Goal: Task Accomplishment & Management: Manage account settings

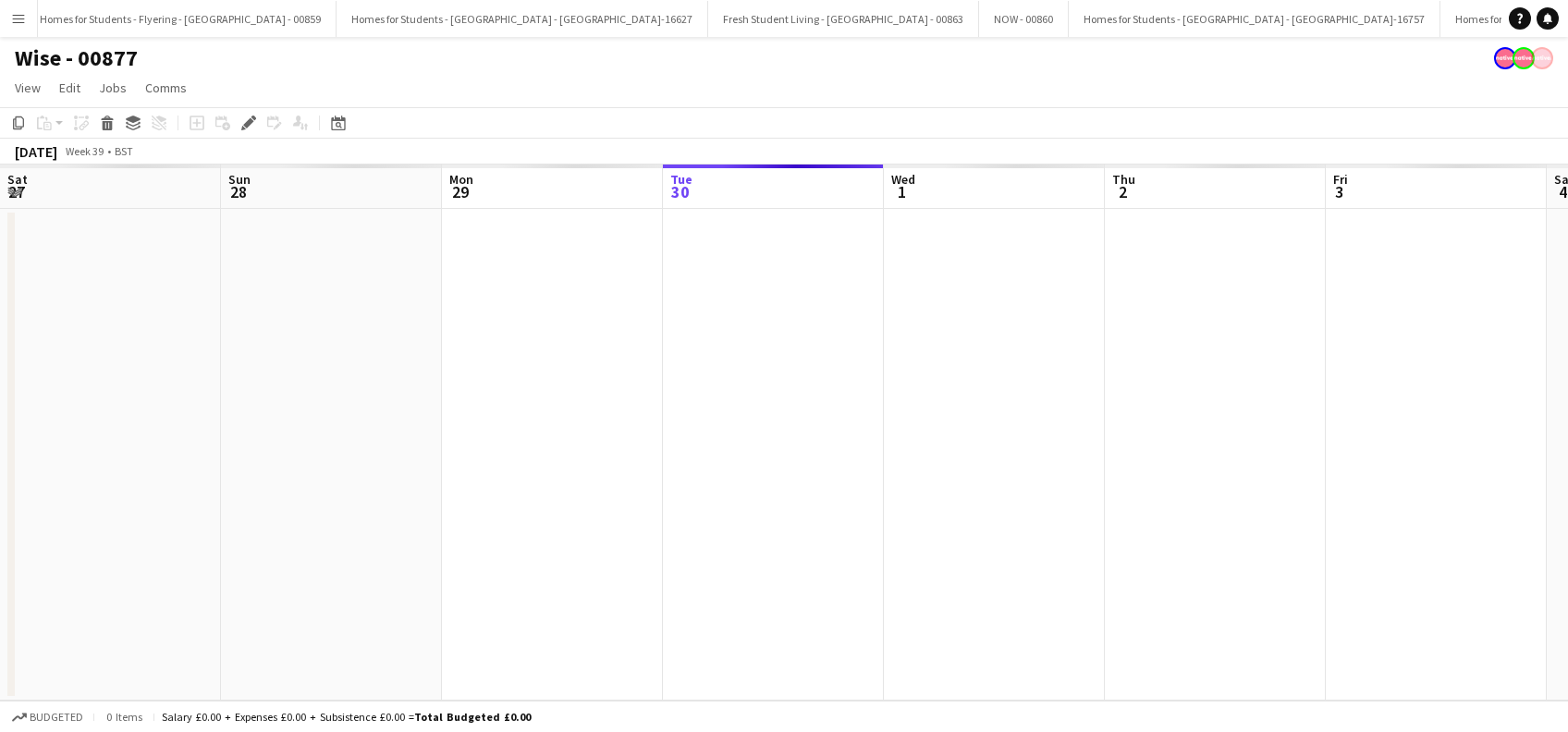
scroll to position [0, 1767]
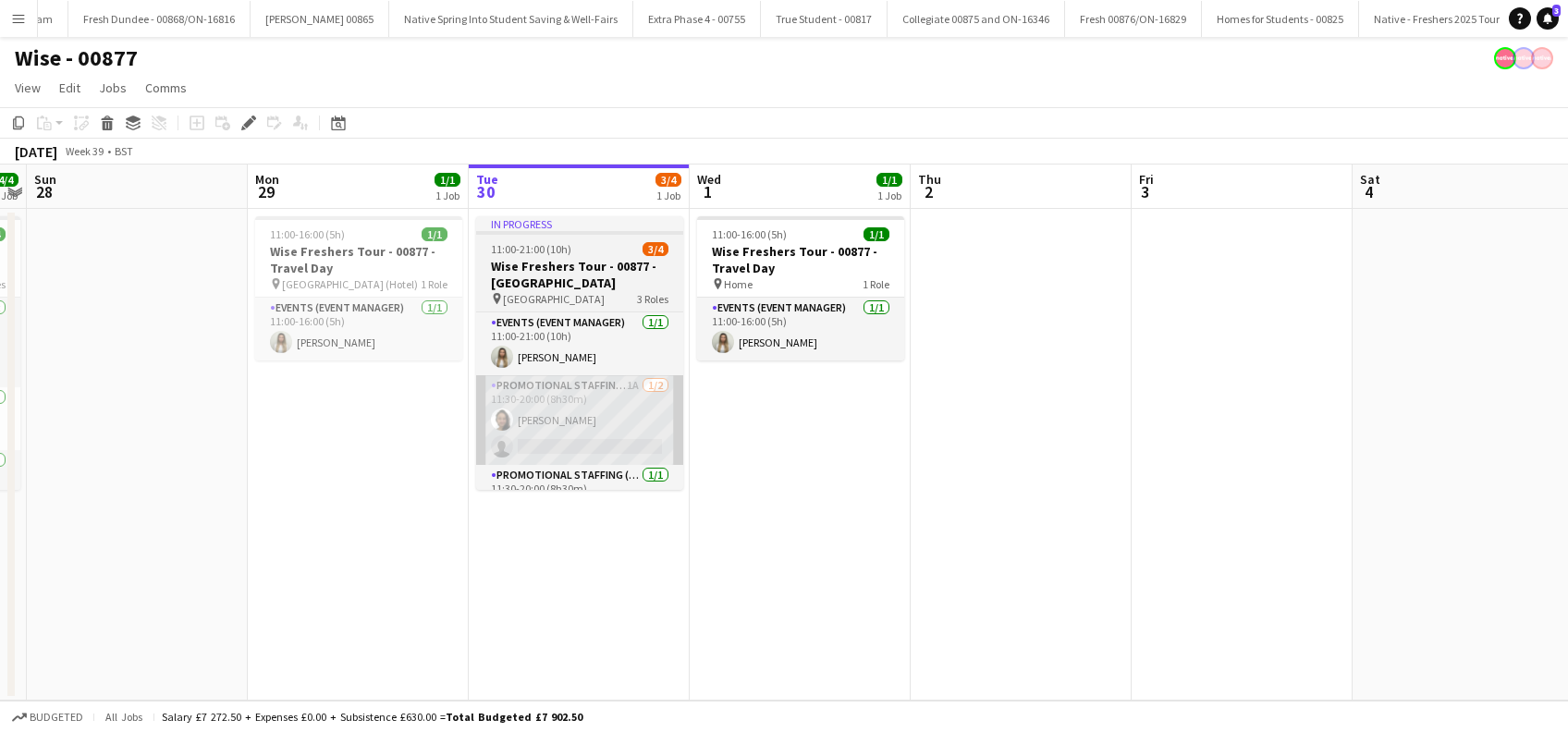
scroll to position [0, 2531]
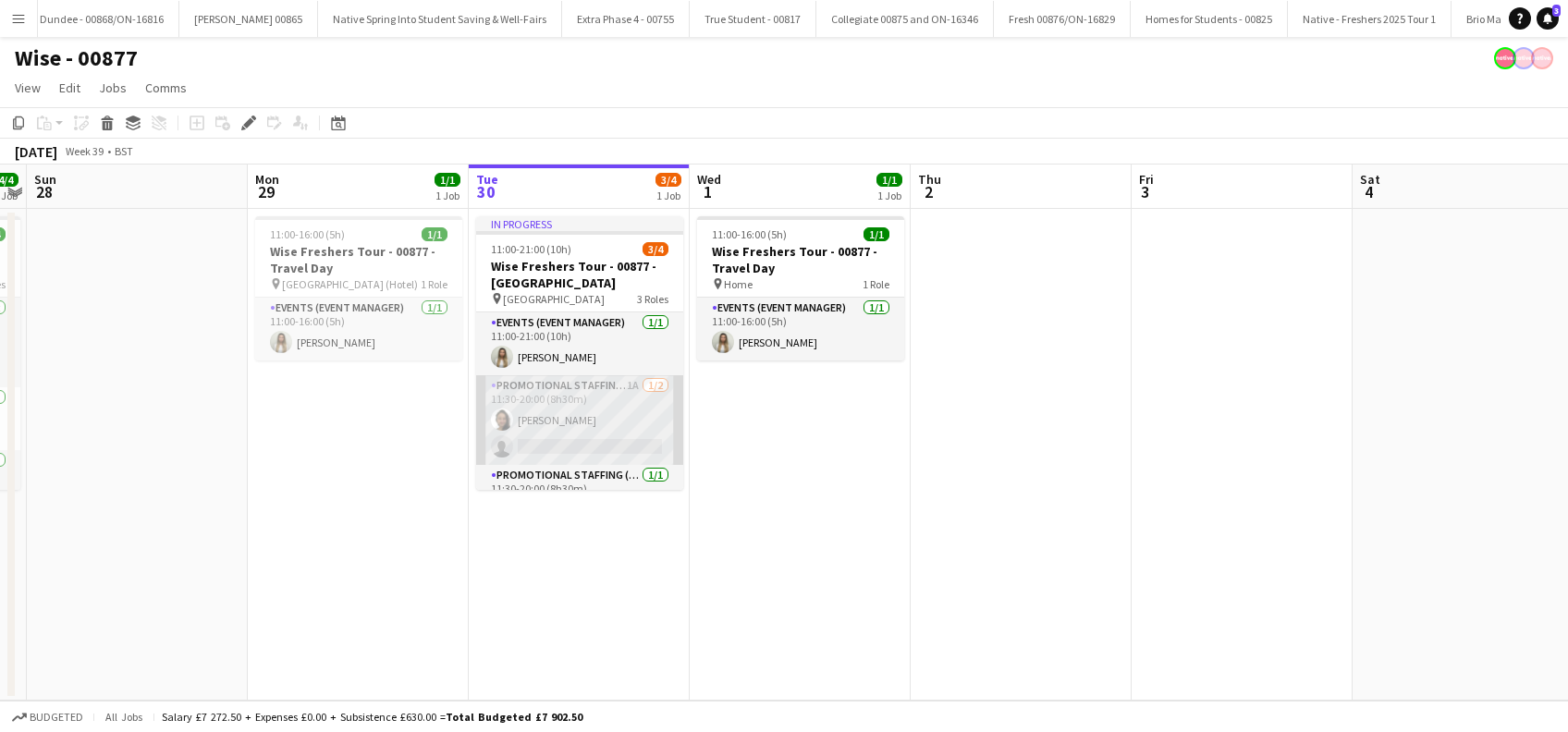
click at [590, 427] on app-card-role "Promotional Staffing (Brand Ambassadors) 1A 1/2 11:30-20:00 (8h30m) Adlina Othm…" at bounding box center [579, 421] width 207 height 89
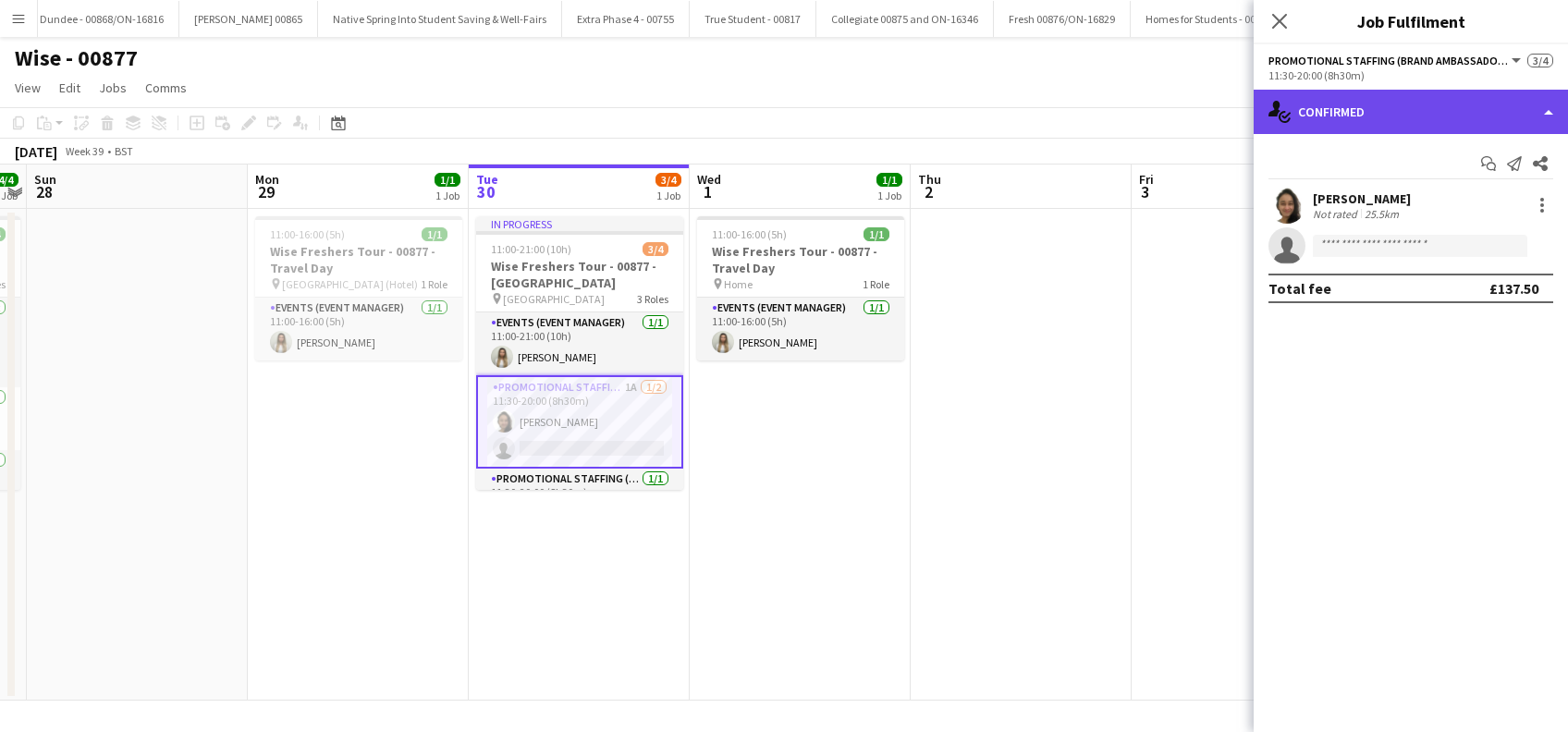
click at [1376, 121] on div "single-neutral-actions-check-2 Confirmed" at bounding box center [1410, 111] width 314 height 45
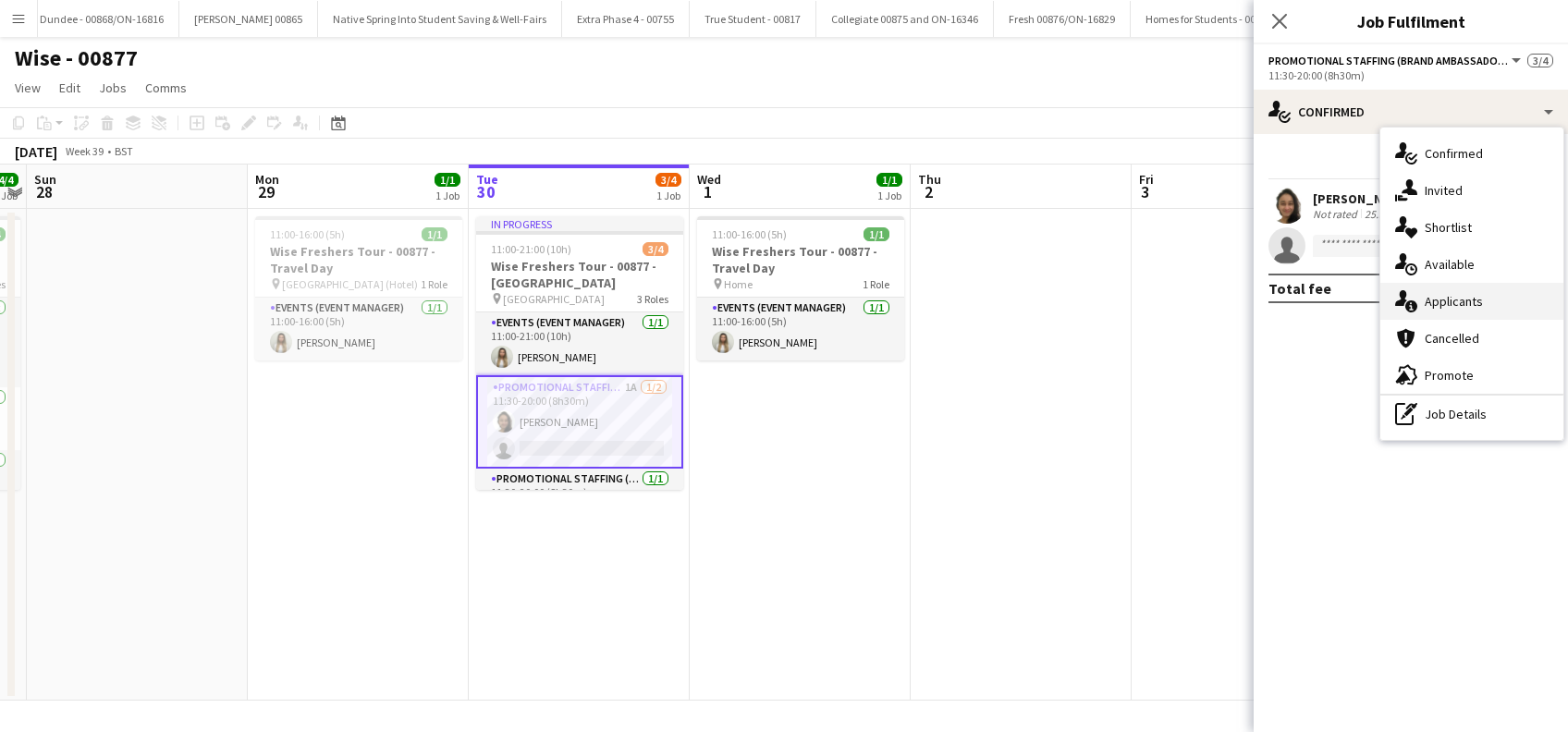
click at [1442, 303] on span "Applicants" at bounding box center [1454, 302] width 59 height 17
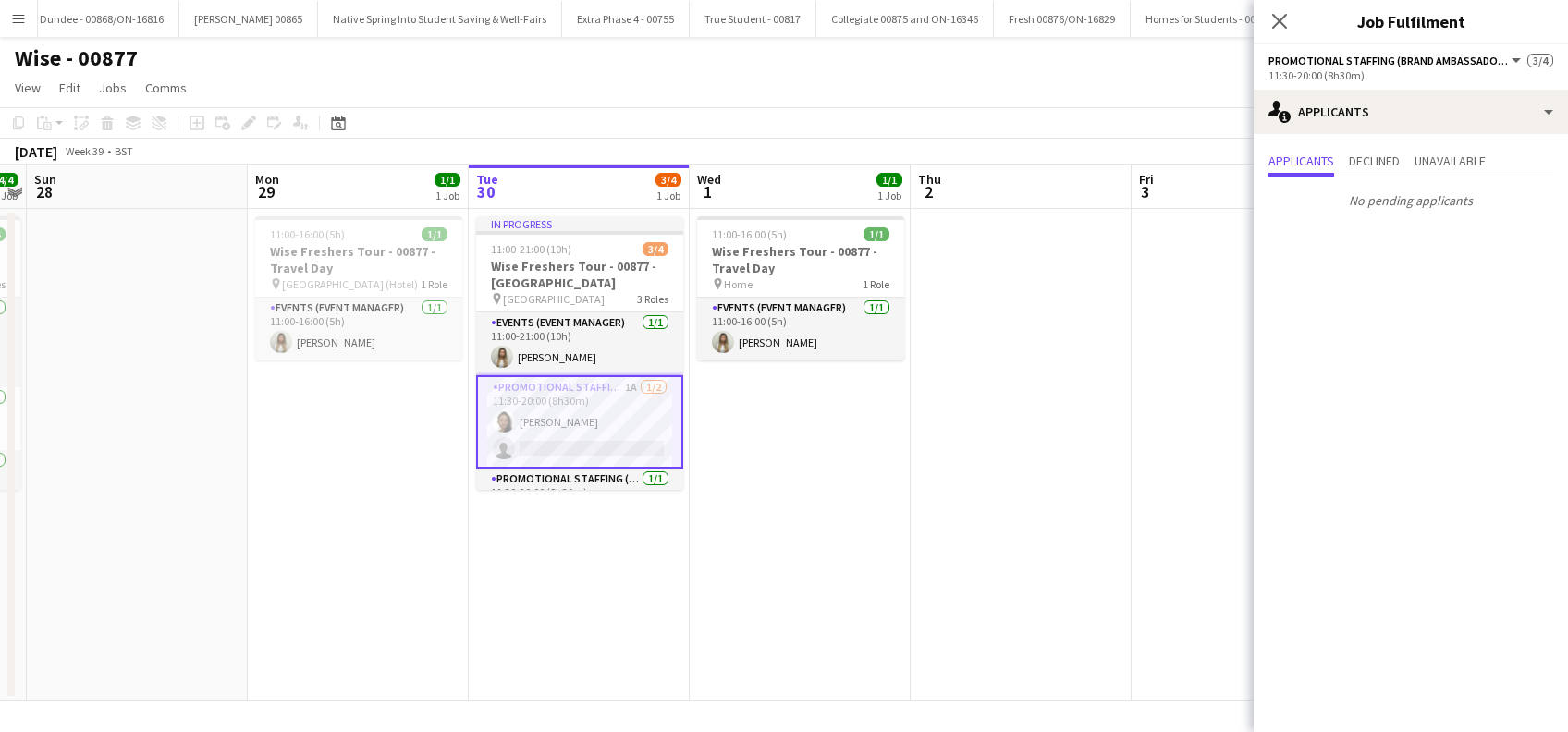
click at [610, 572] on app-date-cell "In progress 11:00-21:00 (10h) 3/4 Wise Freshers Tour - 00877 - Durham Universit…" at bounding box center [579, 455] width 221 height 492
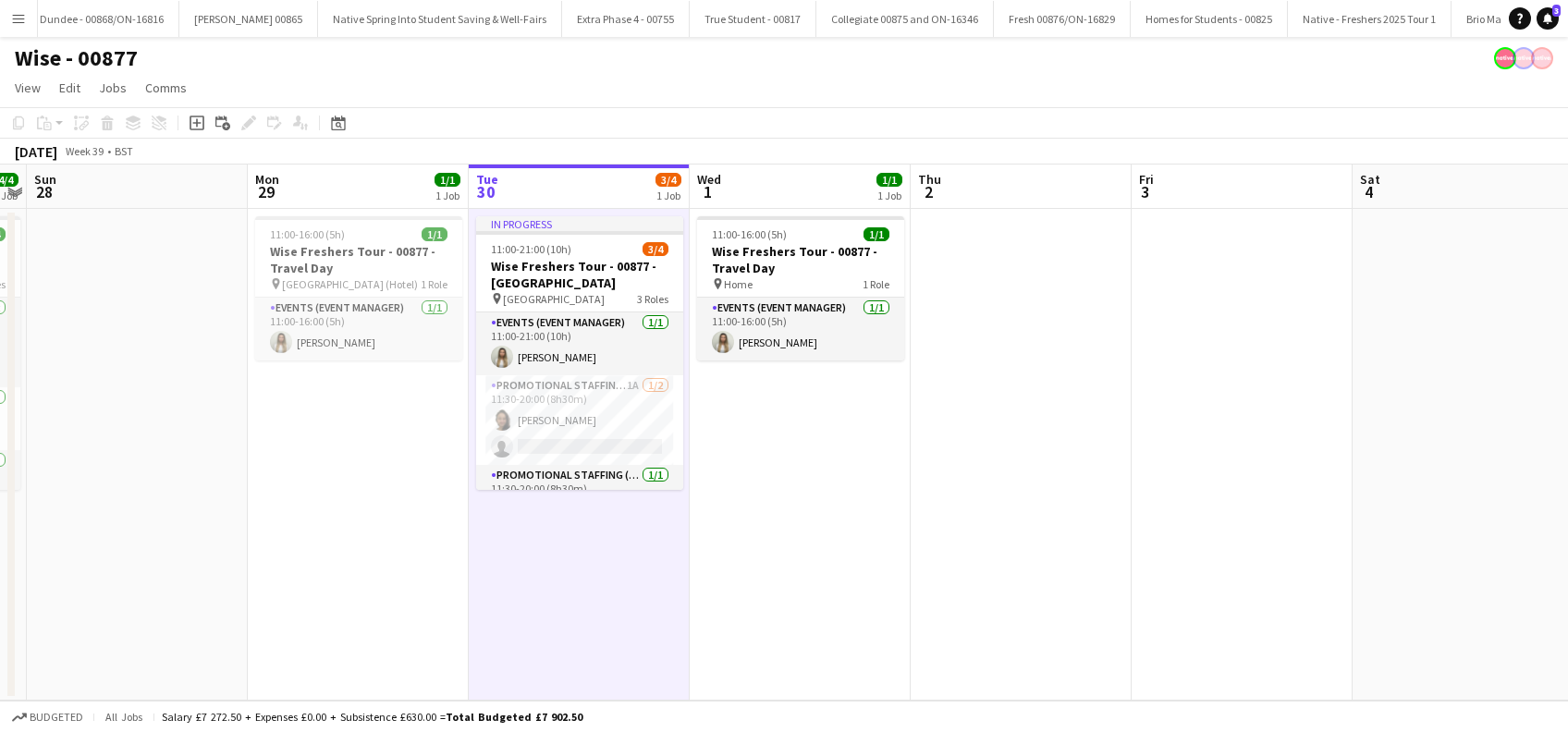
drag, startPoint x: 805, startPoint y: 573, endPoint x: 720, endPoint y: 501, distance: 111.4
click at [806, 573] on app-date-cell "11:00-16:00 (5h) 1/1 Wise Freshers Tour - 00877 - Travel Day pin Home 1 Role Ev…" at bounding box center [800, 455] width 221 height 492
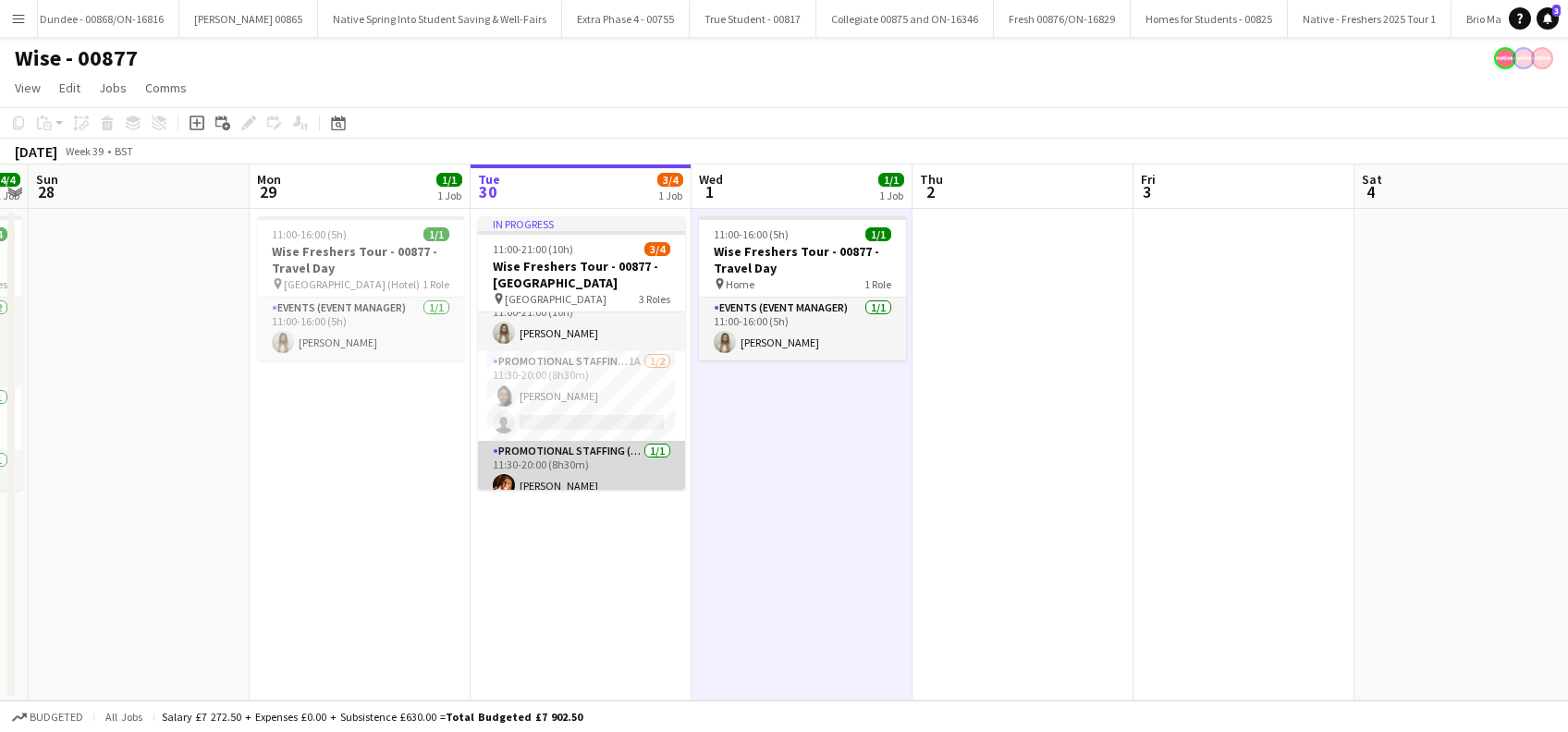
scroll to position [37, 0]
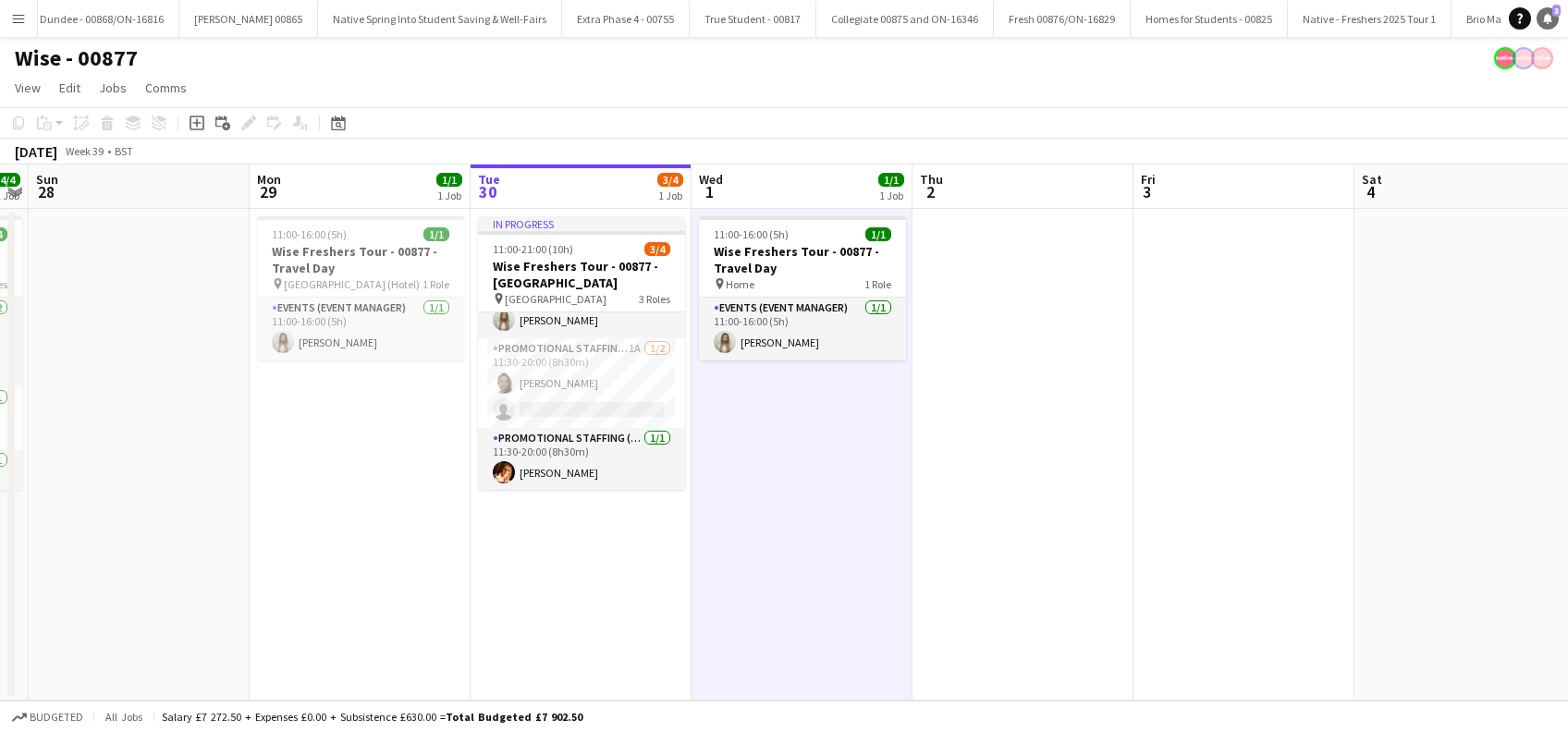
click at [1547, 16] on icon at bounding box center [1547, 17] width 9 height 9
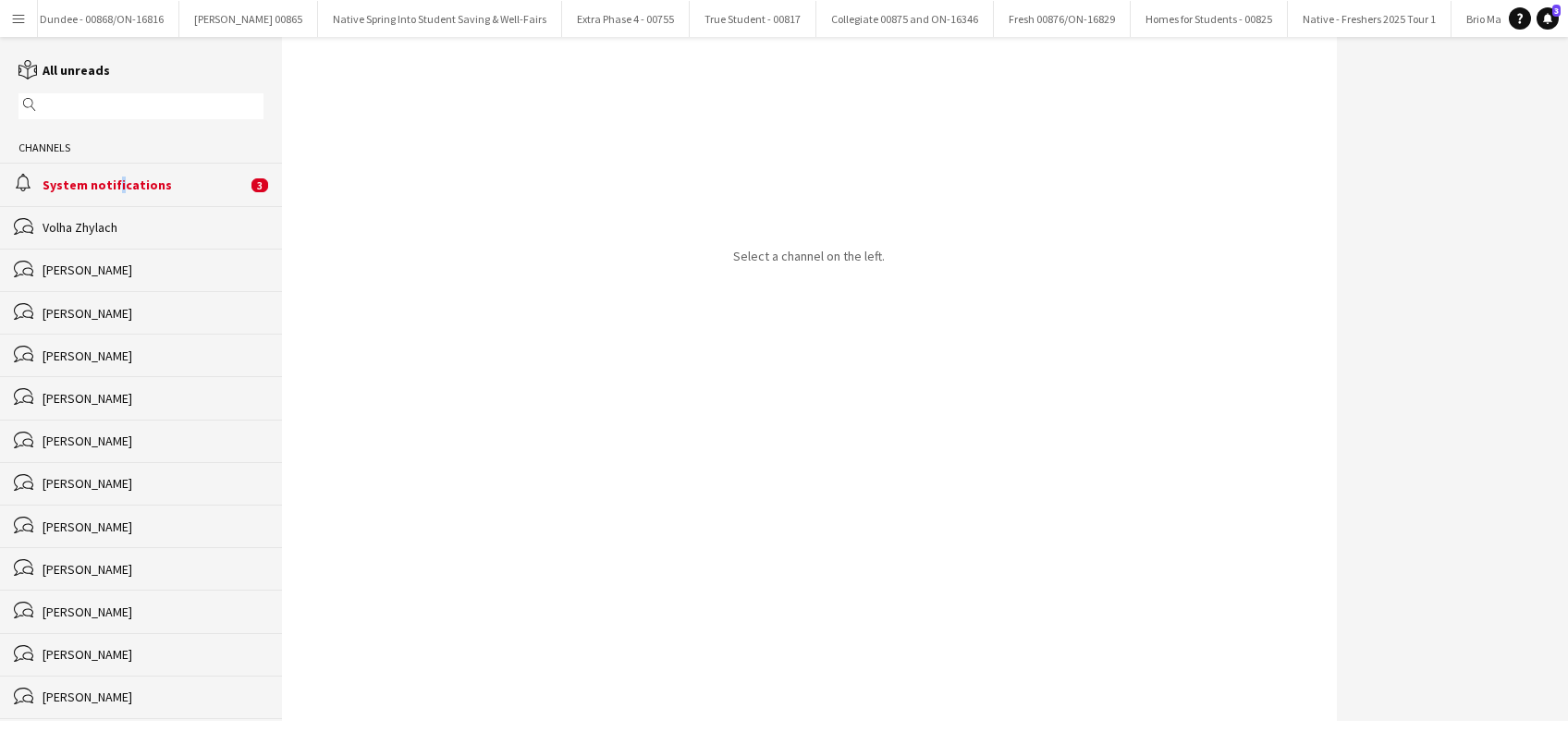
click at [113, 186] on div "System notifications" at bounding box center [145, 184] width 204 height 17
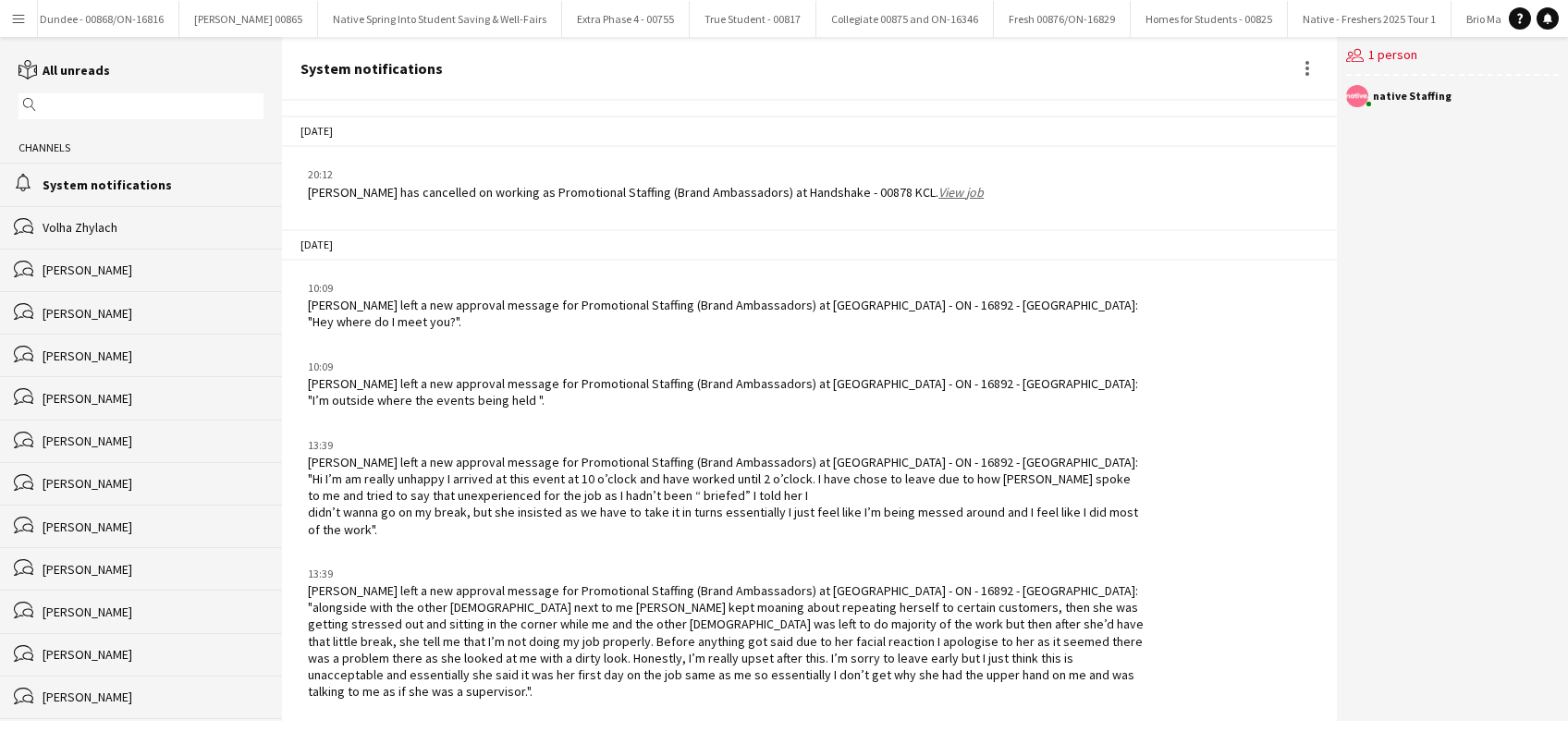
scroll to position [2206, 0]
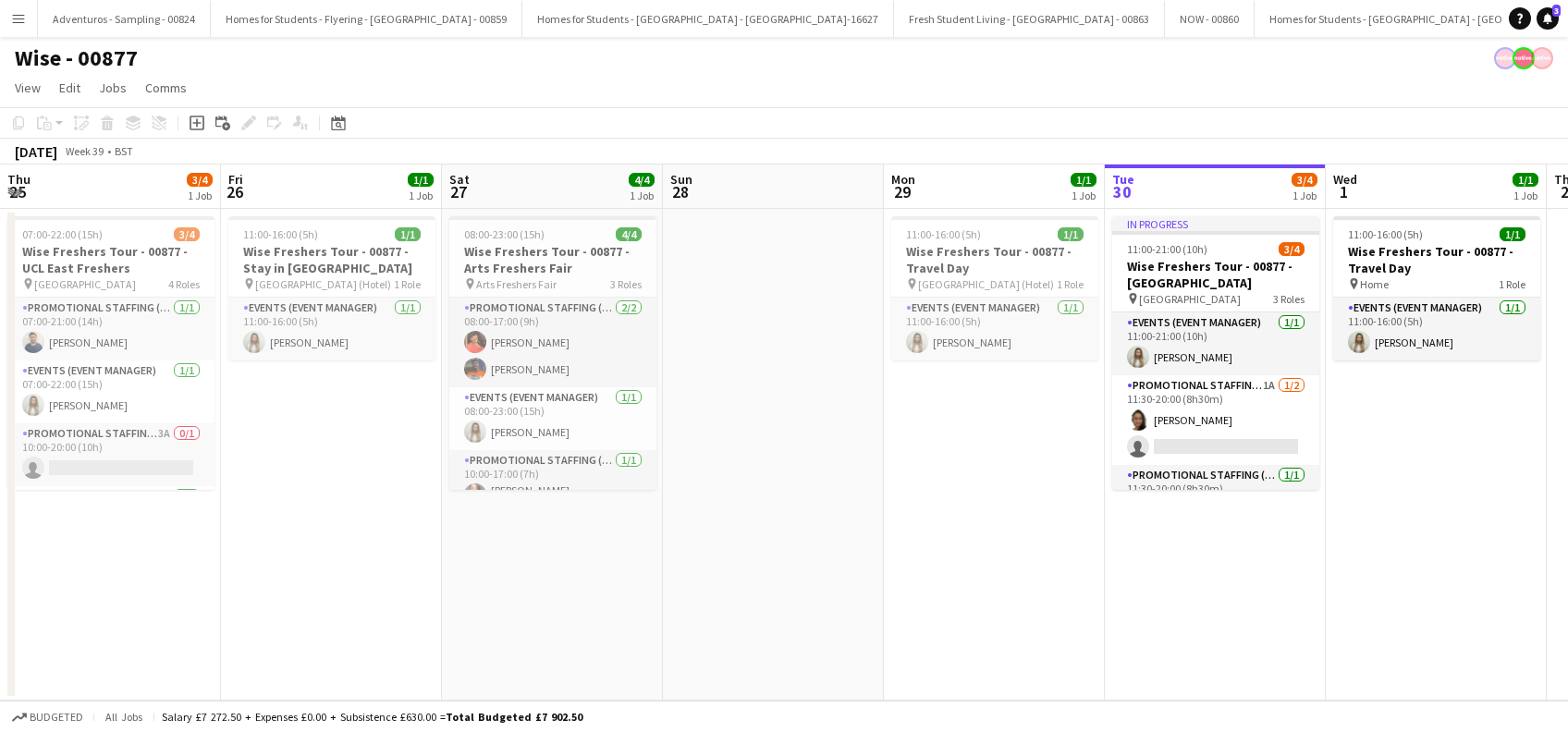
click at [1105, 634] on app-date-cell "In progress 11:00-21:00 (10h) 3/4 Wise Freshers Tour - 00877 - Durham Universit…" at bounding box center [1215, 455] width 221 height 492
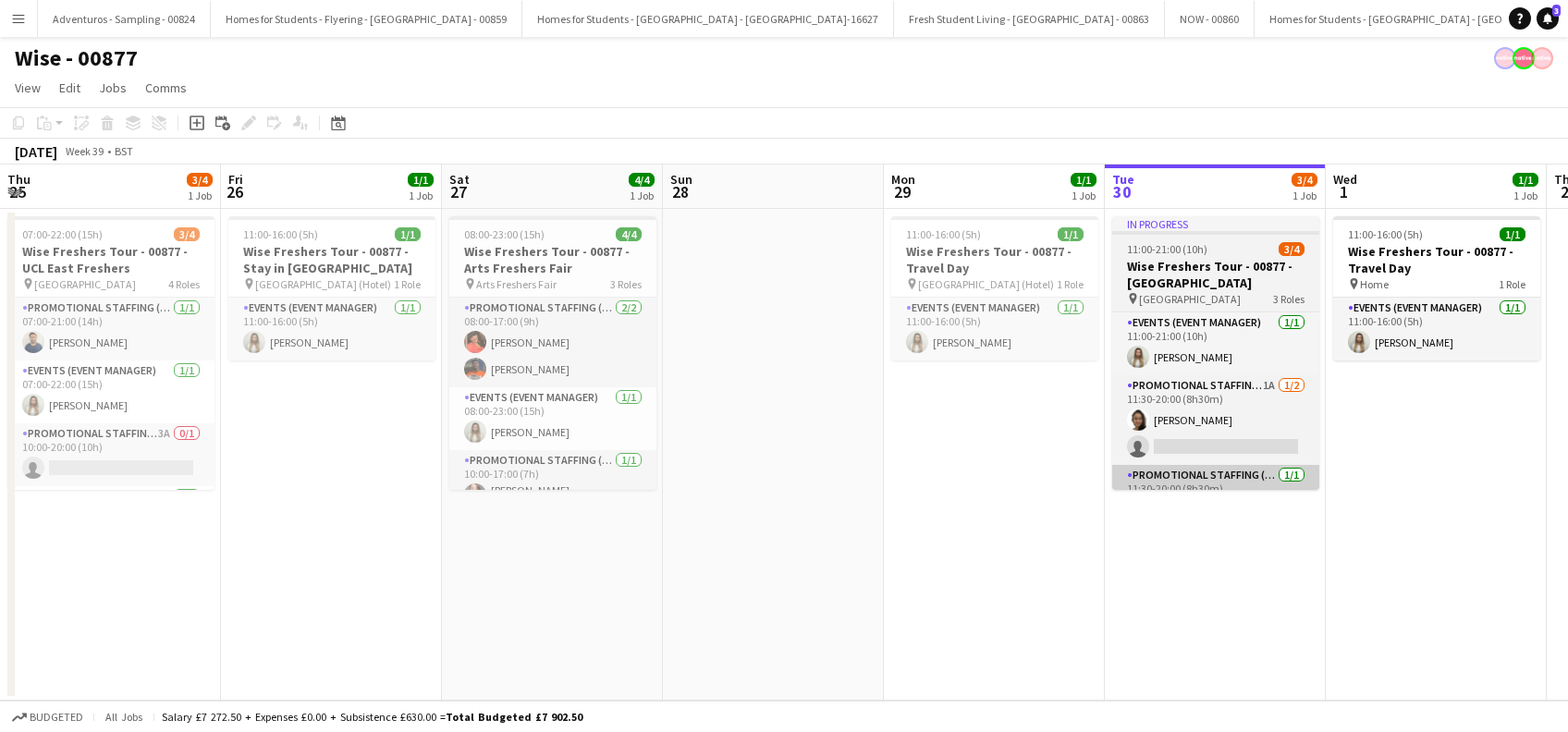
scroll to position [0, 636]
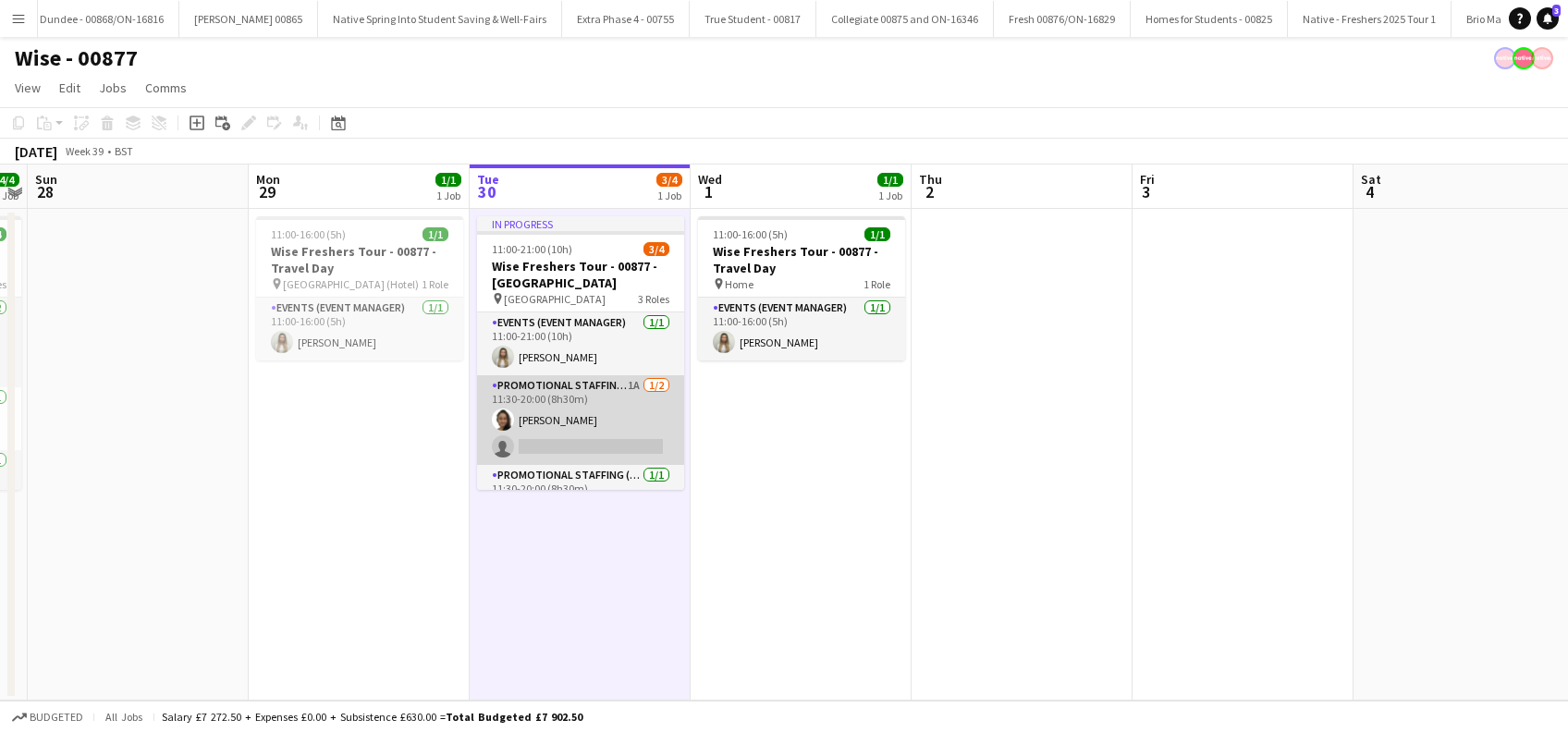
click at [561, 440] on app-card-role "Promotional Staffing (Brand Ambassadors) 1A 1/2 11:30-20:00 (8h30m) Adlina Othm…" at bounding box center [580, 421] width 207 height 89
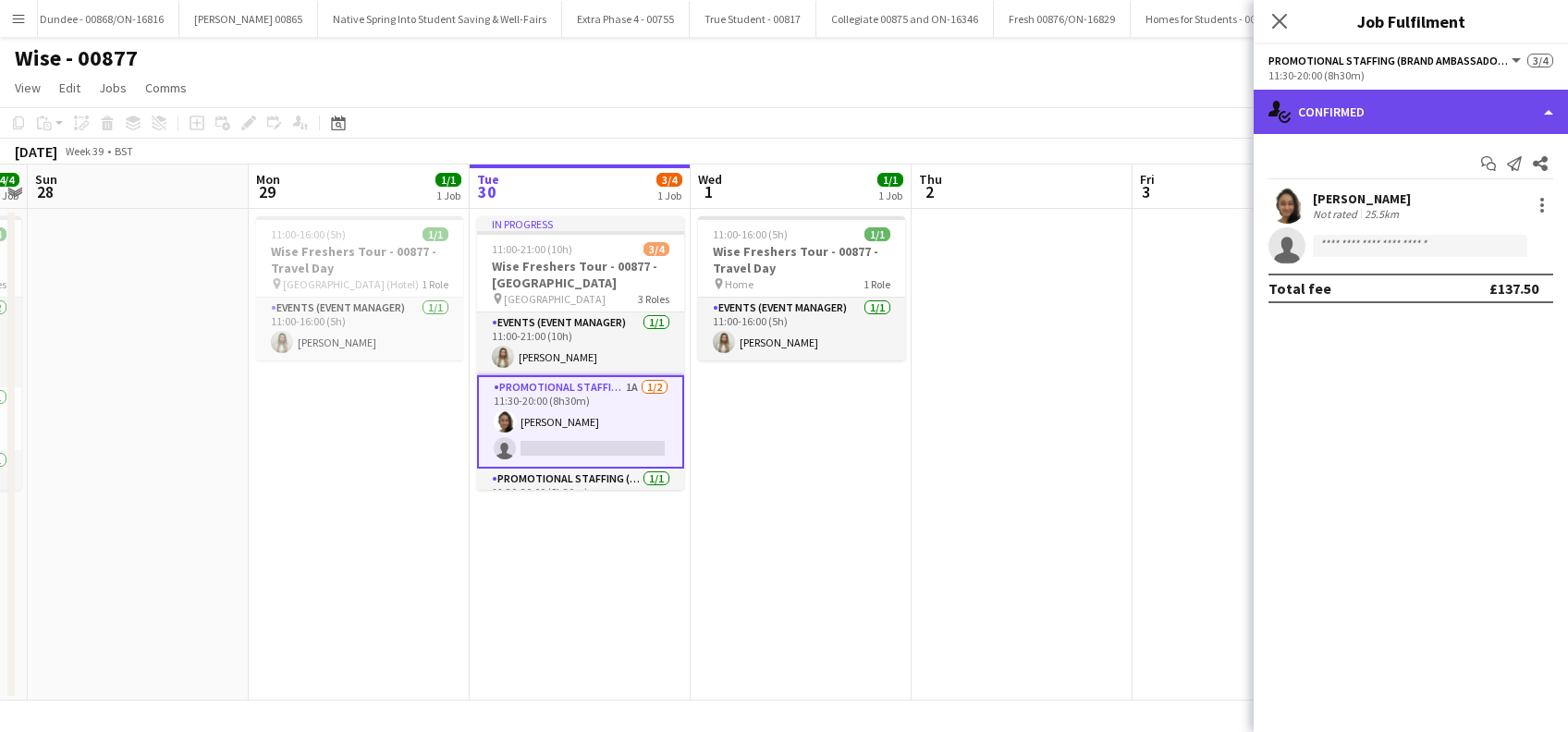
click at [1403, 109] on div "single-neutral-actions-check-2 Confirmed" at bounding box center [1410, 111] width 314 height 45
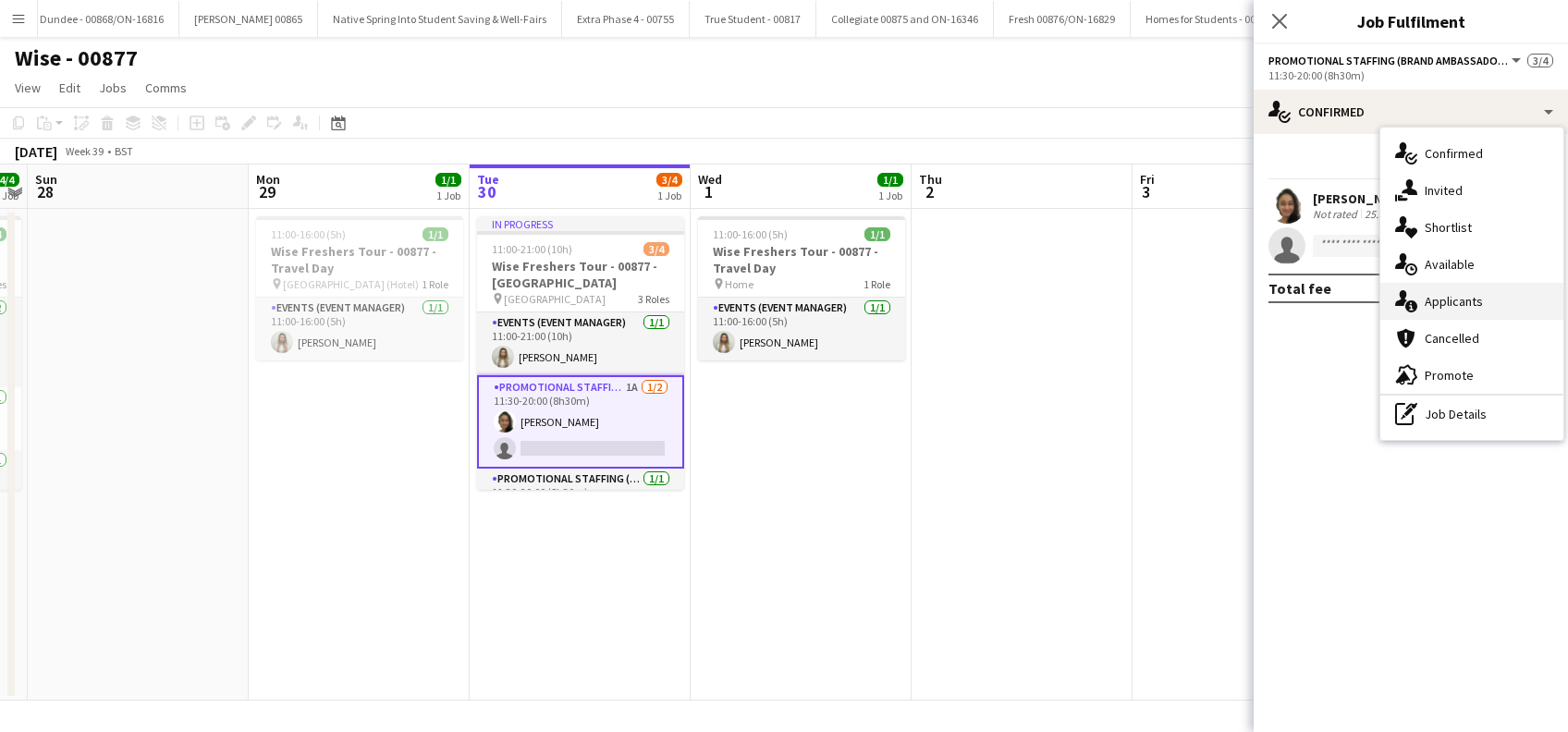
click at [1457, 307] on span "Applicants" at bounding box center [1454, 302] width 59 height 17
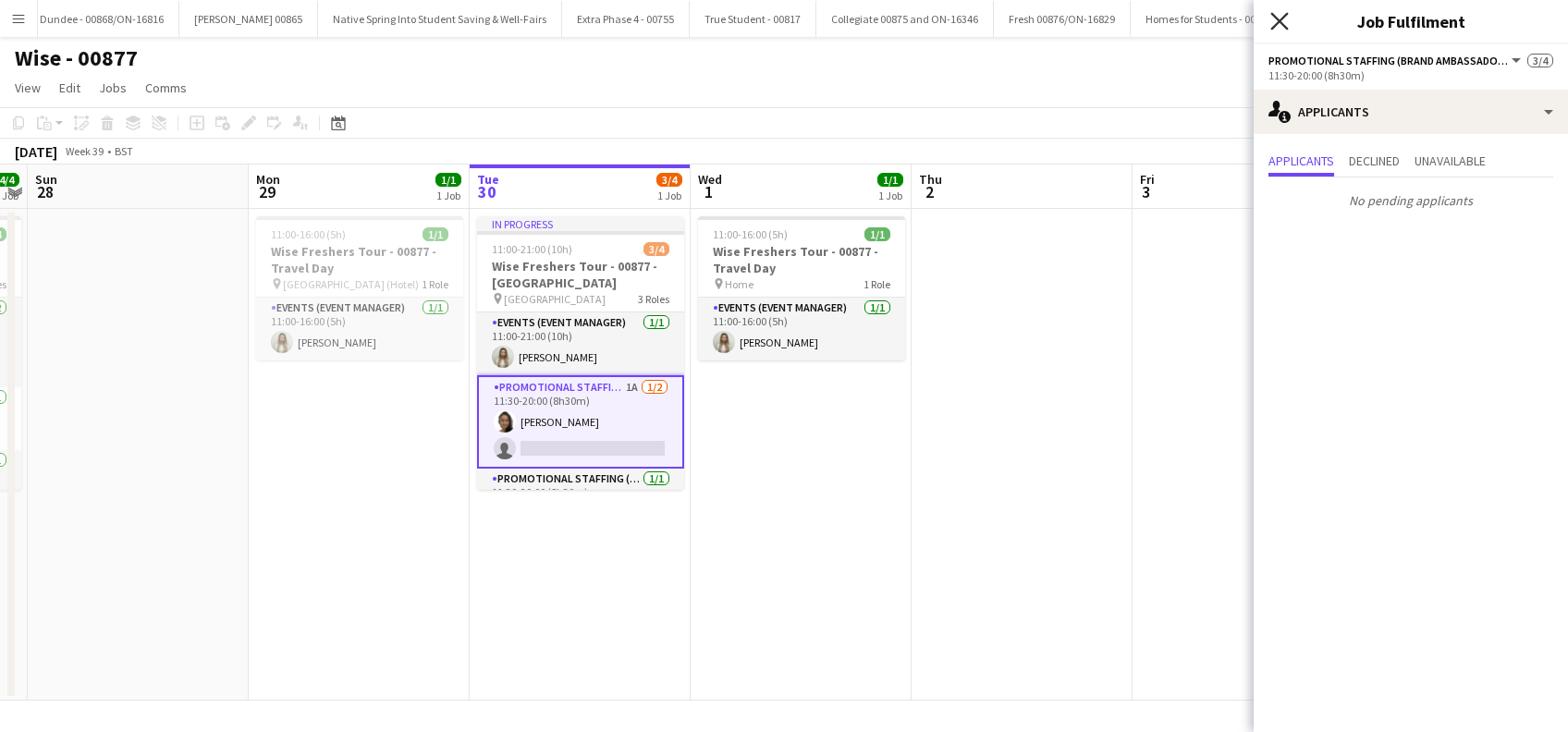
click at [1281, 18] on icon "Close pop-in" at bounding box center [1279, 21] width 18 height 18
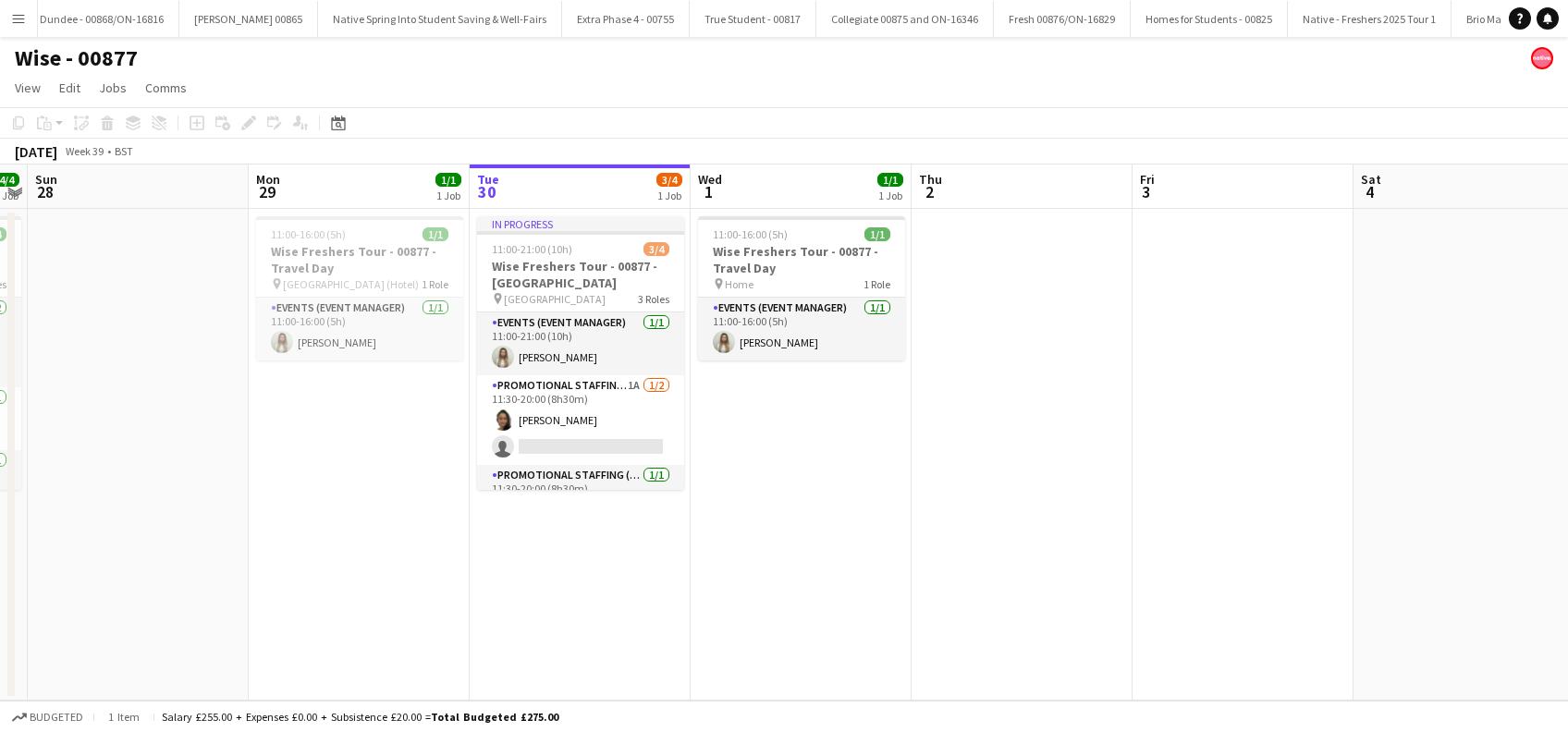
click at [608, 608] on app-date-cell "In progress 11:00-21:00 (10h) 3/4 Wise Freshers Tour - 00877 - Durham Universit…" at bounding box center [580, 455] width 221 height 492
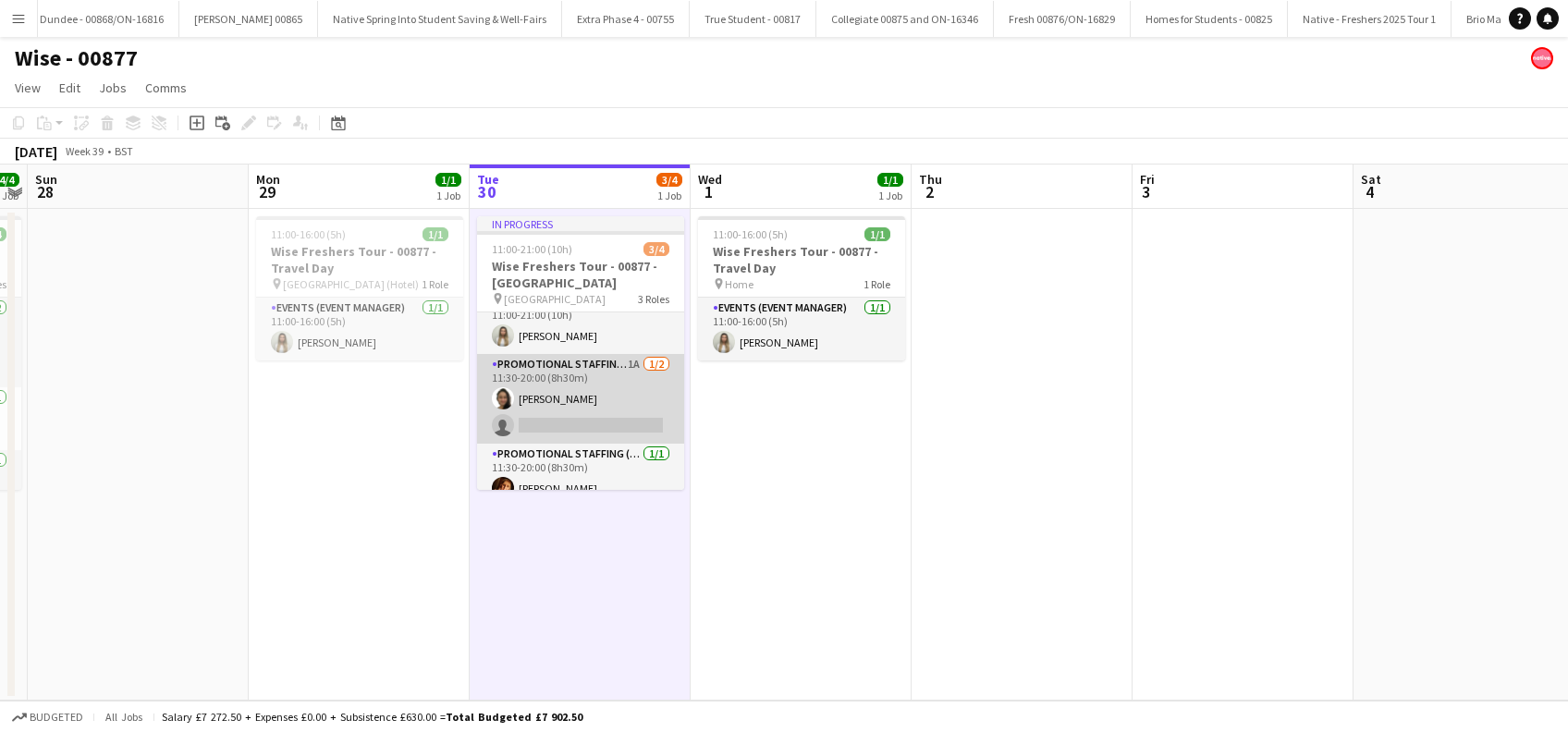
scroll to position [37, 0]
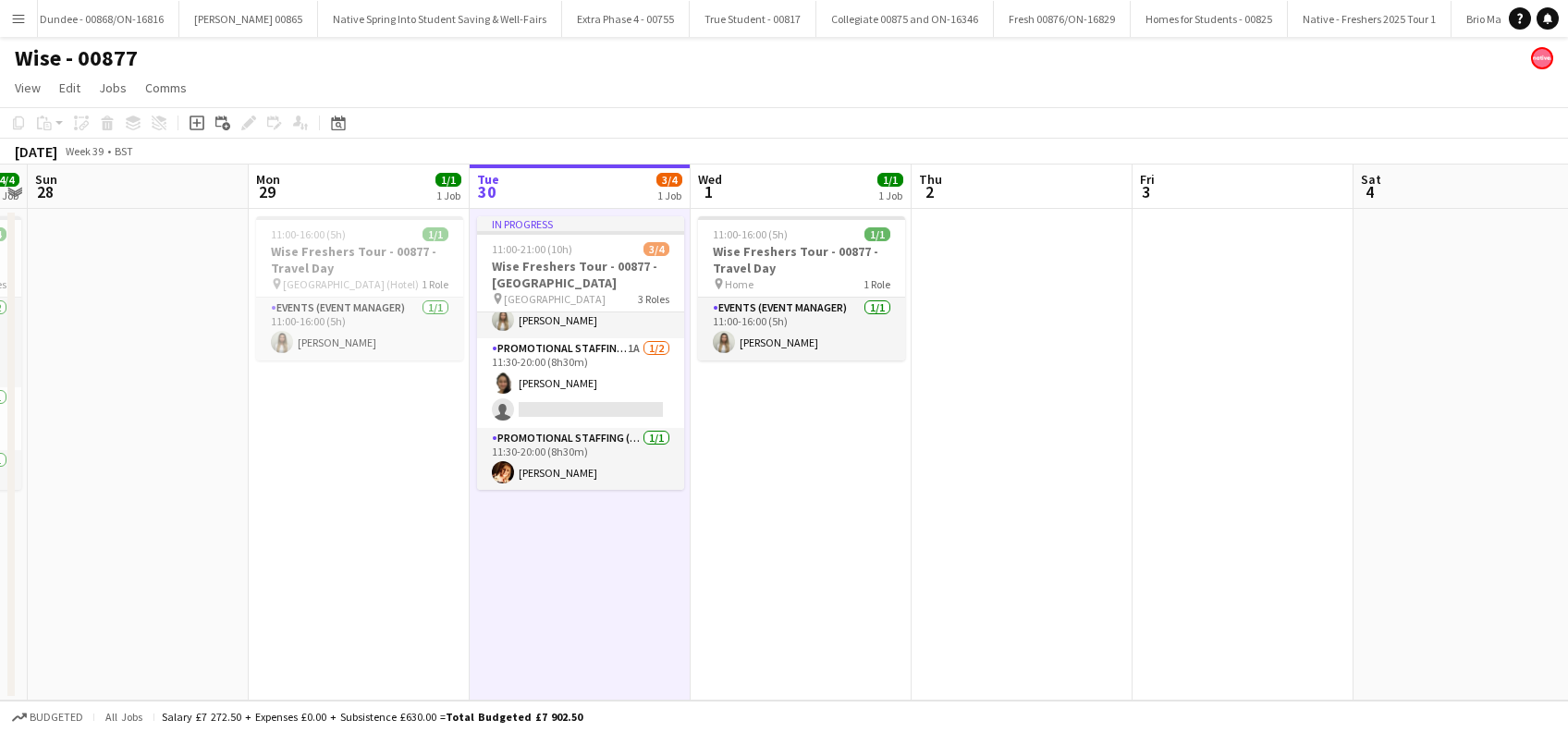
drag, startPoint x: 547, startPoint y: 554, endPoint x: 773, endPoint y: 540, distance: 226.4
click at [549, 555] on app-date-cell "In progress 11:00-21:00 (10h) 3/4 Wise Freshers Tour - 00877 - Durham Universit…" at bounding box center [580, 455] width 221 height 492
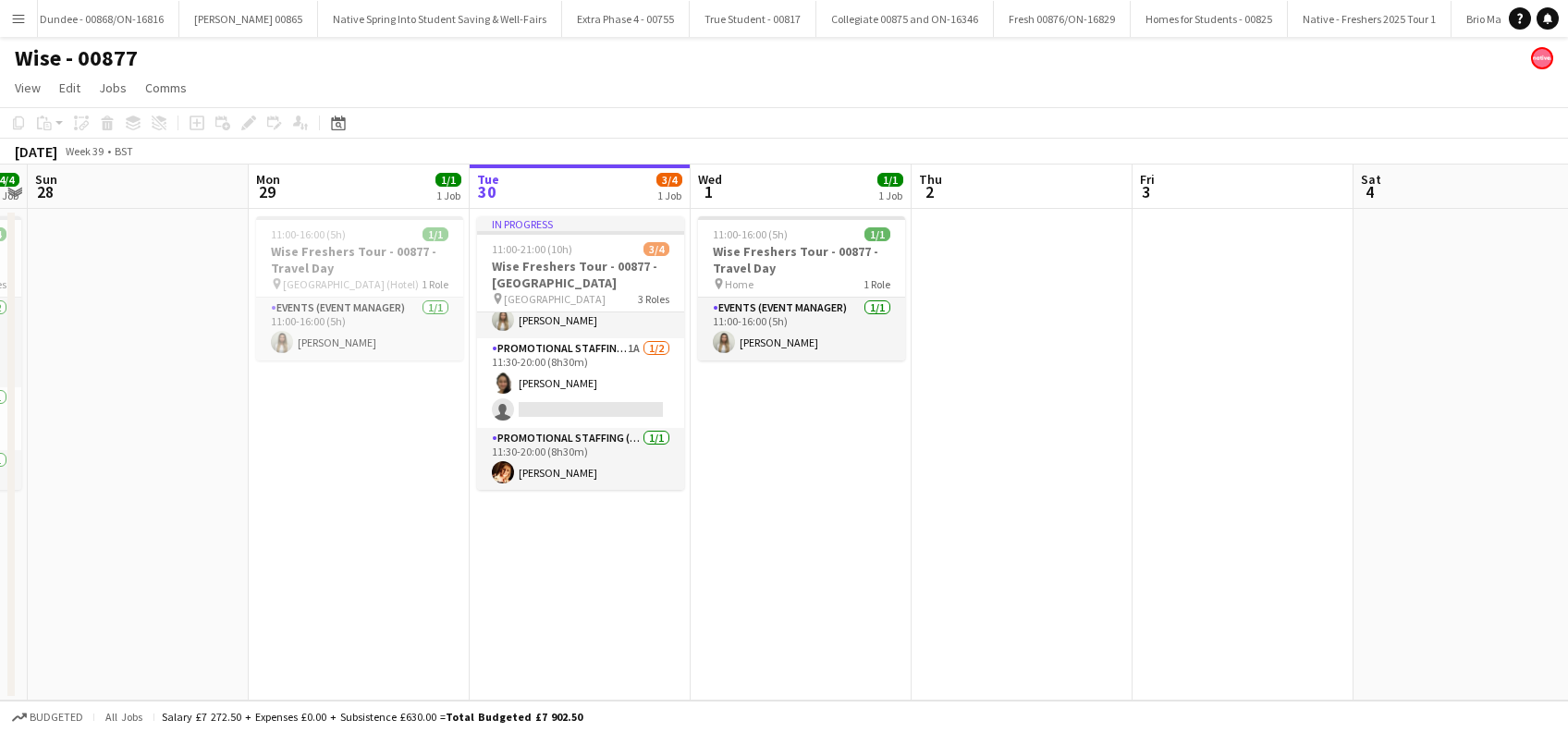
scroll to position [0, 634]
click at [799, 533] on app-date-cell "11:00-16:00 (5h) 1/1 Wise Freshers Tour - 00877 - Travel Day pin Home 1 Role Ev…" at bounding box center [802, 455] width 221 height 492
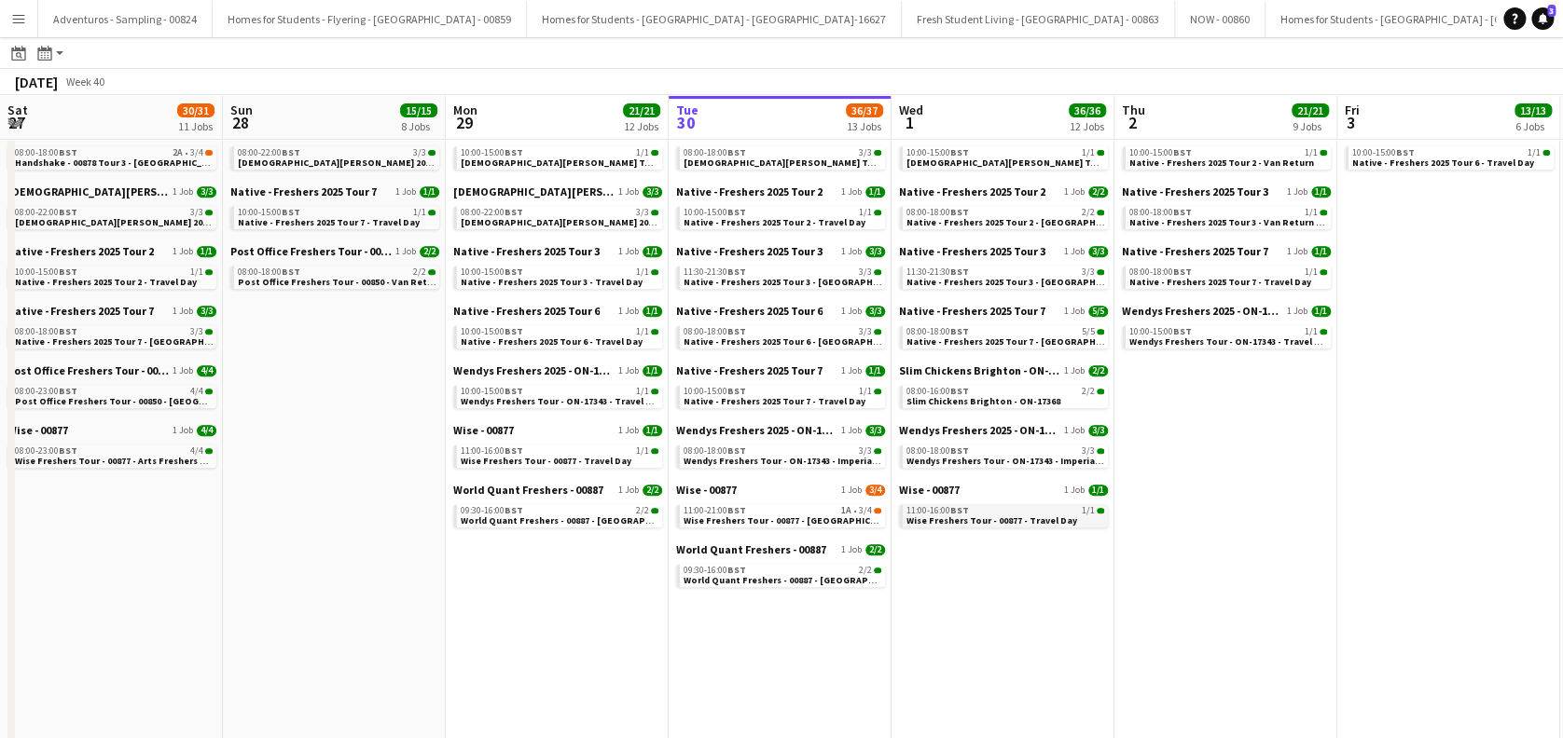
scroll to position [0, 446]
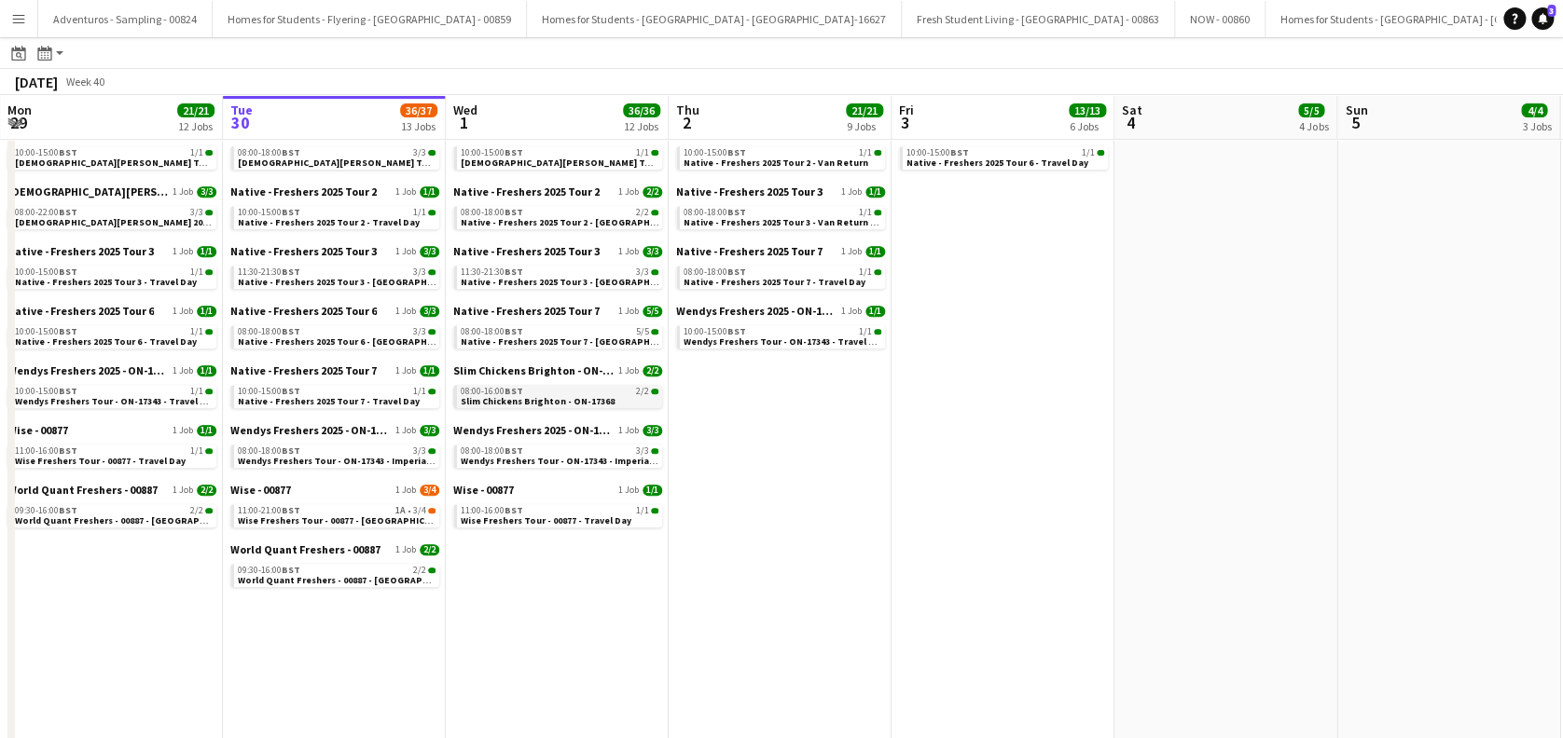
click at [560, 403] on span "Slim Chickens Brighton - ON-17368" at bounding box center [538, 401] width 154 height 12
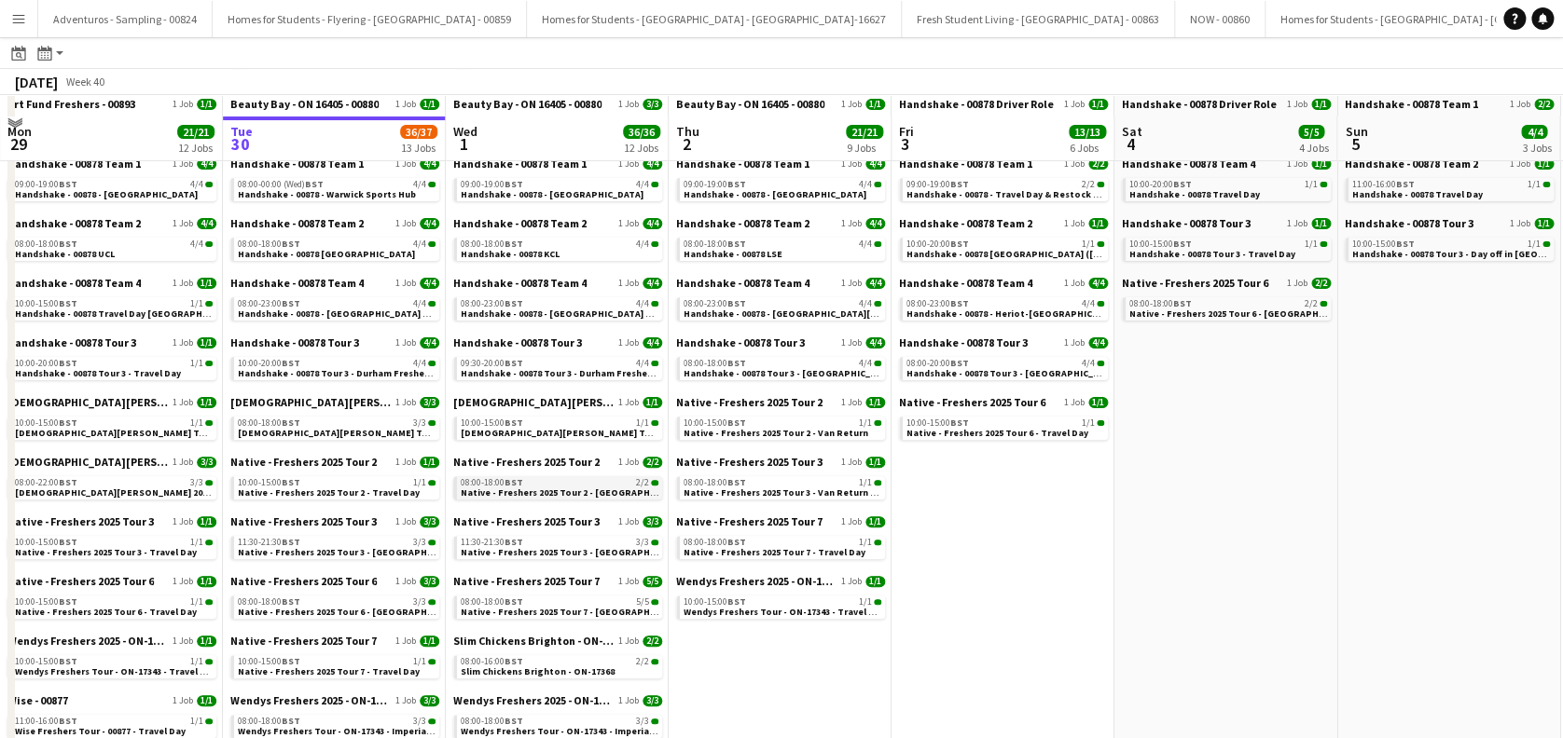
scroll to position [124, 0]
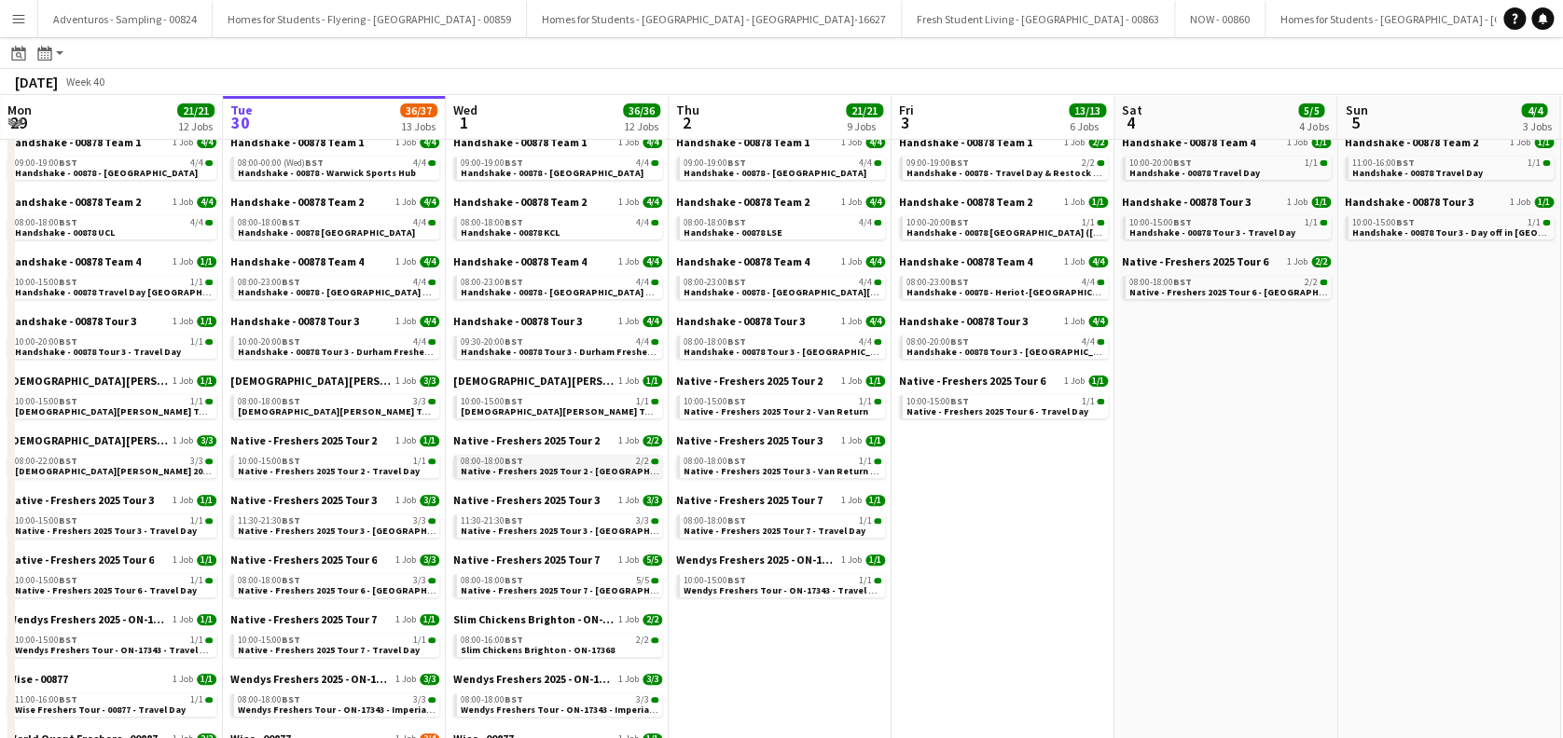
click at [586, 473] on span "Native - Freshers 2025 Tour 2 - University of Bolton" at bounding box center [612, 471] width 303 height 12
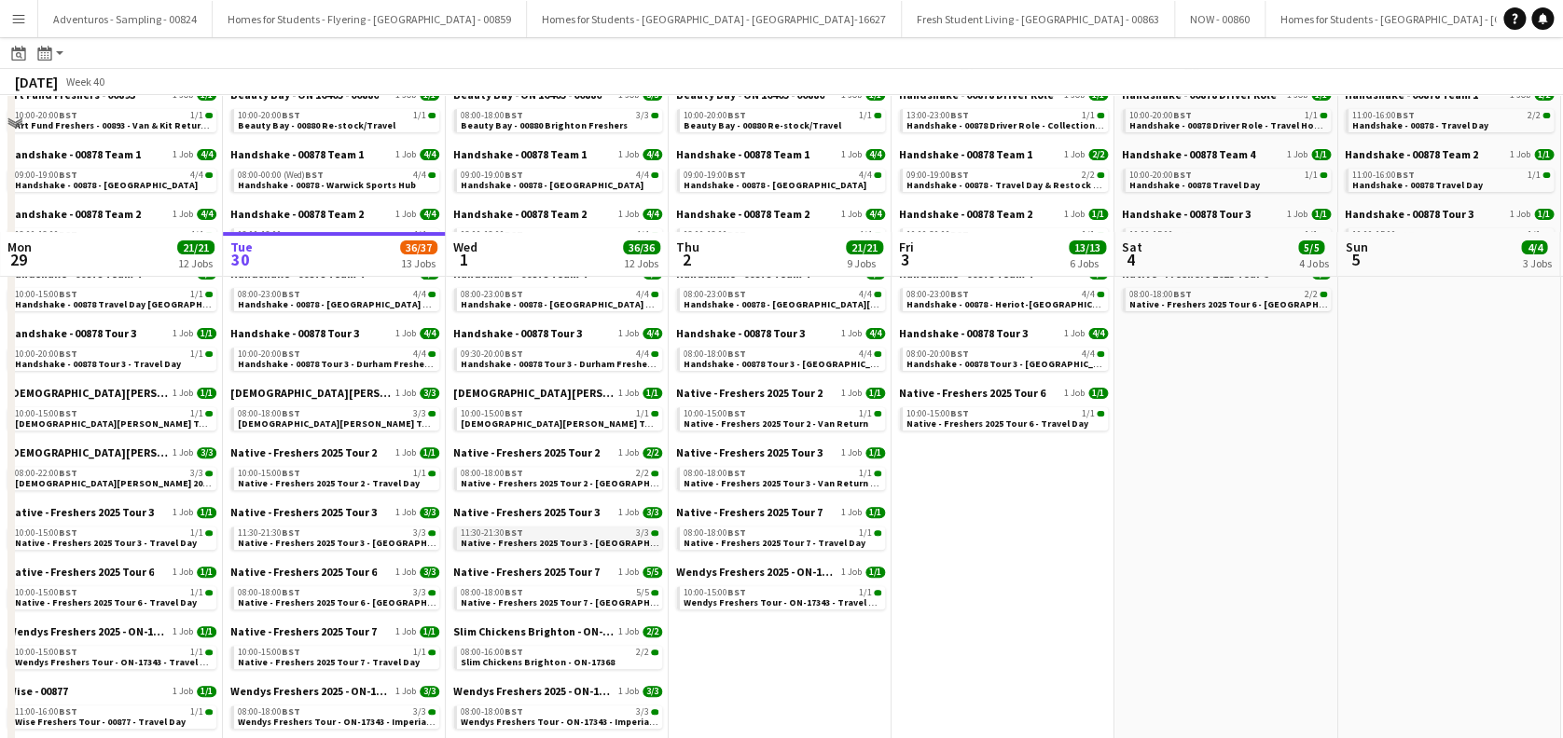
scroll to position [248, 0]
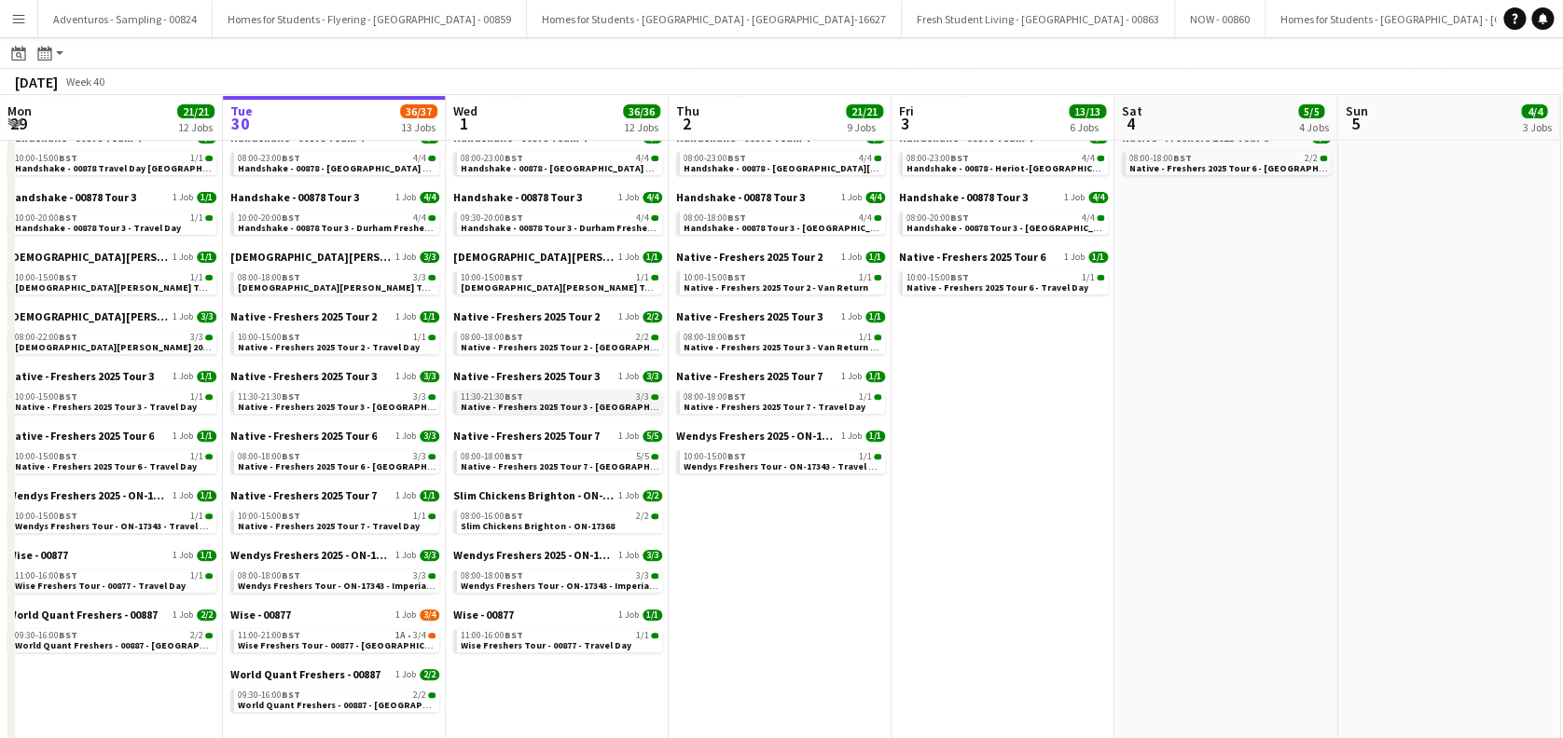
click at [606, 404] on span "Native - Freshers 2025 Tour 3 - University of Durham Day 2" at bounding box center [588, 407] width 254 height 12
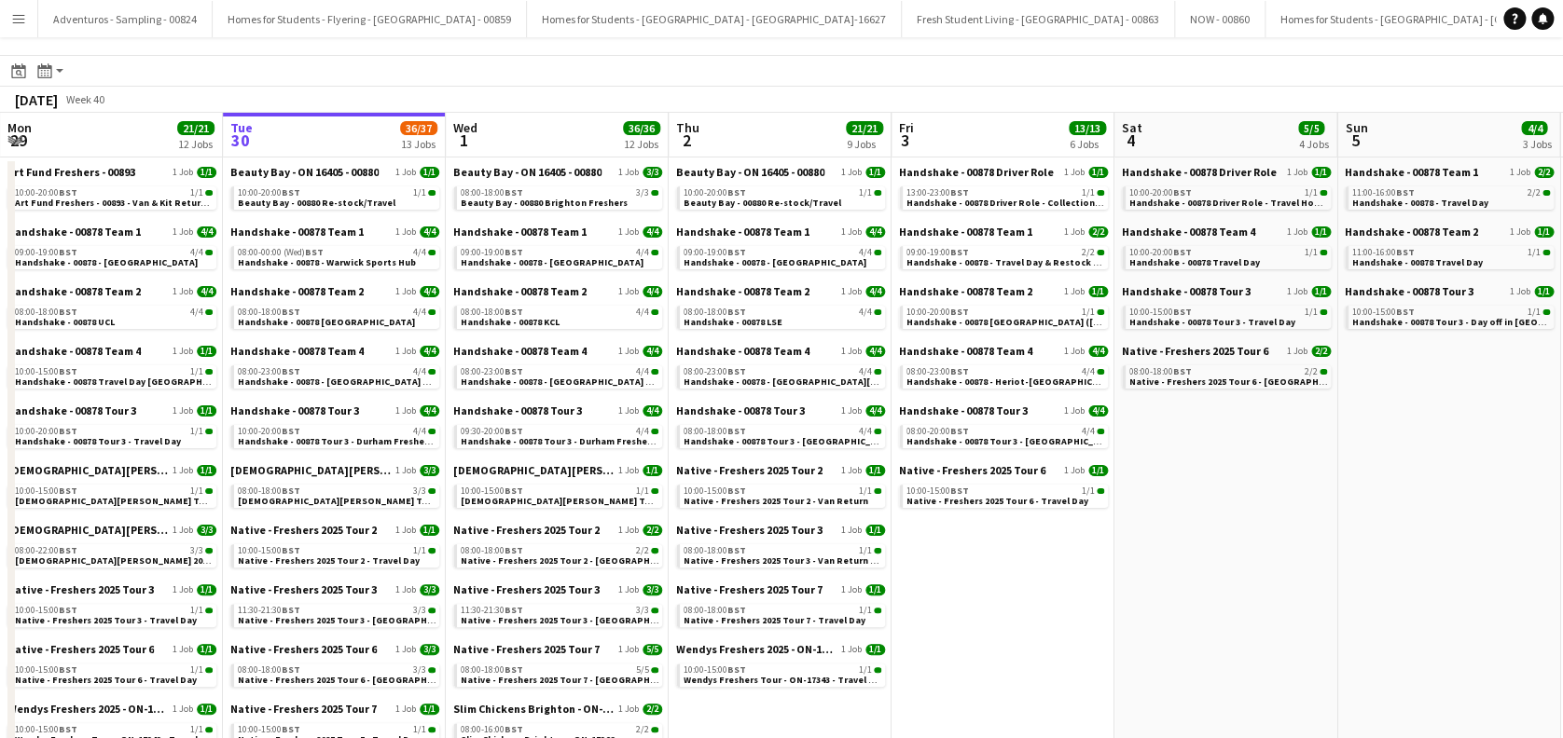
scroll to position [0, 0]
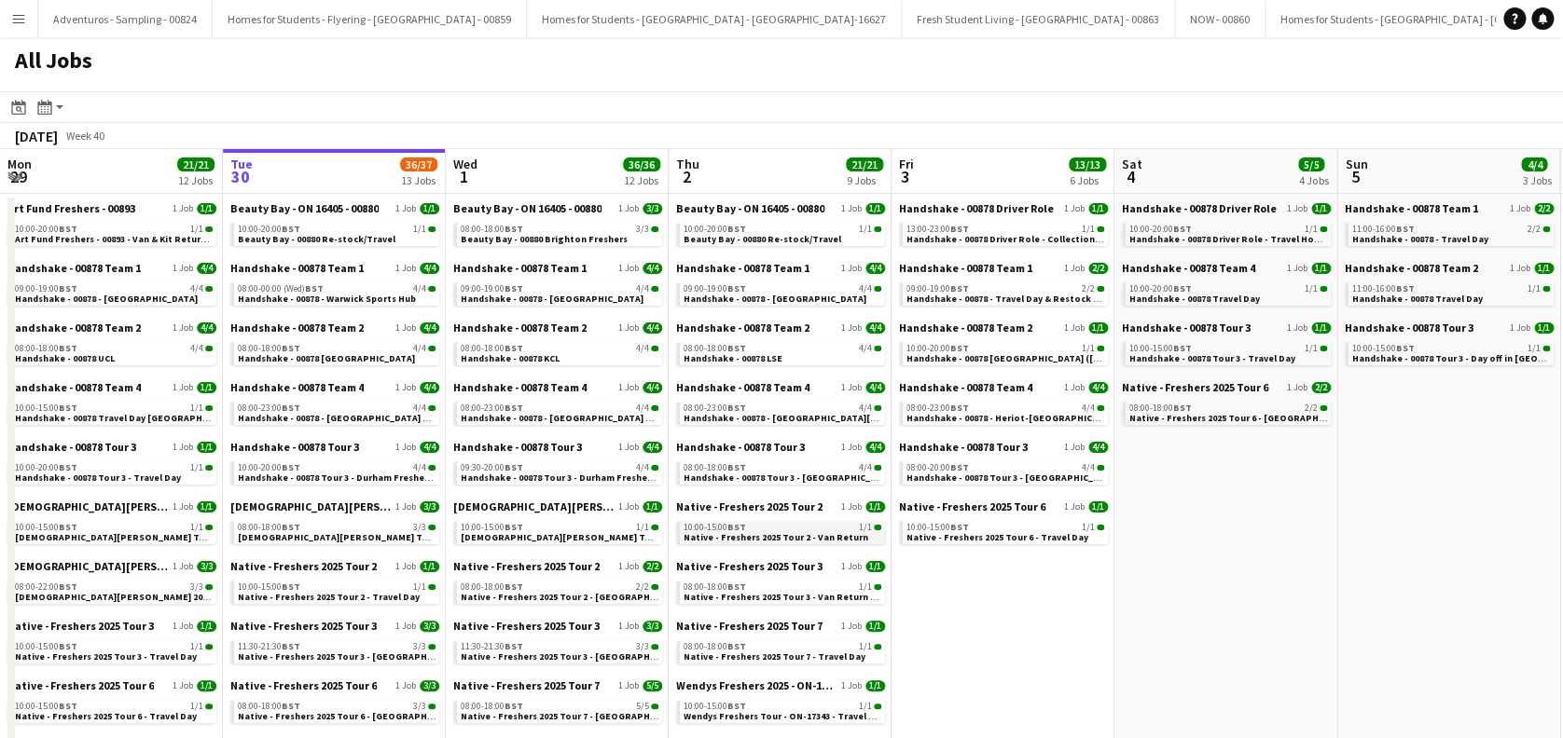
click at [764, 536] on span "Native - Freshers 2025 Tour 2 - Van Return" at bounding box center [775, 537] width 185 height 12
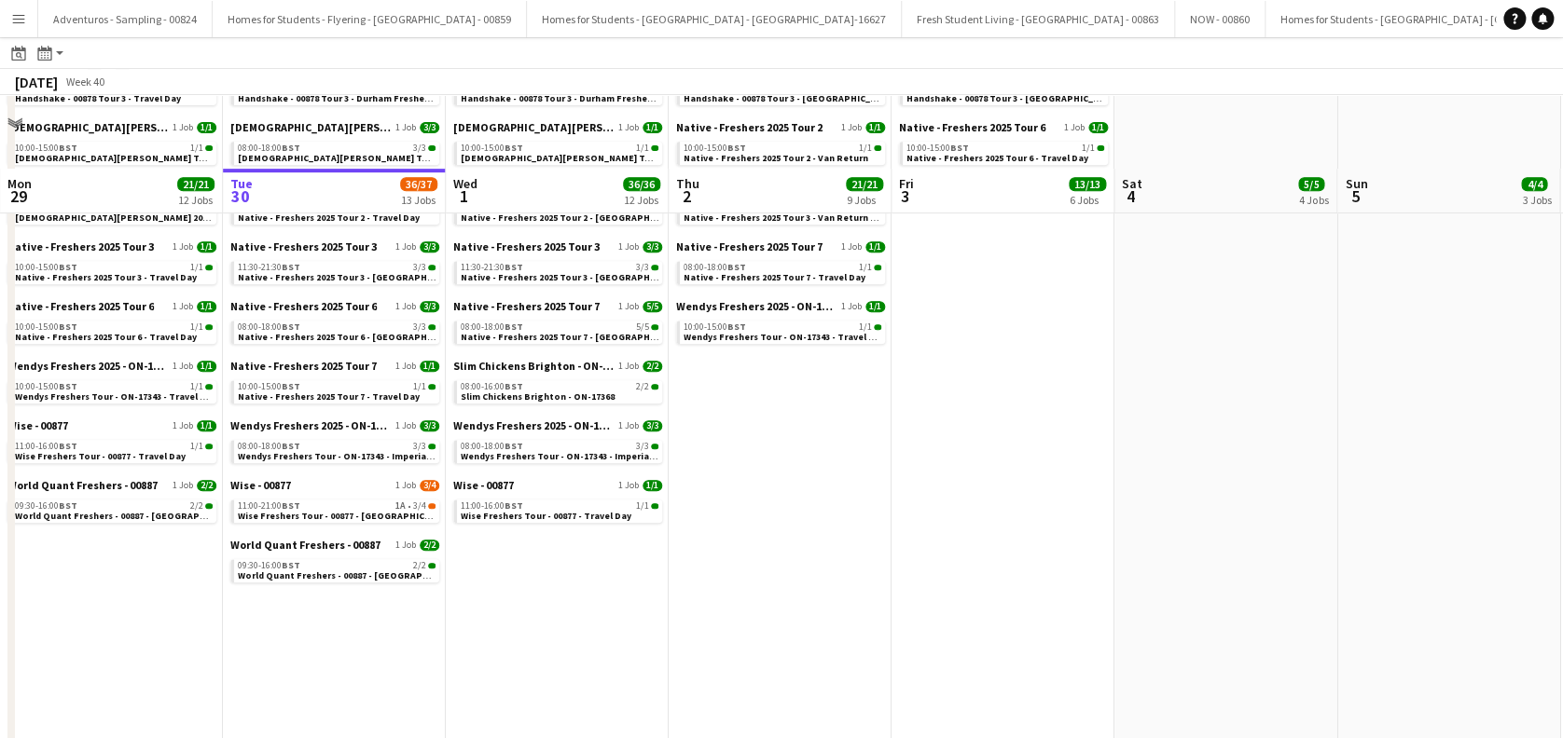
scroll to position [497, 0]
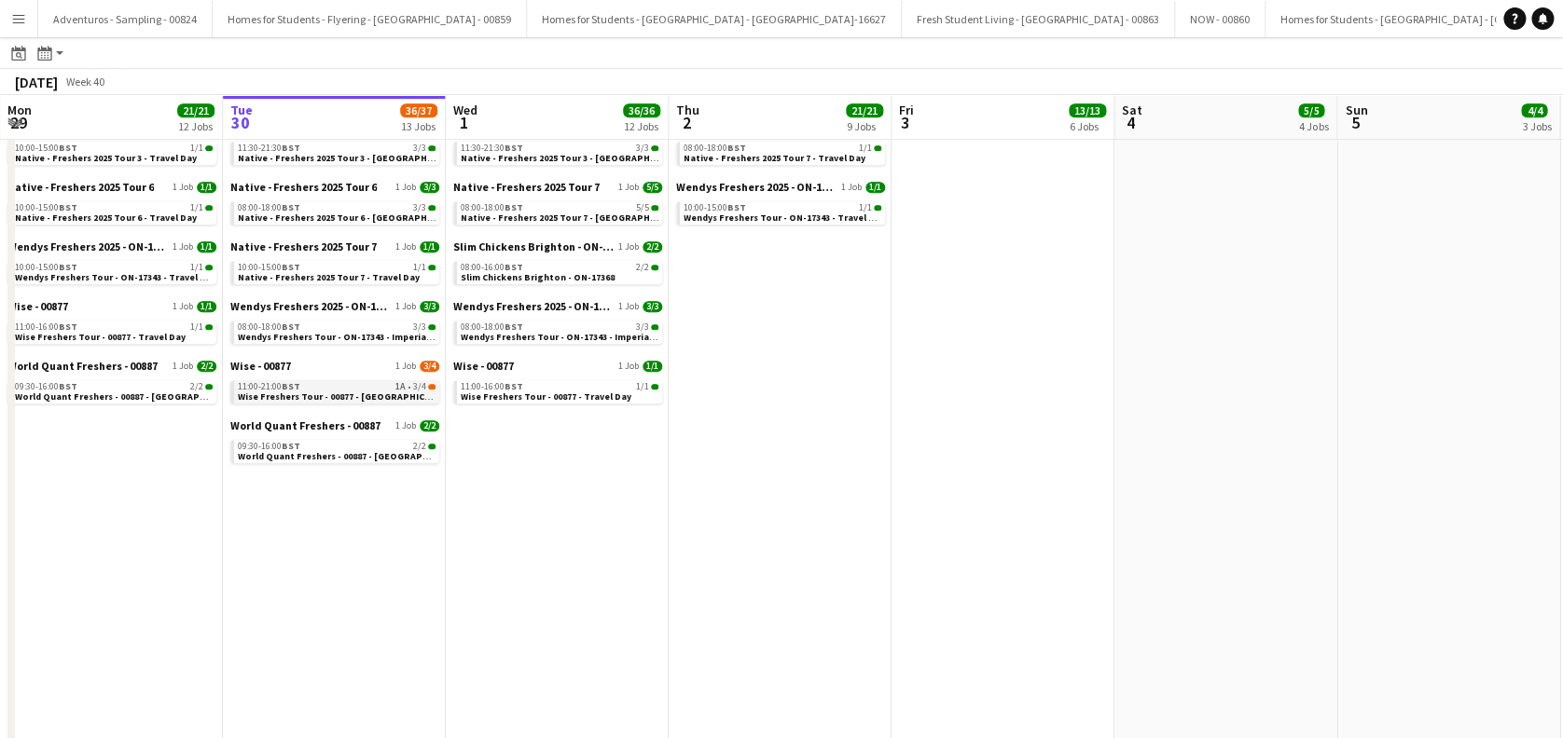
click at [323, 388] on div "11:00-21:00 BST 1A • 3/4" at bounding box center [337, 386] width 198 height 9
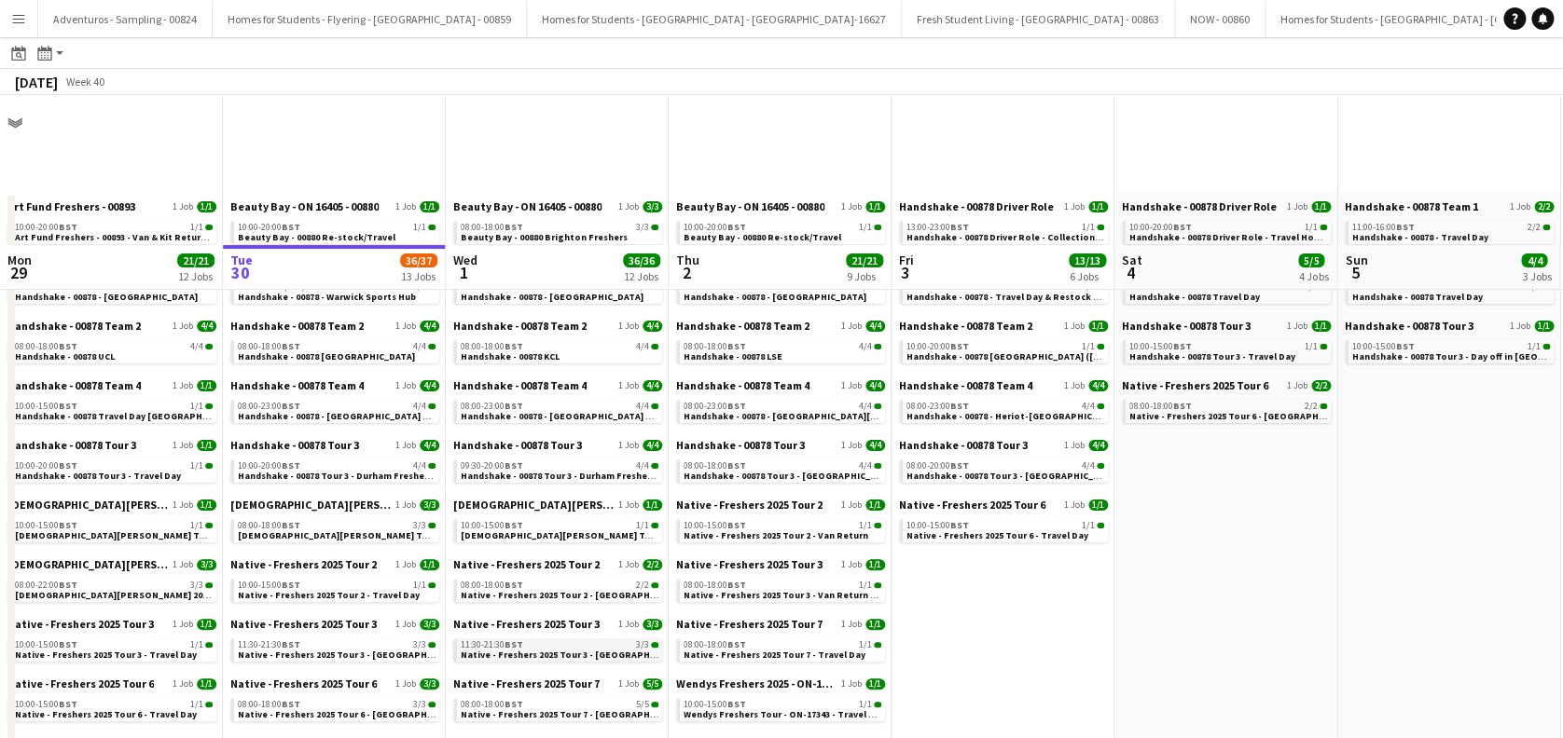
scroll to position [373, 0]
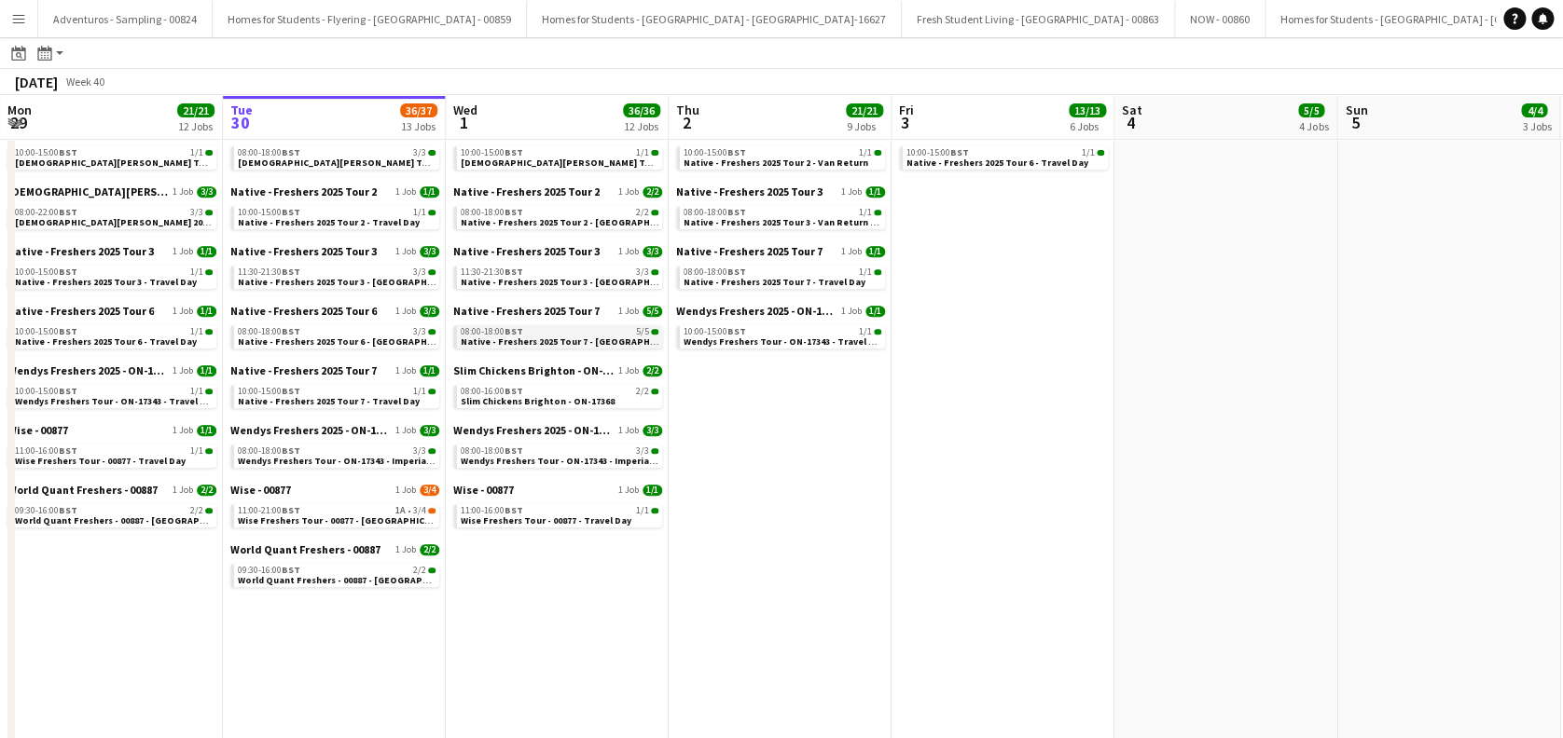
click at [590, 338] on span "Native - Freshers 2025 Tour 7 - University of Brighton Day 1" at bounding box center [588, 342] width 254 height 12
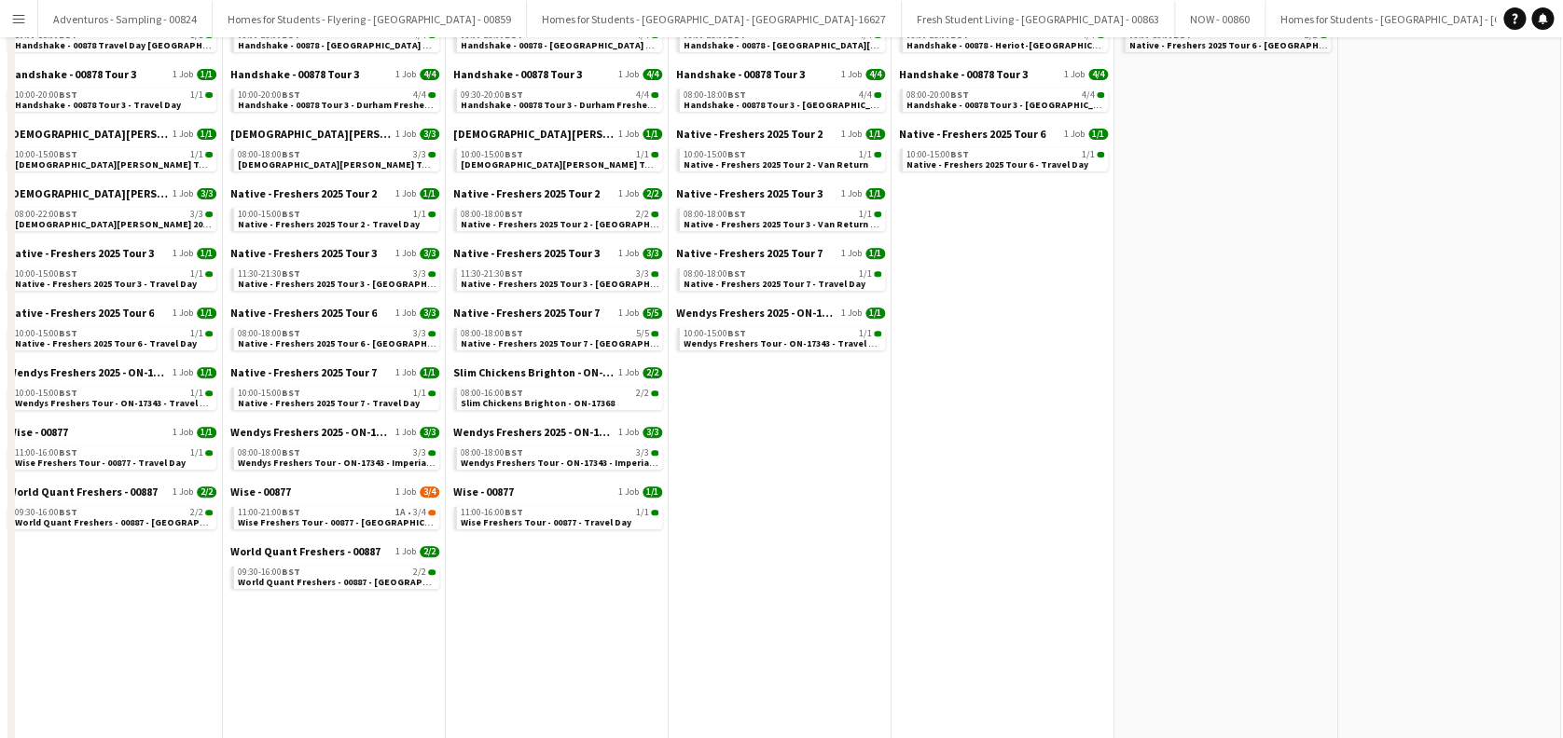
scroll to position [0, 0]
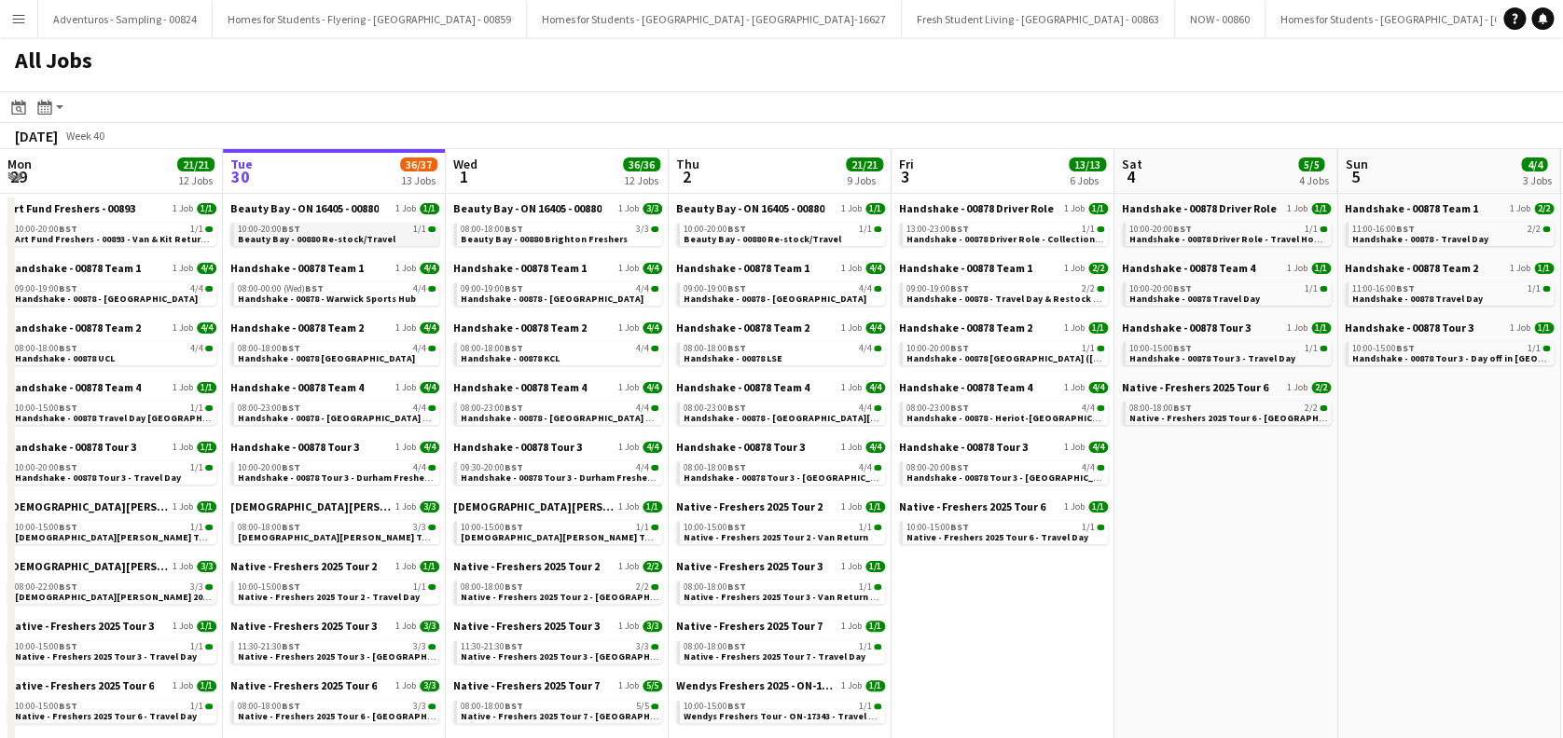
click at [352, 240] on span "Beauty Bay - 00880 Re-stock/Travel" at bounding box center [317, 239] width 158 height 12
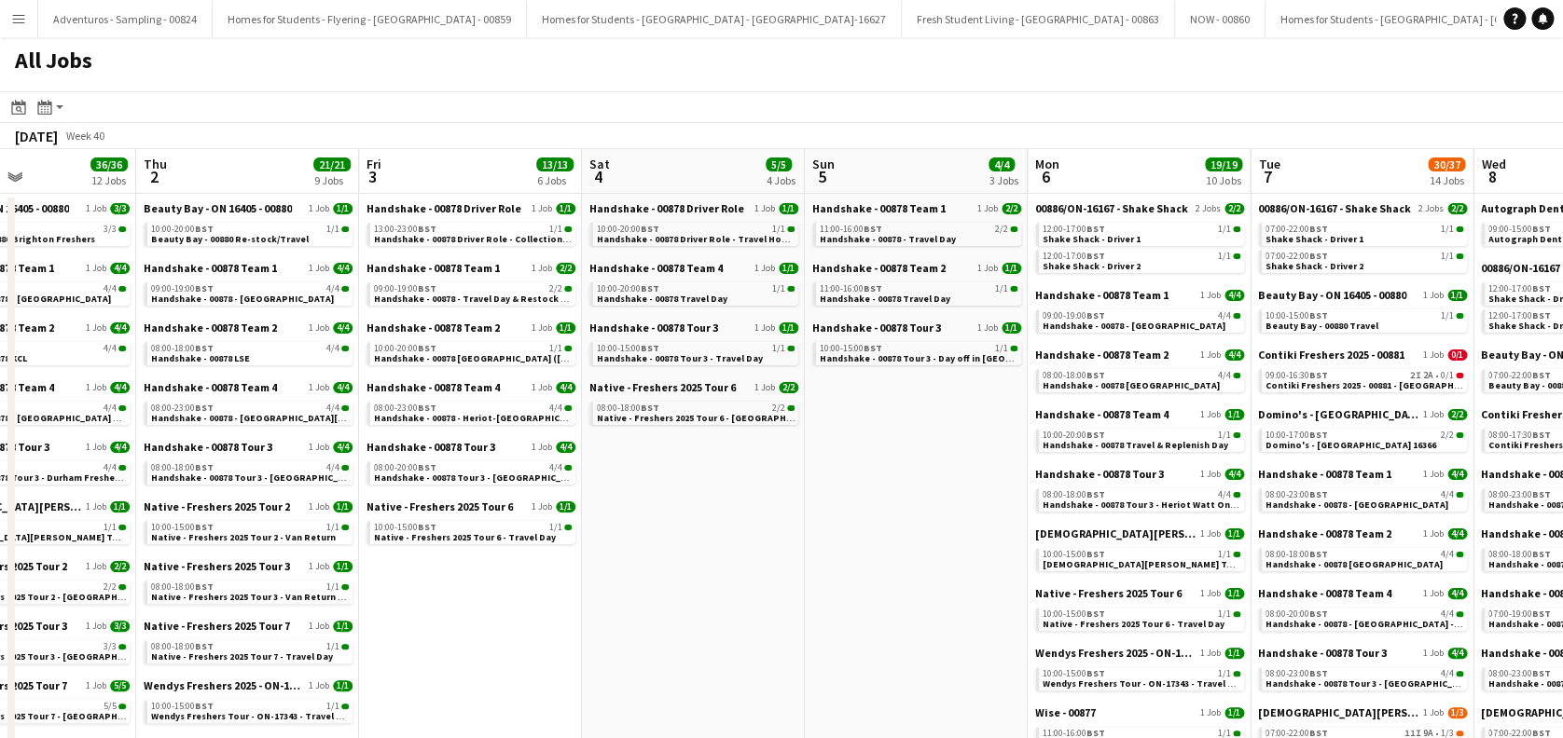
drag, startPoint x: 1343, startPoint y: 589, endPoint x: 809, endPoint y: 645, distance: 536.2
click at [1321, 381] on span "Contiki Freshers 2025 - 00881 - University of Cambridge" at bounding box center [1377, 385] width 227 height 12
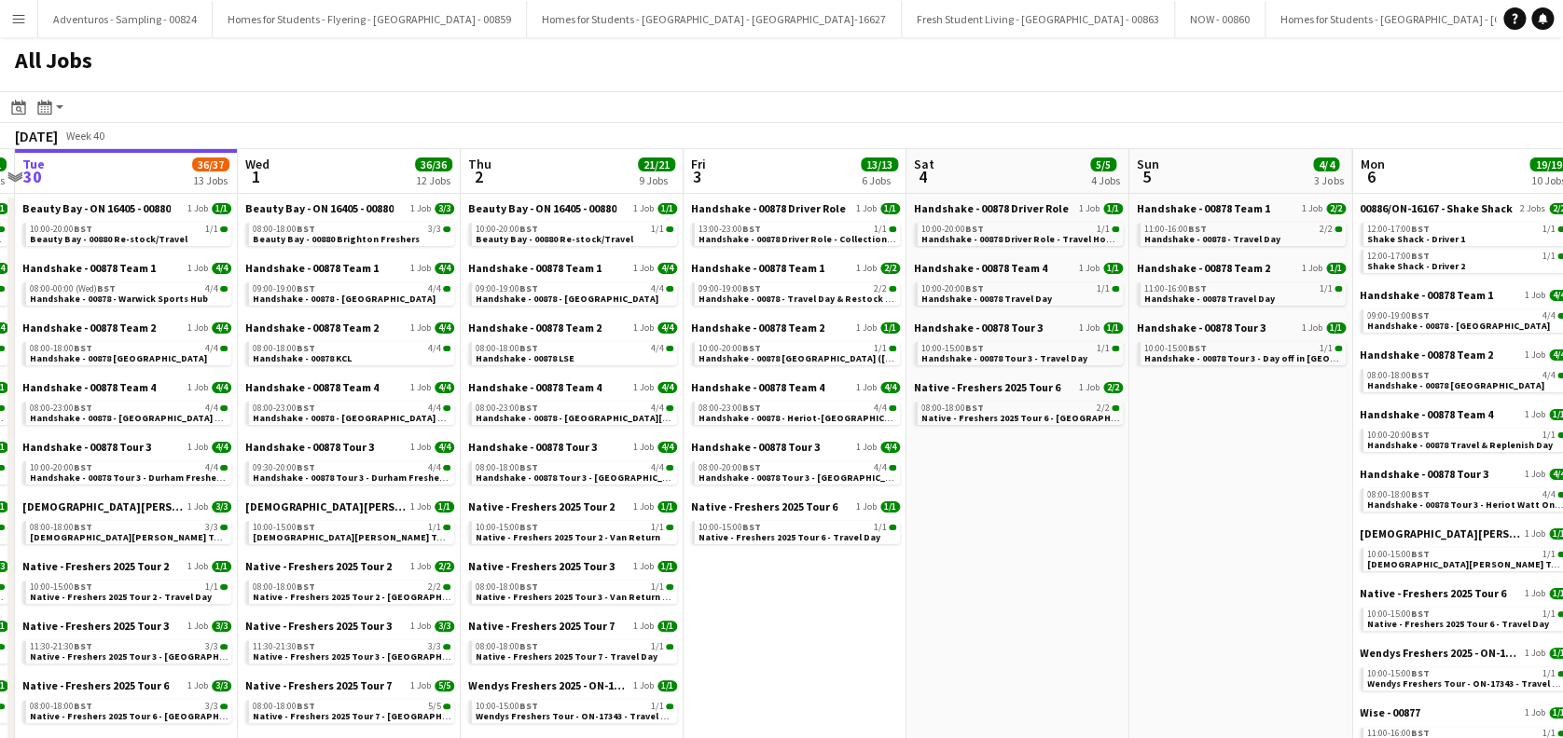
drag, startPoint x: 462, startPoint y: 597, endPoint x: 177, endPoint y: 79, distance: 590.9
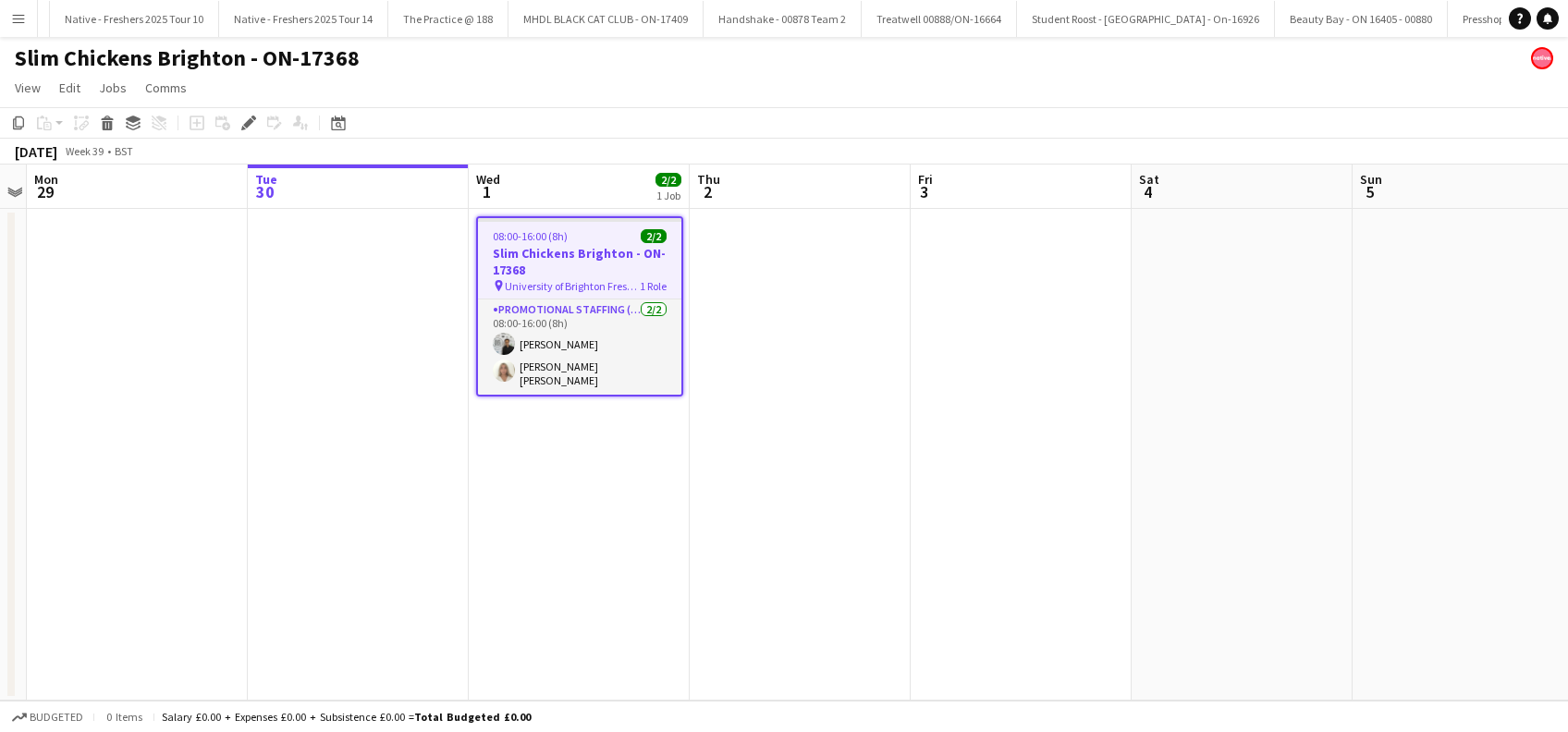
click at [531, 258] on h3 "Slim Chickens Brighton - ON-17368" at bounding box center [579, 262] width 203 height 34
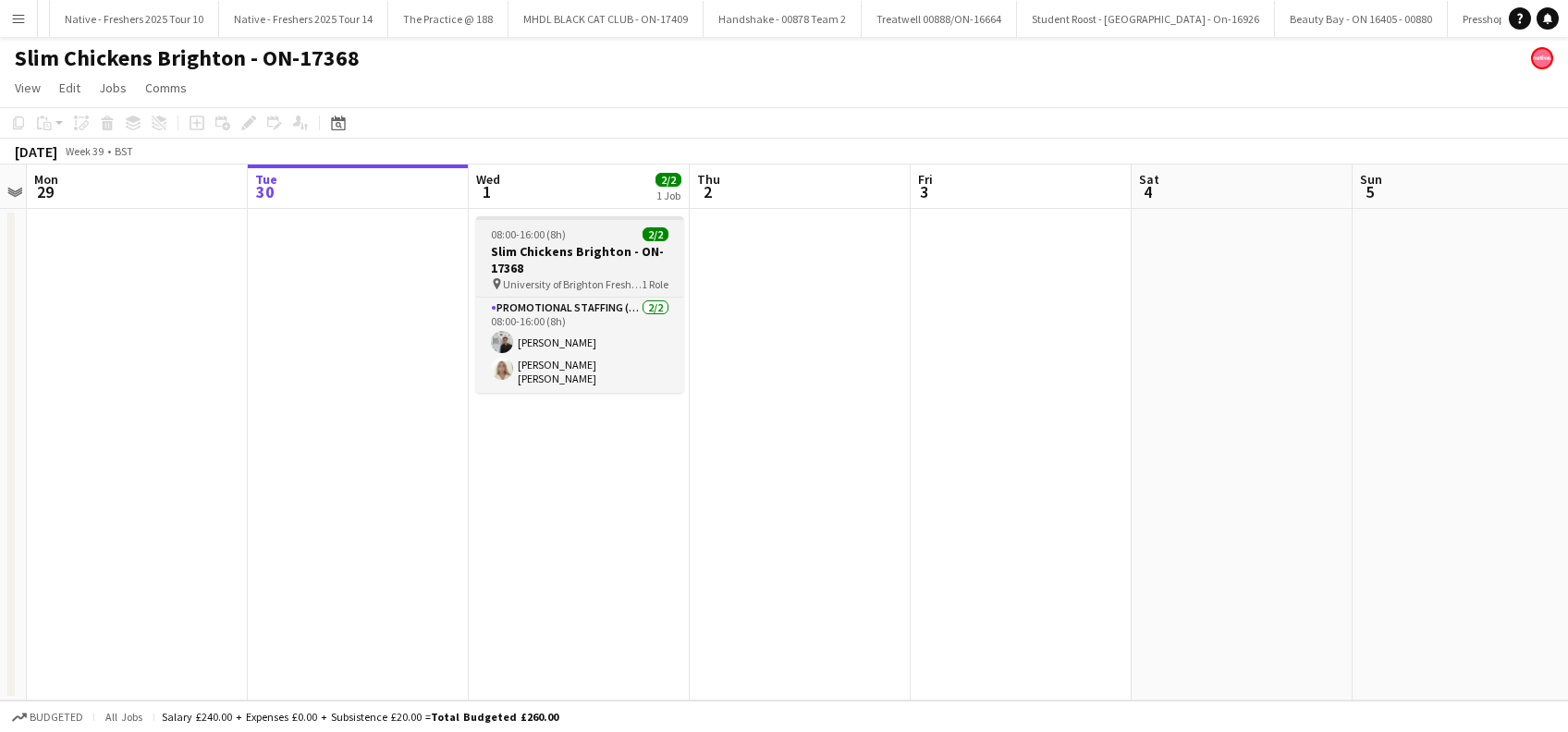
click at [531, 258] on h3 "Slim Chickens Brighton - ON-17368" at bounding box center [579, 260] width 207 height 34
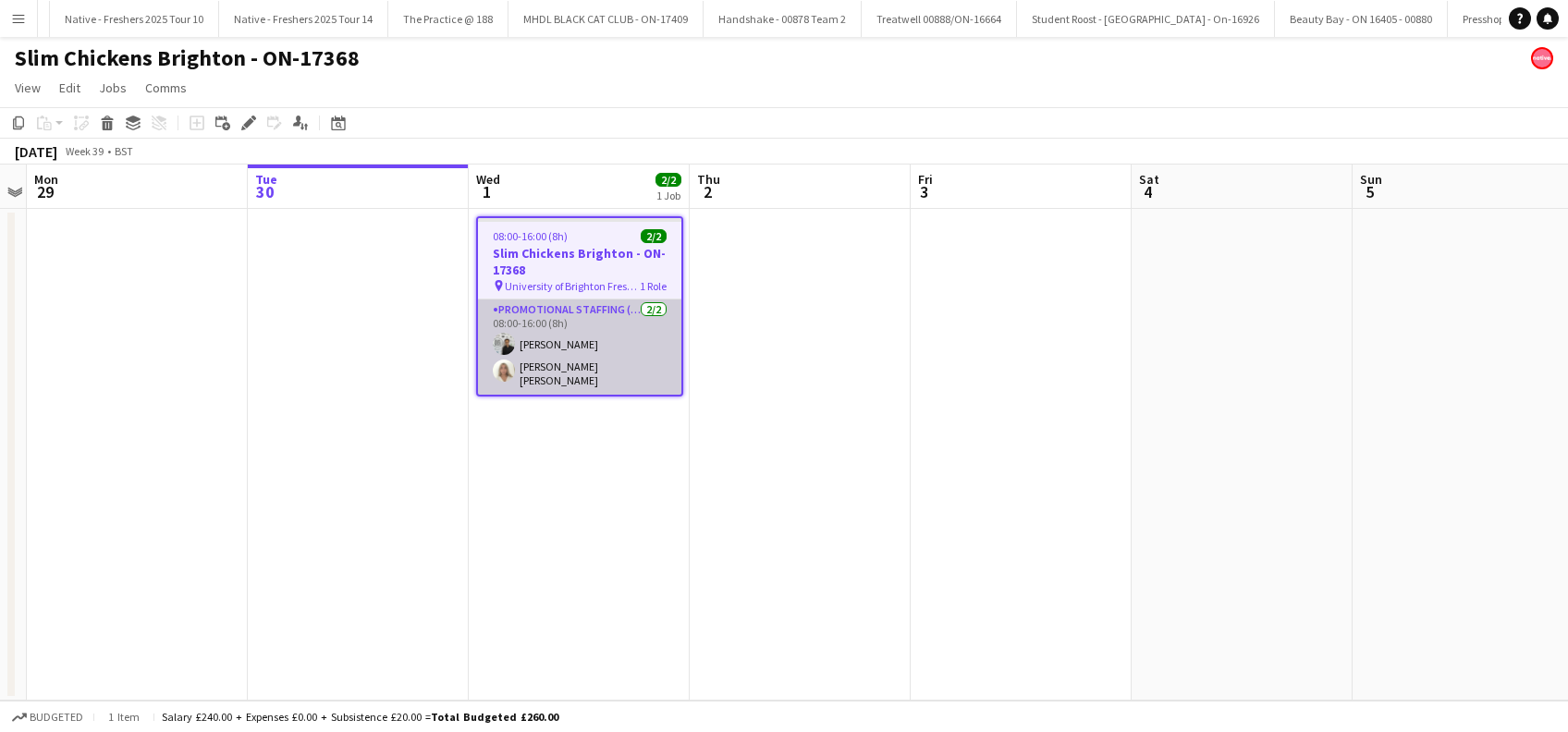
click at [540, 335] on app-card-role "Promotional Staffing (Brand Ambassadors) [DATE] 08:00-16:00 (8h) Sunsik [PERSON…" at bounding box center [579, 347] width 203 height 95
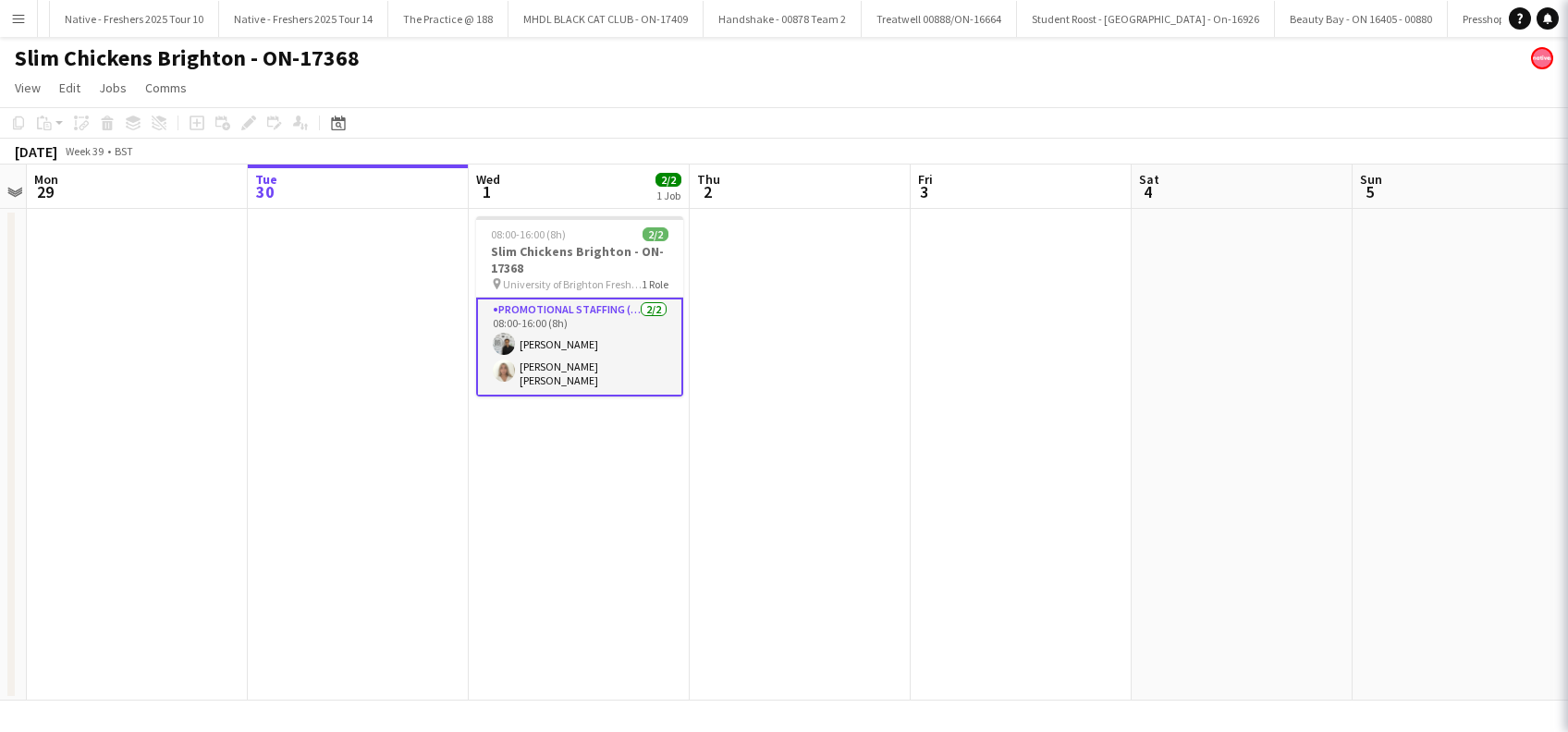
scroll to position [0, 636]
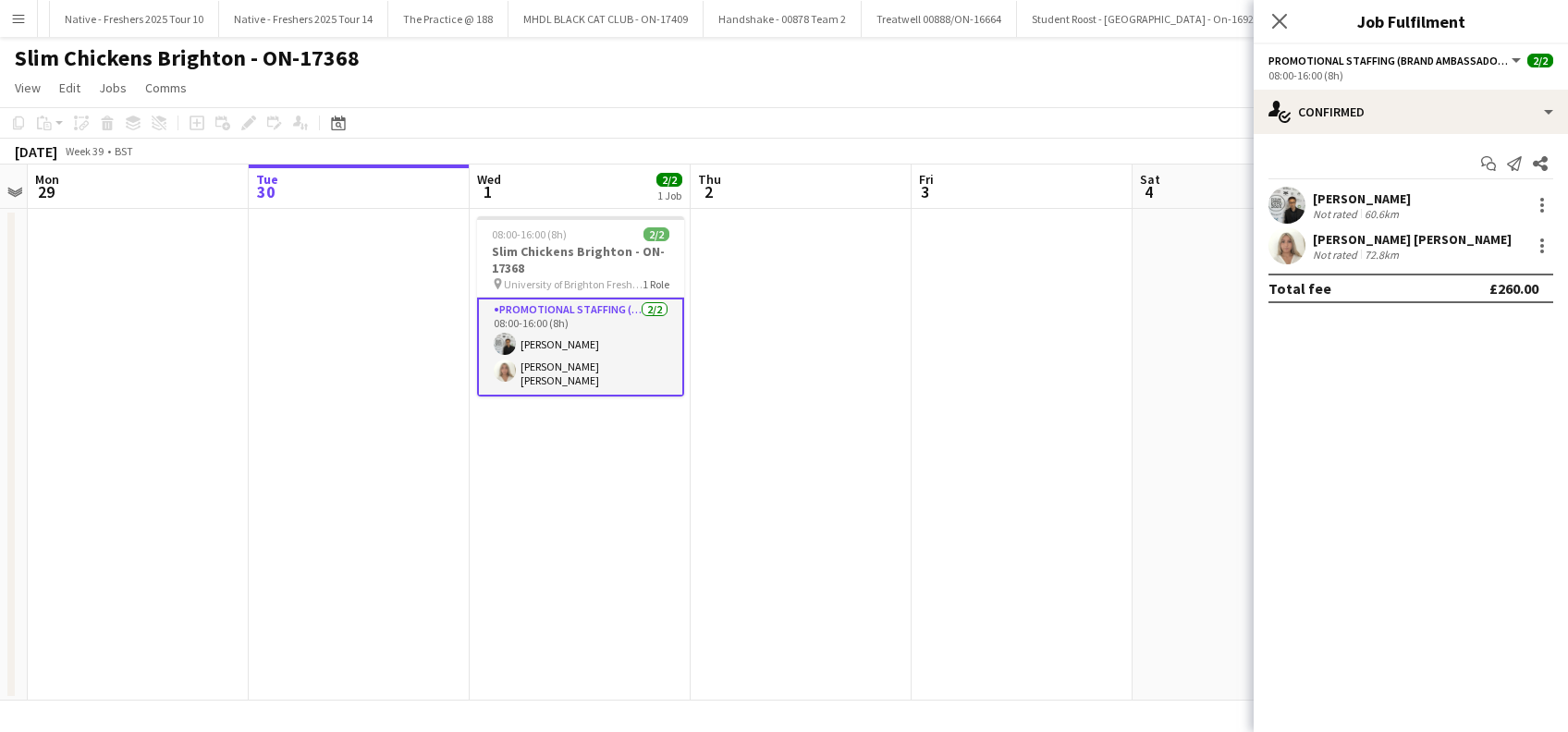
click at [1354, 197] on div "[PERSON_NAME]" at bounding box center [1362, 198] width 98 height 17
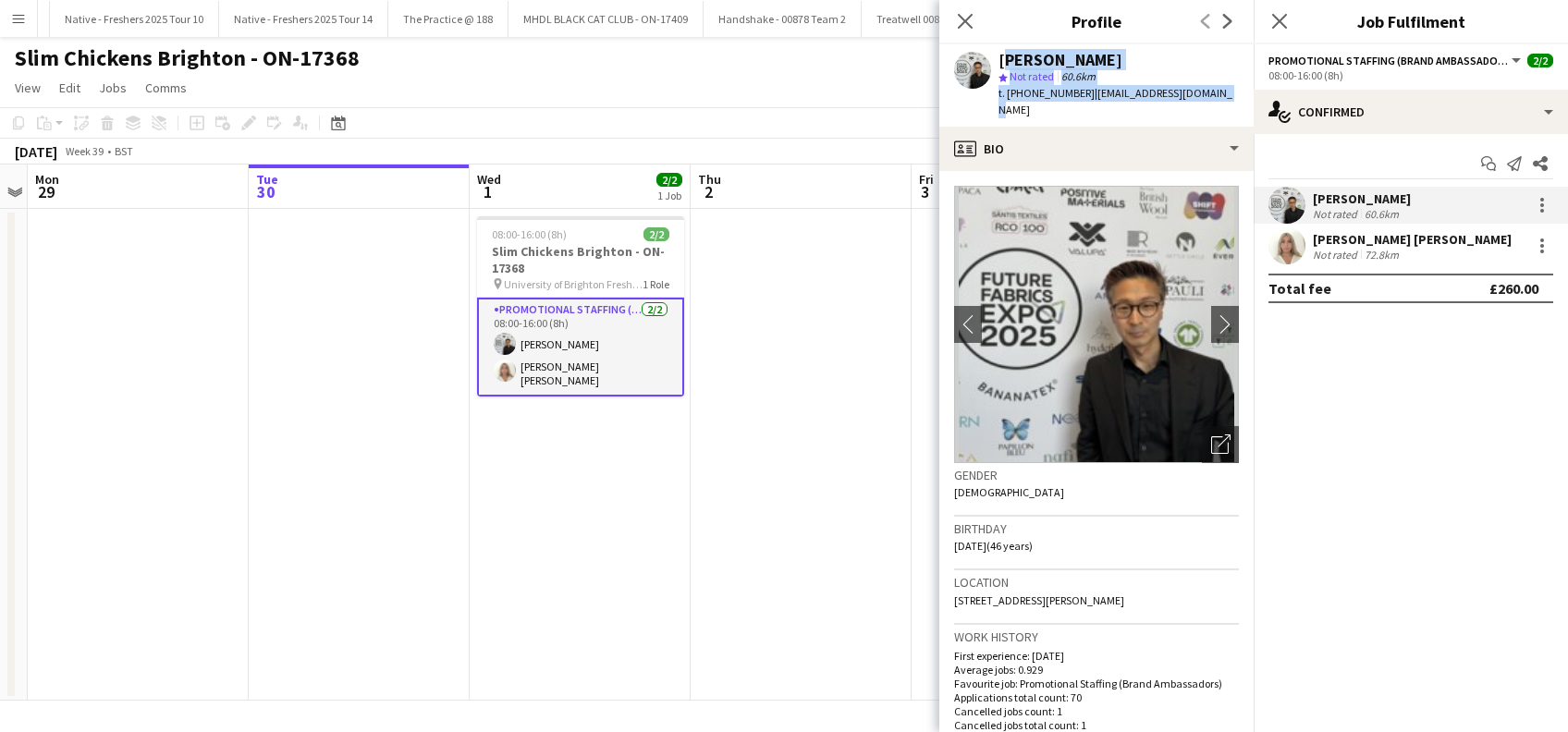
drag, startPoint x: 1214, startPoint y: 95, endPoint x: 997, endPoint y: 60, distance: 219.8
click at [997, 60] on div "[PERSON_NAME] star Not rated 60.6km t. [PHONE_NUMBER] | [EMAIL_ADDRESS][DOMAIN_…" at bounding box center [1096, 85] width 314 height 82
copy div "[PERSON_NAME] star Not rated 60.6km t. [PHONE_NUMBER] | [EMAIL_ADDRESS][DOMAIN_…"
click at [1333, 237] on div "[PERSON_NAME] [PERSON_NAME]" at bounding box center [1412, 239] width 198 height 17
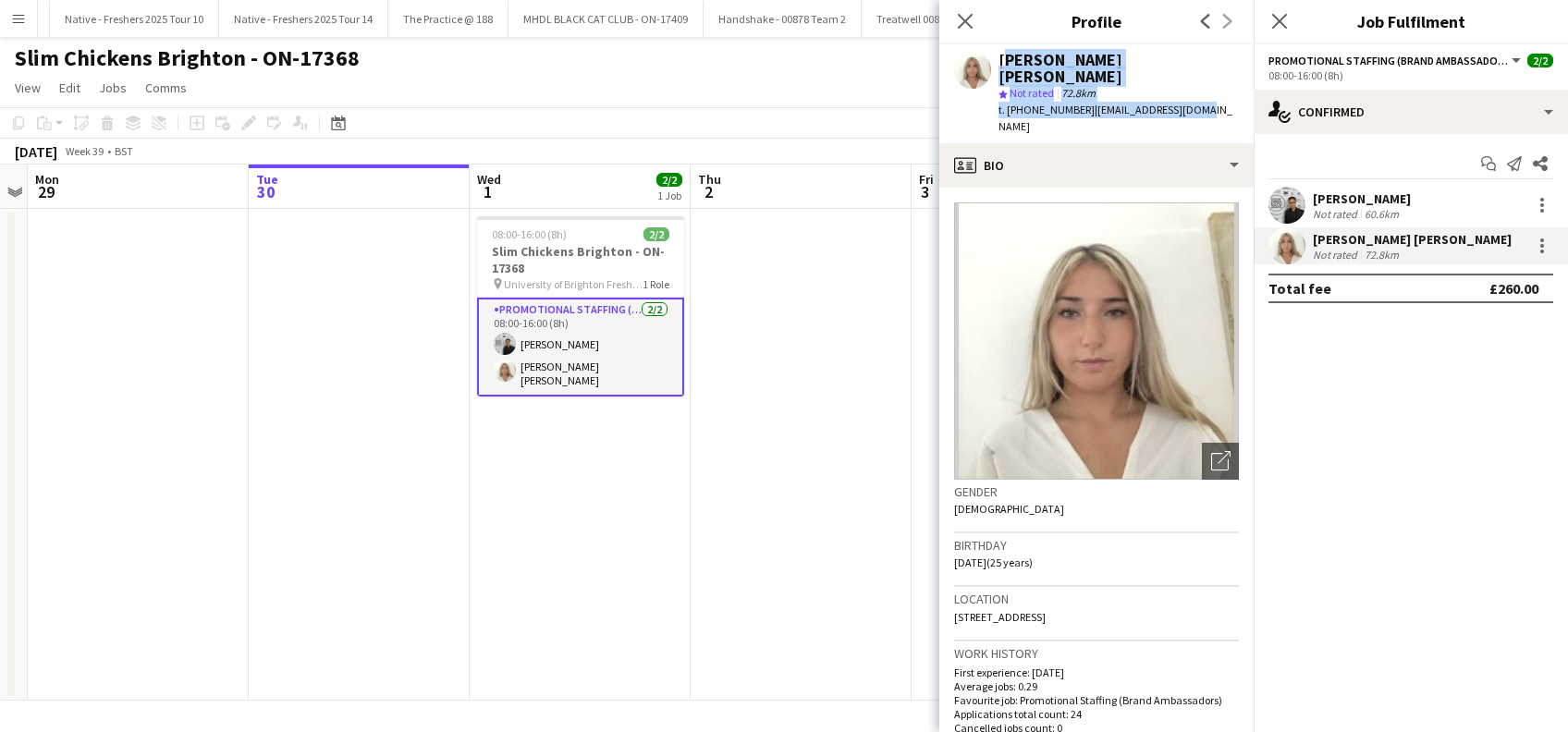
drag, startPoint x: 1100, startPoint y: 92, endPoint x: 1004, endPoint y: 65, distance: 99.7
click at [1004, 65] on div "[PERSON_NAME] [PERSON_NAME] star Not rated 72.8km t. [PHONE_NUMBER] | [EMAIL_AD…" at bounding box center [1096, 94] width 314 height 99
copy div "[PERSON_NAME] [PERSON_NAME] star Not rated 72.8km t. [PHONE_NUMBER] | [EMAIL_AD…"
click at [1282, 20] on icon at bounding box center [1279, 21] width 18 height 18
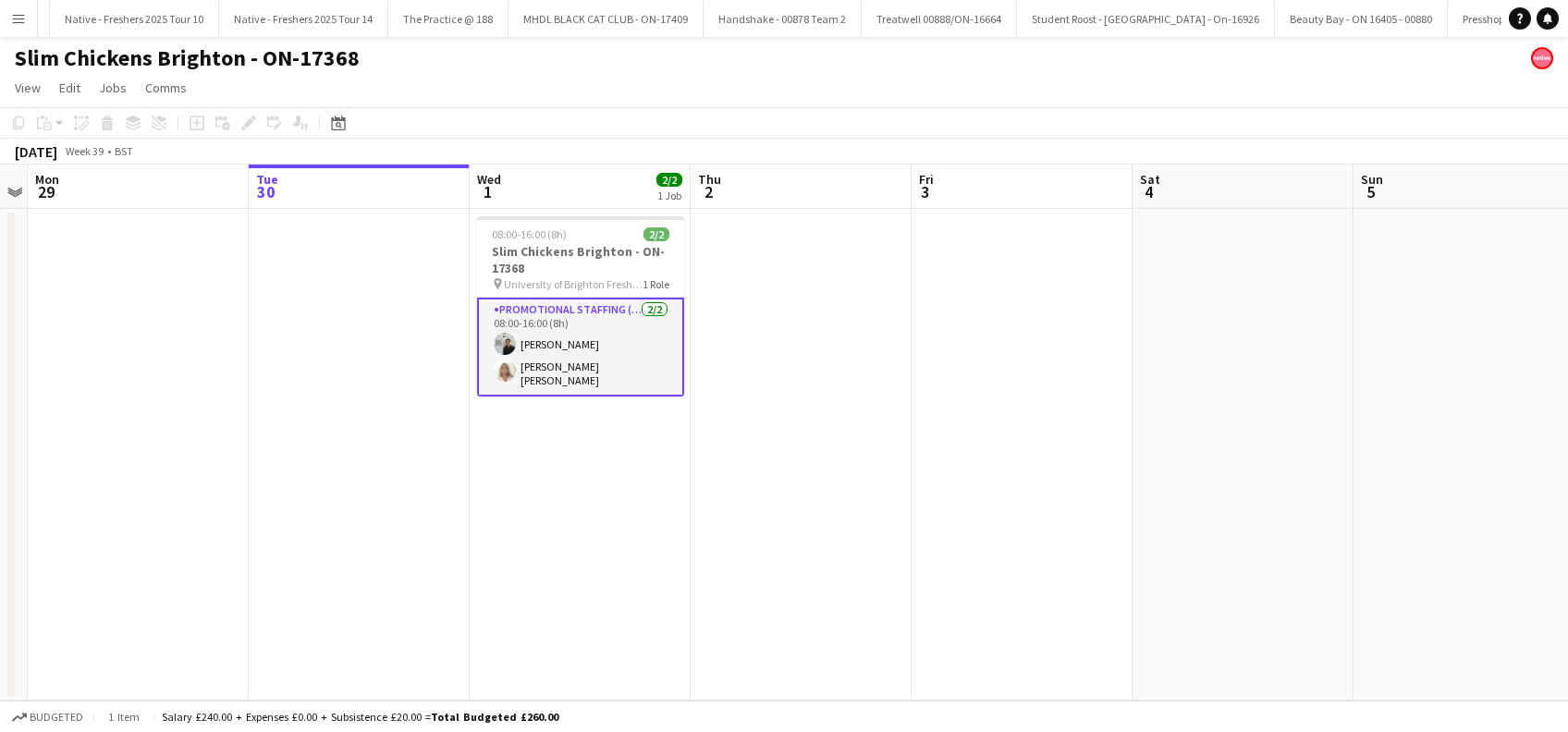
drag, startPoint x: 582, startPoint y: 506, endPoint x: 846, endPoint y: 504, distance: 264.0
click at [582, 504] on app-date-cell "08:00-16:00 (8h) 2/2 Slim Chickens Brighton - ON-17368 pin University of Bright…" at bounding box center [580, 455] width 221 height 492
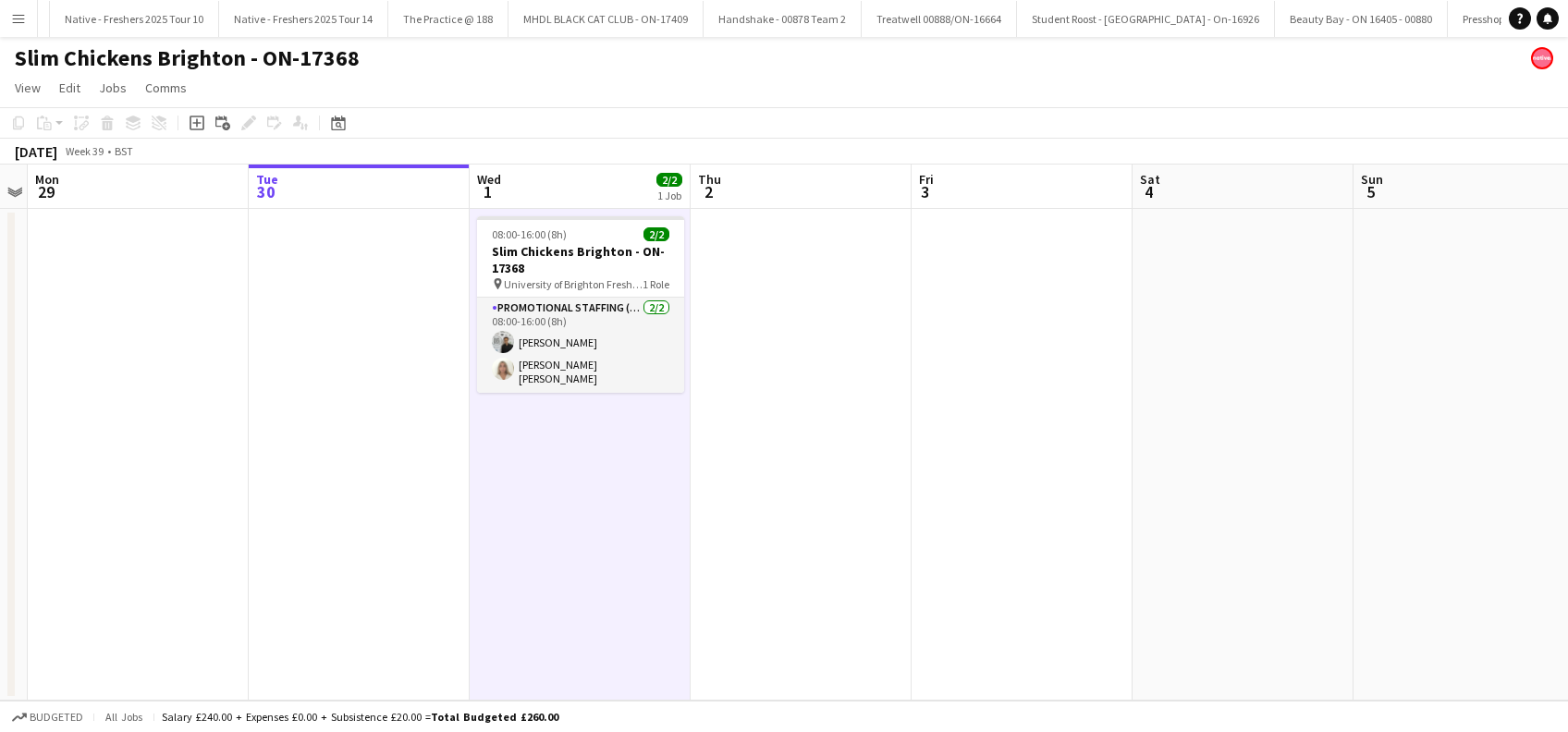
click at [881, 502] on app-date-cell at bounding box center [800, 455] width 221 height 492
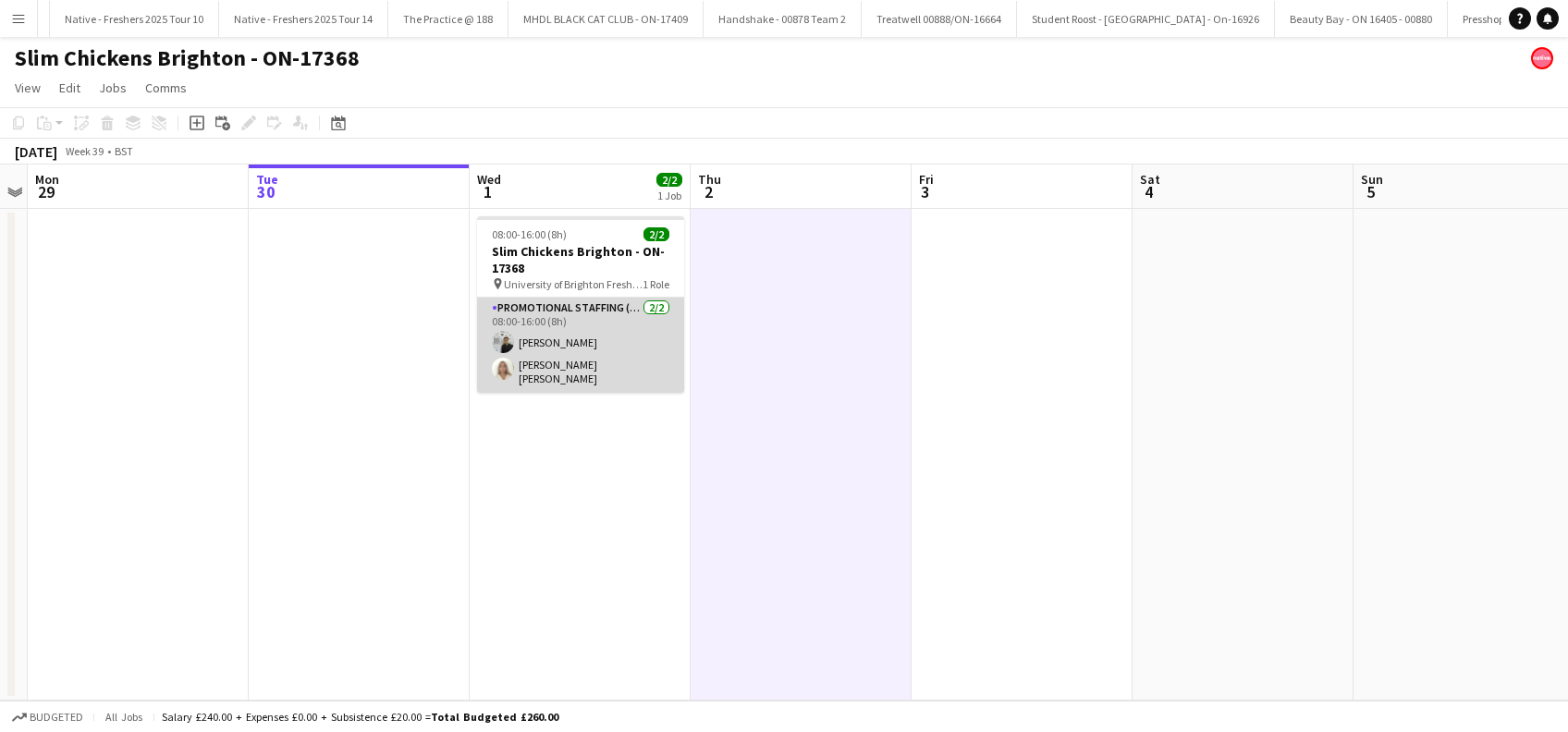
click at [554, 338] on app-card-role "Promotional Staffing (Brand Ambassadors) 2/2 08:00-16:00 (8h) Sunsik Cha Elenor…" at bounding box center [580, 345] width 207 height 95
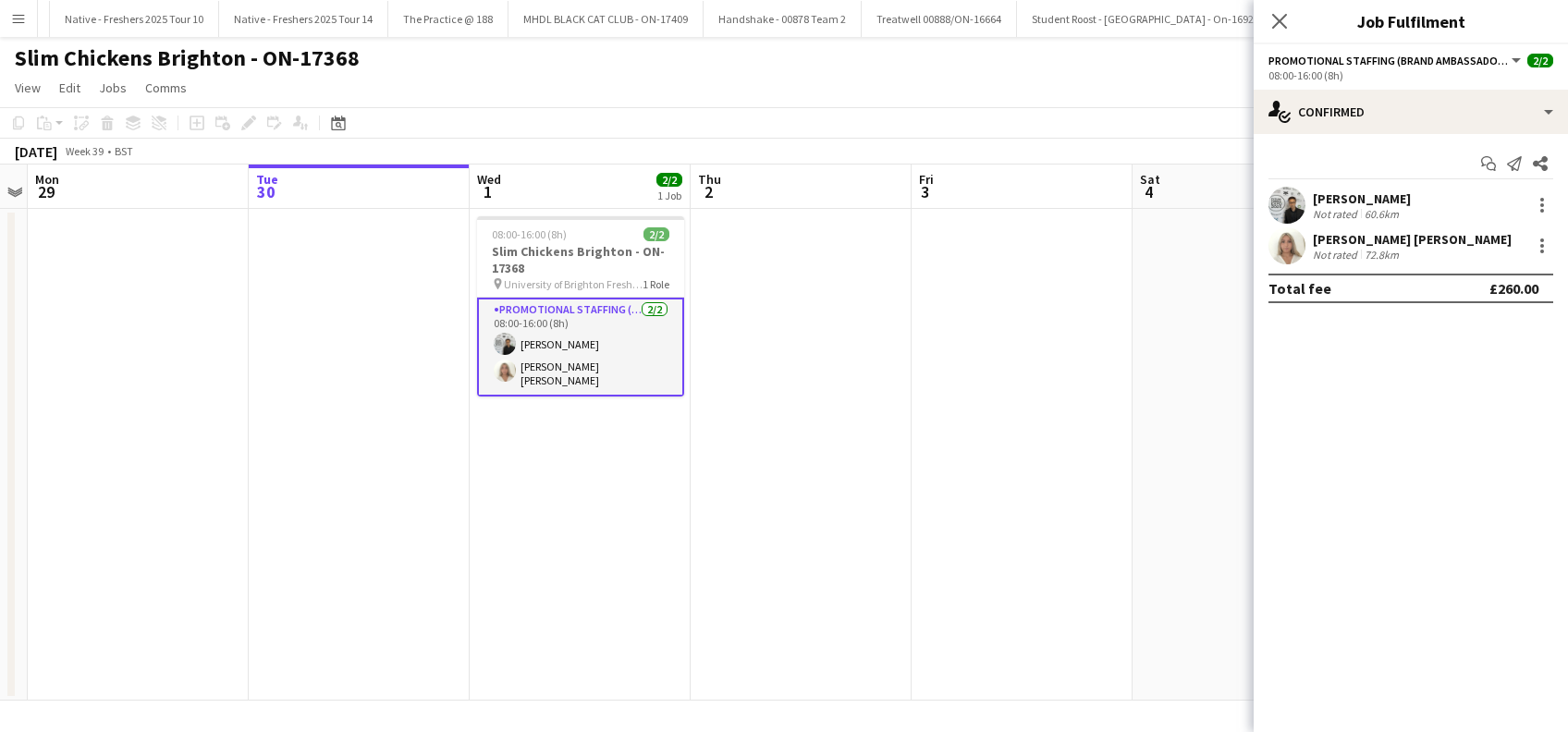
click at [606, 494] on app-date-cell "08:00-16:00 (8h) 2/2 Slim Chickens Brighton - ON-17368 pin University of Bright…" at bounding box center [580, 455] width 221 height 492
click at [748, 478] on app-date-cell at bounding box center [800, 455] width 221 height 492
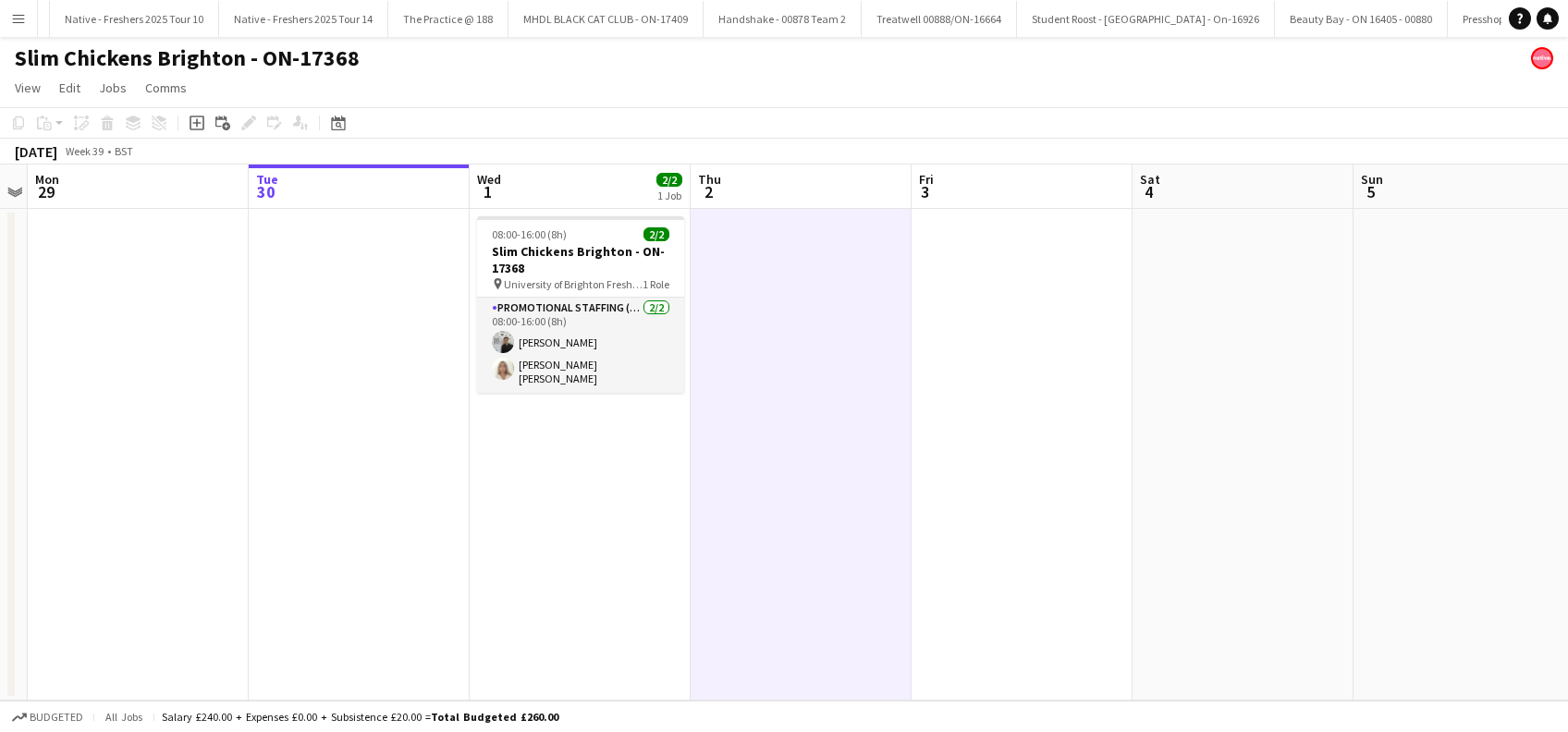
drag, startPoint x: 573, startPoint y: 528, endPoint x: 599, endPoint y: 531, distance: 26.2
click at [573, 529] on app-date-cell "08:00-16:00 (8h) 2/2 Slim Chickens Brighton - ON-17368 pin University of Bright…" at bounding box center [580, 455] width 221 height 492
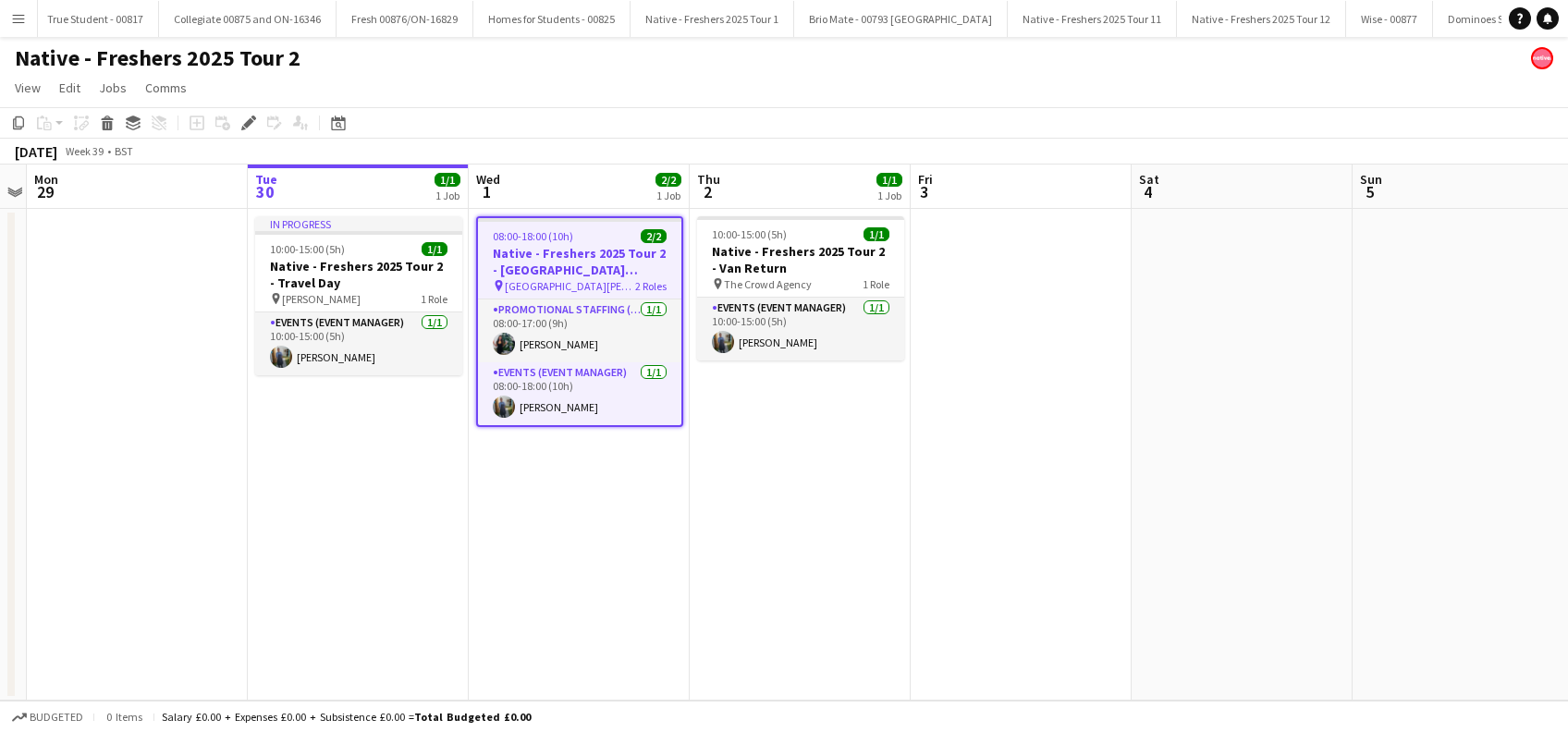
click at [584, 532] on app-date-cell "08:00-18:00 (10h) 2/2 Native - Freshers 2025 Tour 2 - University of Bolton pin …" at bounding box center [579, 455] width 221 height 492
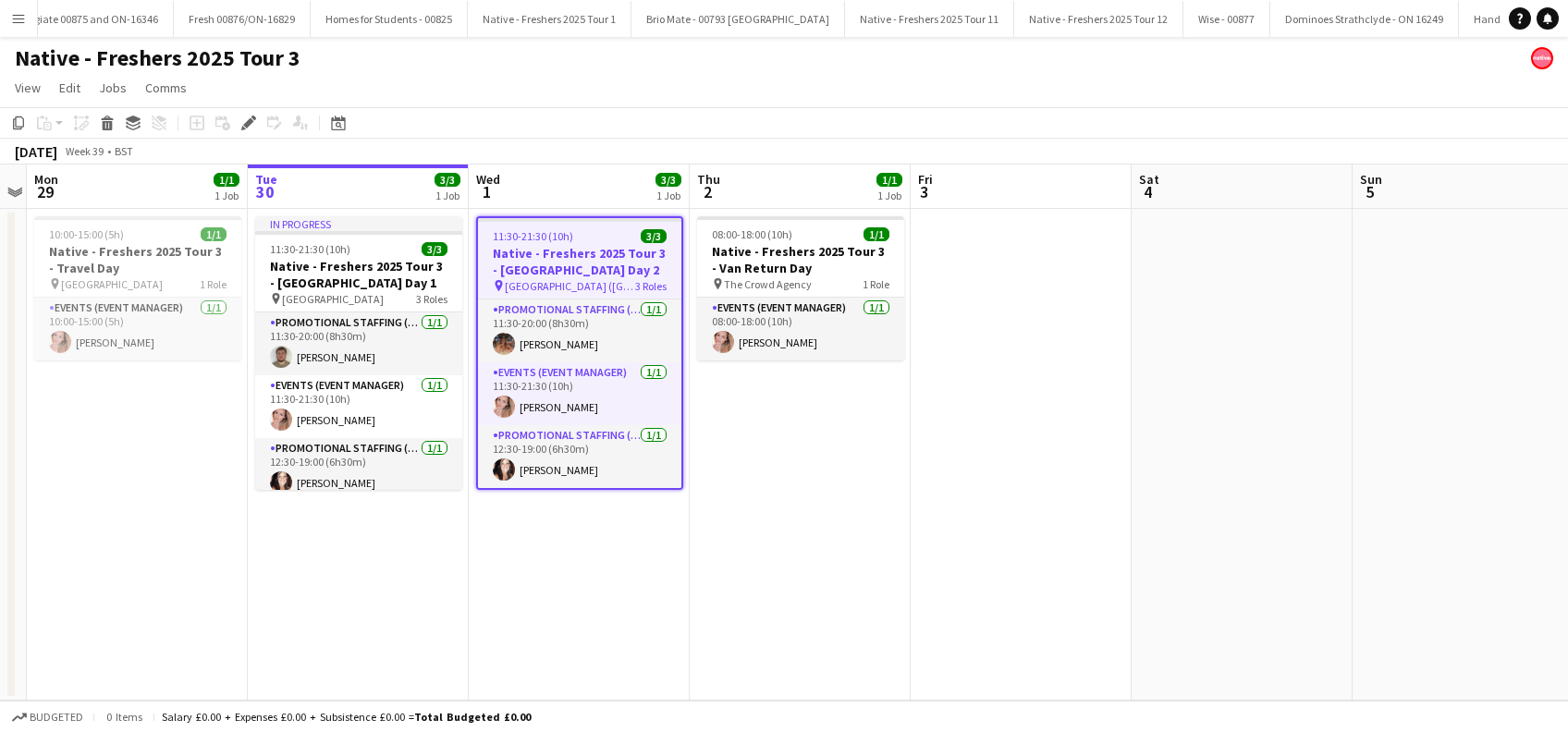
click at [565, 566] on app-date-cell "11:30-21:30 (10h) 3/3 Native - Freshers 2025 Tour 3 - University of Durham Day …" at bounding box center [579, 455] width 221 height 492
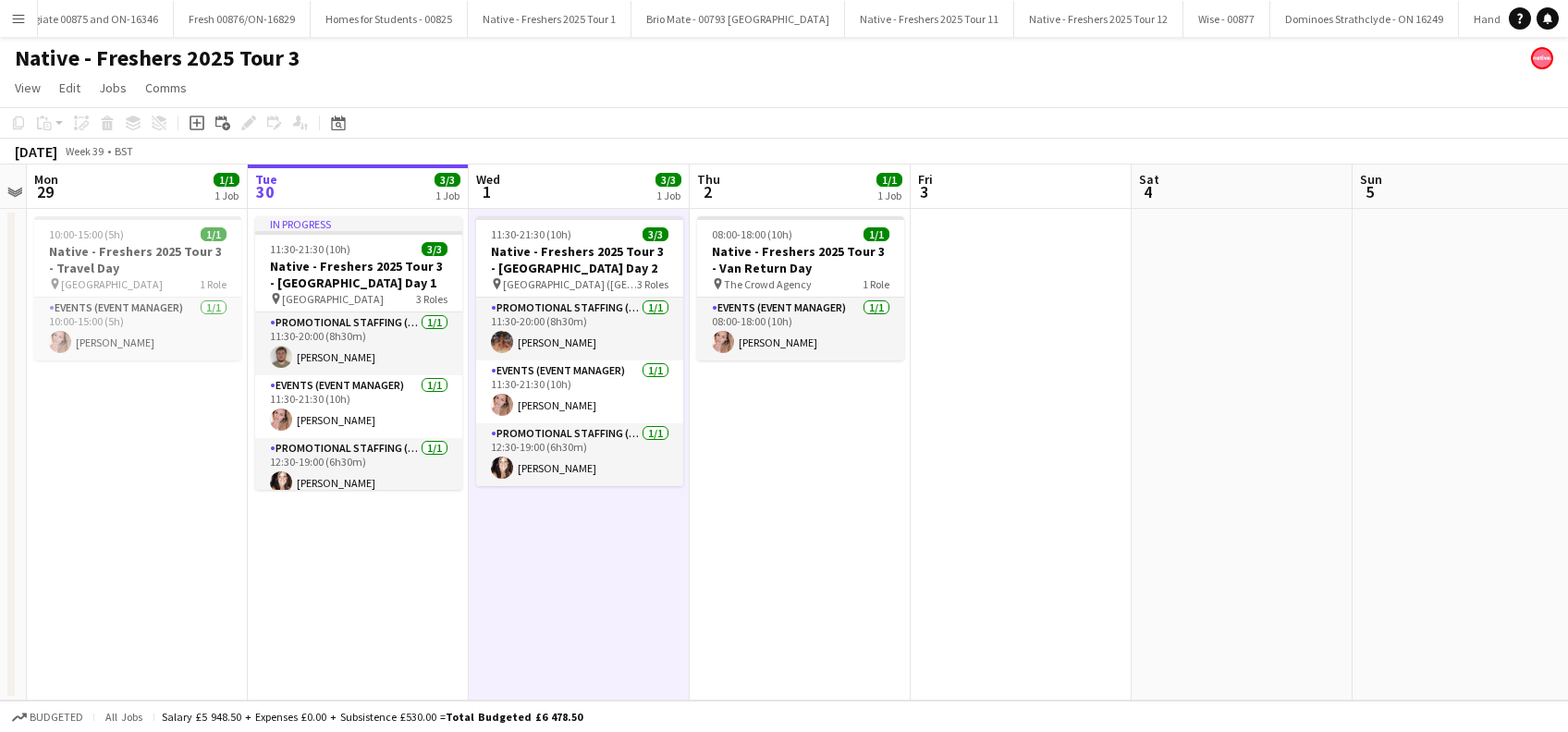
click at [556, 589] on app-date-cell "11:30-21:30 (10h) 3/3 Native - Freshers 2025 Tour 3 - University of Durham Day …" at bounding box center [579, 455] width 221 height 492
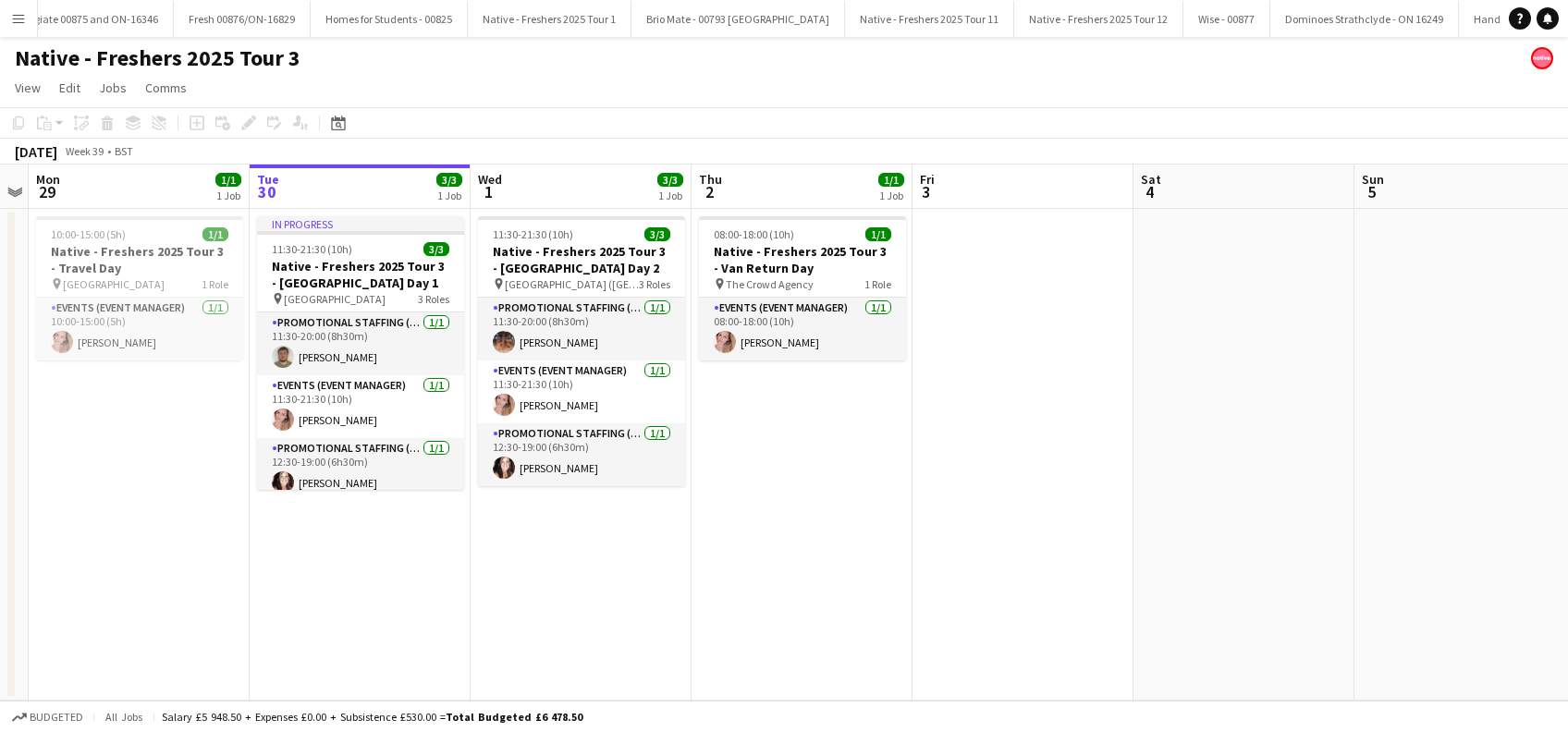
click at [730, 565] on app-date-cell "08:00-18:00 (10h) 1/1 Native - Freshers 2025 Tour 3 - Van Return Day pin The Cr…" at bounding box center [801, 455] width 221 height 492
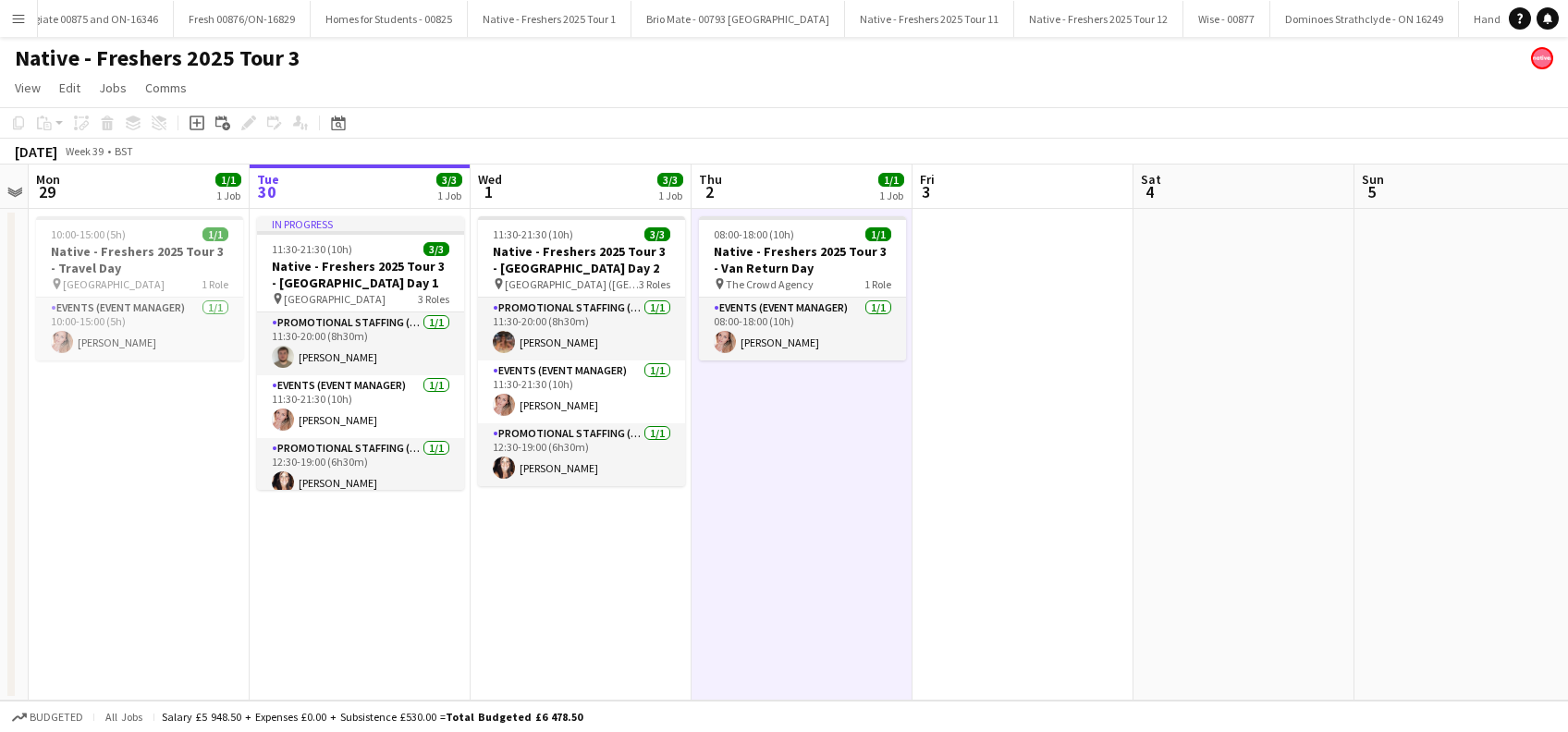
click at [577, 588] on app-date-cell "11:30-21:30 (10h) 3/3 Native - Freshers 2025 Tour 3 - University of Durham Day …" at bounding box center [581, 455] width 221 height 492
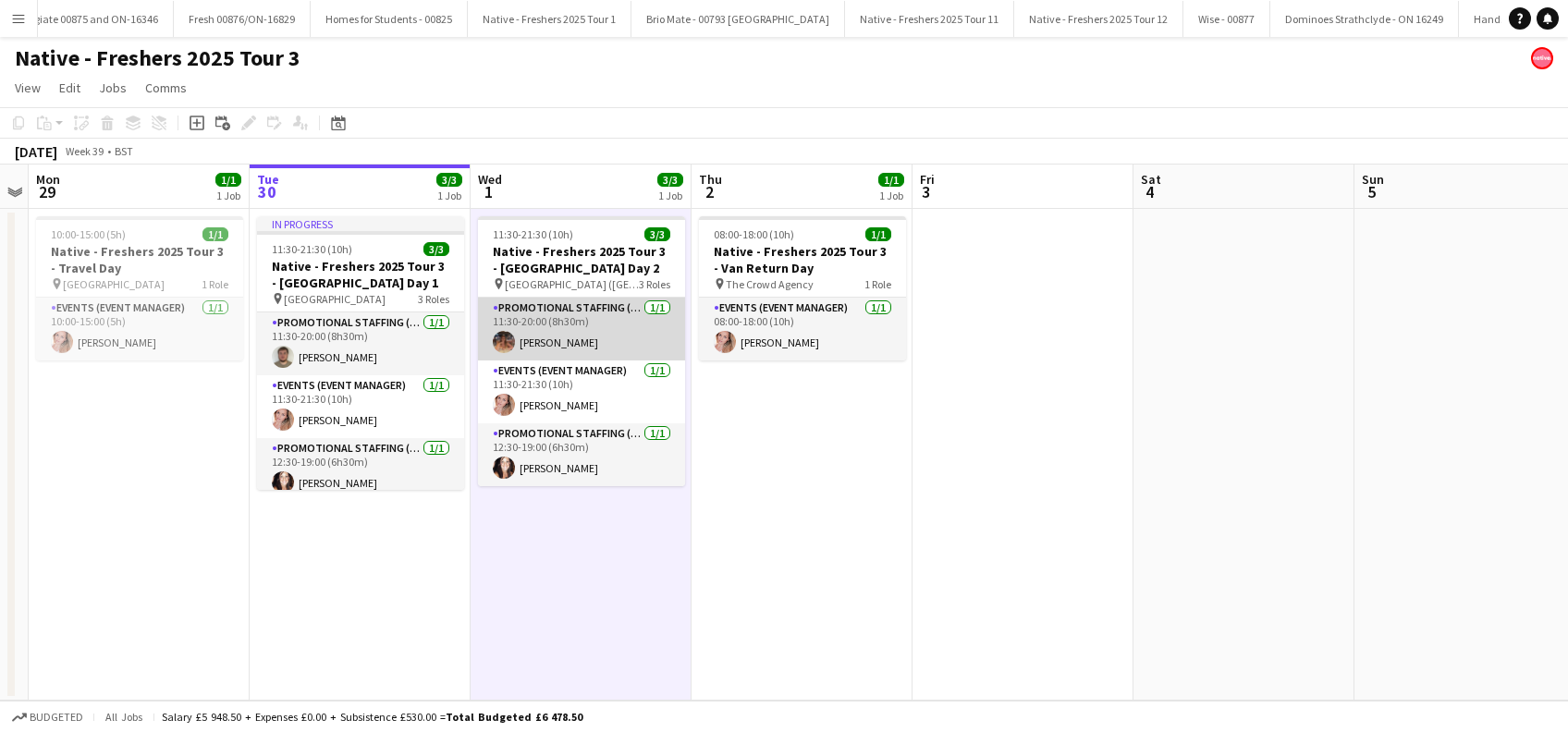
click at [559, 331] on app-card-role "Promotional Staffing (Brand Ambassadors) 1/1 11:30-20:00 (8h30m) Emma Mcangus" at bounding box center [581, 328] width 207 height 62
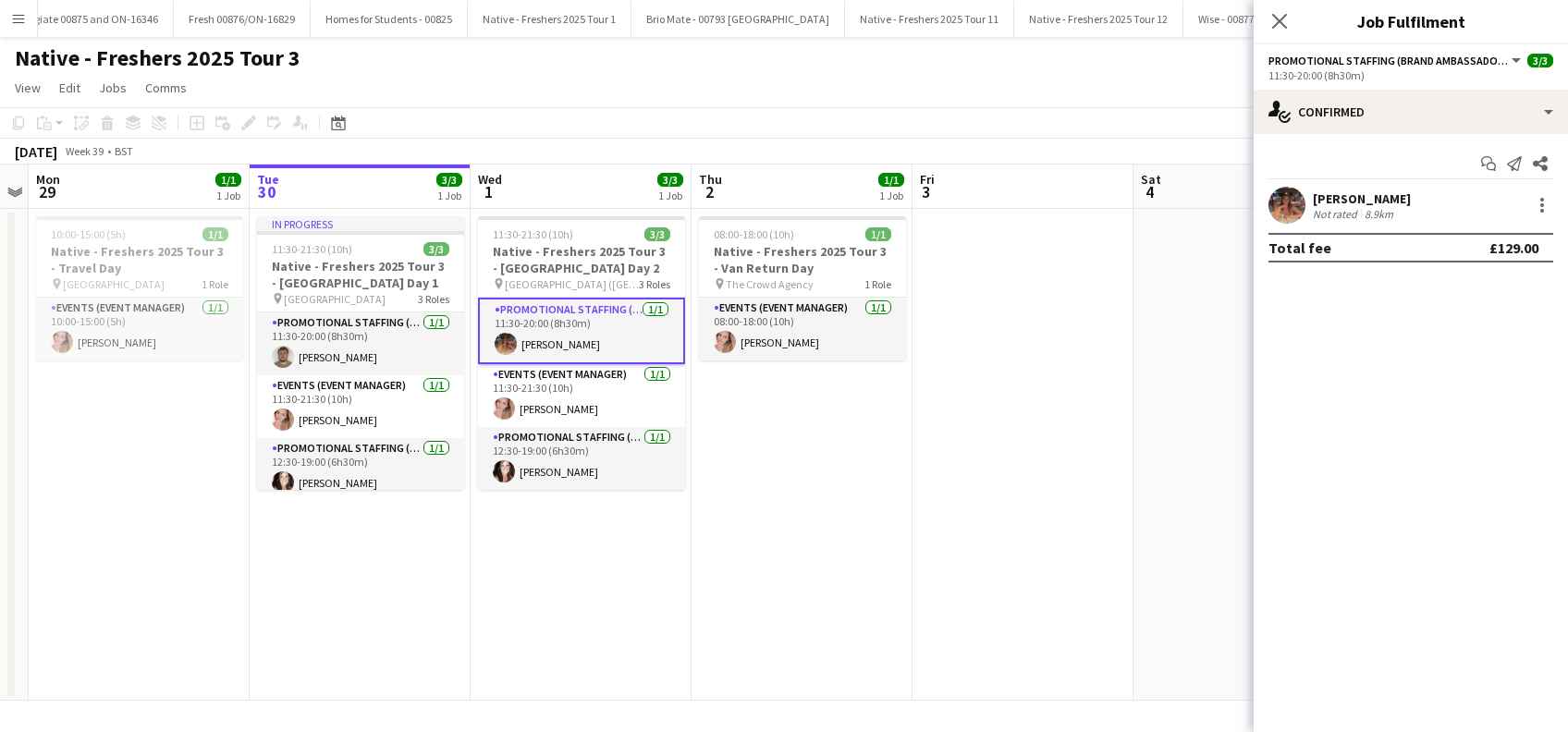
click at [1377, 192] on div "Emma Mcangus" at bounding box center [1362, 198] width 98 height 17
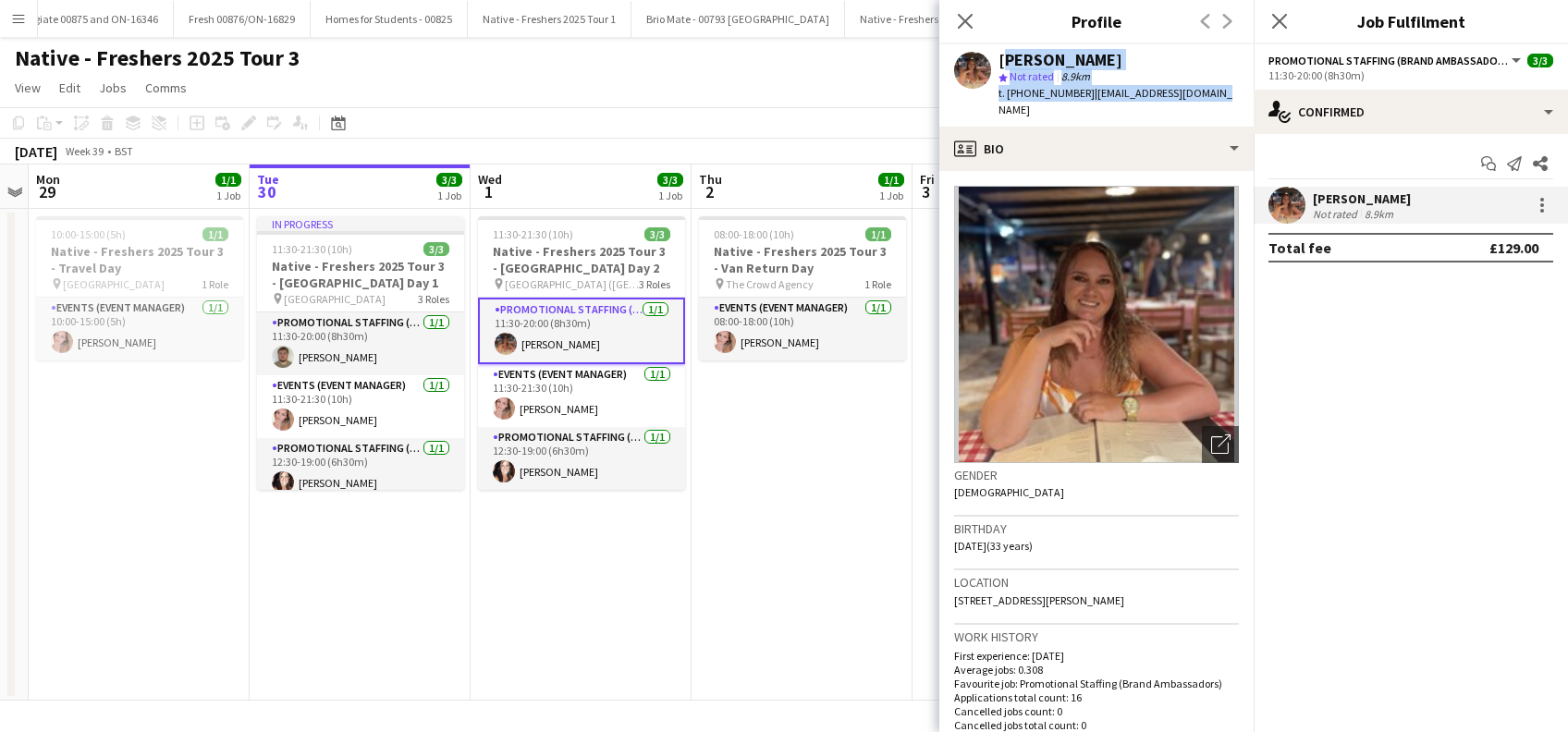
drag, startPoint x: 1234, startPoint y: 89, endPoint x: 1004, endPoint y: 61, distance: 231.7
click at [1003, 61] on app-profile-header "Emma Mcangus star Not rated 8.9km t. +447823577807 | emmaloumc92@icloud.com" at bounding box center [1096, 85] width 314 height 82
copy div "Emma Mcangus star Not rated 8.9km t. +447823577807 | emmaloumc92@icloud.com"
click at [569, 471] on app-card-role "Promotional Staffing (Brand Ambassadors) 1/1 12:30-19:00 (6h30m) Lisa Matthews" at bounding box center [581, 458] width 207 height 62
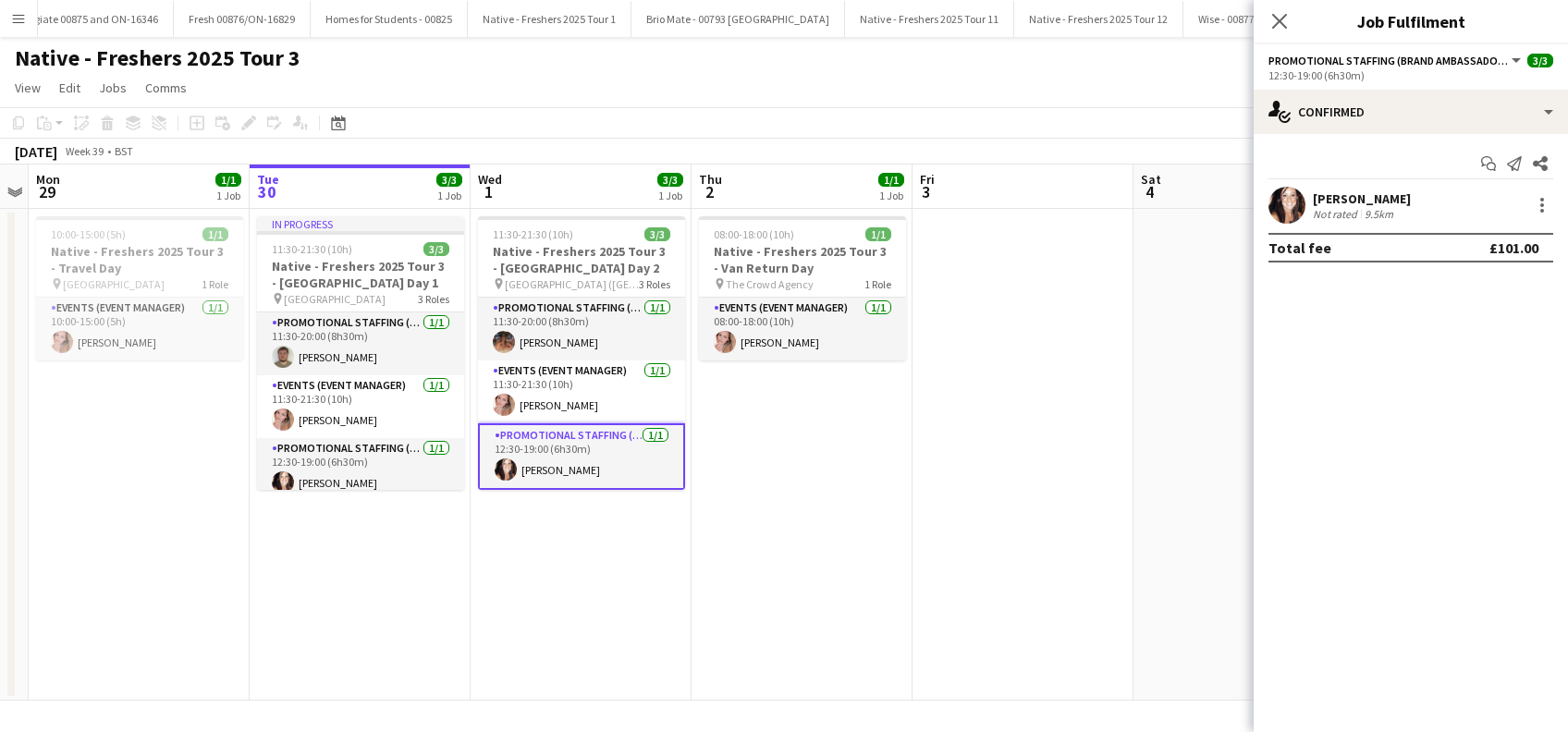
click at [1358, 199] on div "Lisa Matthews" at bounding box center [1362, 198] width 98 height 17
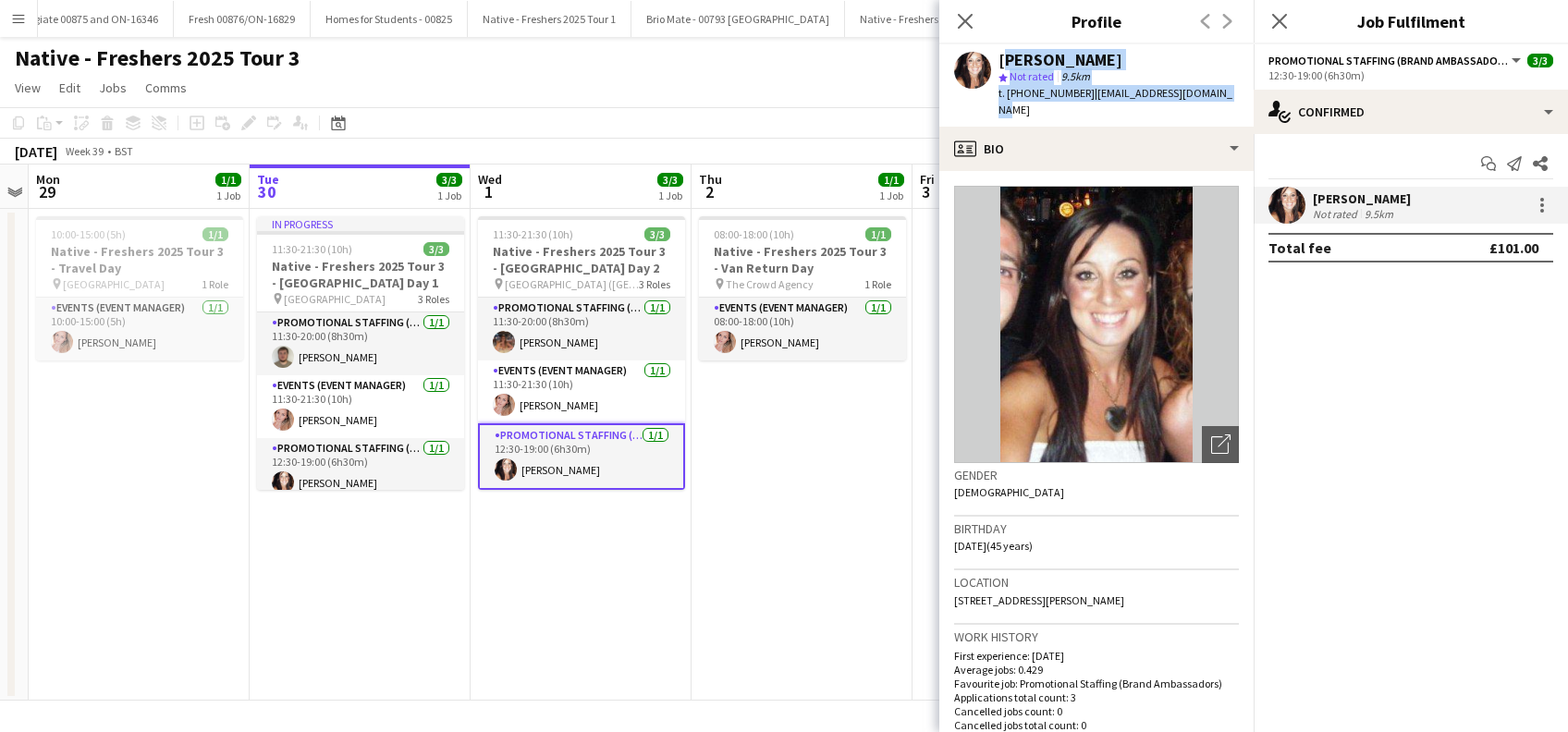
drag, startPoint x: 1237, startPoint y: 95, endPoint x: 997, endPoint y: 60, distance: 242.5
click at [997, 60] on app-profile-header "Lisa Matthews star Not rated 9.5km t. +447887480701 | lmatthews.1980@gmail.com" at bounding box center [1096, 85] width 314 height 82
copy div "Lisa Matthews star Not rated 9.5km t. +447887480701 | lmatthews.1980@gmail.com"
click at [1279, 23] on icon "Close pop-in" at bounding box center [1279, 21] width 18 height 18
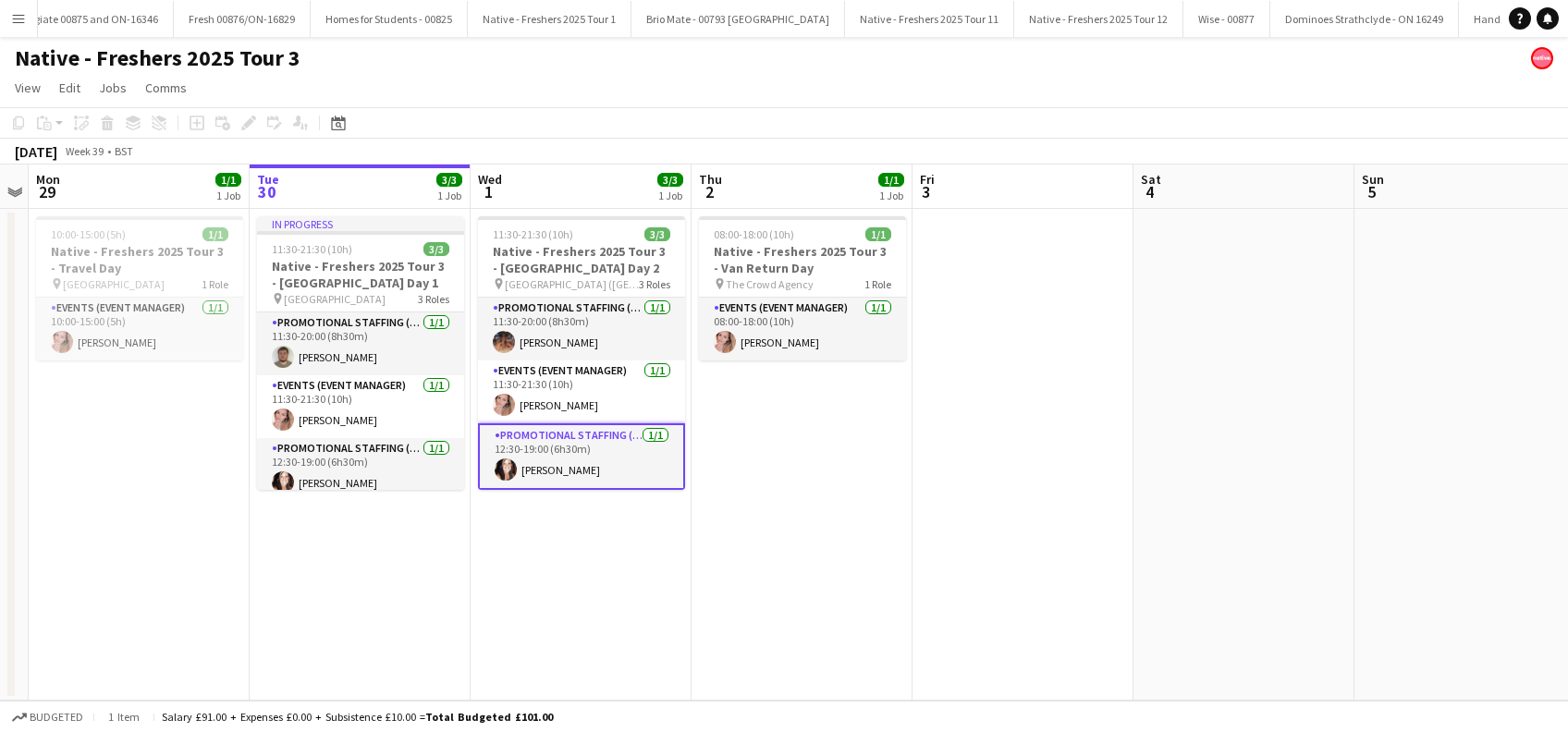
click at [603, 540] on app-date-cell "11:30-21:30 (10h) 3/3 Native - Freshers 2025 Tour 3 - University of Durham Day …" at bounding box center [581, 455] width 221 height 492
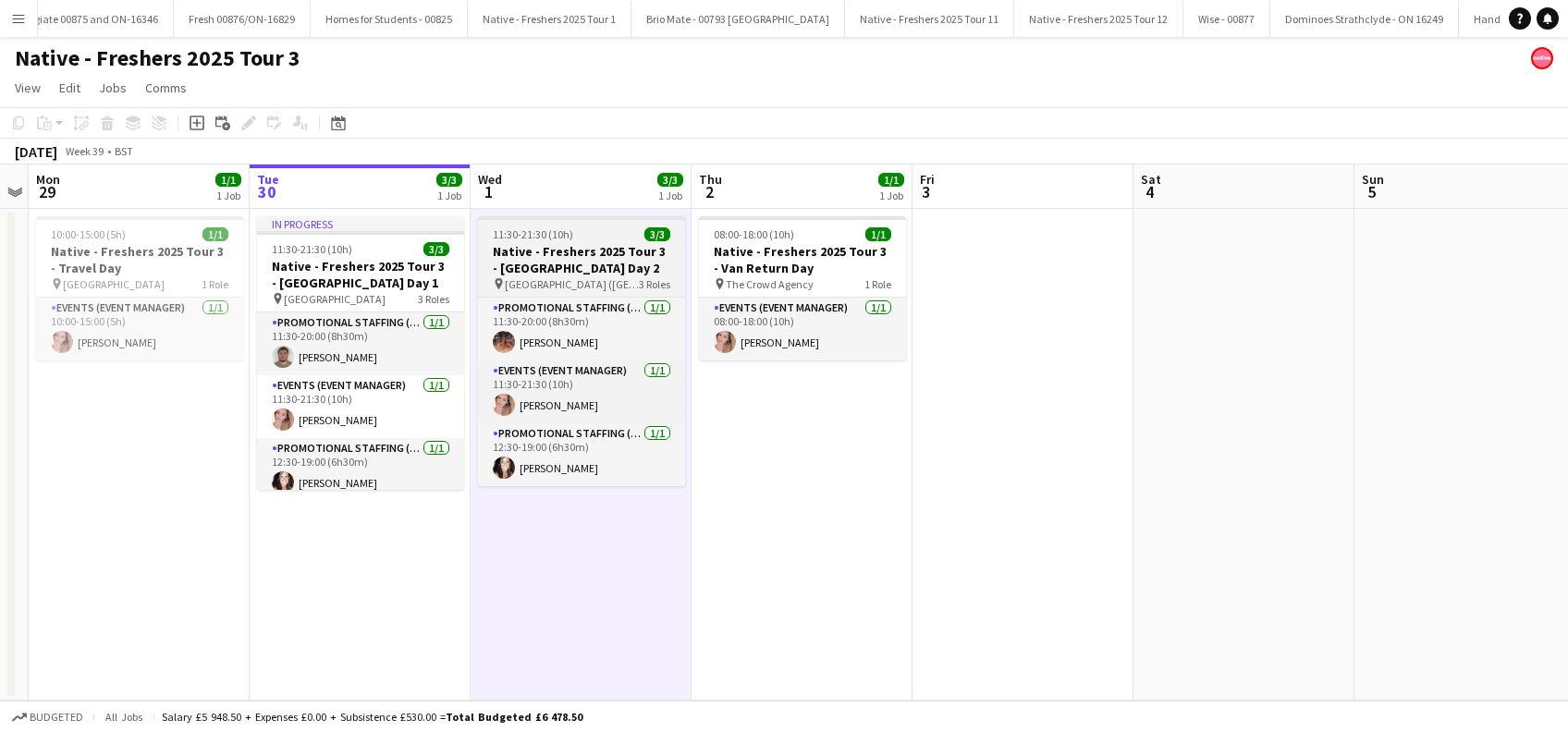
click at [586, 259] on h3 "Native - Freshers 2025 Tour 3 - University of Durham Day 2" at bounding box center [581, 260] width 207 height 34
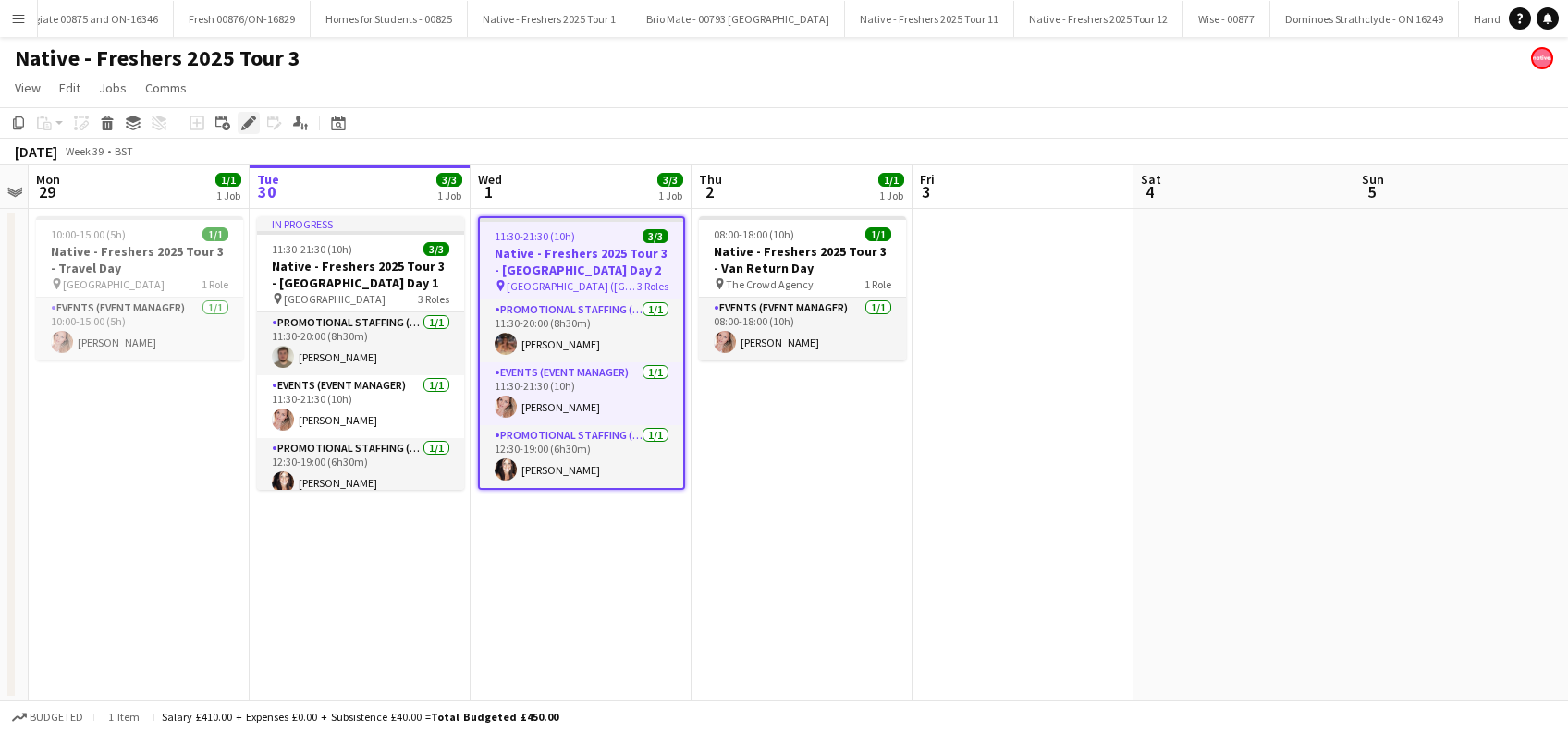
click at [250, 126] on icon "Edit" at bounding box center [248, 123] width 15 height 15
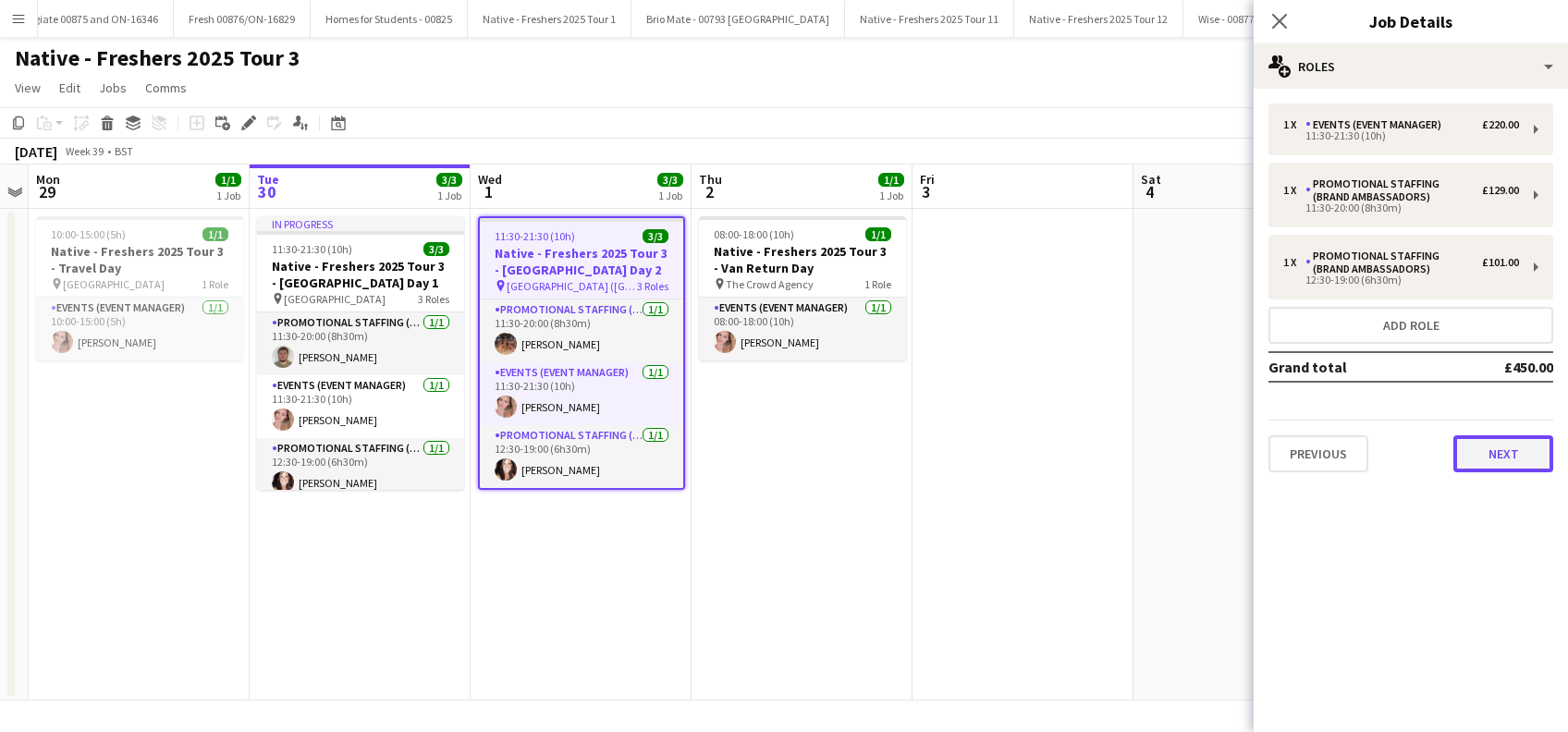
click at [1496, 440] on button "Next" at bounding box center [1504, 453] width 100 height 37
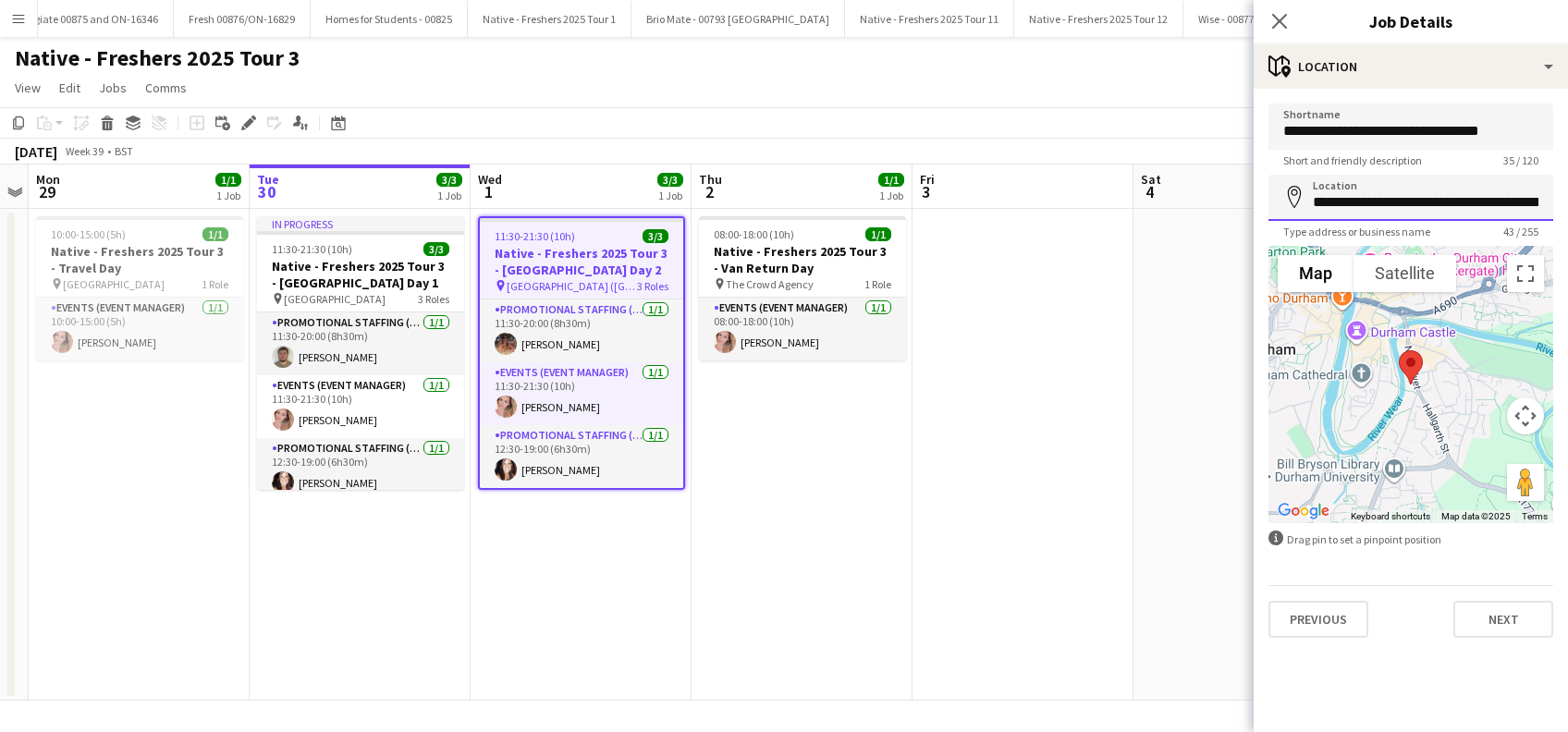
click at [1458, 194] on input "**********" at bounding box center [1410, 197] width 285 height 47
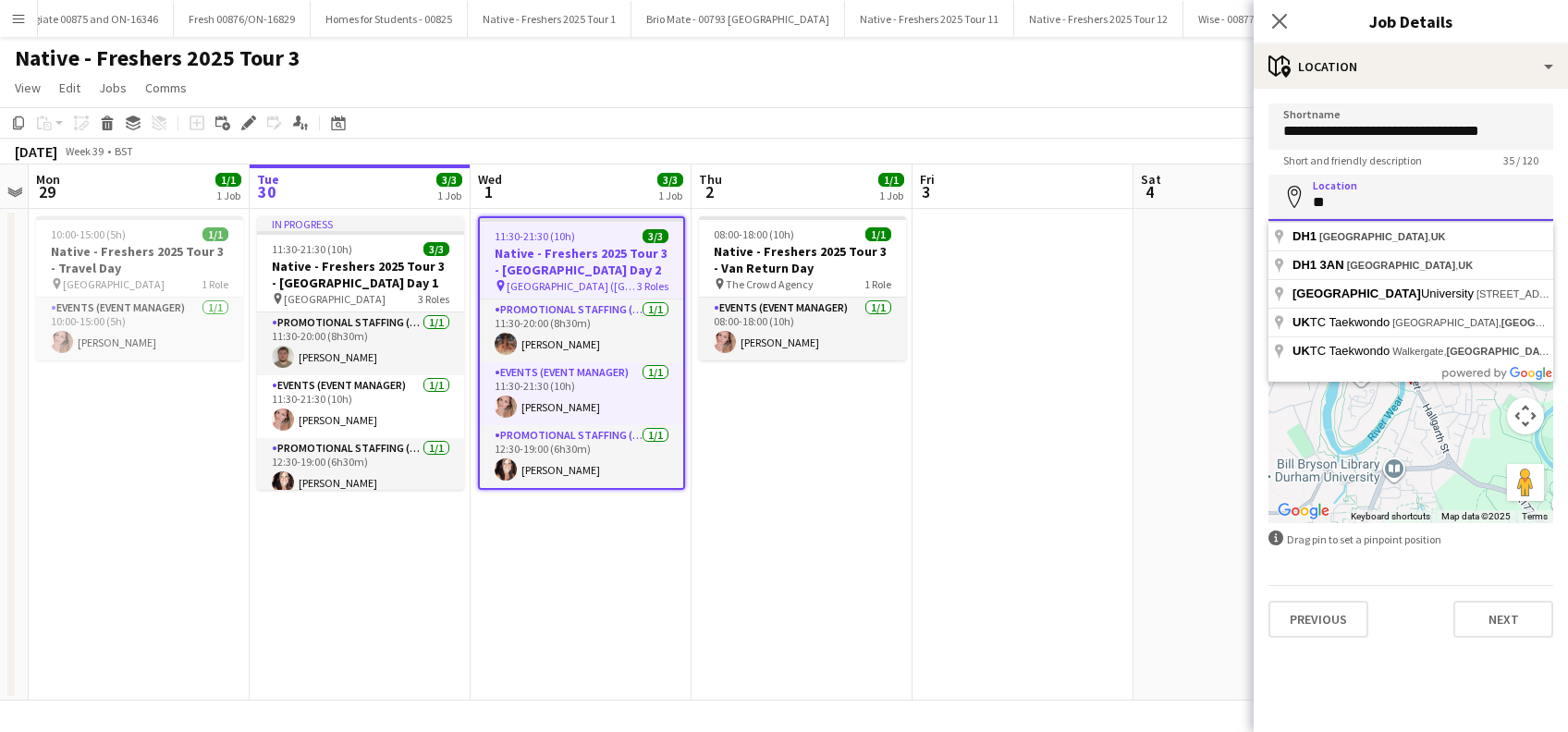
type input "*"
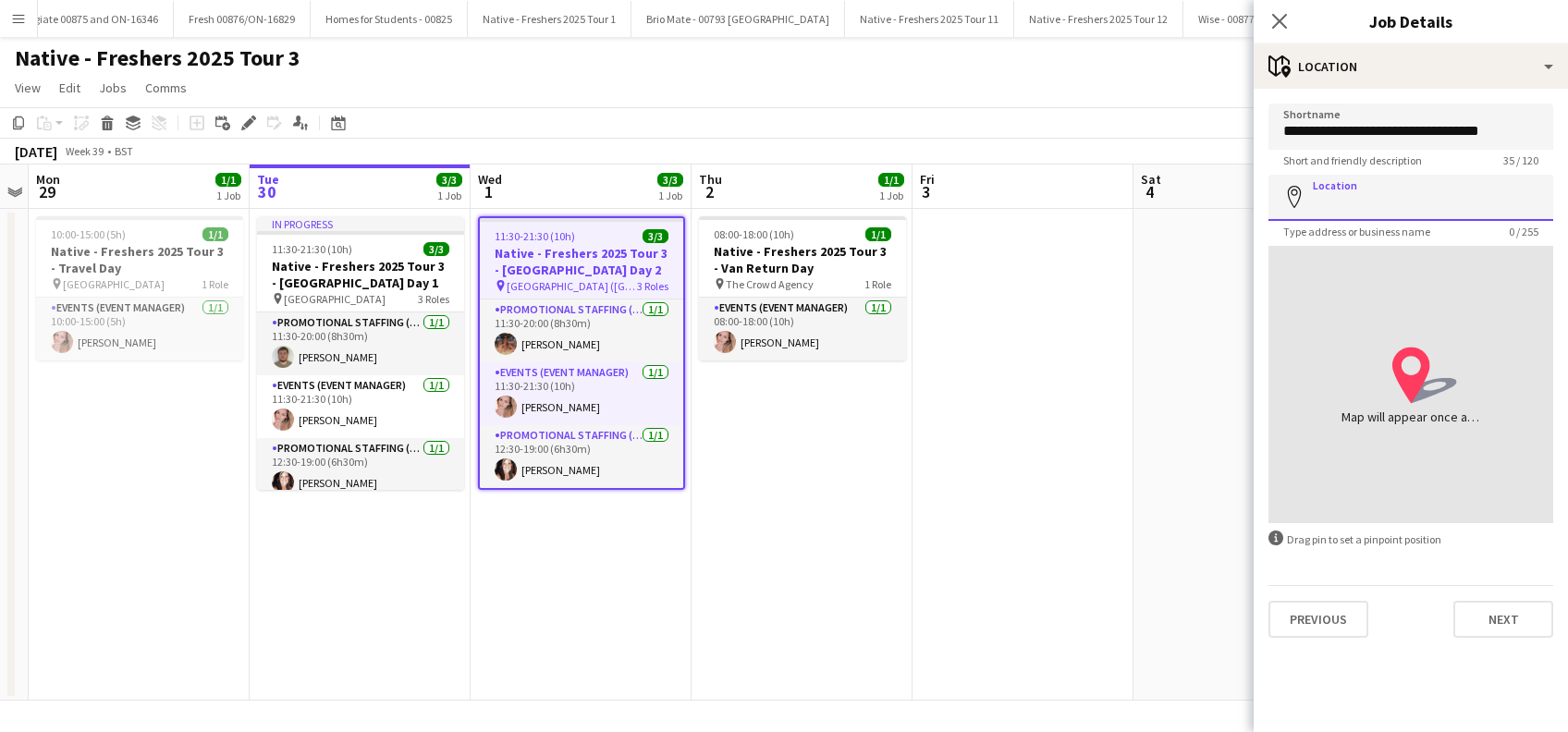
paste input "**********"
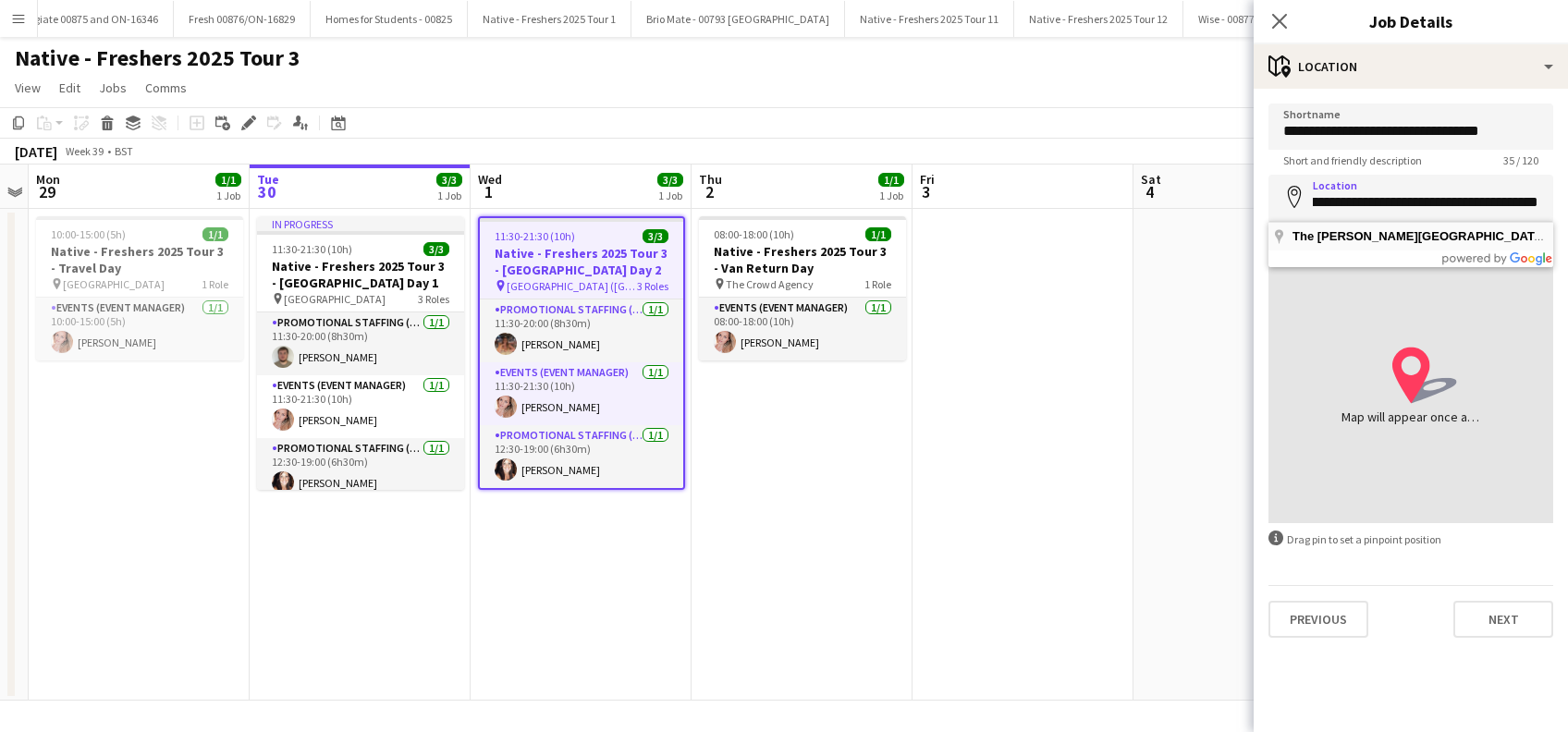
scroll to position [0, 0]
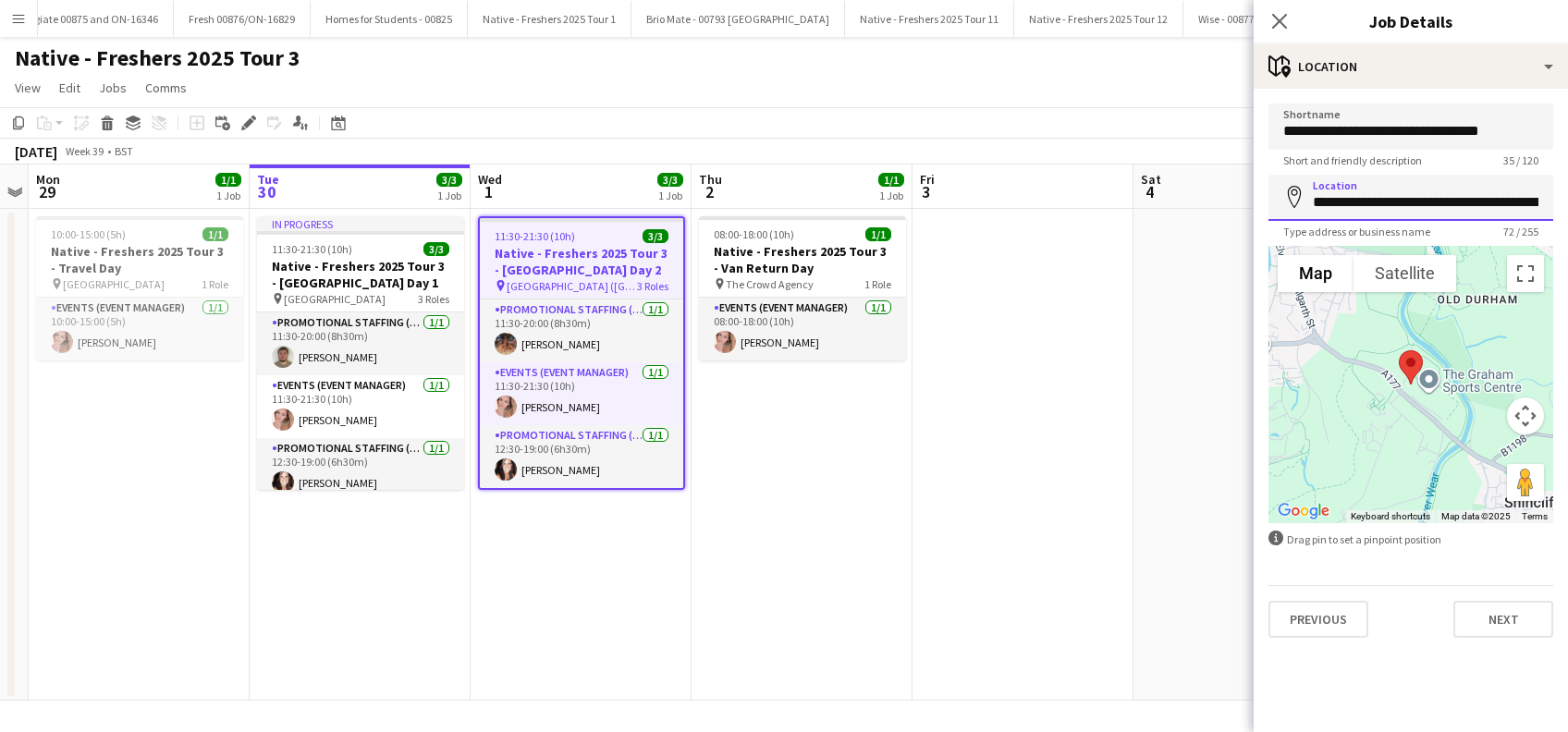
click at [1482, 204] on input "**********" at bounding box center [1410, 197] width 285 height 47
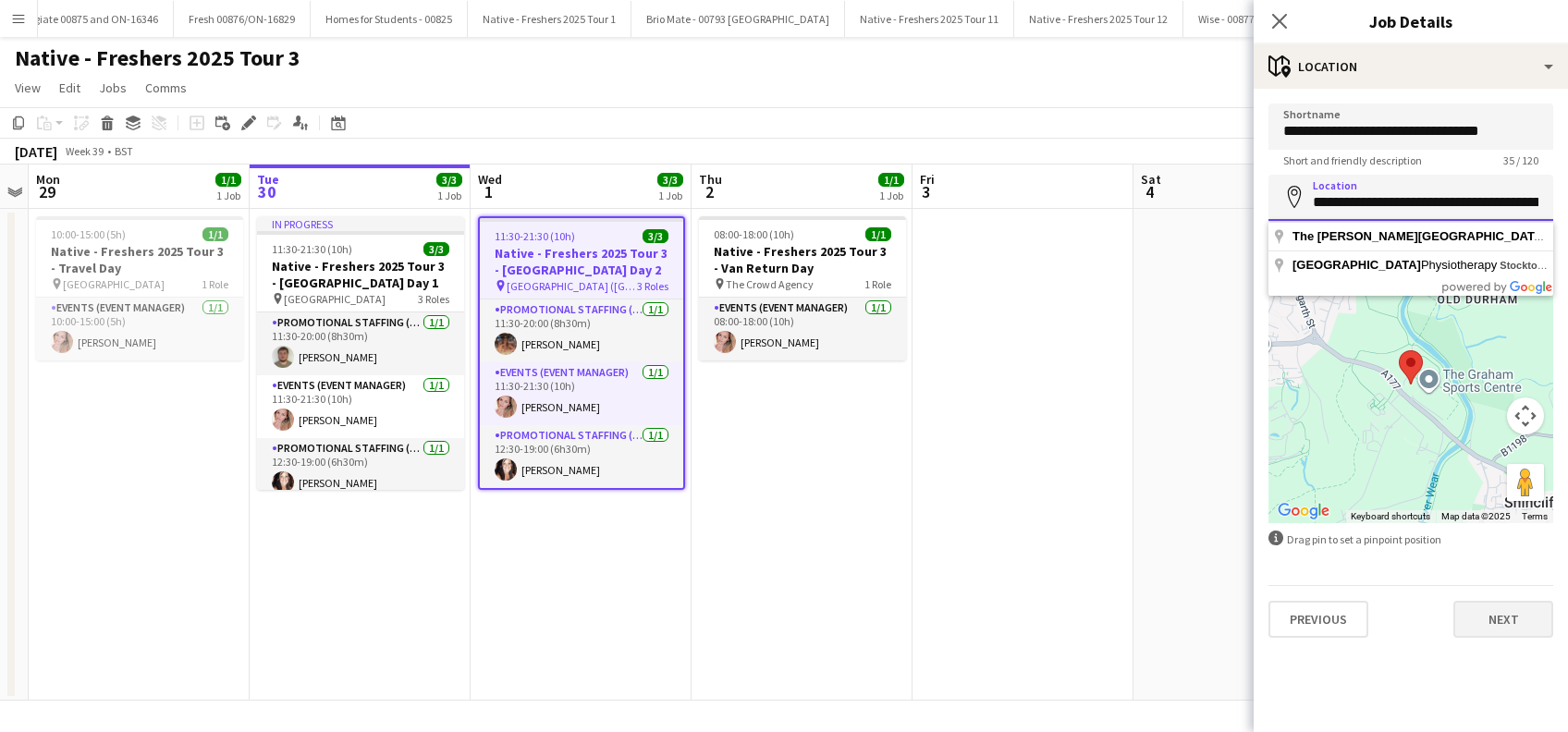
type input "**********"
click at [1501, 632] on button "Next" at bounding box center [1504, 619] width 100 height 37
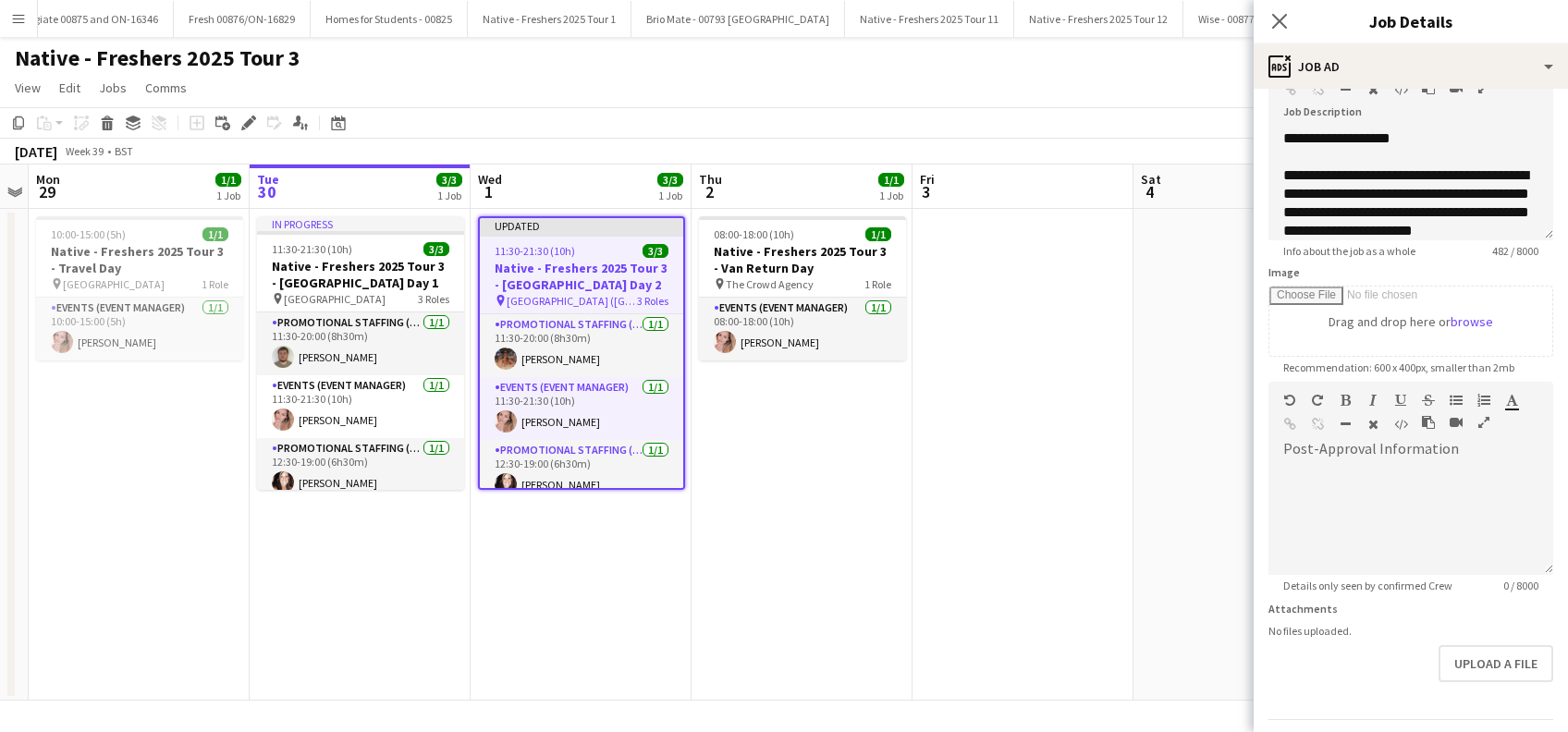
scroll to position [182, 0]
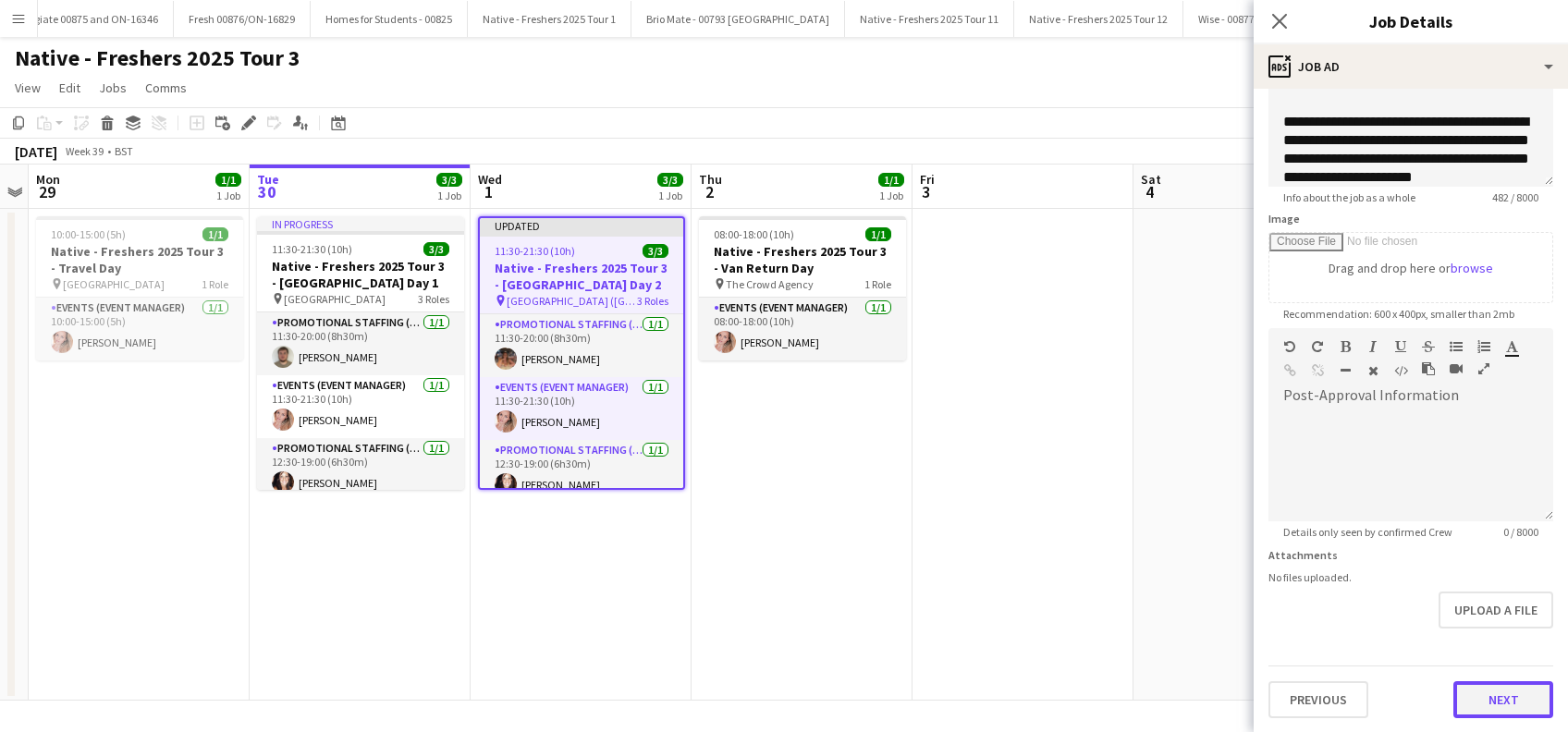
click at [1469, 707] on button "Next" at bounding box center [1504, 699] width 100 height 37
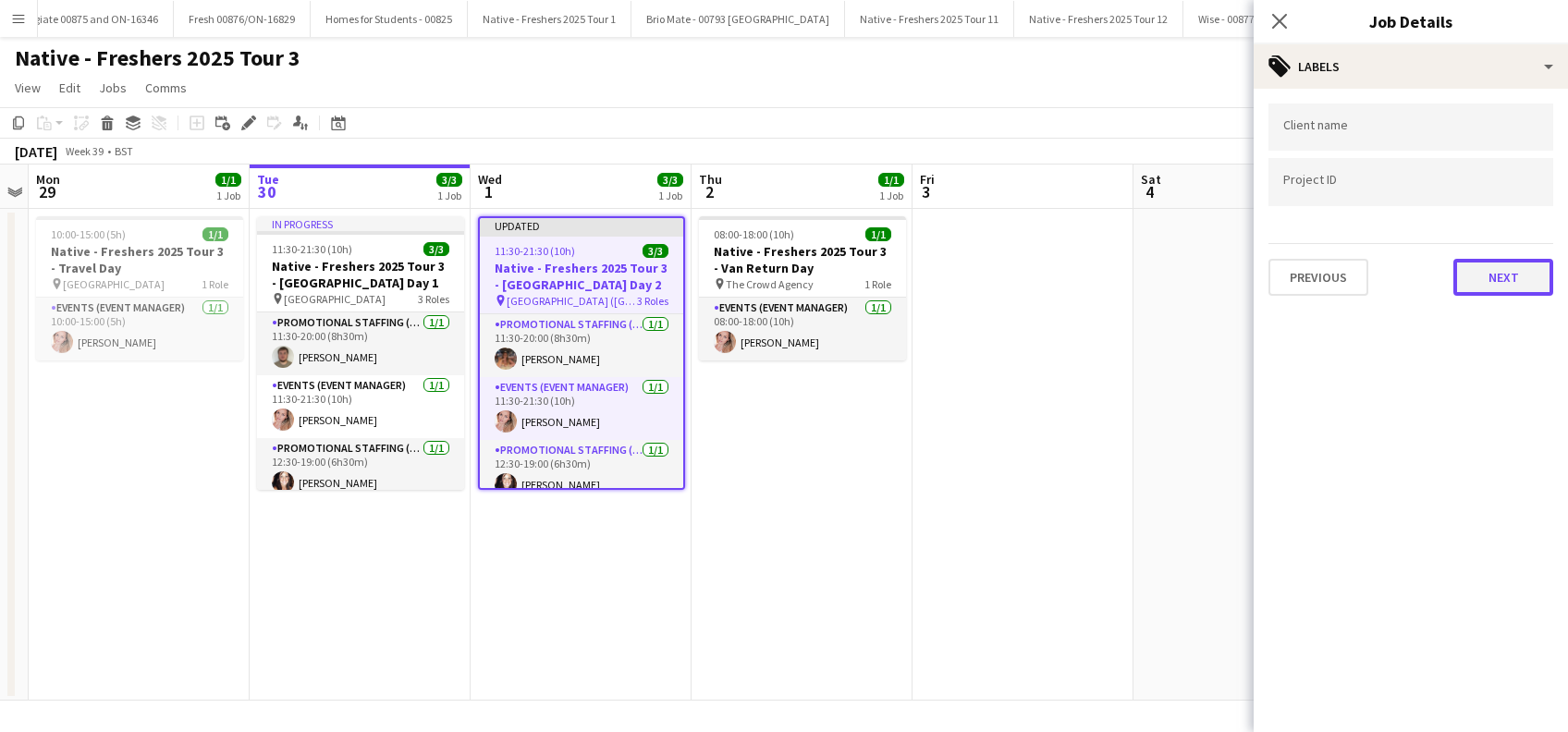
click at [1493, 274] on button "Next" at bounding box center [1504, 277] width 100 height 37
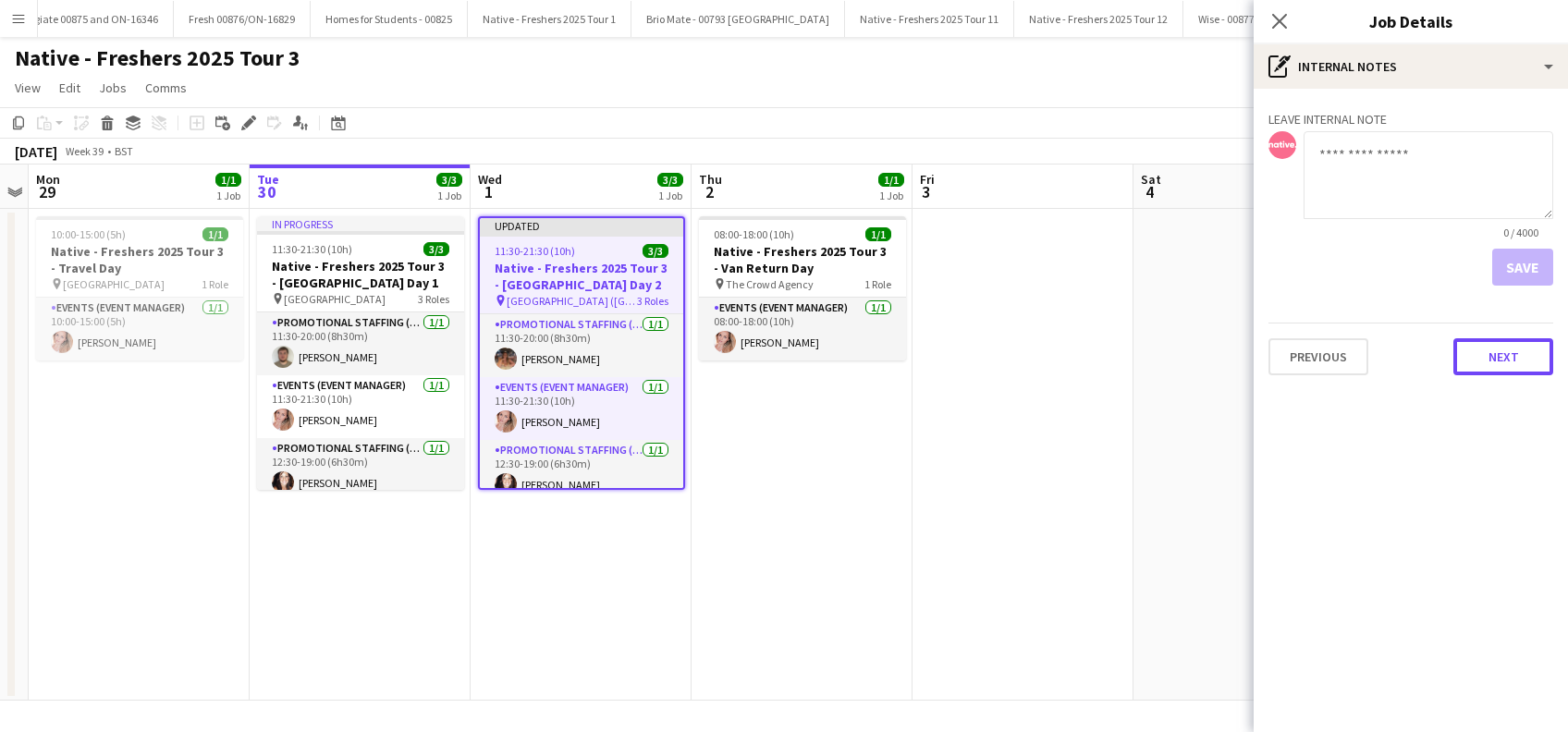
click at [1493, 369] on button "Next" at bounding box center [1504, 356] width 100 height 37
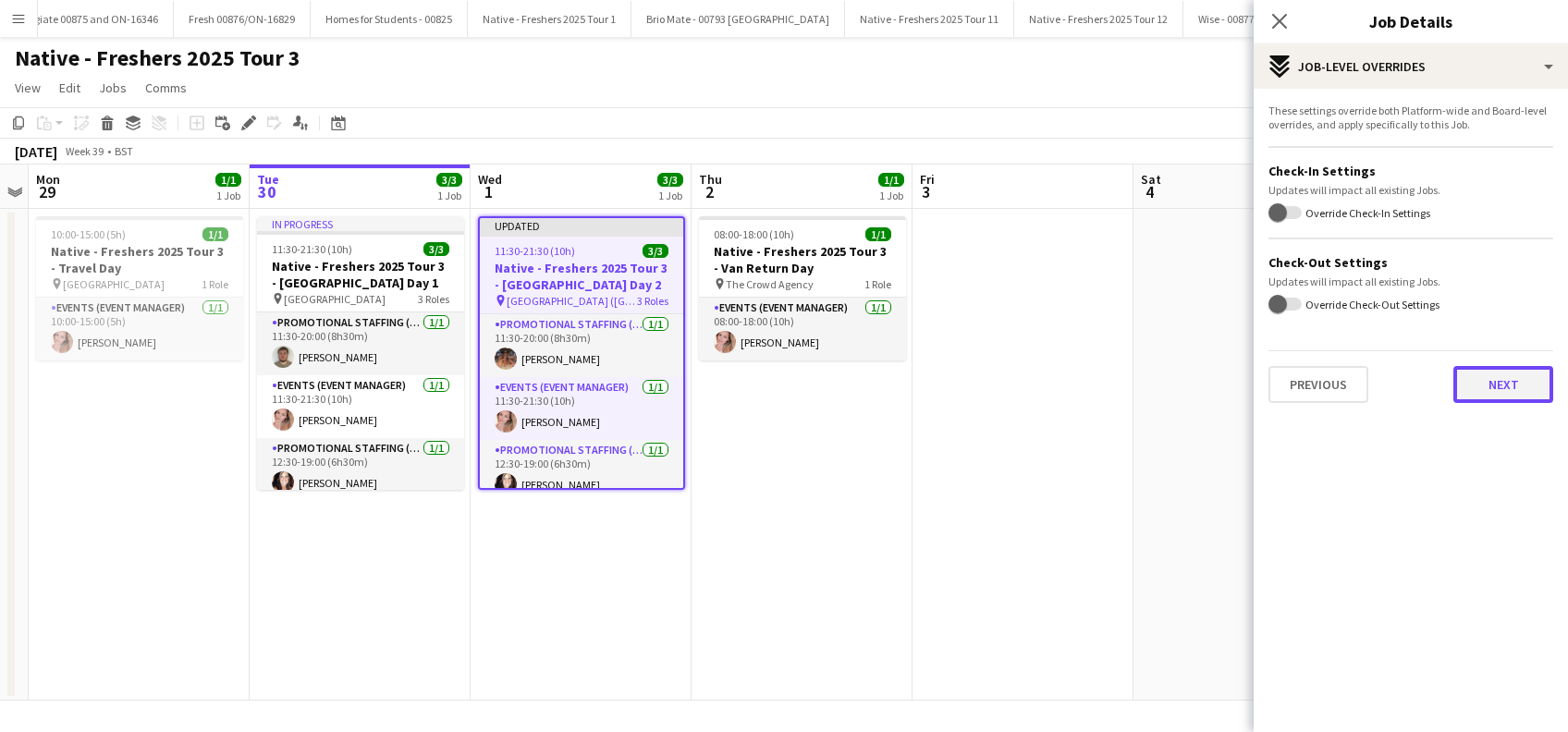
click at [1502, 384] on button "Next" at bounding box center [1504, 384] width 100 height 37
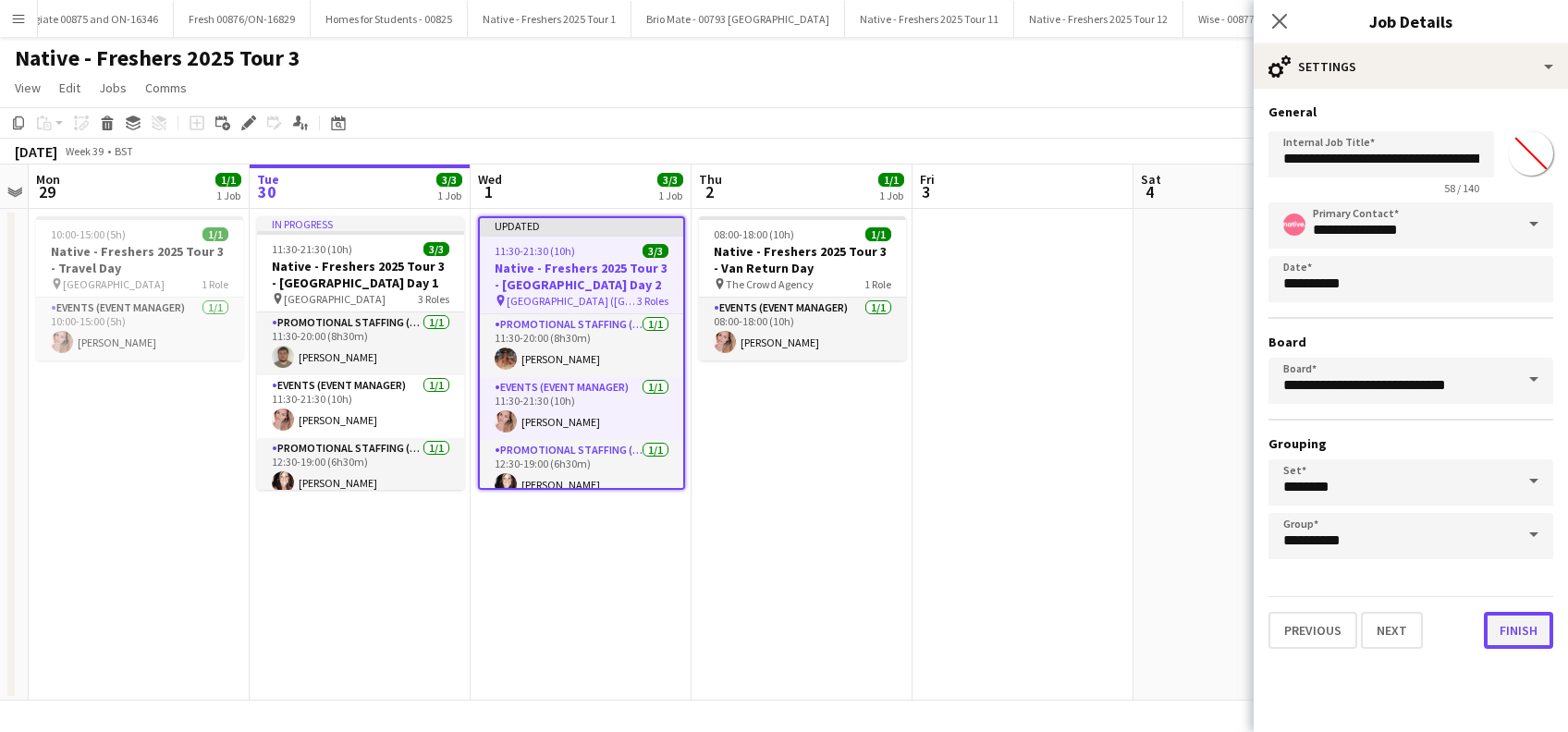
click at [1531, 637] on button "Finish" at bounding box center [1518, 630] width 69 height 37
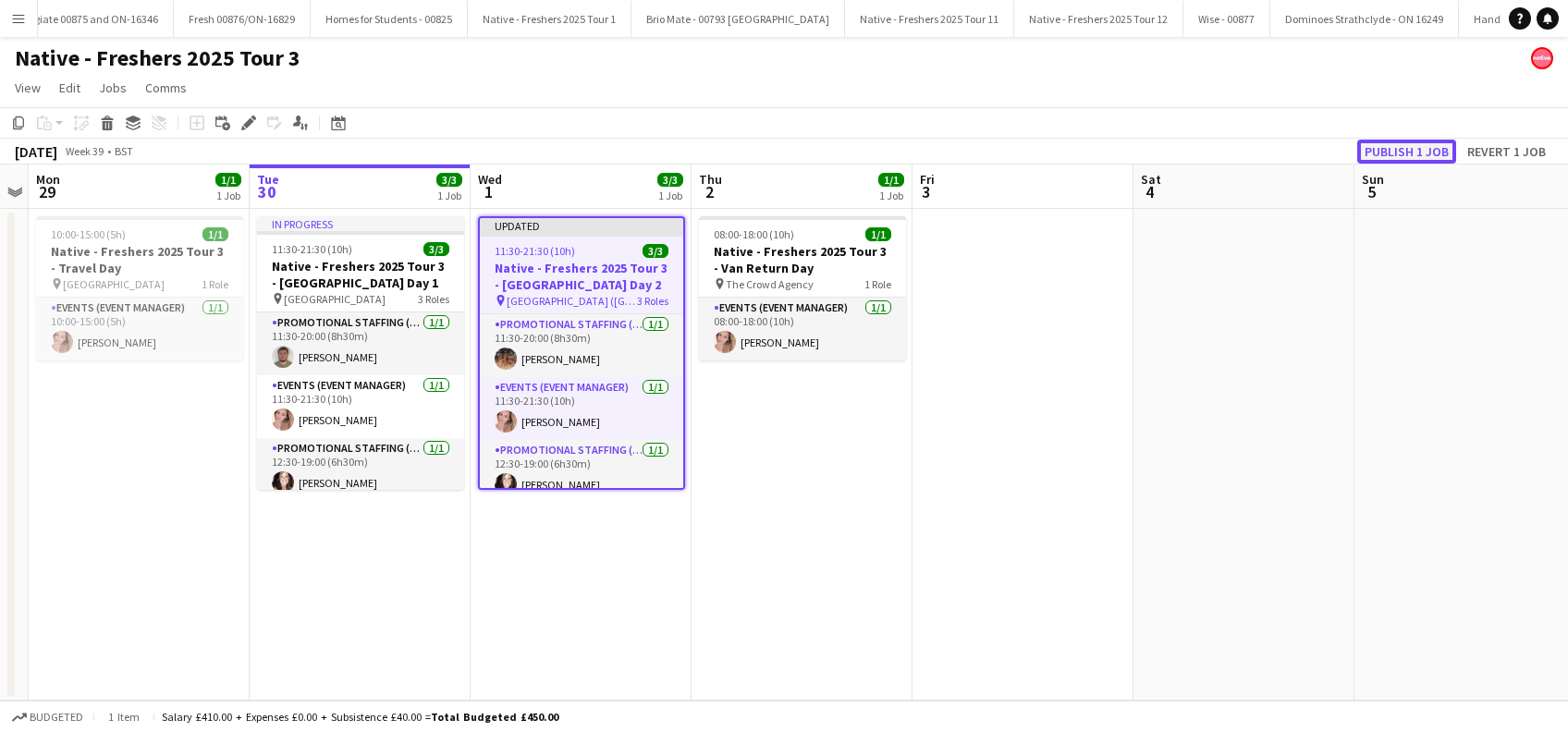
click at [1401, 155] on button "Publish 1 job" at bounding box center [1407, 152] width 99 height 24
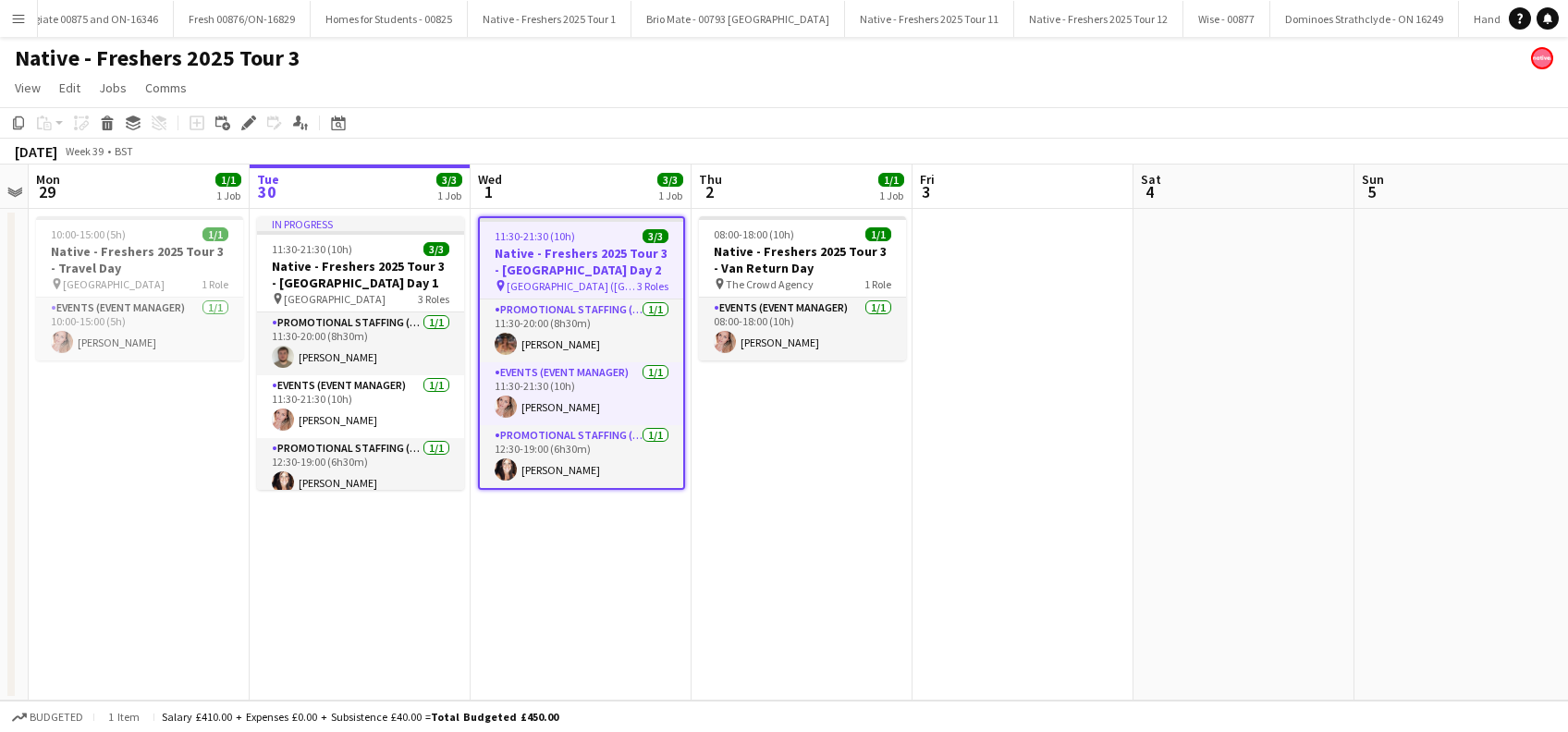
click at [600, 595] on app-date-cell "11:30-21:30 (10h) 3/3 Native - Freshers 2025 Tour 3 - University of Durham Day …" at bounding box center [581, 455] width 221 height 492
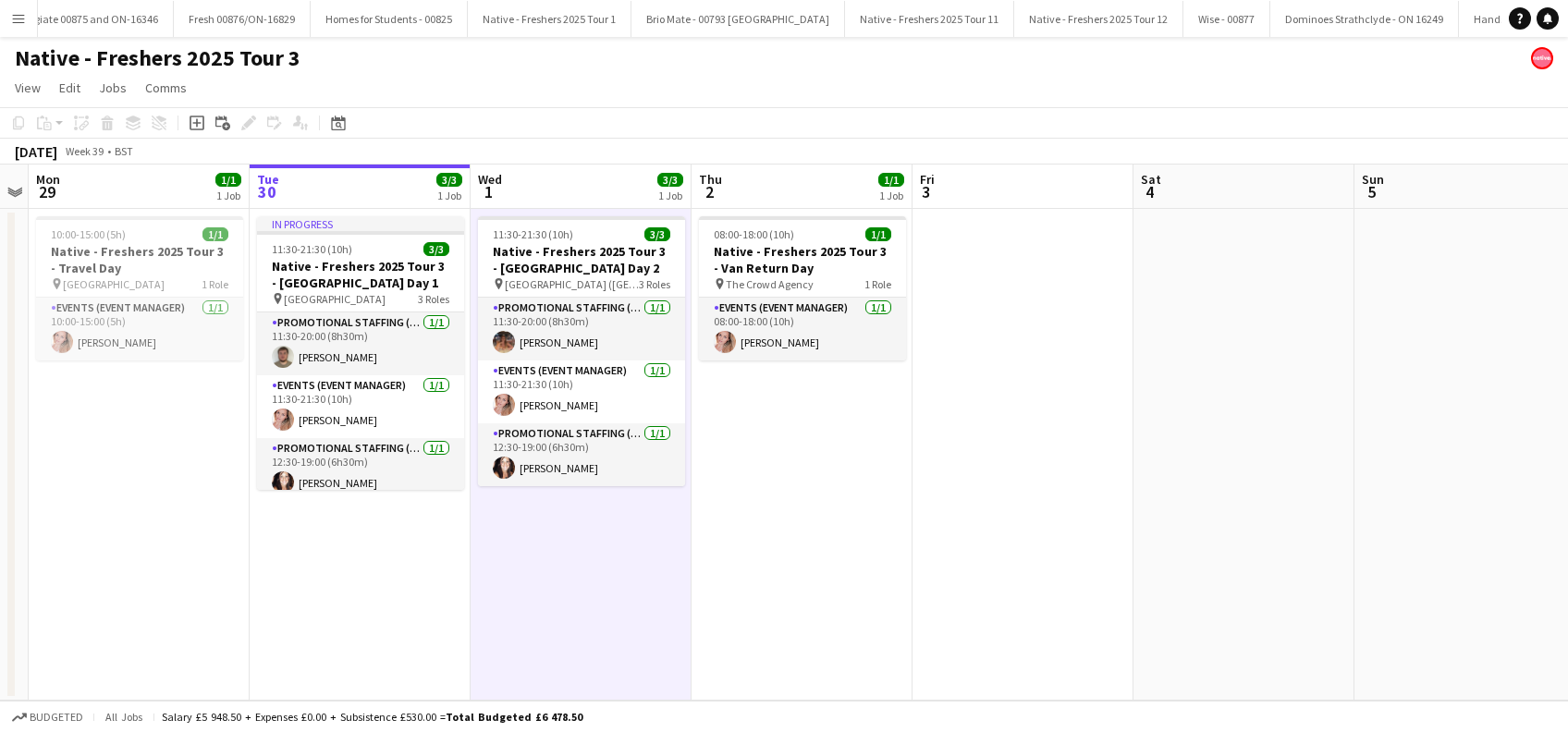
click at [757, 516] on app-date-cell "08:00-18:00 (10h) 1/1 Native - Freshers 2025 Tour 3 - Van Return Day pin The Cr…" at bounding box center [801, 455] width 221 height 492
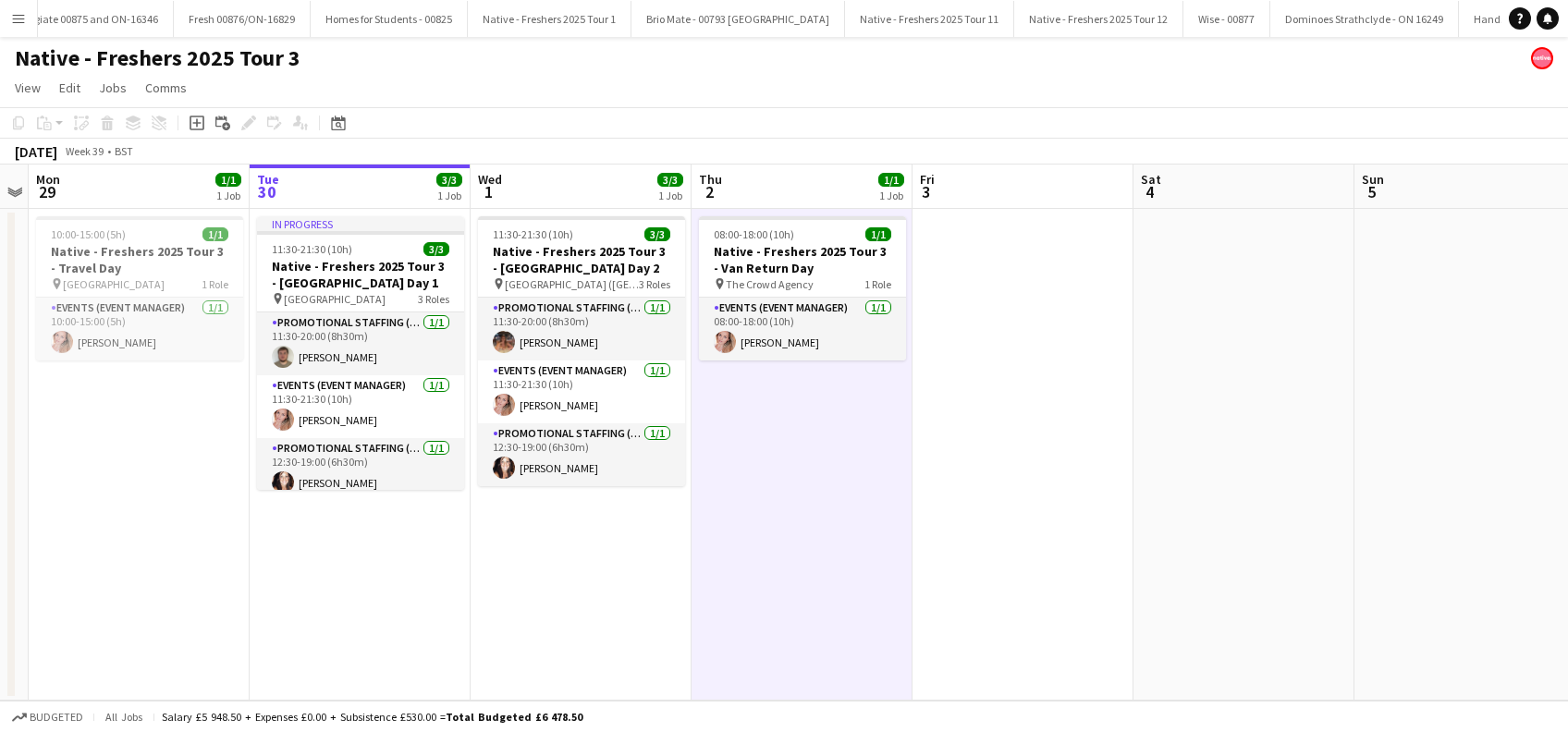
click at [724, 528] on app-date-cell "08:00-18:00 (10h) 1/1 Native - Freshers 2025 Tour 3 - Van Return Day pin The Cr…" at bounding box center [801, 455] width 221 height 492
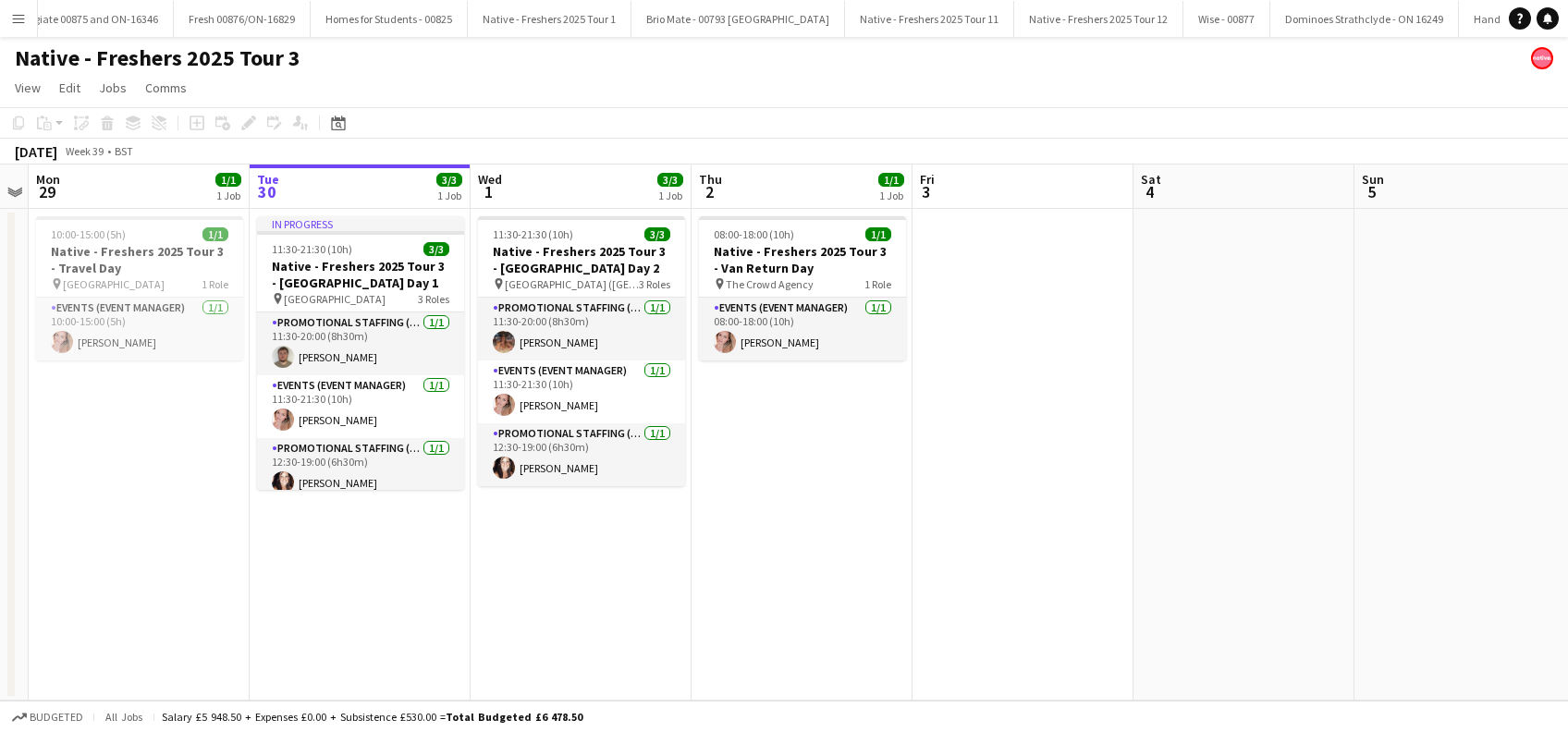
click at [1093, 486] on app-date-cell at bounding box center [1023, 455] width 221 height 492
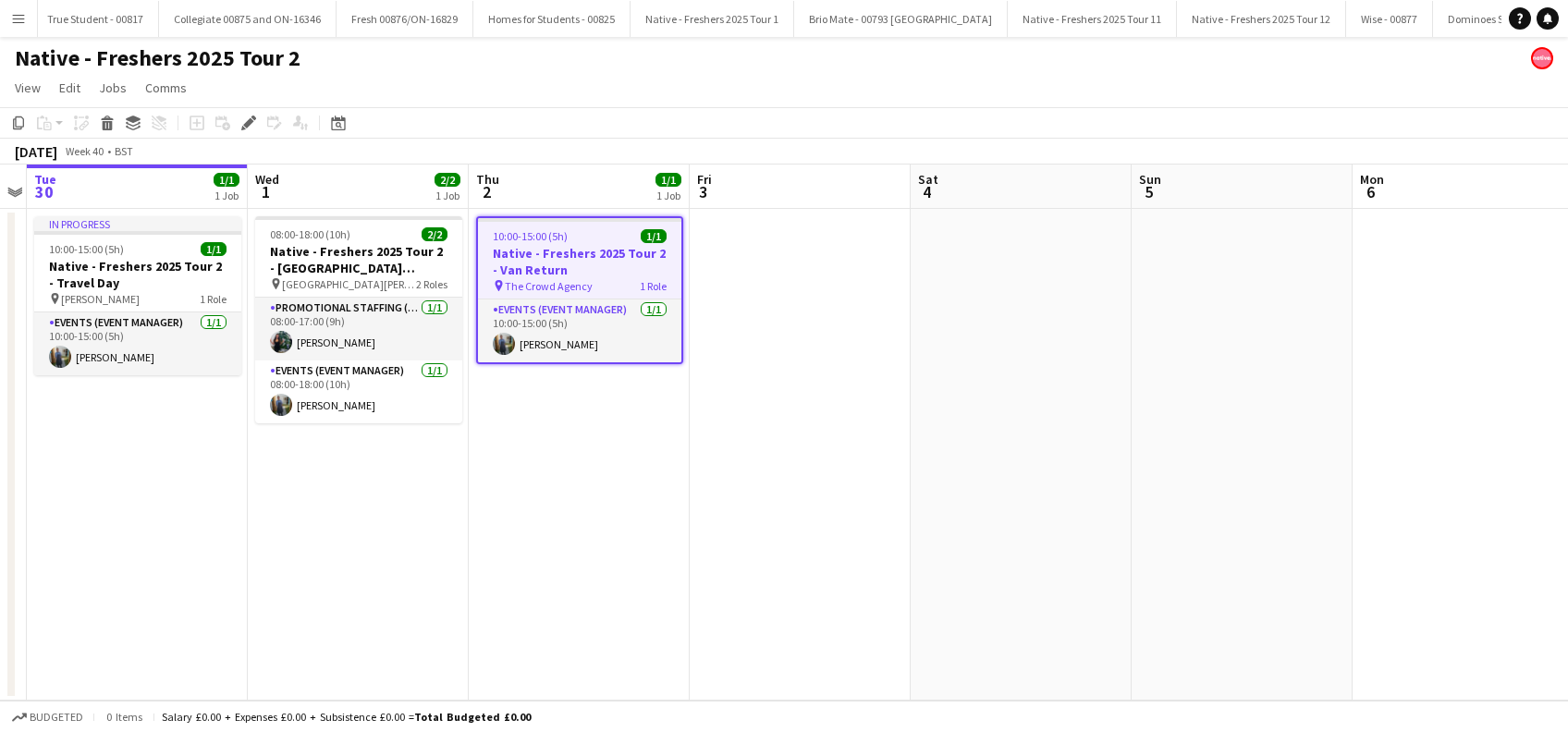
drag, startPoint x: 411, startPoint y: 490, endPoint x: 547, endPoint y: 493, distance: 136.0
click at [411, 494] on app-date-cell "08:00-18:00 (10h) 2/2 Native - Freshers 2025 Tour 2 - University of Bolton pin …" at bounding box center [358, 455] width 221 height 492
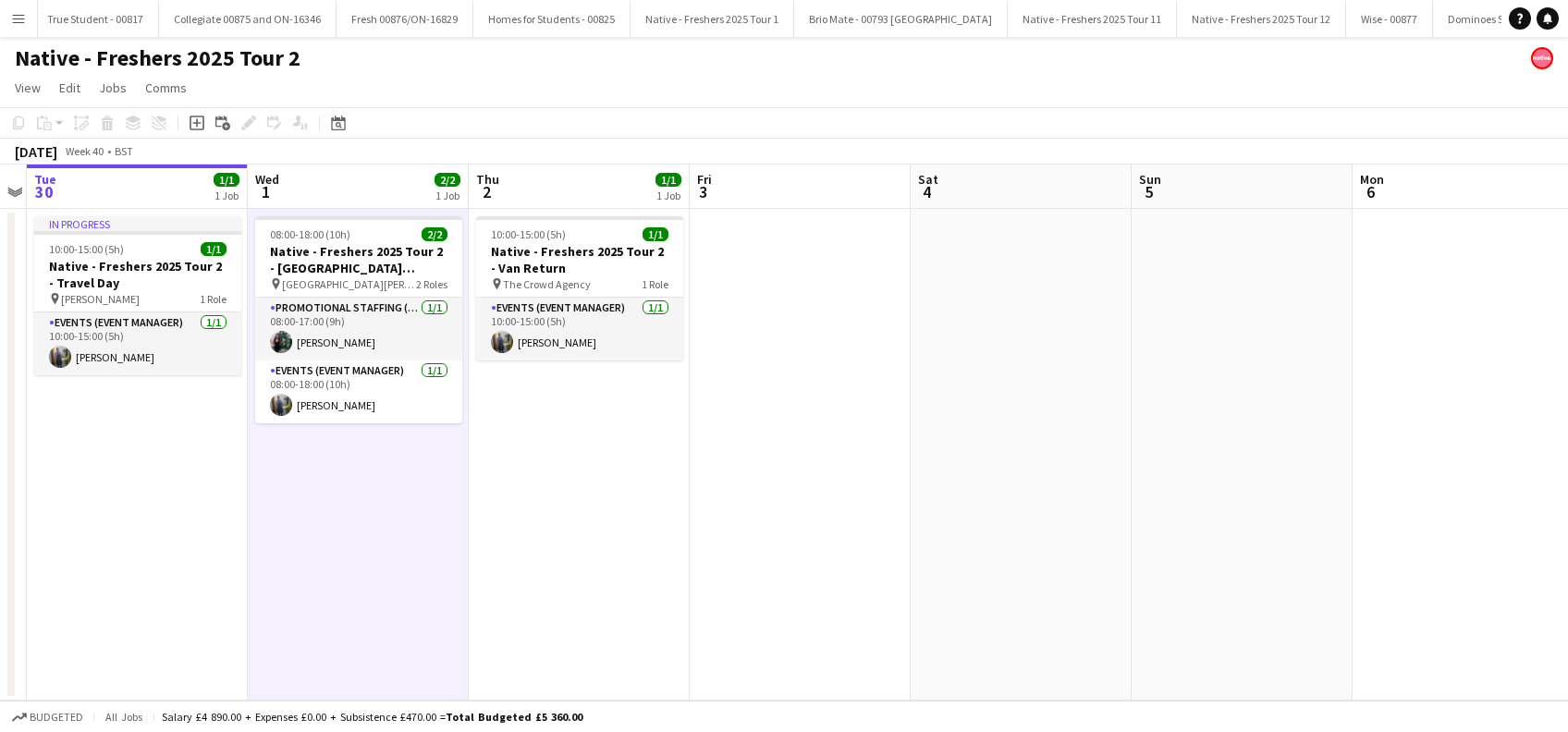
click at [548, 493] on app-date-cell "10:00-15:00 (5h) 1/1 Native - Freshers 2025 Tour 2 - Van Return pin The Crowd A…" at bounding box center [579, 455] width 221 height 492
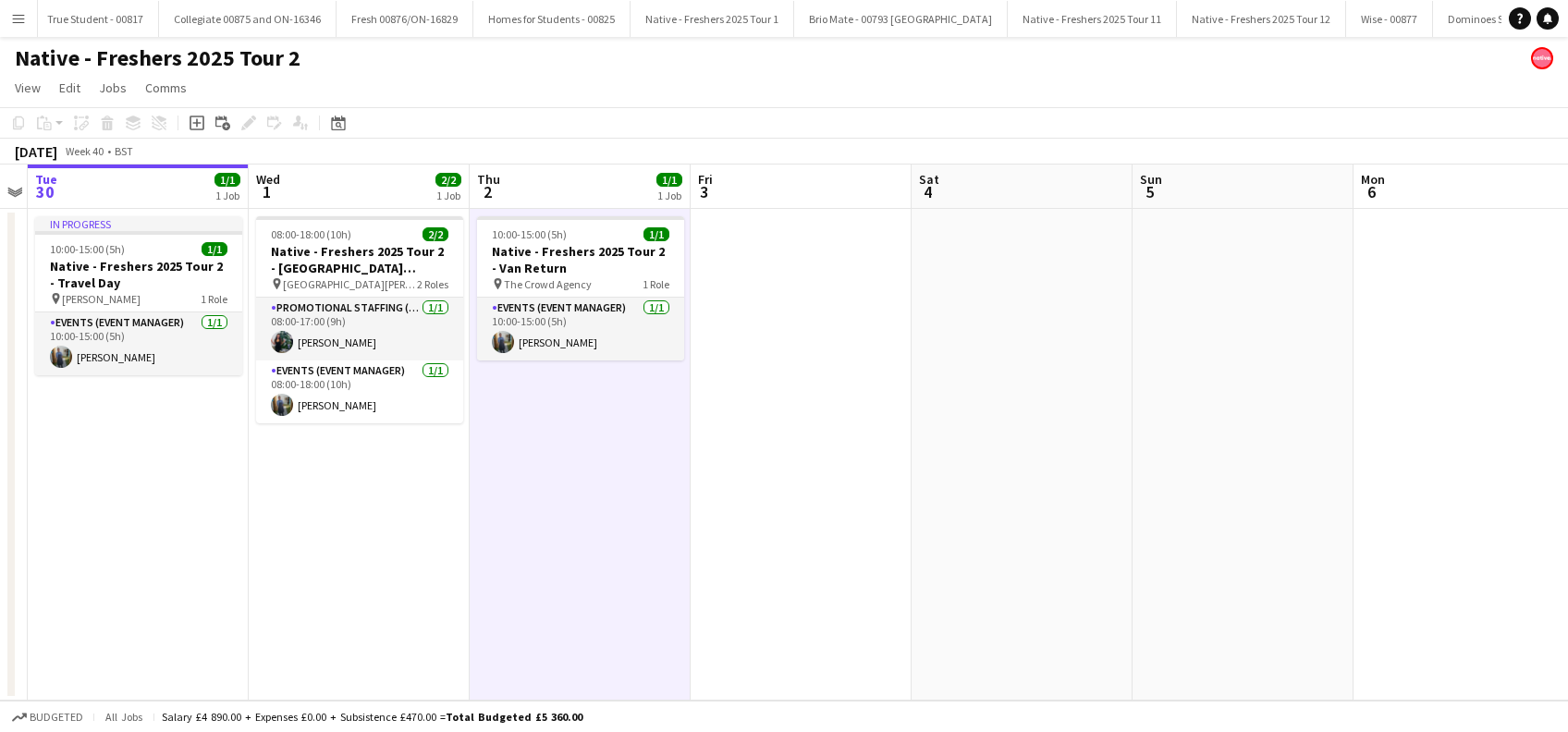
click at [847, 408] on app-date-cell at bounding box center [800, 455] width 221 height 492
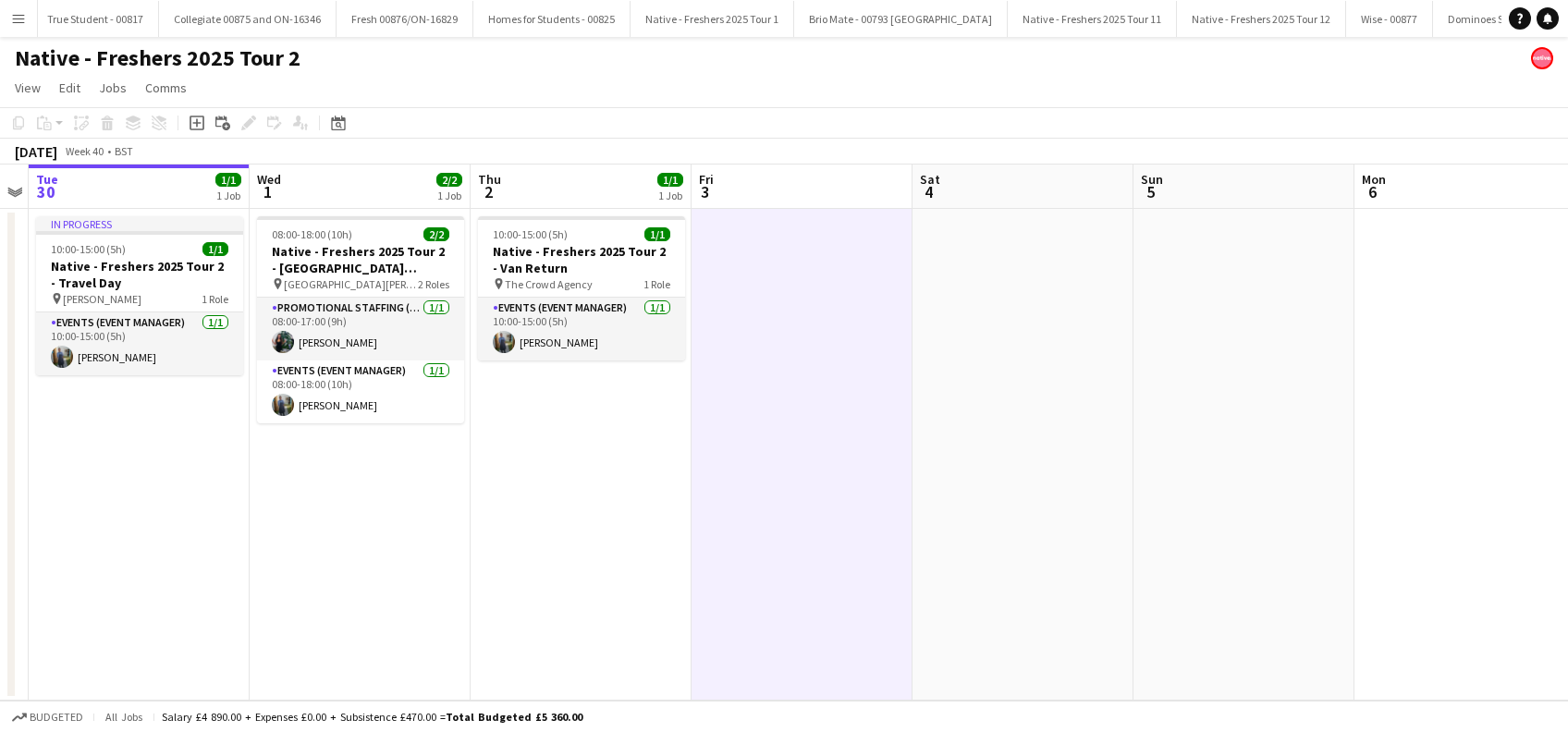
click at [169, 498] on app-date-cell "In progress 10:00-15:00 (5h) 1/1 Native - Freshers 2025 Tour 2 - Travel Day pin…" at bounding box center [139, 455] width 221 height 492
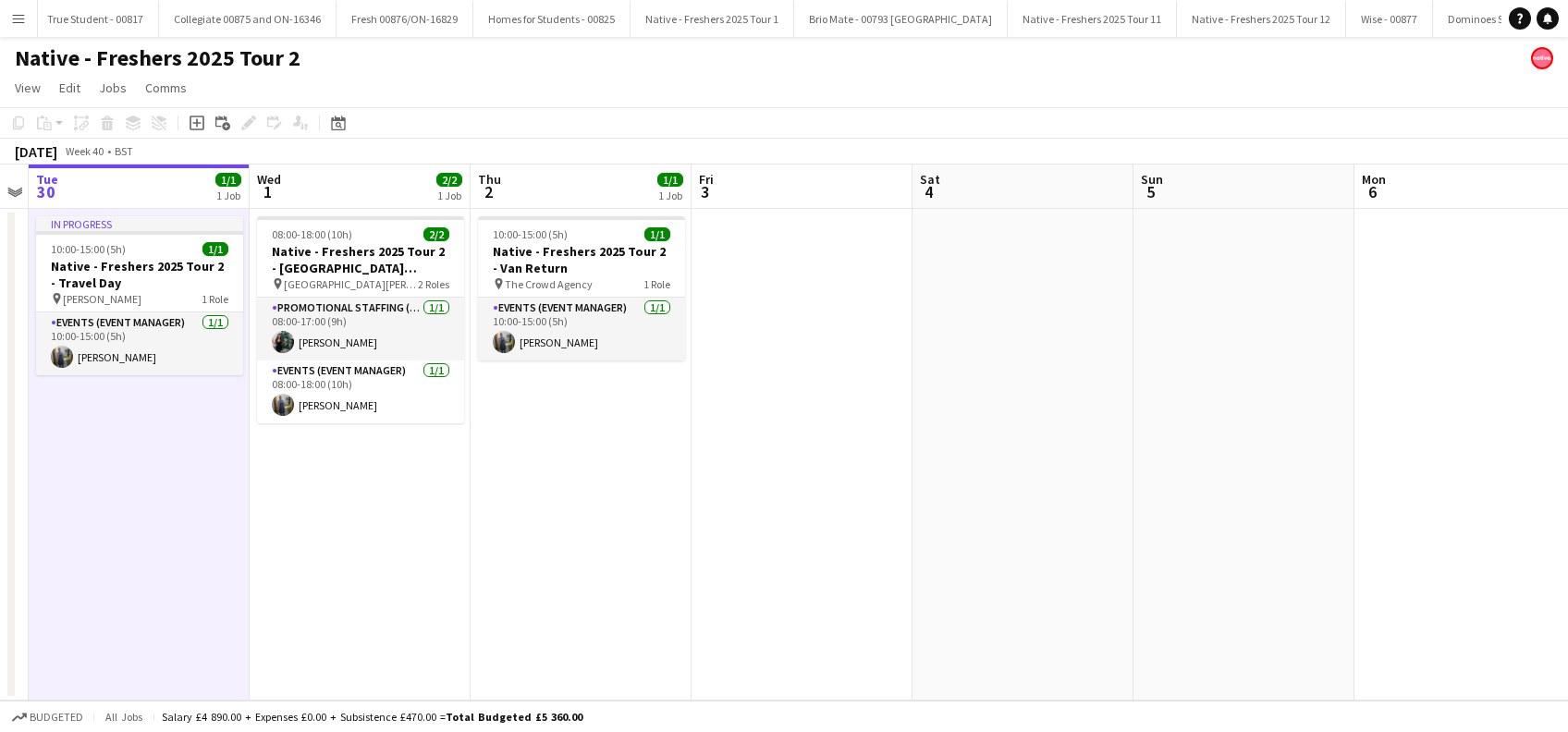
click at [413, 521] on app-date-cell "08:00-18:00 (10h) 2/2 Native - Freshers 2025 Tour 2 - University of Bolton pin …" at bounding box center [360, 455] width 221 height 492
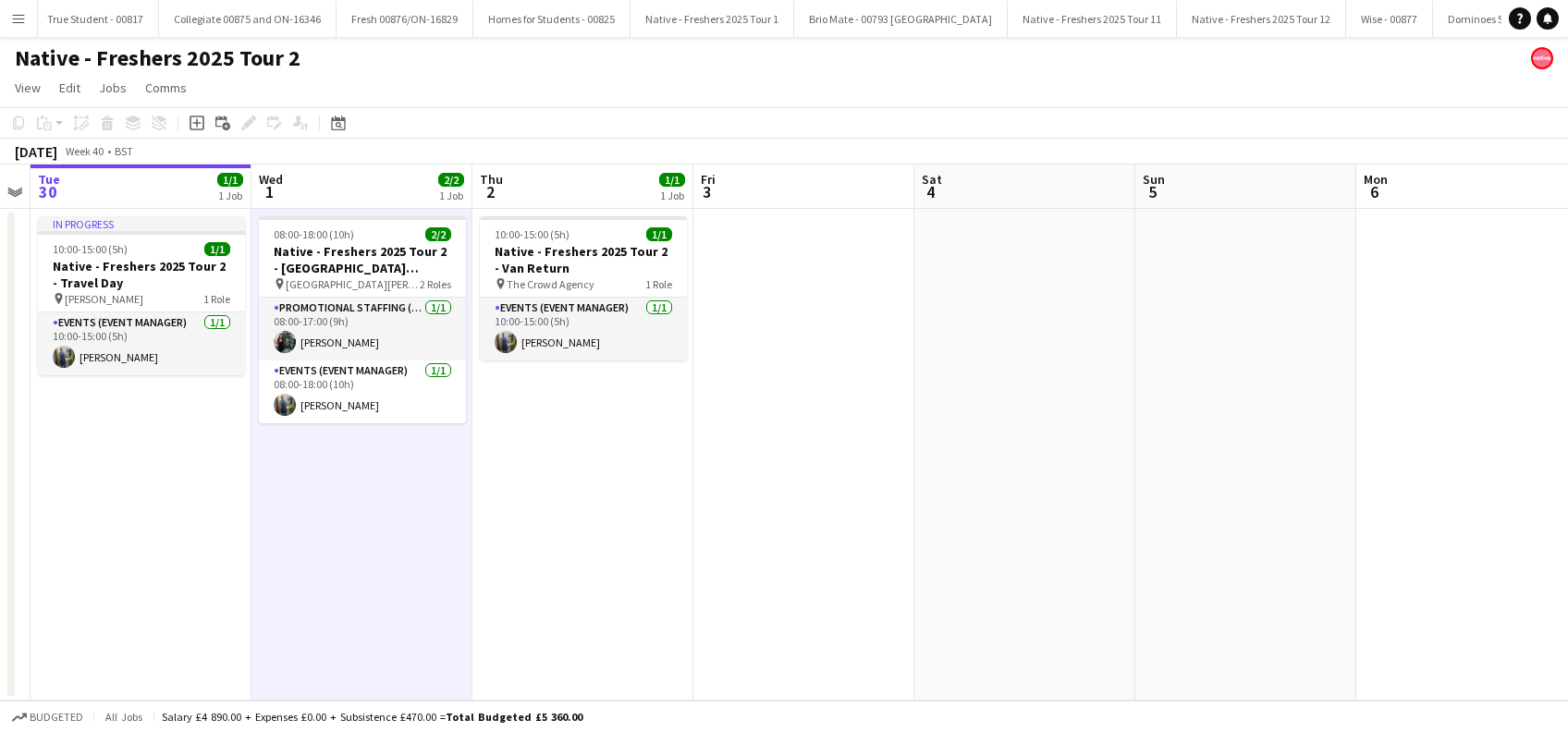
click at [567, 491] on app-date-cell "10:00-15:00 (5h) 1/1 Native - Freshers 2025 Tour 2 - Van Return pin The Crowd A…" at bounding box center [582, 455] width 221 height 492
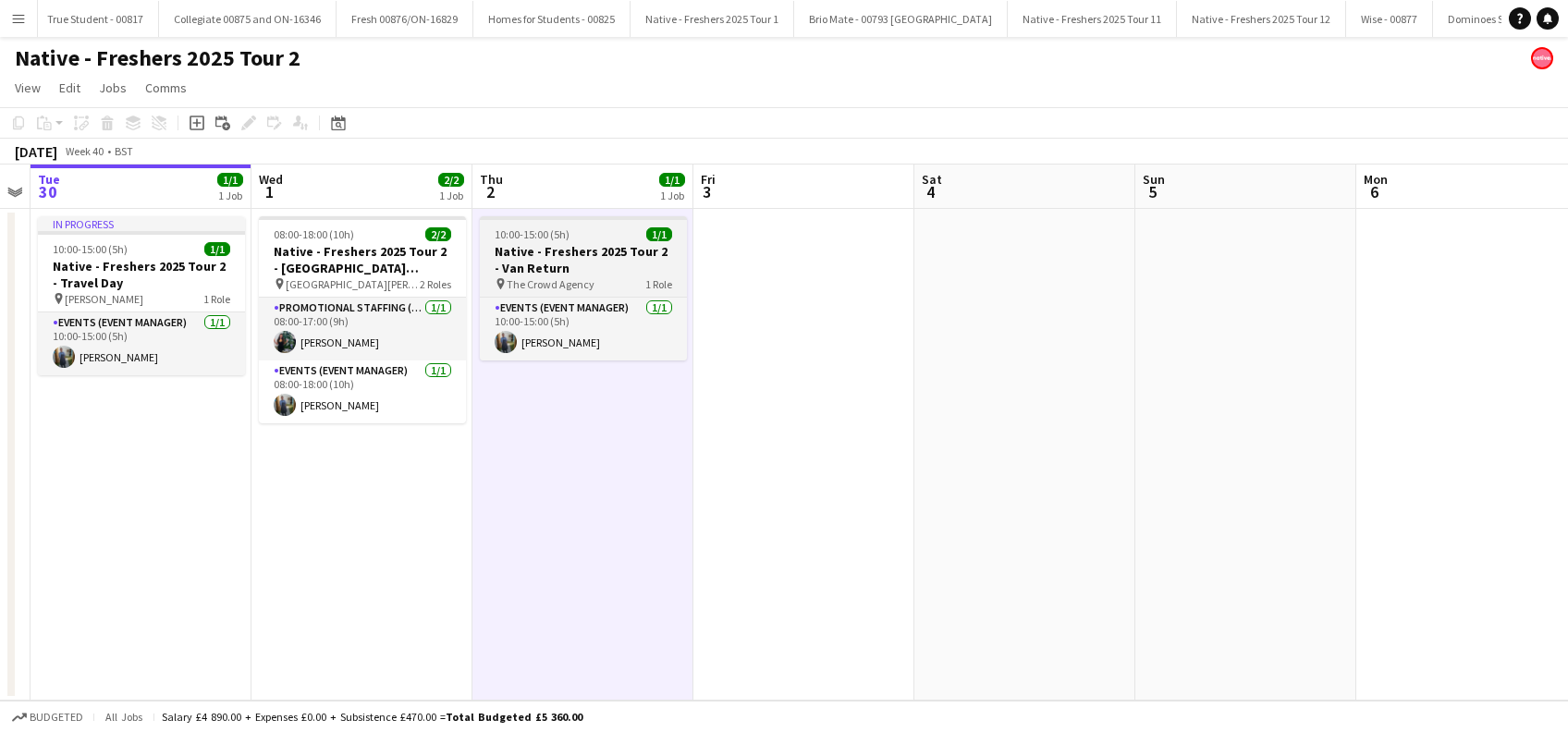
click at [549, 259] on h3 "Native - Freshers 2025 Tour 2 - Van Return" at bounding box center [583, 260] width 207 height 34
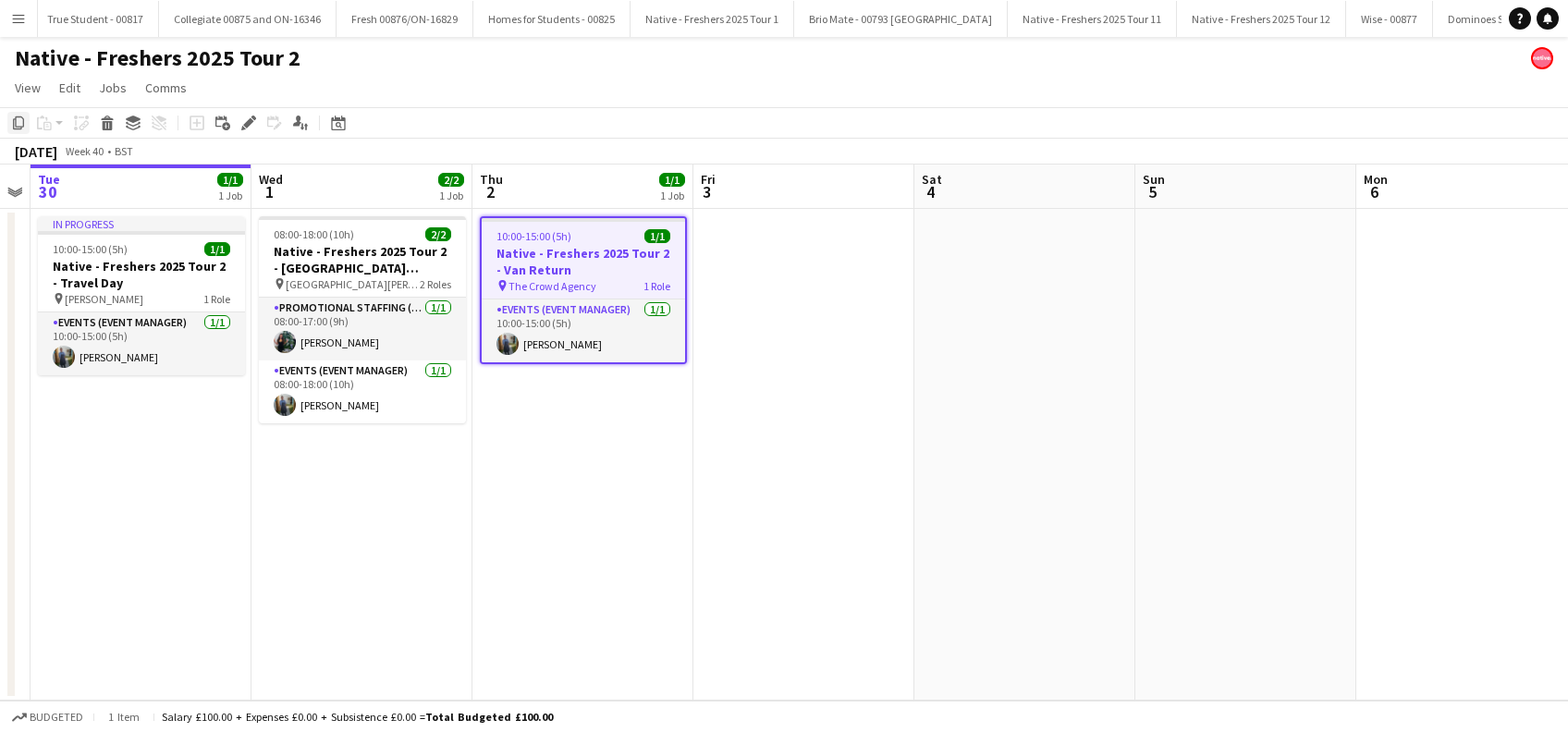
click at [21, 117] on icon at bounding box center [18, 122] width 11 height 13
click at [1227, 285] on app-date-cell at bounding box center [1246, 455] width 221 height 492
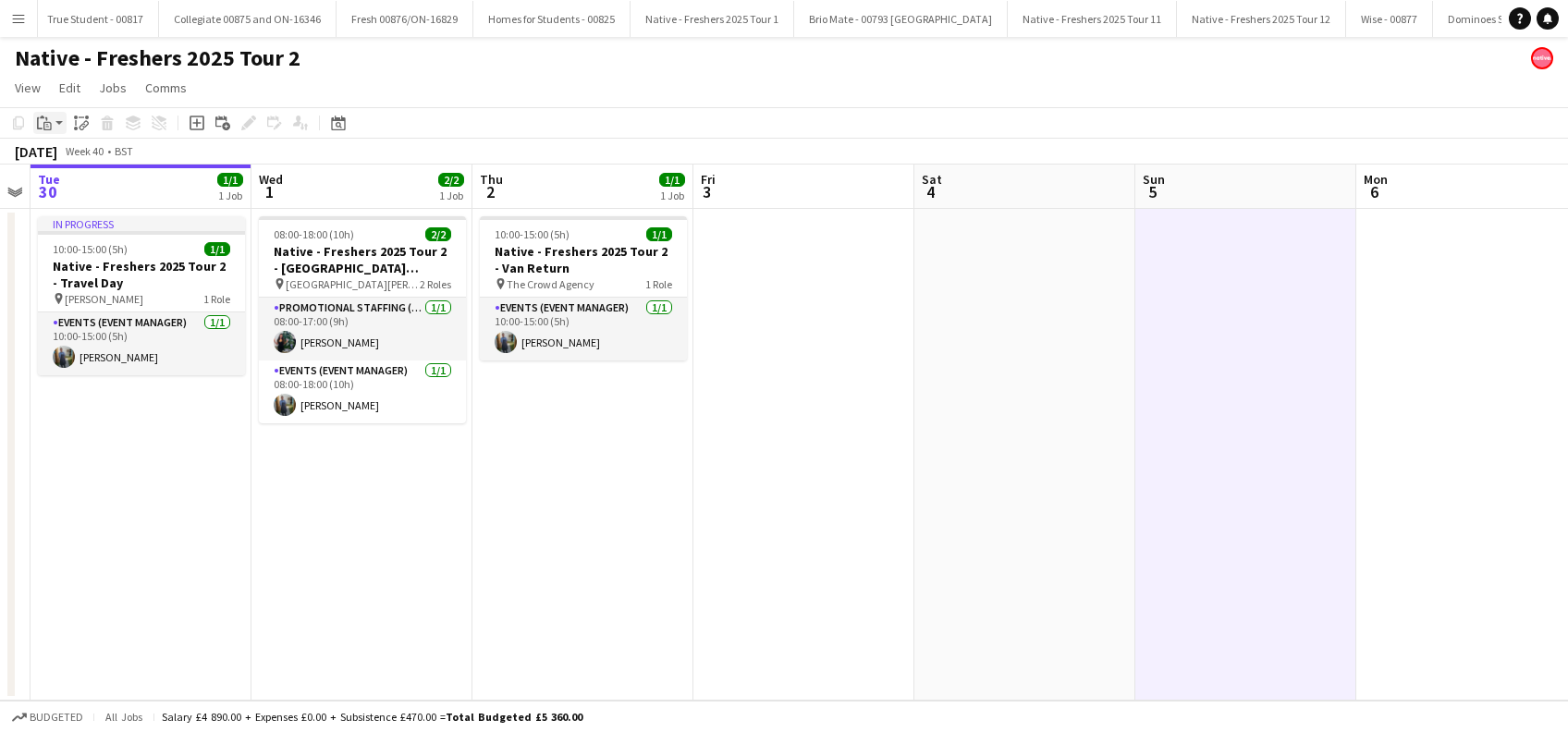
click at [41, 118] on icon "Paste" at bounding box center [44, 123] width 15 height 15
click at [61, 163] on link "Paste Ctrl+V" at bounding box center [135, 158] width 174 height 17
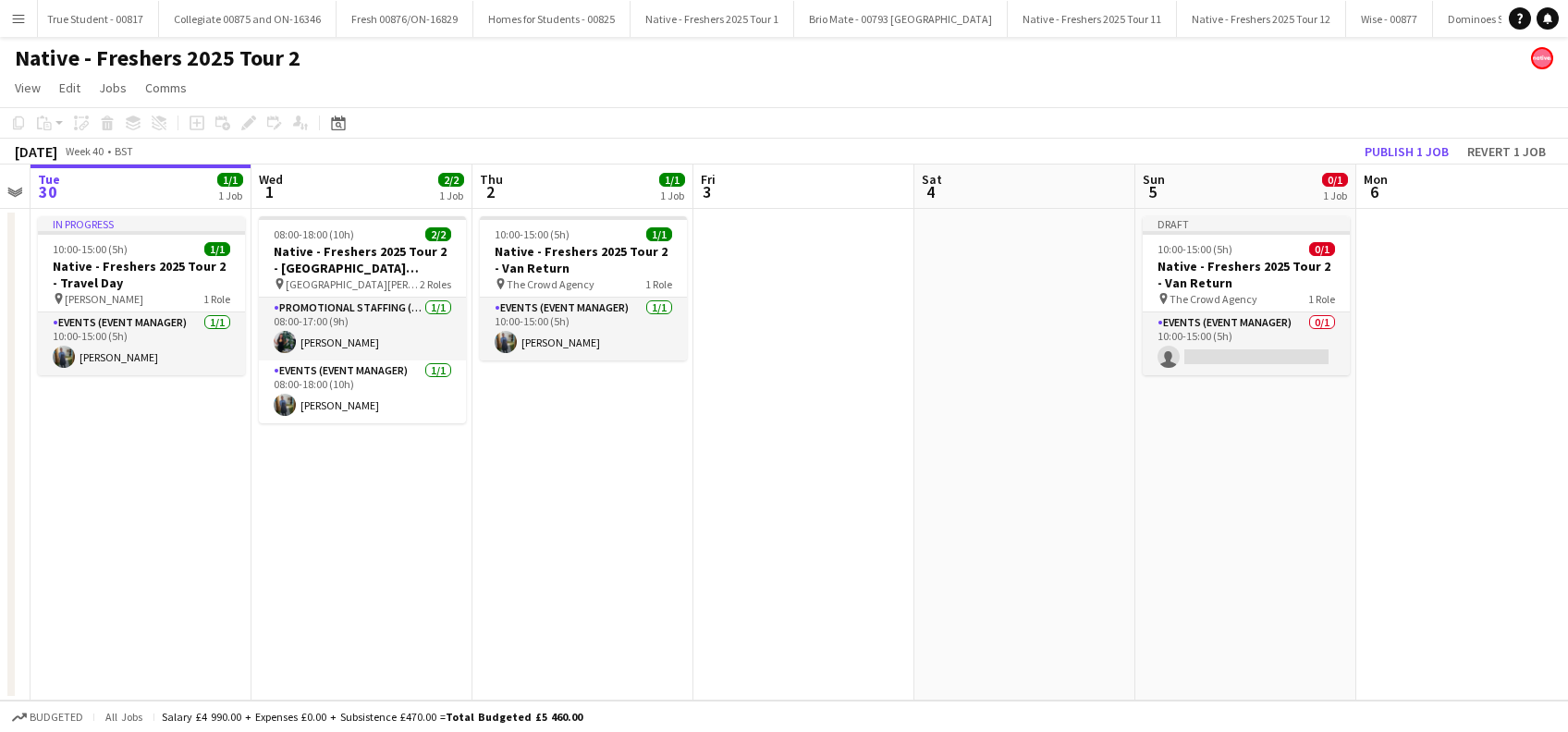
click at [1223, 442] on app-date-cell "Draft 10:00-15:00 (5h) 0/1 Native - Freshers 2025 Tour 2 - Van Return pin The C…" at bounding box center [1246, 455] width 221 height 492
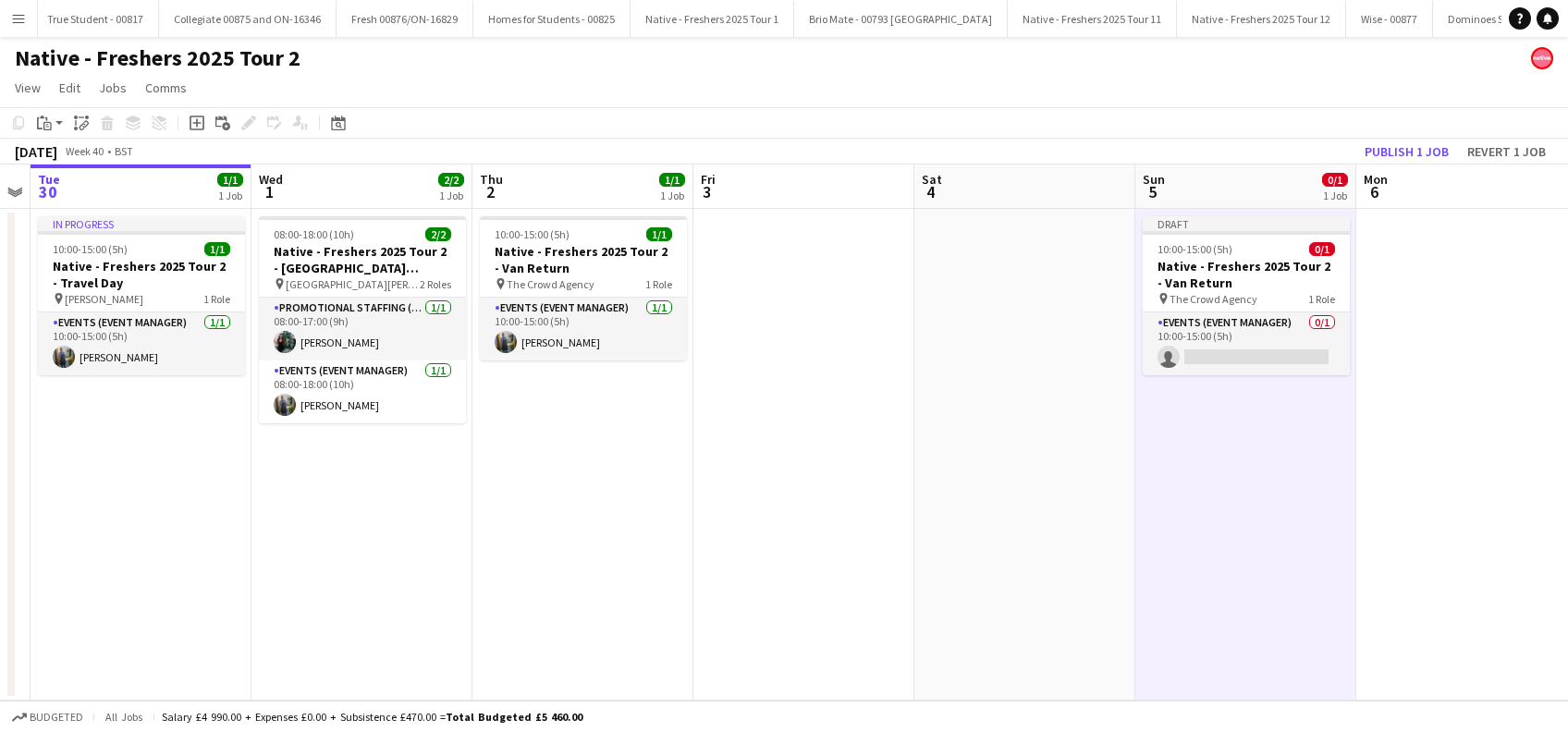
scroll to position [0, 631]
click at [551, 252] on h3 "Native - Freshers 2025 Tour 2 - Van Return" at bounding box center [585, 260] width 207 height 34
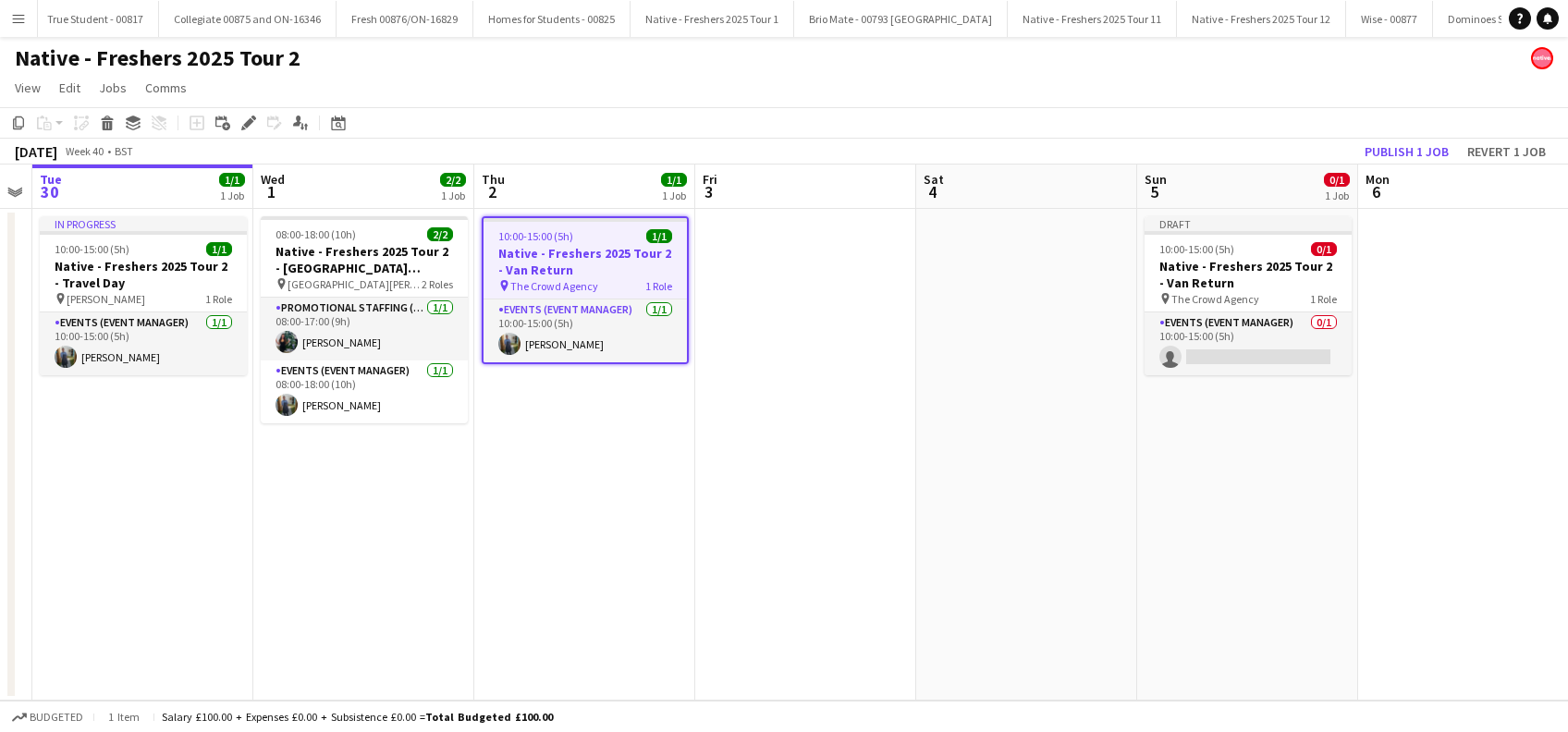
click at [582, 272] on h3 "Native - Freshers 2025 Tour 2 - Van Return" at bounding box center [585, 262] width 203 height 34
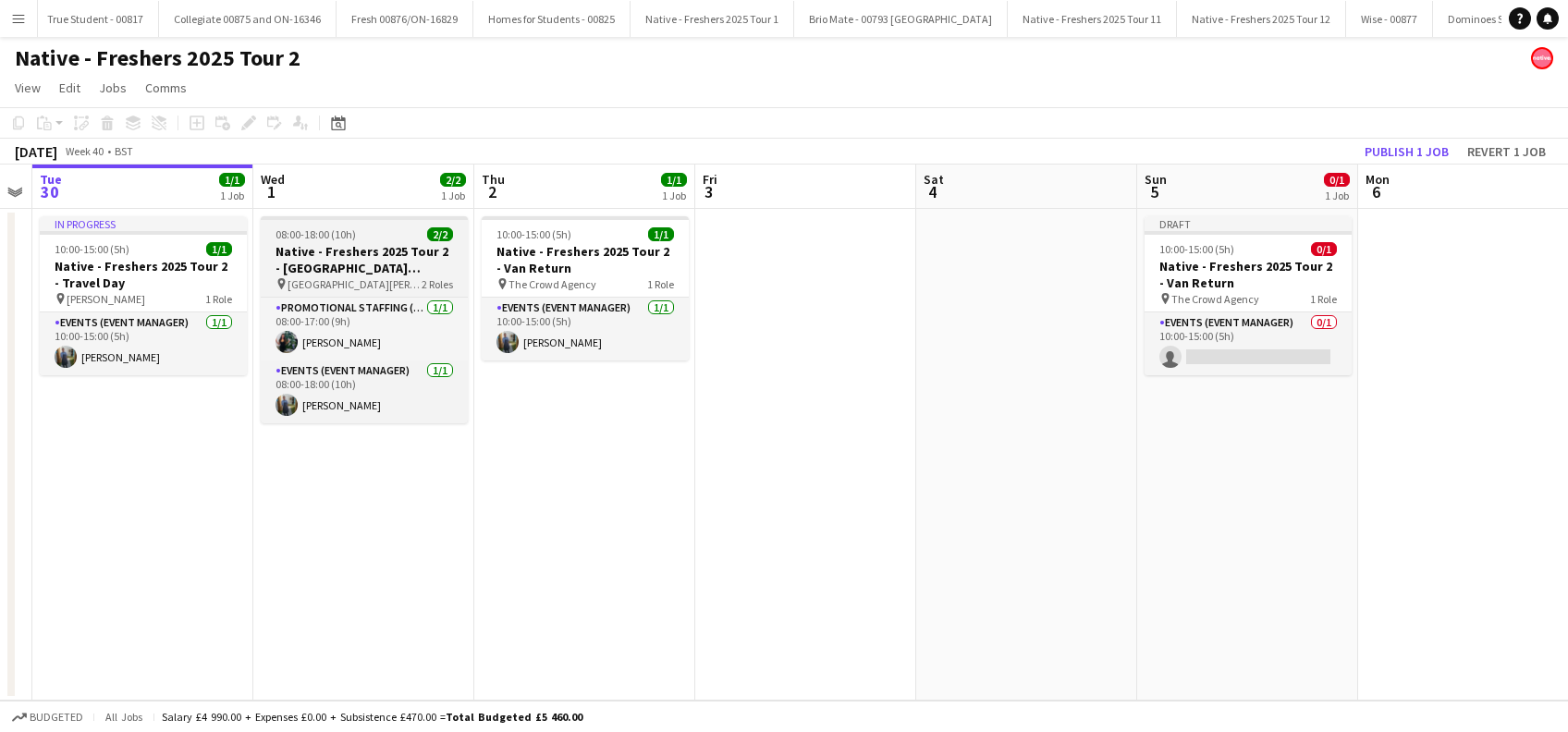
click at [446, 228] on span "2/2" at bounding box center [440, 234] width 26 height 14
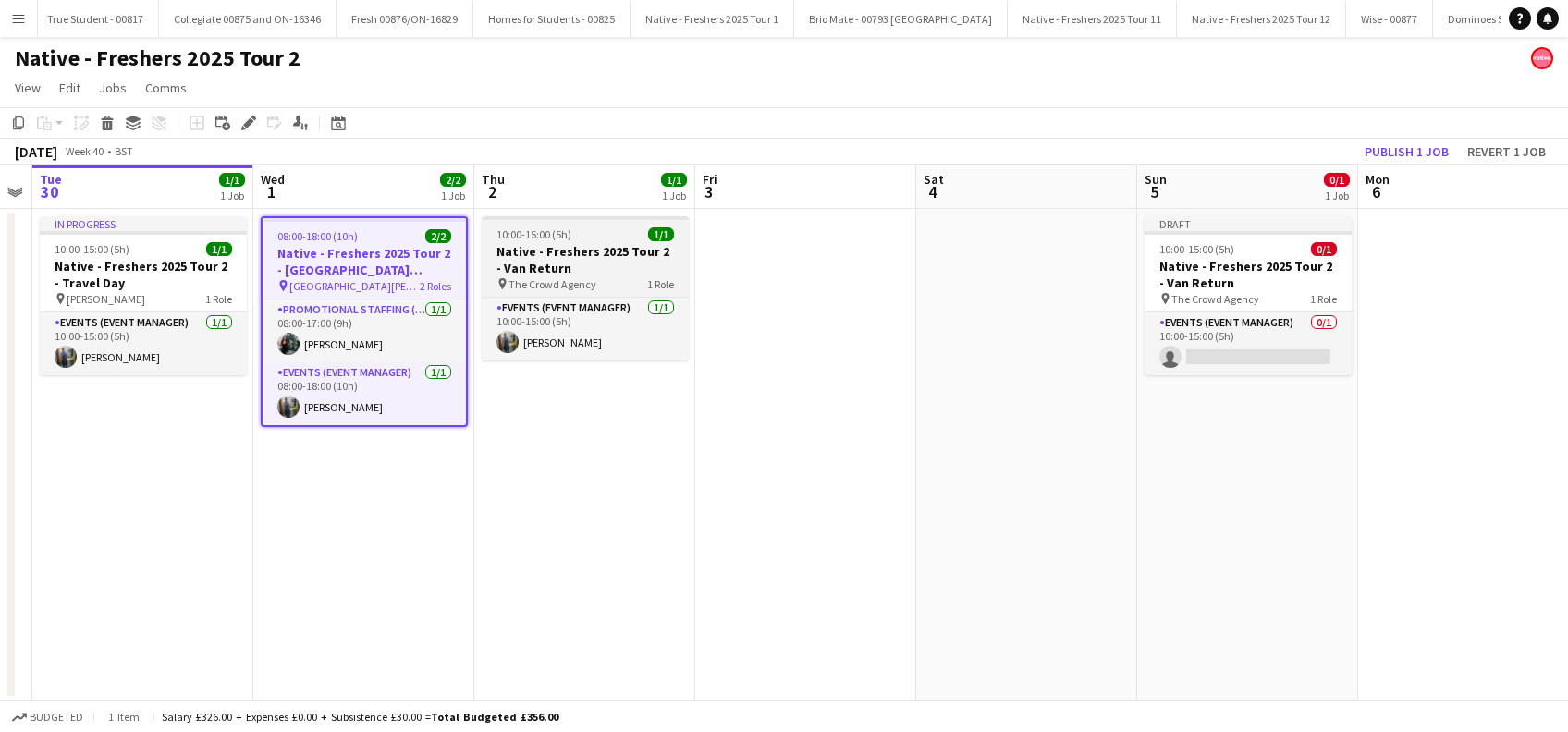
click at [551, 251] on h3 "Native - Freshers 2025 Tour 2 - Van Return" at bounding box center [585, 260] width 207 height 34
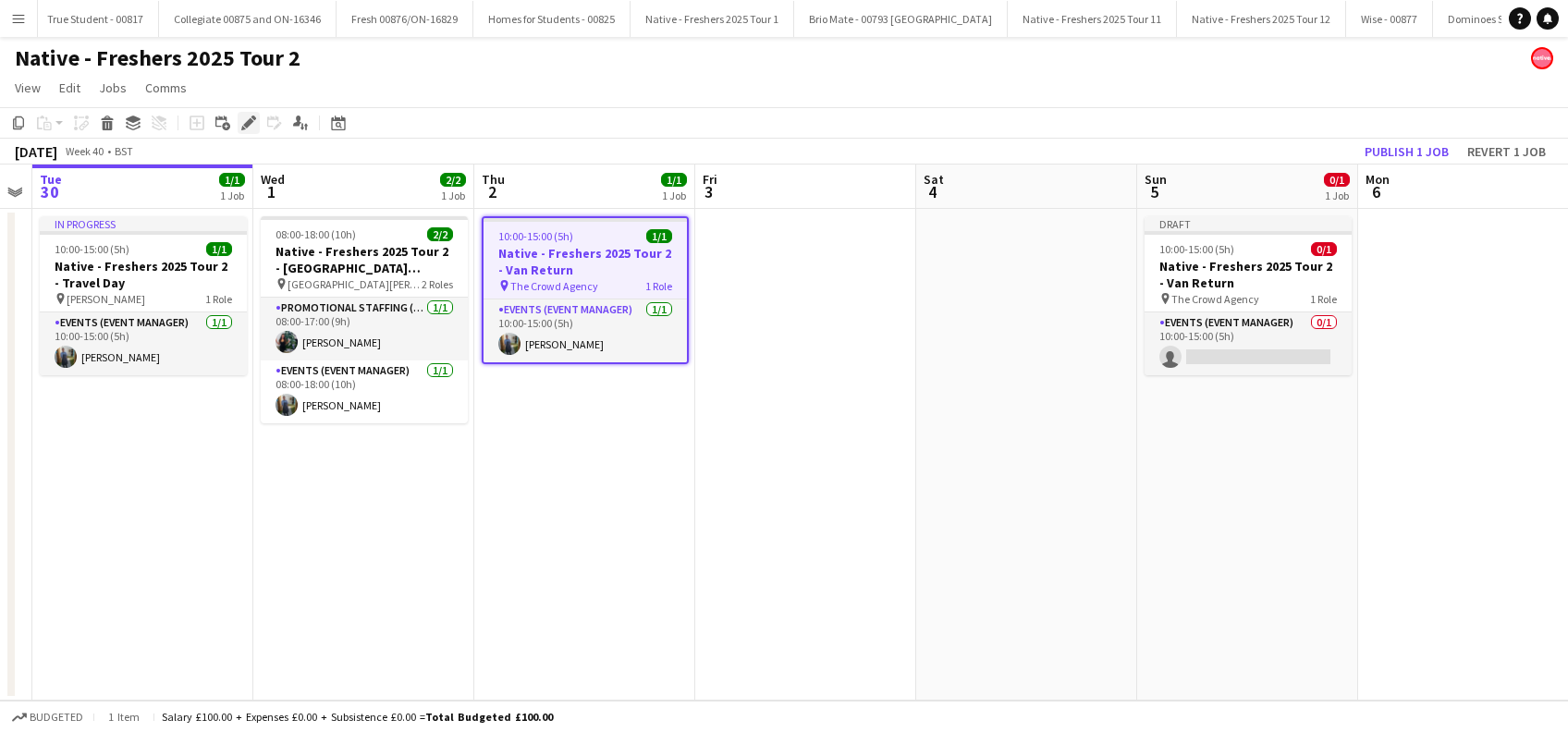
click at [248, 124] on icon at bounding box center [248, 123] width 10 height 10
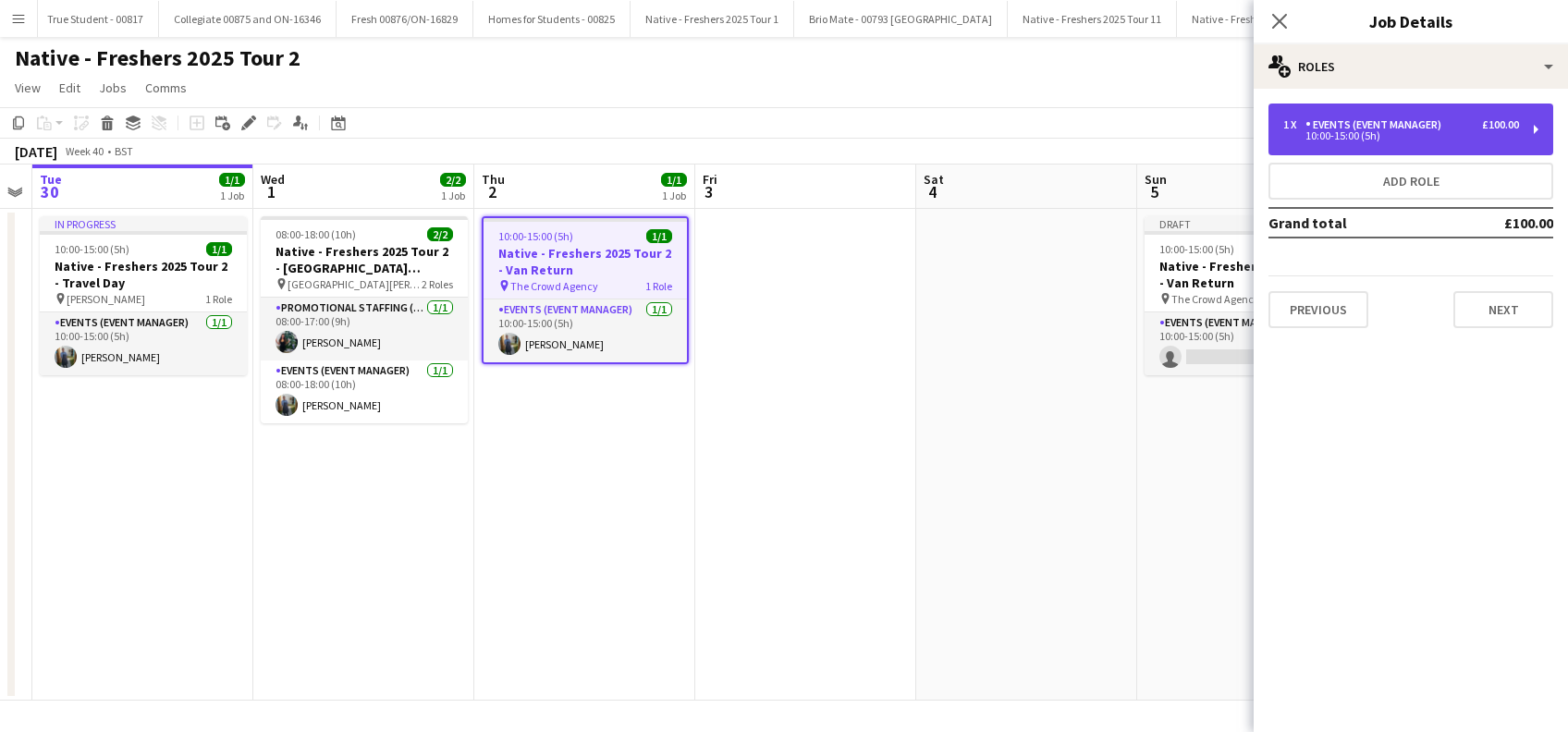
click at [1384, 141] on div "1 x Events (Event Manager) £100.00 10:00-15:00 (5h)" at bounding box center [1410, 129] width 285 height 52
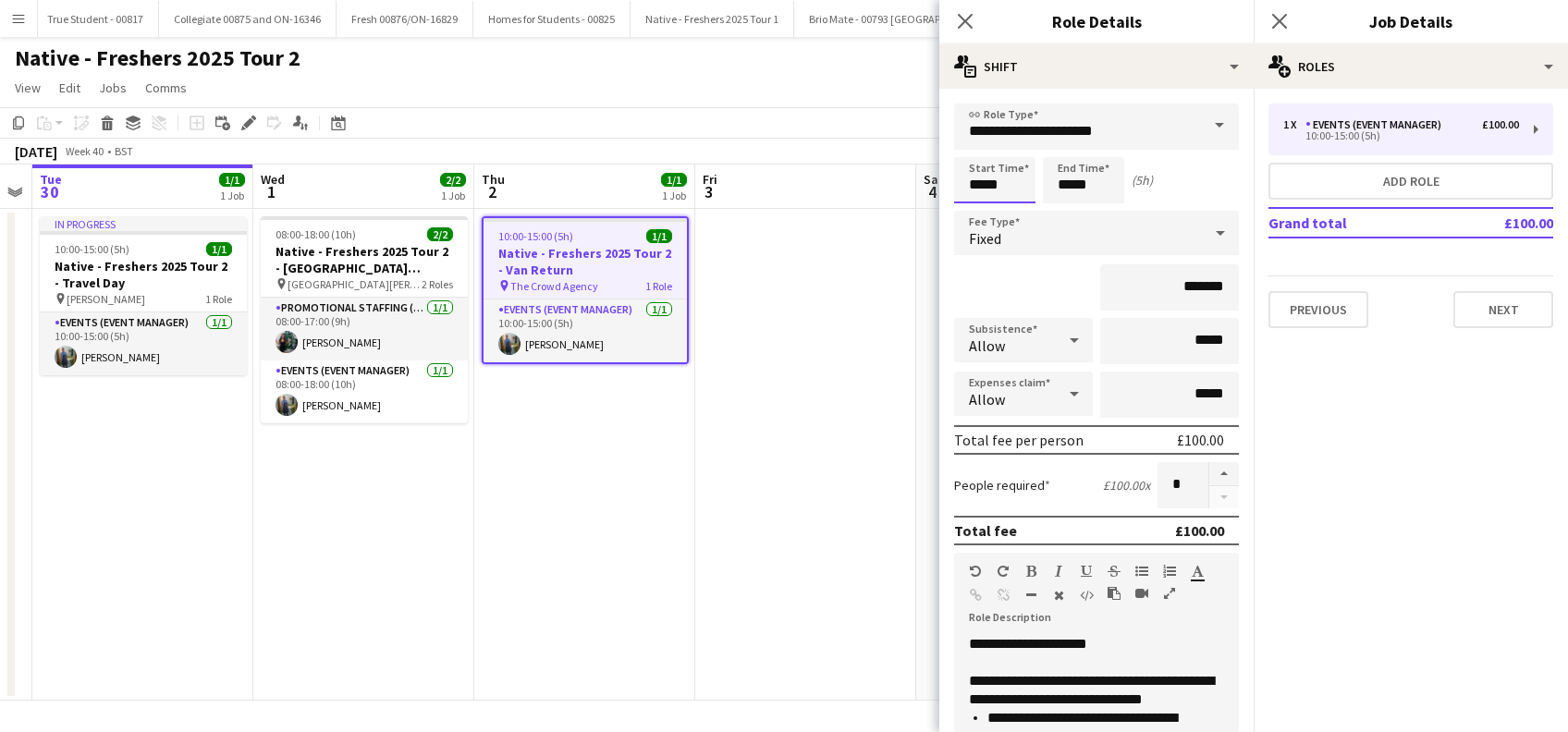
click at [997, 175] on input "*****" at bounding box center [995, 180] width 81 height 47
click at [981, 212] on div at bounding box center [976, 212] width 37 height 19
type input "*****"
click at [974, 215] on div at bounding box center [976, 212] width 37 height 19
click at [1073, 184] on input "*****" at bounding box center [1084, 180] width 81 height 47
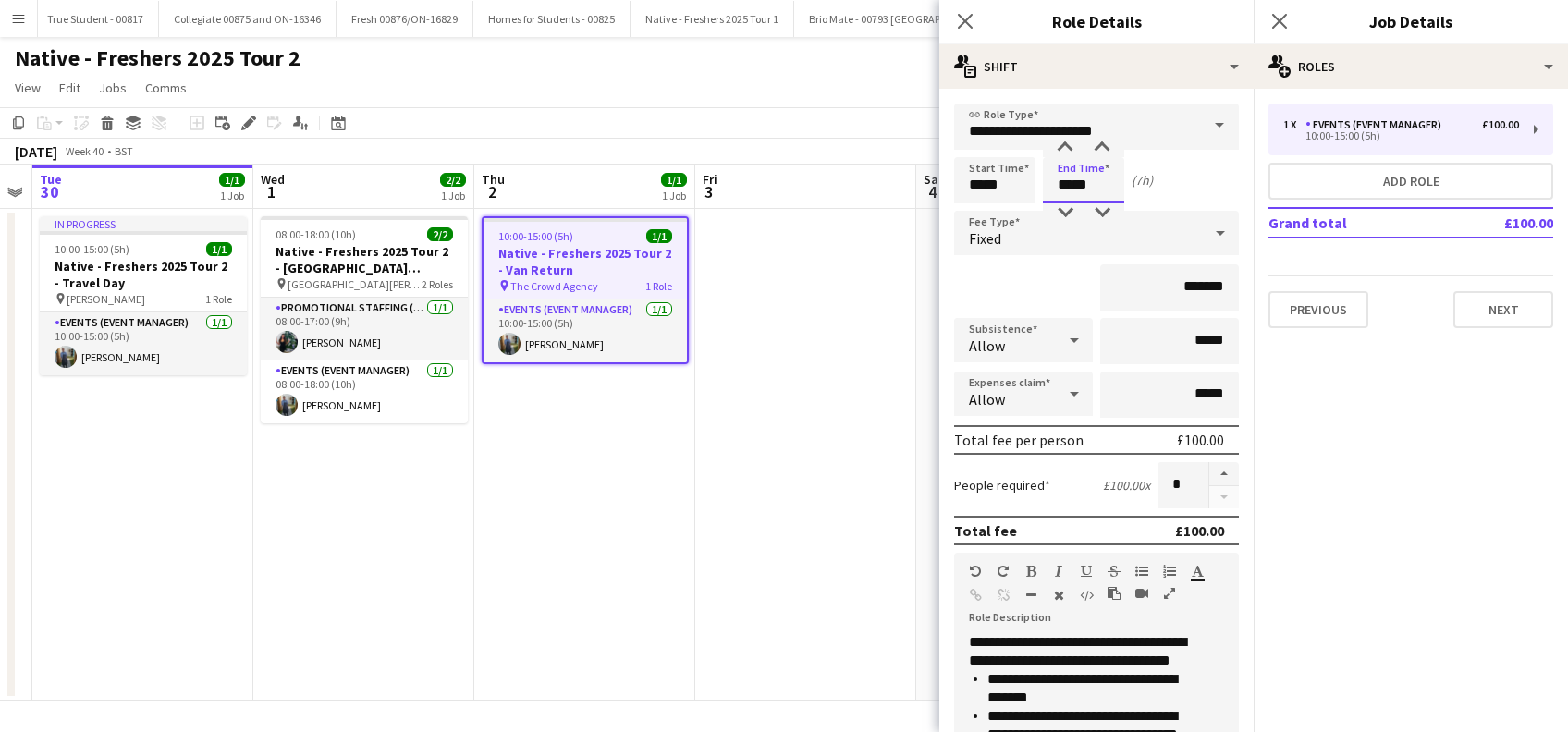
scroll to position [0, 0]
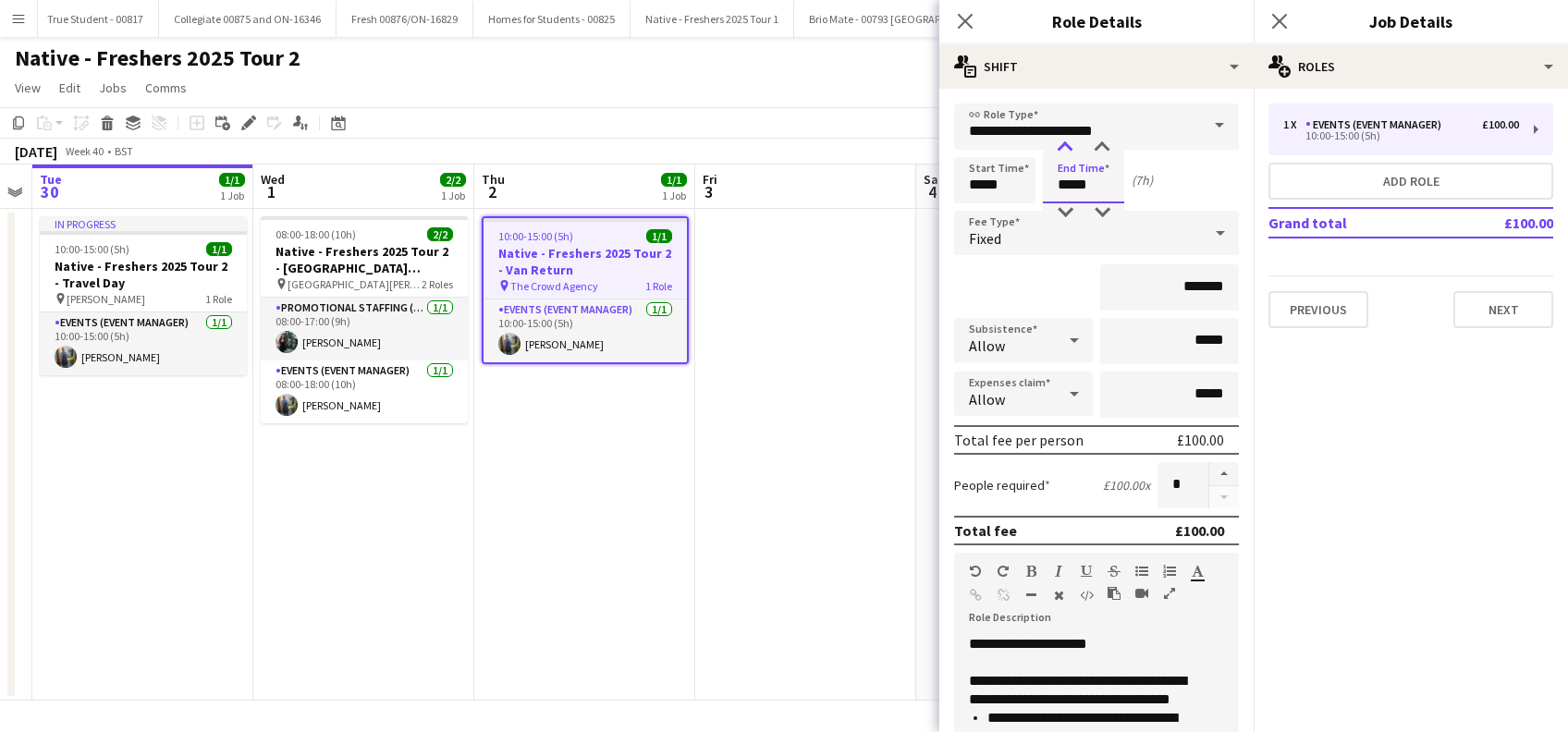
click at [1070, 148] on div at bounding box center [1064, 148] width 37 height 19
click at [1070, 147] on div at bounding box center [1064, 148] width 37 height 19
type input "*****"
click at [1072, 146] on div at bounding box center [1064, 148] width 37 height 19
click at [1187, 285] on input "*******" at bounding box center [1169, 288] width 139 height 47
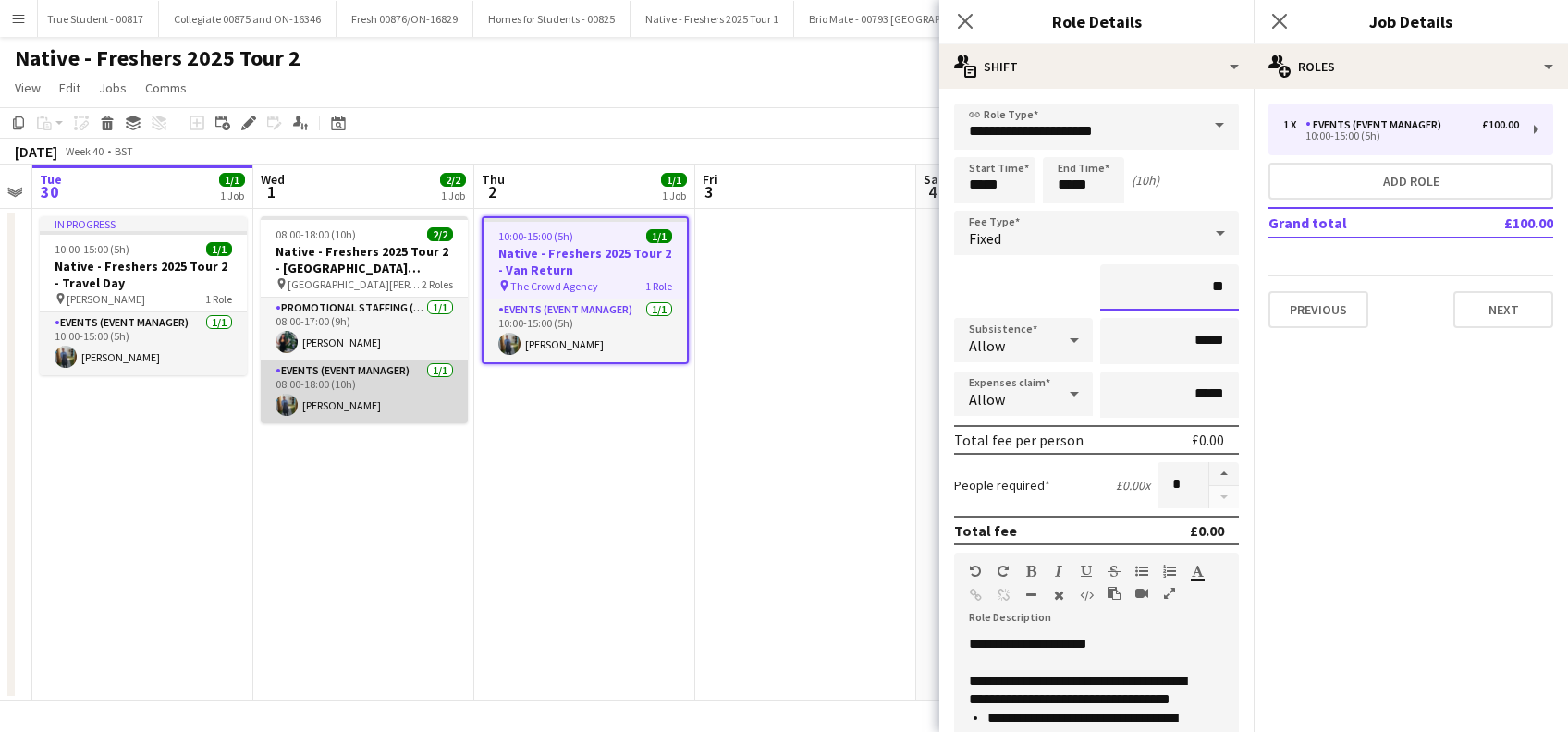
type input "**"
drag, startPoint x: 359, startPoint y: 401, endPoint x: 338, endPoint y: 408, distance: 22.1
click at [359, 401] on app-card-role "Events (Event Manager) 1/1 08:00-18:00 (10h) Andrew Donald" at bounding box center [364, 392] width 207 height 62
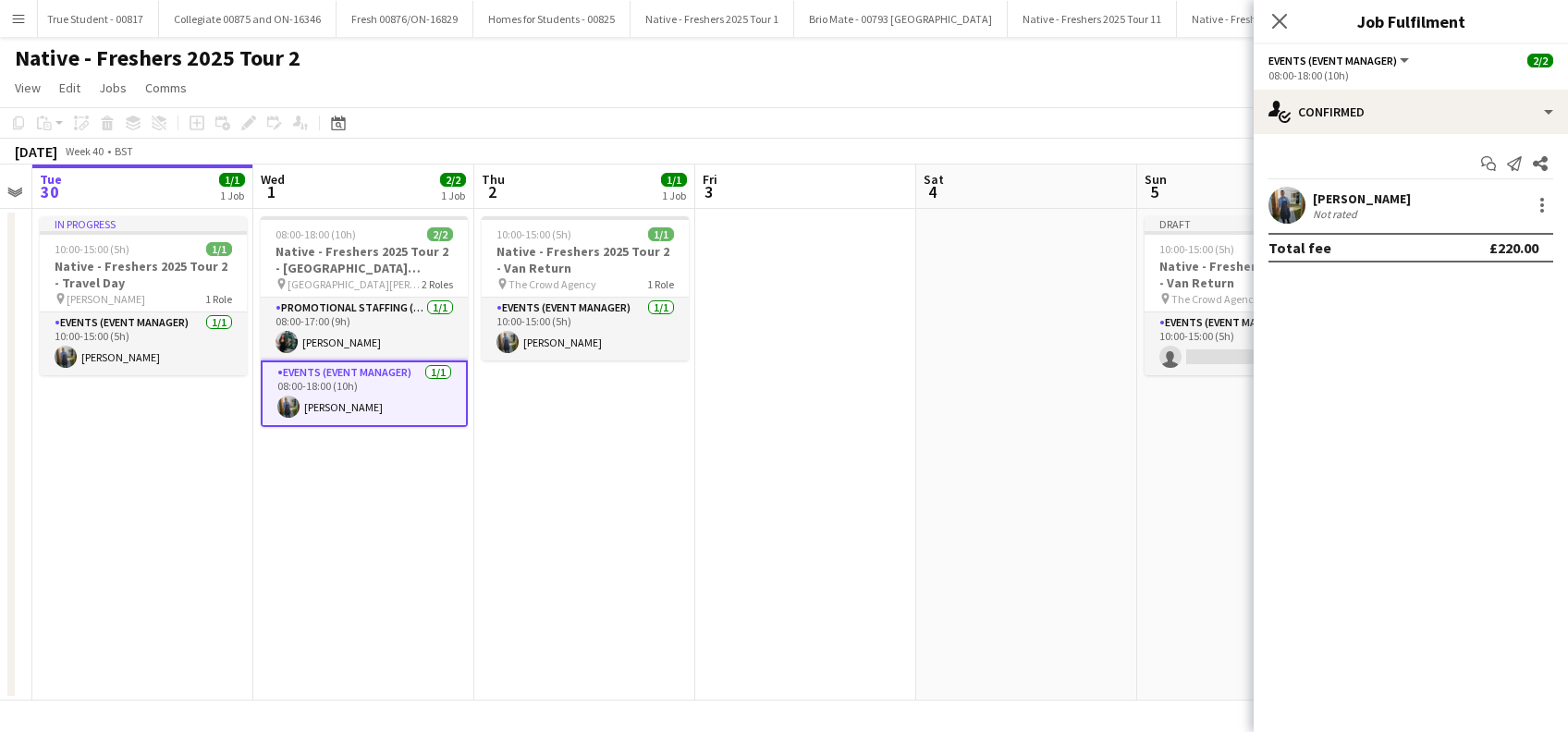
click at [335, 409] on div at bounding box center [784, 366] width 1568 height 732
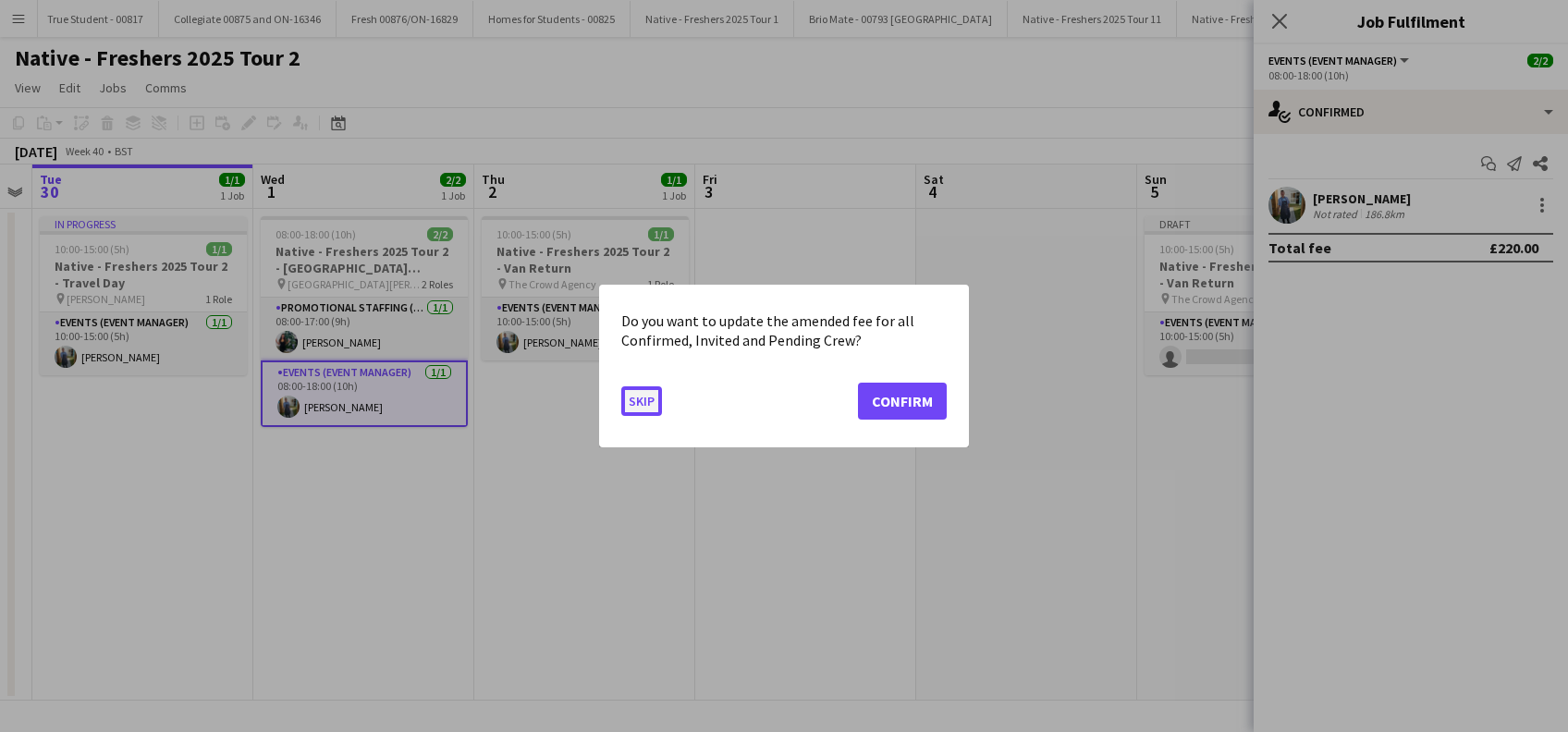
drag, startPoint x: 640, startPoint y: 404, endPoint x: 637, endPoint y: 427, distance: 23.2
click at [639, 404] on button "Skip" at bounding box center [642, 402] width 41 height 30
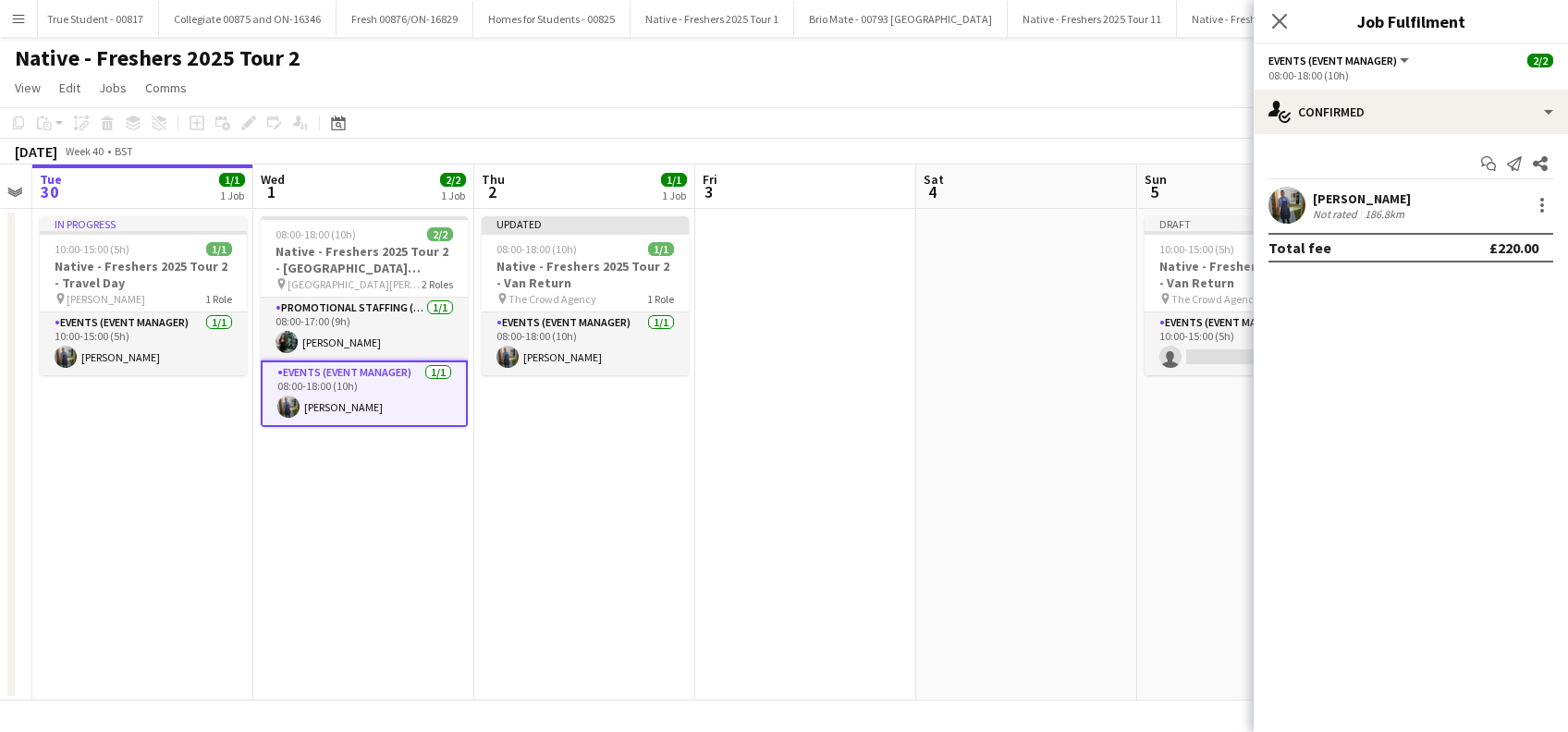
click at [336, 408] on app-card-role "Events (Event Manager) 1/1 08:00-18:00 (10h) Andrew Donald" at bounding box center [364, 394] width 207 height 66
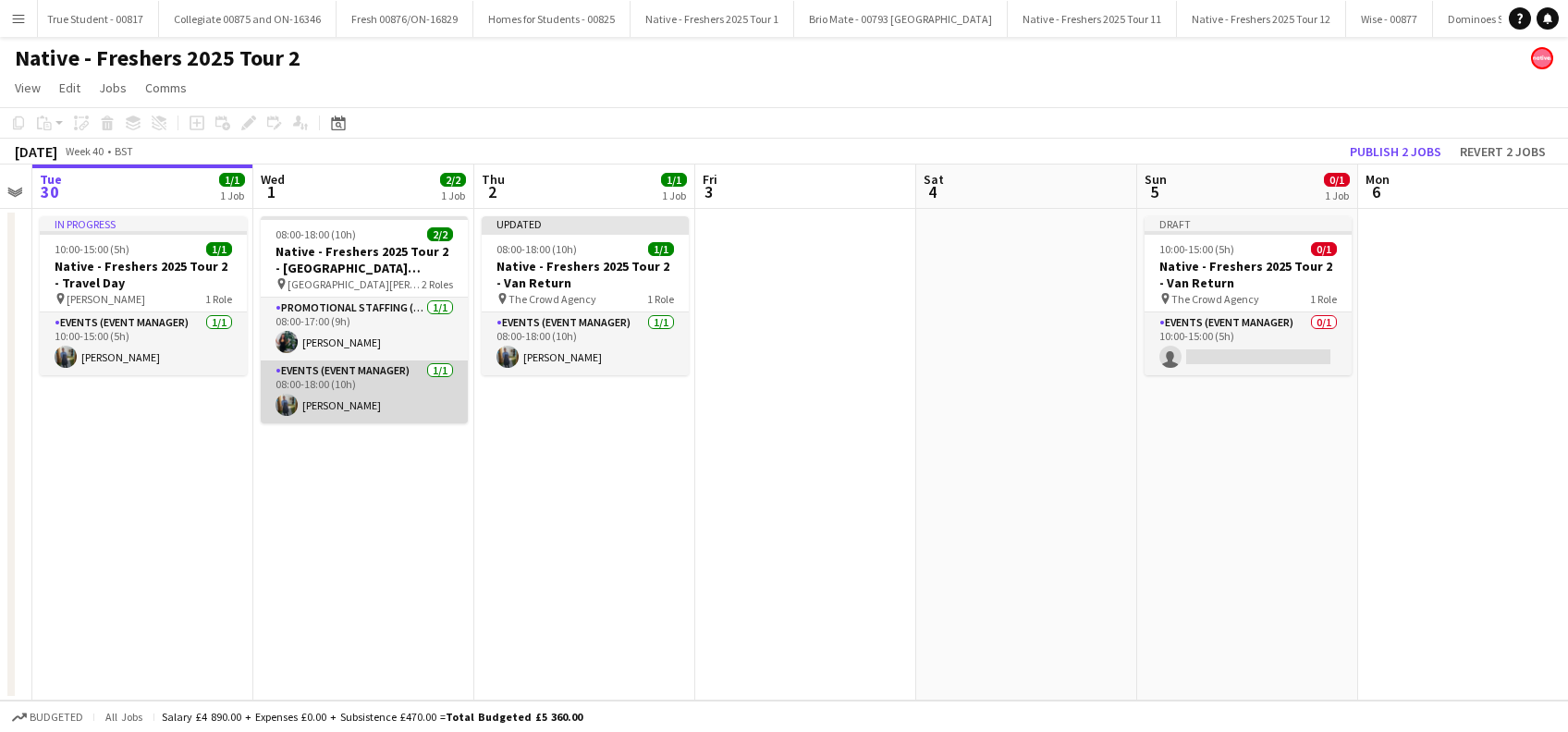
click at [336, 407] on app-card-role "Events (Event Manager) 1/1 08:00-18:00 (10h) Andrew Donald" at bounding box center [364, 392] width 207 height 62
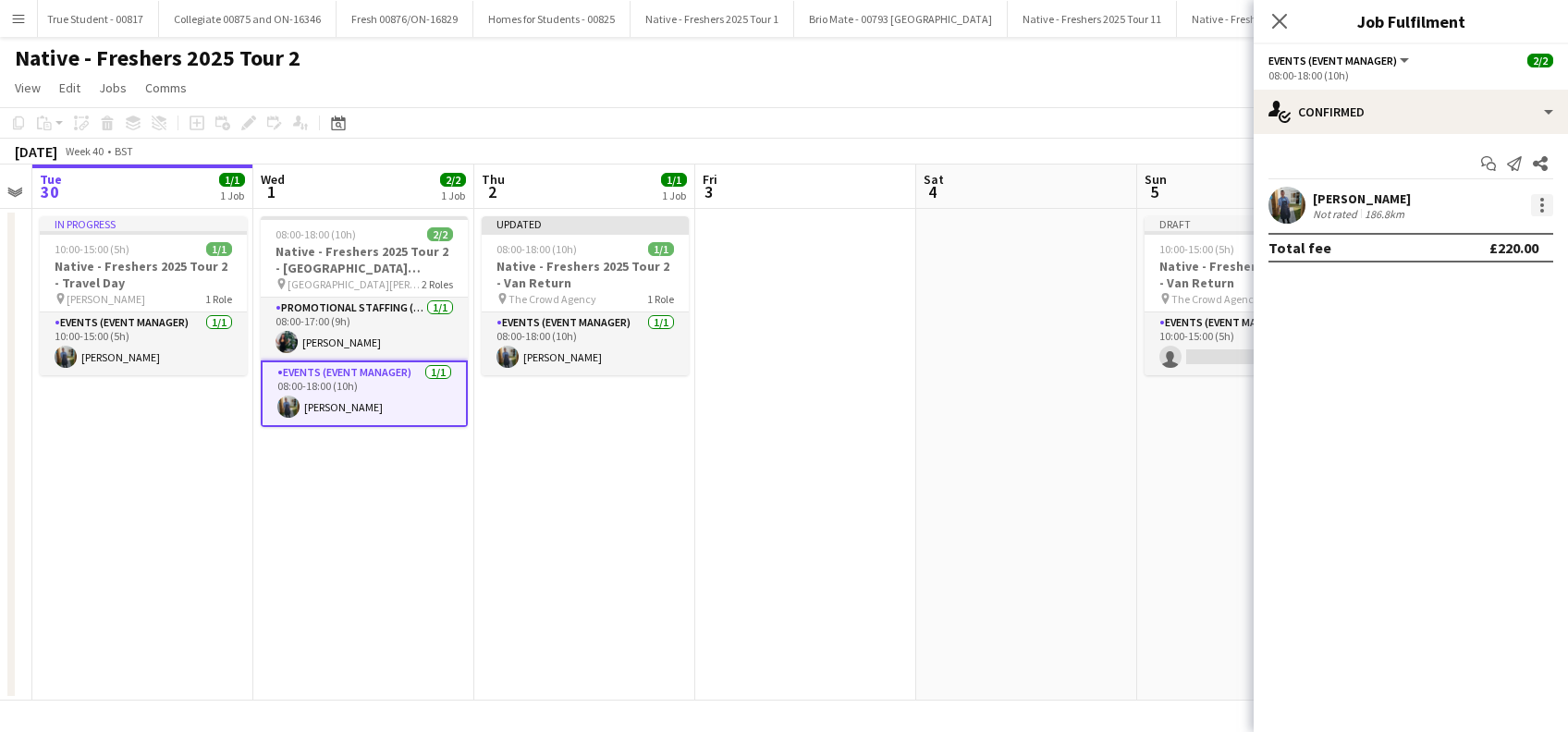
click at [1539, 207] on div at bounding box center [1542, 205] width 22 height 22
click at [1456, 239] on span "Edit fee" at bounding box center [1449, 239] width 50 height 16
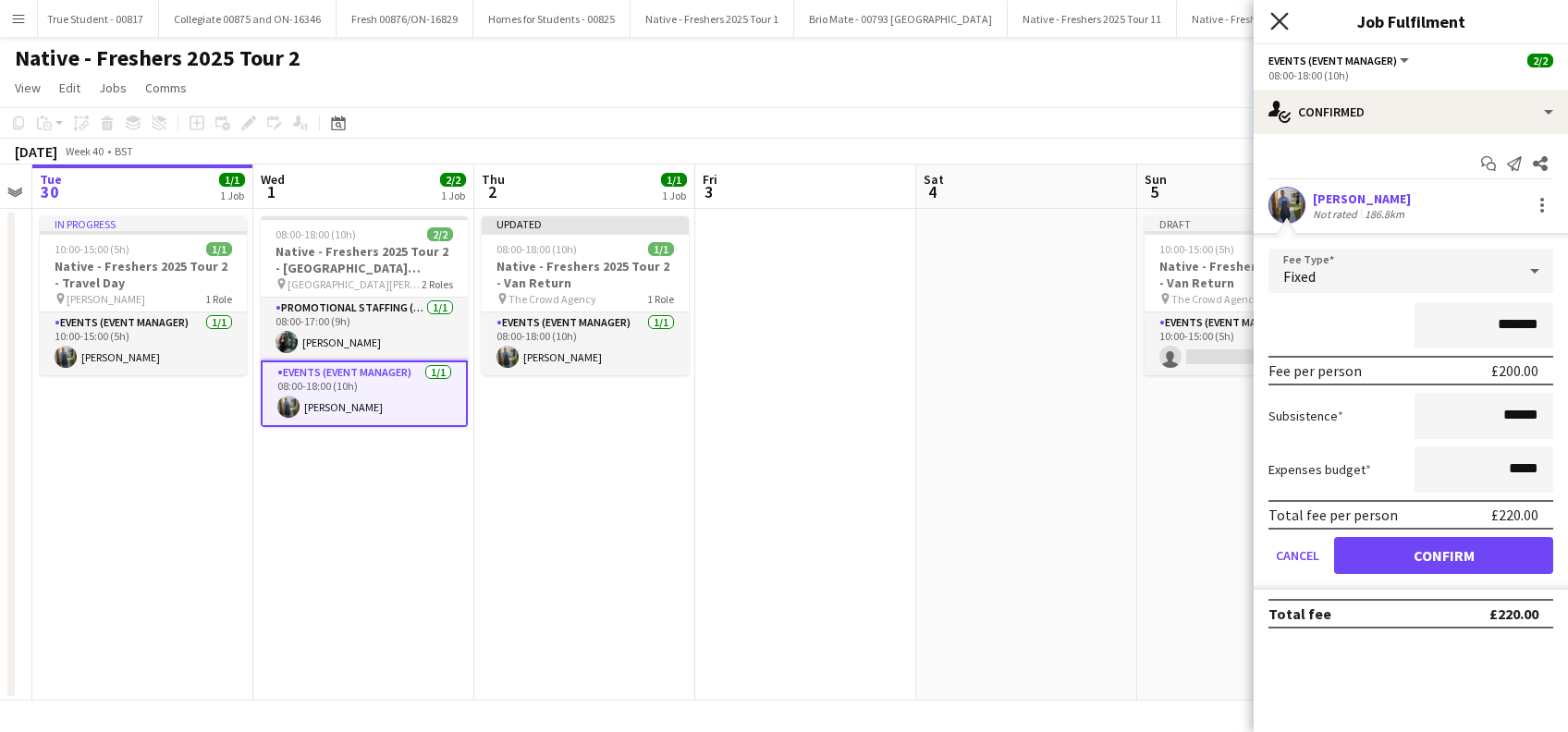
click at [1287, 16] on icon "Close pop-in" at bounding box center [1279, 21] width 18 height 18
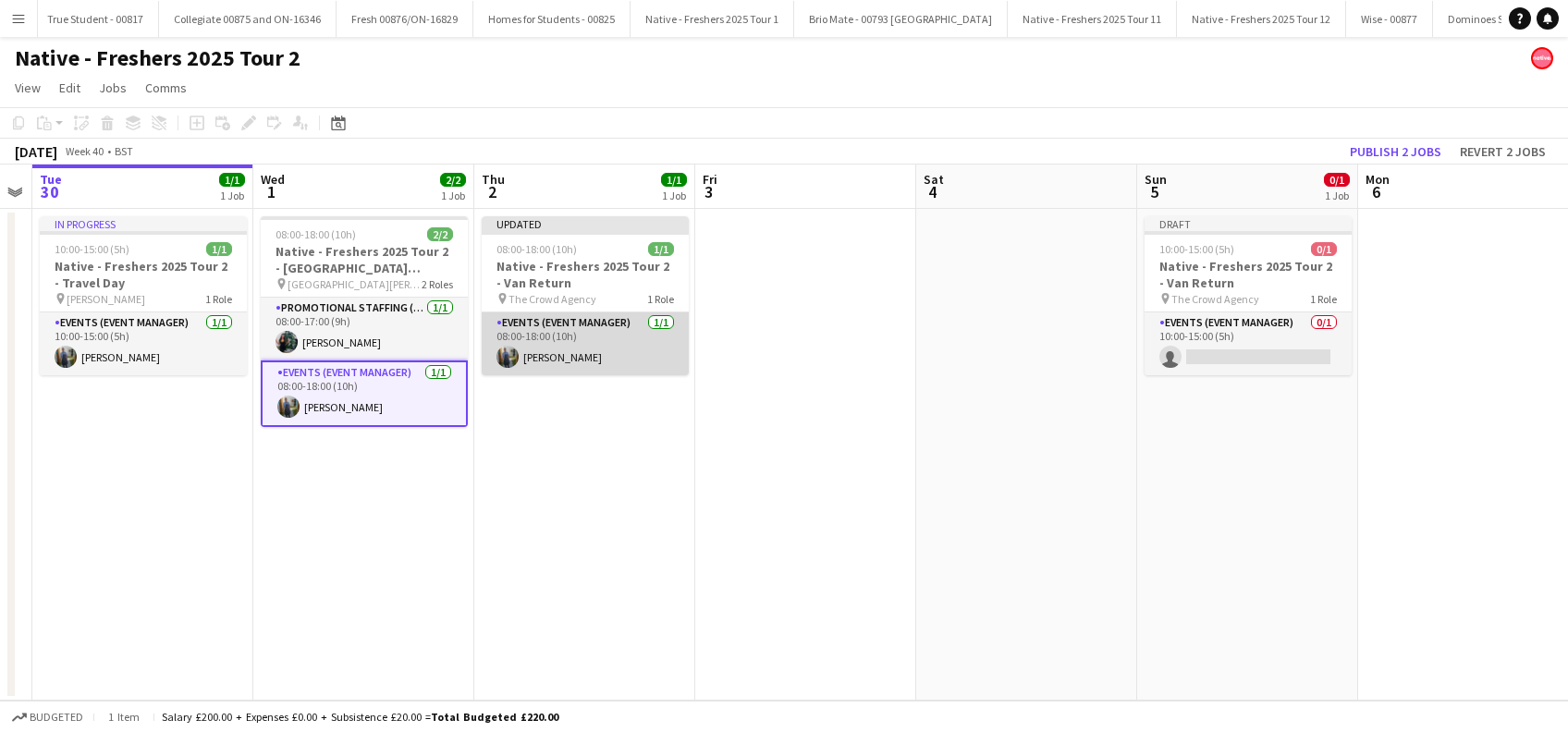
click at [574, 347] on app-card-role "Events (Event Manager) 1/1 08:00-18:00 (10h) Andrew Donald" at bounding box center [585, 343] width 207 height 62
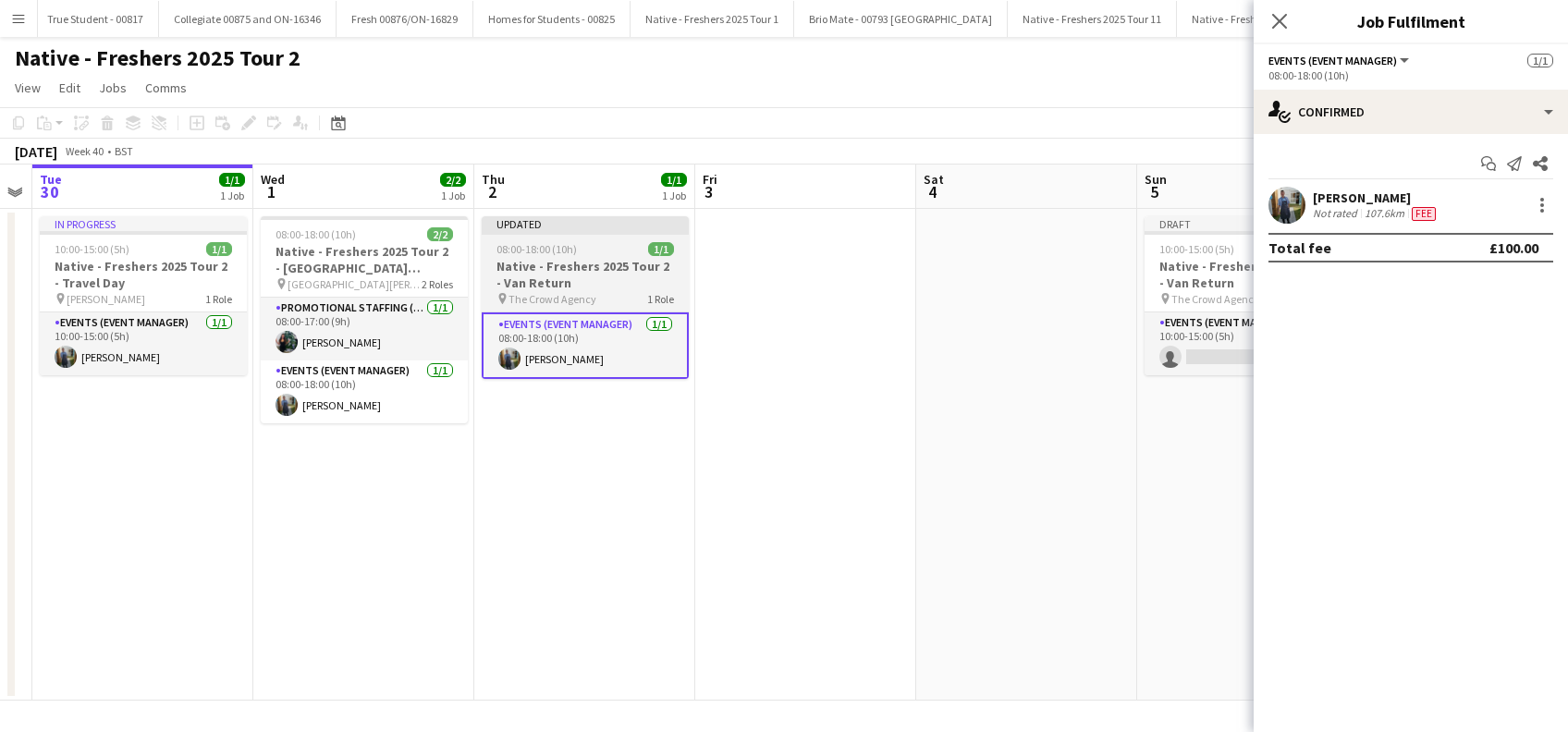
click at [538, 275] on h3 "Native - Freshers 2025 Tour 2 - Van Return" at bounding box center [585, 275] width 207 height 34
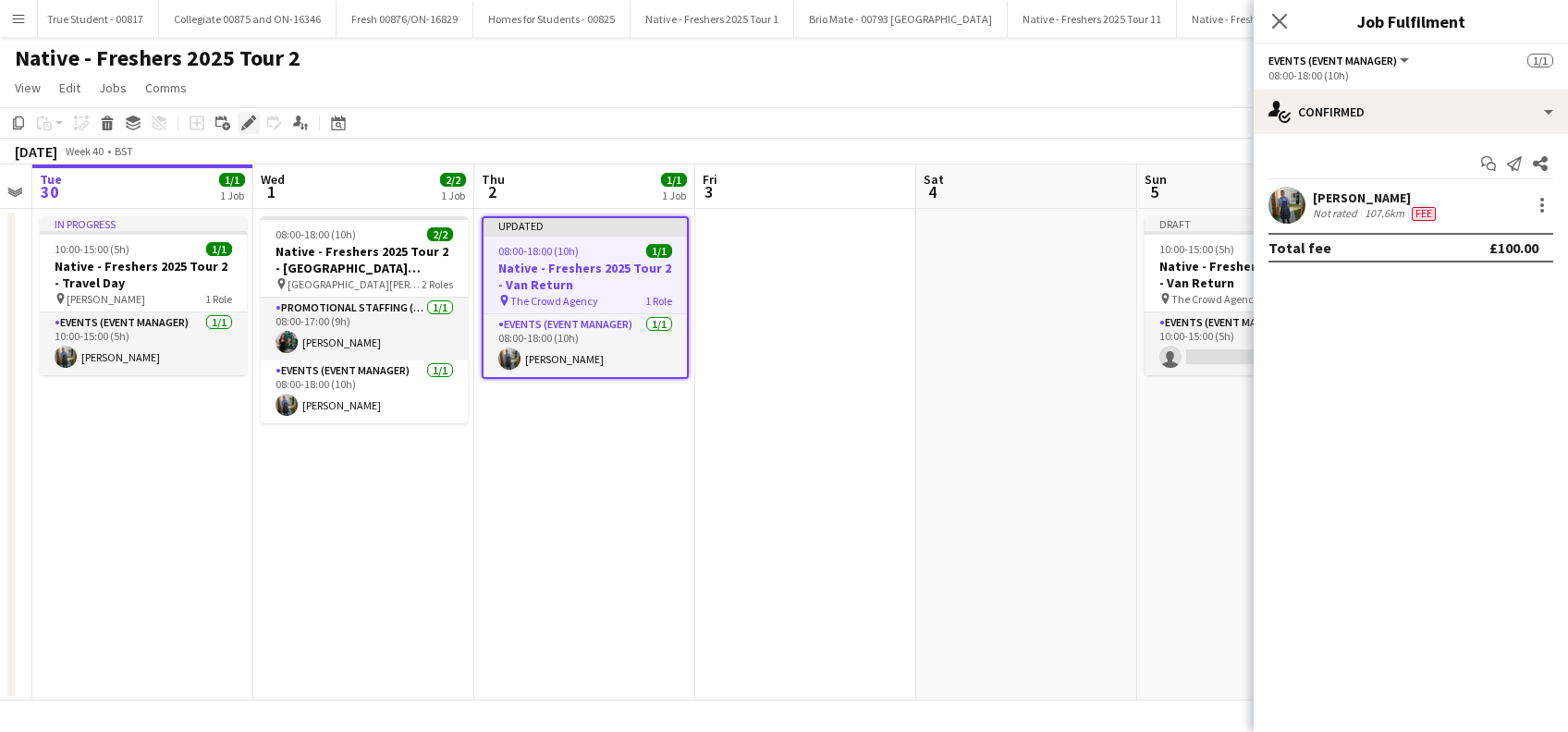
click at [249, 124] on icon at bounding box center [248, 123] width 10 height 10
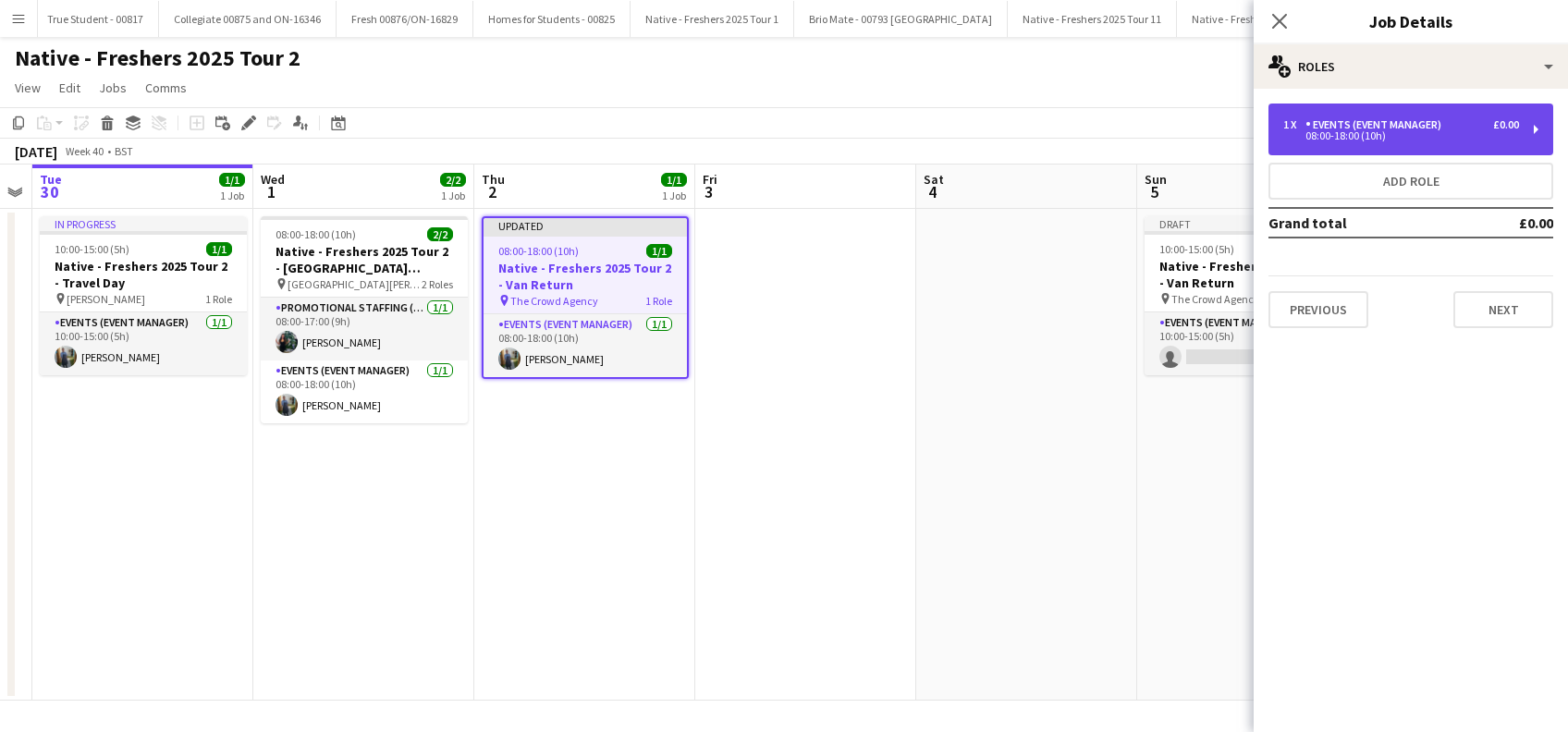
click at [1430, 128] on div "Events (Event Manager)" at bounding box center [1377, 124] width 144 height 13
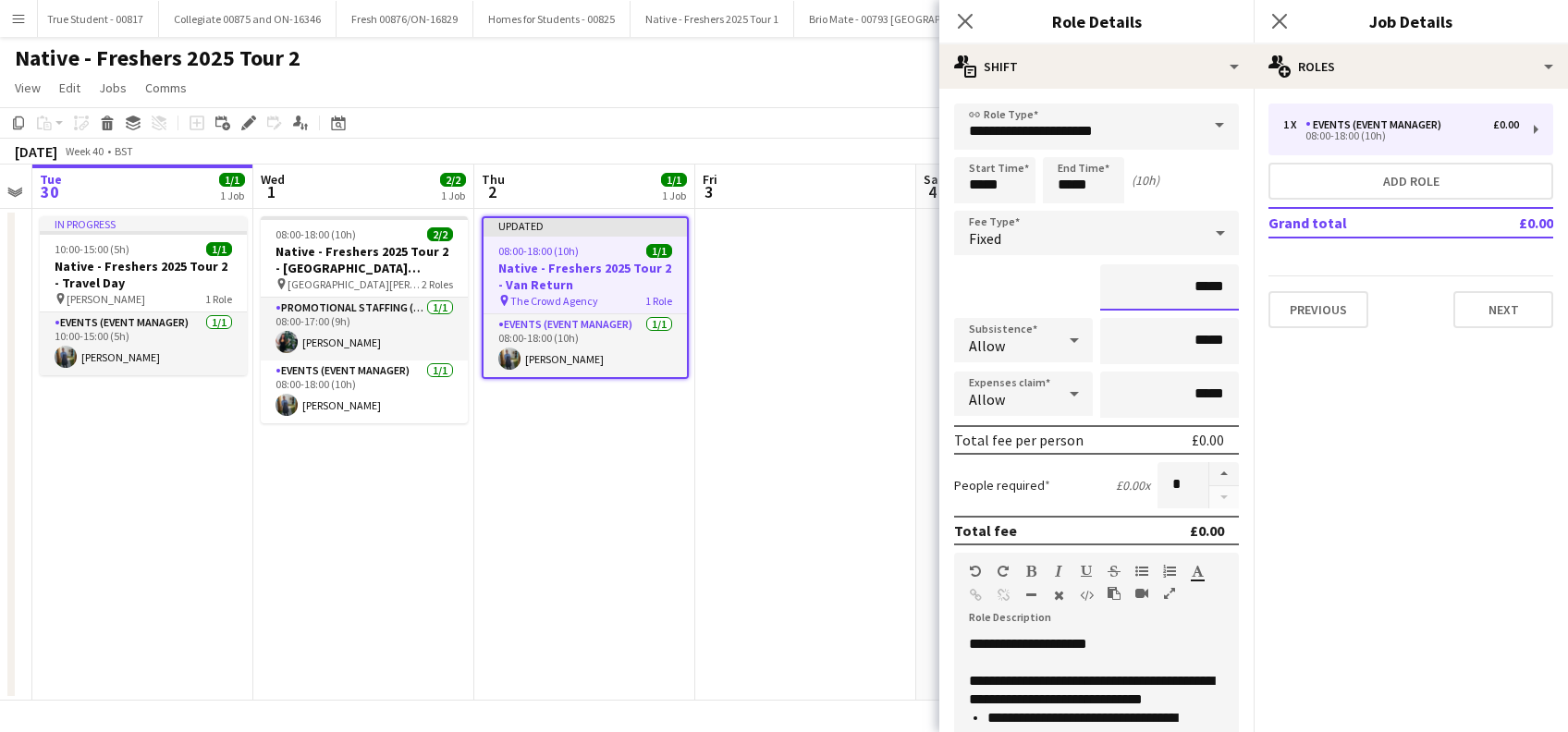
click at [1180, 283] on input "*****" at bounding box center [1169, 288] width 139 height 47
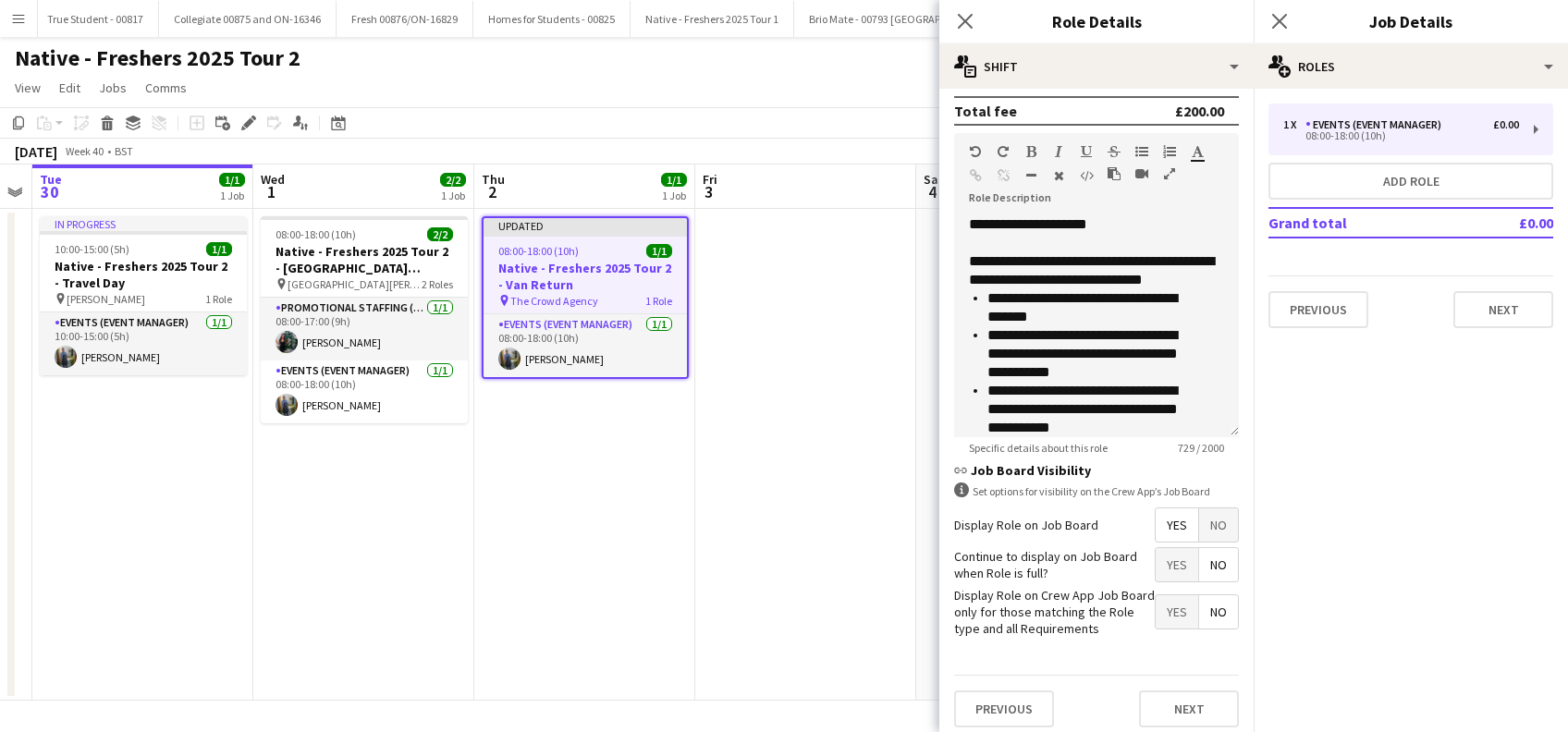
scroll to position [444, 0]
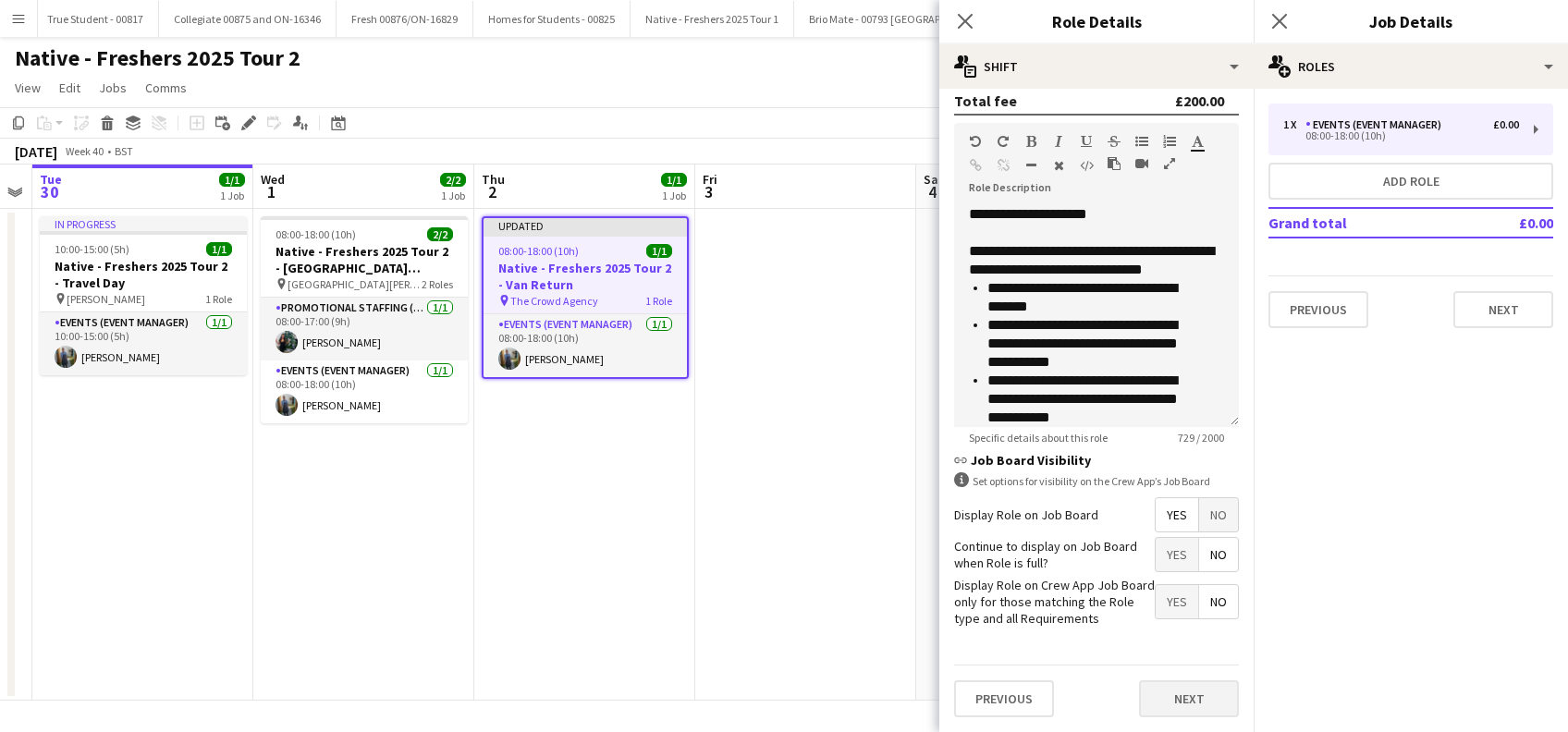
type input "*******"
click at [1173, 690] on button "Next" at bounding box center [1189, 698] width 100 height 37
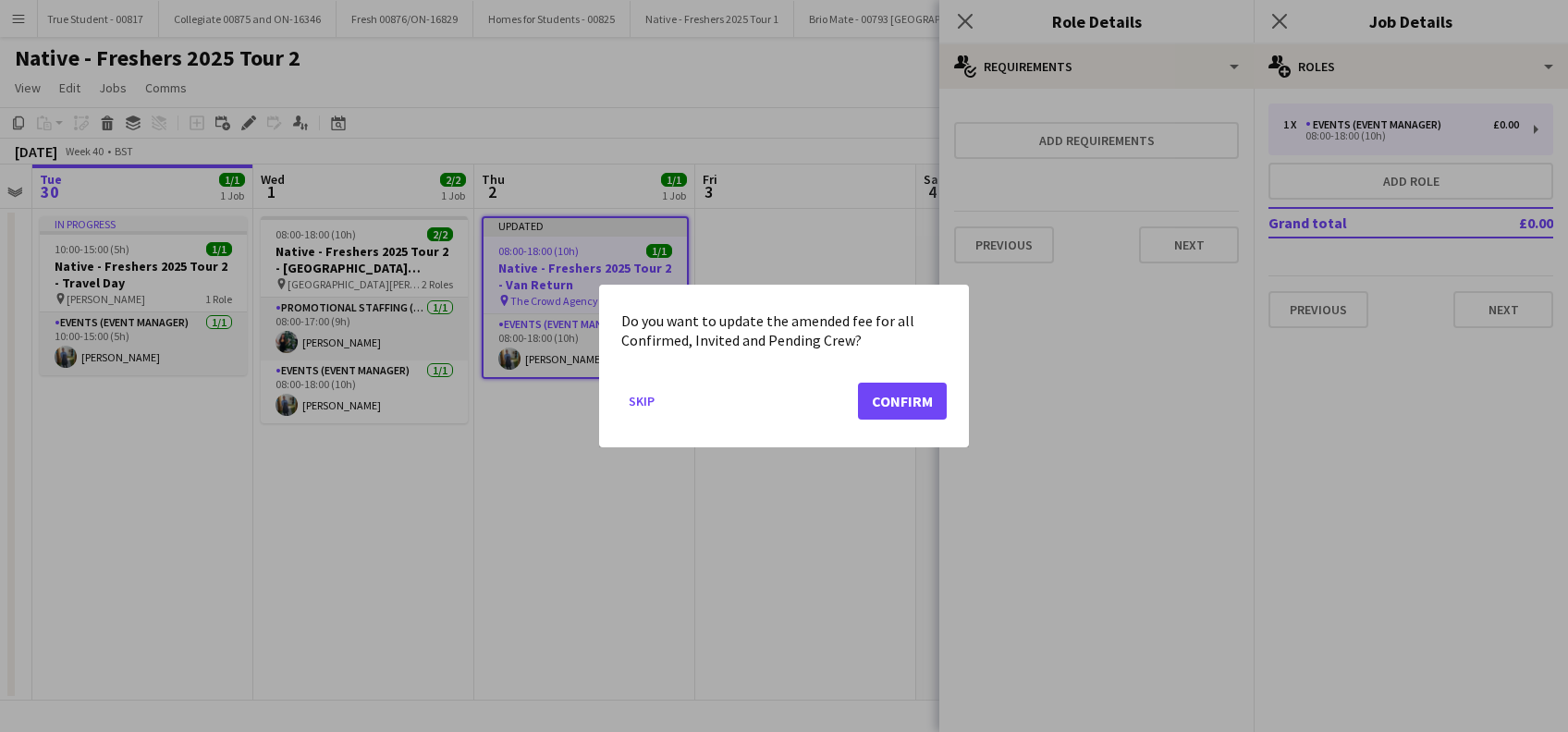
scroll to position [0, 0]
click at [917, 400] on button "Confirm" at bounding box center [903, 401] width 89 height 37
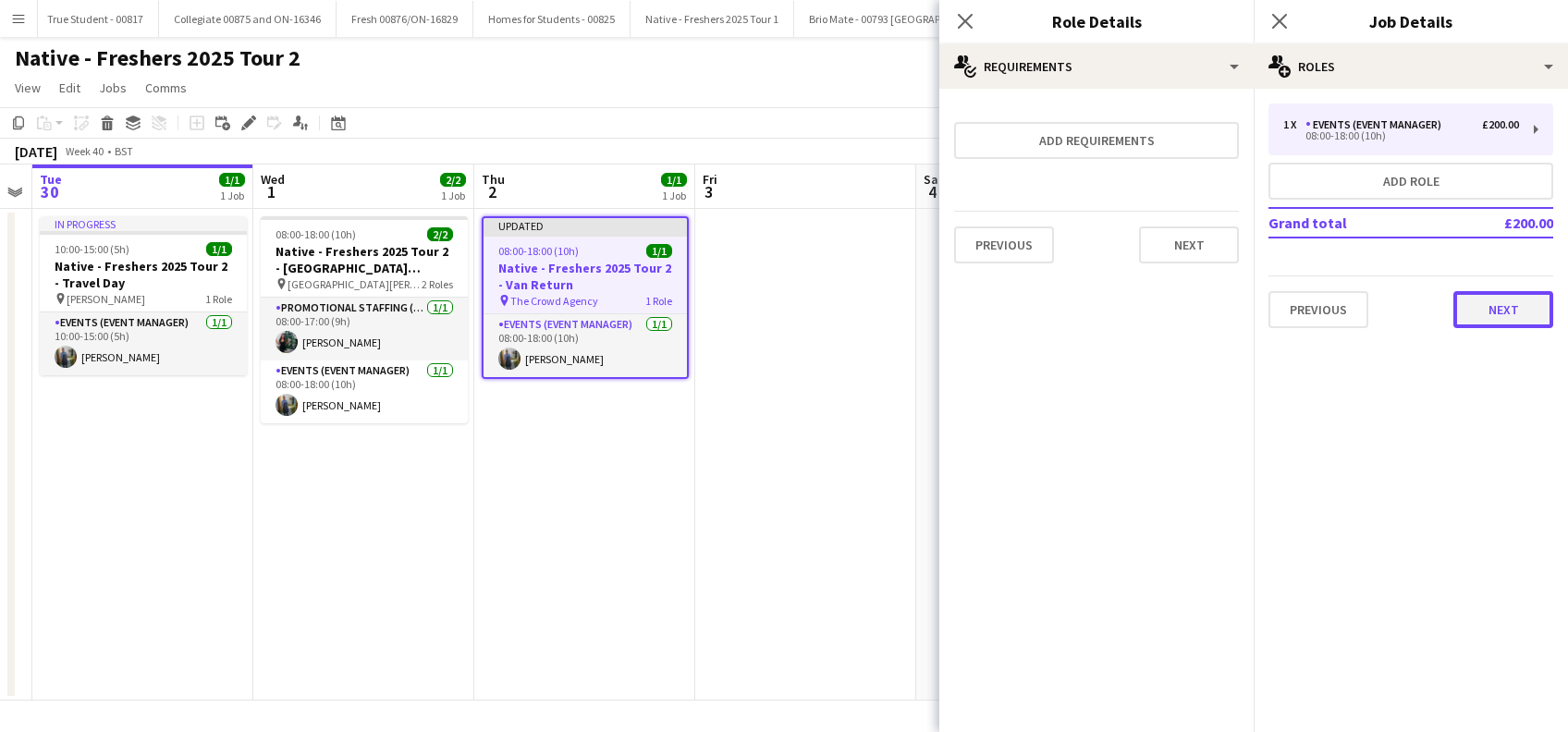
click at [1496, 320] on button "Next" at bounding box center [1504, 309] width 100 height 37
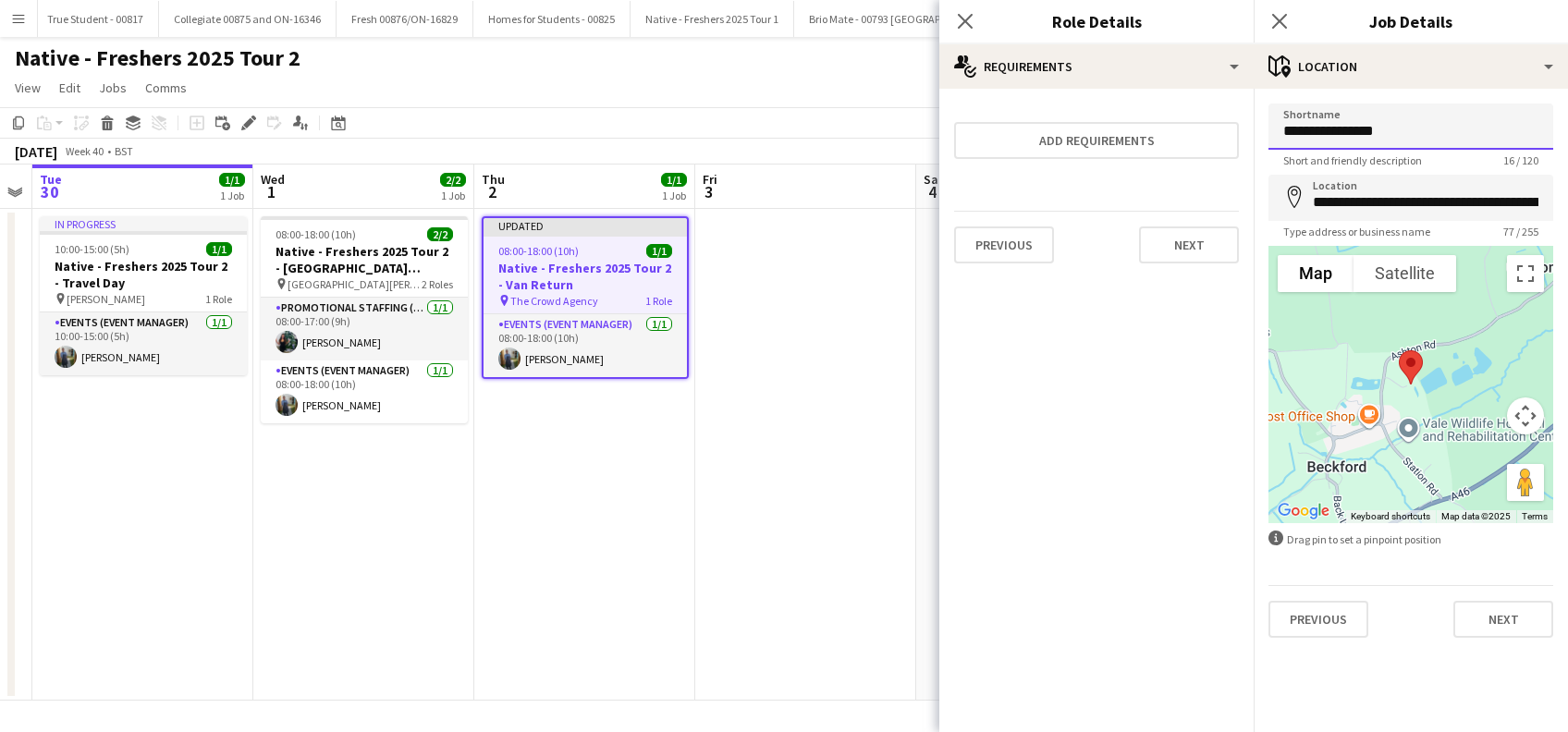
click at [1456, 120] on input "**********" at bounding box center [1410, 126] width 285 height 47
type input "*"
type input "**********"
click at [1477, 202] on input "**********" at bounding box center [1410, 197] width 285 height 47
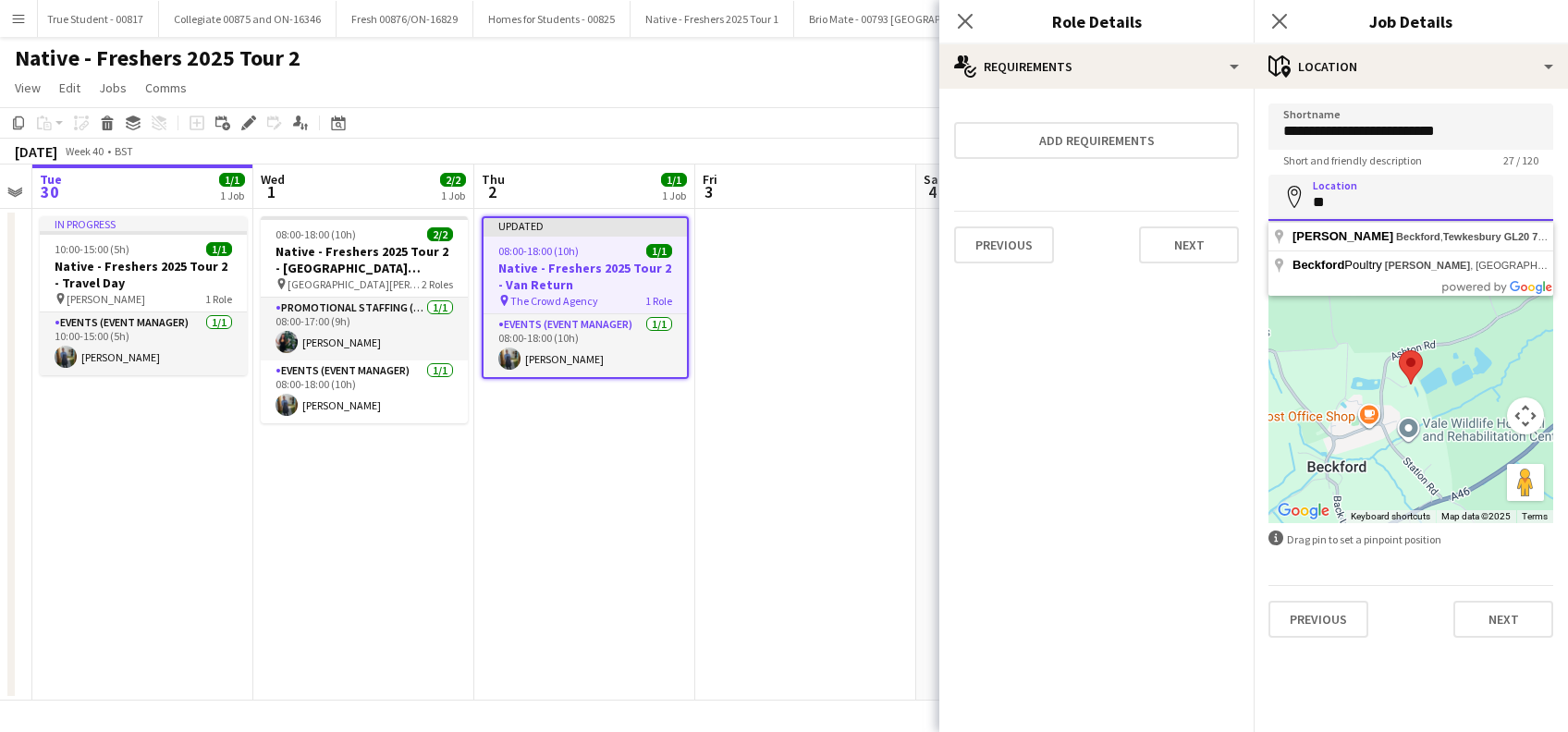
type input "*"
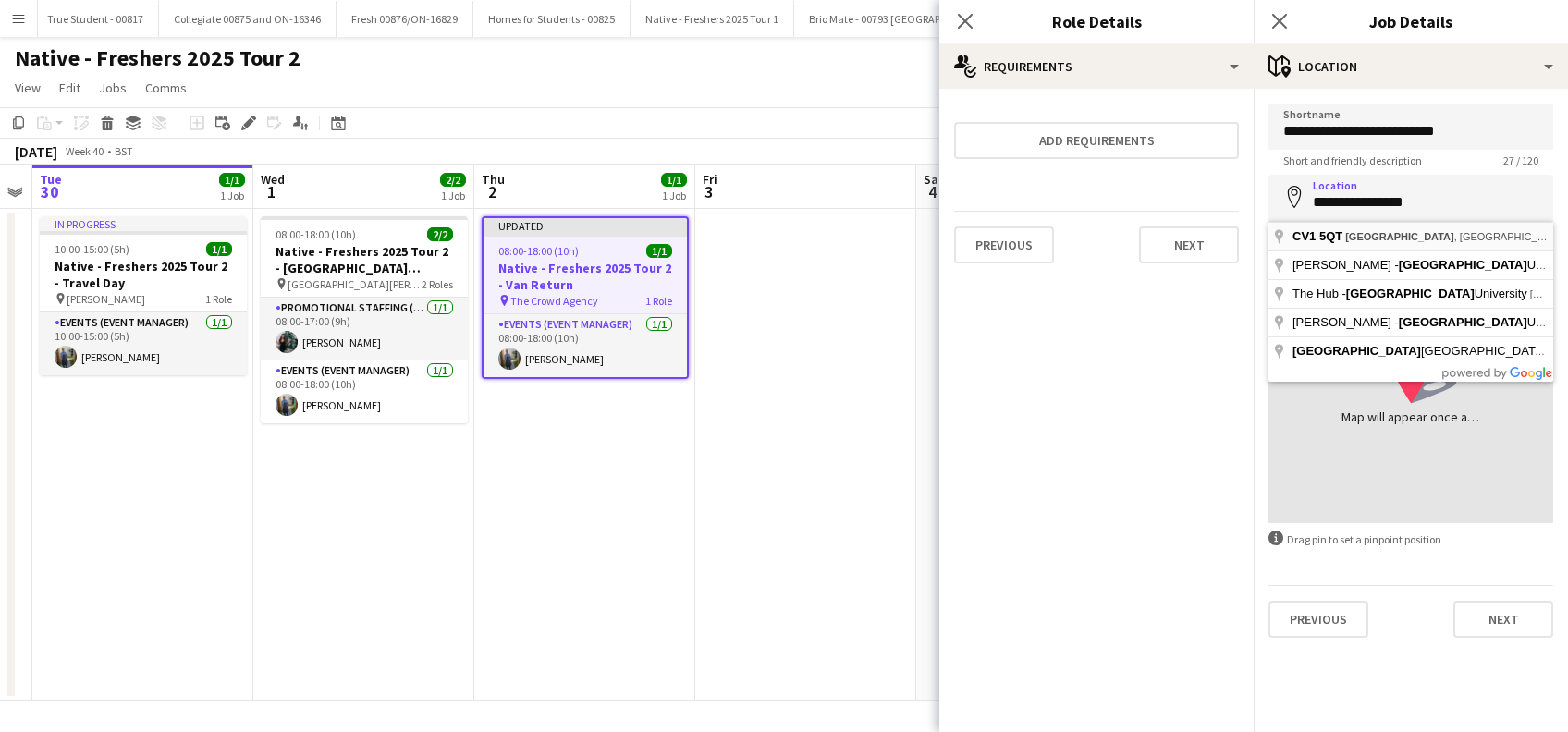
type input "**********"
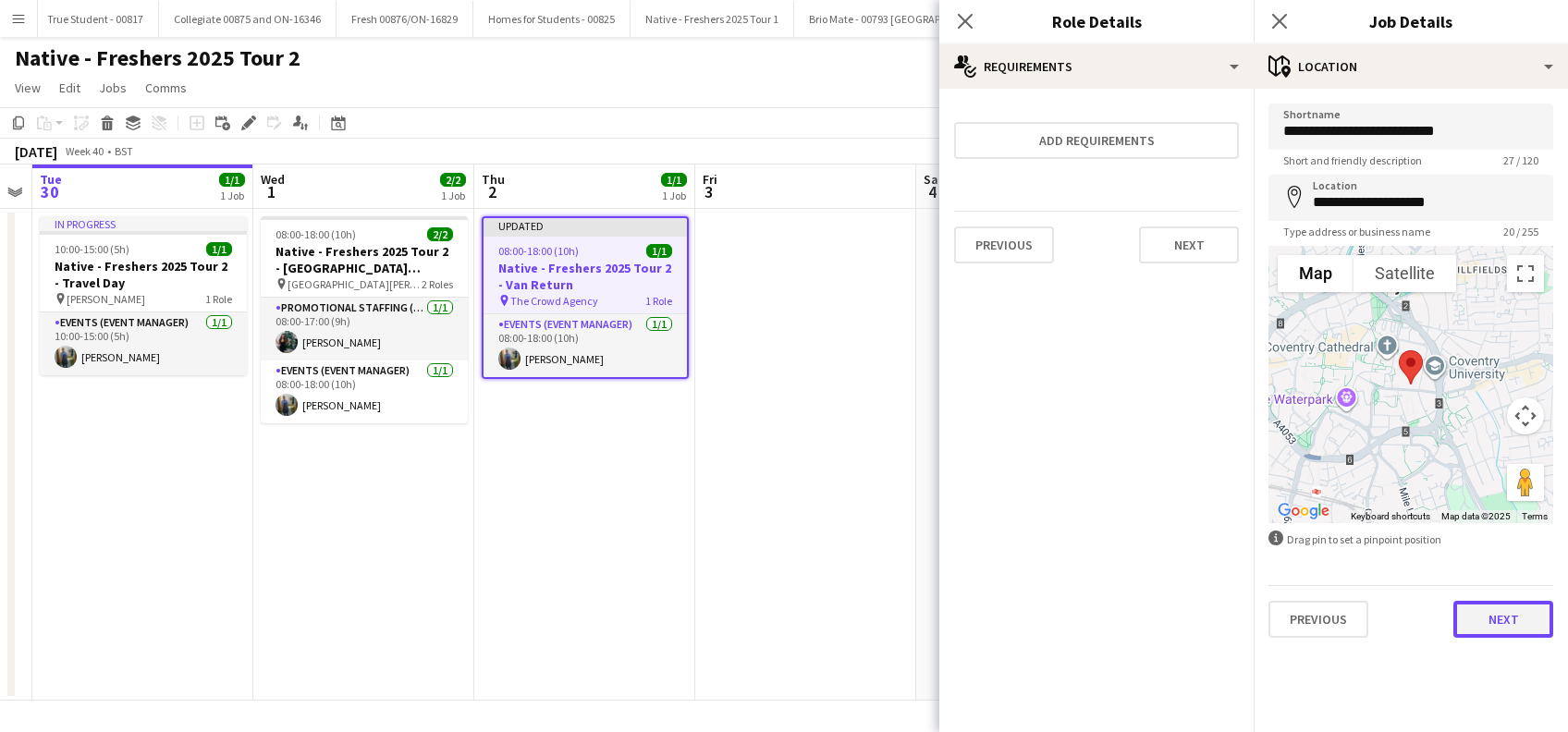
click at [1498, 609] on button "Next" at bounding box center [1504, 619] width 100 height 37
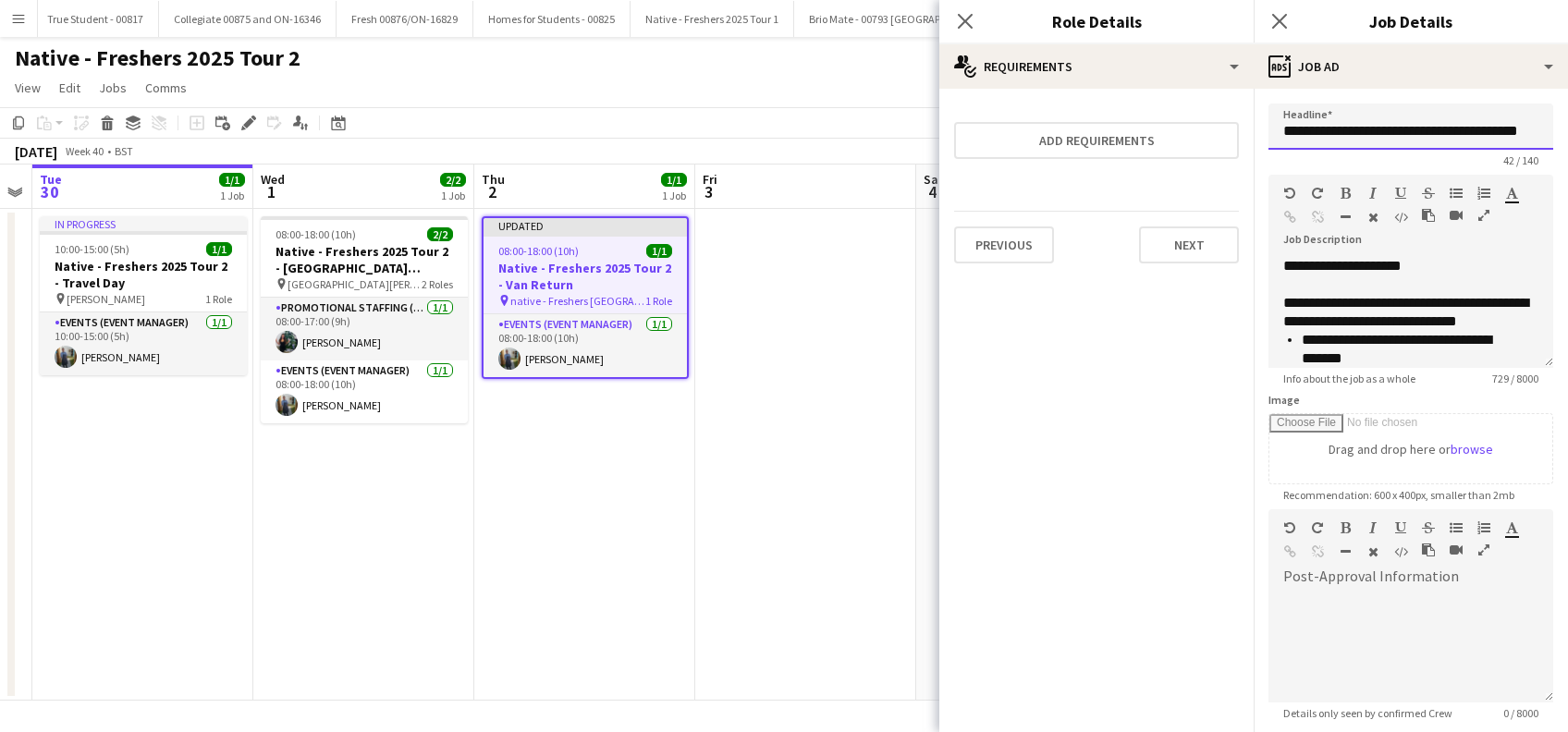
drag, startPoint x: 1472, startPoint y: 130, endPoint x: 1546, endPoint y: 109, distance: 76.9
click at [1472, 130] on input "**********" at bounding box center [1410, 126] width 285 height 47
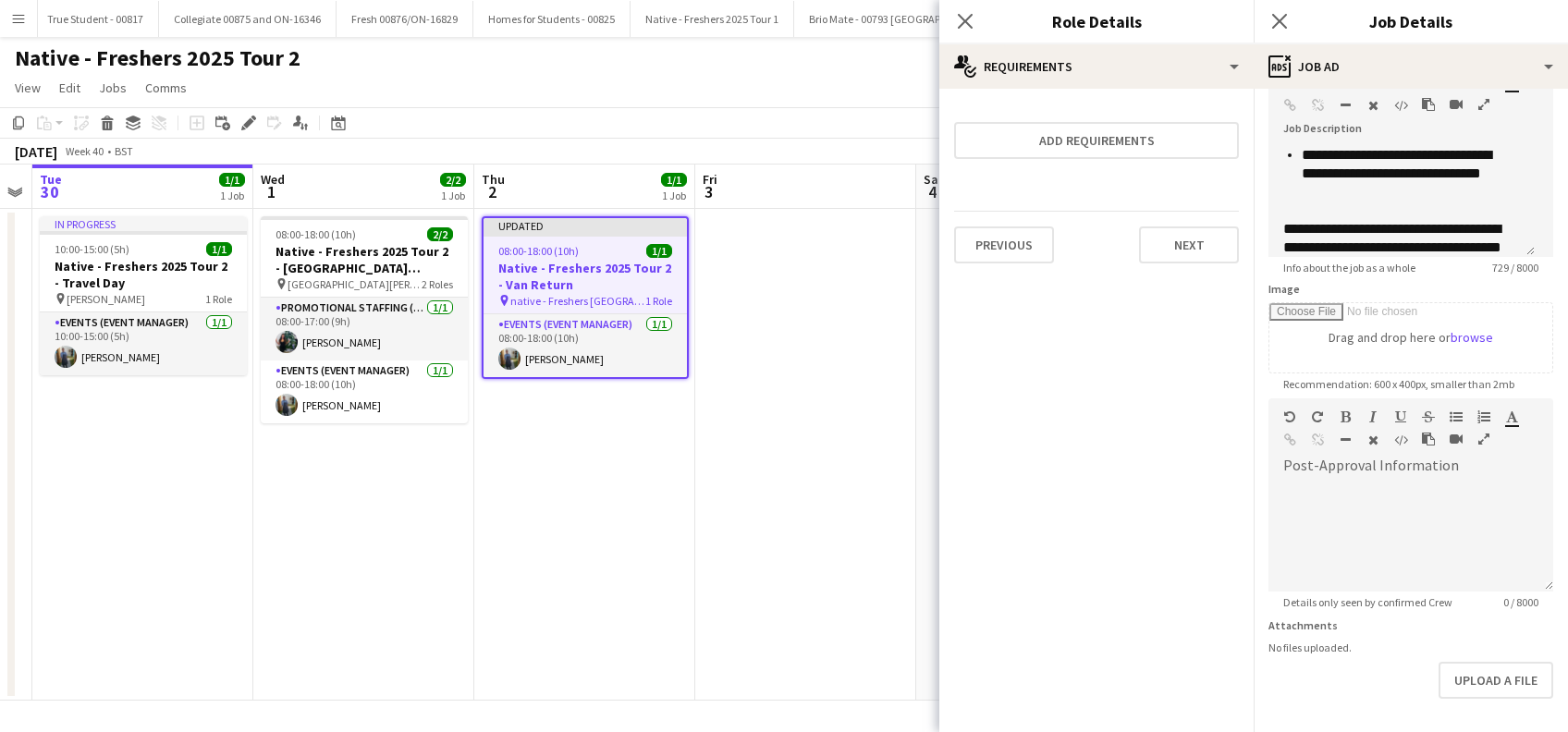
scroll to position [182, 0]
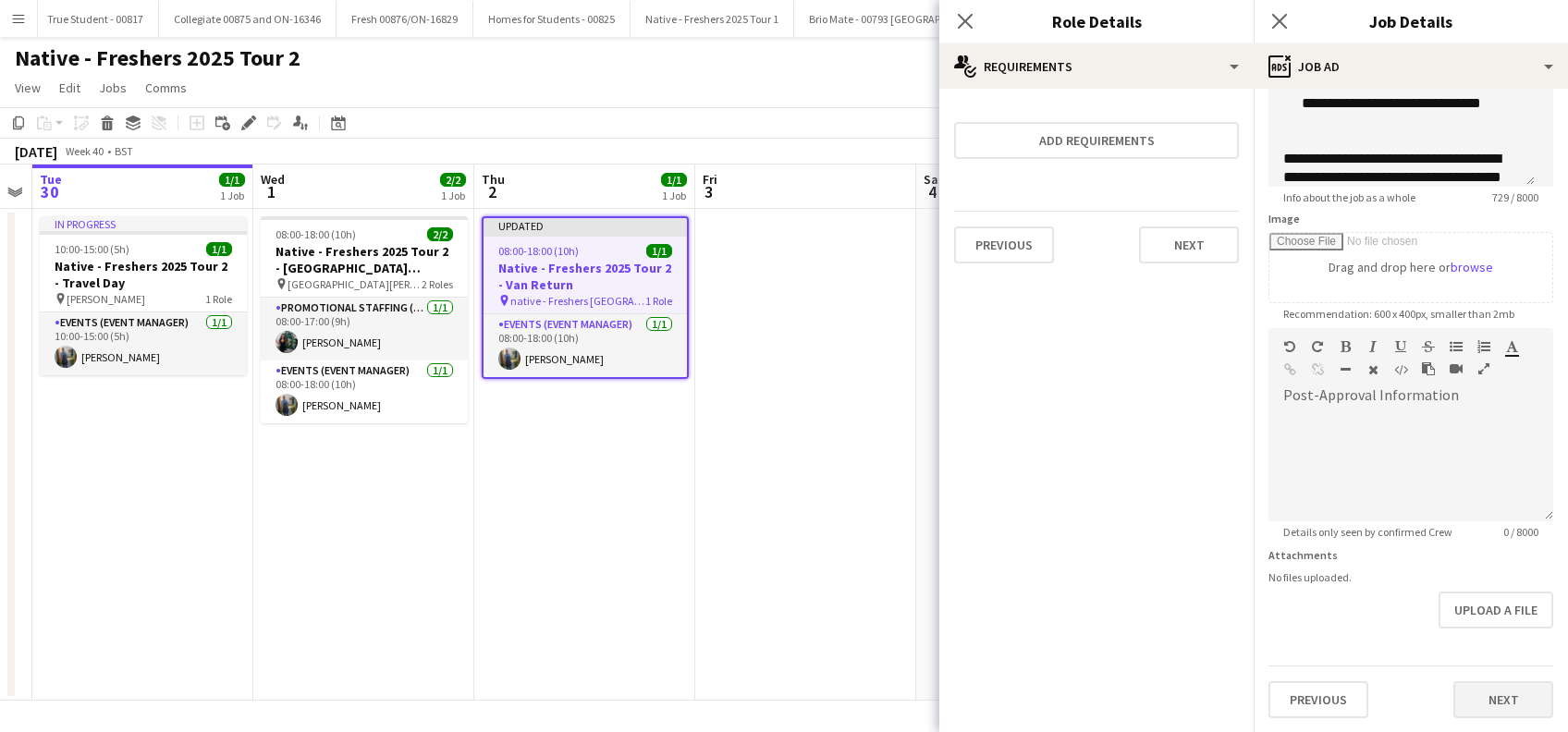
type input "**********"
click at [1486, 694] on button "Next" at bounding box center [1504, 699] width 100 height 37
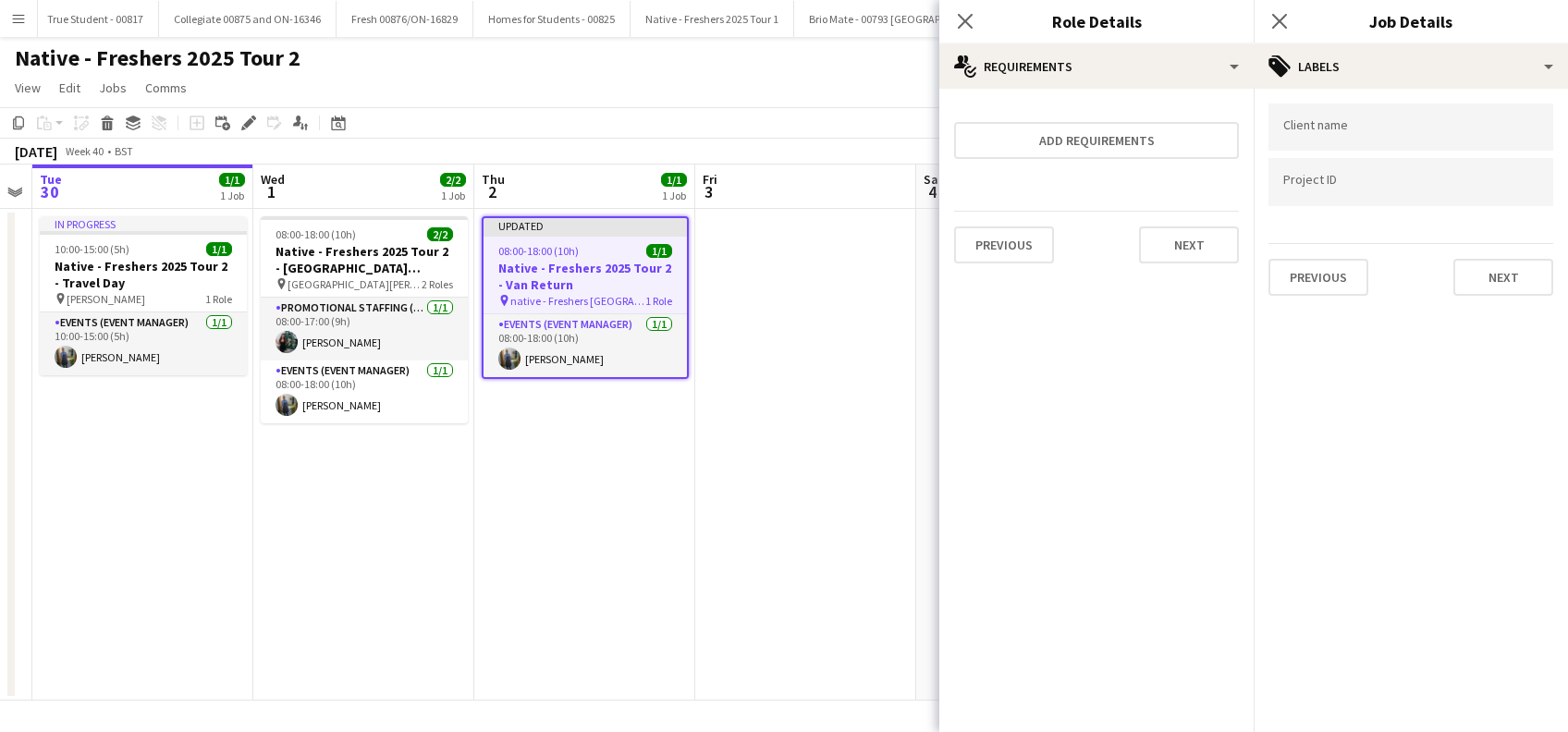
scroll to position [0, 0]
click at [1502, 271] on button "Next" at bounding box center [1504, 277] width 100 height 37
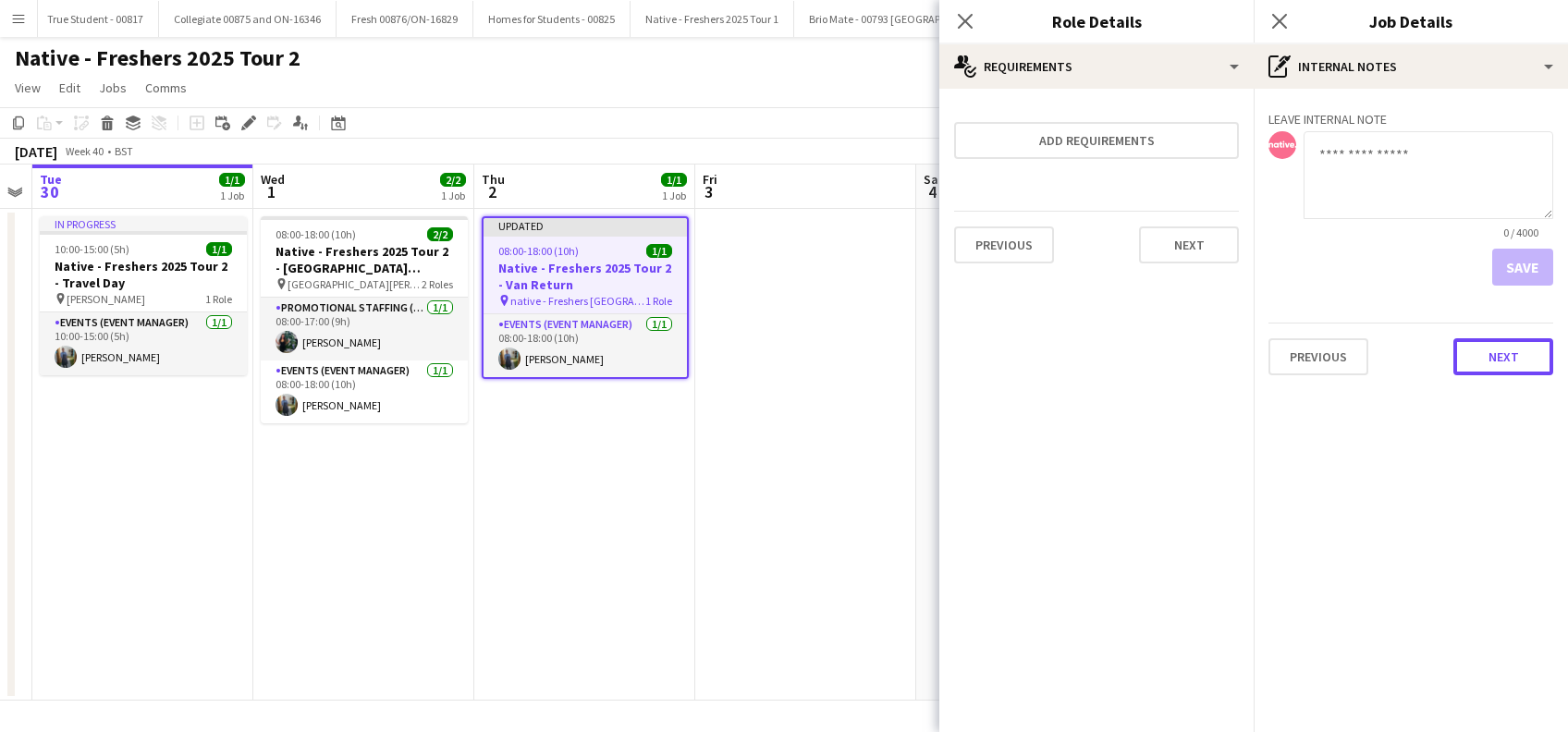
click at [1477, 362] on button "Next" at bounding box center [1504, 356] width 100 height 37
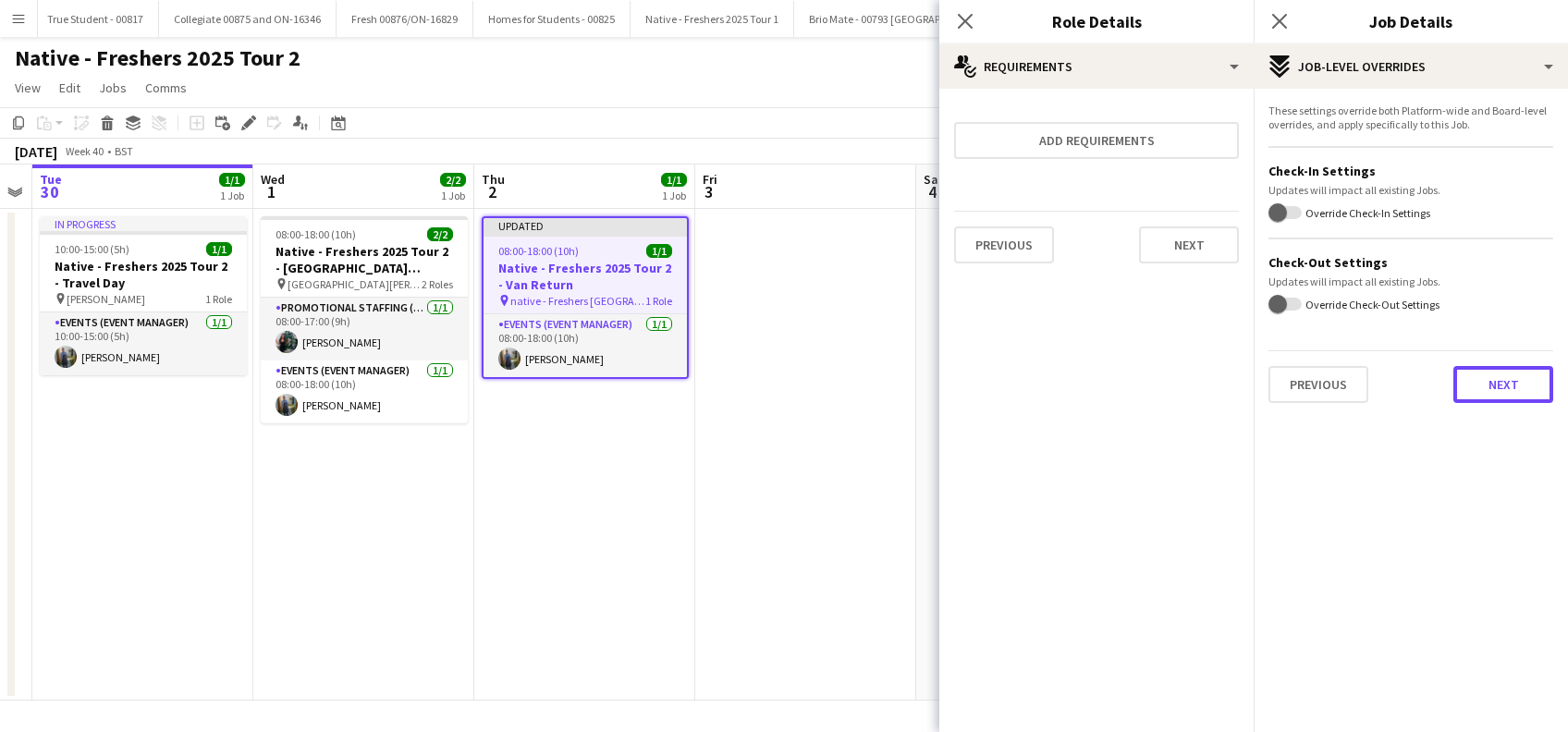
click at [1505, 385] on button "Next" at bounding box center [1504, 384] width 100 height 37
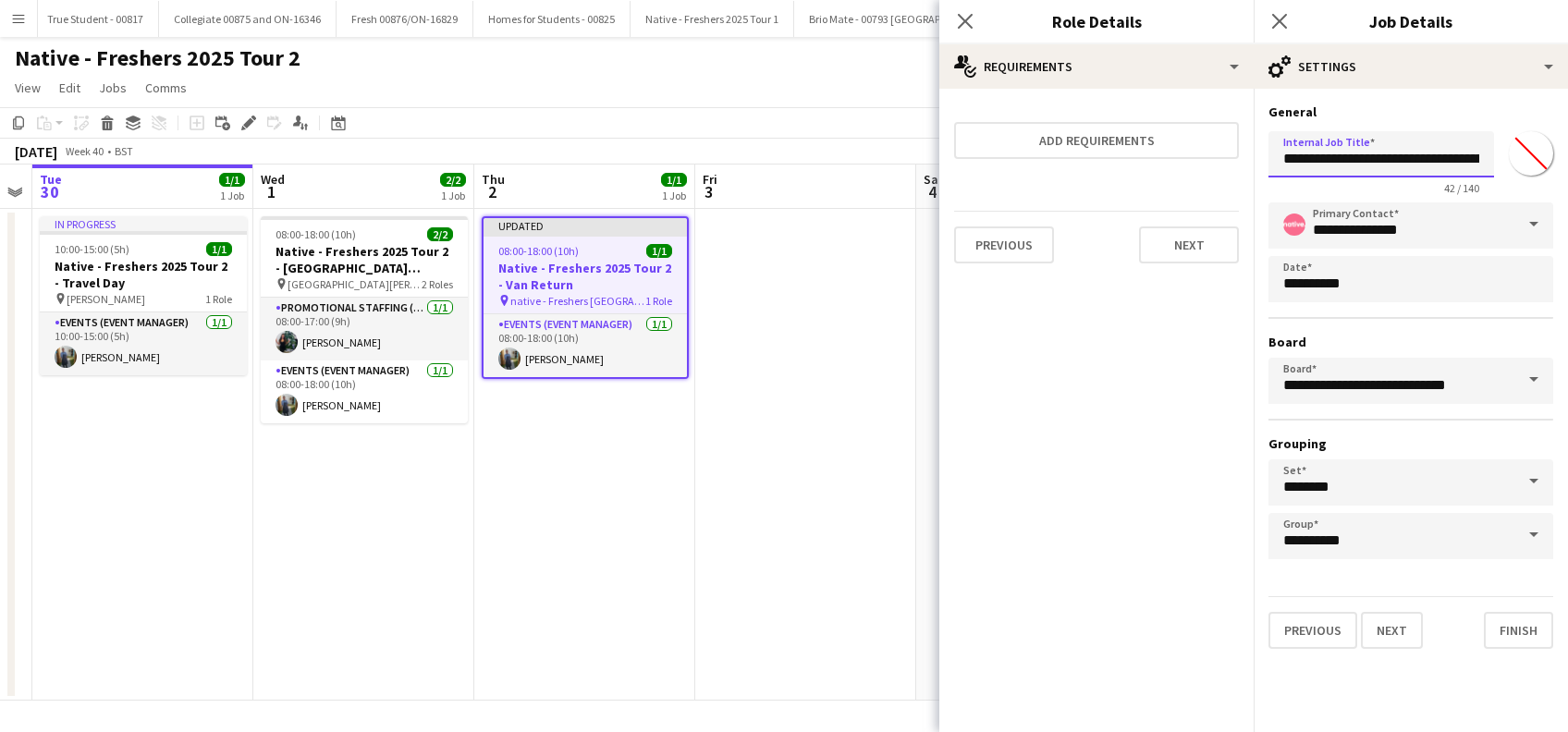
drag, startPoint x: 1473, startPoint y: 156, endPoint x: 1497, endPoint y: 136, distance: 31.2
click at [1473, 157] on input "**********" at bounding box center [1381, 154] width 225 height 47
type input "**********"
click at [1515, 632] on button "Finish" at bounding box center [1518, 630] width 69 height 37
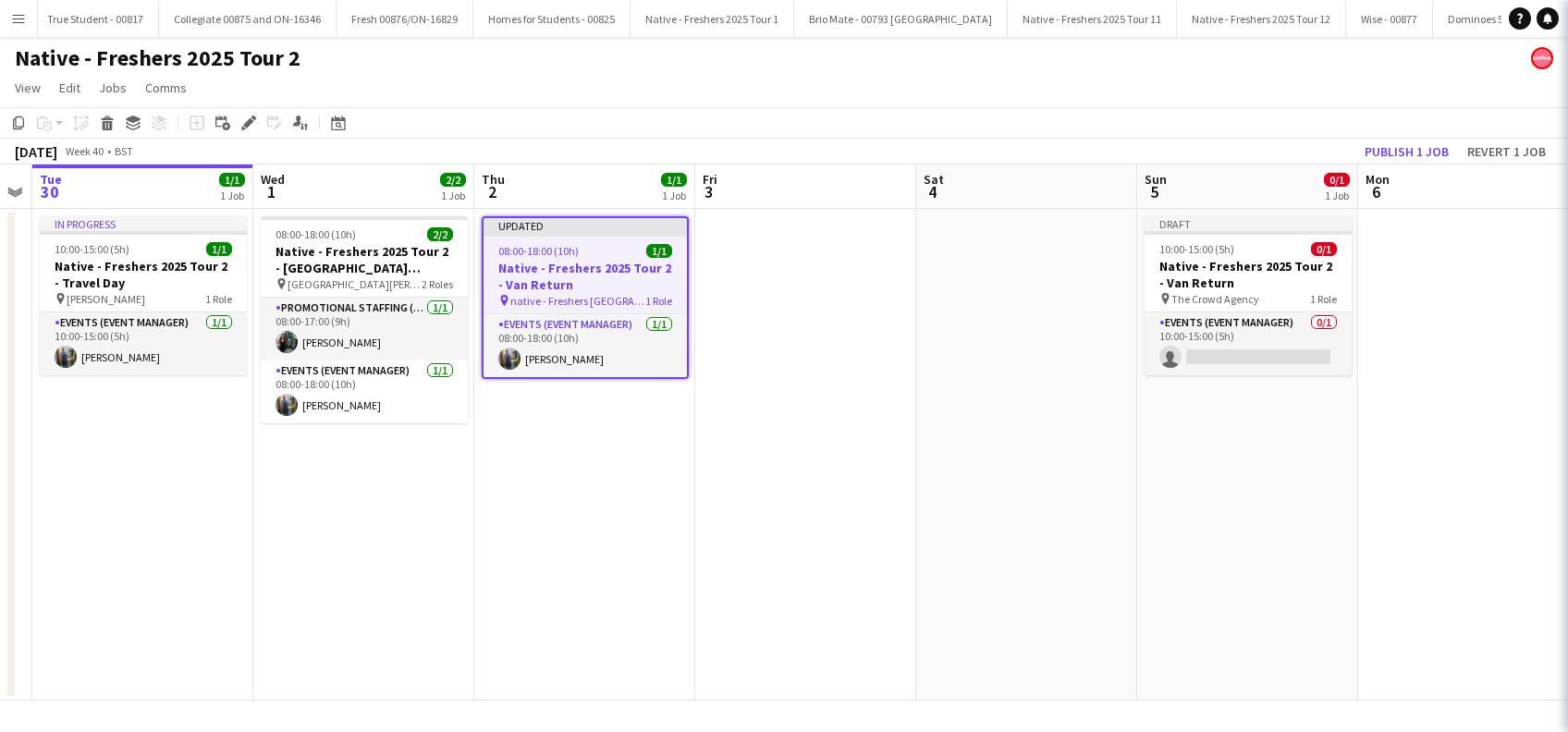
scroll to position [0, 0]
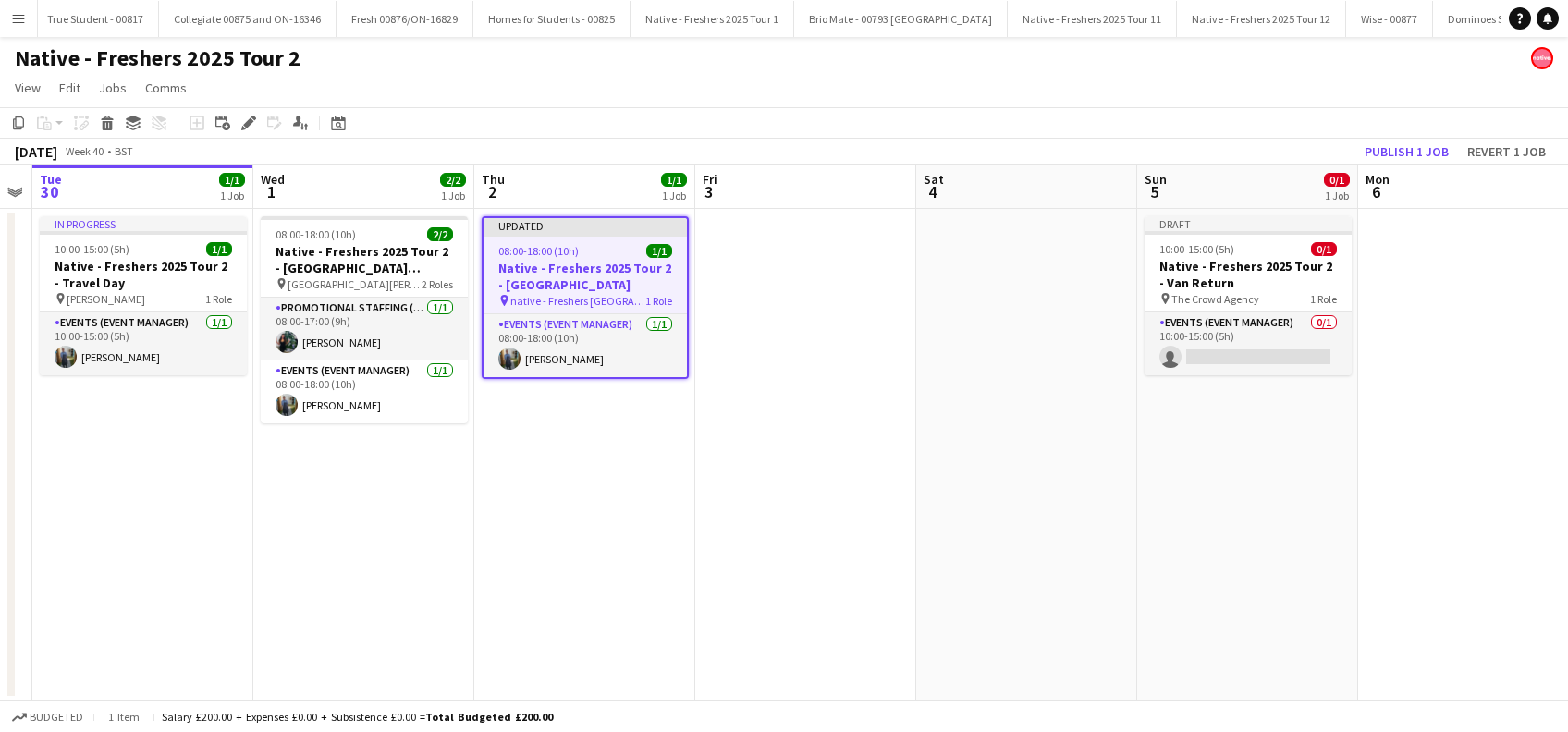
click at [846, 556] on app-date-cell at bounding box center [805, 455] width 221 height 492
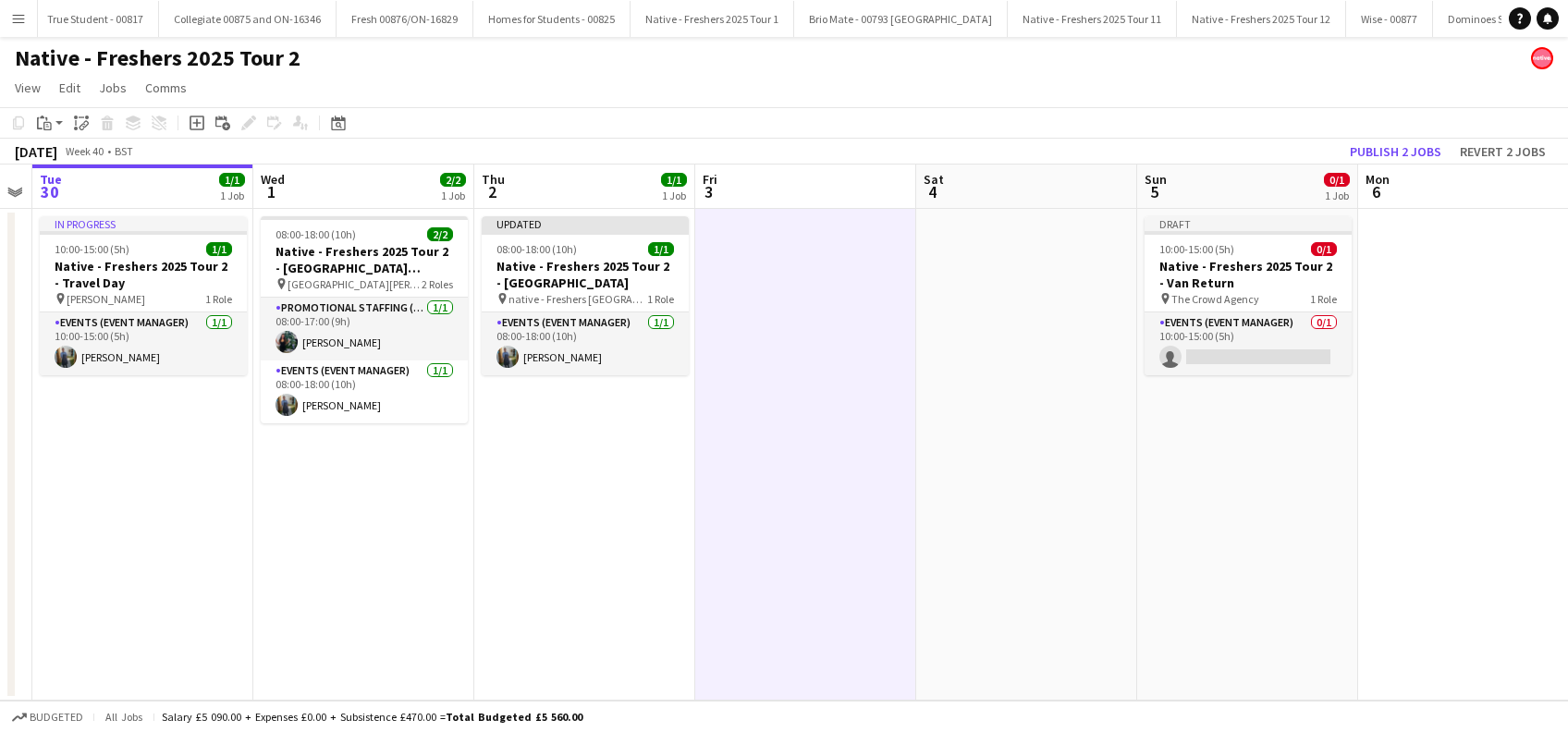
click at [411, 562] on app-date-cell "08:00-18:00 (10h) 2/2 Native - Freshers 2025 Tour 2 - University of Bolton pin …" at bounding box center [363, 455] width 221 height 492
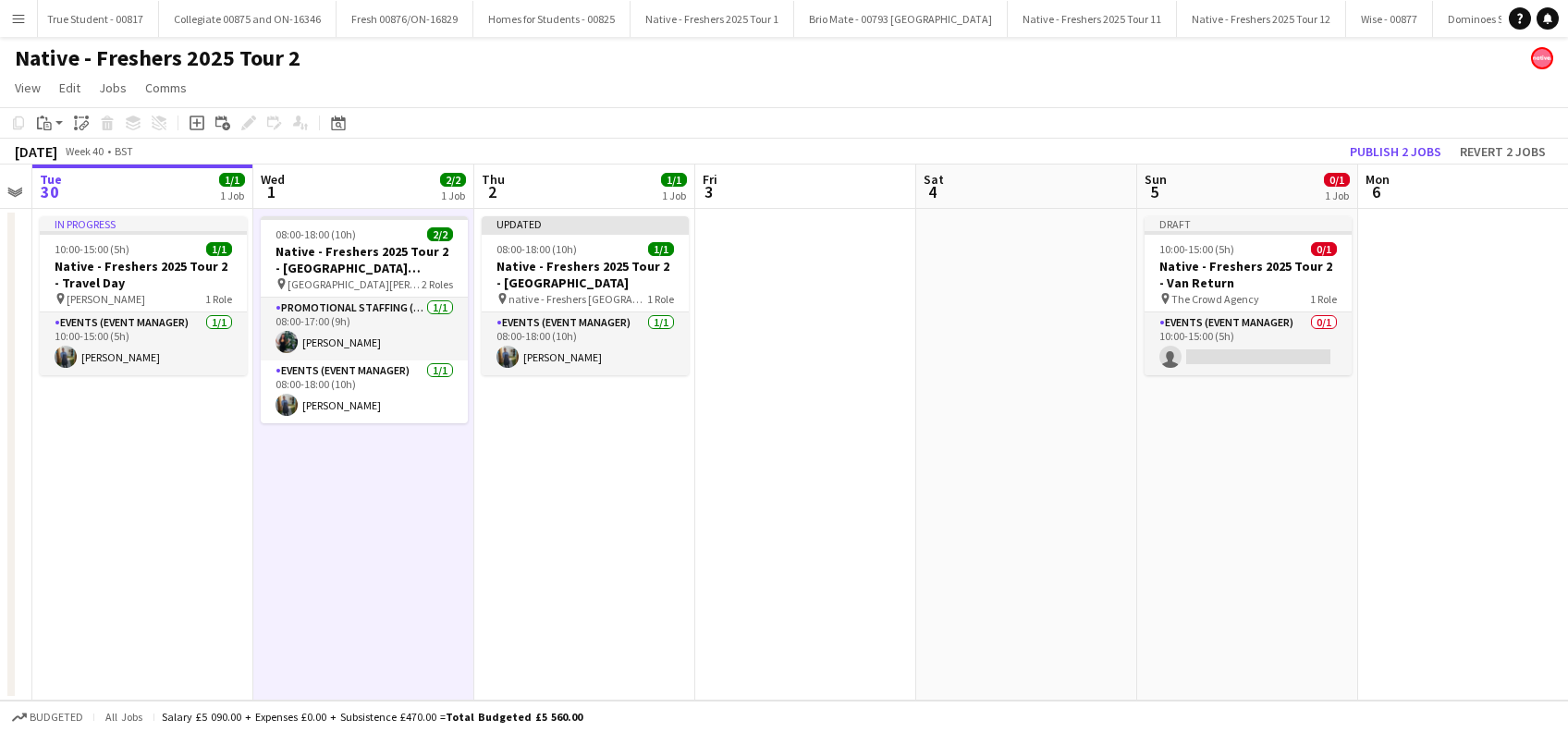
drag, startPoint x: 747, startPoint y: 528, endPoint x: 854, endPoint y: 530, distance: 107.0
click at [749, 527] on app-date-cell at bounding box center [805, 455] width 221 height 492
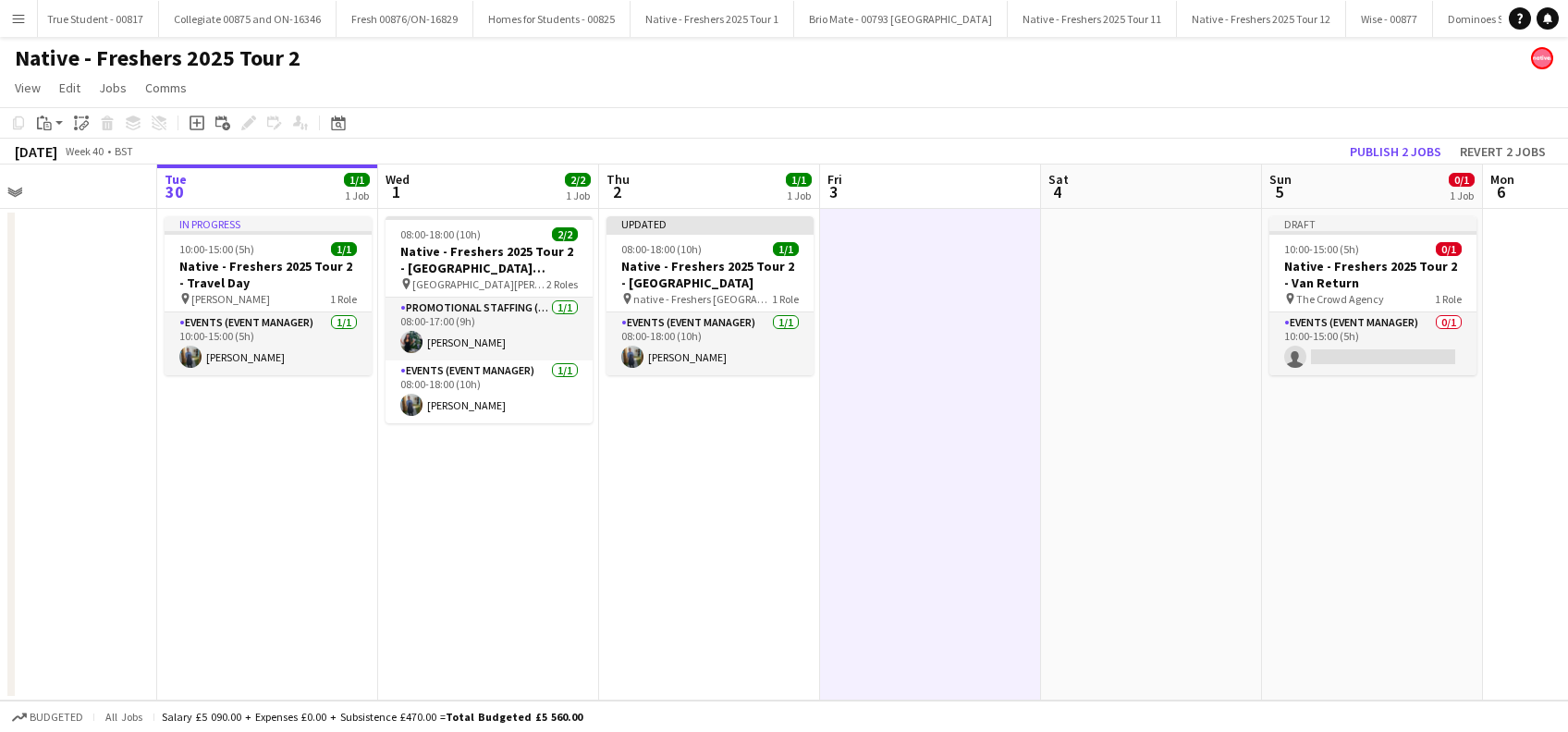
scroll to position [0, 473]
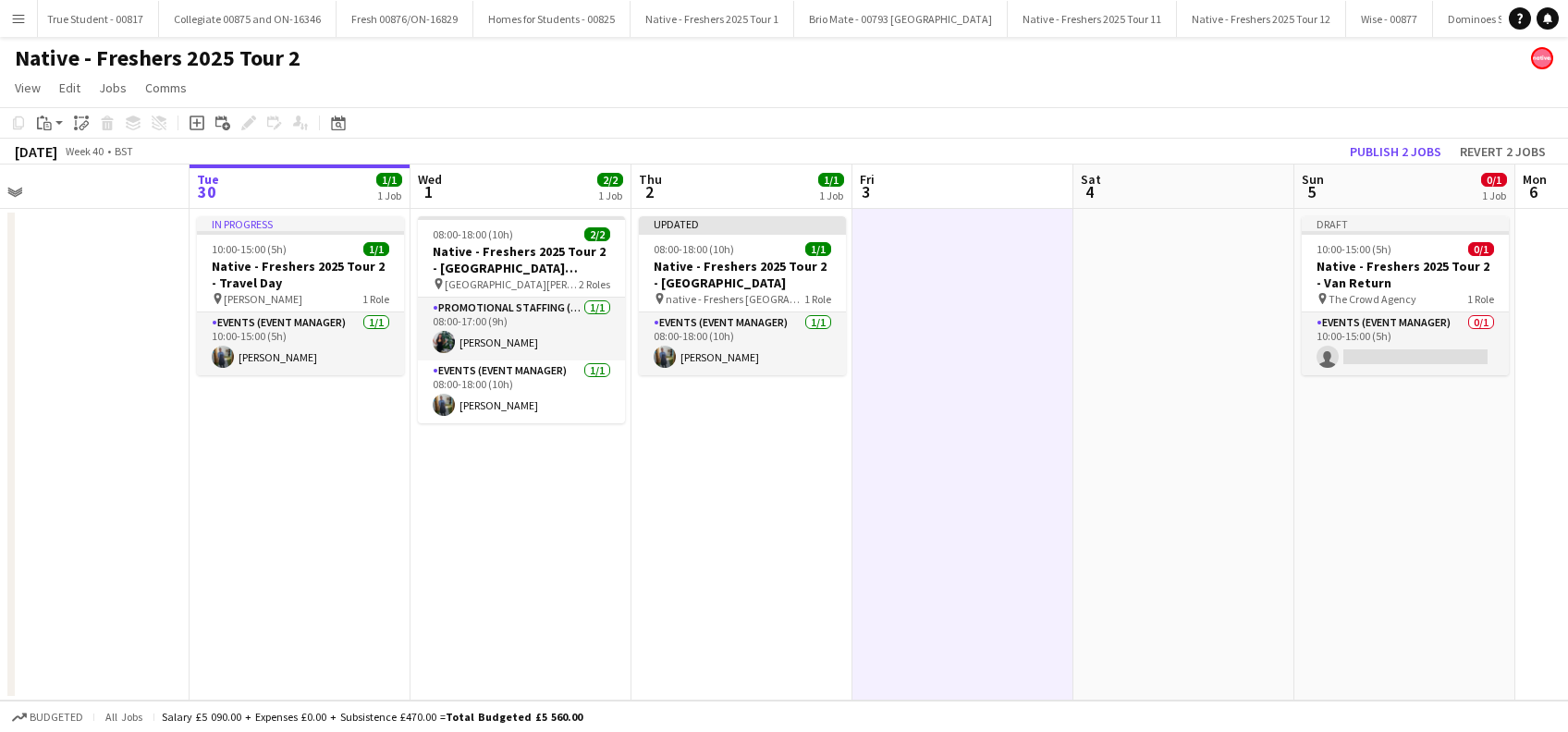
drag, startPoint x: 791, startPoint y: 581, endPoint x: 924, endPoint y: 581, distance: 133.0
click at [924, 581] on app-calendar-viewport "Sat 27 1/1 1 Job Sun 28 Mon 29 Tue 30 1/1 1 Job Wed 1 2/2 1 Job Thu 2 1/1 1 Job…" at bounding box center [784, 432] width 1568 height 537
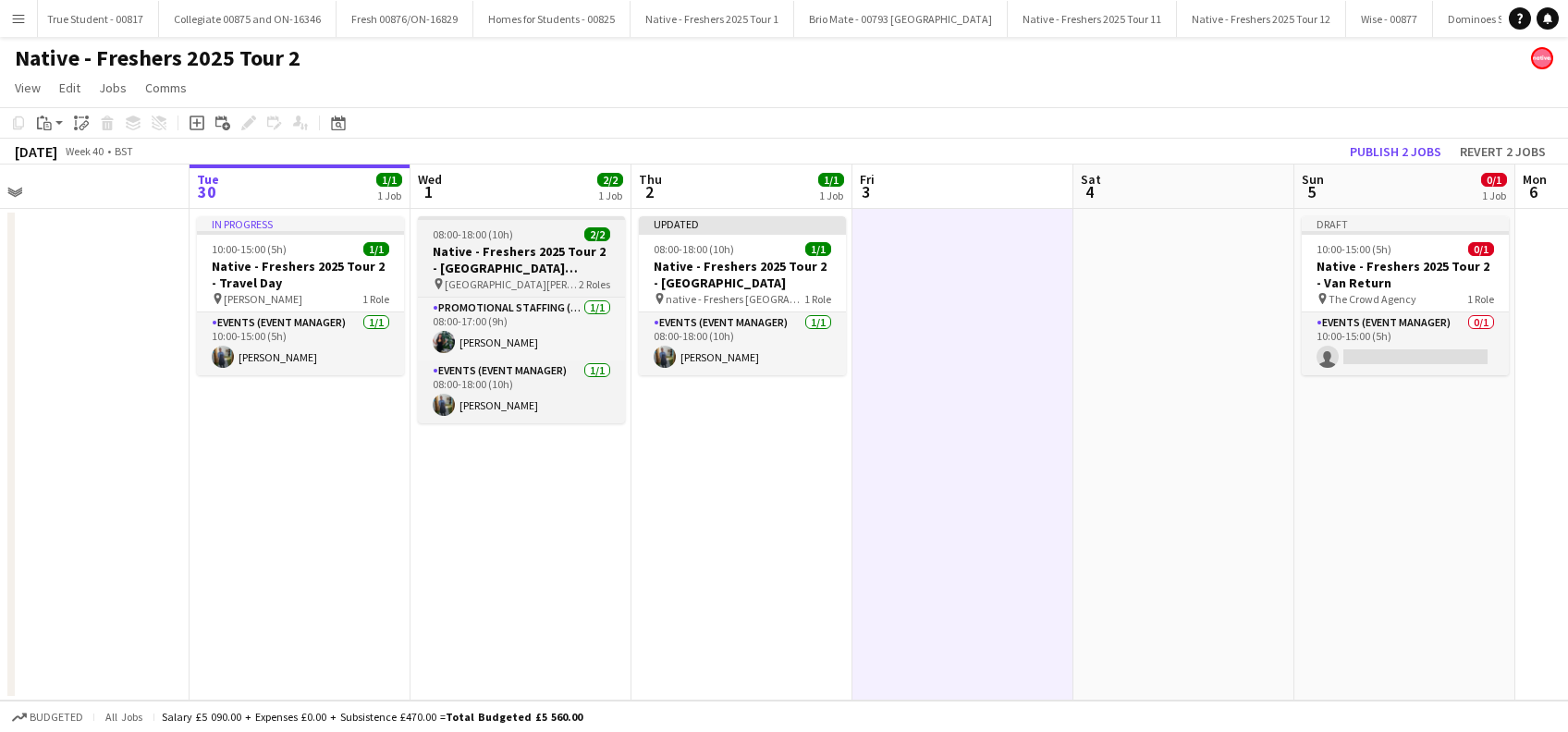
click at [488, 256] on h3 "Native - Freshers 2025 Tour 2 - [GEOGRAPHIC_DATA][PERSON_NAME]" at bounding box center [521, 260] width 207 height 34
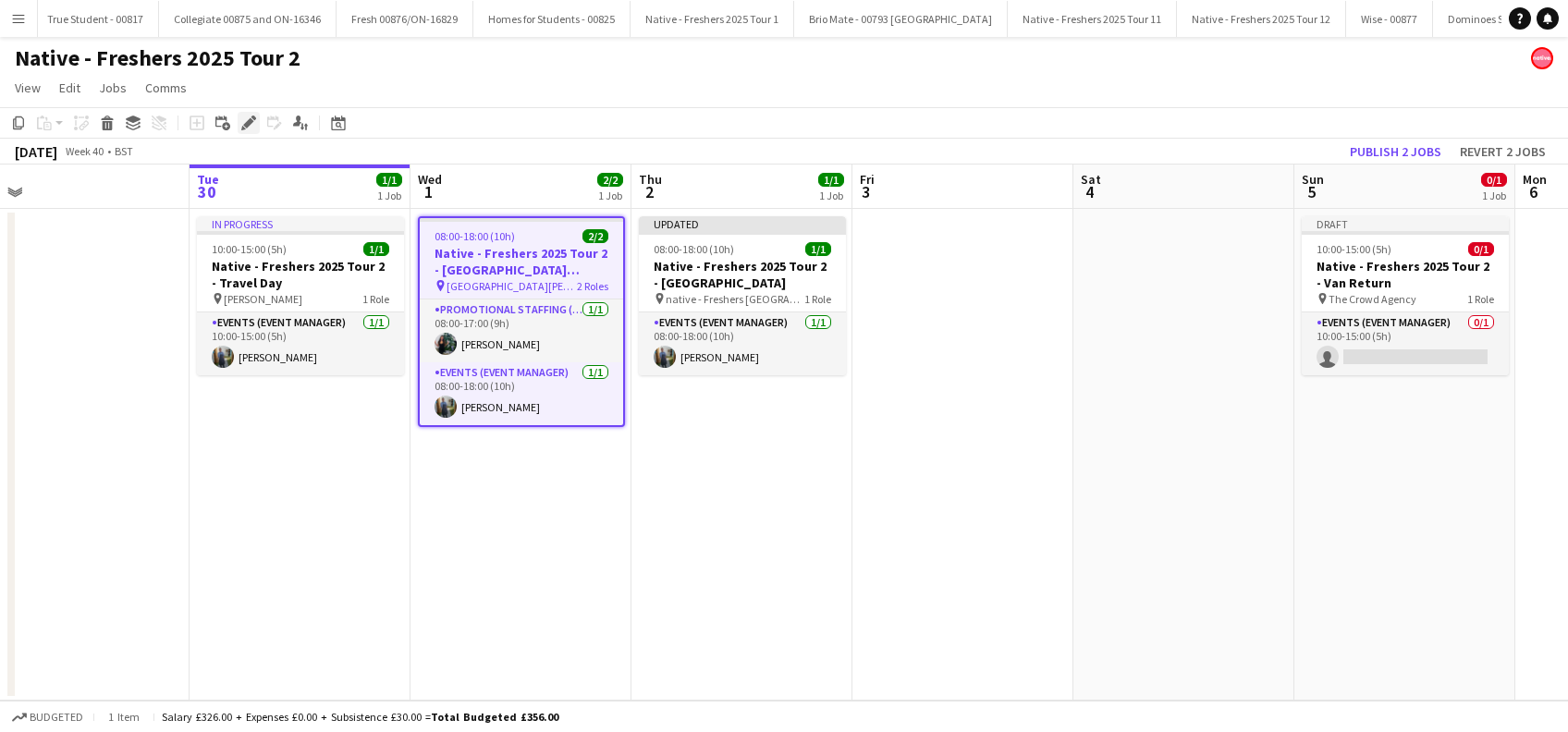
click at [245, 118] on icon "Edit" at bounding box center [248, 123] width 15 height 15
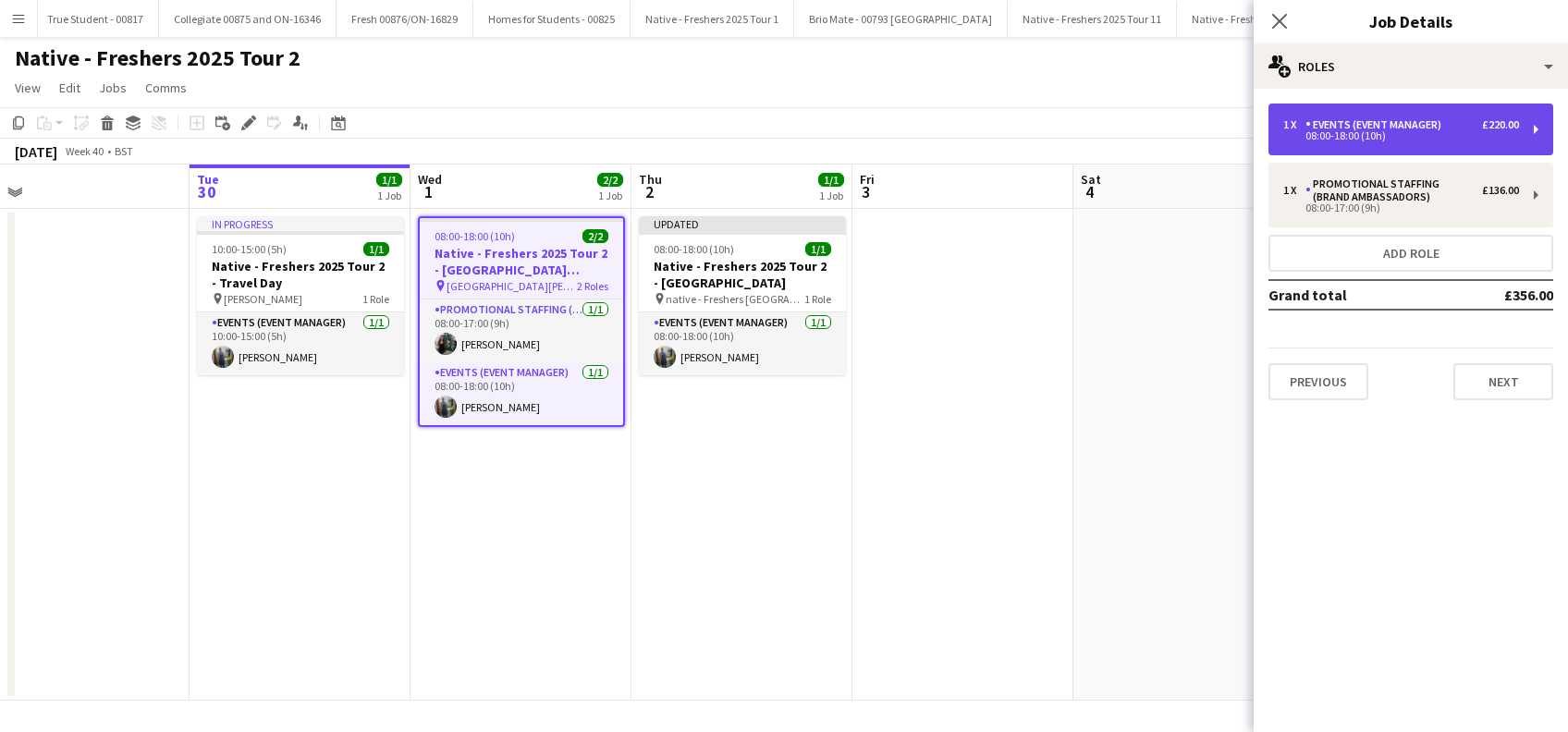
click at [1414, 140] on div "08:00-18:00 (10h)" at bounding box center [1401, 135] width 236 height 9
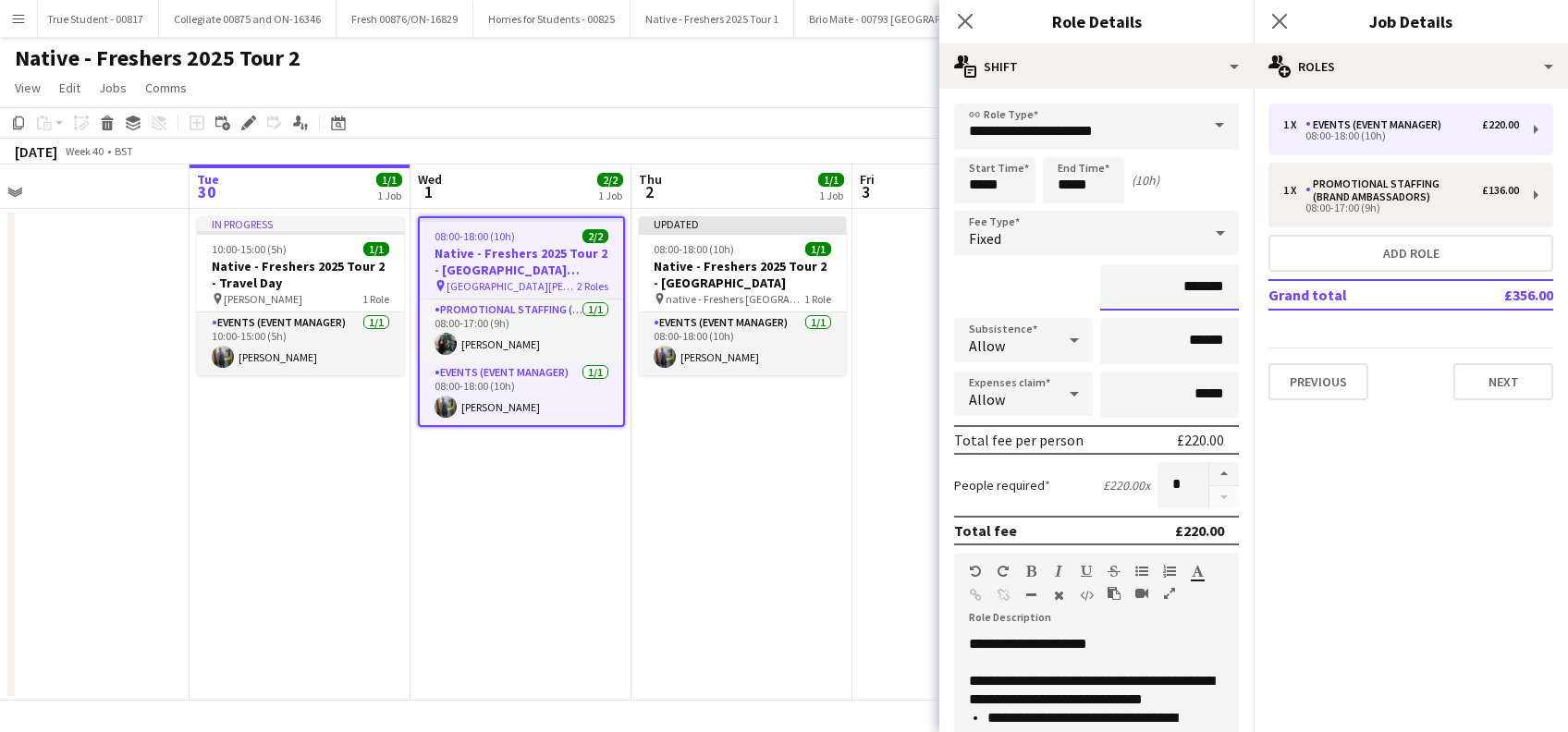
click at [1169, 286] on input "*******" at bounding box center [1169, 288] width 139 height 47
type input "******"
click at [1073, 178] on input "*****" at bounding box center [1084, 180] width 81 height 47
click at [1065, 148] on div at bounding box center [1064, 148] width 37 height 19
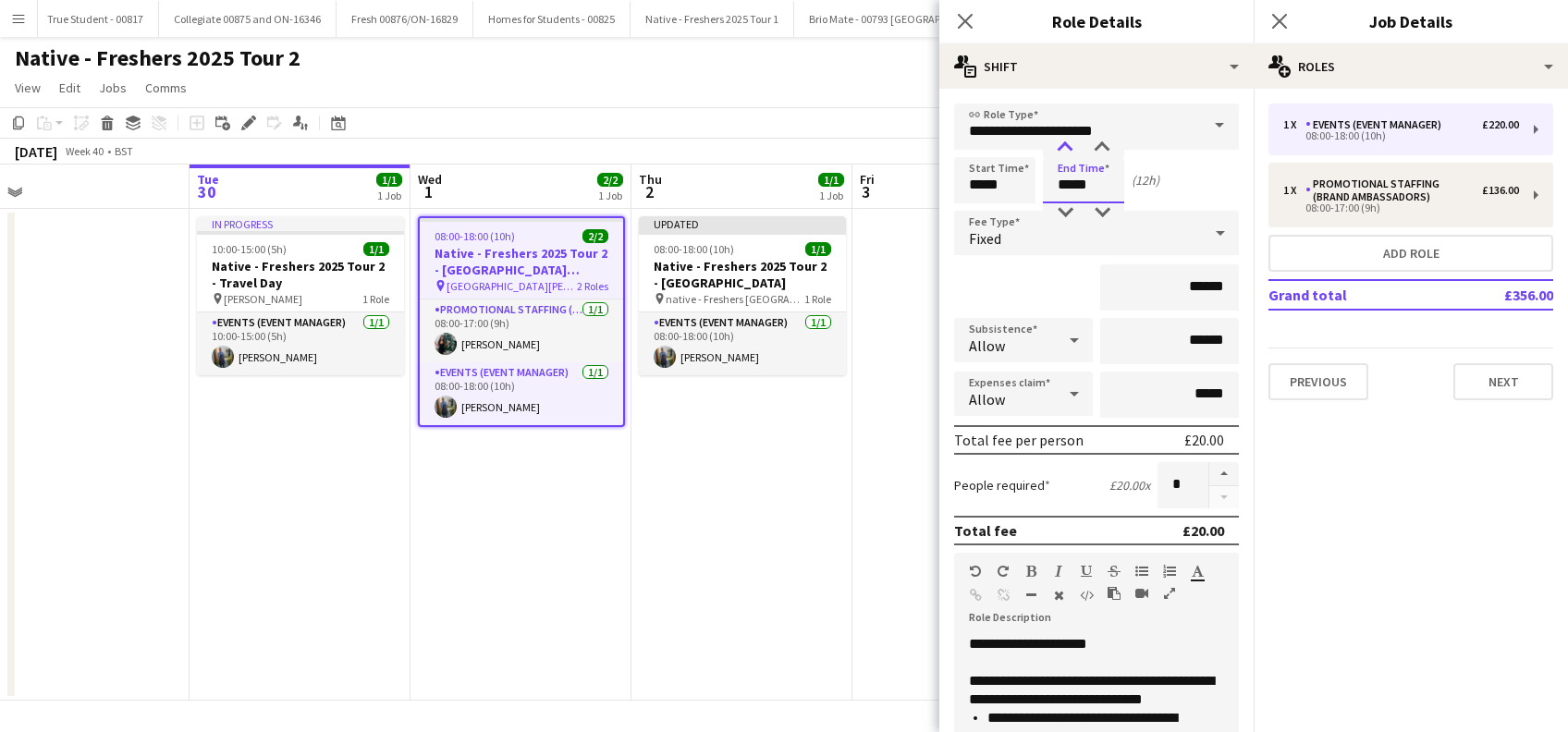
click at [1065, 148] on div at bounding box center [1064, 148] width 37 height 19
click at [1066, 149] on div at bounding box center [1064, 148] width 37 height 19
type input "*****"
click at [1066, 149] on div at bounding box center [1064, 148] width 37 height 19
click at [1179, 289] on input "******" at bounding box center [1169, 288] width 139 height 47
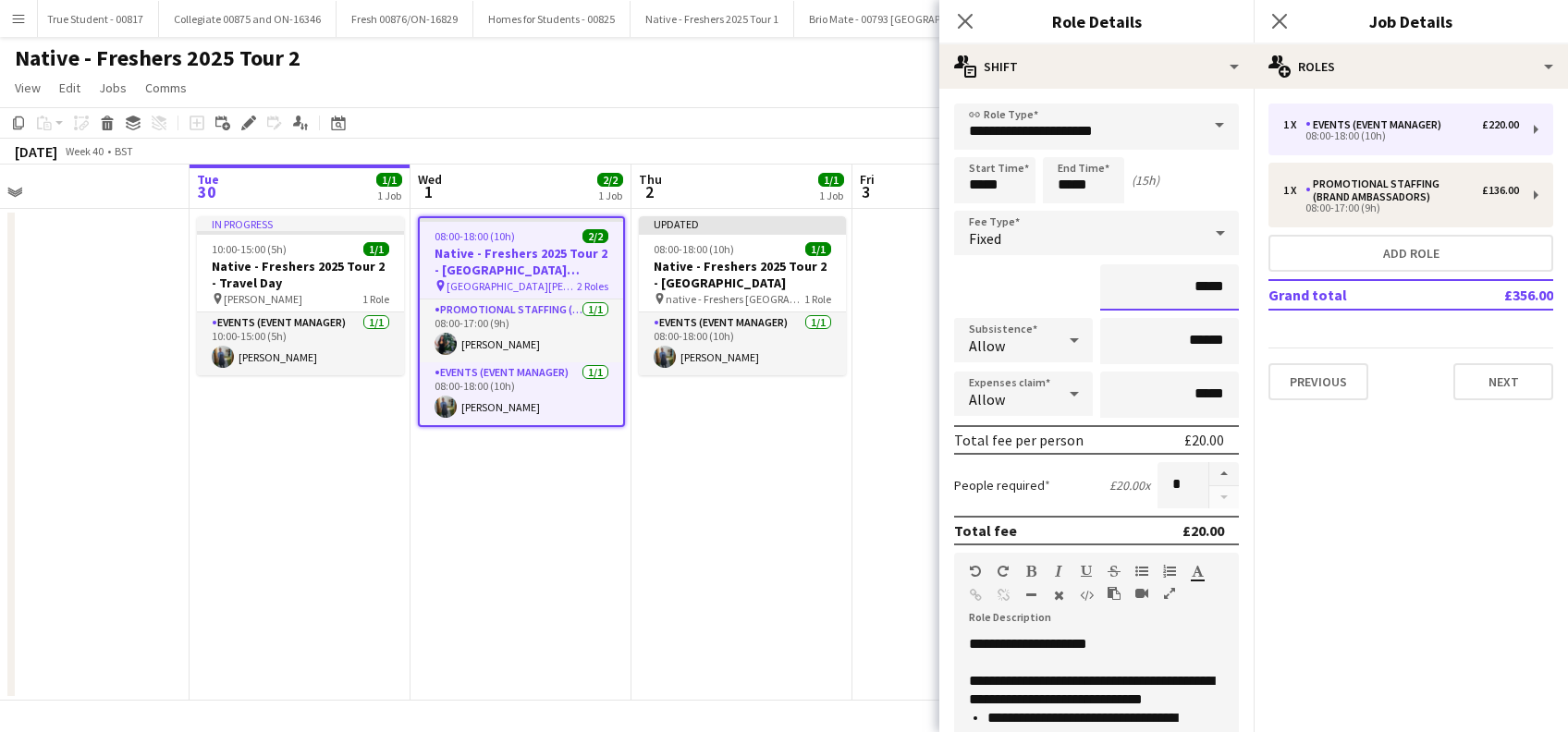
type input "**"
type input "****"
drag, startPoint x: 1095, startPoint y: 571, endPoint x: 1092, endPoint y: 583, distance: 12.4
click at [1095, 573] on div at bounding box center [1080, 575] width 111 height 22
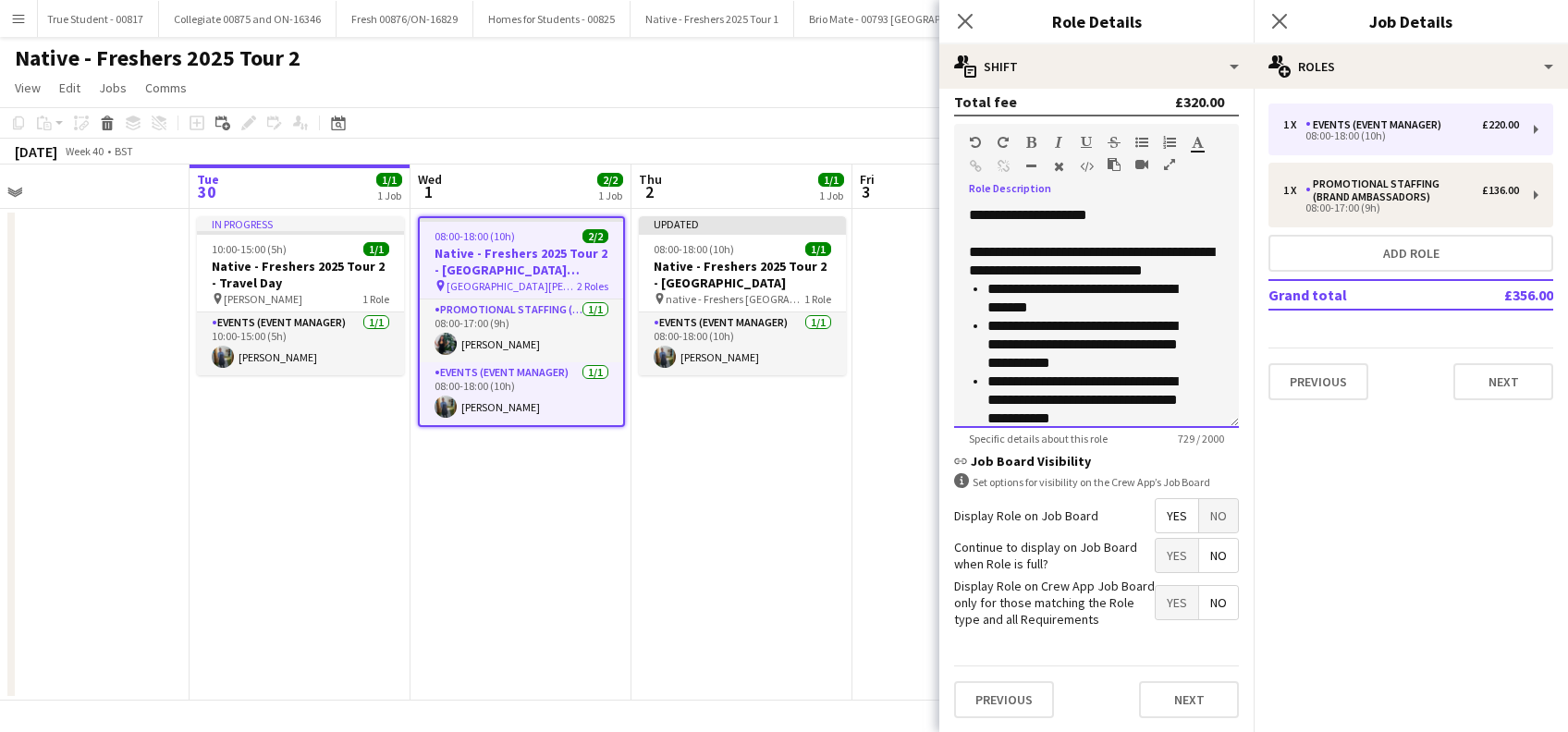
scroll to position [444, 0]
click at [1170, 703] on button "Next" at bounding box center [1189, 698] width 100 height 37
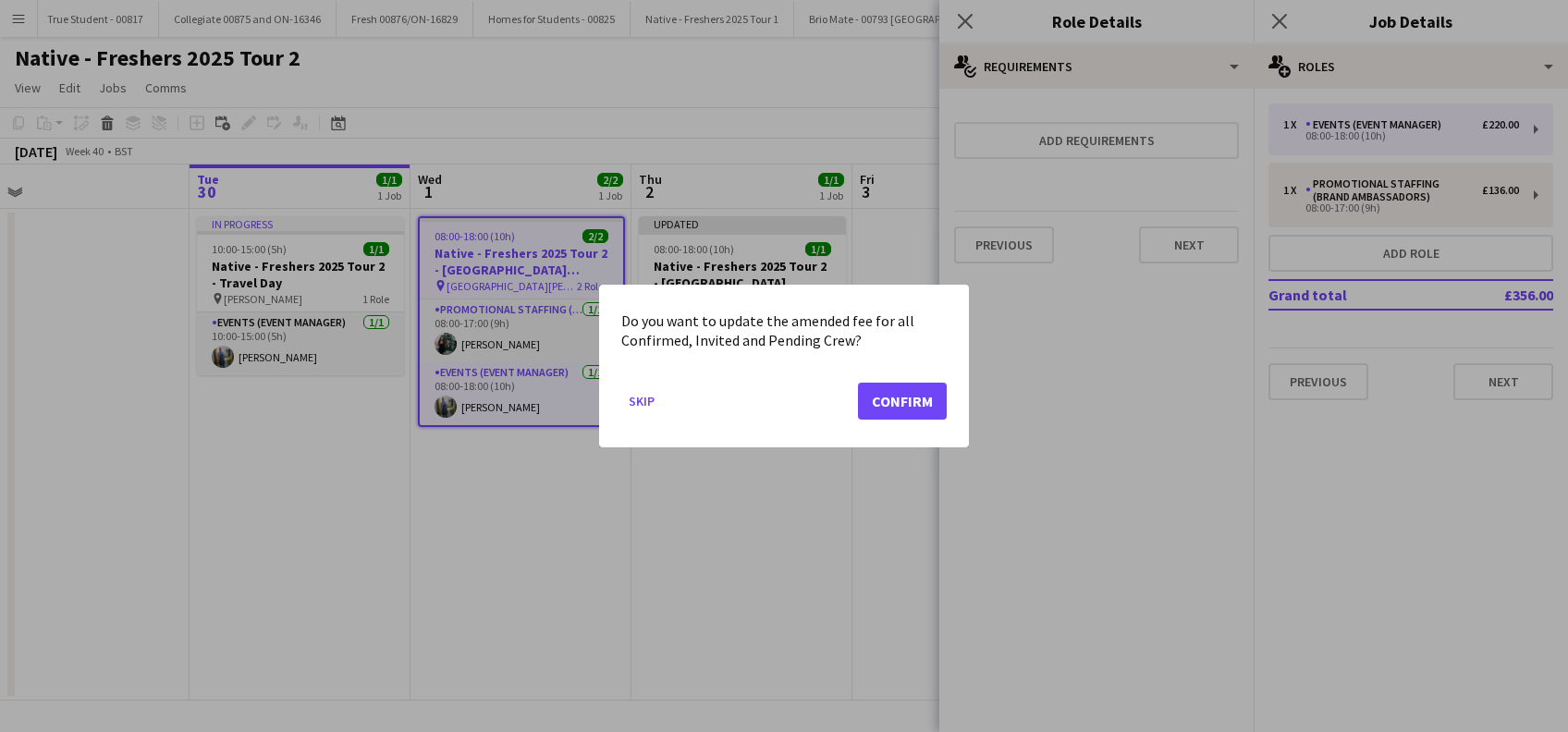
scroll to position [0, 0]
click at [925, 407] on button "Confirm" at bounding box center [903, 401] width 89 height 37
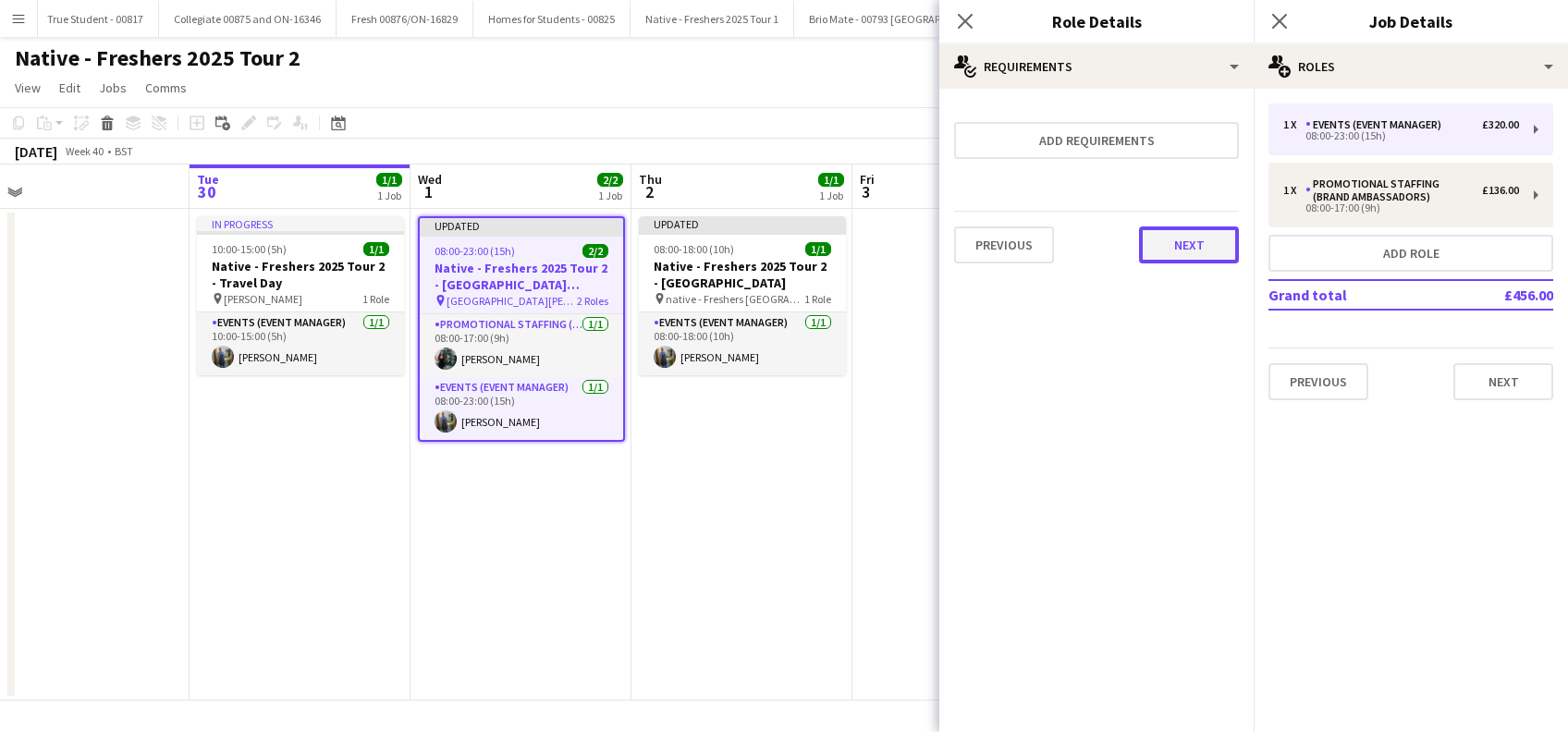
click at [1169, 252] on button "Next" at bounding box center [1189, 244] width 100 height 37
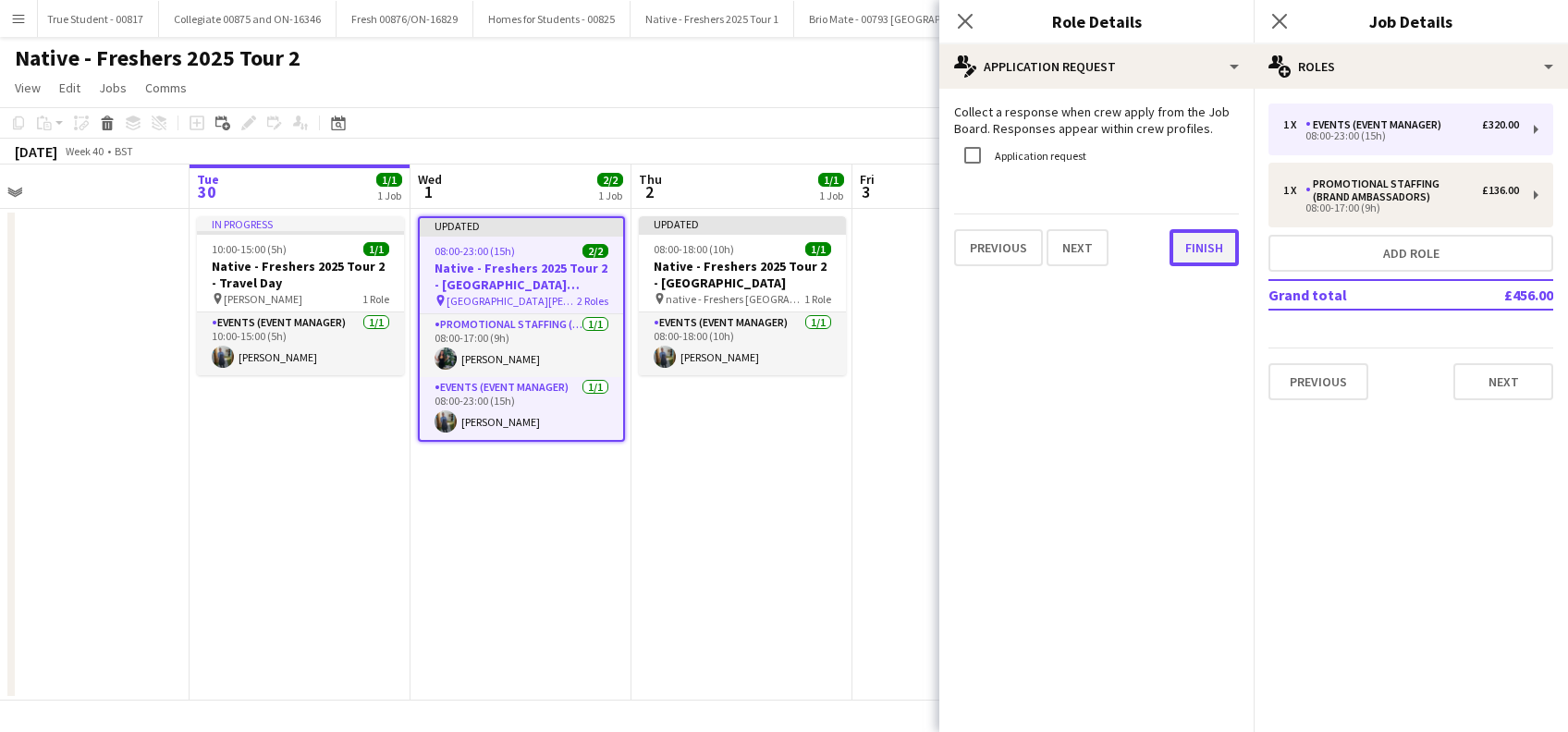
click at [1213, 245] on button "Finish" at bounding box center [1204, 247] width 69 height 37
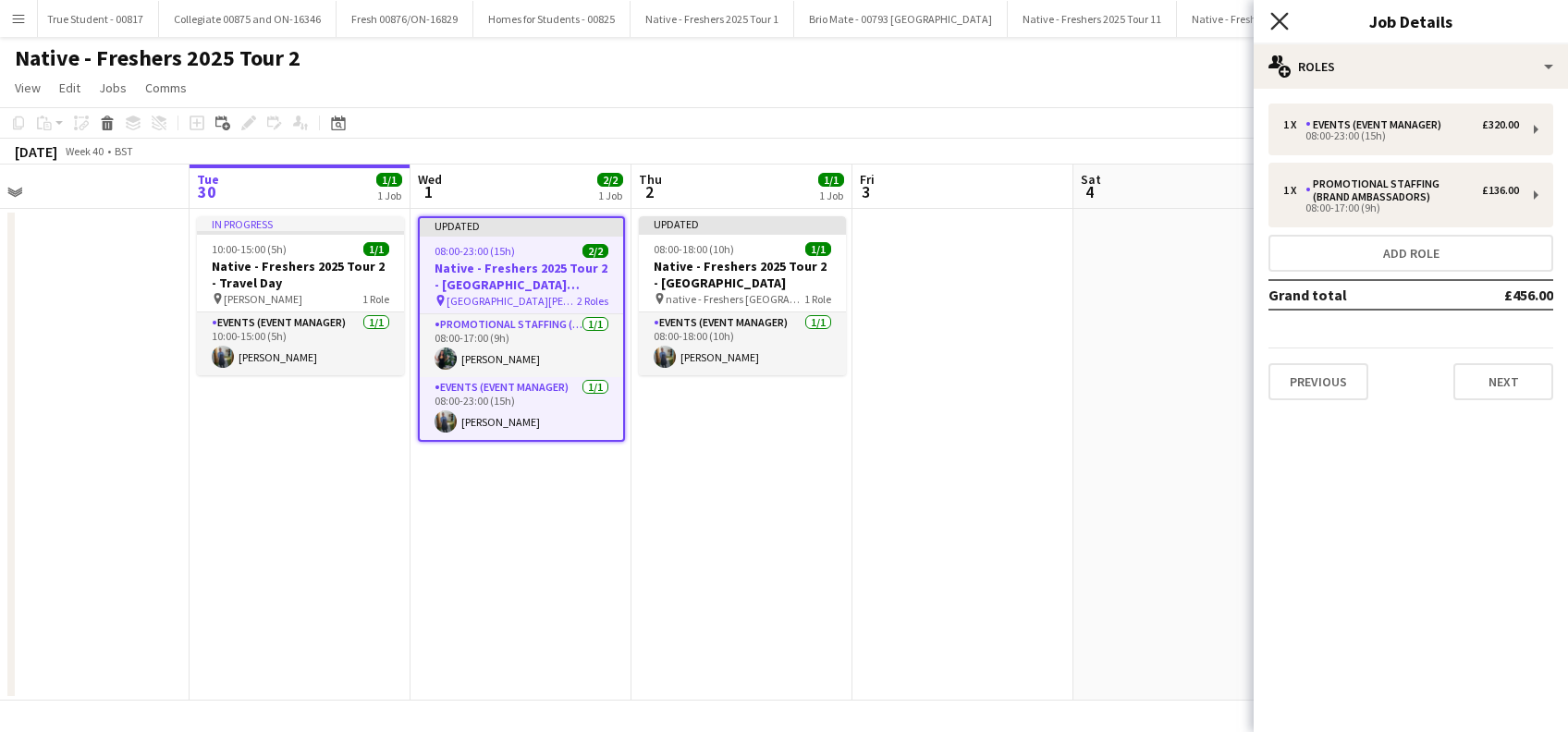
click at [1279, 27] on icon "Close pop-in" at bounding box center [1279, 21] width 18 height 18
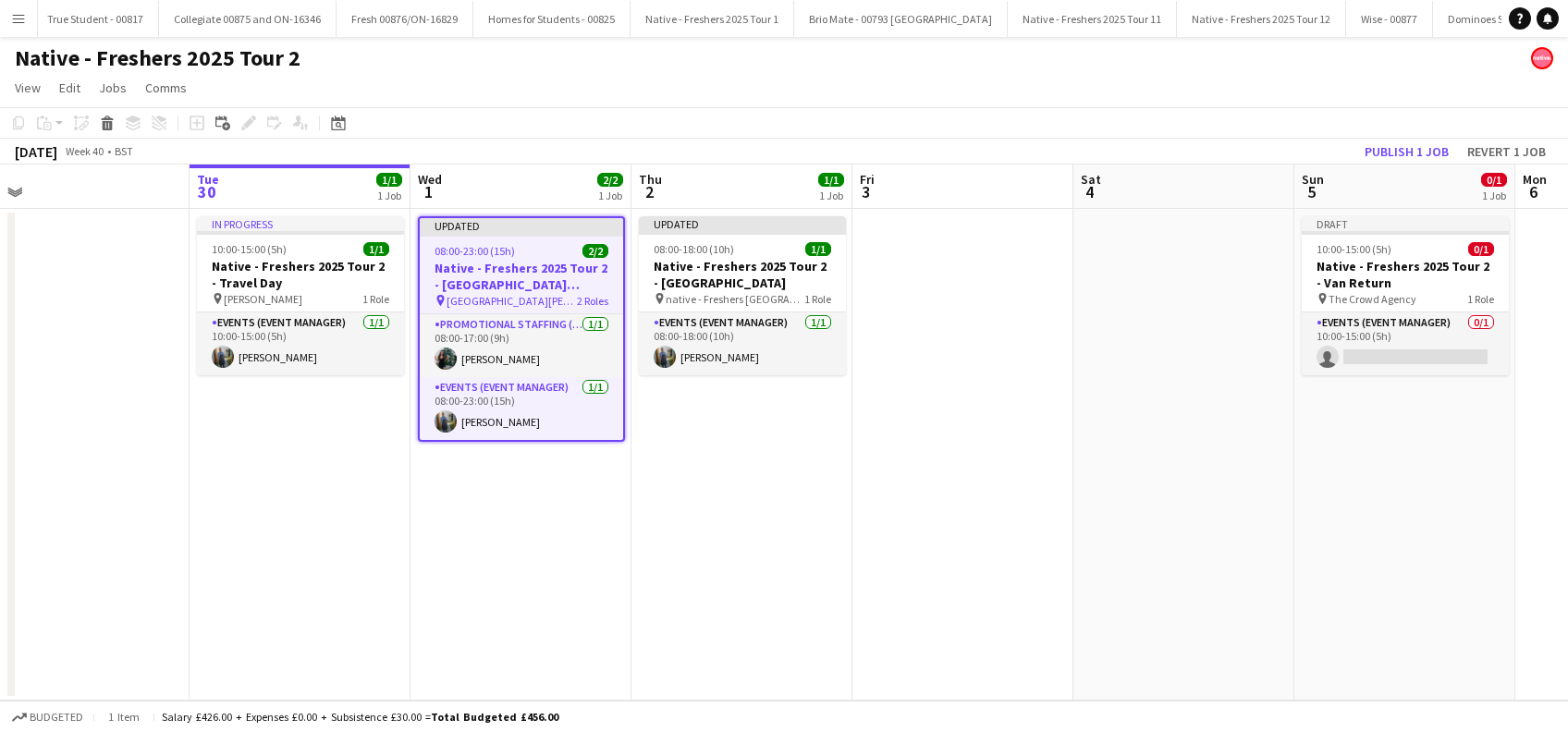
click at [752, 540] on app-date-cell "Updated 08:00-18:00 (10h) 1/1 Native - Freshers 2025 Tour 2 - Coventry pin nati…" at bounding box center [742, 455] width 221 height 492
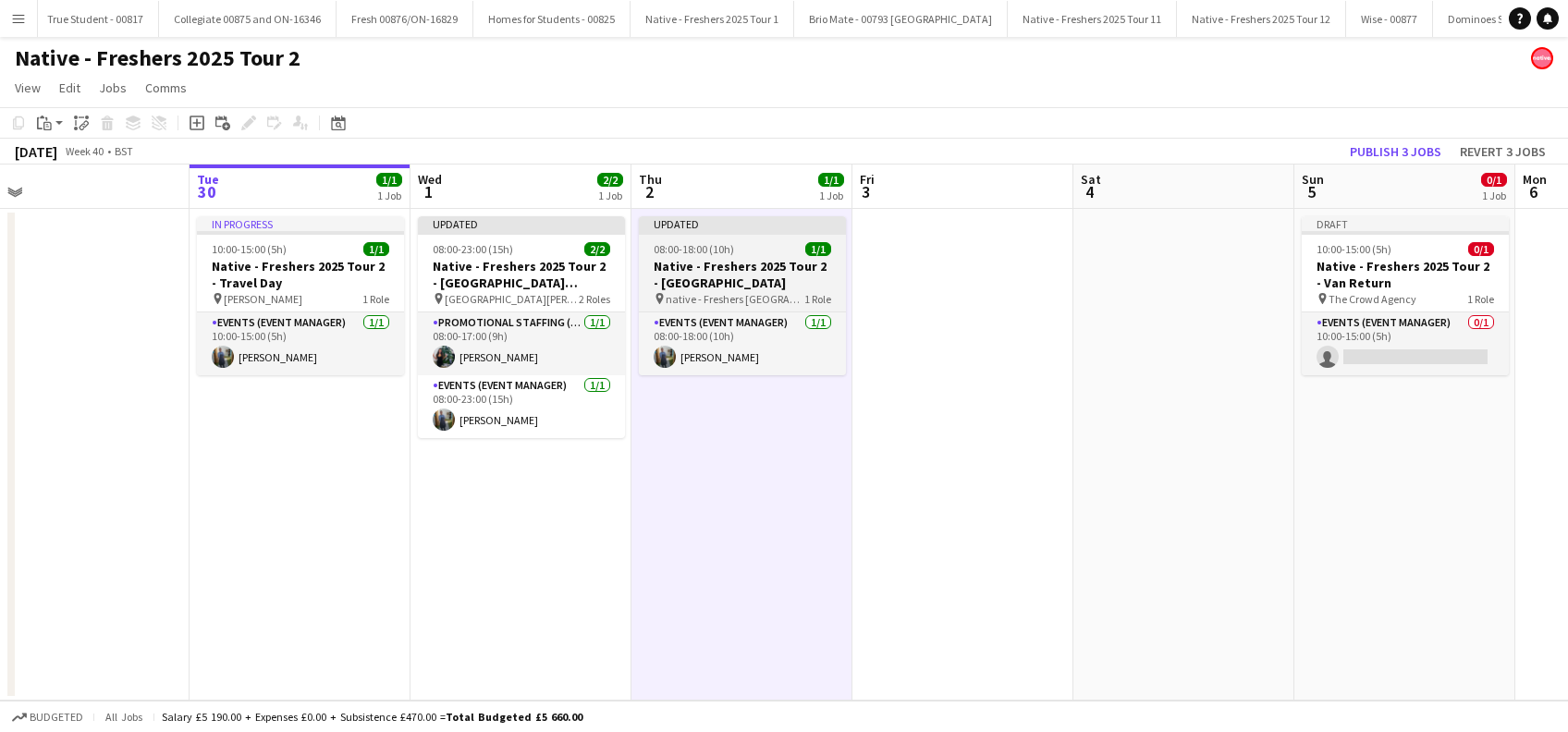
click at [718, 265] on h3 "Native - Freshers 2025 Tour 2 - Coventry" at bounding box center [742, 275] width 207 height 34
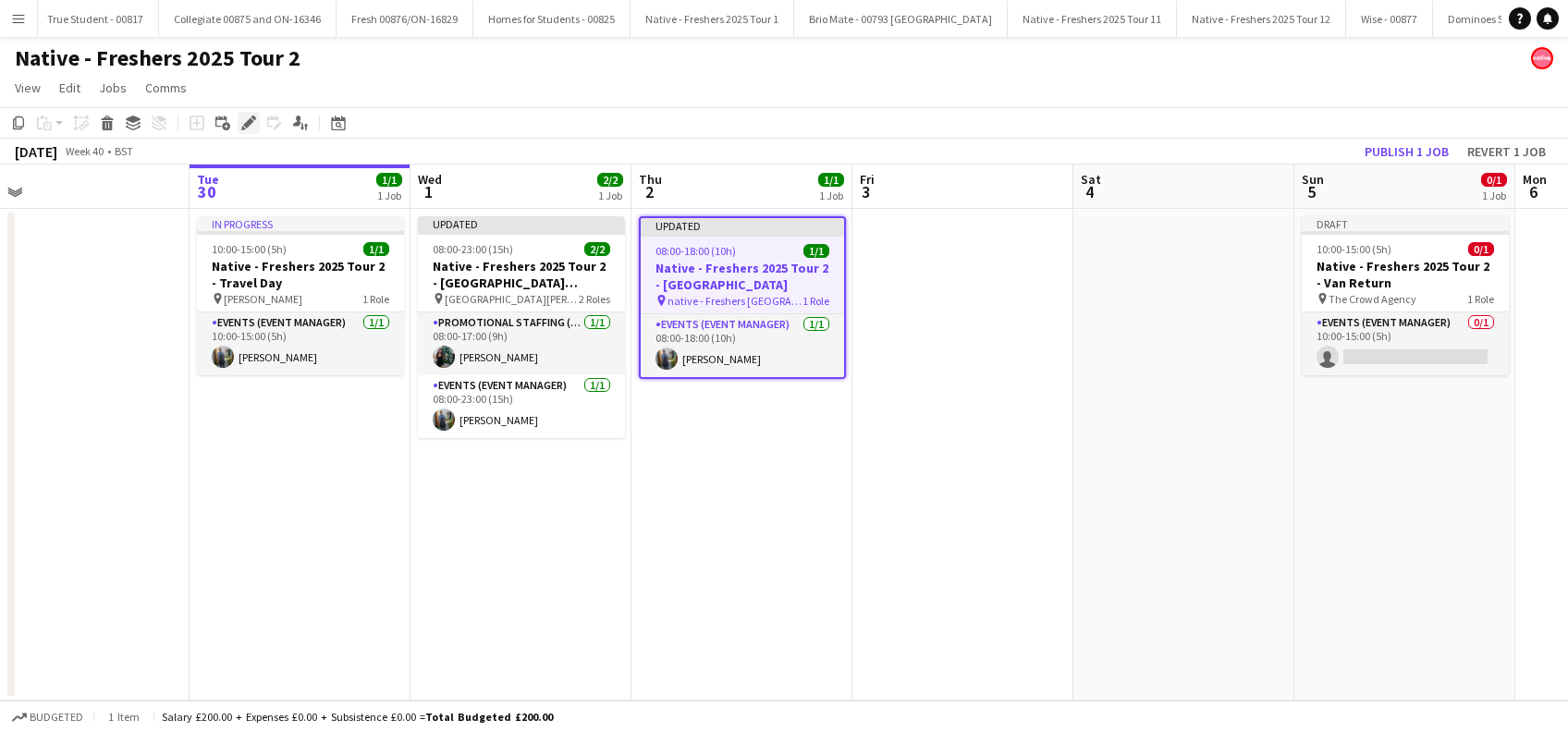
click at [256, 116] on div "Edit" at bounding box center [249, 123] width 22 height 22
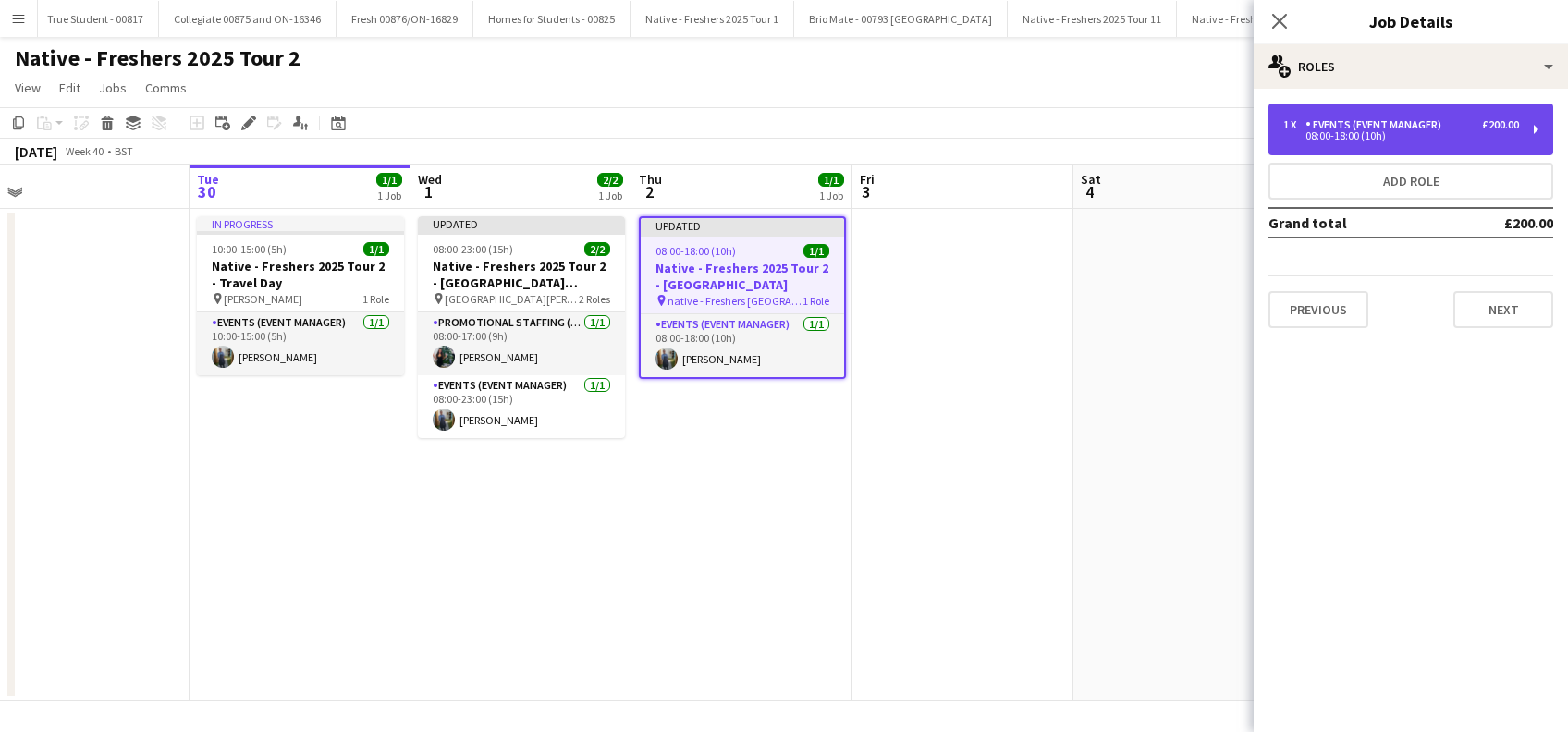
click at [1384, 130] on div "Events (Event Manager)" at bounding box center [1377, 124] width 144 height 13
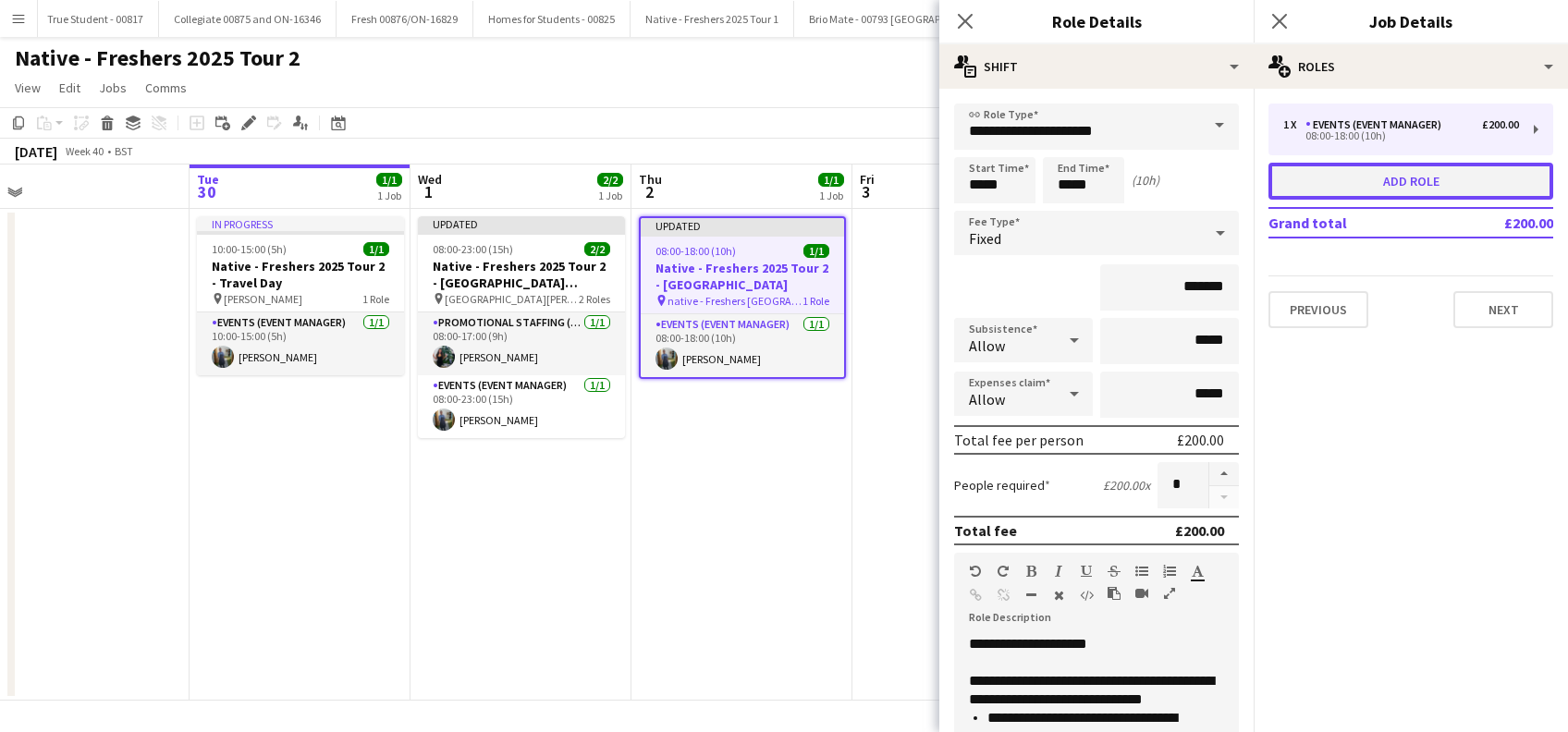
click at [1369, 183] on button "Add role" at bounding box center [1410, 181] width 285 height 37
type input "*********"
type input "*****"
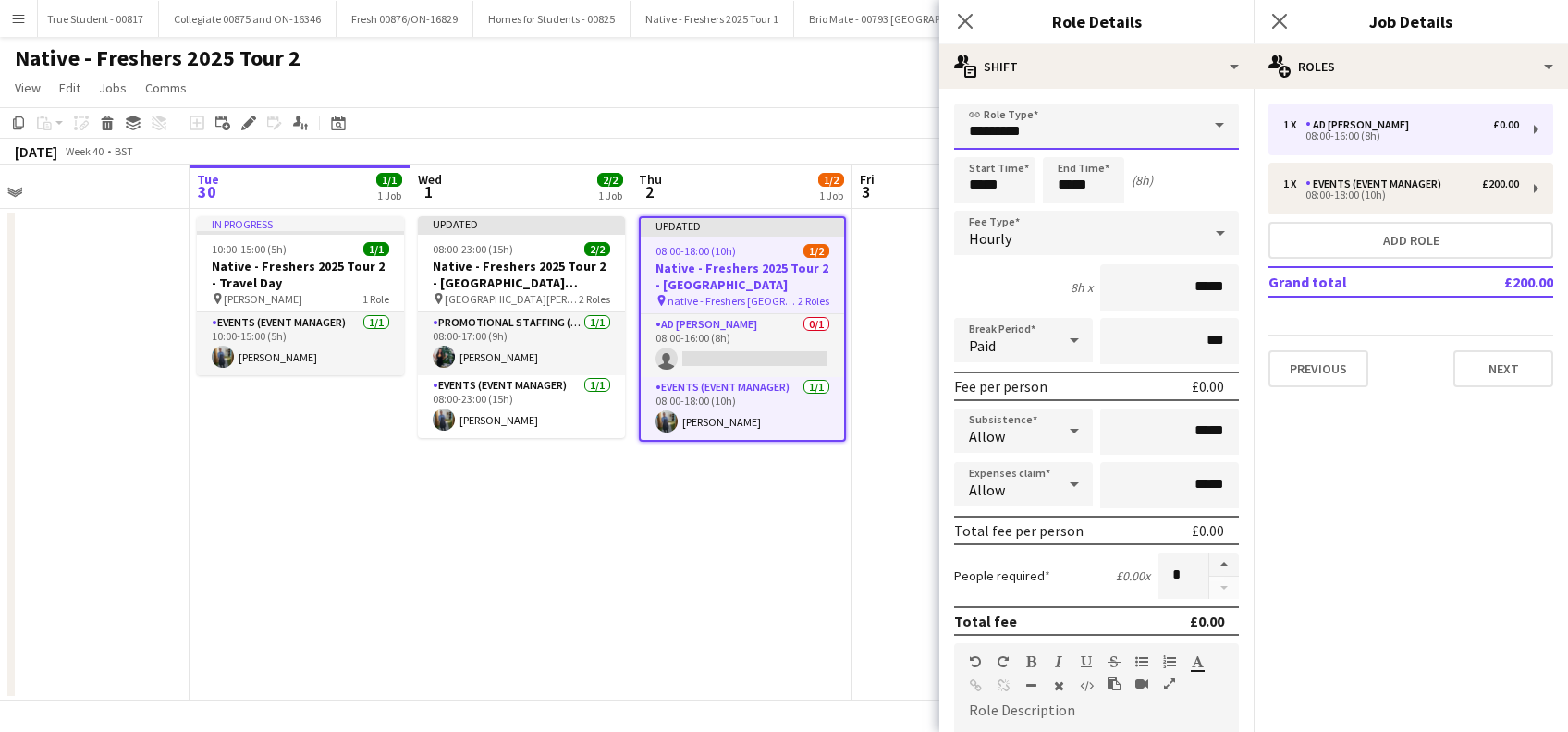
click at [1103, 131] on input "*********" at bounding box center [1096, 126] width 285 height 47
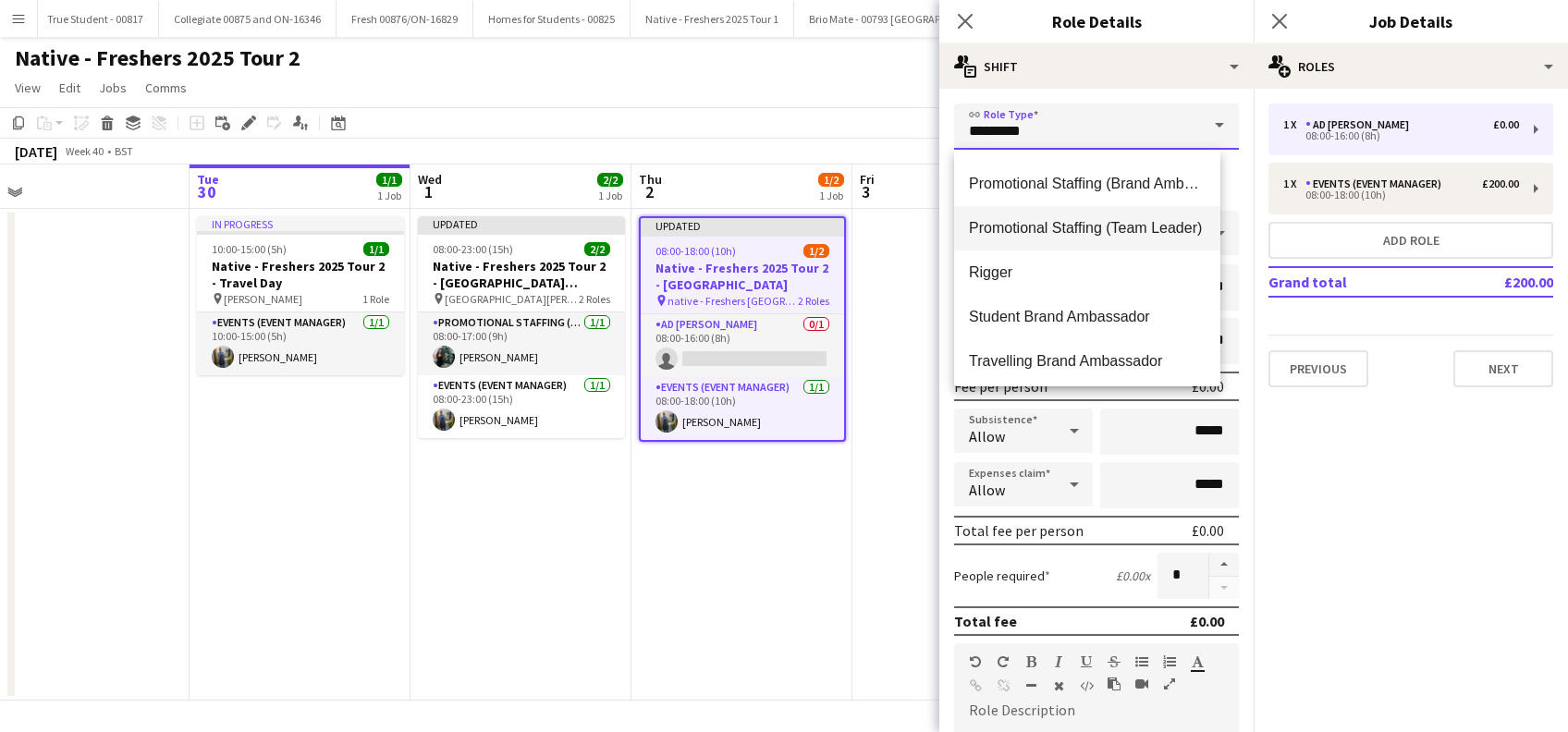
scroll to position [222, 0]
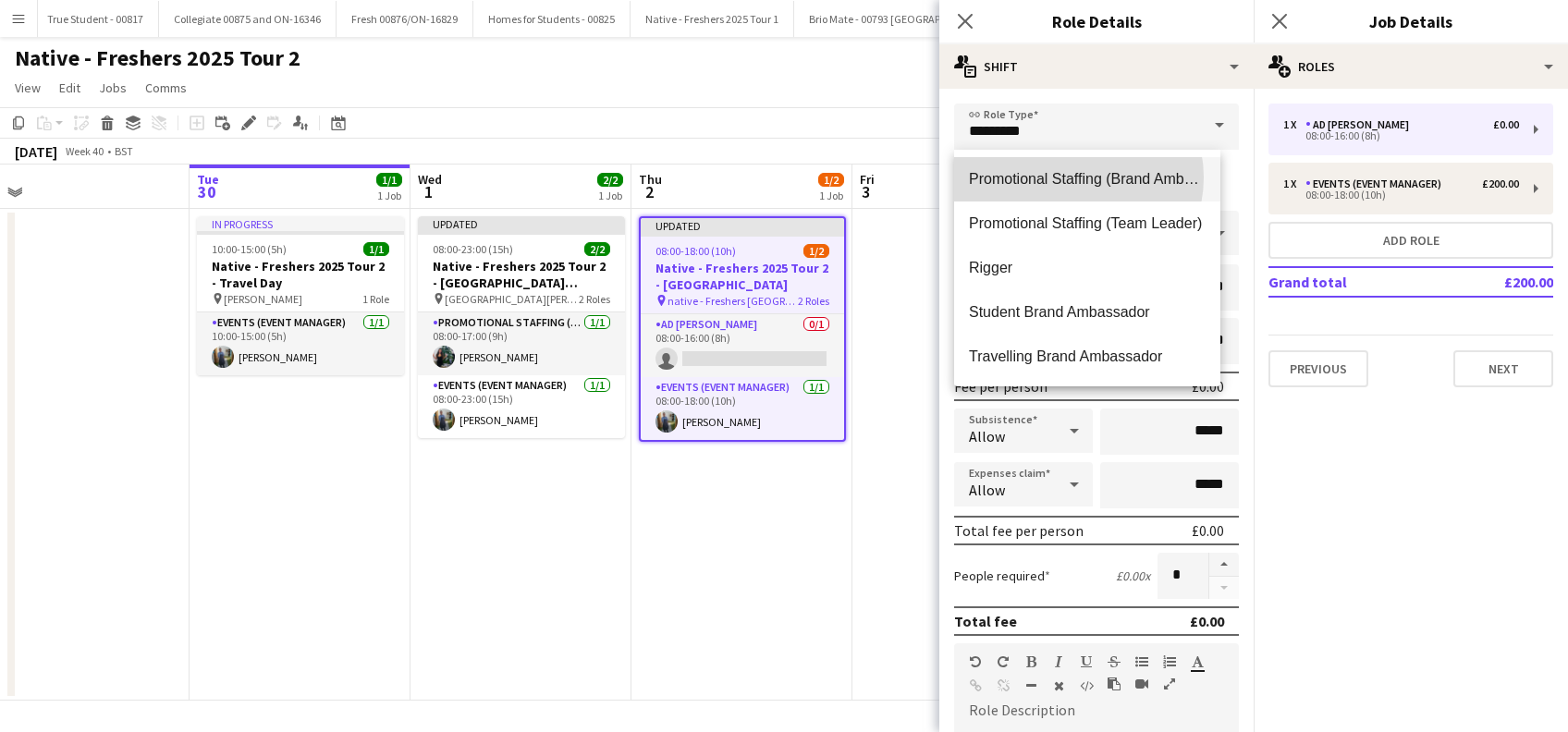
click at [1075, 178] on span "Promotional Staffing (Brand Ambassadors)" at bounding box center [1087, 180] width 237 height 18
type input "**********"
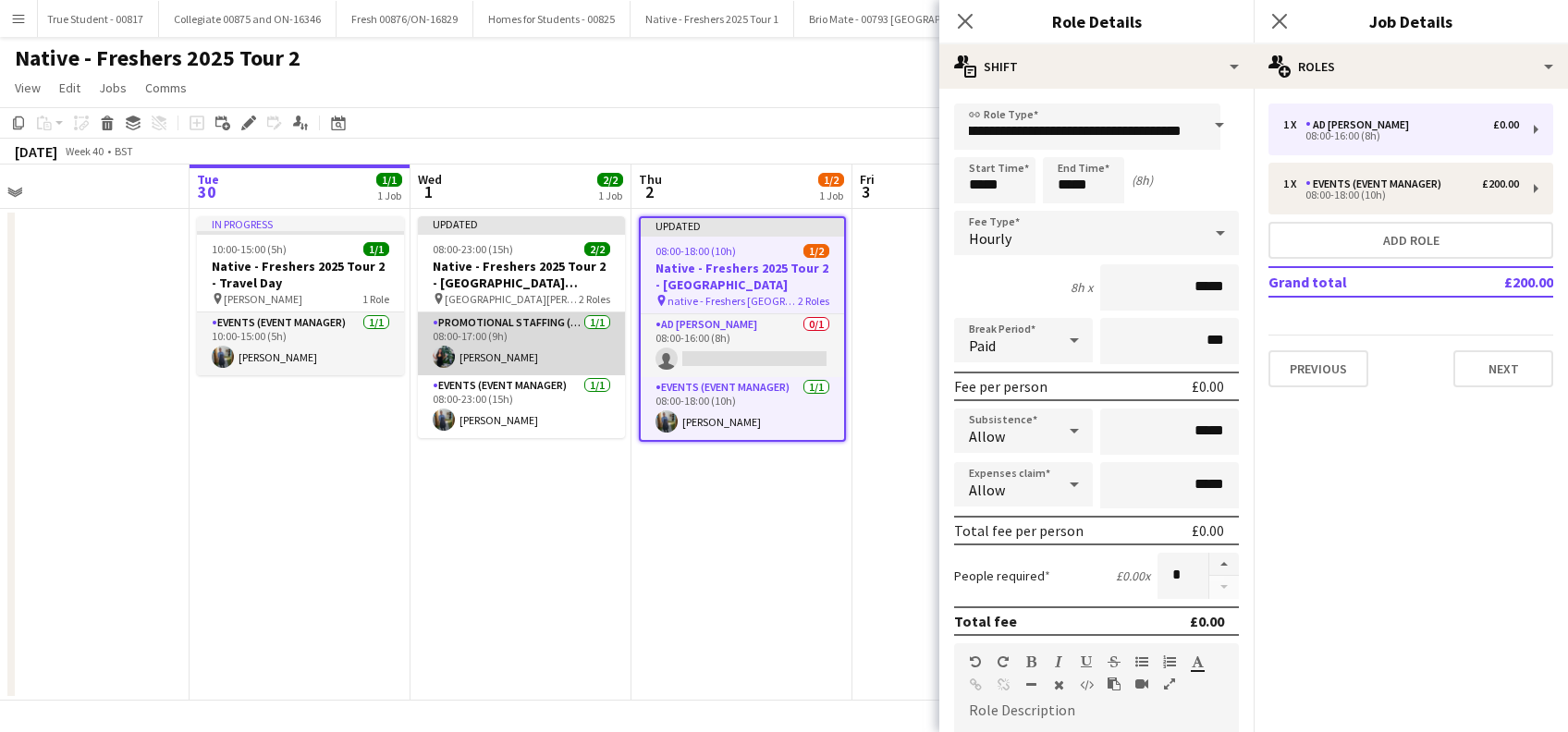
click at [523, 353] on app-card-role "Promotional Staffing (Brand Ambassadors) 1/1 08:00-17:00 (9h) Katie Whittaker" at bounding box center [521, 343] width 207 height 62
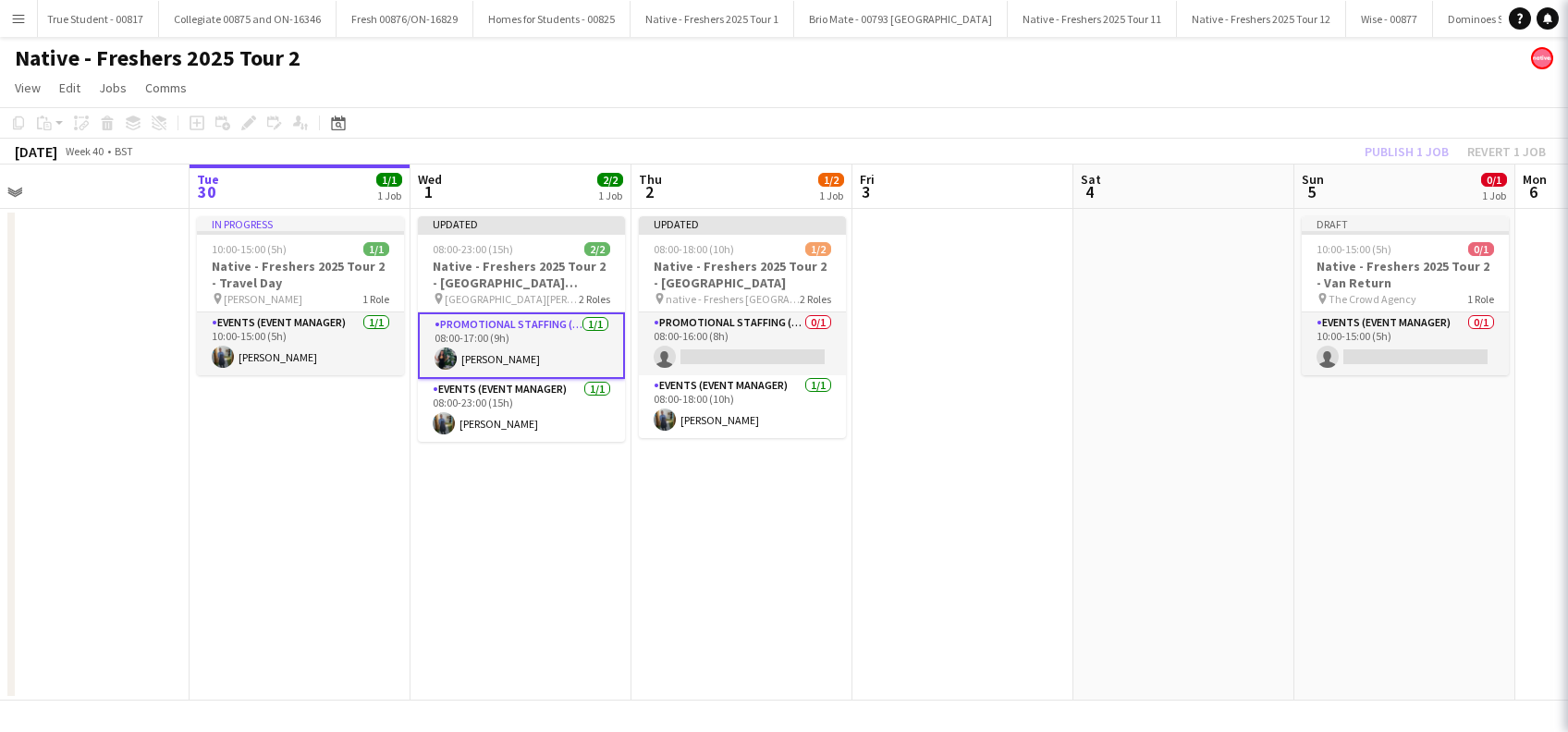
scroll to position [0, 0]
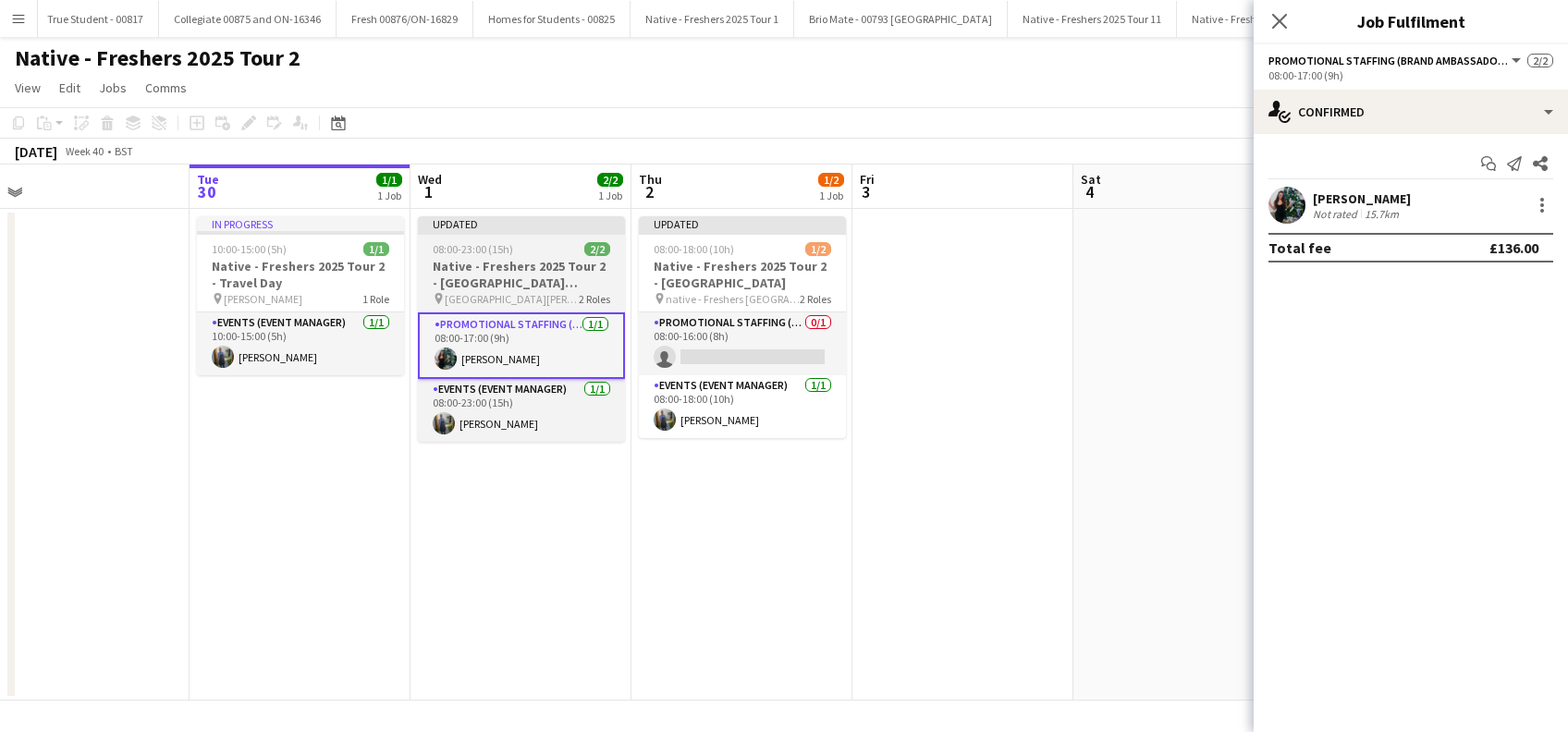
click at [554, 267] on h3 "Native - Freshers 2025 Tour 2 - University of Bolton" at bounding box center [521, 275] width 207 height 34
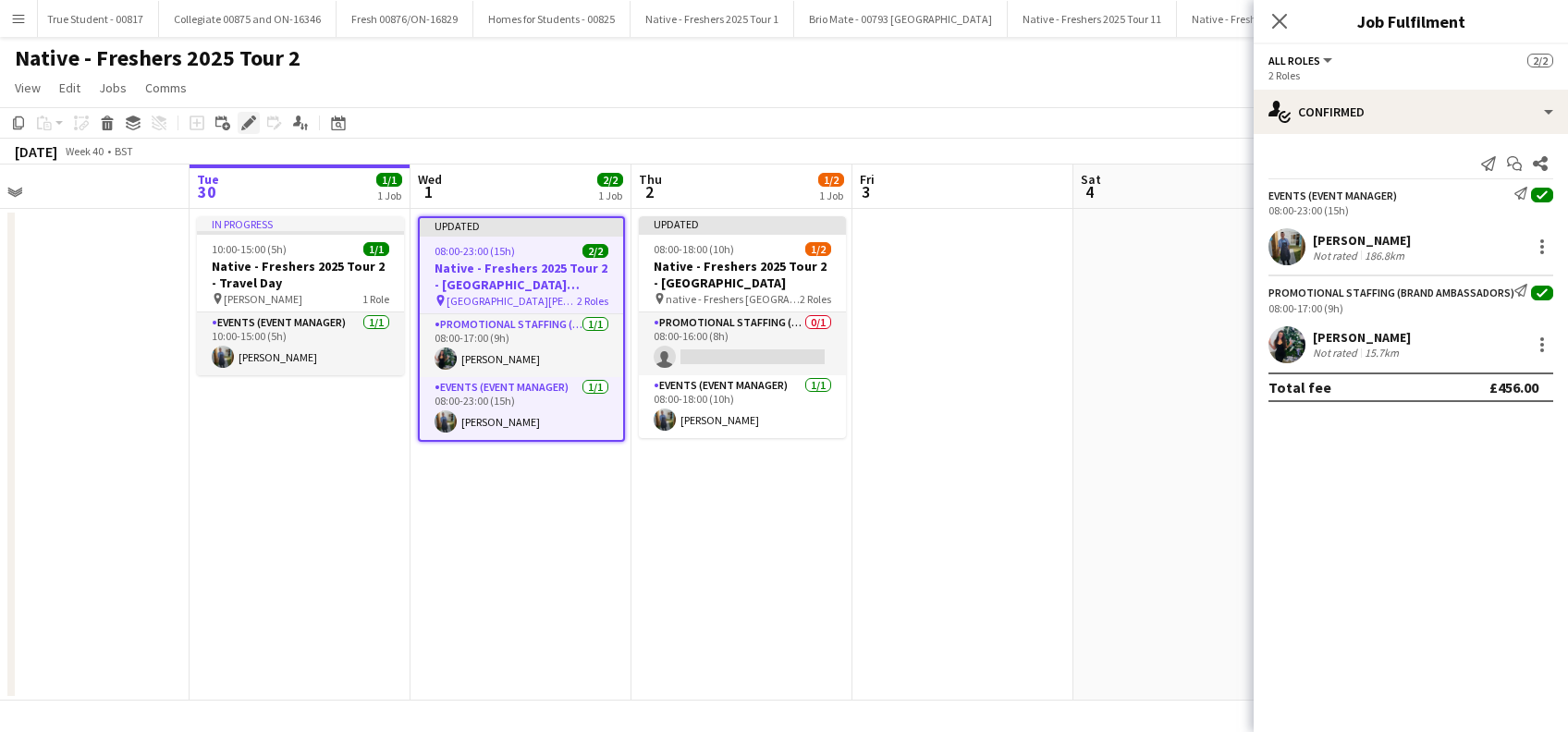
click at [252, 121] on icon at bounding box center [248, 123] width 10 height 10
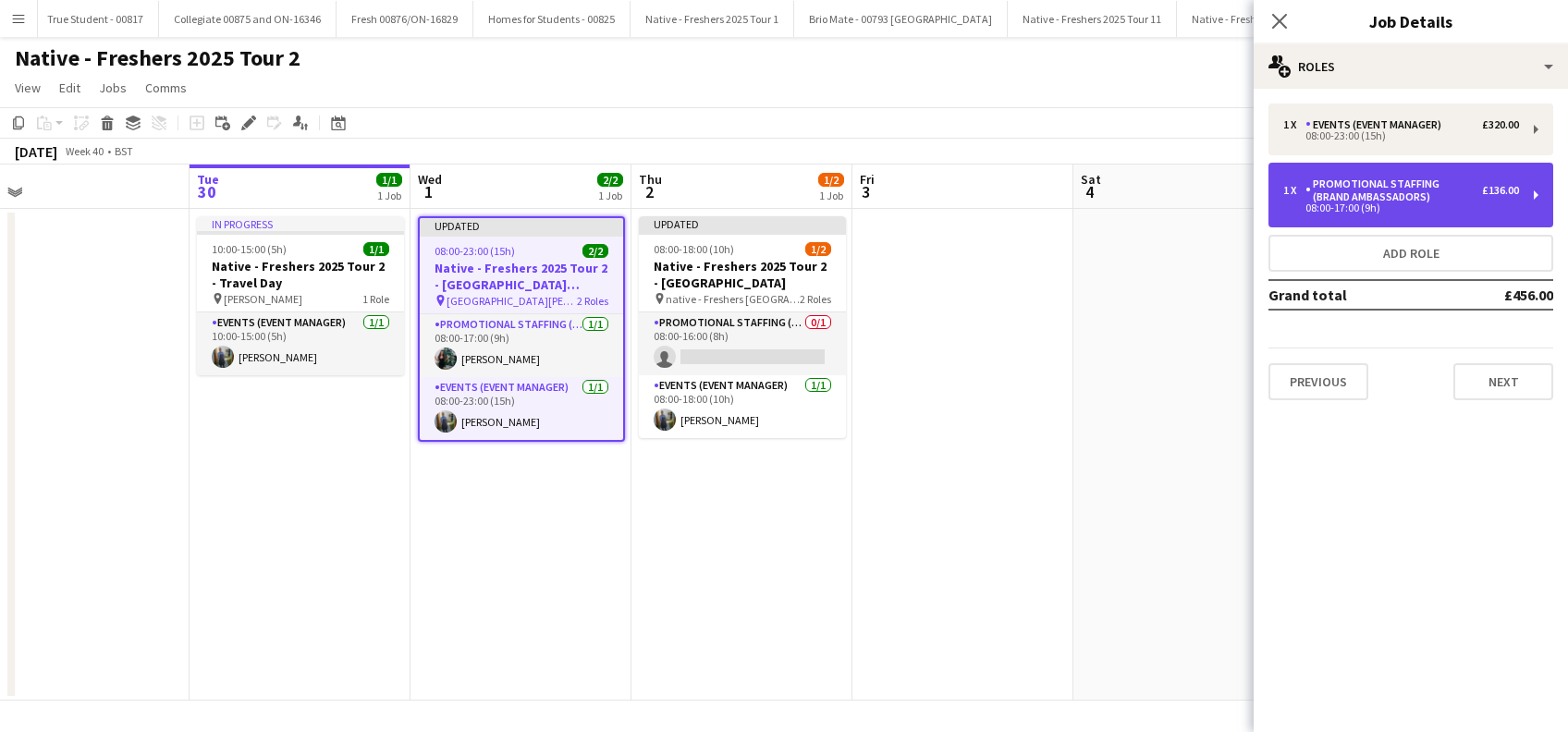
click at [1434, 198] on div "Promotional Staffing (Brand Ambassadors)" at bounding box center [1393, 190] width 177 height 26
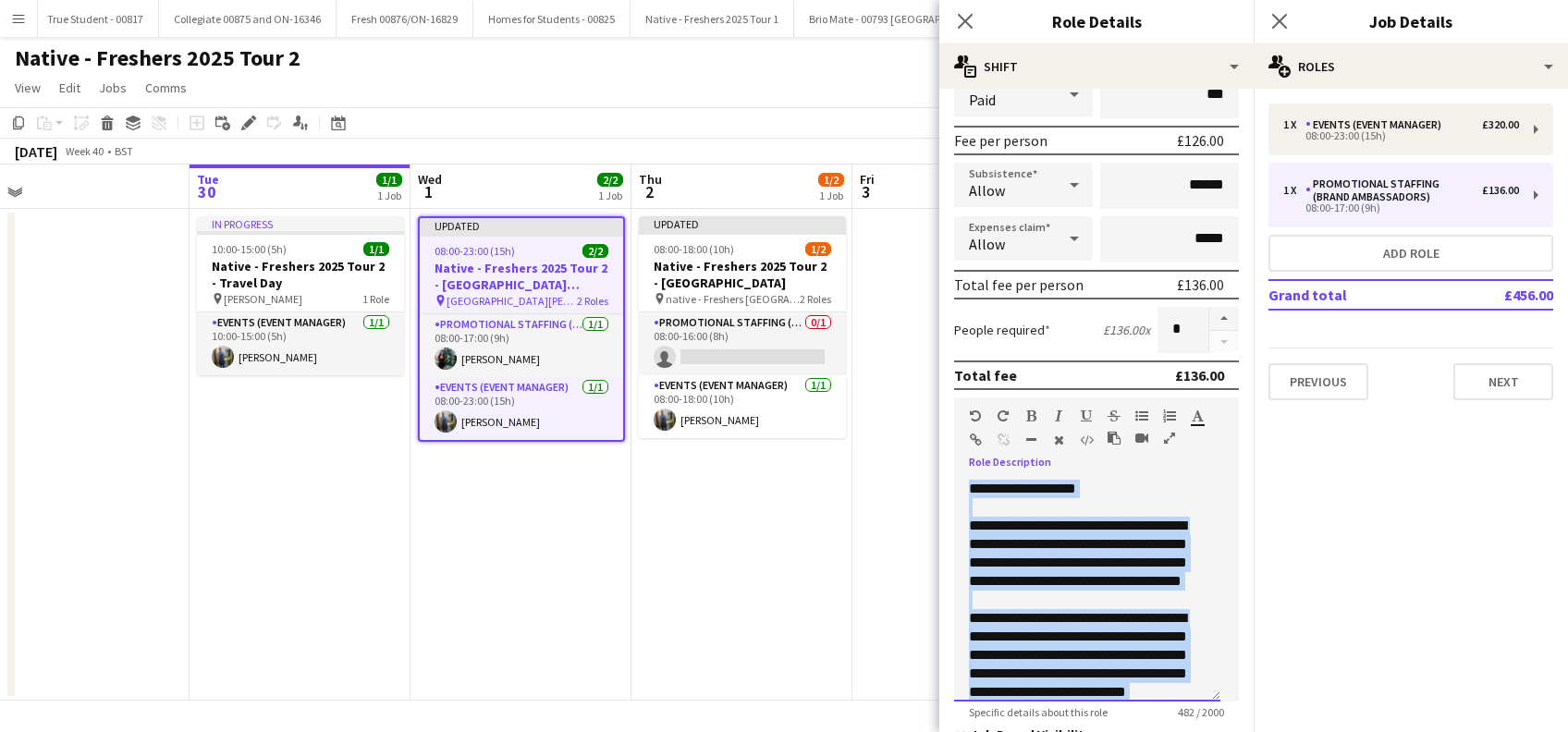
drag, startPoint x: 1128, startPoint y: 678, endPoint x: 955, endPoint y: 481, distance: 262.2
click at [956, 481] on div "**********" at bounding box center [1087, 591] width 267 height 222
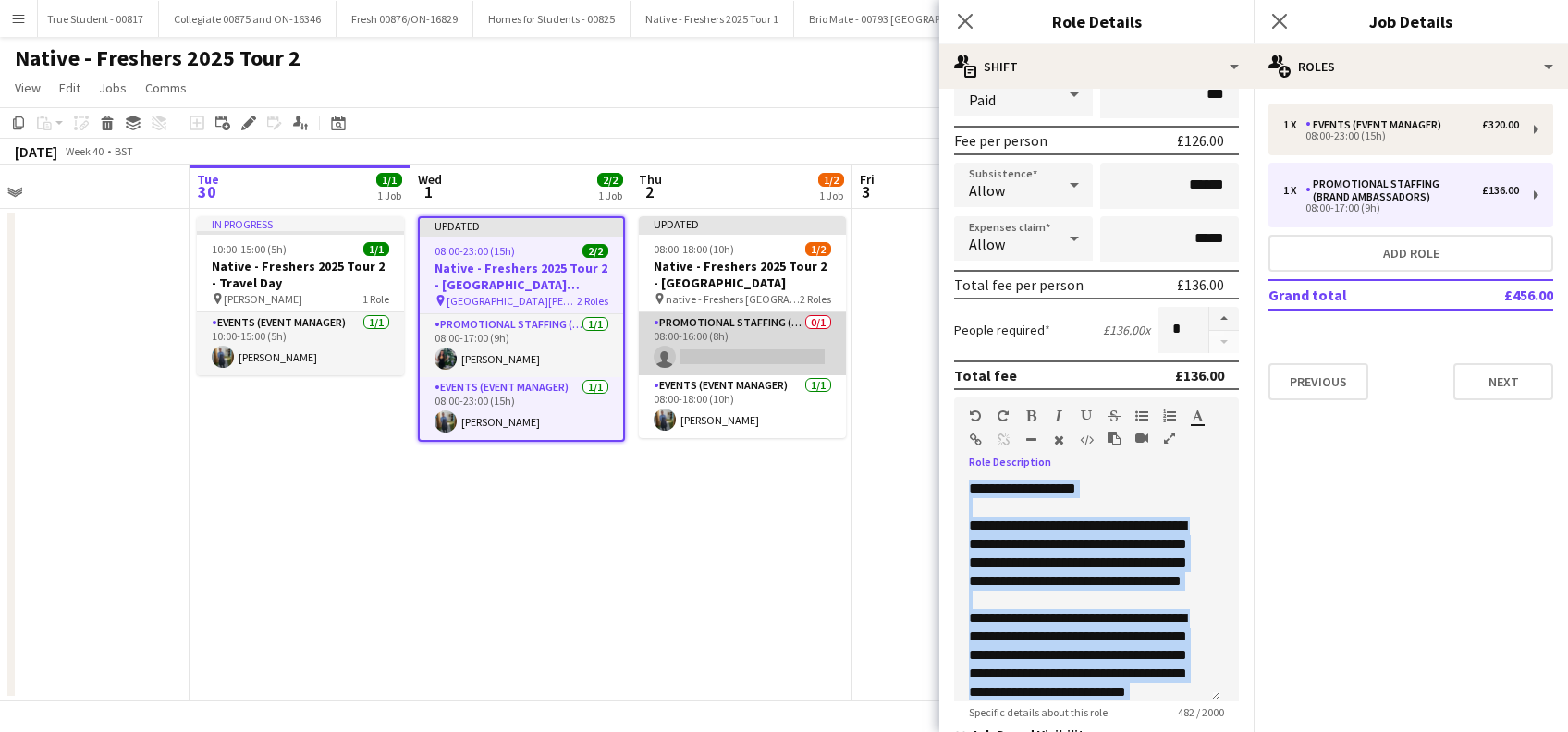
click at [744, 354] on app-card-role "Promotional Staffing (Brand Ambassadors) 0/1 08:00-16:00 (8h) single-neutral-ac…" at bounding box center [742, 343] width 207 height 62
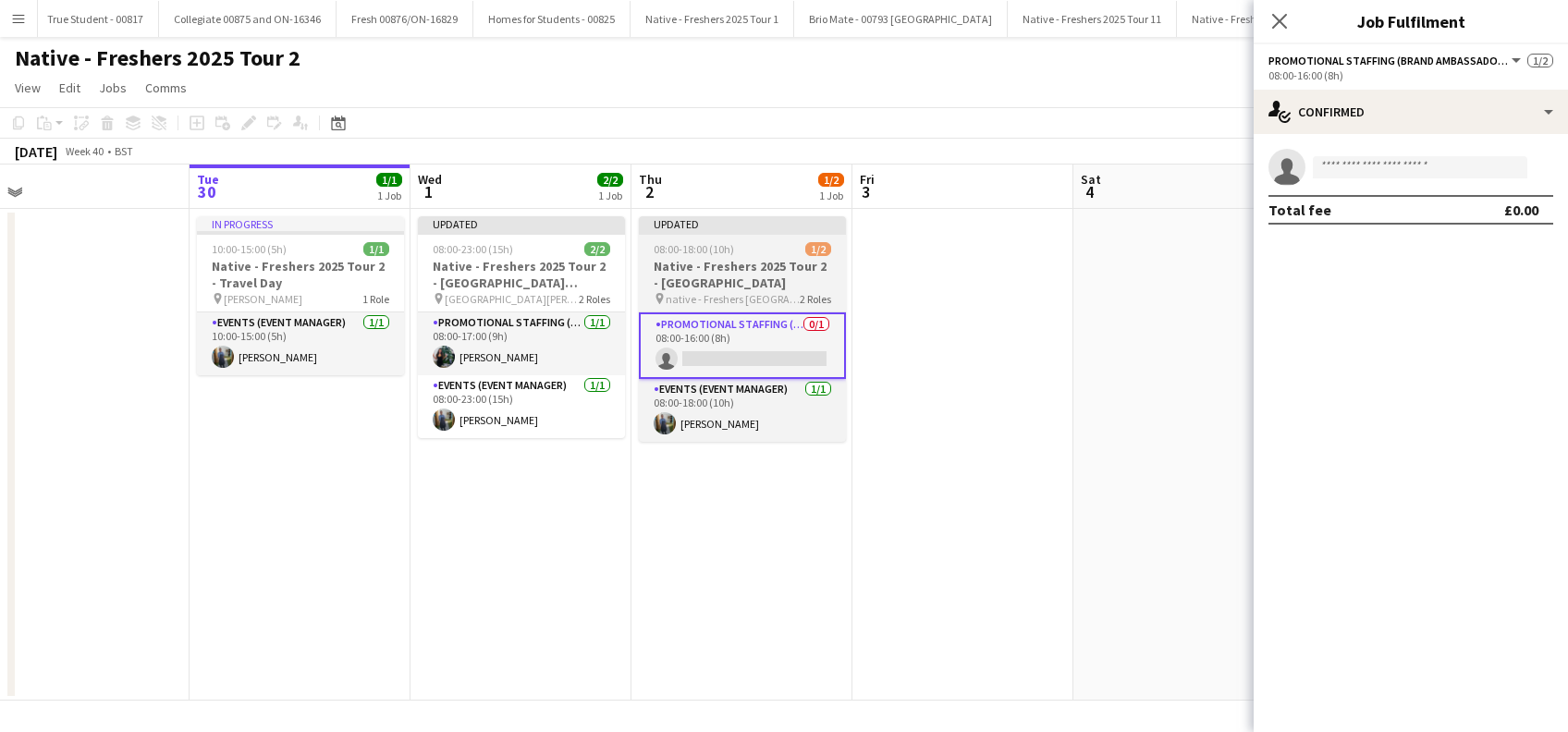
click at [759, 281] on h3 "Native - Freshers 2025 Tour 2 - Coventry" at bounding box center [742, 275] width 207 height 34
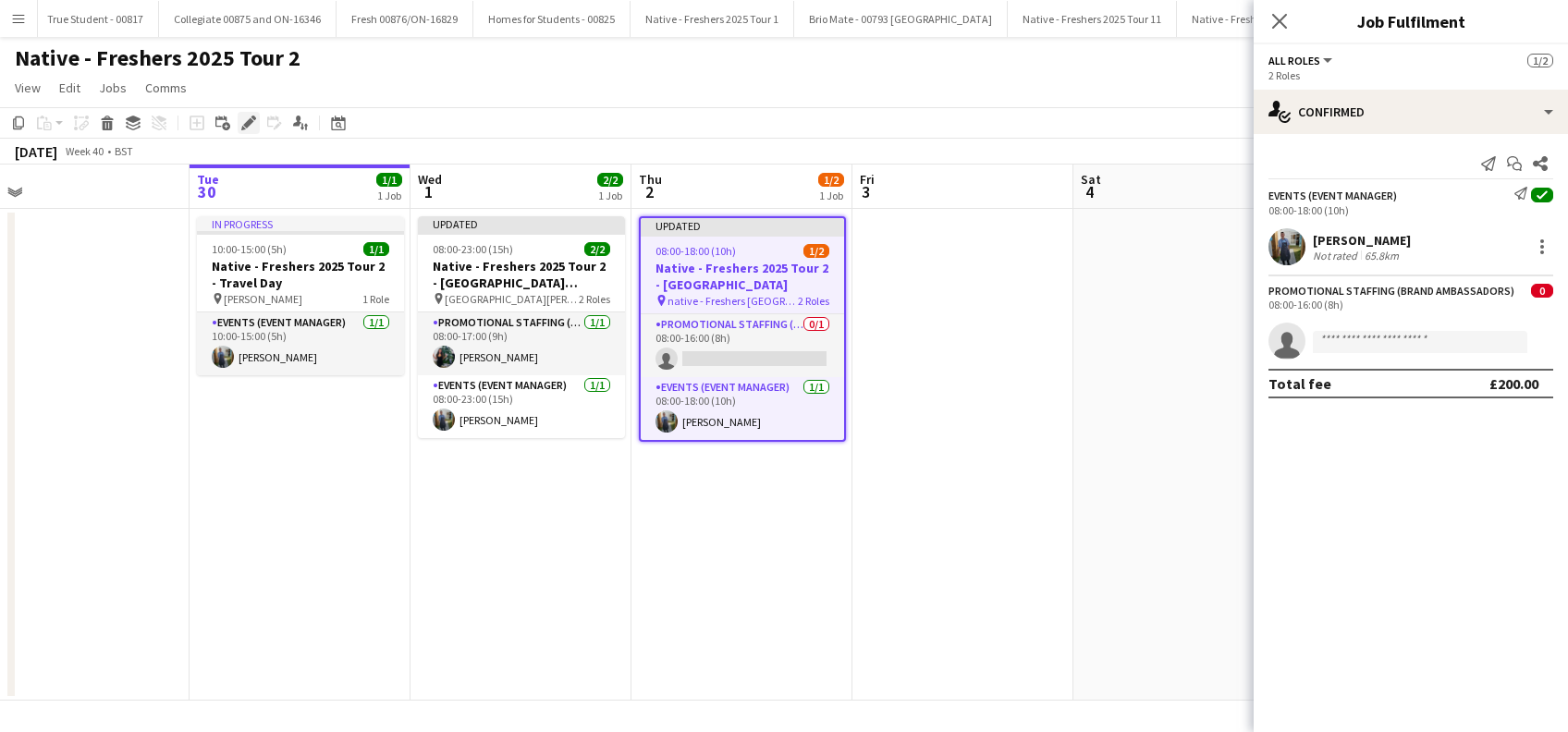
click at [252, 124] on icon "Edit" at bounding box center [248, 123] width 15 height 15
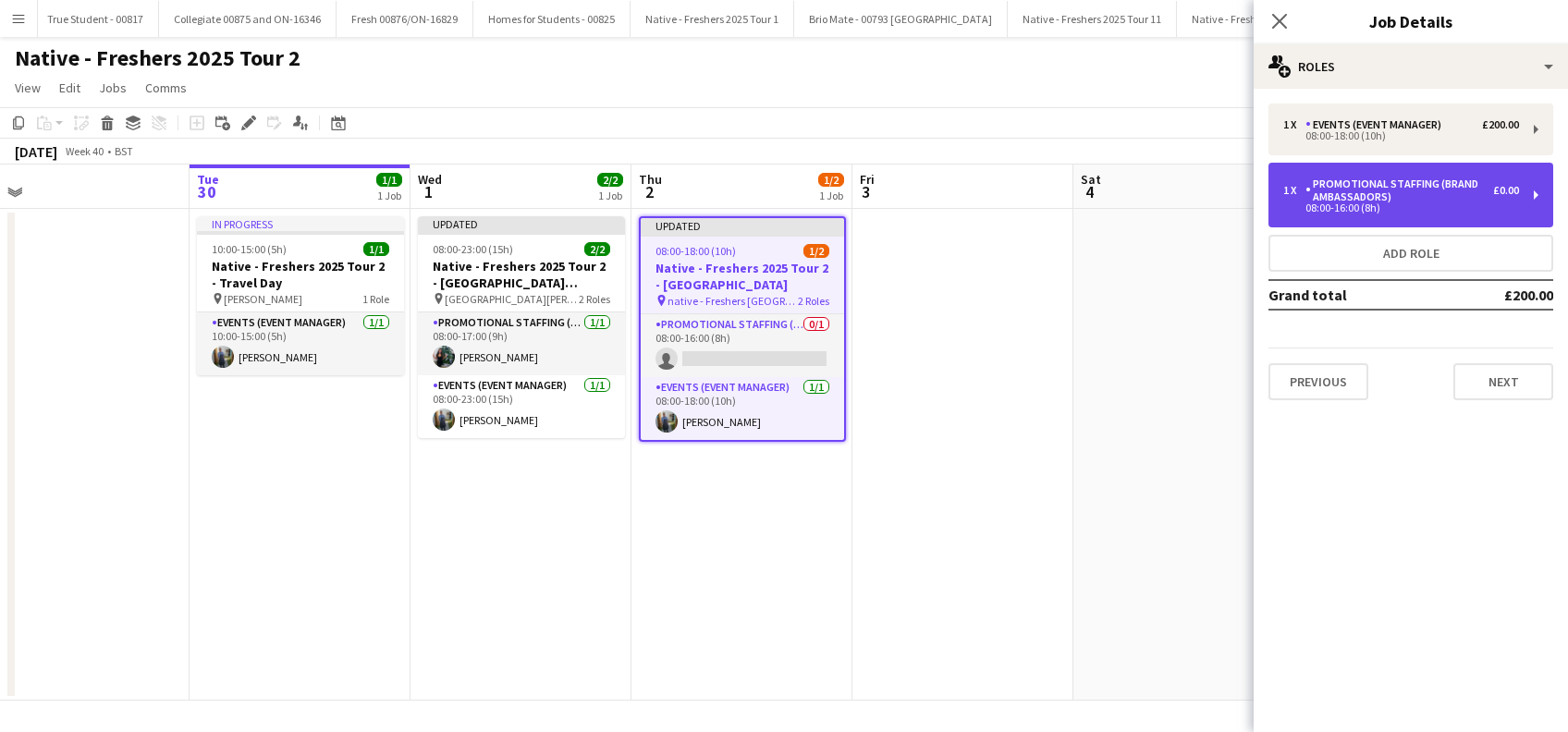
click at [1411, 202] on div "Promotional Staffing (Brand Ambassadors)" at bounding box center [1398, 190] width 187 height 26
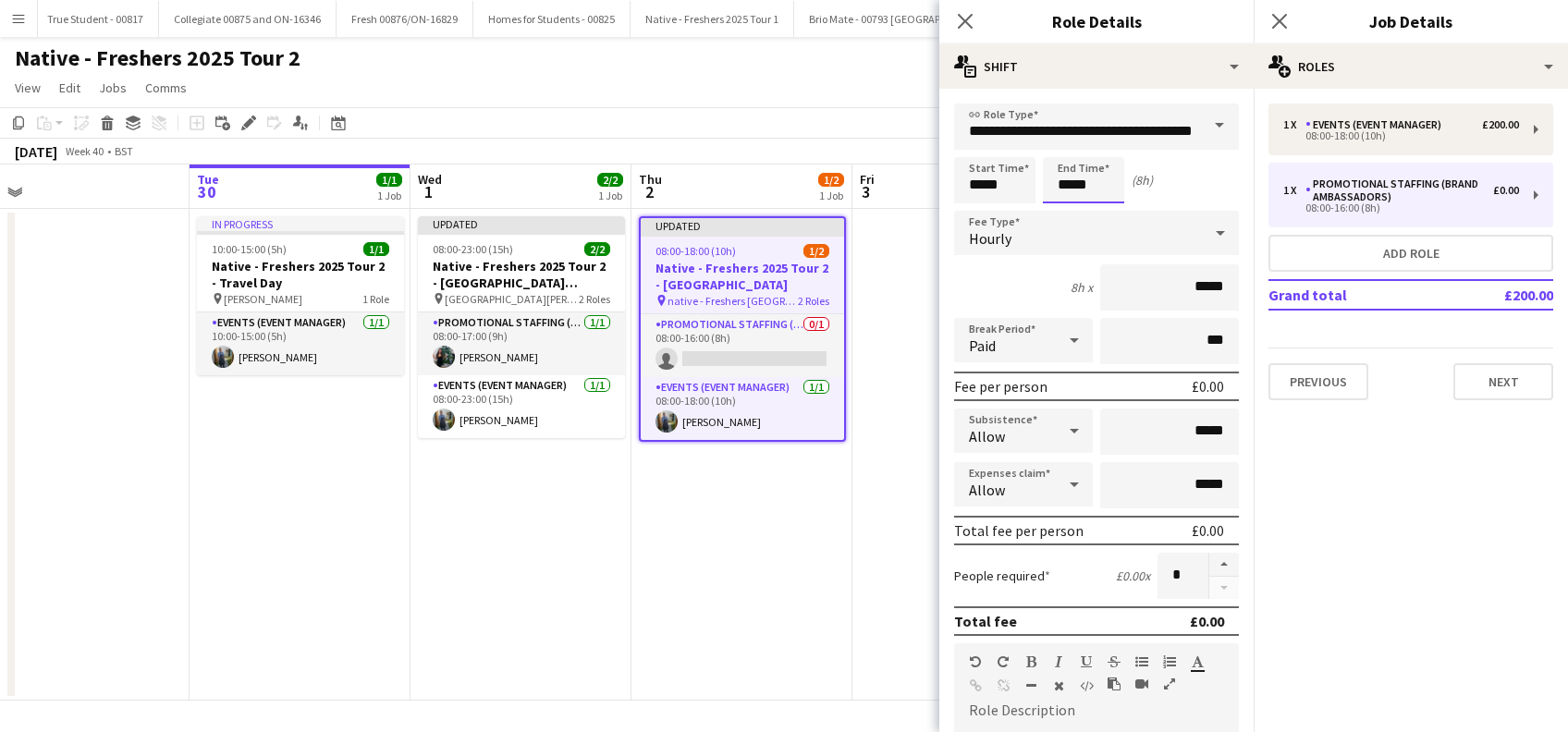
click at [1068, 192] on input "*****" at bounding box center [1084, 180] width 81 height 47
type input "*****"
click at [1062, 139] on div at bounding box center [1064, 148] width 37 height 19
click at [1180, 281] on input "*****" at bounding box center [1169, 288] width 139 height 47
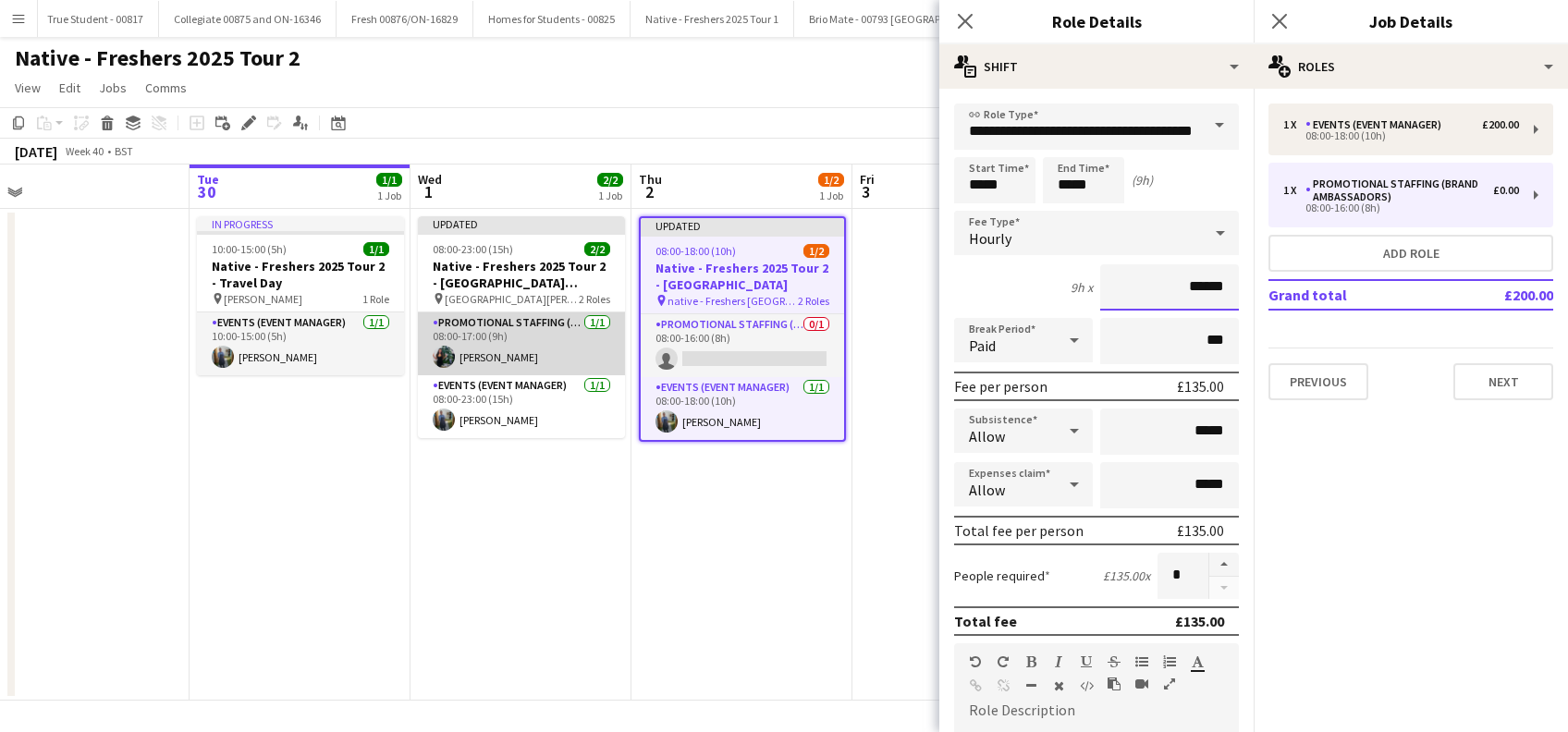
type input "******"
click at [482, 348] on app-card-role "Promotional Staffing (Brand Ambassadors) 1/1 08:00-17:00 (9h) Katie Whittaker" at bounding box center [521, 343] width 207 height 62
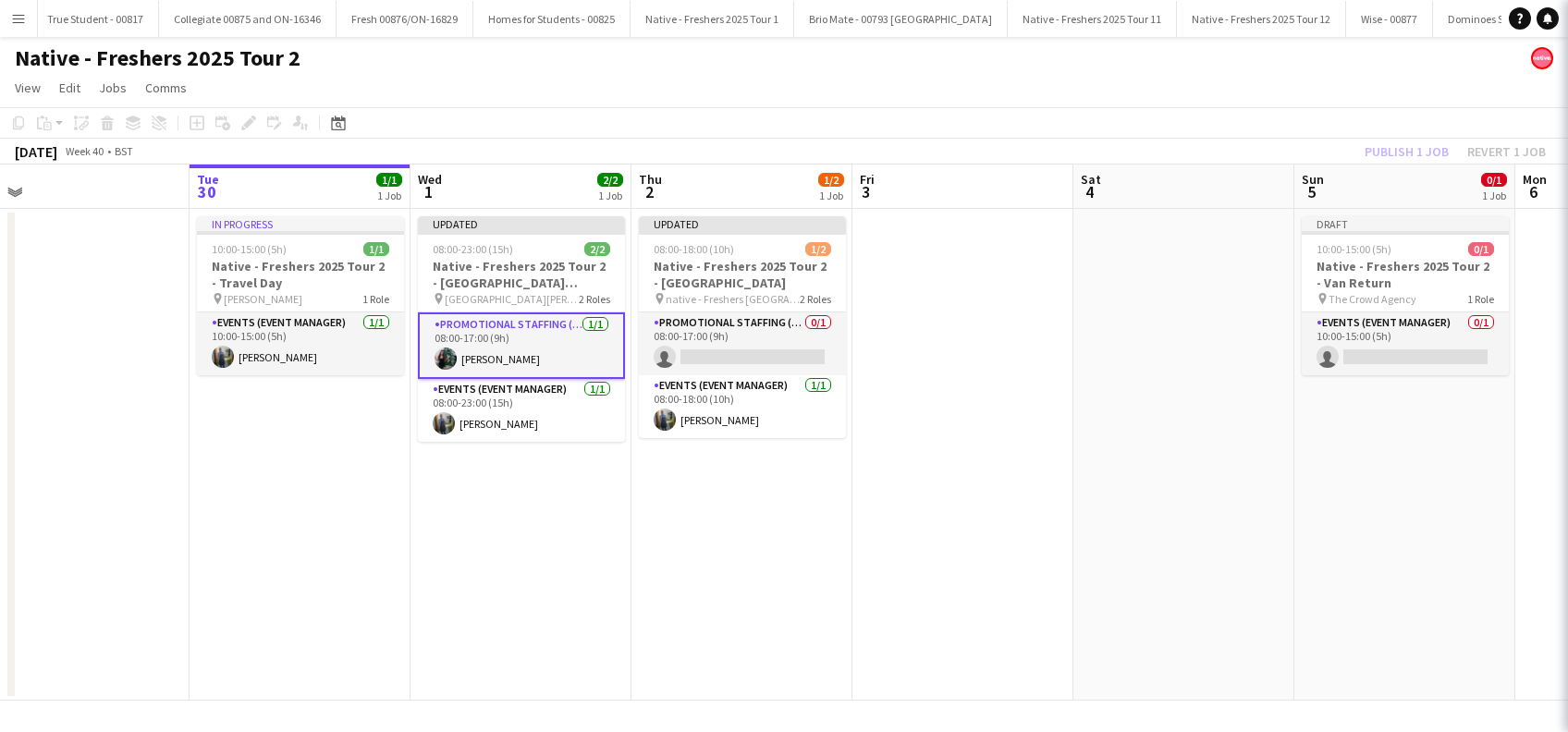
scroll to position [0, 472]
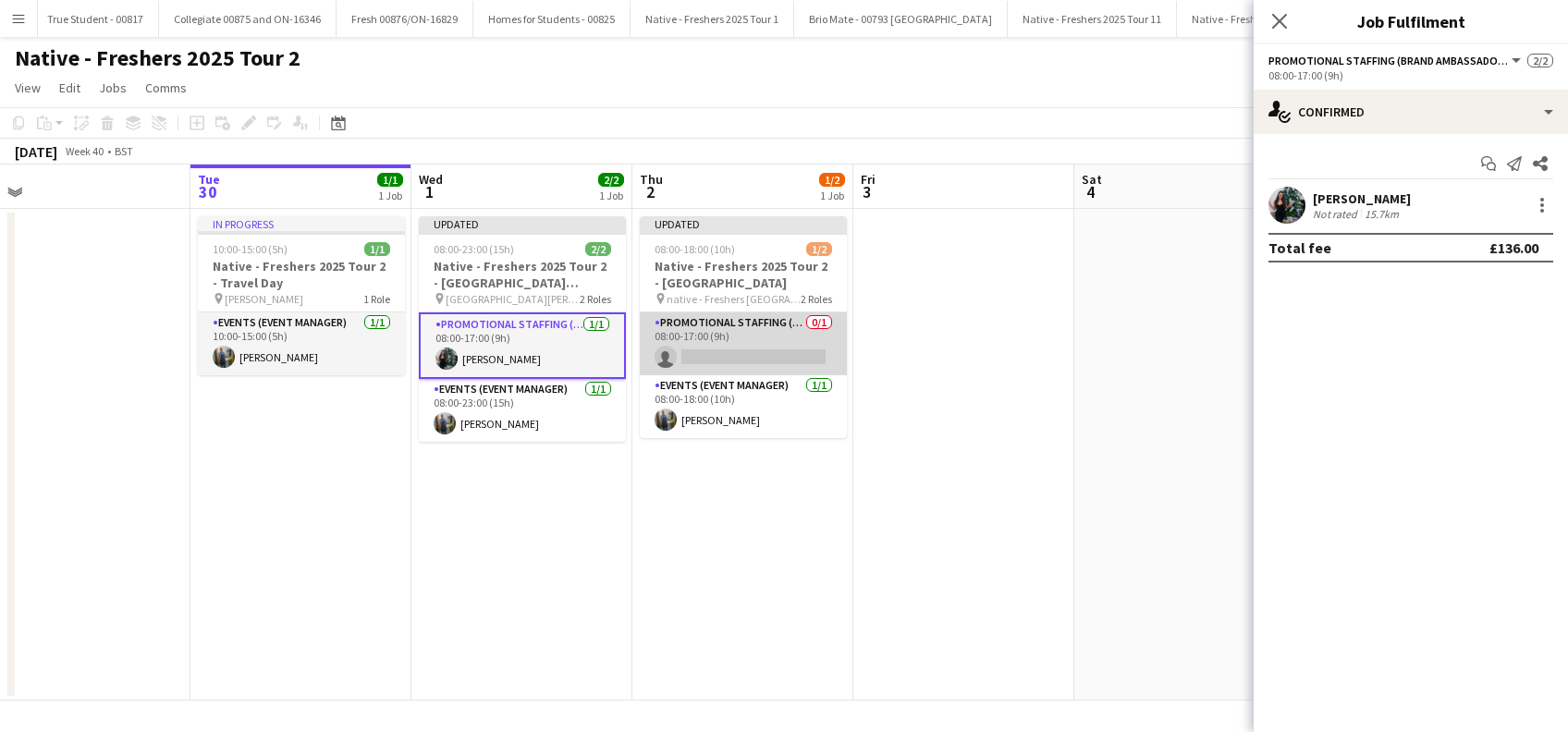
click at [697, 348] on app-card-role "Promotional Staffing (Brand Ambassadors) 0/1 08:00-17:00 (9h) single-neutral-ac…" at bounding box center [743, 343] width 207 height 62
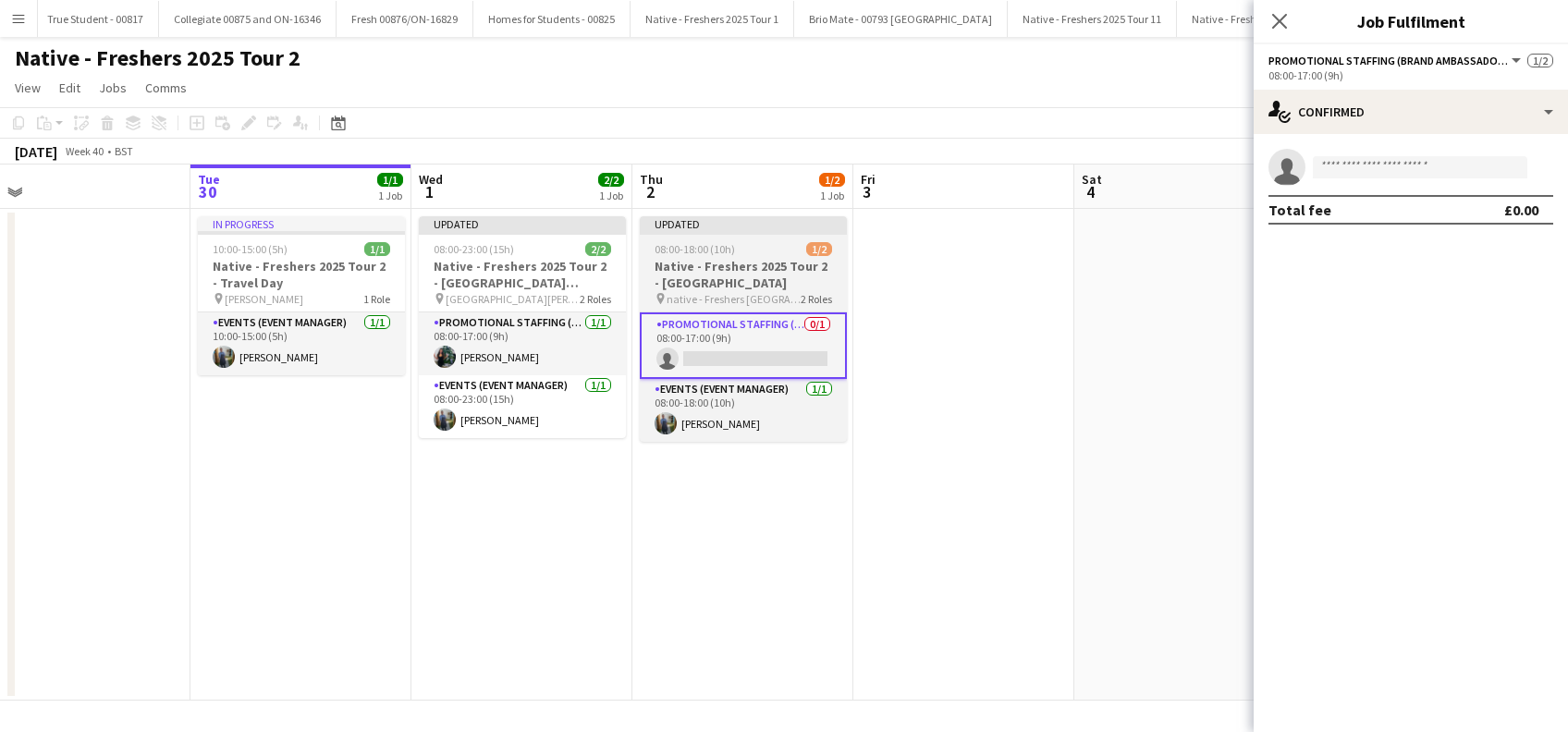
drag, startPoint x: 693, startPoint y: 283, endPoint x: 664, endPoint y: 274, distance: 30.4
click at [693, 284] on h3 "Native - Freshers 2025 Tour 2 - Coventry" at bounding box center [743, 275] width 207 height 34
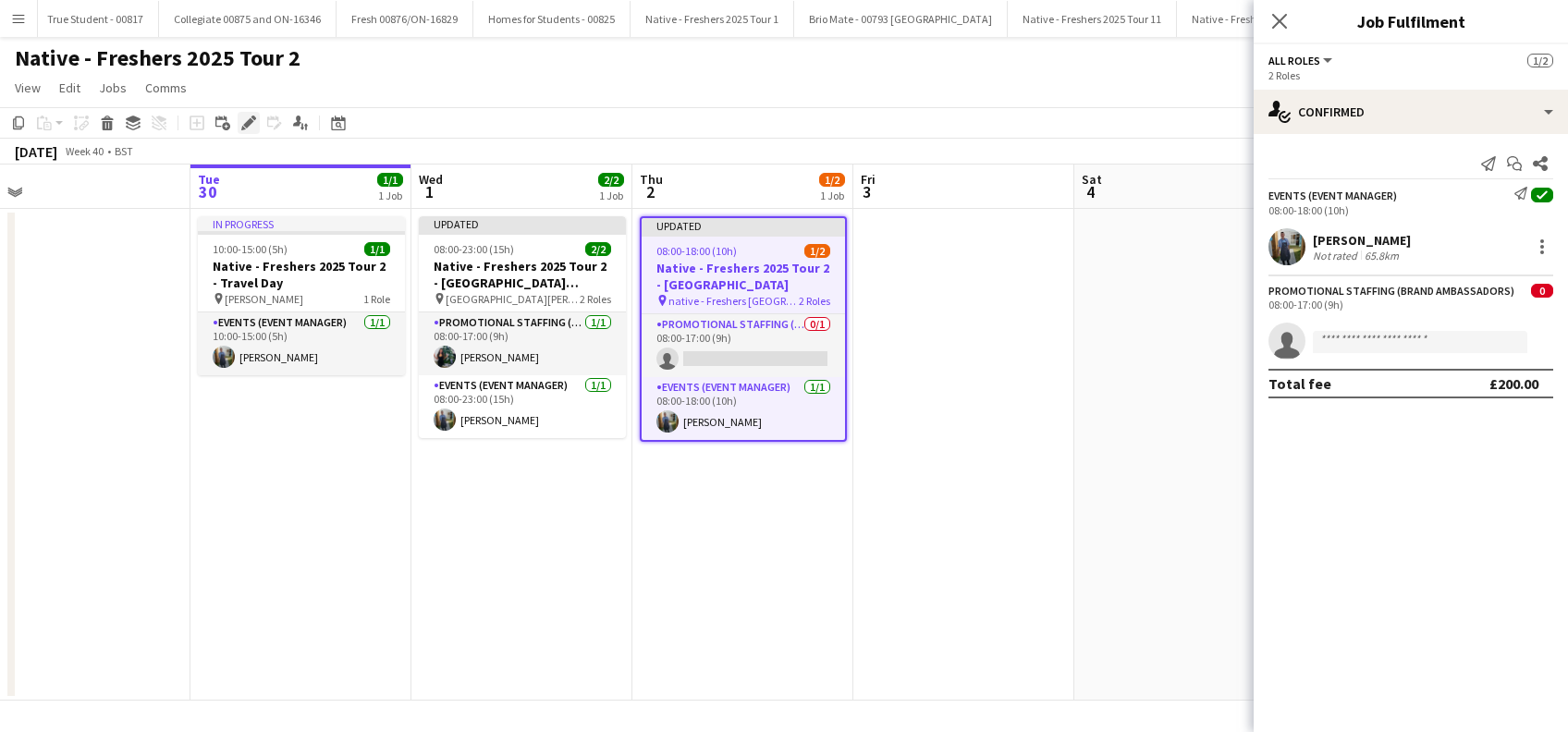
click at [242, 126] on icon at bounding box center [243, 128] width 5 height 5
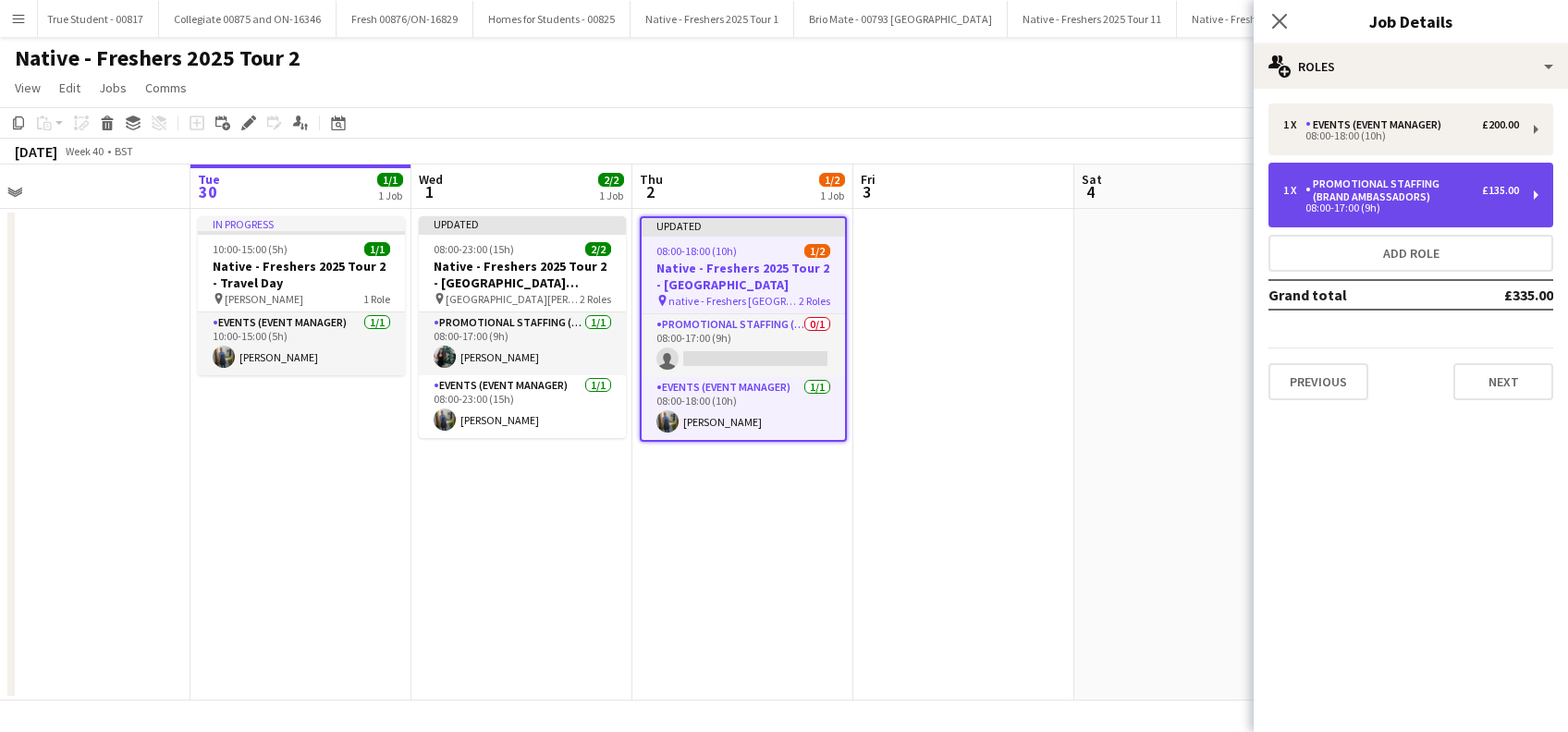
click at [1432, 199] on div "Promotional Staffing (Brand Ambassadors)" at bounding box center [1393, 190] width 177 height 26
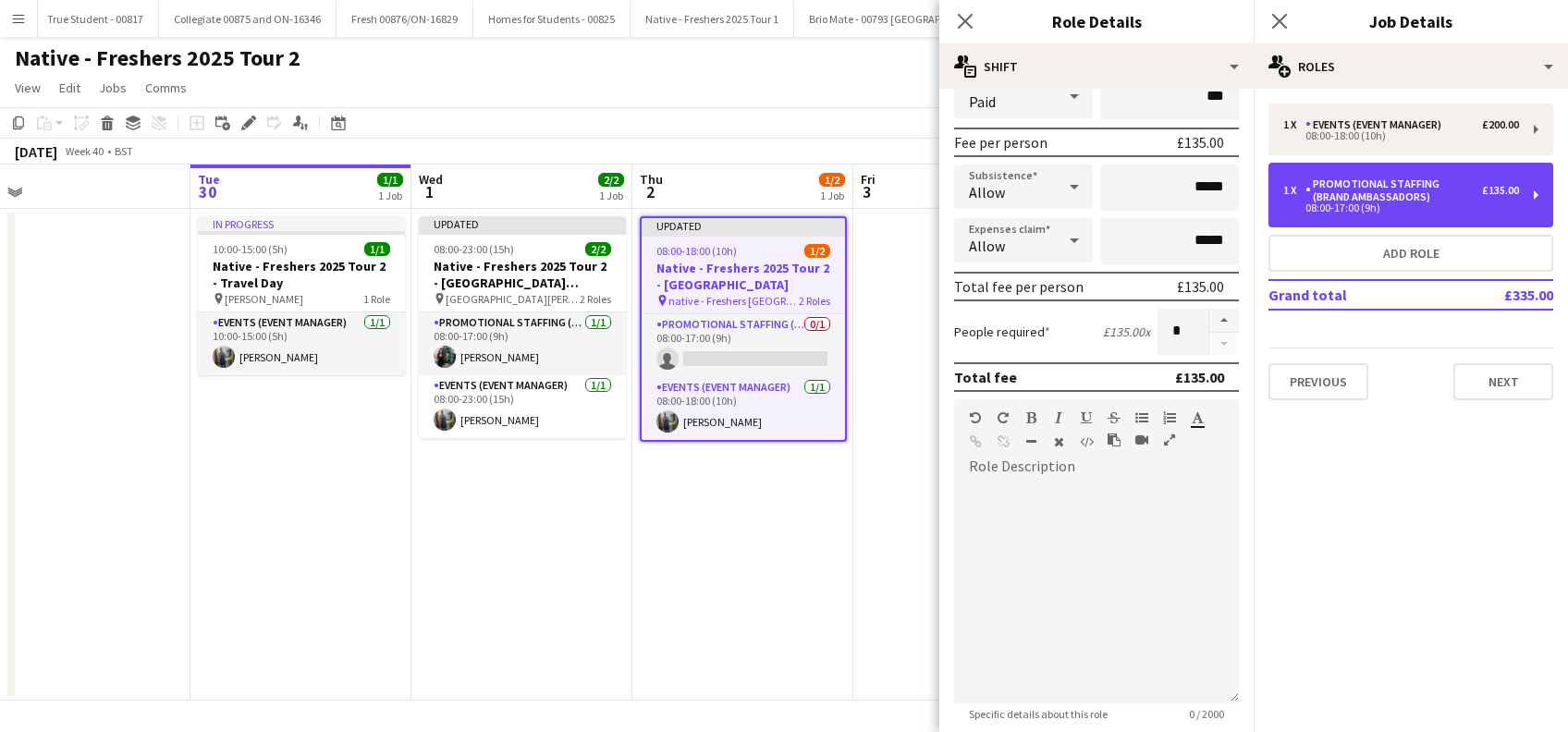
scroll to position [370, 0]
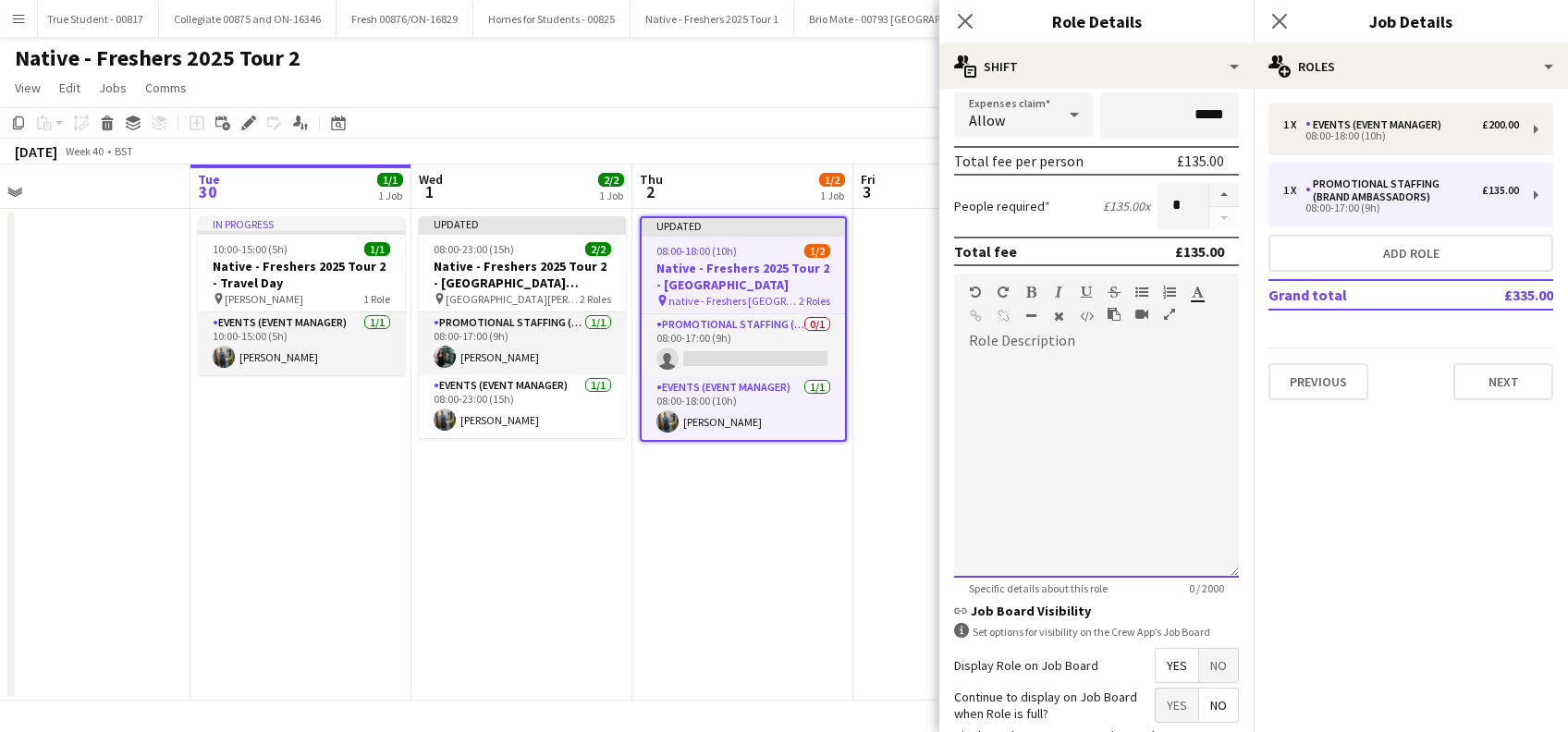
click at [1018, 379] on div at bounding box center [1096, 467] width 285 height 222
paste div
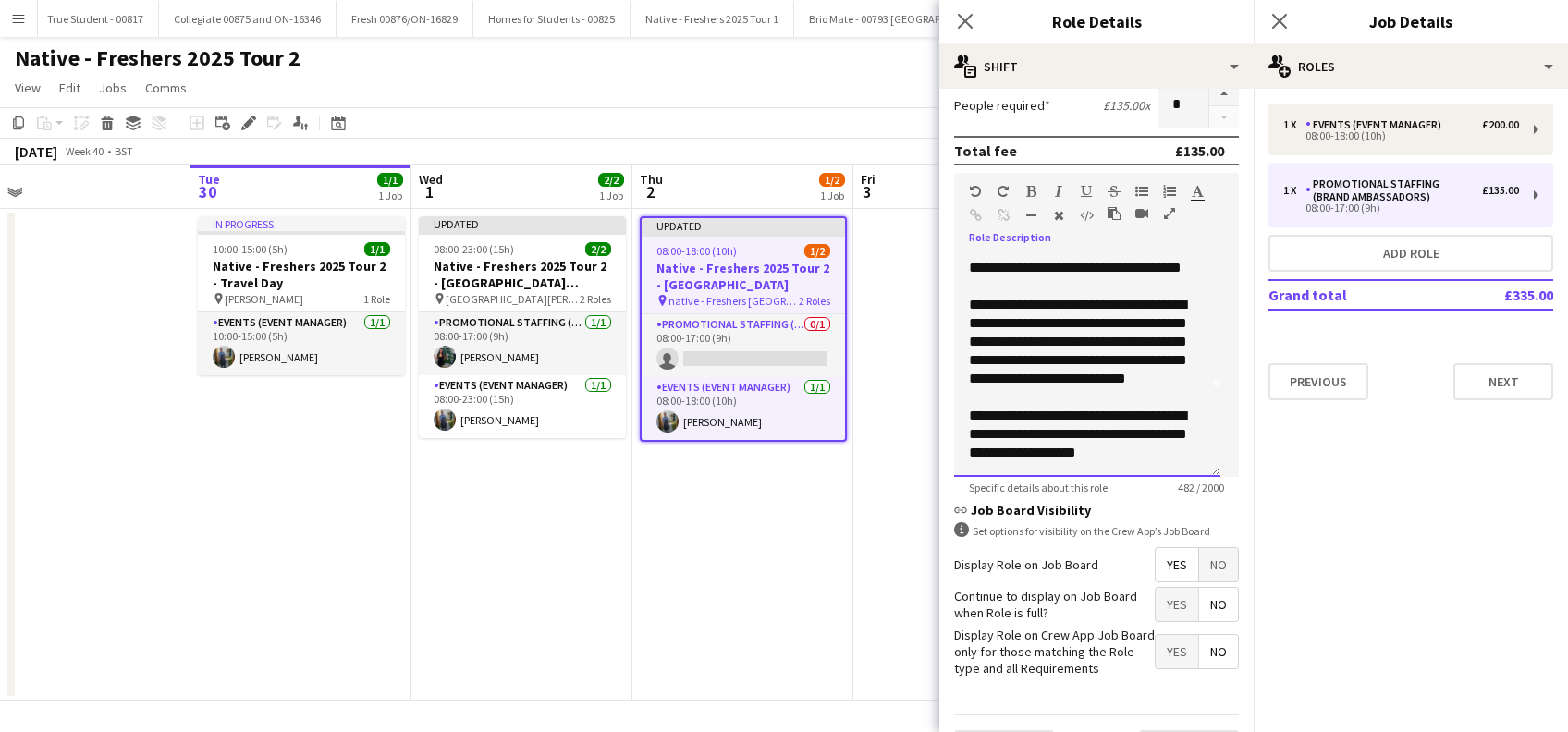
scroll to position [535, 0]
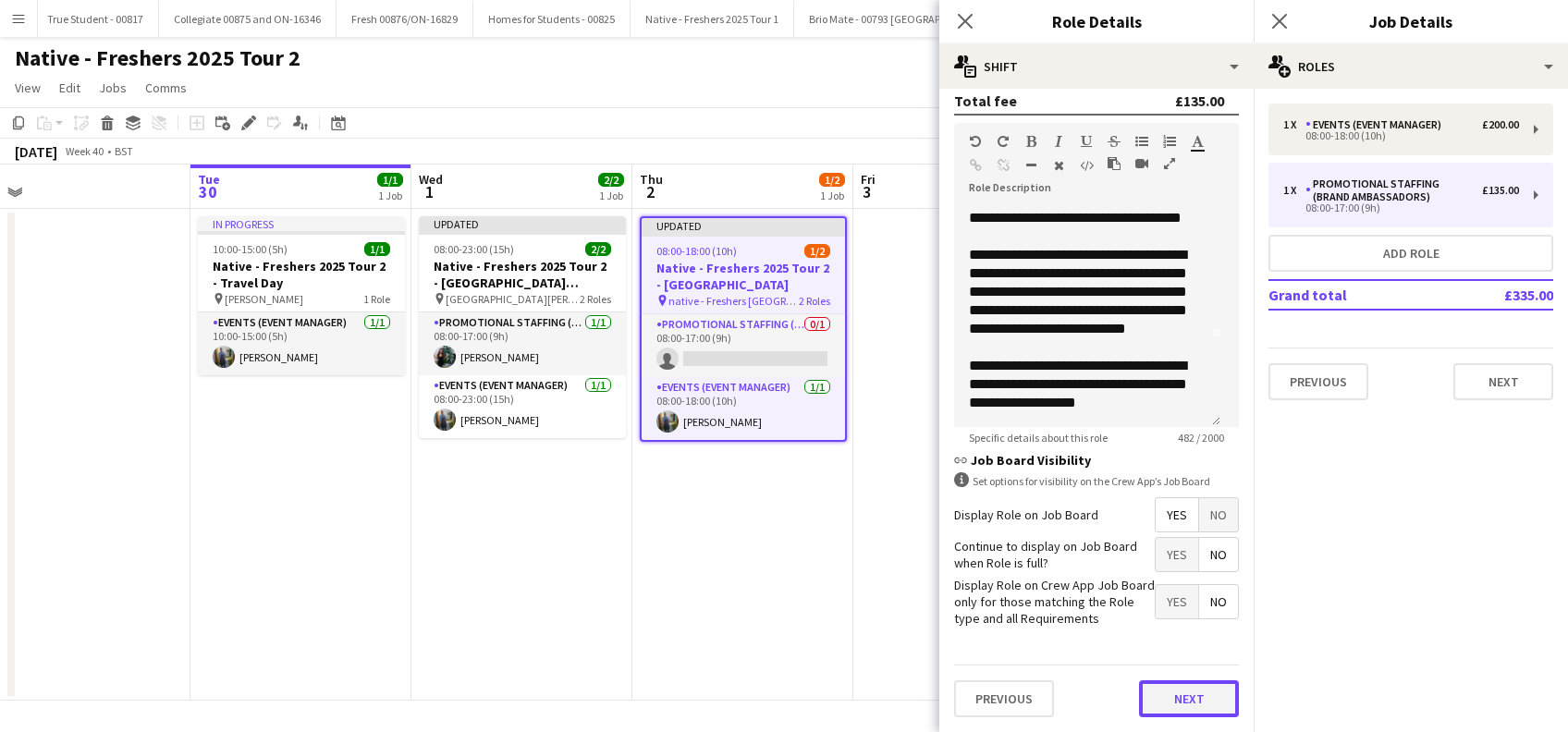
click at [1175, 703] on button "Next" at bounding box center [1189, 698] width 100 height 37
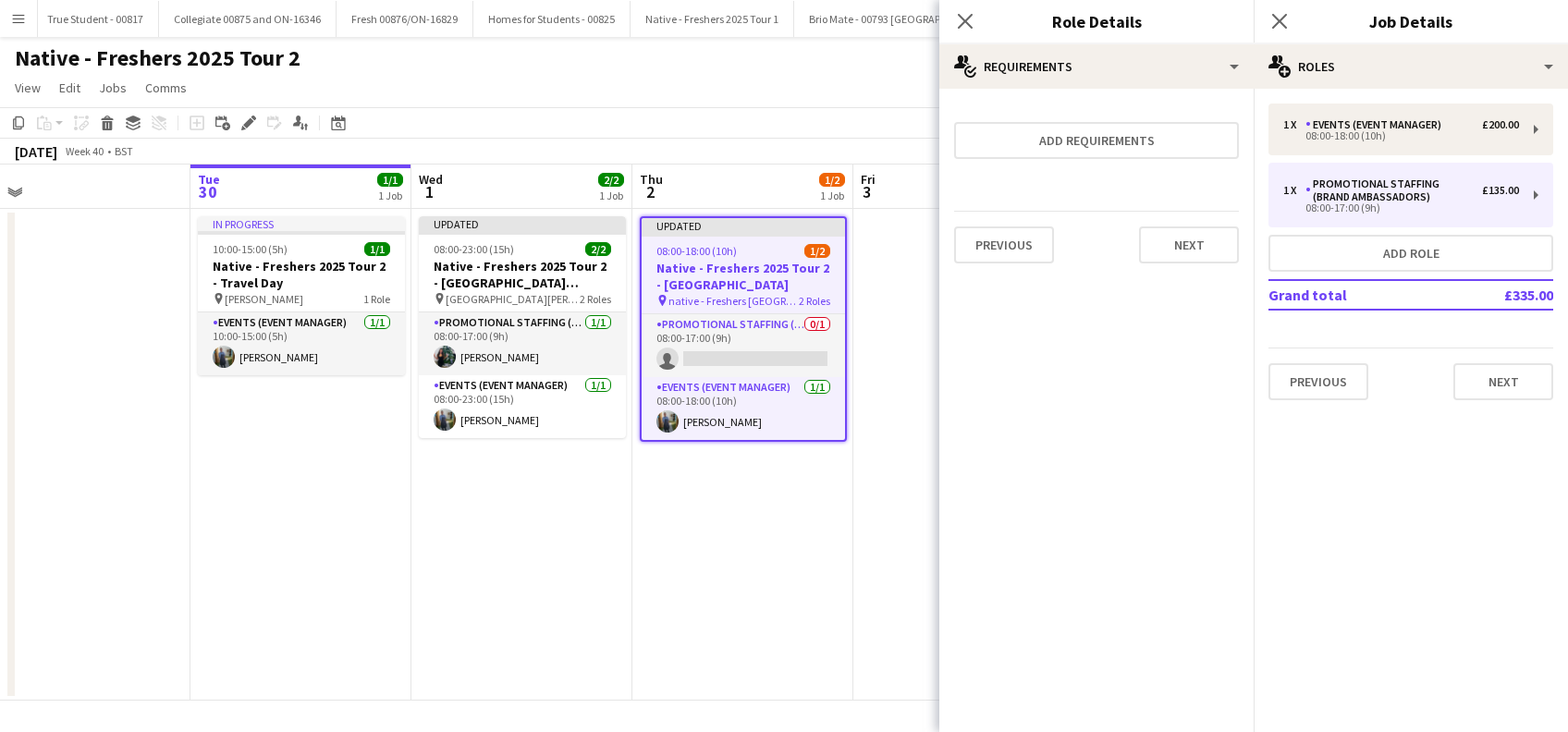
click at [1192, 264] on div "Previous Next" at bounding box center [1096, 245] width 285 height 67
click at [1192, 248] on button "Next" at bounding box center [1189, 244] width 100 height 37
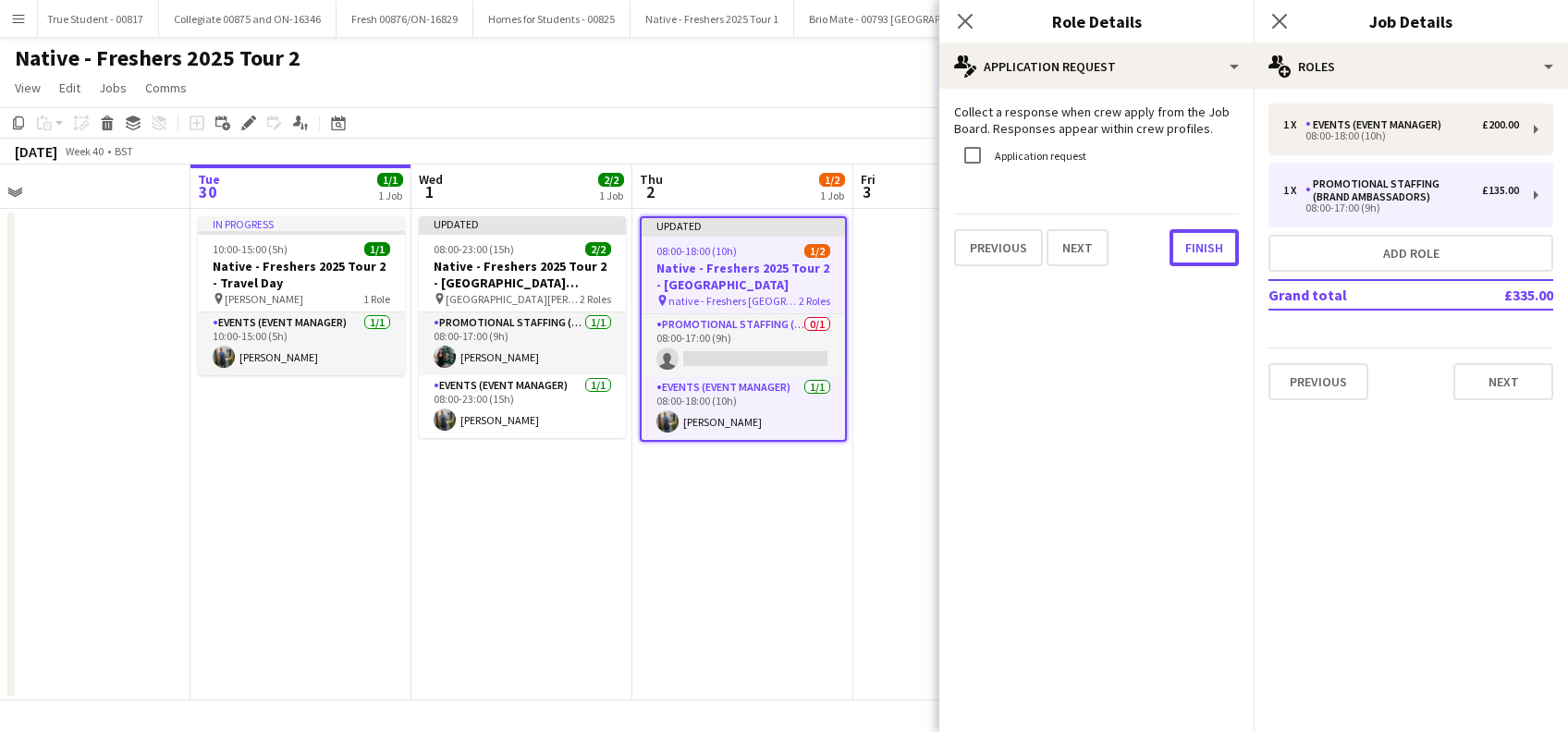
click at [1192, 248] on button "Finish" at bounding box center [1204, 247] width 69 height 37
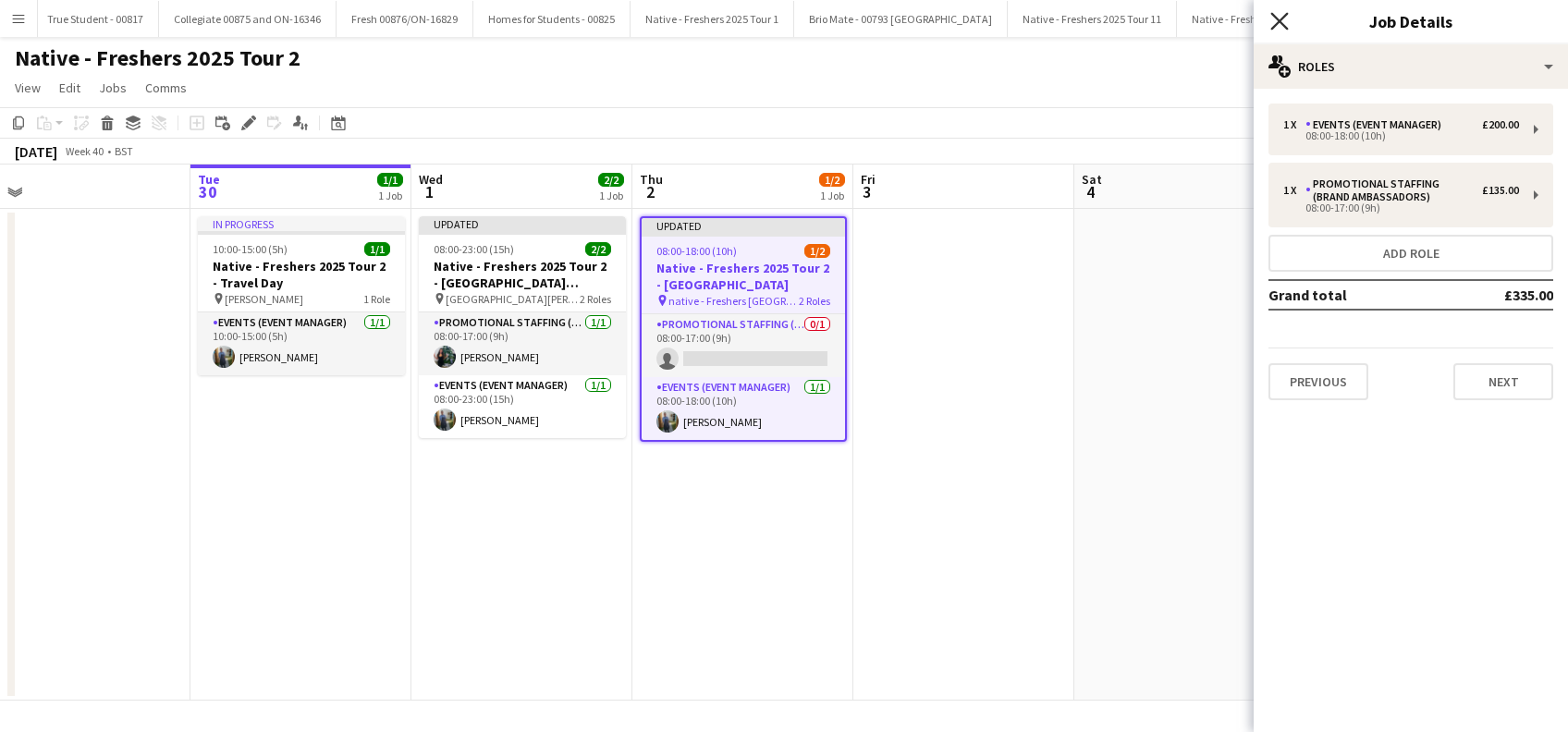
click at [1272, 22] on icon "Close pop-in" at bounding box center [1279, 21] width 18 height 18
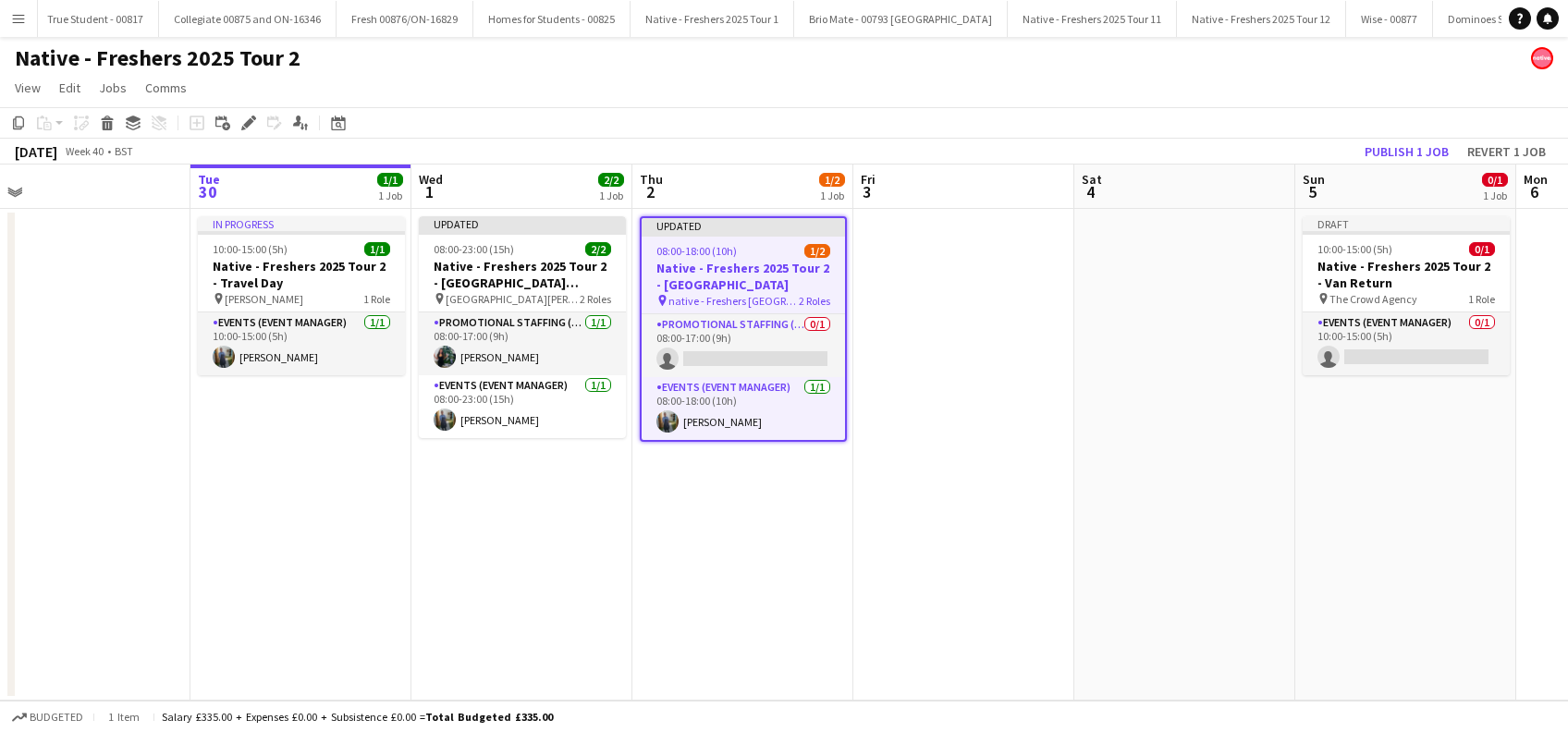
drag, startPoint x: 737, startPoint y: 529, endPoint x: 814, endPoint y: 503, distance: 81.3
click at [737, 528] on app-date-cell "Updated 08:00-18:00 (10h) 1/2 Native - Freshers 2025 Tour 2 - Coventry pin nati…" at bounding box center [743, 455] width 221 height 492
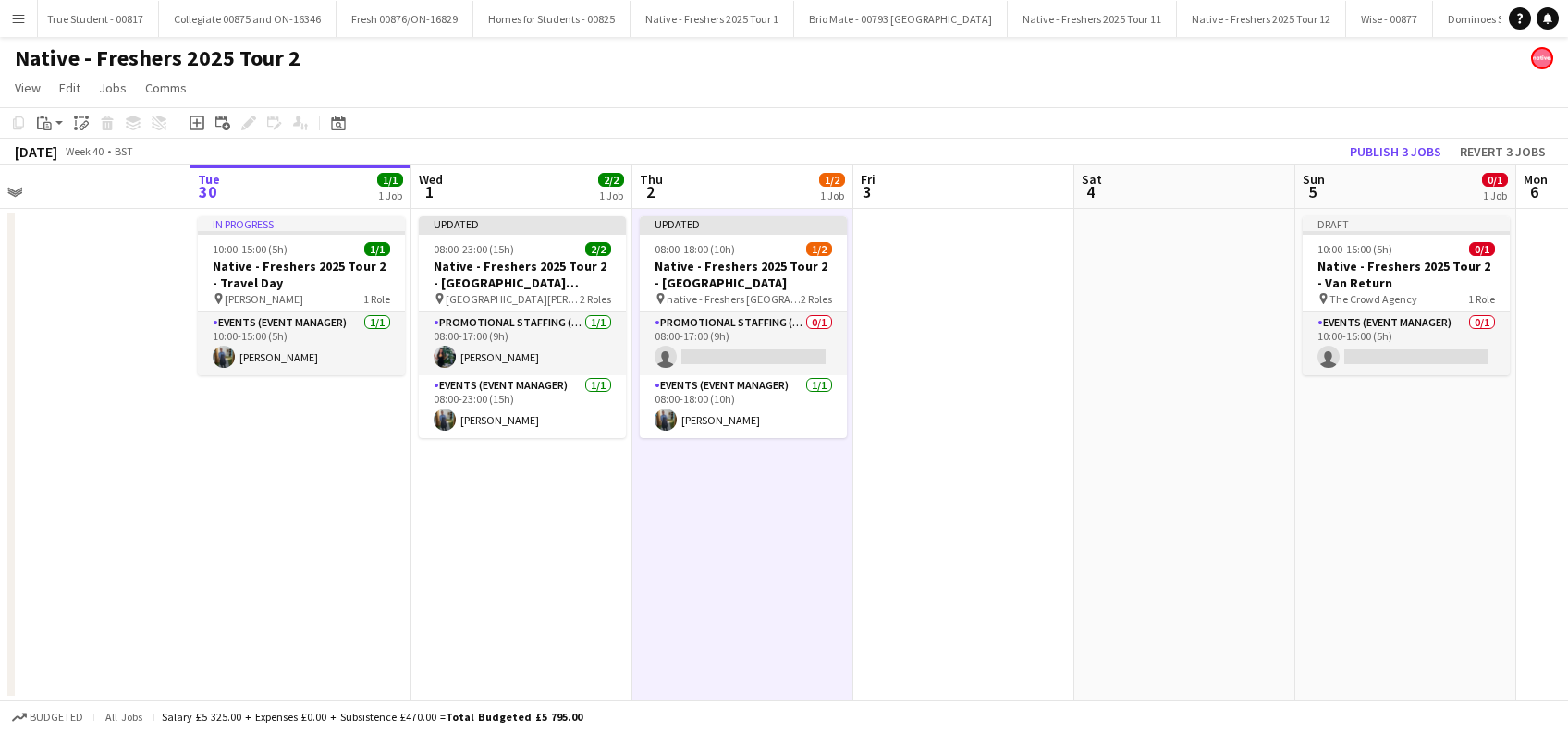
click at [962, 485] on app-date-cell at bounding box center [964, 455] width 221 height 492
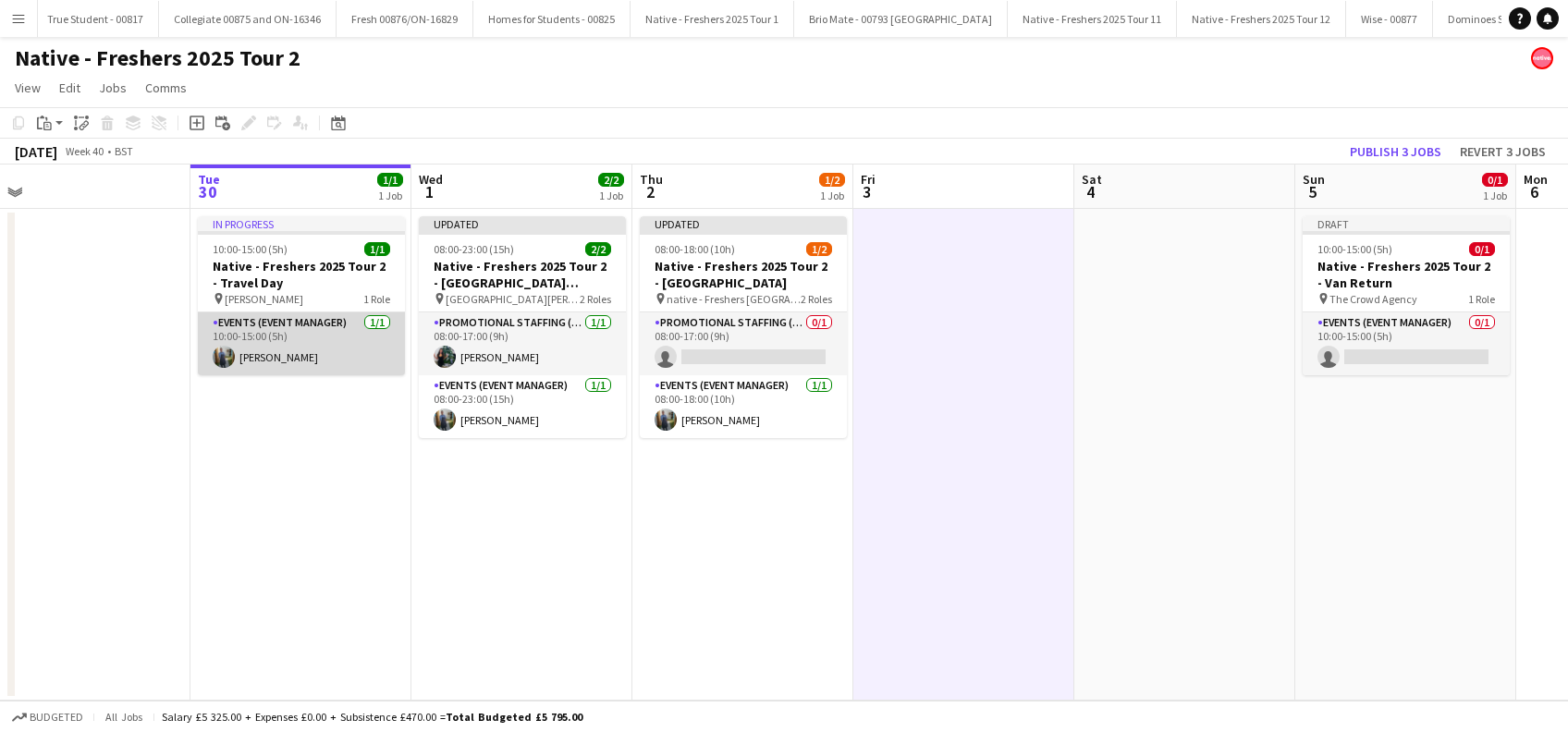
click at [303, 361] on app-card-role "Events (Event Manager) 1/1 10:00-15:00 (5h) Andrew Donald" at bounding box center [302, 343] width 207 height 62
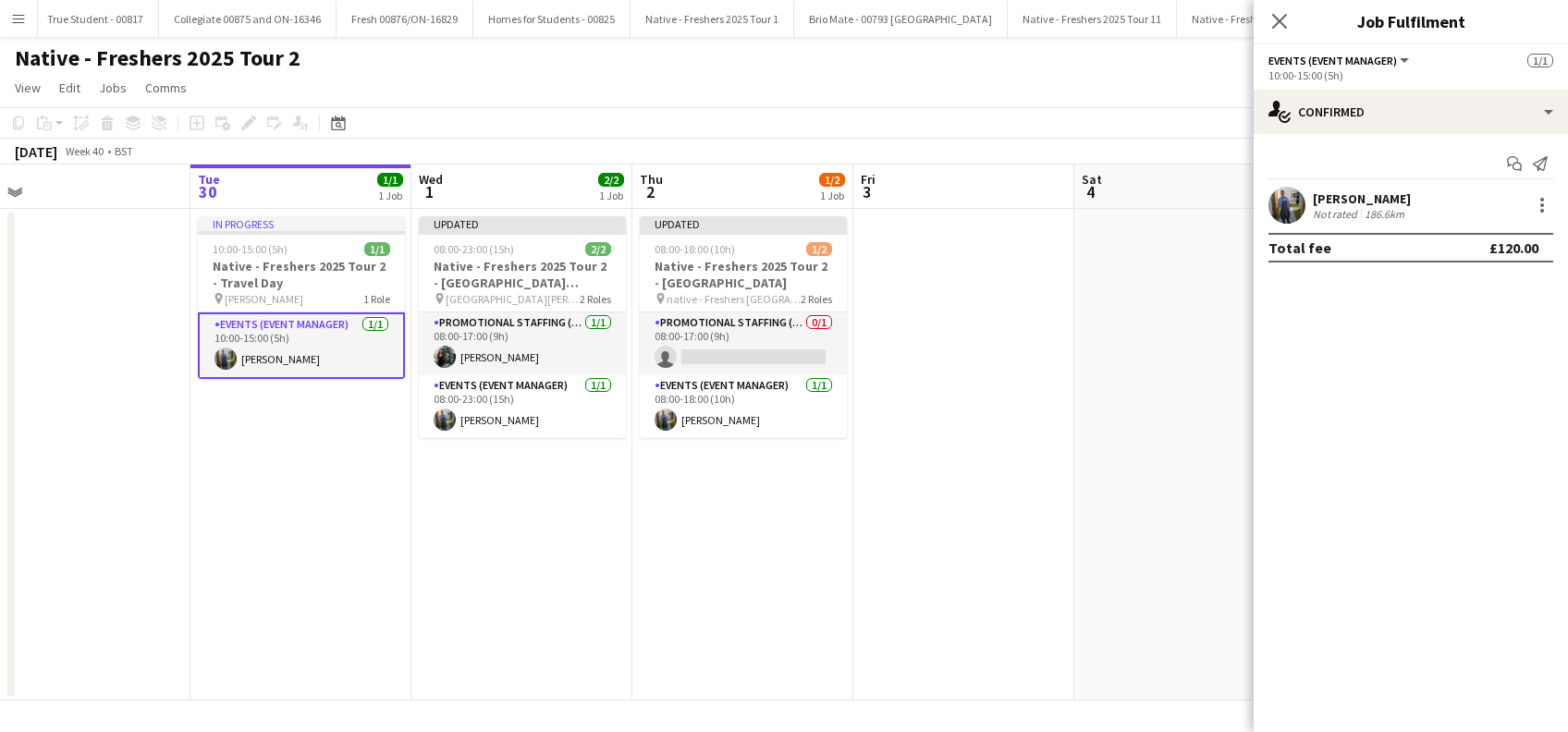
click at [1387, 195] on div "Andrew Donald" at bounding box center [1362, 198] width 98 height 17
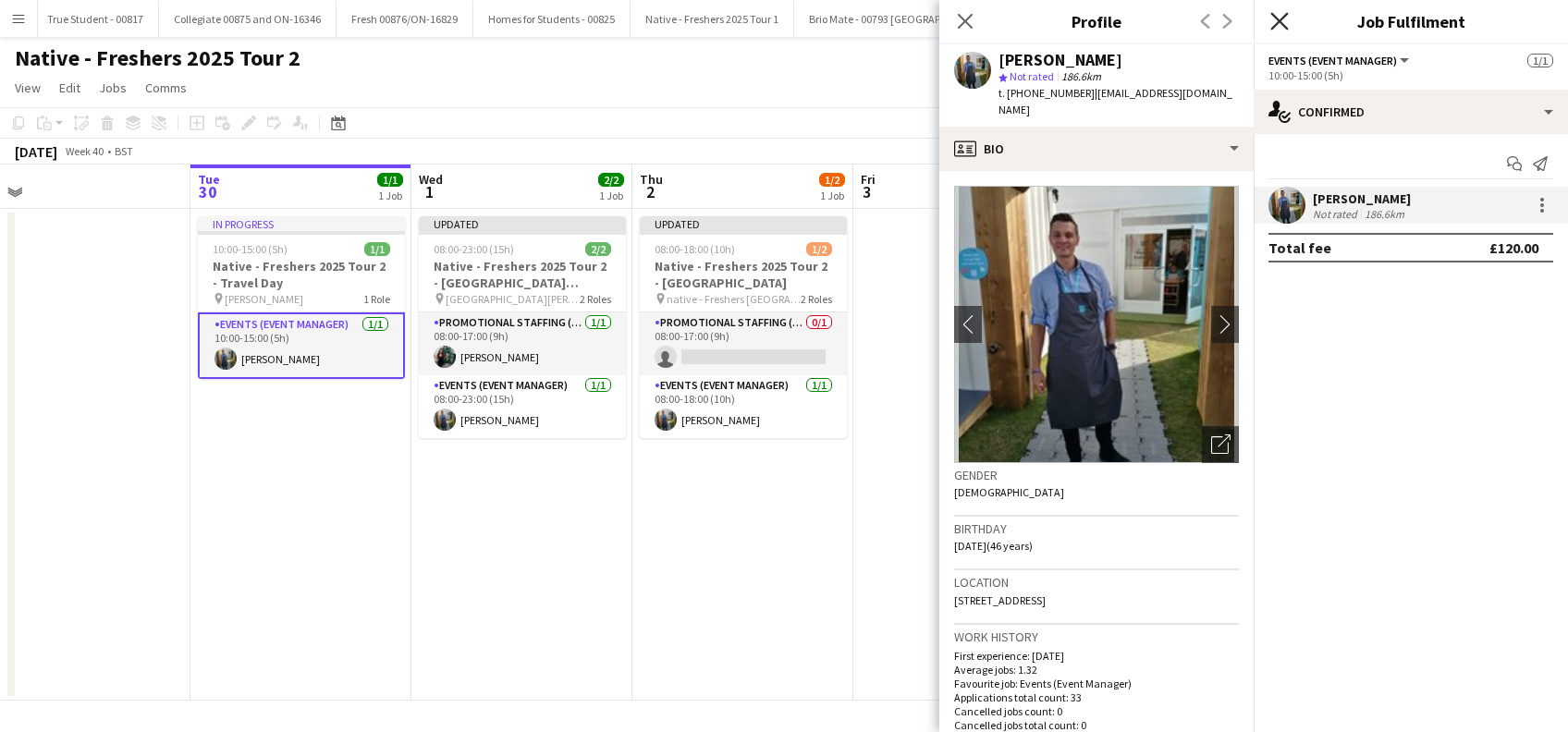
click at [1278, 20] on icon at bounding box center [1279, 21] width 18 height 18
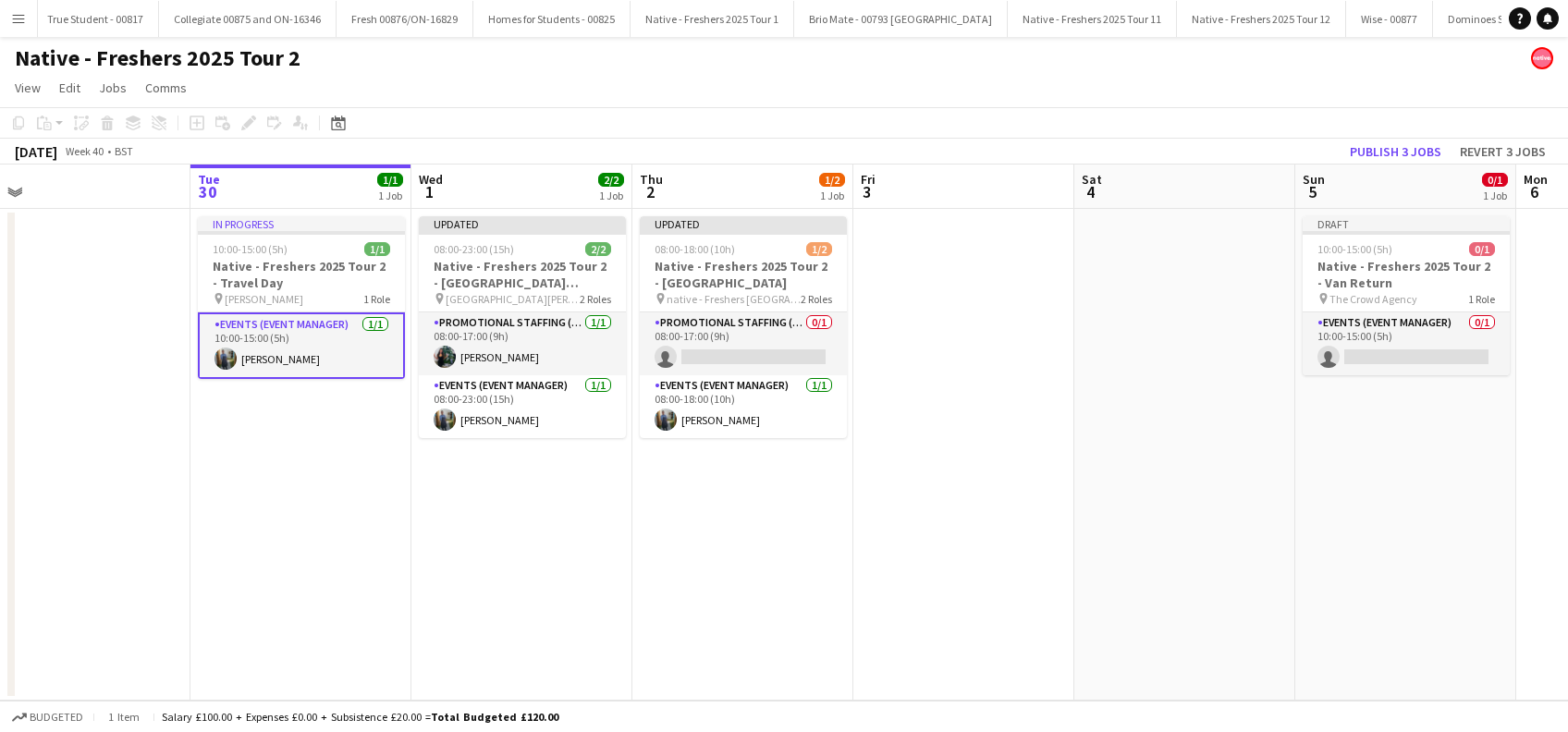
click at [739, 537] on app-date-cell "Updated 08:00-18:00 (10h) 1/2 Native - Freshers 2025 Tour 2 - Coventry pin nati…" at bounding box center [743, 455] width 221 height 492
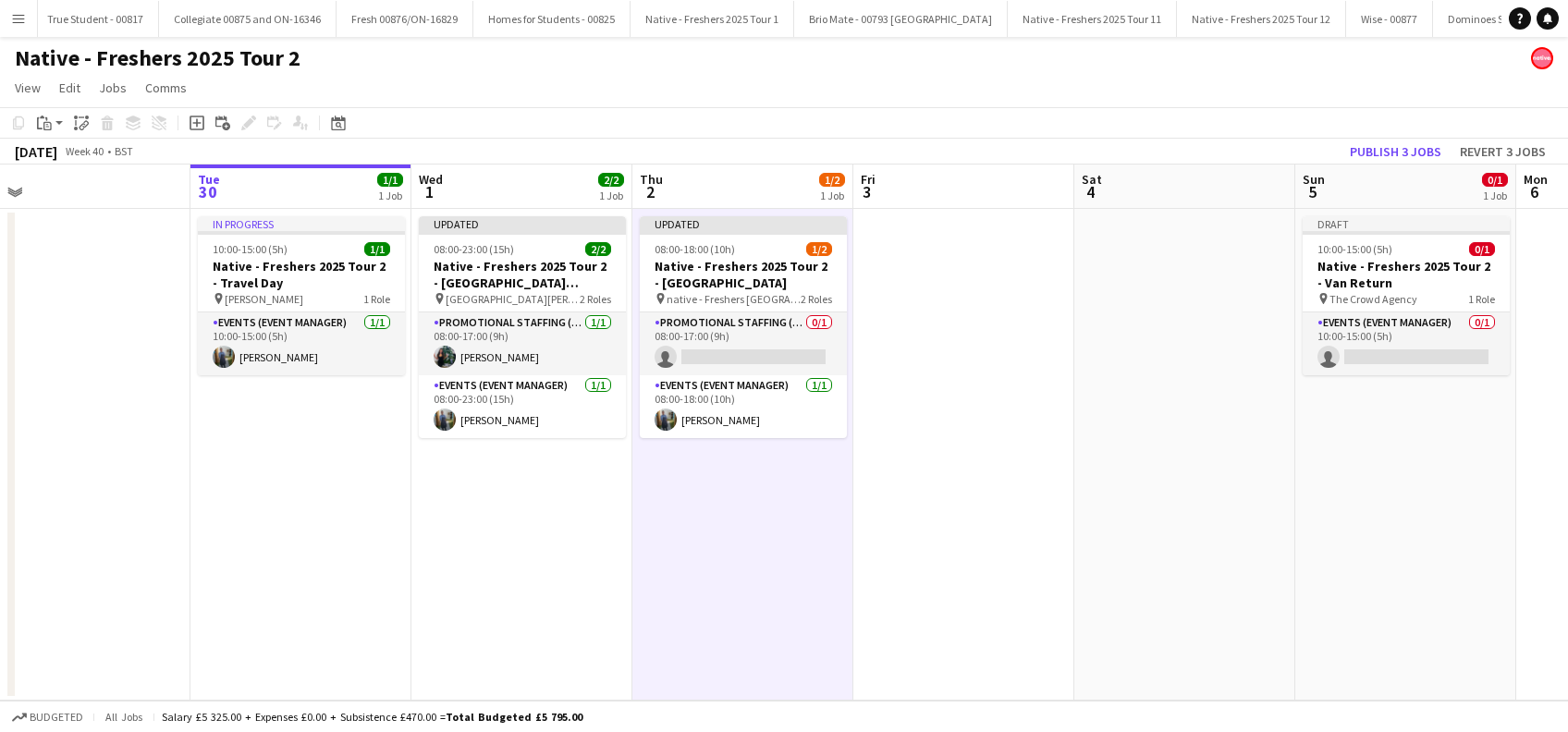
click at [914, 513] on app-date-cell at bounding box center [964, 455] width 221 height 492
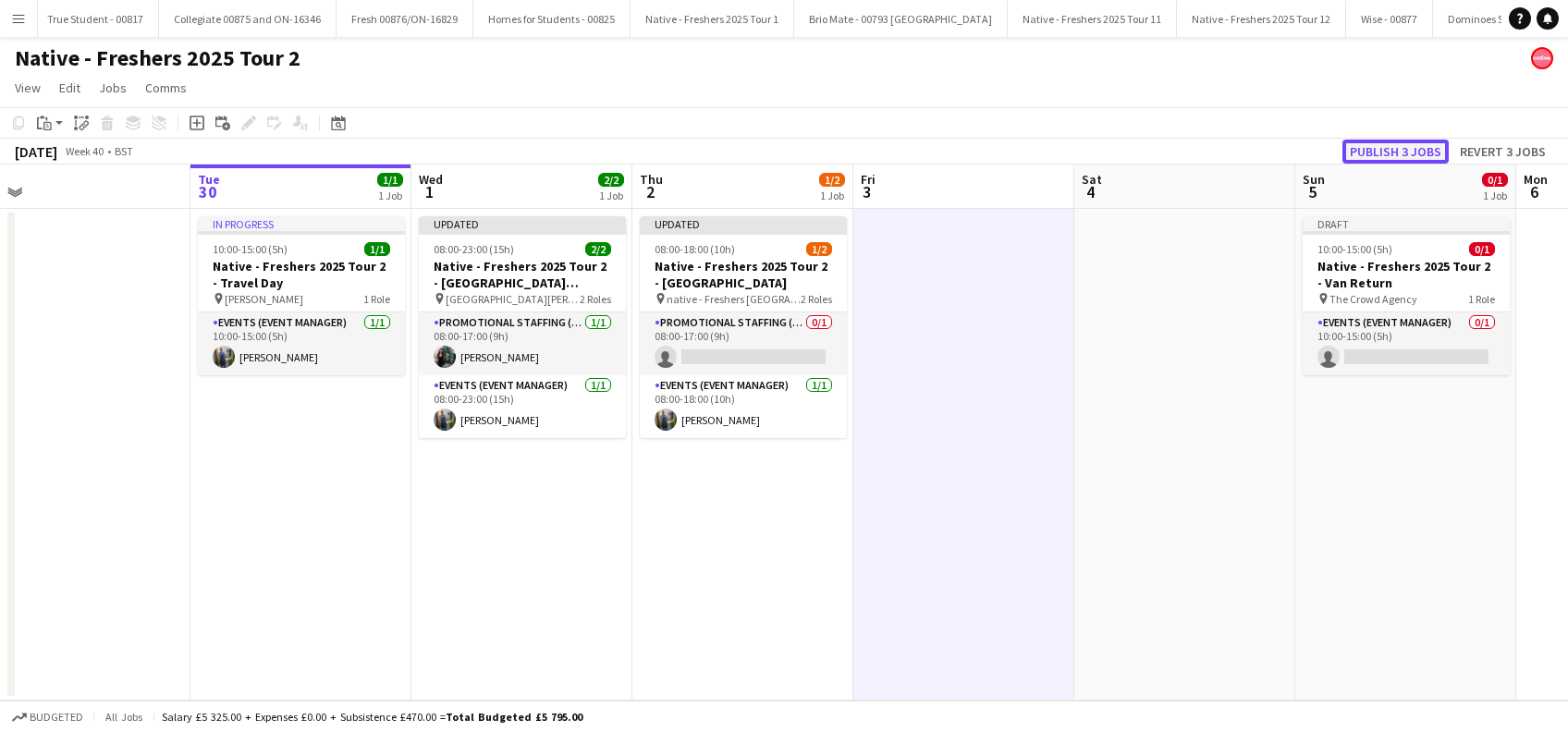
click at [1384, 155] on button "Publish 3 jobs" at bounding box center [1395, 152] width 106 height 24
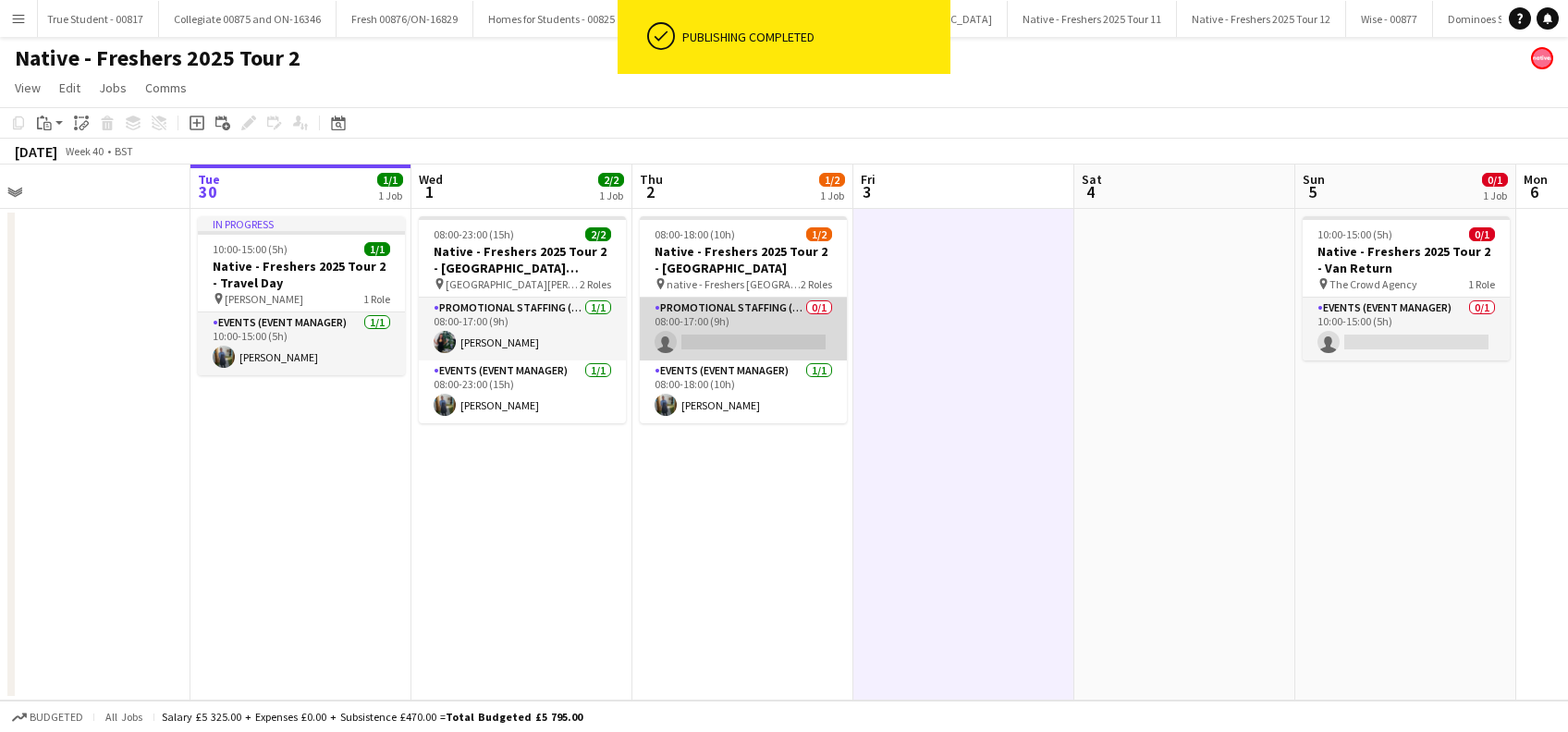
click at [761, 331] on app-card-role "Promotional Staffing (Brand Ambassadors) 0/1 08:00-17:00 (9h) single-neutral-ac…" at bounding box center [743, 328] width 207 height 62
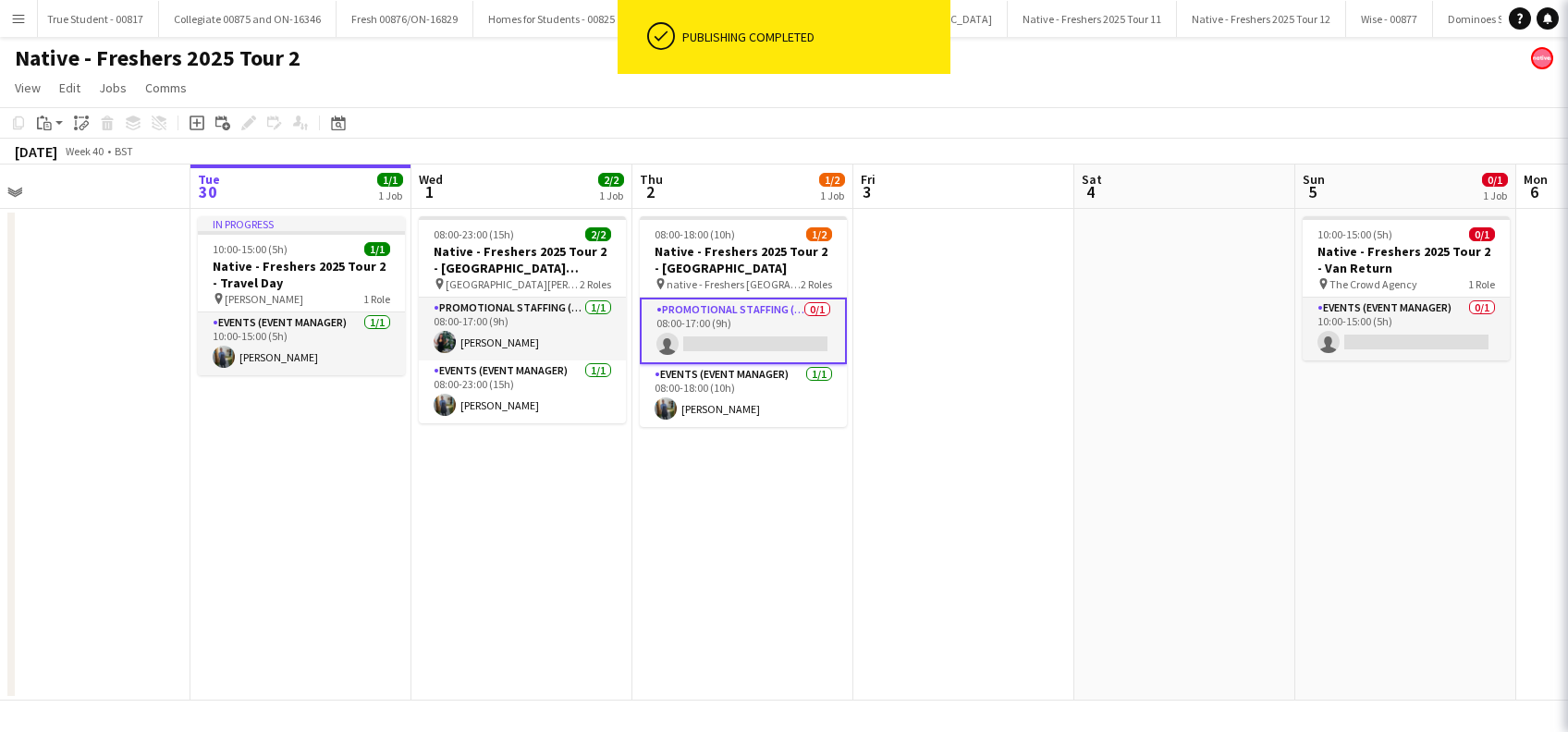
scroll to position [0, 471]
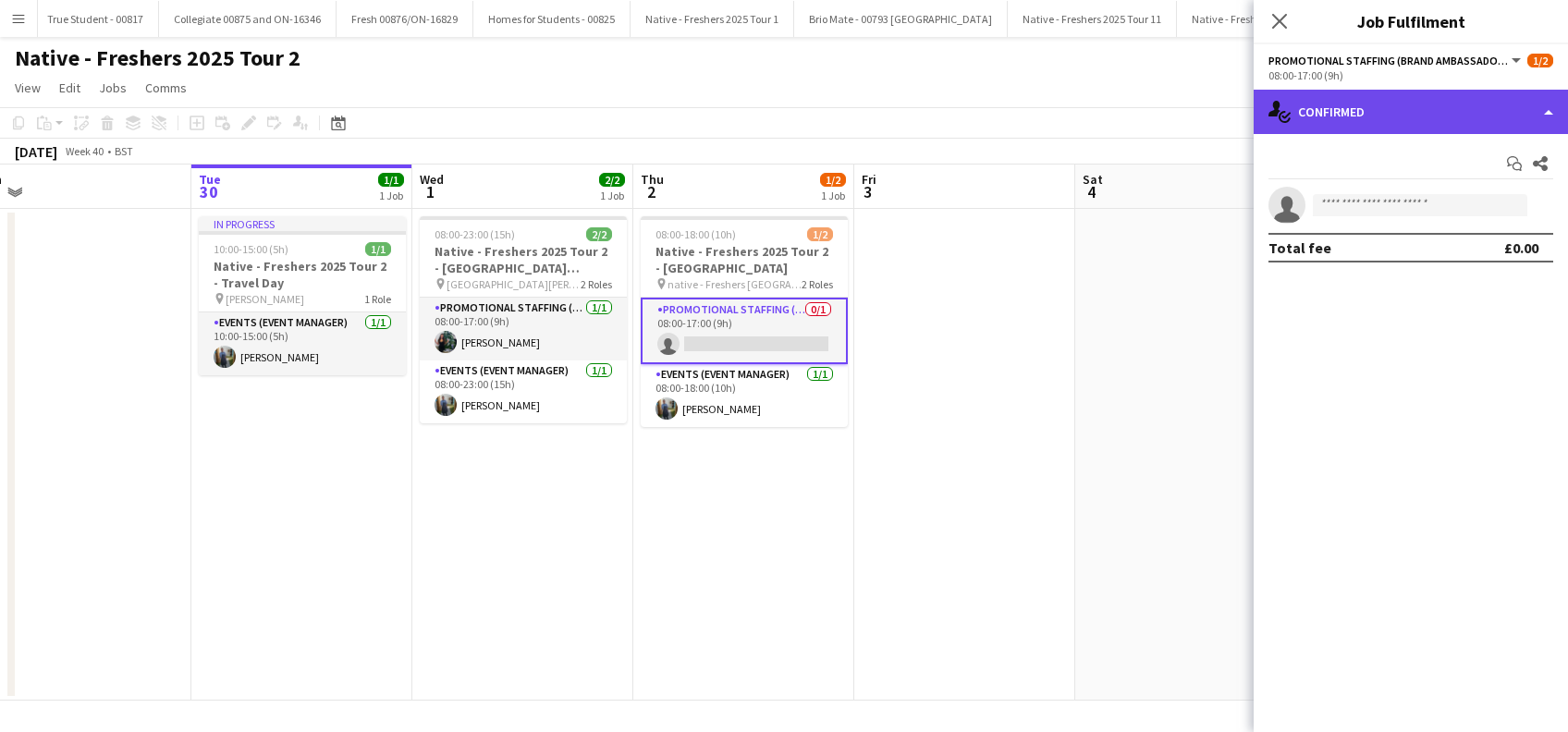
click at [1384, 113] on div "single-neutral-actions-check-2 Confirmed" at bounding box center [1410, 111] width 314 height 45
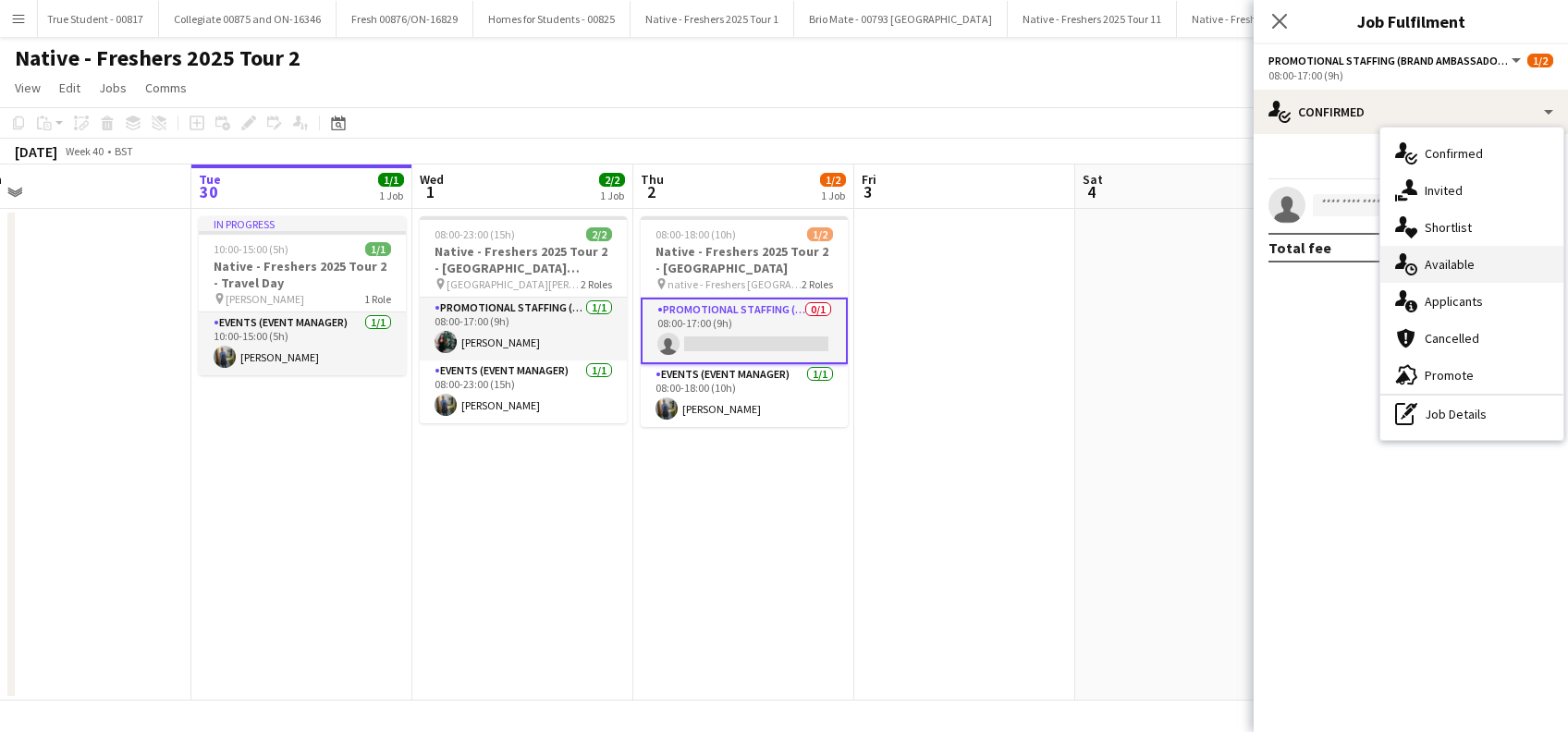
click at [1461, 263] on span "Available" at bounding box center [1450, 264] width 50 height 17
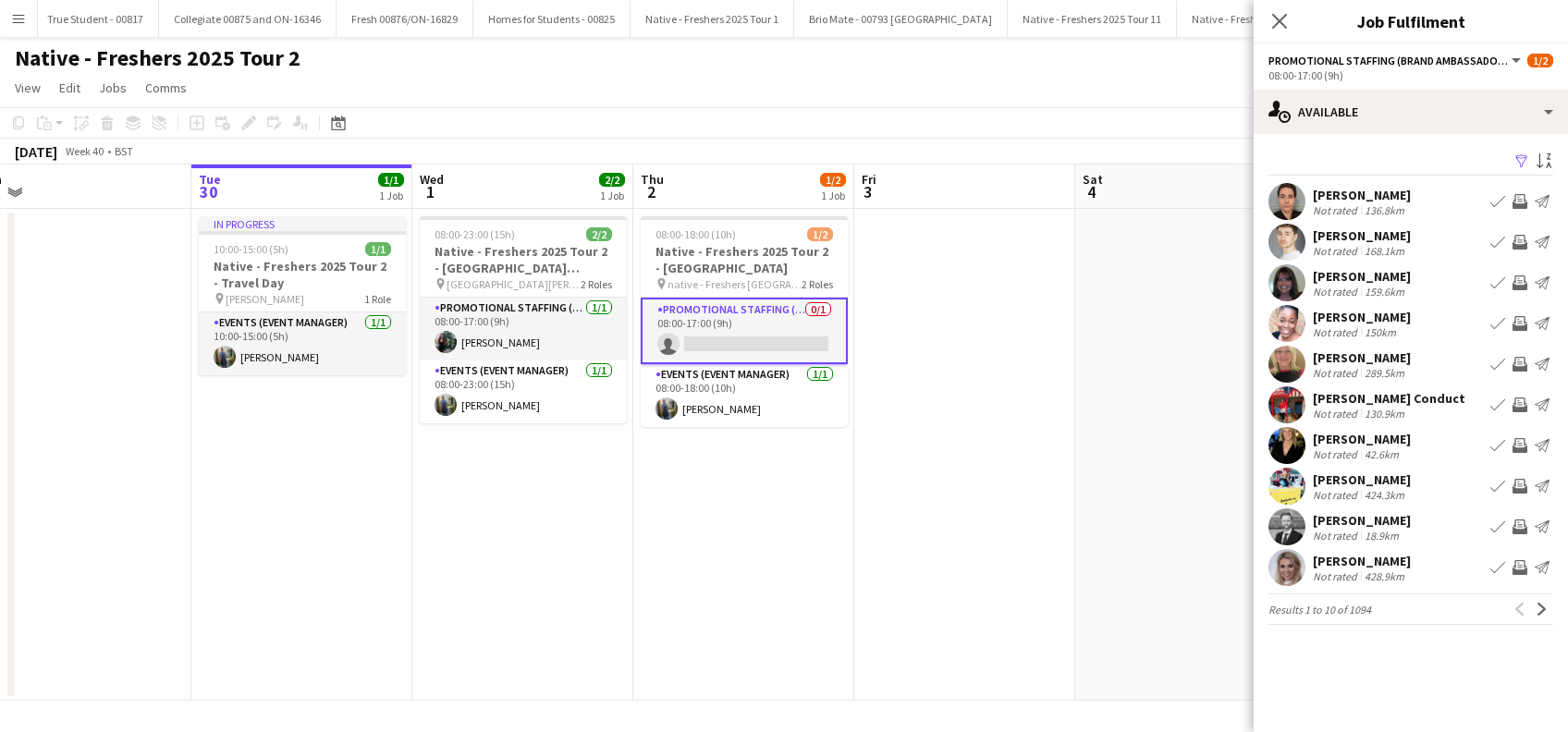
click at [1518, 157] on app-icon "Filter" at bounding box center [1521, 163] width 15 height 18
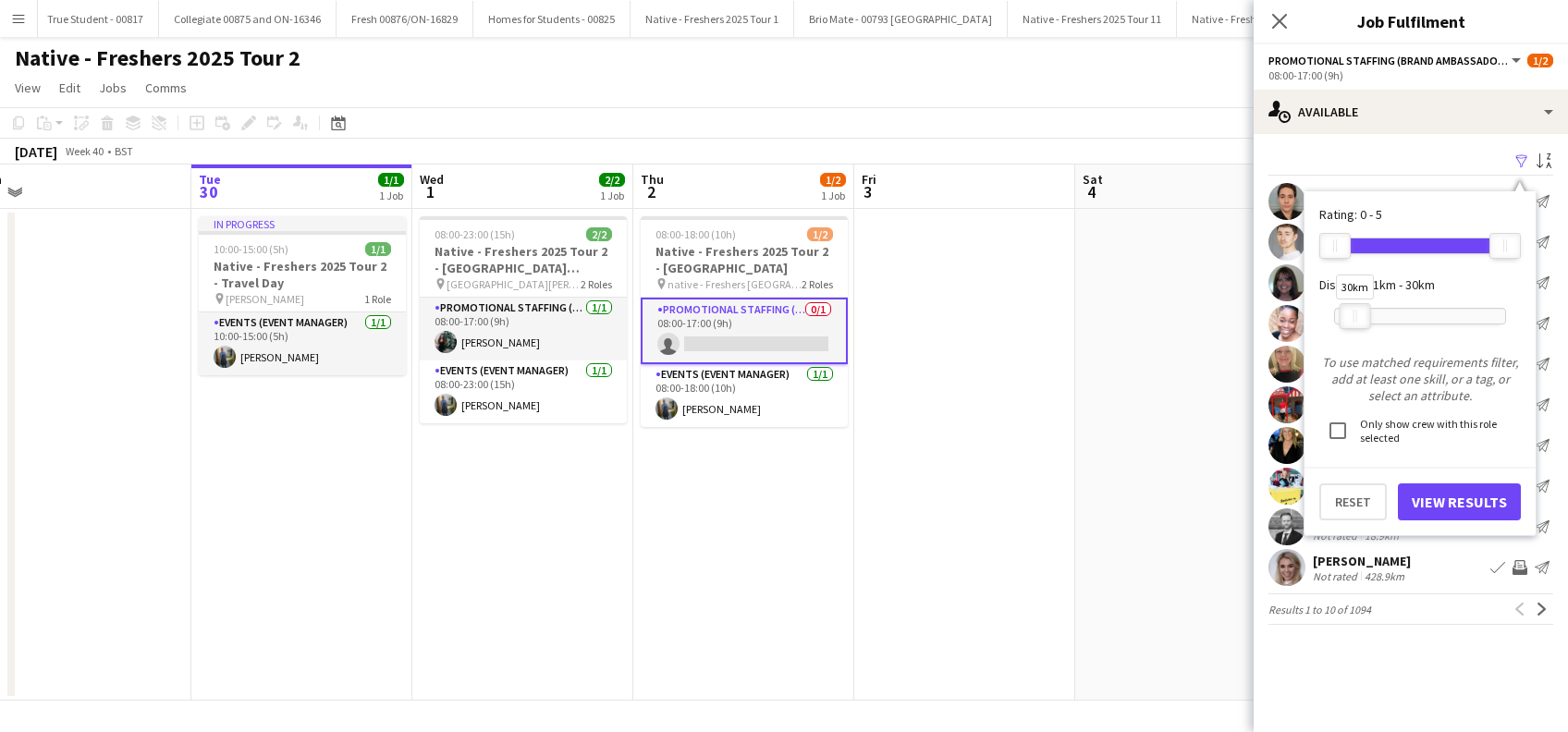
drag, startPoint x: 1502, startPoint y: 310, endPoint x: 1350, endPoint y: 321, distance: 152.4
click at [1350, 321] on div at bounding box center [1356, 316] width 30 height 24
click at [1468, 497] on button "View Results" at bounding box center [1460, 502] width 123 height 37
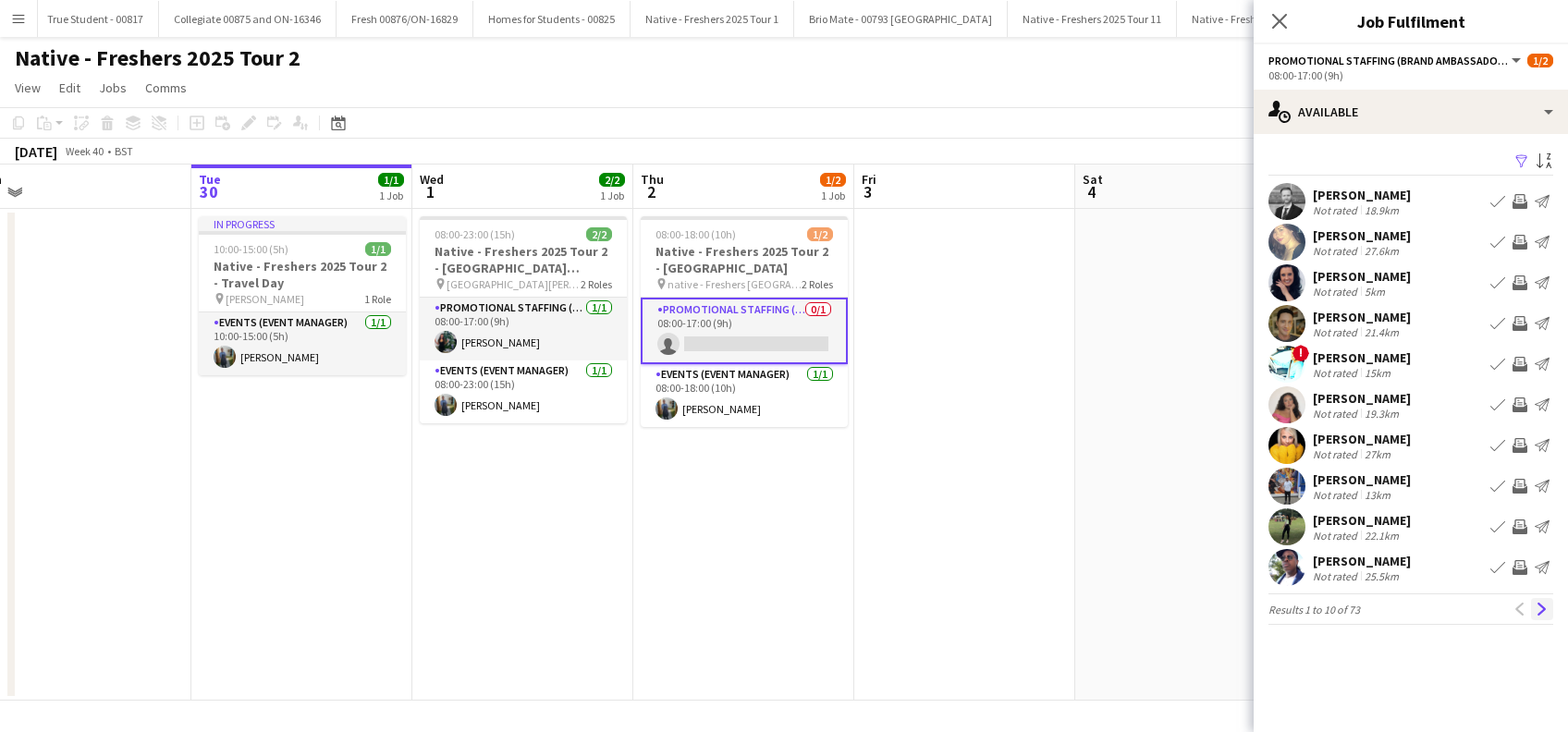
click at [1544, 611] on app-icon "Next" at bounding box center [1542, 609] width 13 height 13
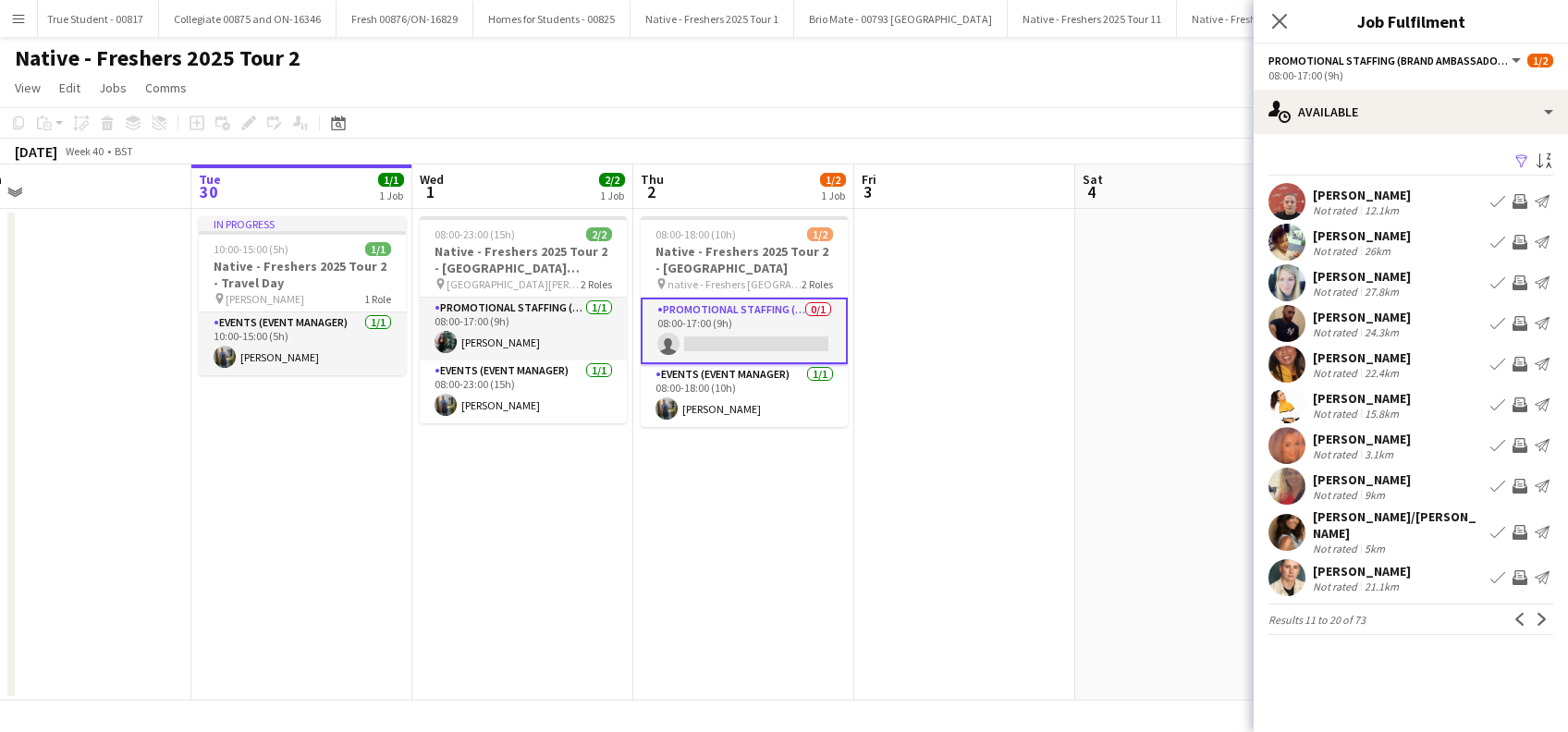
click at [1544, 613] on app-icon "Next" at bounding box center [1542, 619] width 13 height 13
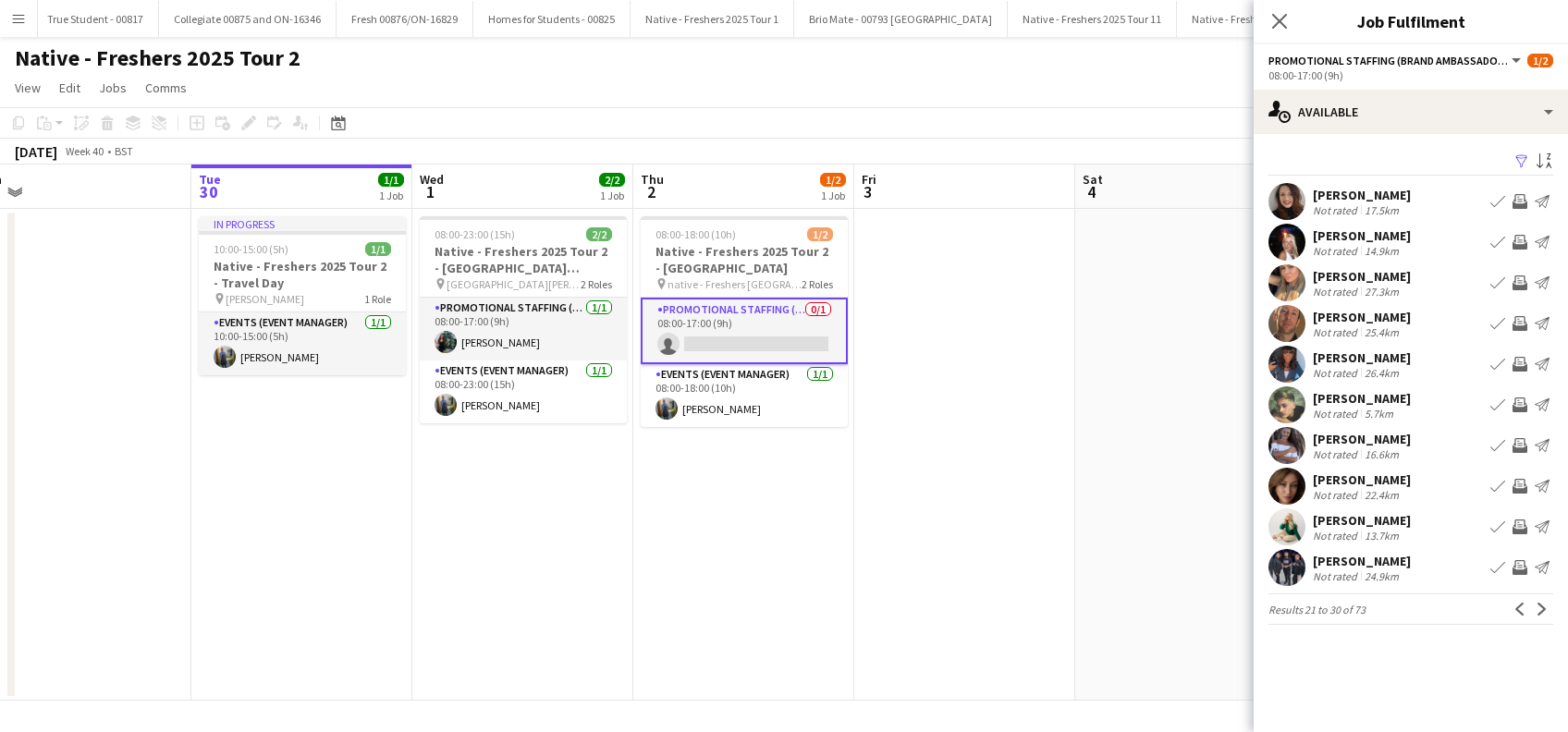
click at [1544, 611] on app-icon "Next" at bounding box center [1542, 609] width 13 height 13
click at [1537, 609] on app-icon "Next" at bounding box center [1542, 609] width 13 height 13
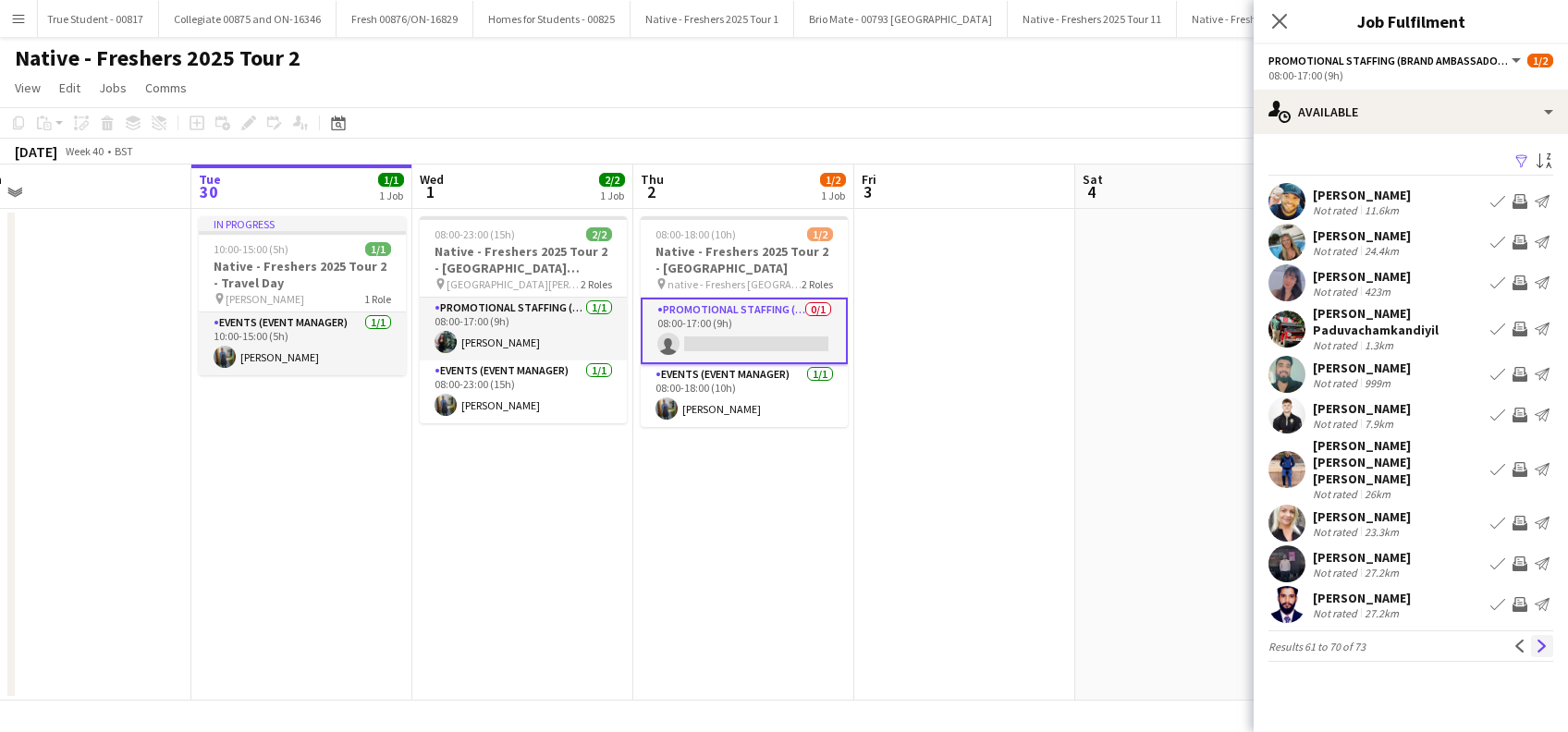
click at [1537, 640] on app-icon "Next" at bounding box center [1542, 646] width 13 height 13
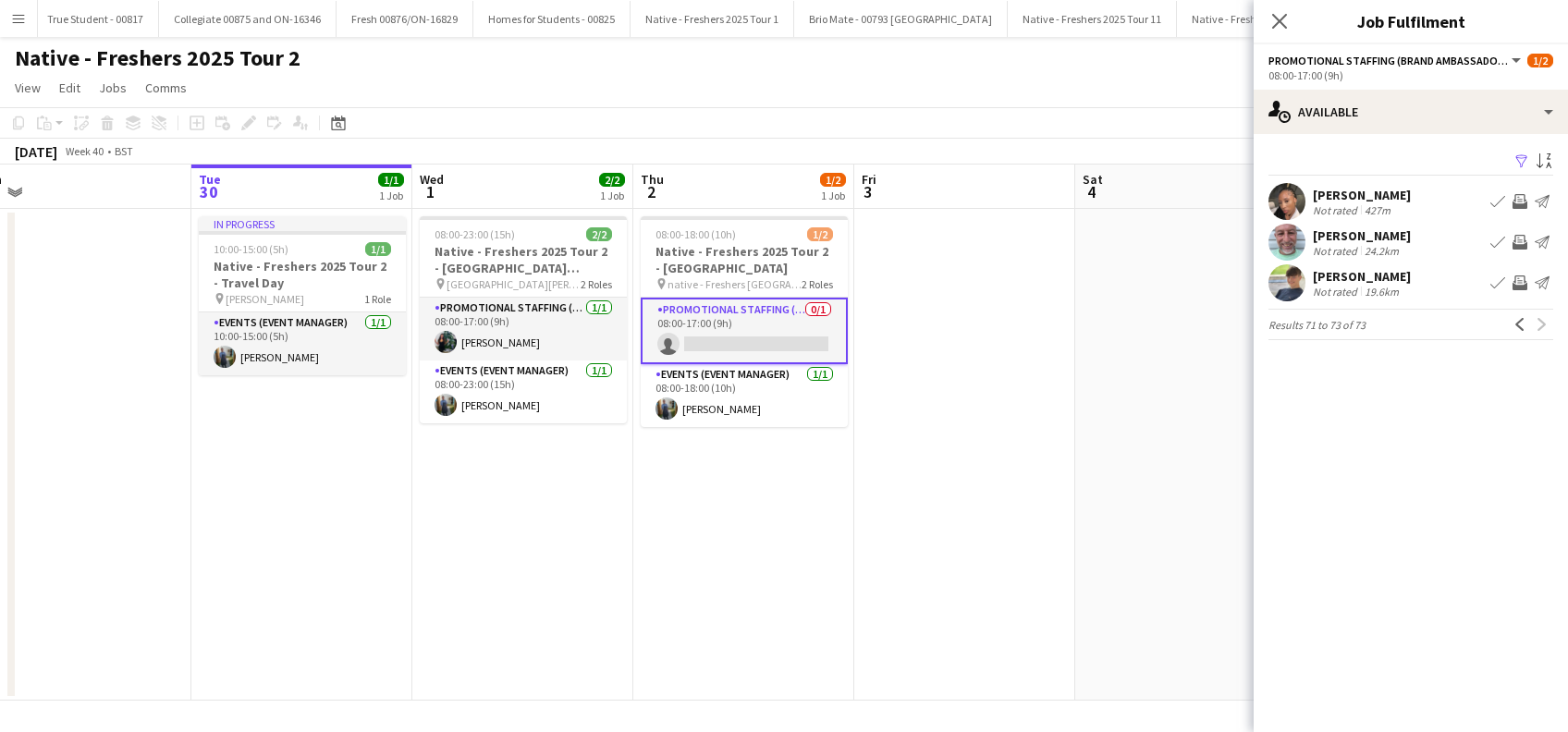
click at [760, 327] on app-card-role "Promotional Staffing (Brand Ambassadors) 0/1 08:00-17:00 (9h) single-neutral-ac…" at bounding box center [744, 330] width 207 height 66
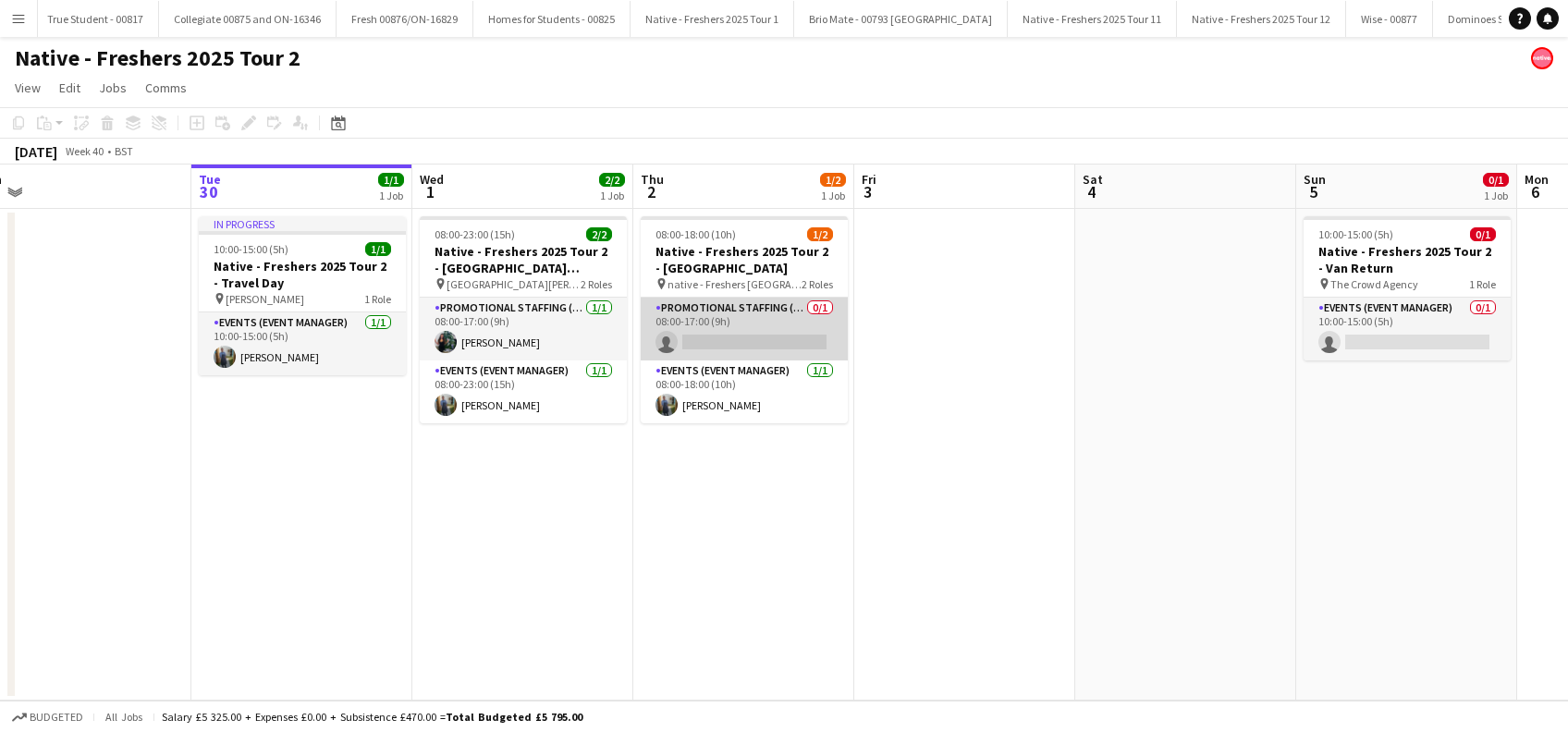
click at [740, 335] on app-card-role "Promotional Staffing (Brand Ambassadors) 0/1 08:00-17:00 (9h) single-neutral-ac…" at bounding box center [744, 328] width 207 height 62
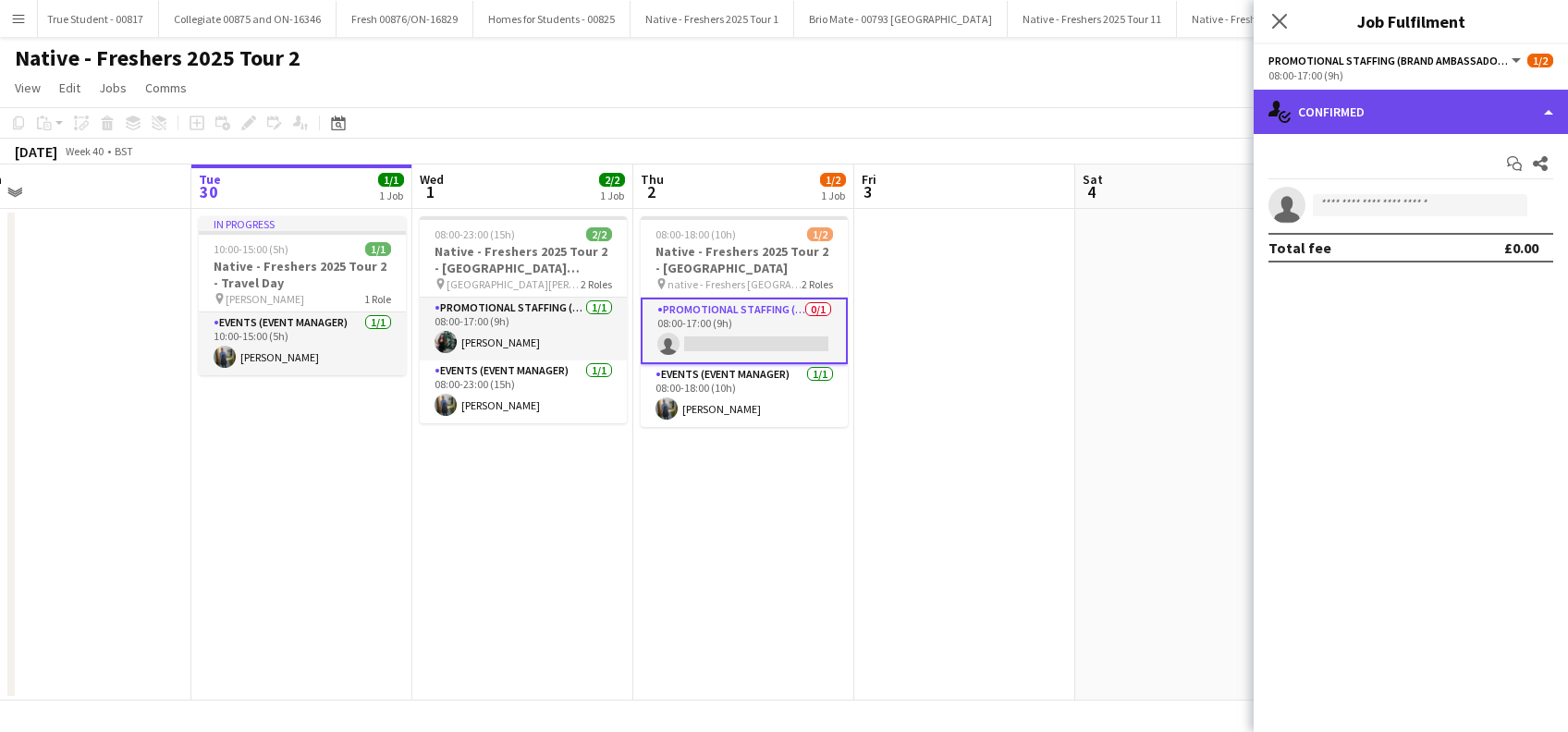
click at [1419, 109] on div "single-neutral-actions-check-2 Confirmed" at bounding box center [1410, 111] width 314 height 45
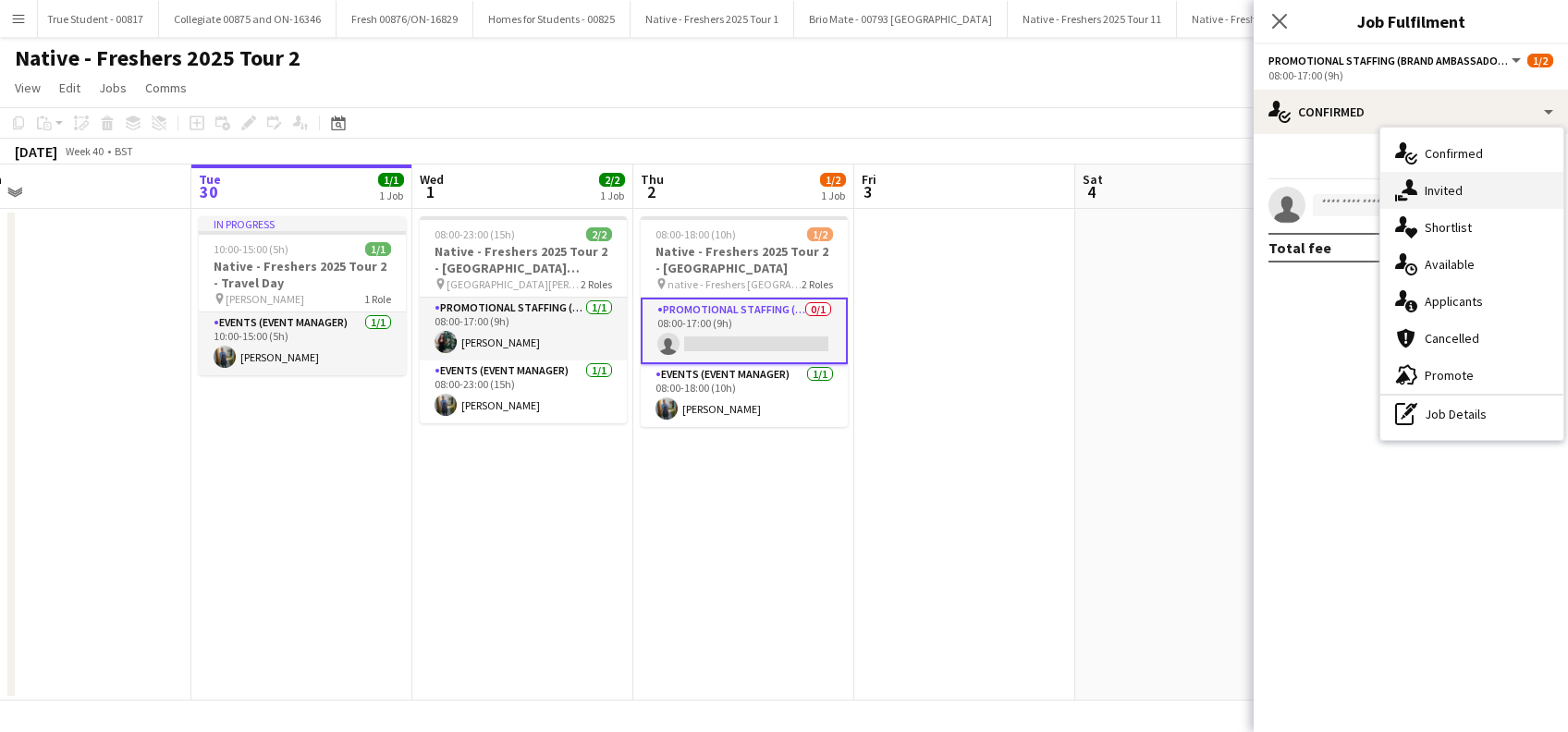
click at [1436, 192] on span "Invited" at bounding box center [1444, 190] width 38 height 17
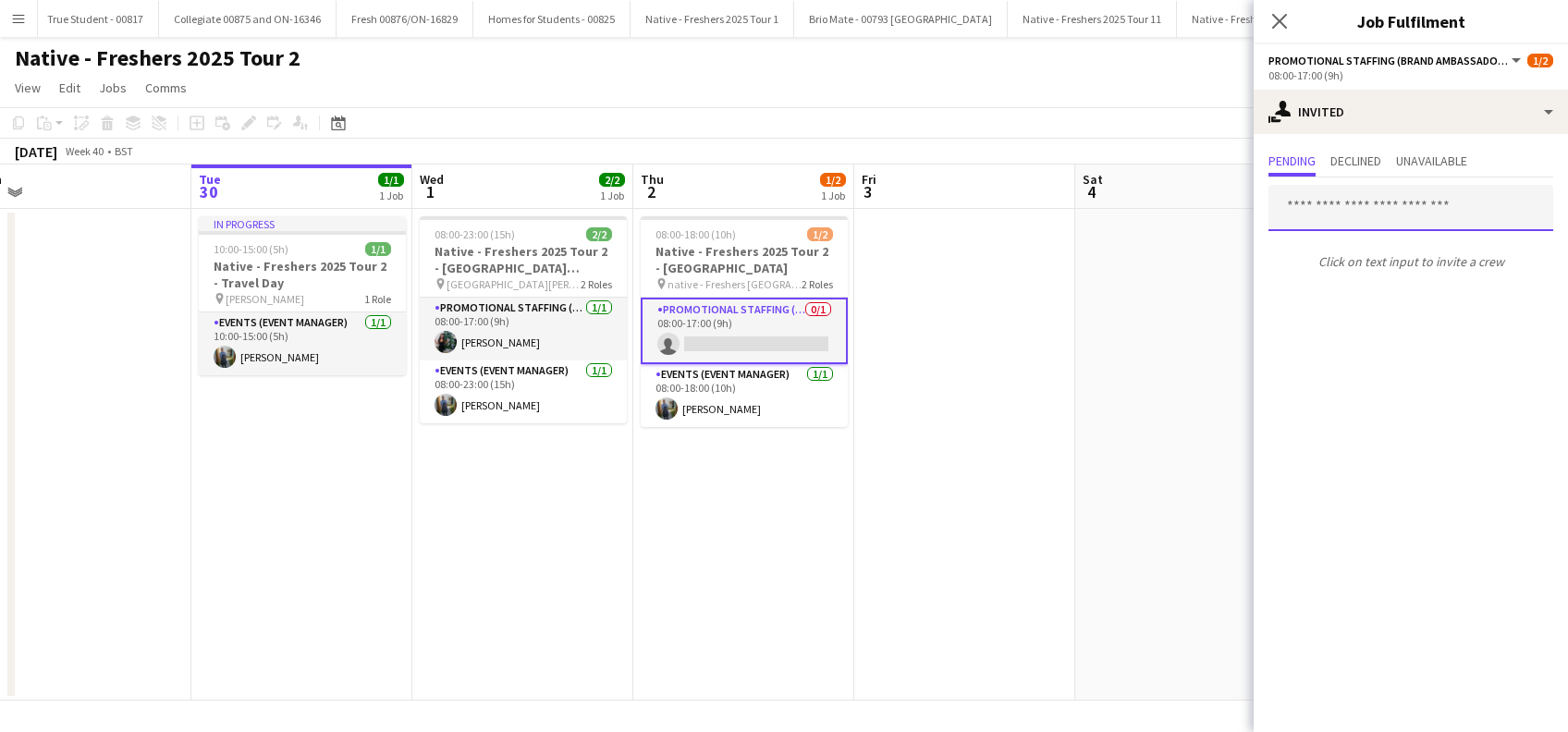
click at [1344, 207] on input "text" at bounding box center [1410, 207] width 285 height 47
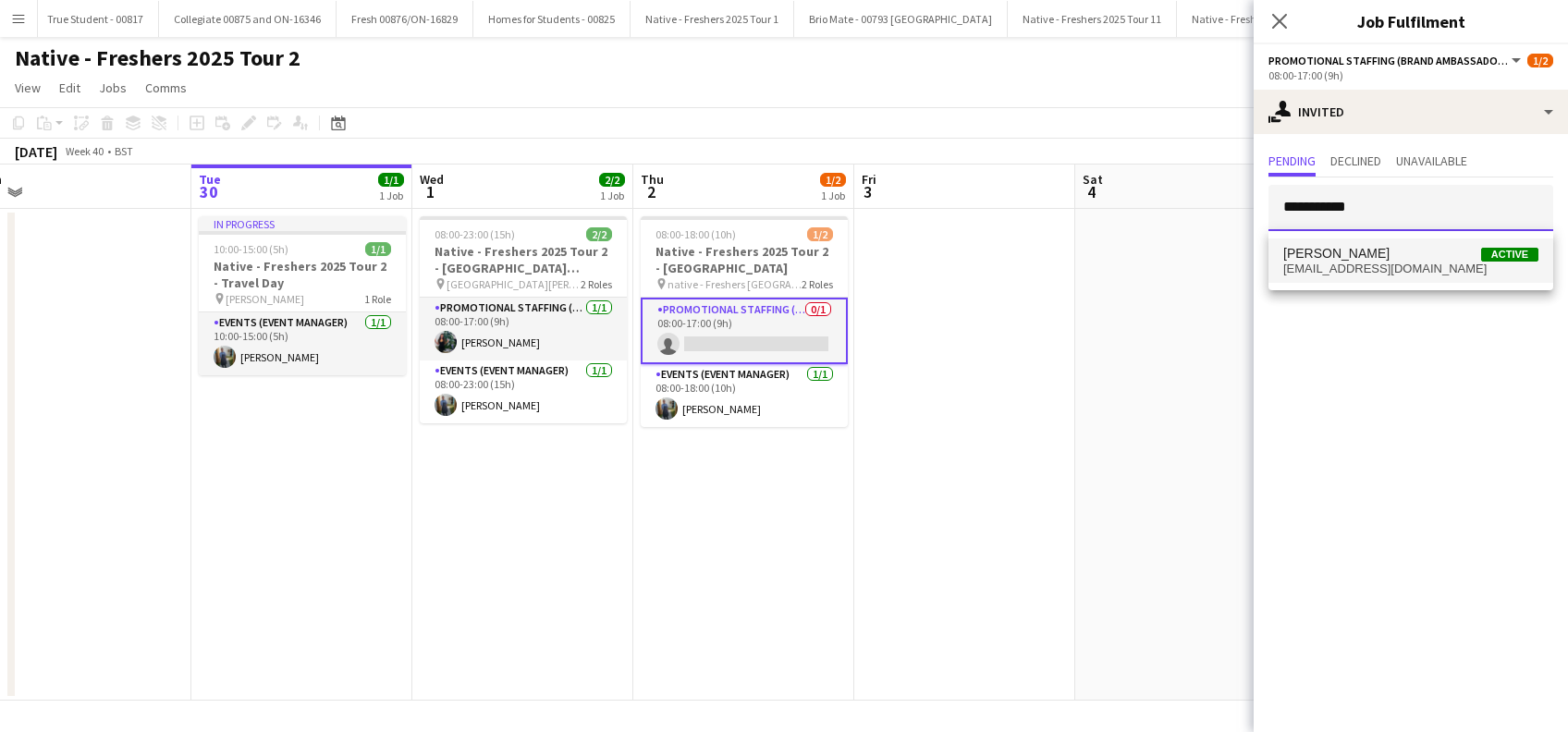
type input "**********"
click at [1332, 253] on span "Thomas Voss" at bounding box center [1336, 254] width 106 height 16
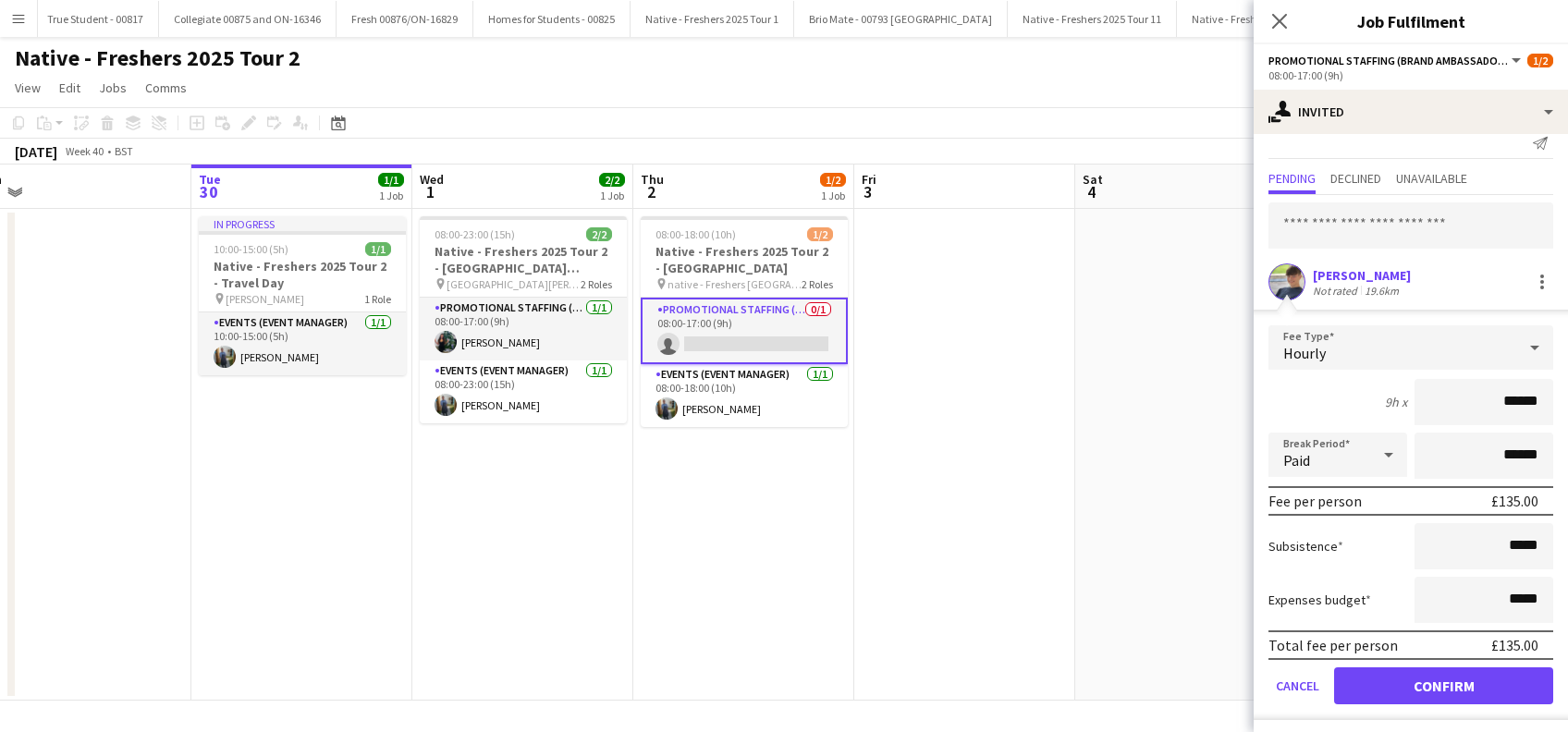
scroll to position [24, 0]
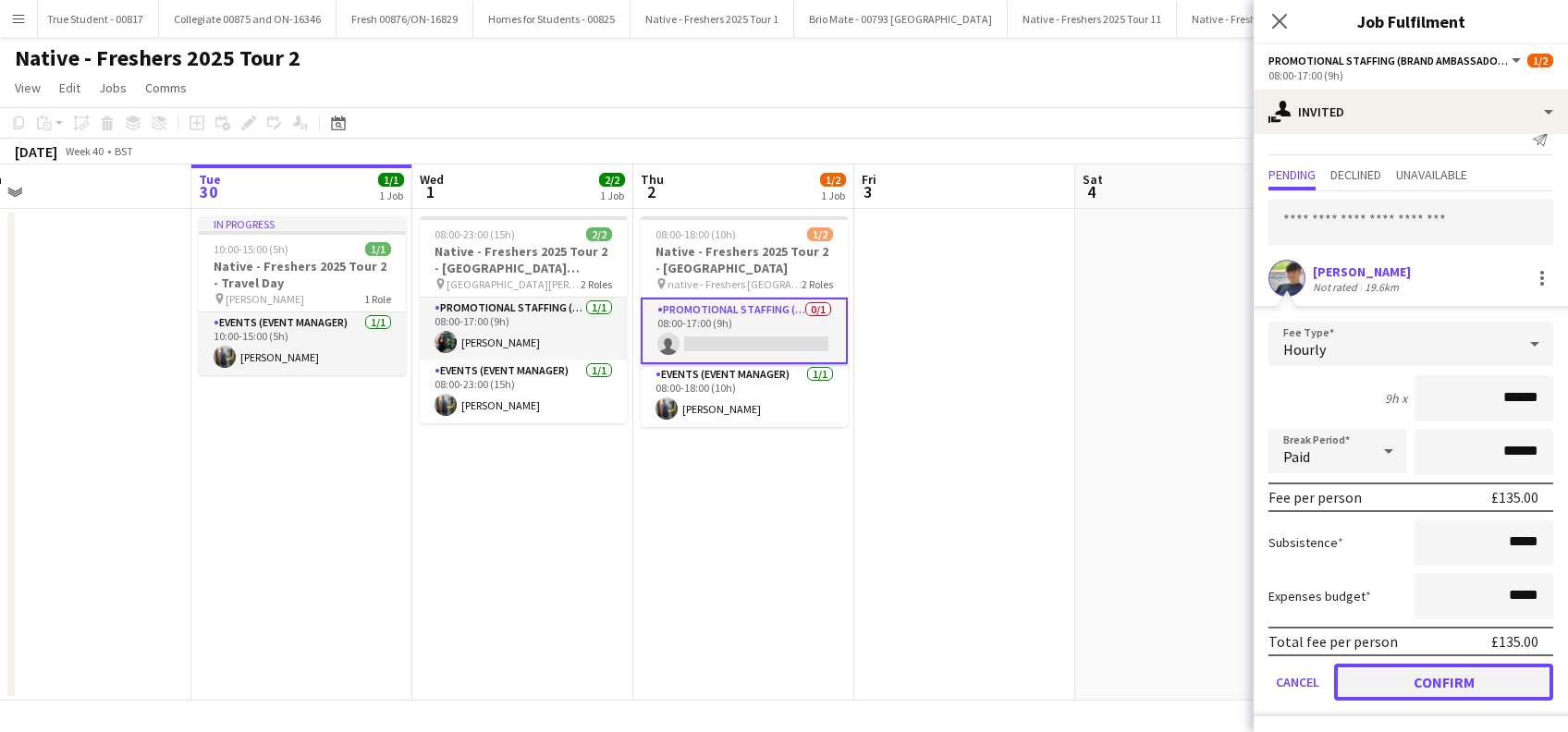
click at [1469, 675] on button "Confirm" at bounding box center [1443, 681] width 219 height 37
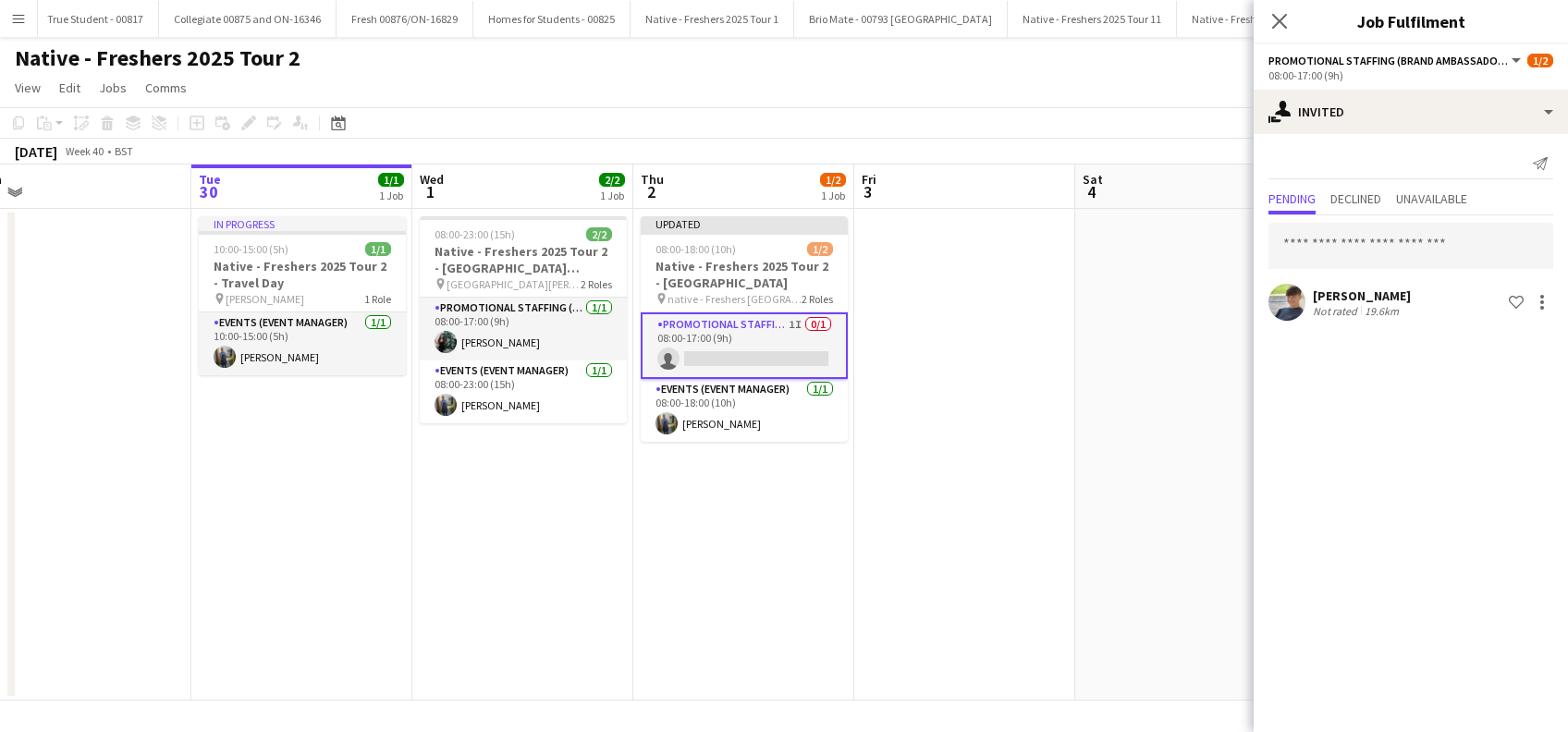
scroll to position [0, 0]
click at [1285, 22] on icon "Close pop-in" at bounding box center [1279, 21] width 18 height 18
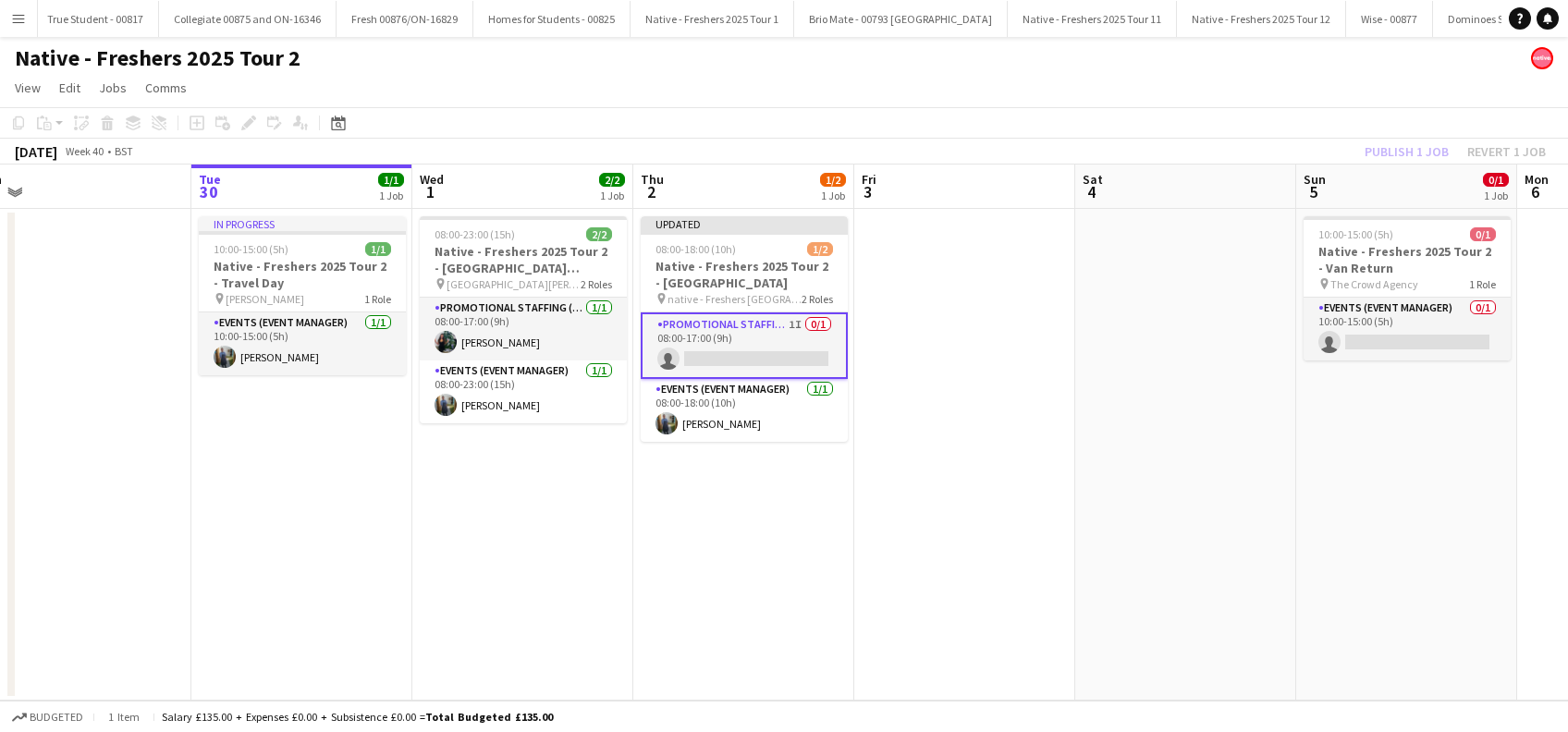
click at [1003, 434] on app-date-cell at bounding box center [964, 455] width 221 height 492
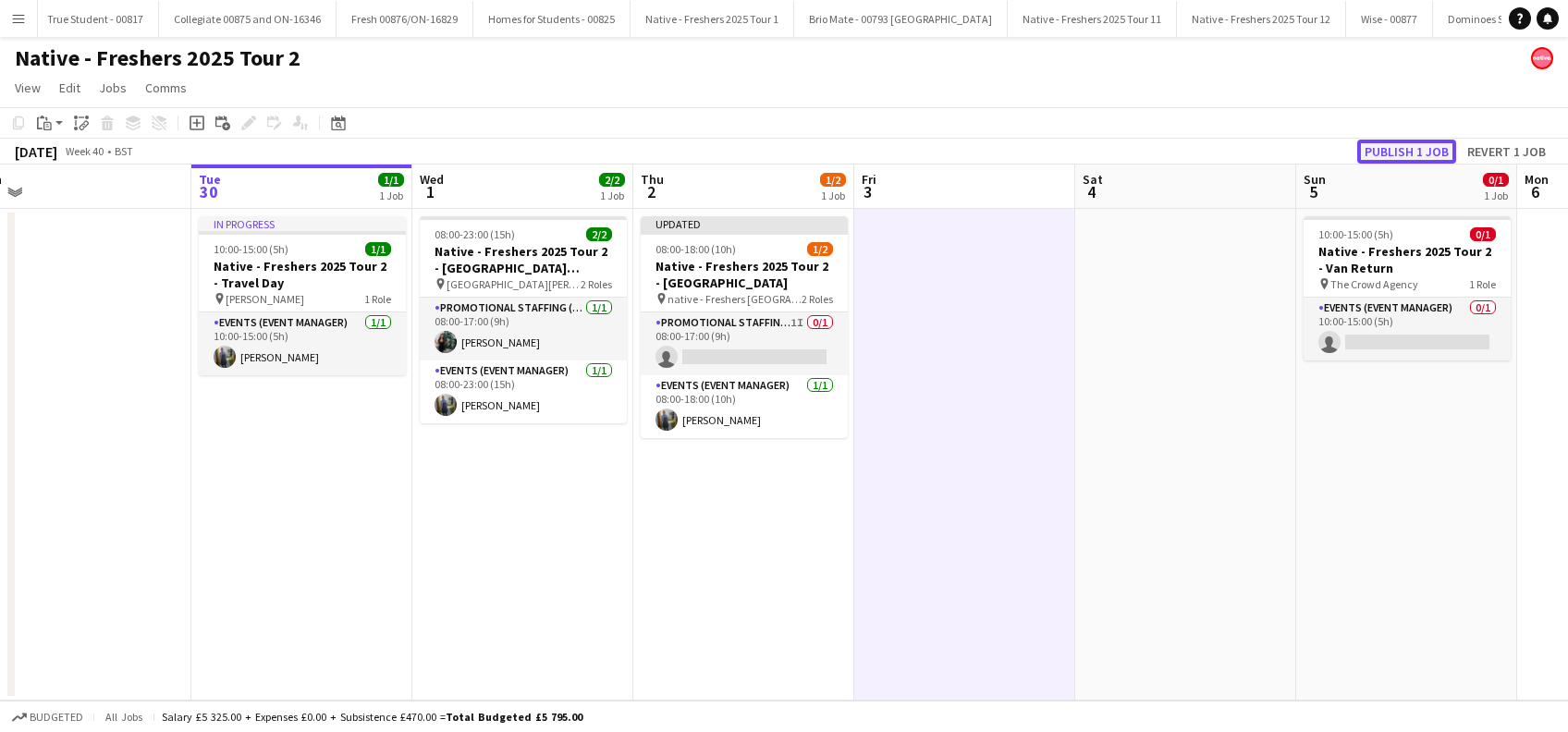
click at [1404, 145] on button "Publish 1 job" at bounding box center [1407, 152] width 99 height 24
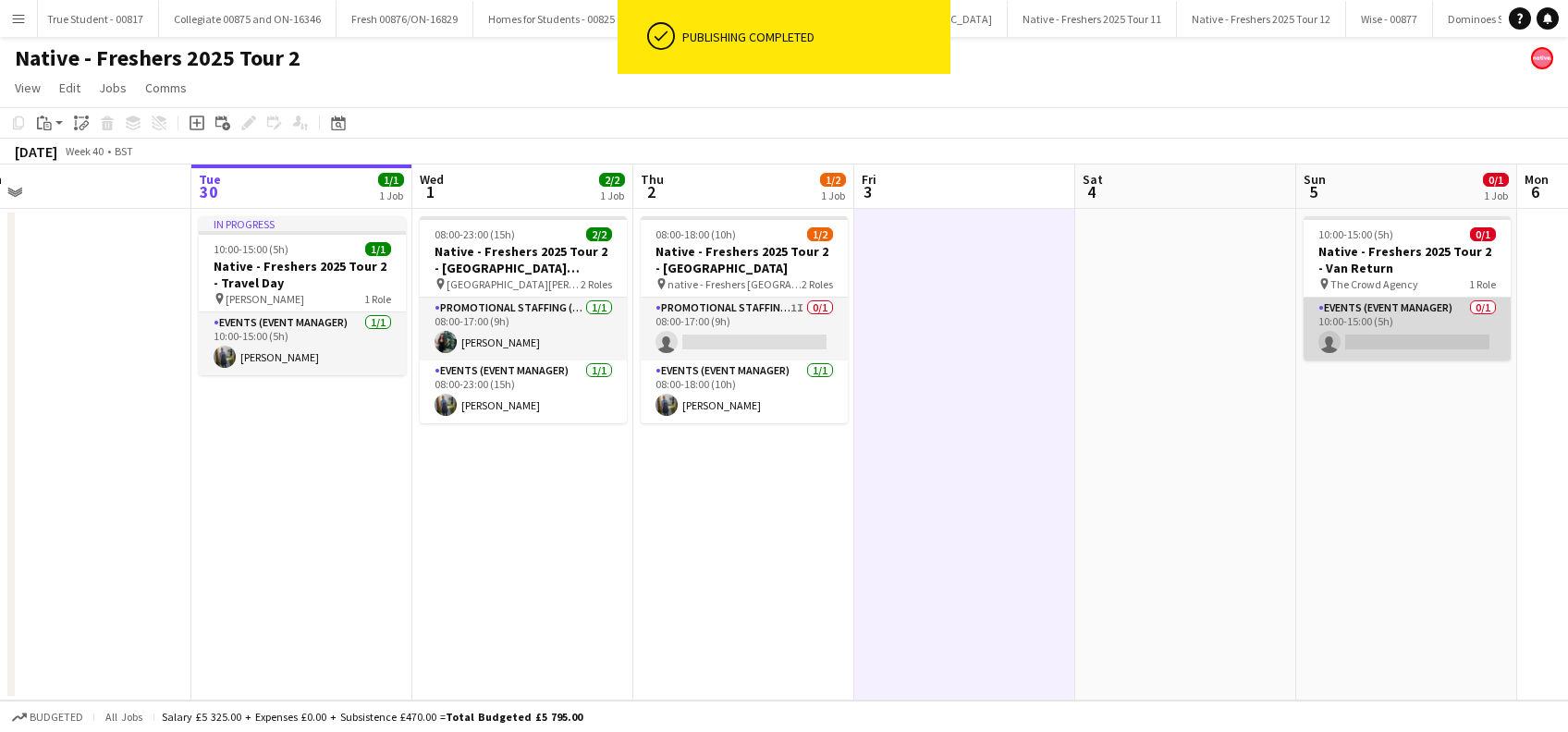
click at [1423, 340] on app-card-role "Events (Event Manager) 0/1 10:00-15:00 (5h) single-neutral-actions" at bounding box center [1407, 328] width 207 height 62
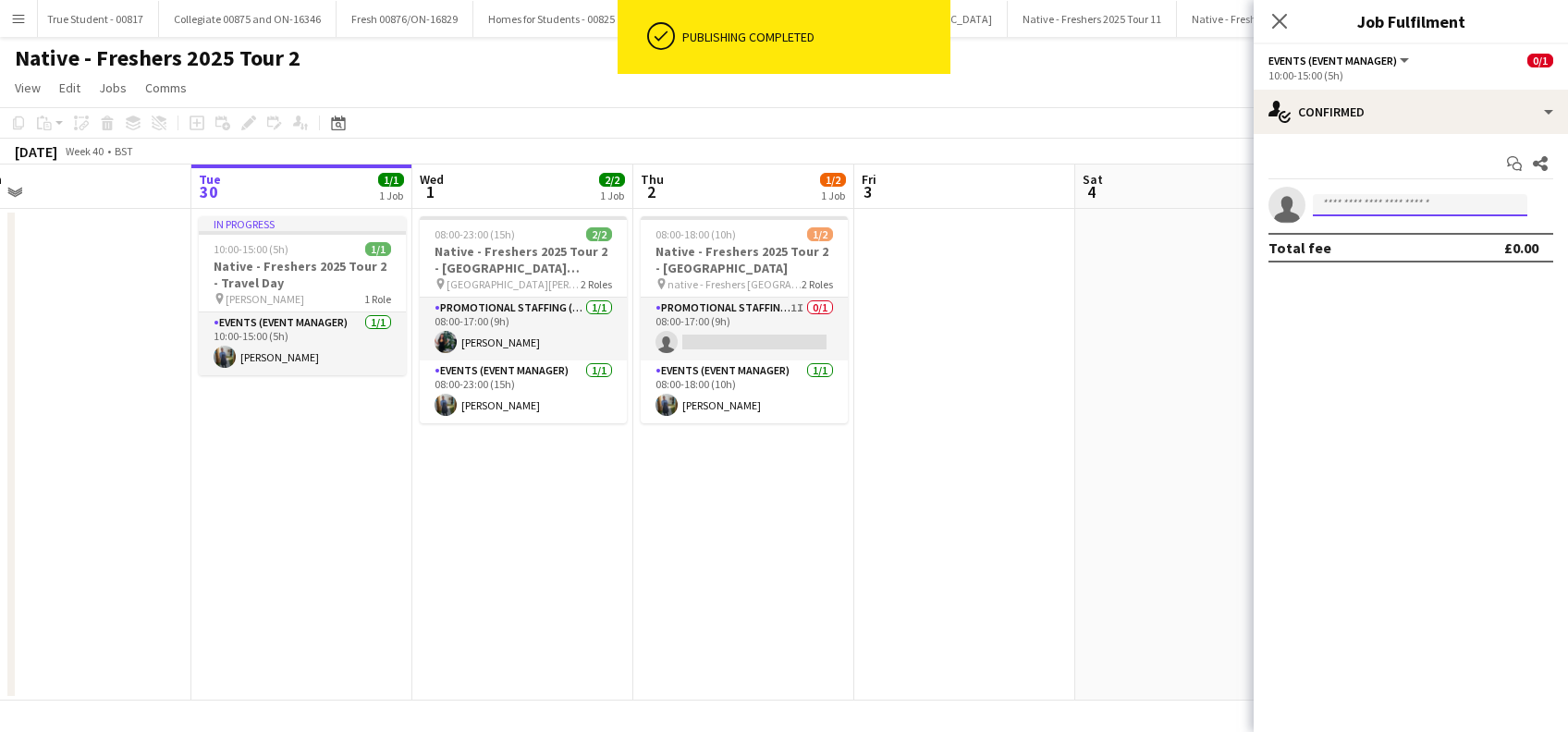
click at [1366, 198] on input at bounding box center [1420, 205] width 214 height 22
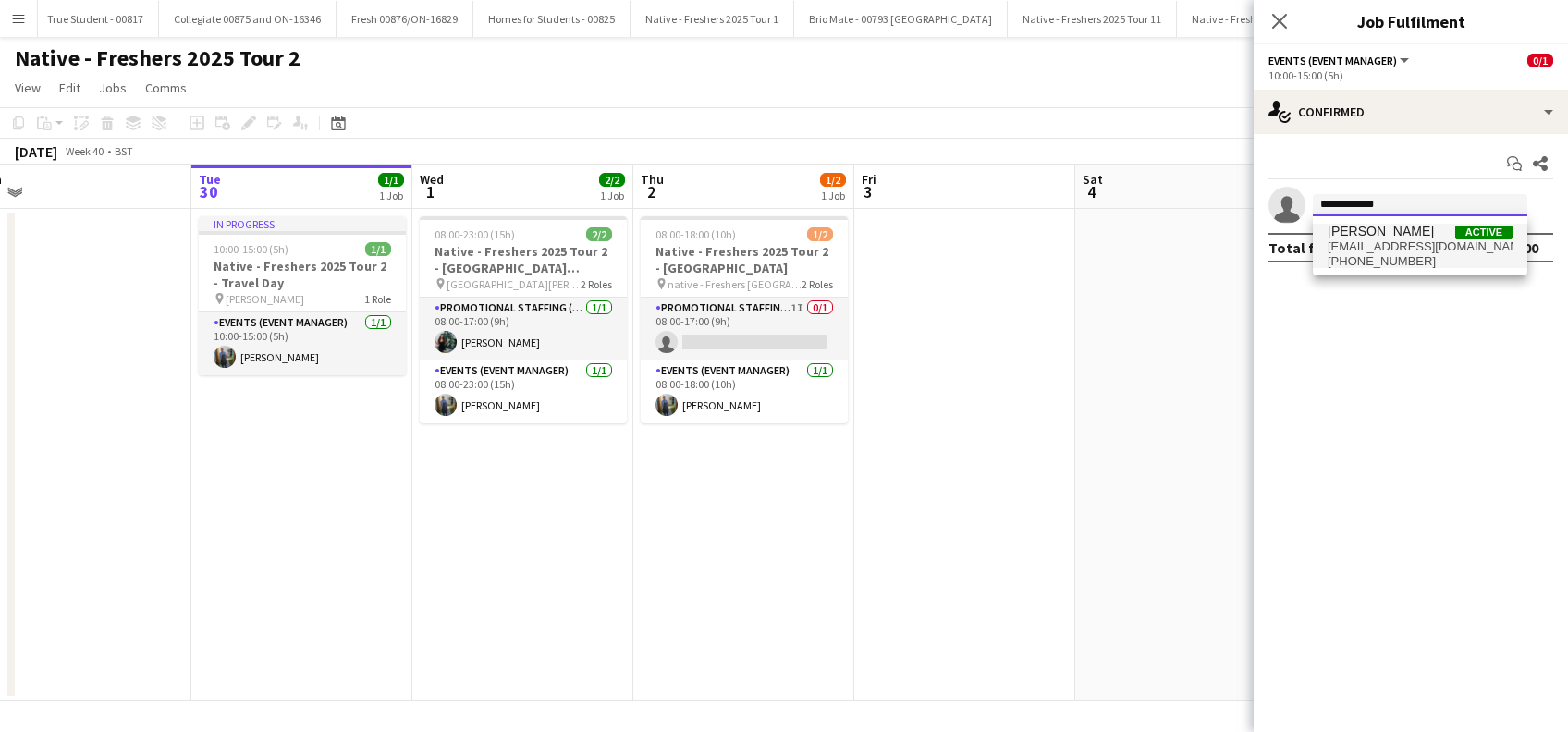
type input "**********"
click at [1401, 237] on span "Andrew Donald" at bounding box center [1381, 232] width 106 height 16
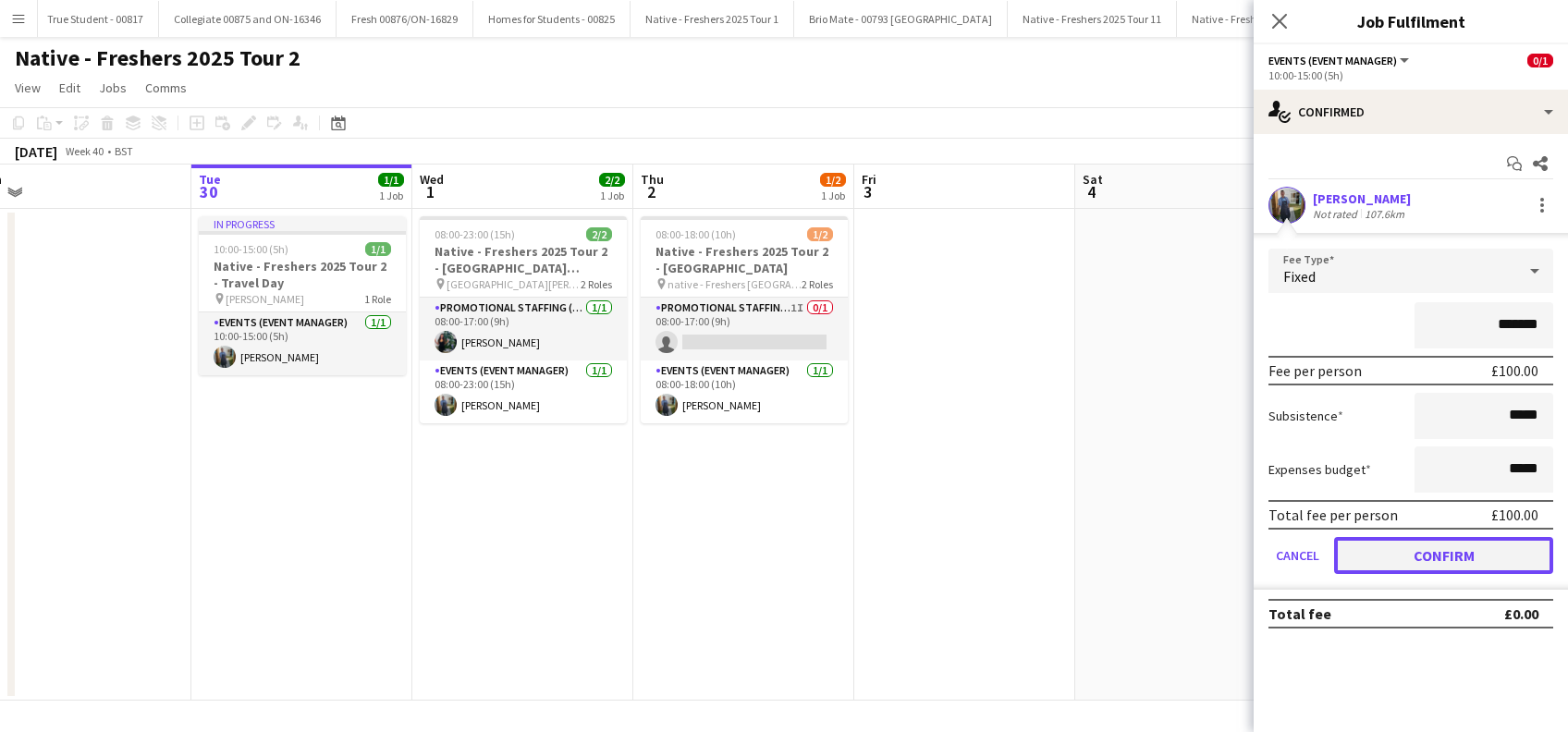
click at [1469, 551] on button "Confirm" at bounding box center [1443, 555] width 219 height 37
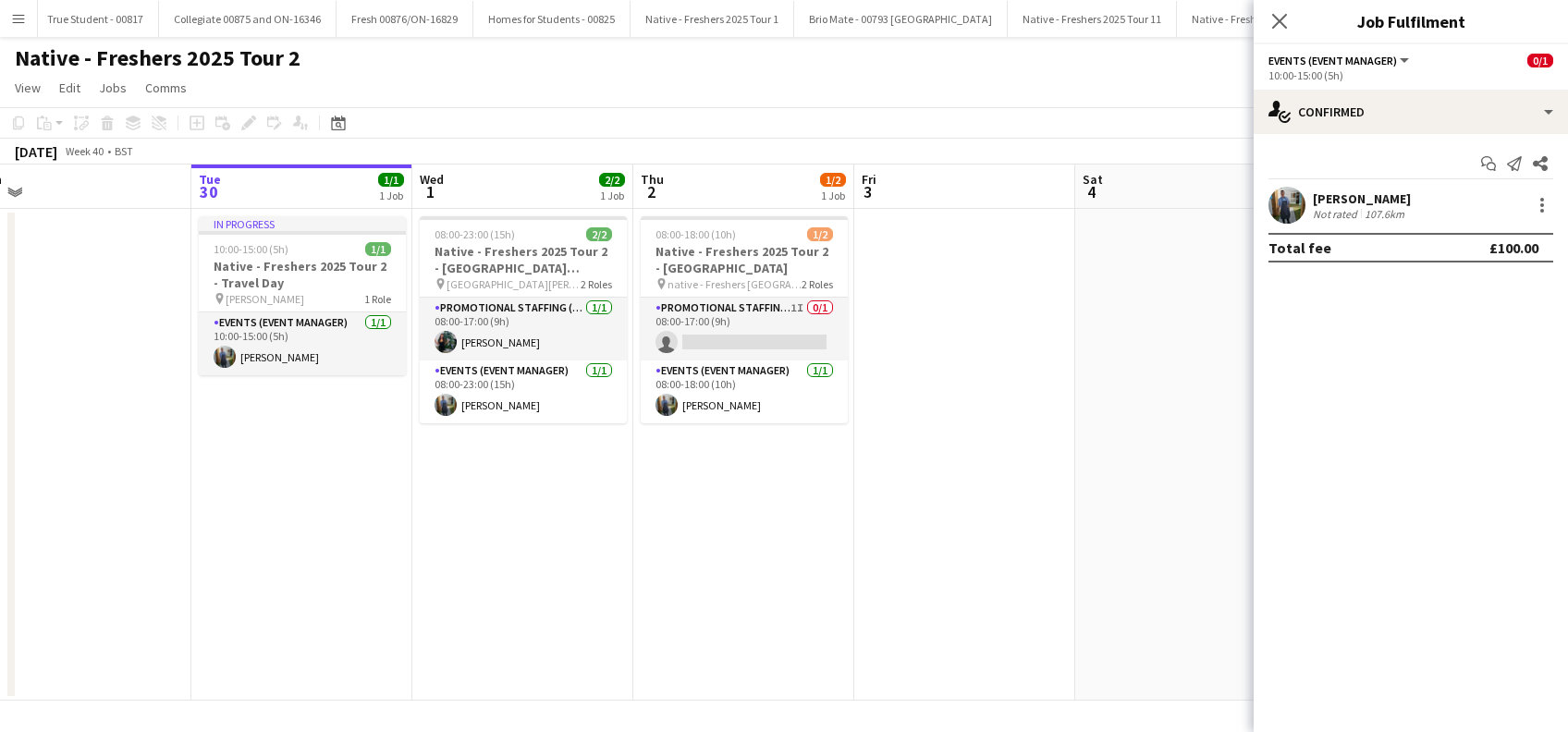
drag, startPoint x: 1274, startPoint y: 26, endPoint x: 1263, endPoint y: 68, distance: 43.4
click at [1275, 26] on icon at bounding box center [1279, 21] width 15 height 15
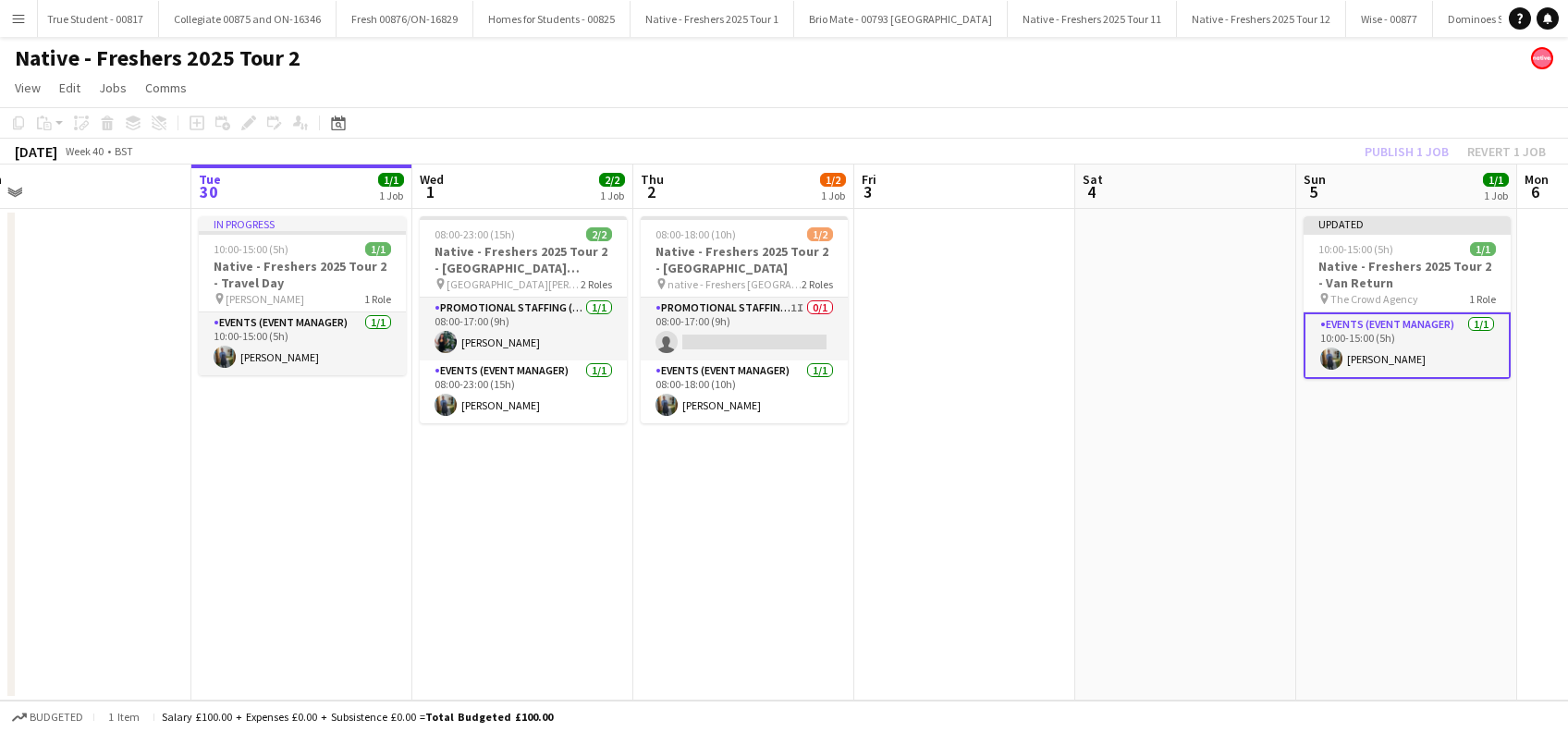
drag, startPoint x: 935, startPoint y: 372, endPoint x: 1117, endPoint y: 421, distance: 188.5
click at [933, 373] on app-date-cell at bounding box center [964, 455] width 221 height 492
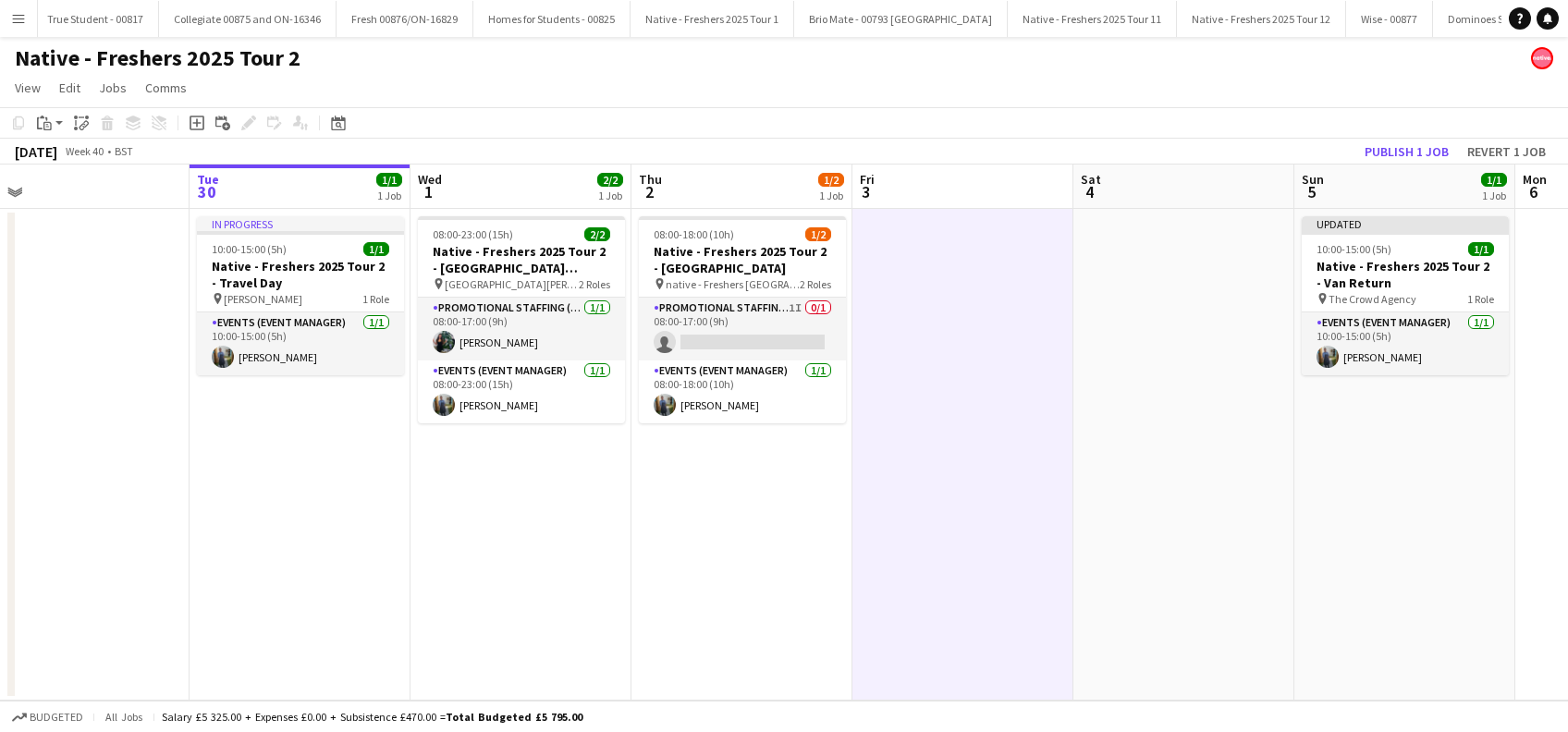
click at [1163, 458] on app-date-cell at bounding box center [1183, 455] width 221 height 492
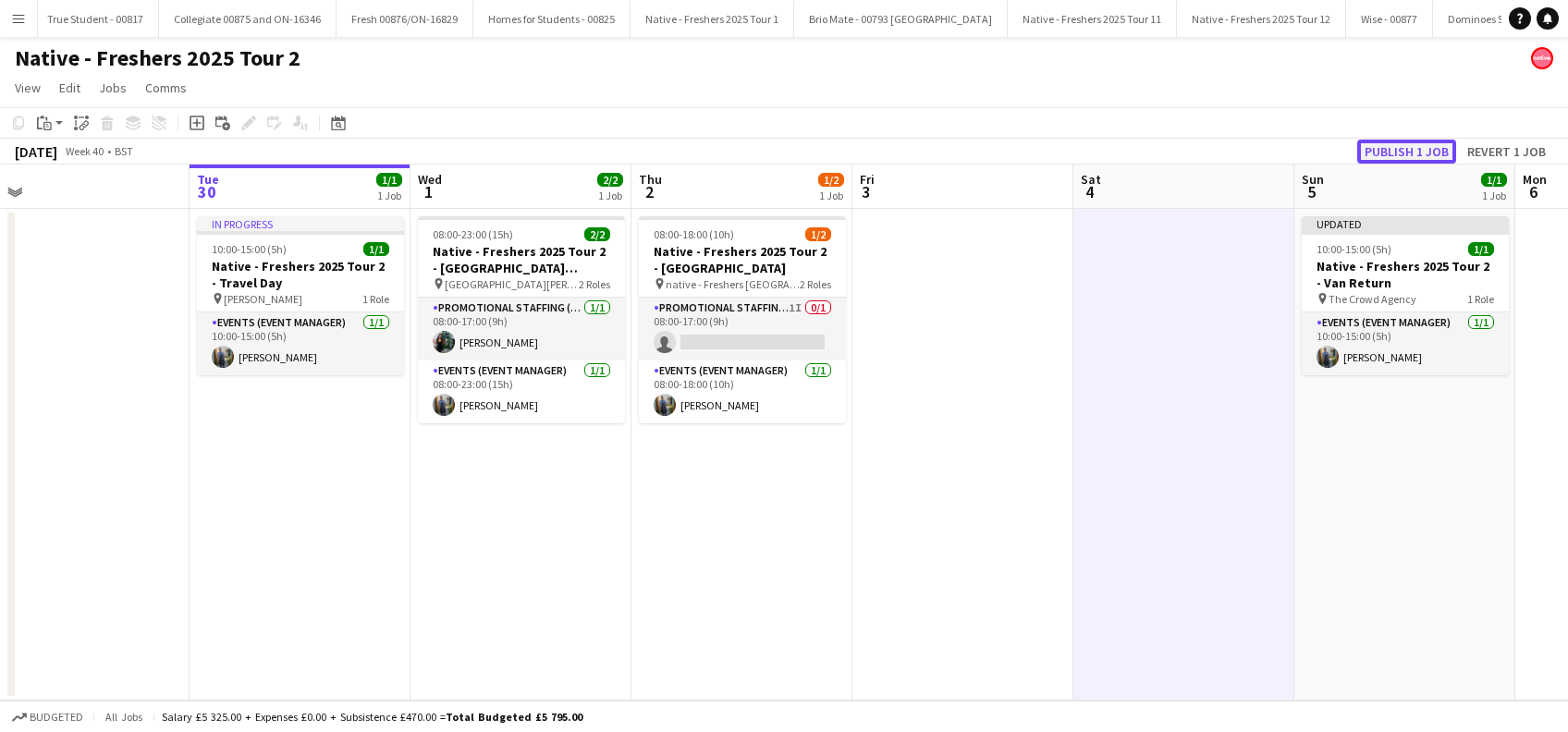
click at [1392, 154] on button "Publish 1 job" at bounding box center [1407, 152] width 99 height 24
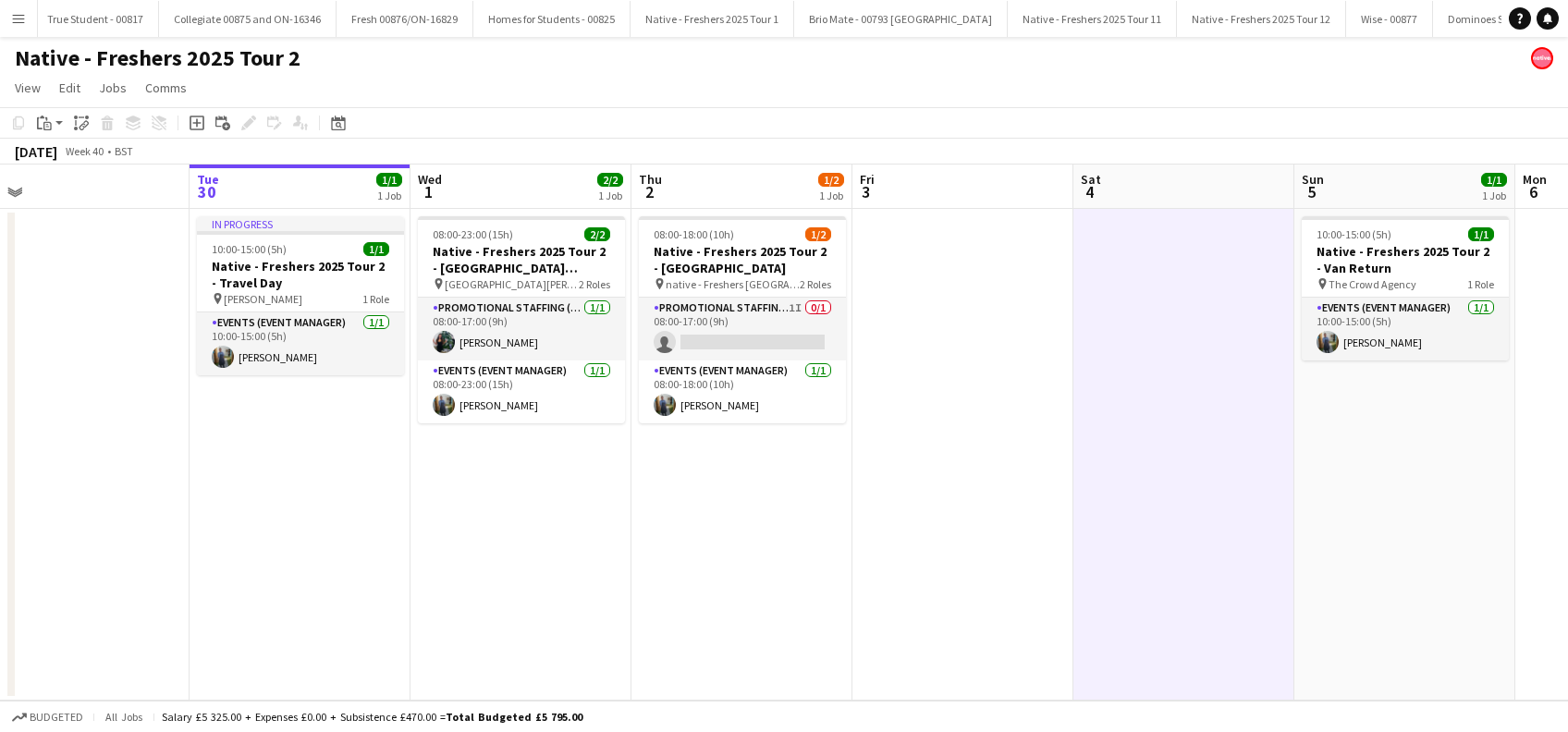
click at [515, 432] on app-date-cell "08:00-23:00 (15h) 2/2 Native - Freshers 2025 Tour 2 - University of Bolton pin …" at bounding box center [521, 455] width 221 height 492
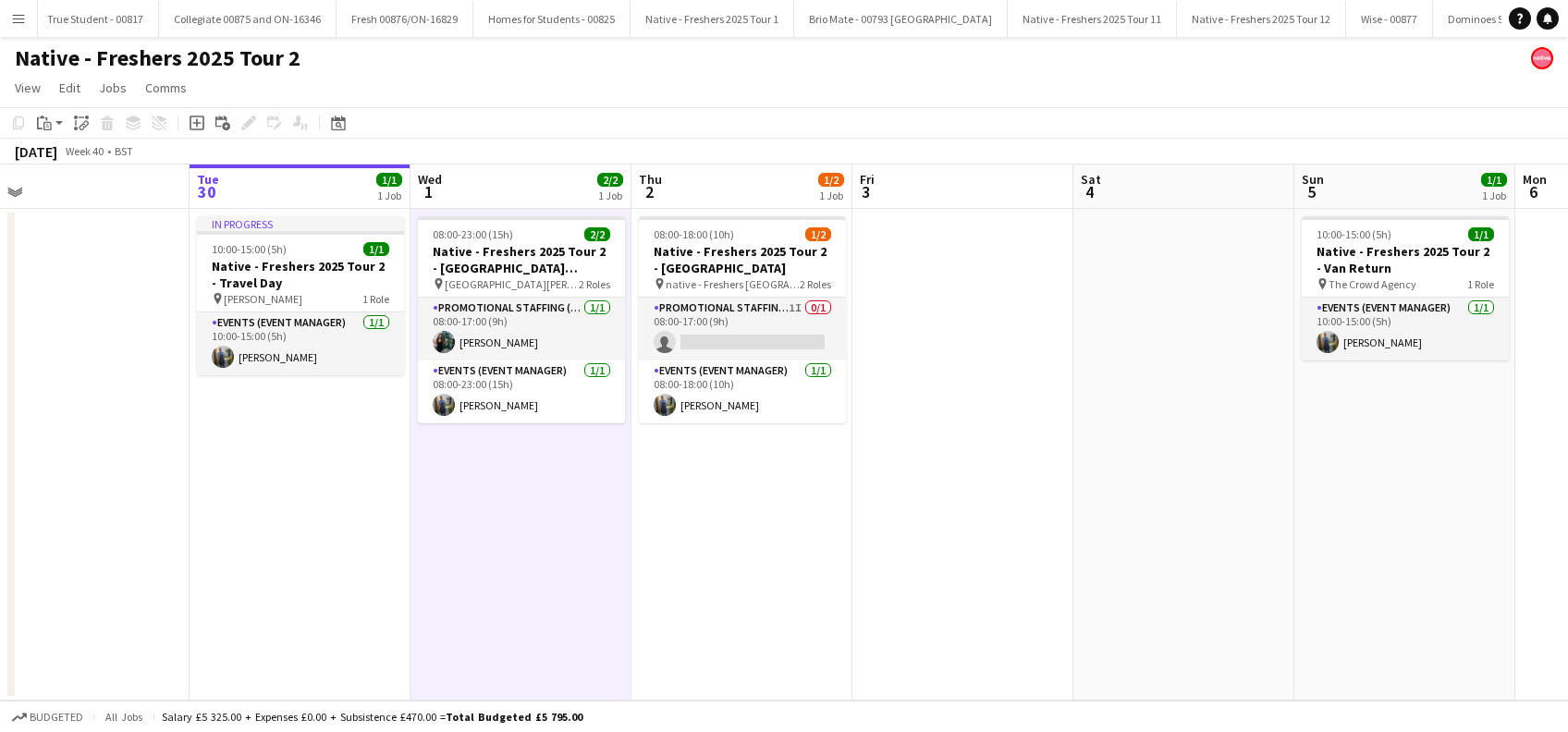
drag, startPoint x: 741, startPoint y: 519, endPoint x: 953, endPoint y: 523, distance: 212.0
click at [743, 520] on app-date-cell "08:00-18:00 (10h) 1/2 Native - Freshers 2025 Tour 2 - Coventry pin native - Fre…" at bounding box center [742, 455] width 221 height 492
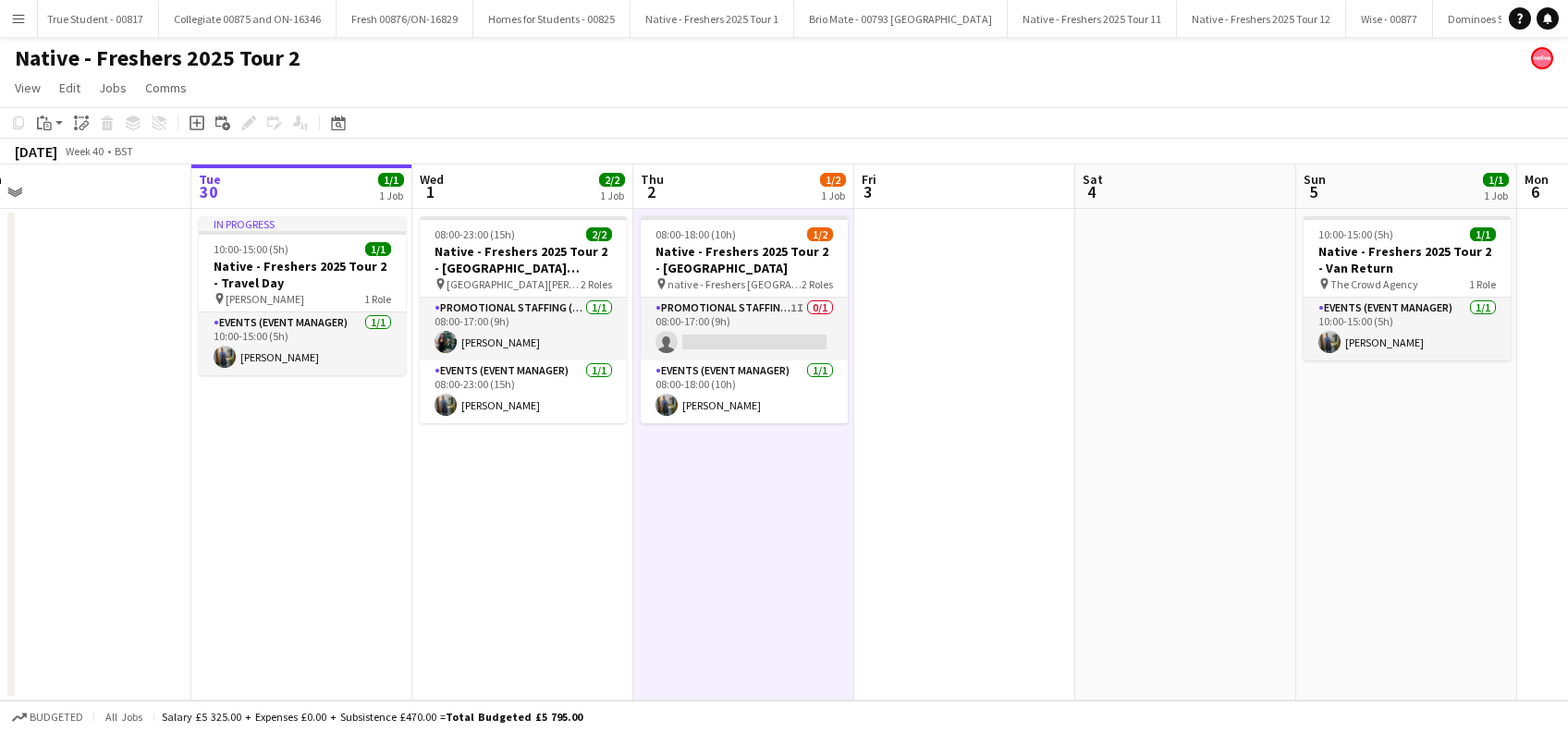
click at [954, 518] on app-date-cell at bounding box center [964, 455] width 221 height 492
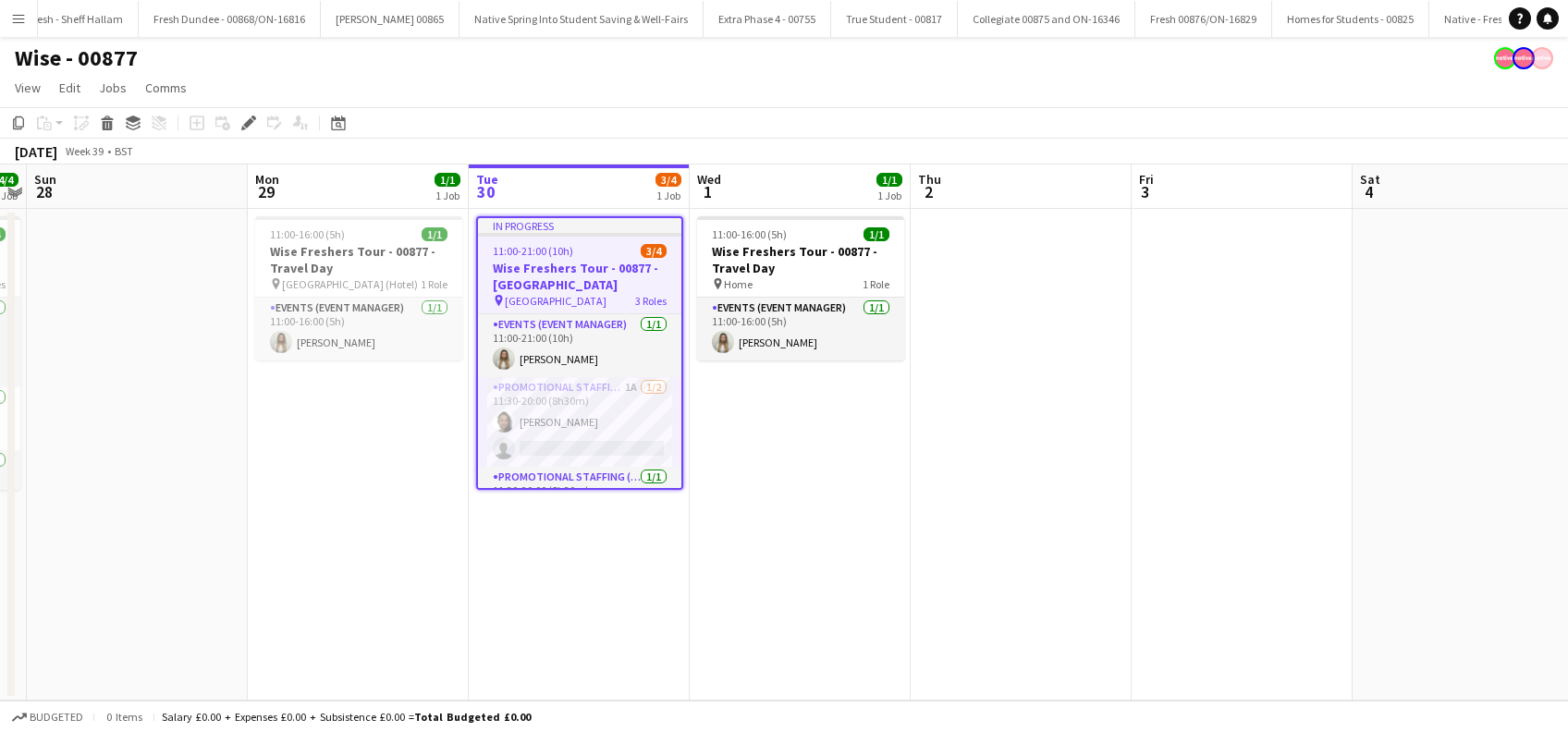
scroll to position [0, 2531]
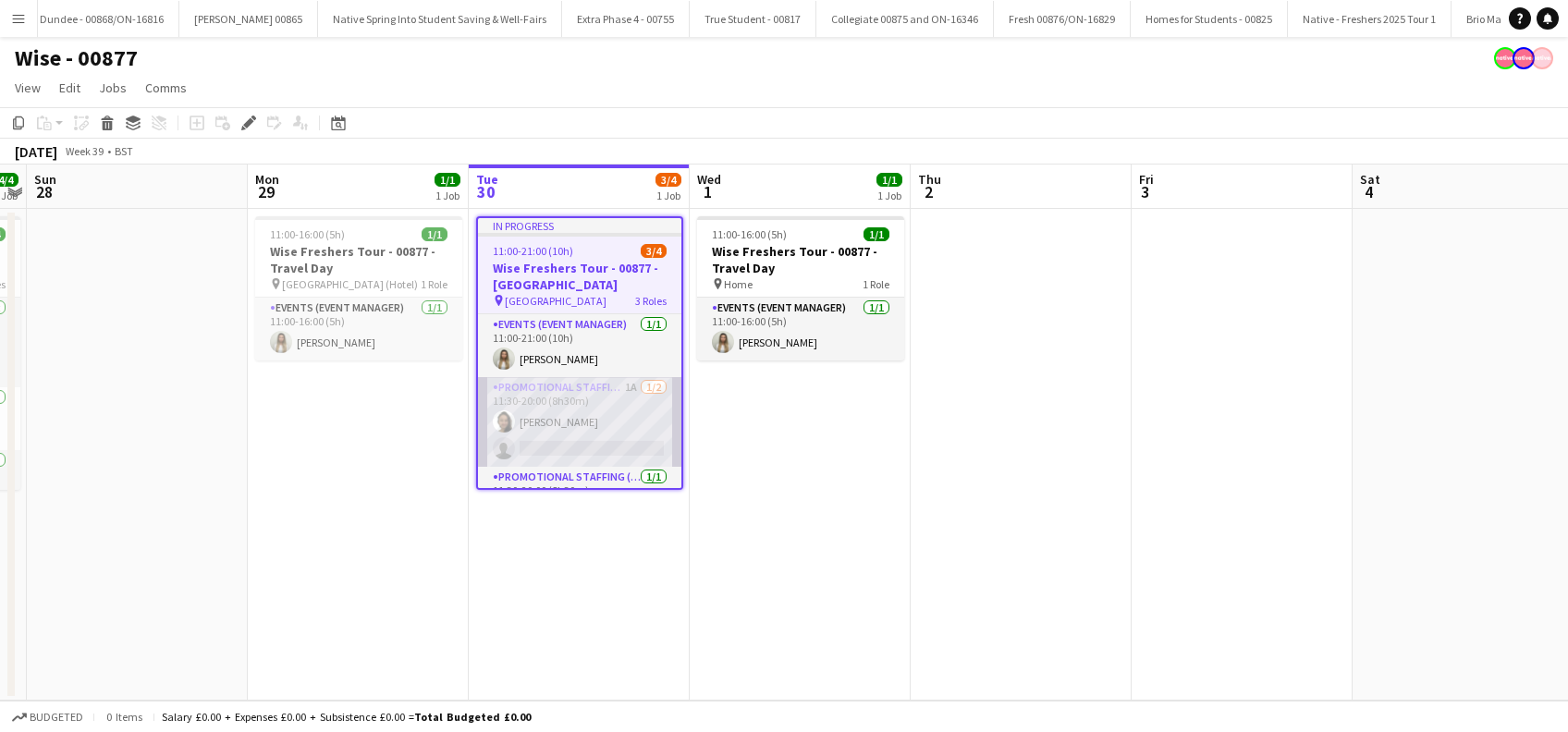
click at [591, 441] on app-card-role "Promotional Staffing (Brand Ambassadors) 1A [DATE] 11:30-20:00 (8h30m) [PERSON_…" at bounding box center [579, 422] width 203 height 89
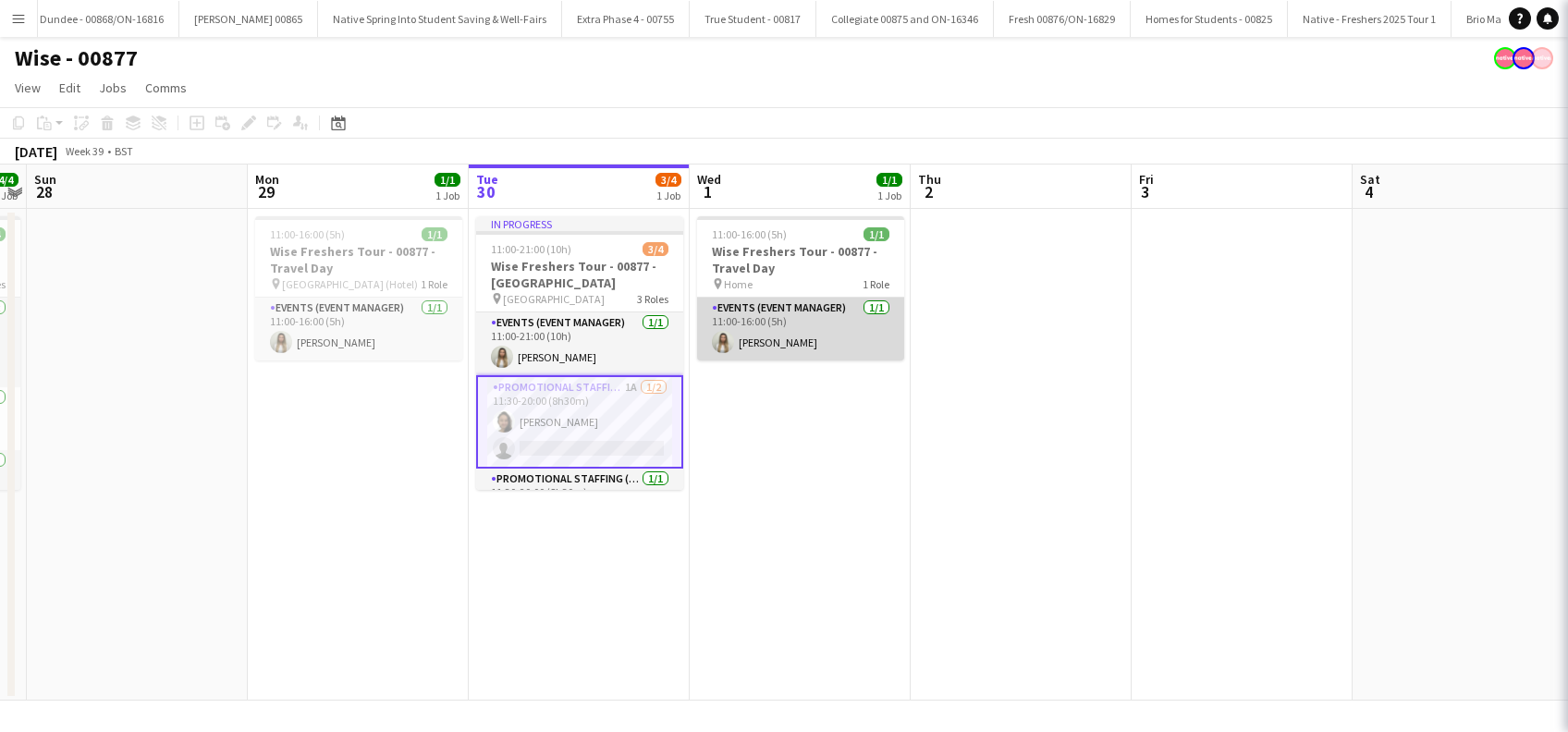
scroll to position [0, 635]
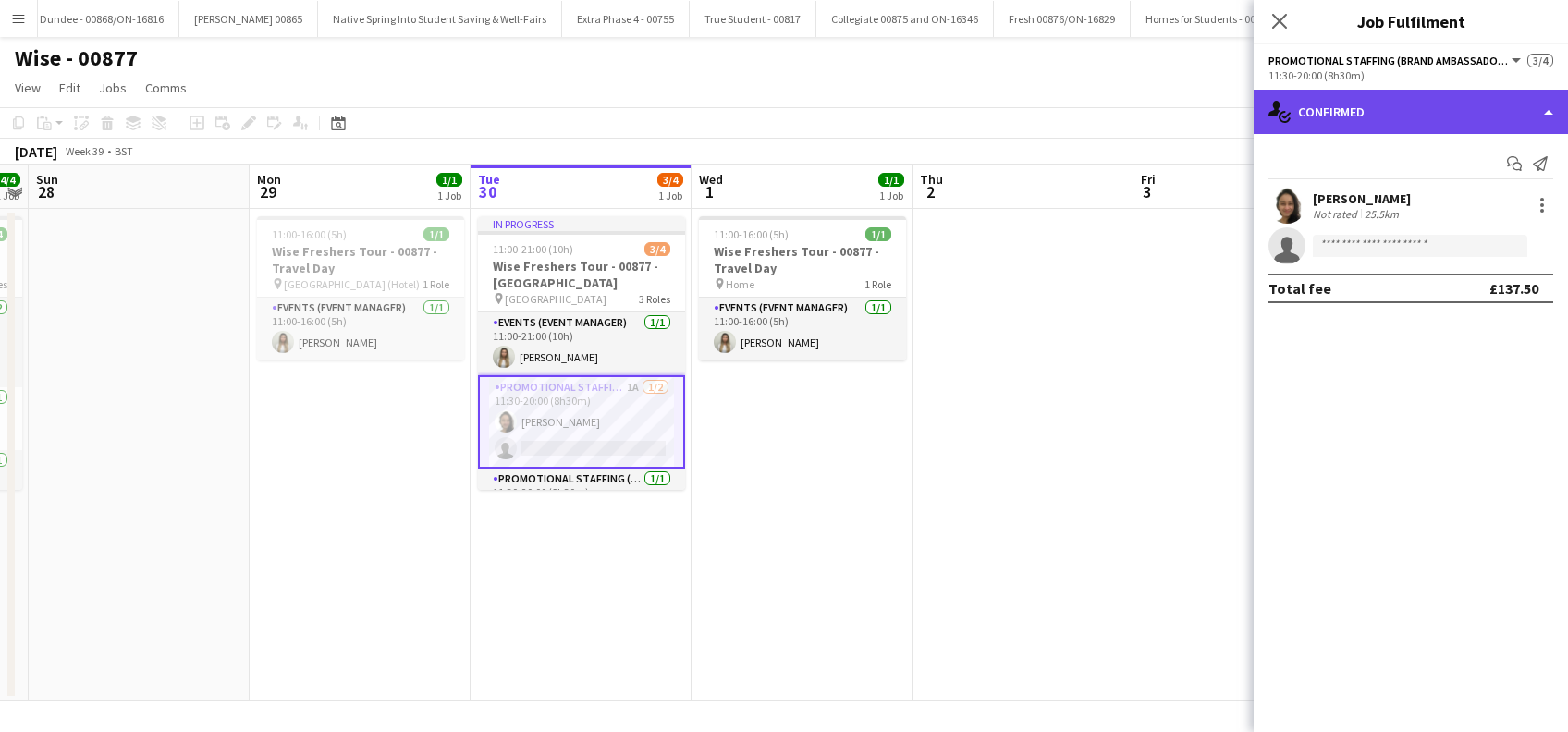
click at [1370, 111] on div "single-neutral-actions-check-2 Confirmed" at bounding box center [1410, 111] width 314 height 45
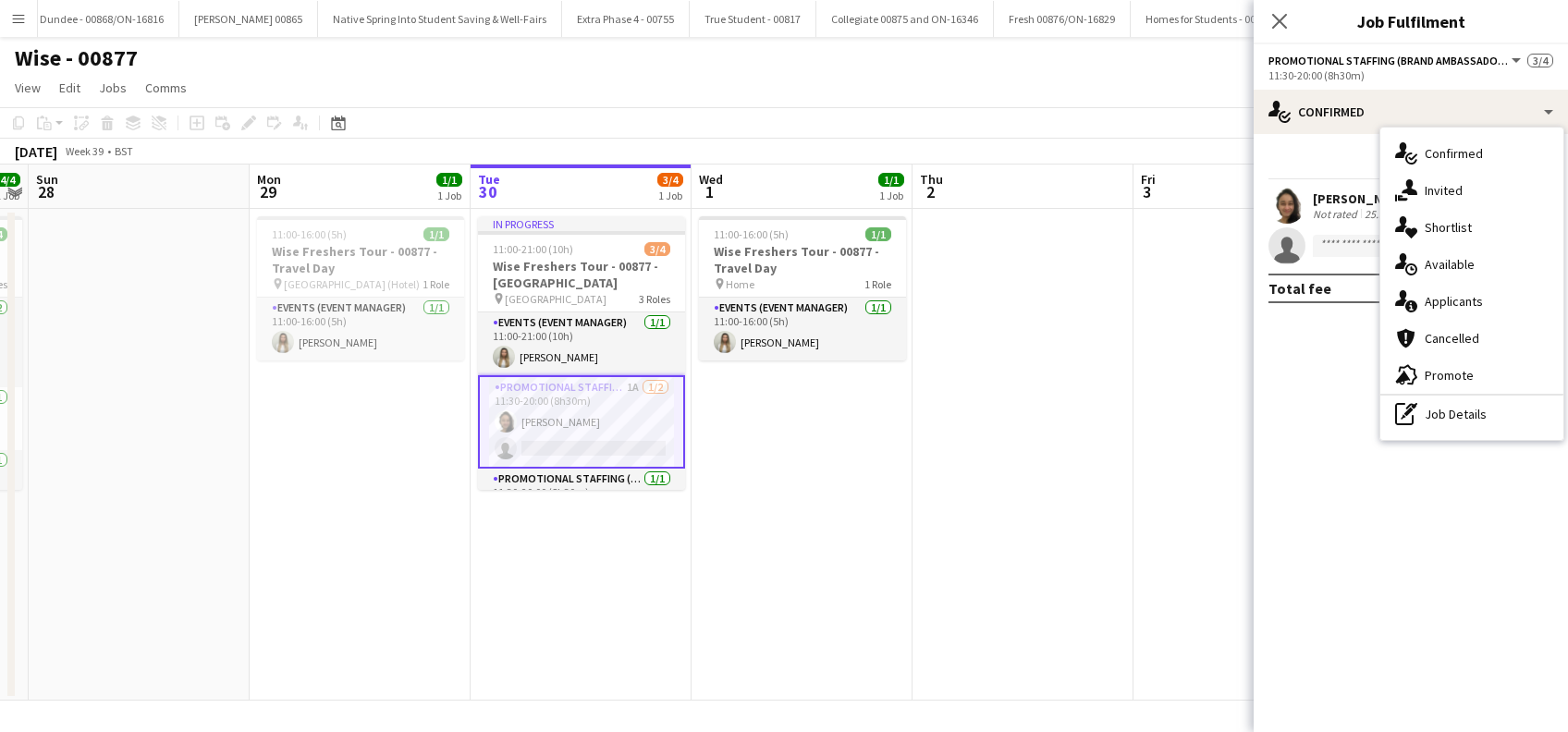
click at [1429, 187] on span "Invited" at bounding box center [1444, 190] width 38 height 17
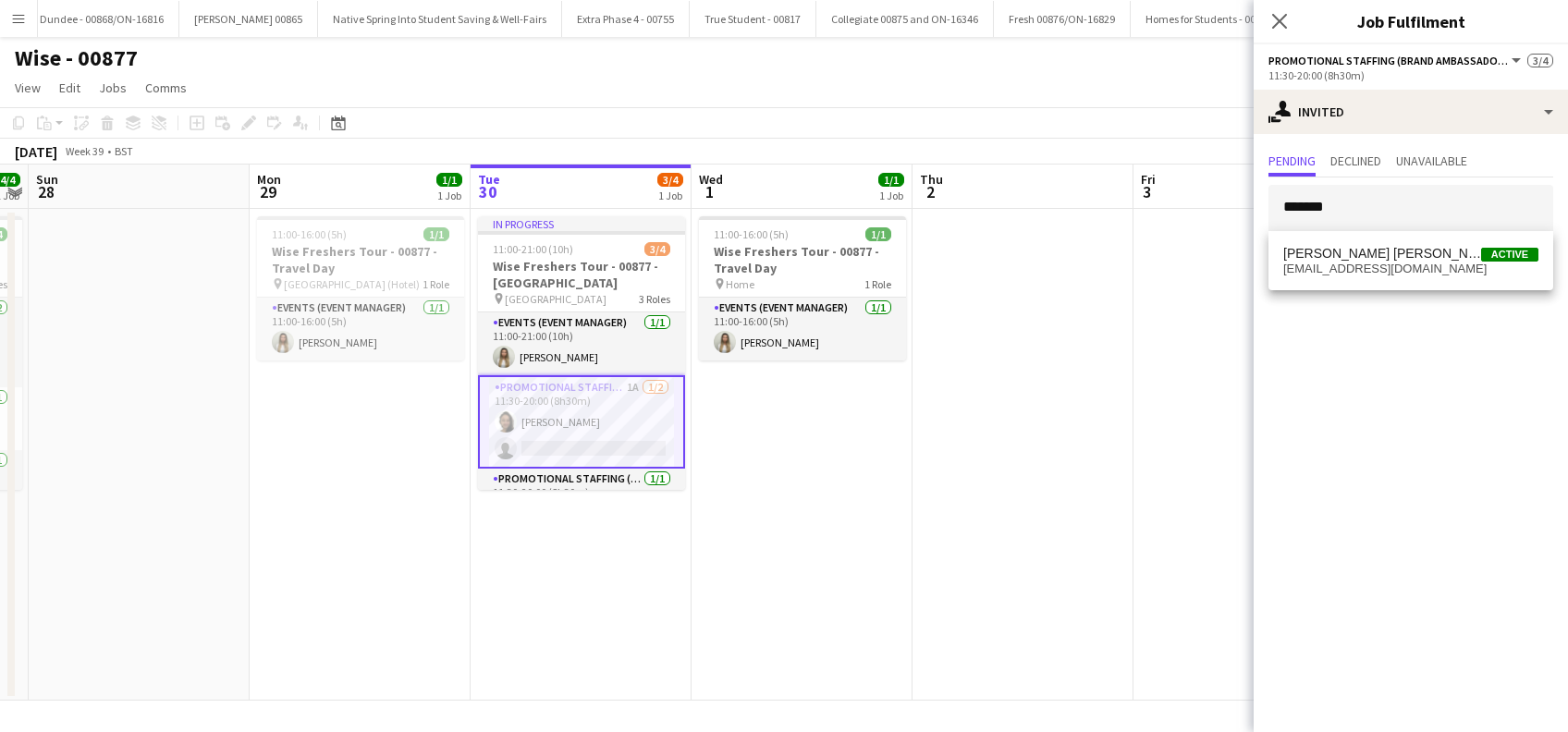
type input "*******"
click at [1380, 259] on span "[PERSON_NAME] [PERSON_NAME]" at bounding box center [1383, 254] width 198 height 16
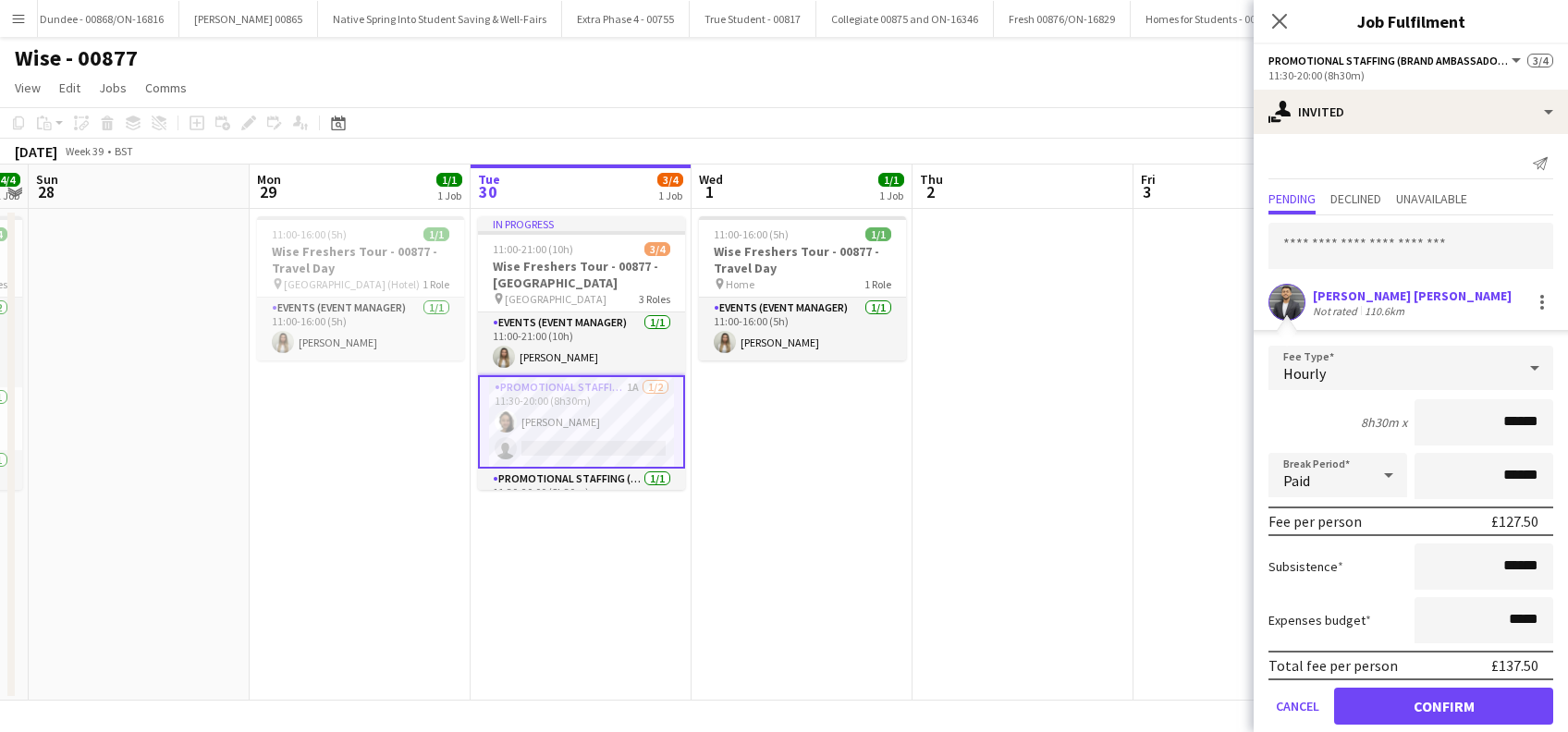
click at [1416, 298] on div "[PERSON_NAME] [PERSON_NAME]" at bounding box center [1412, 296] width 198 height 17
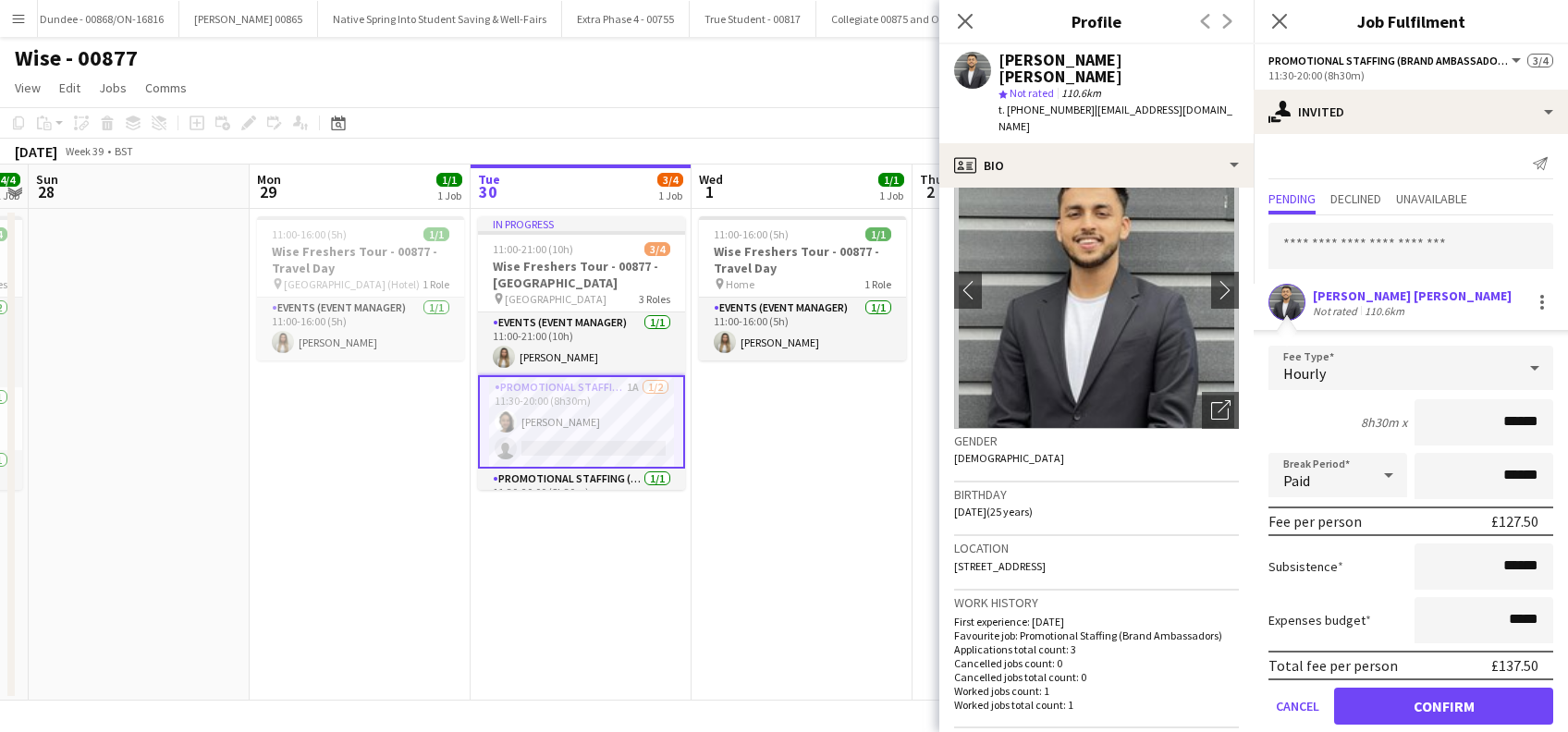
scroll to position [0, 0]
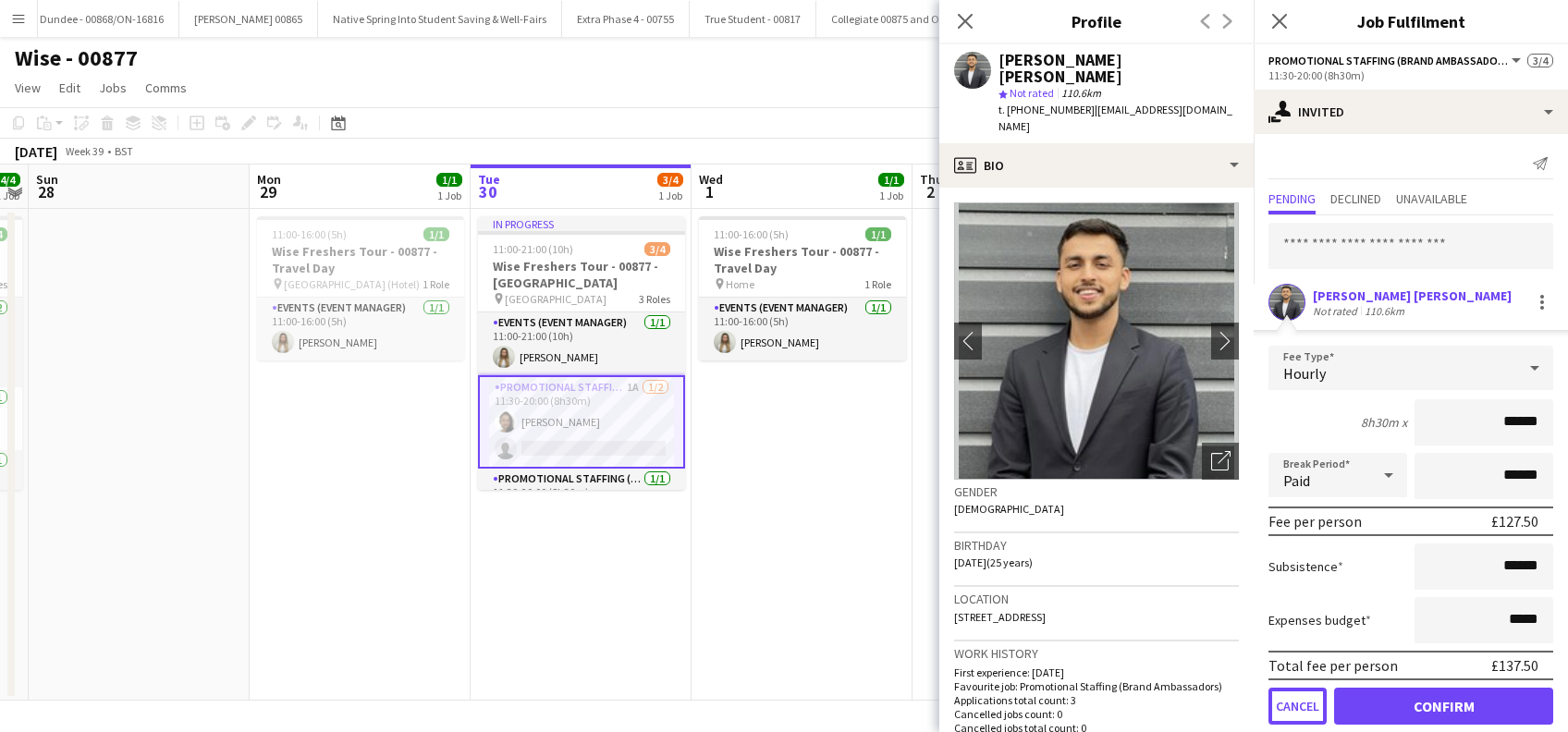
click at [1298, 706] on button "Cancel" at bounding box center [1297, 706] width 59 height 37
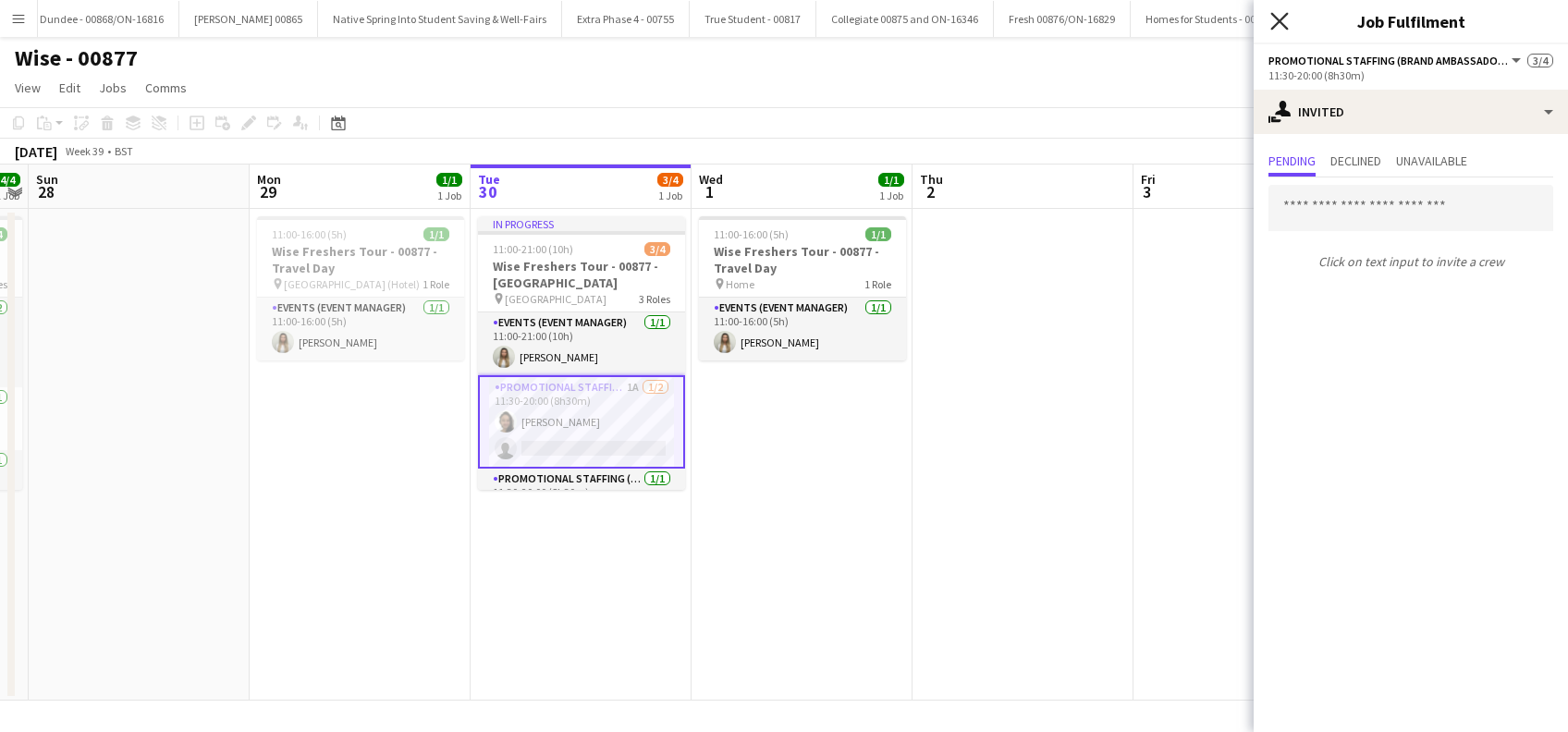
click at [1282, 20] on icon at bounding box center [1279, 21] width 18 height 18
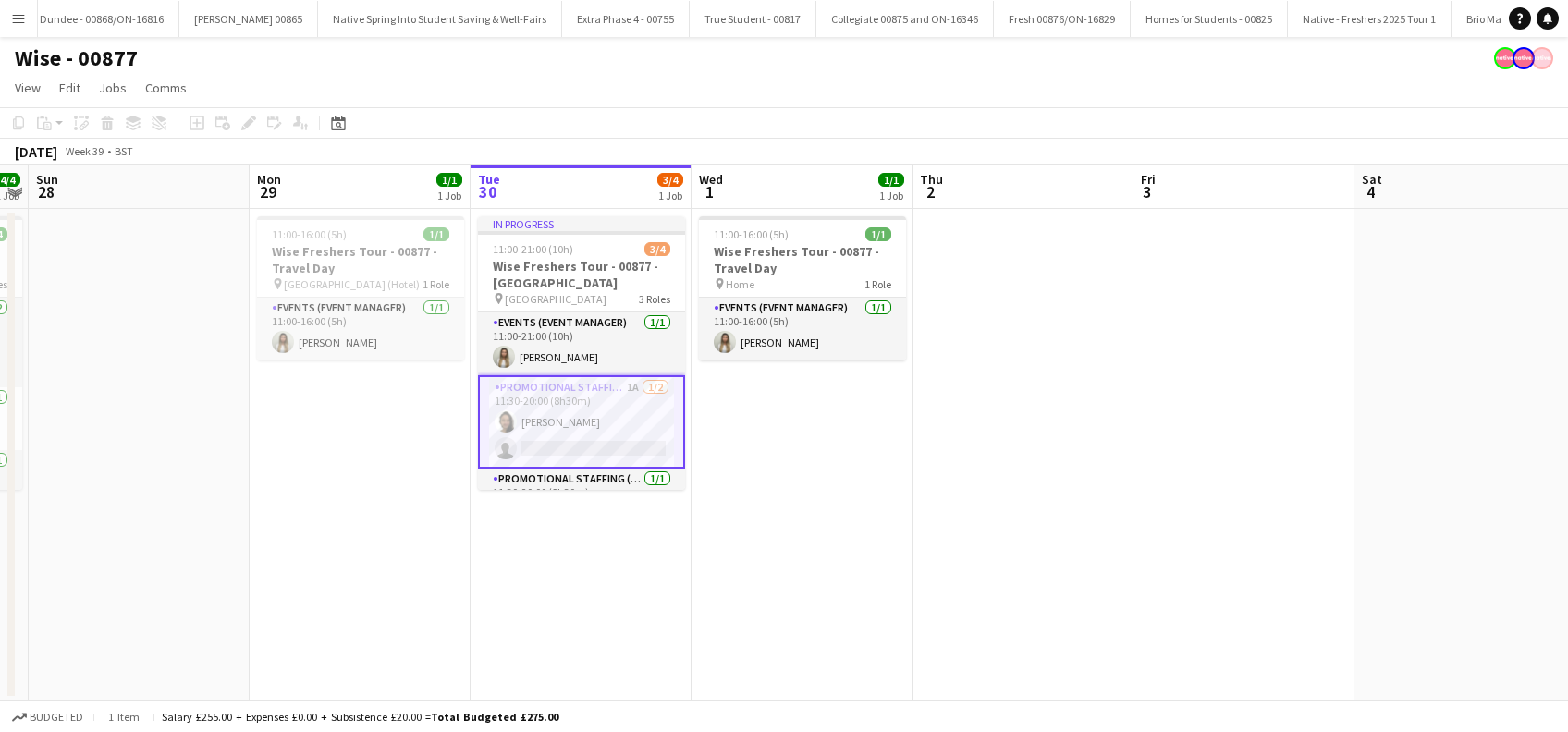
click at [622, 528] on app-date-cell "In progress 11:00-21:00 (10h) 3/4 Wise Freshers Tour - 00877 - [GEOGRAPHIC_DATA…" at bounding box center [581, 455] width 221 height 492
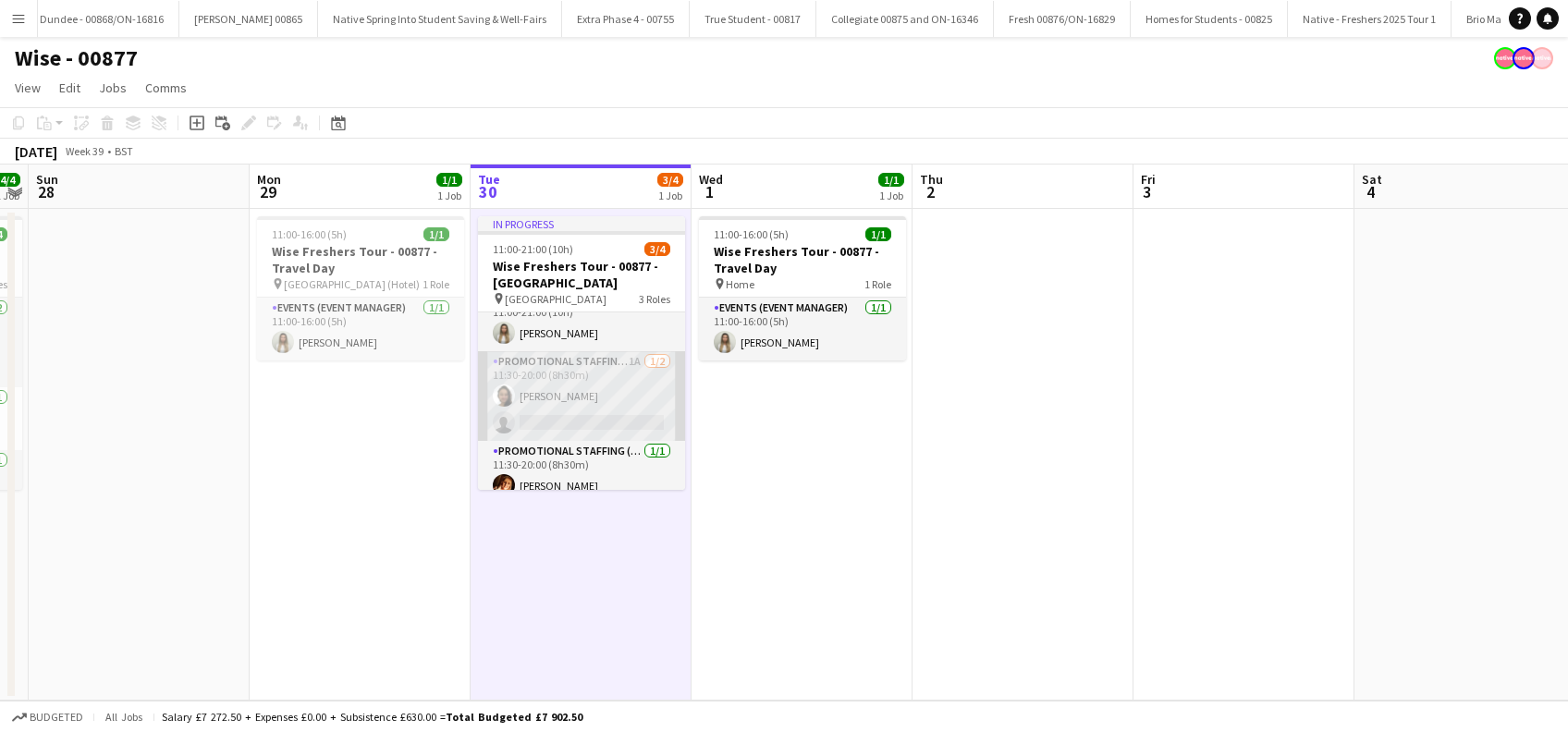
scroll to position [37, 0]
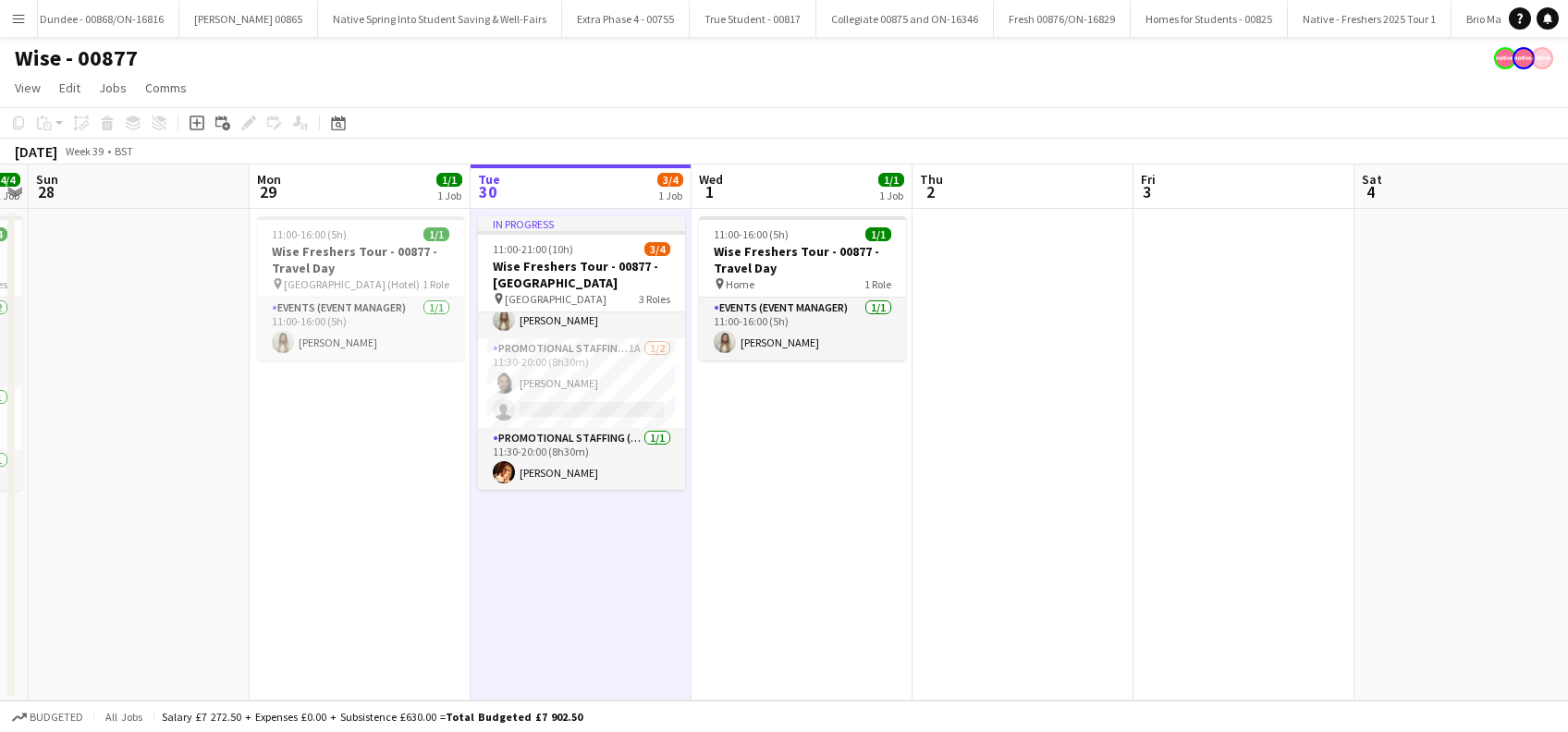
click at [741, 546] on app-date-cell "11:00-16:00 (5h) 1/1 Wise Freshers Tour - 00877 - Travel Day pin Home 1 Role Ev…" at bounding box center [801, 455] width 221 height 492
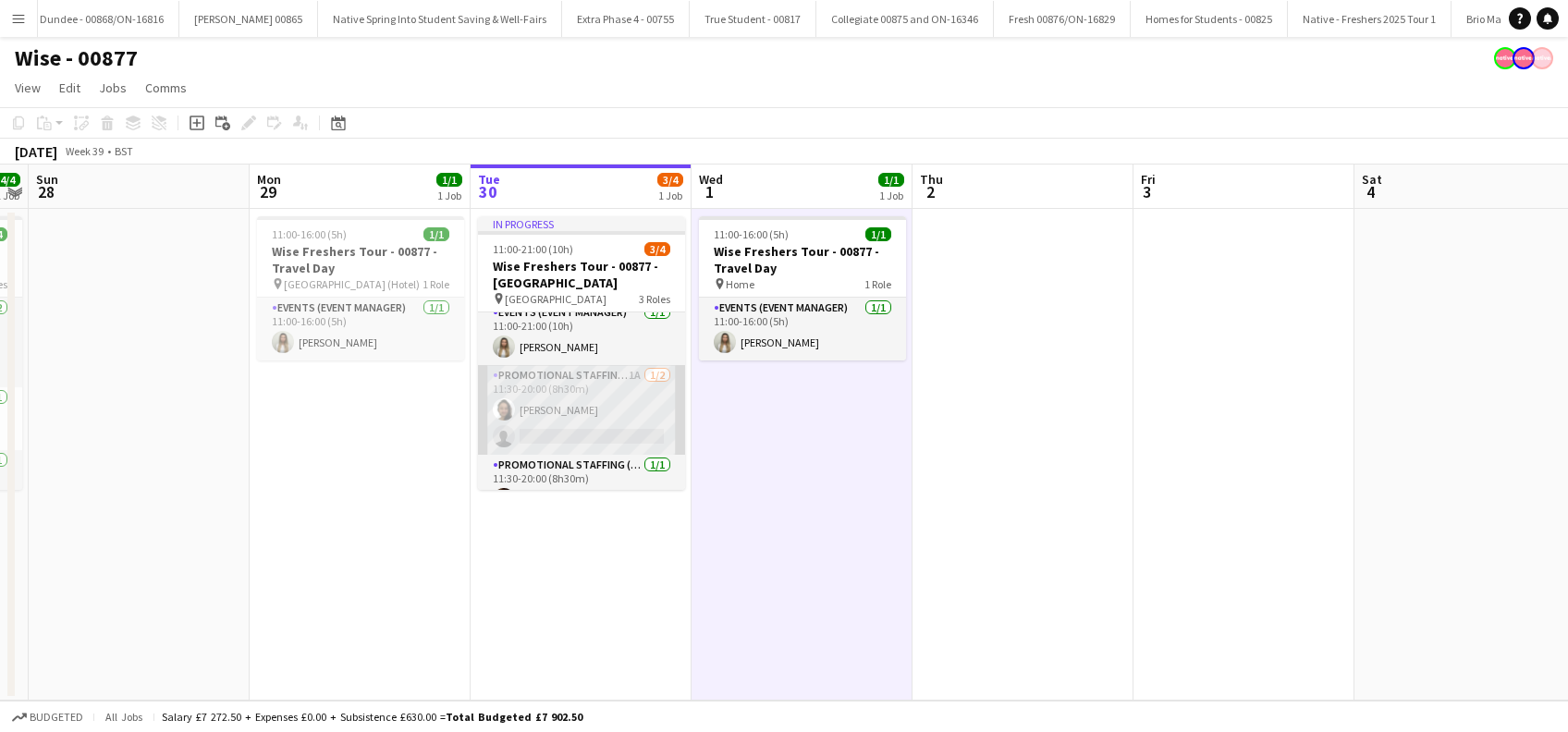
scroll to position [0, 0]
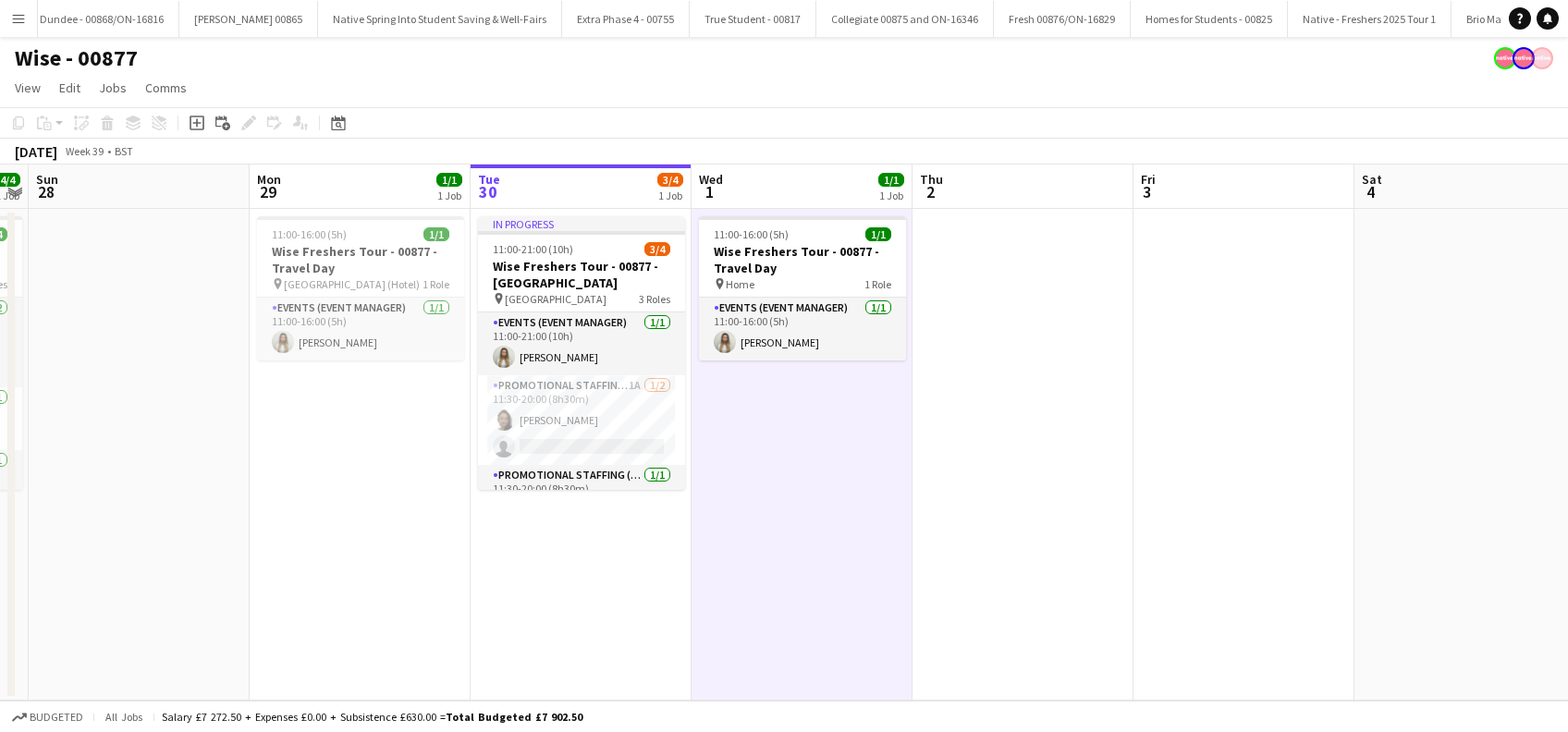
click at [819, 577] on app-date-cell "11:00-16:00 (5h) 1/1 Wise Freshers Tour - 00877 - Travel Day pin Home 1 Role Ev…" at bounding box center [801, 455] width 221 height 492
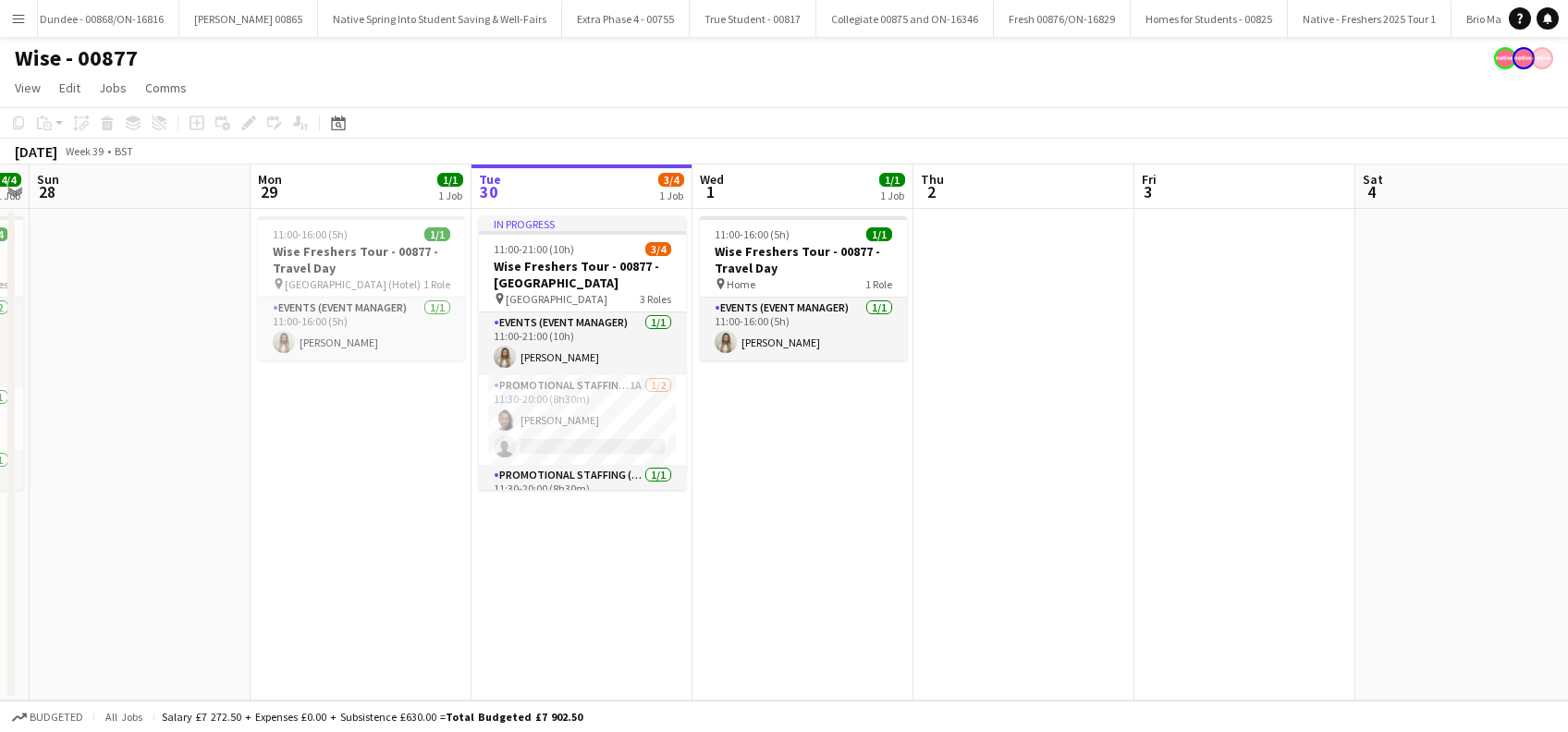
click at [1028, 513] on app-date-cell at bounding box center [1024, 455] width 221 height 492
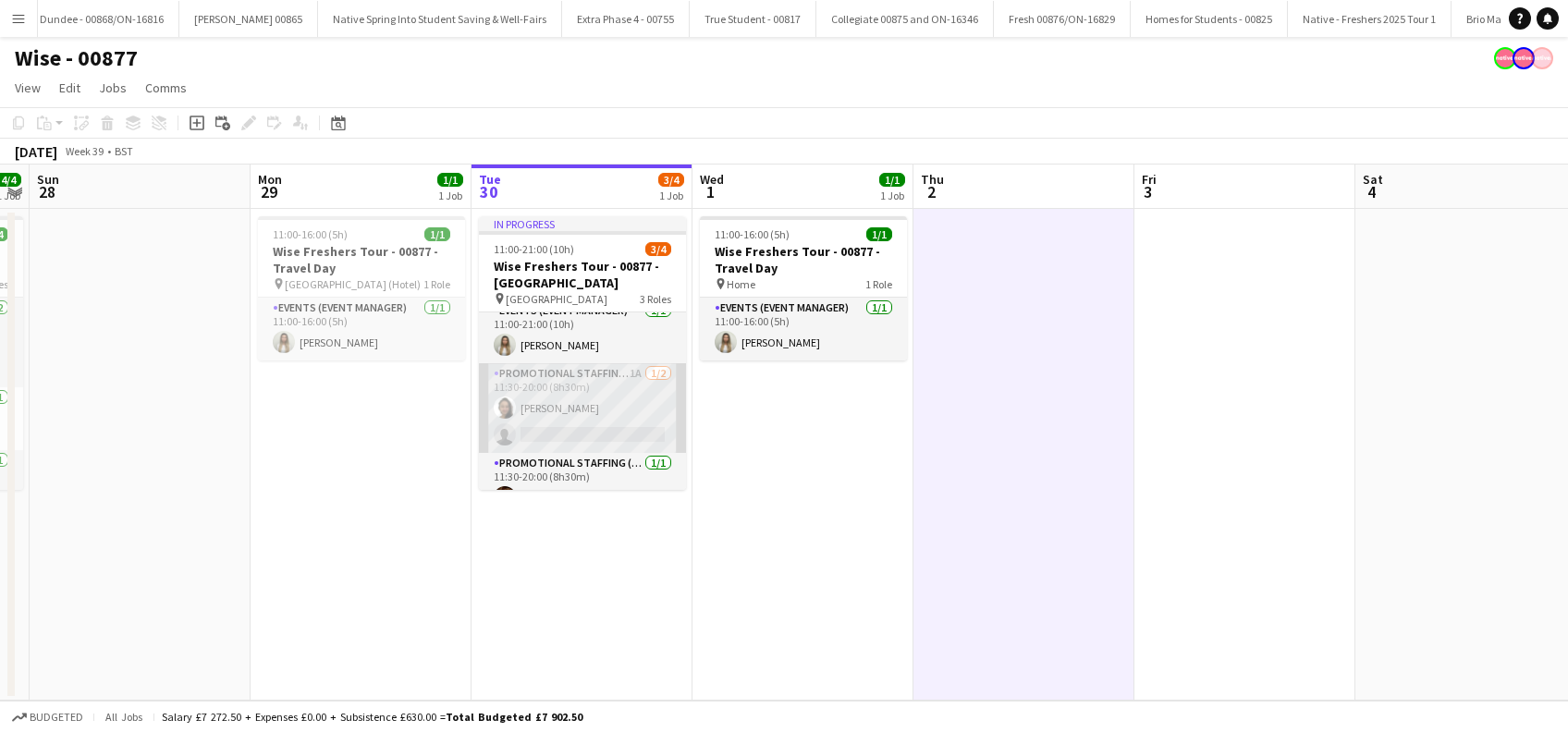
scroll to position [0, 0]
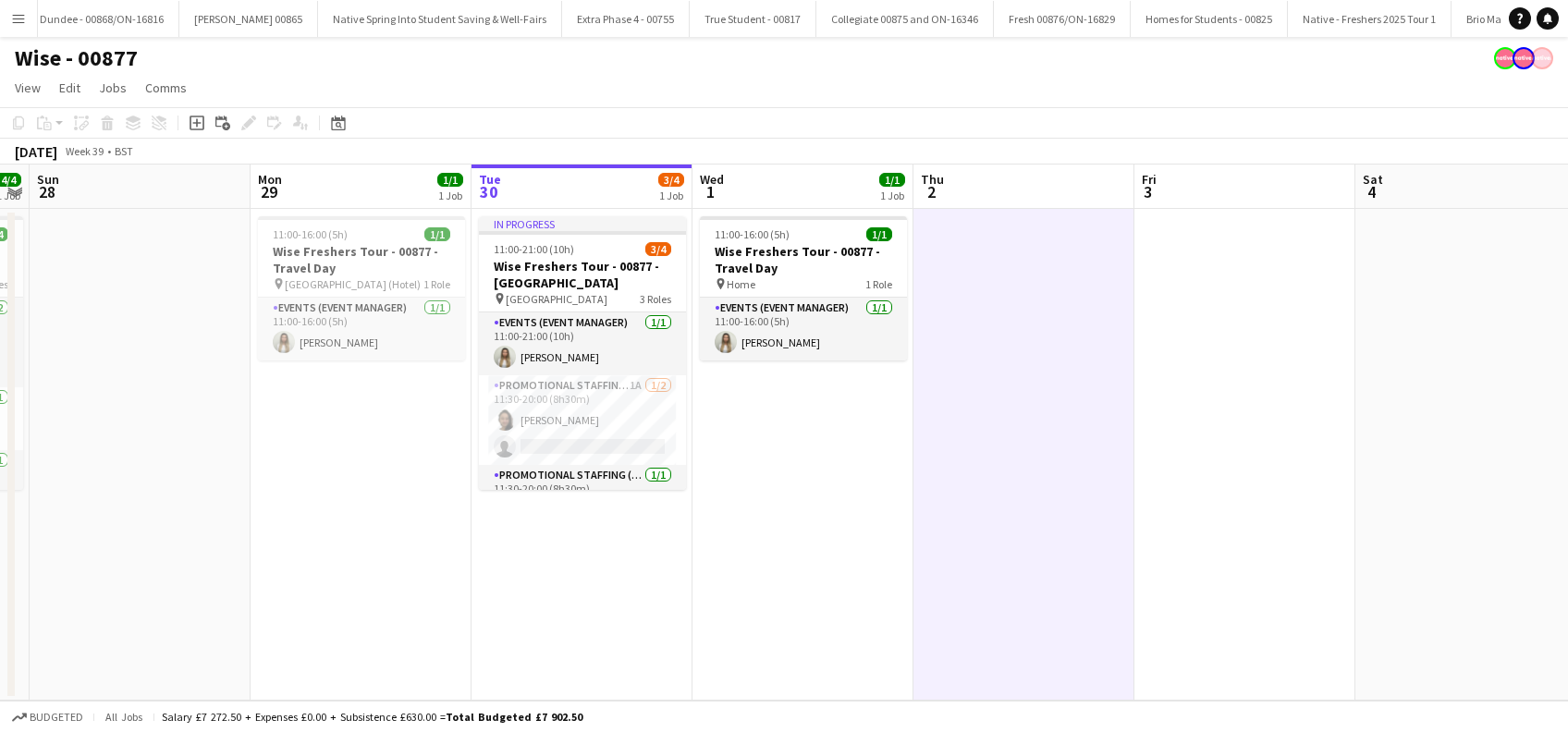
click at [787, 468] on app-date-cell "11:00-16:00 (5h) 1/1 Wise Freshers Tour - 00877 - Travel Day pin Home 1 Role Ev…" at bounding box center [802, 455] width 221 height 492
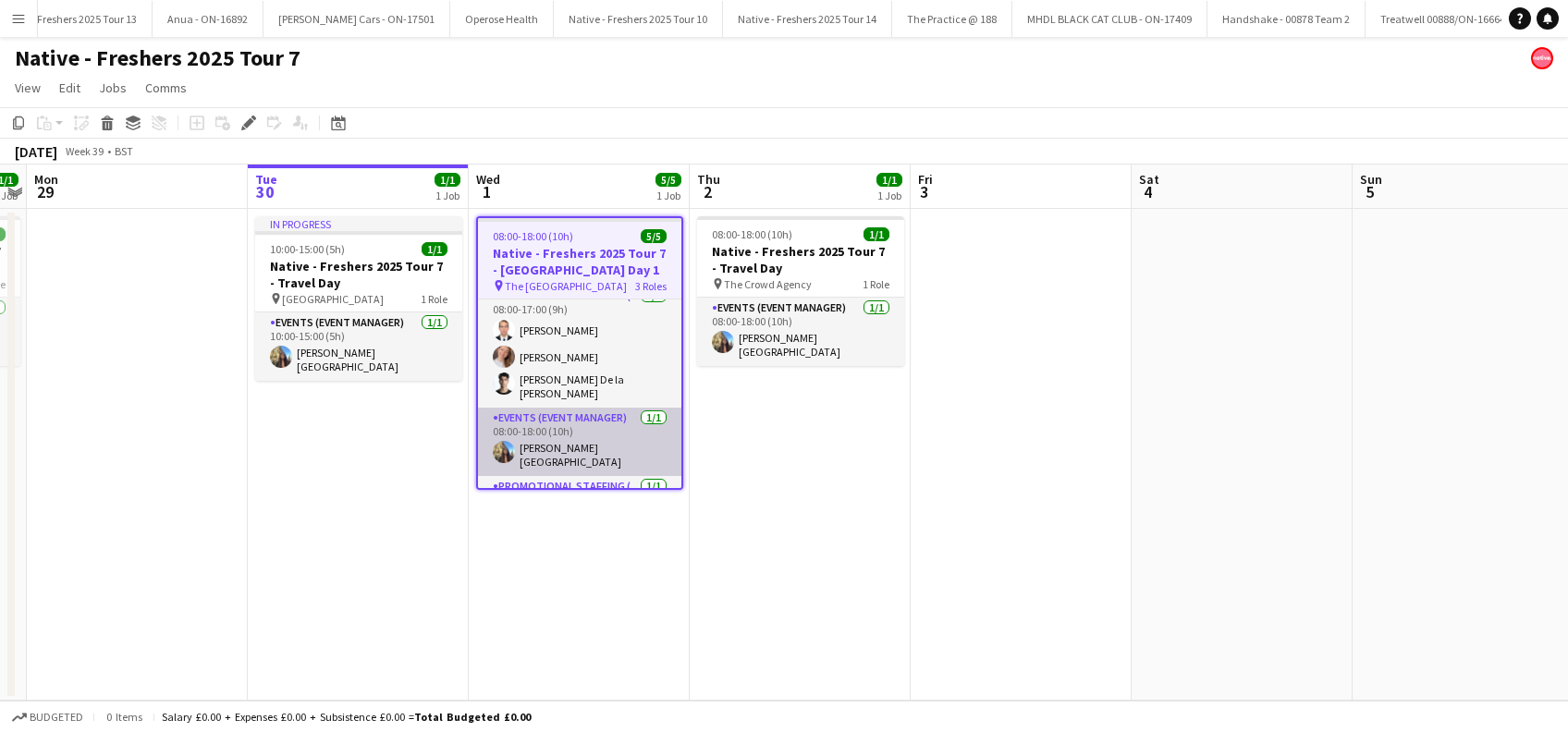
scroll to position [53, 0]
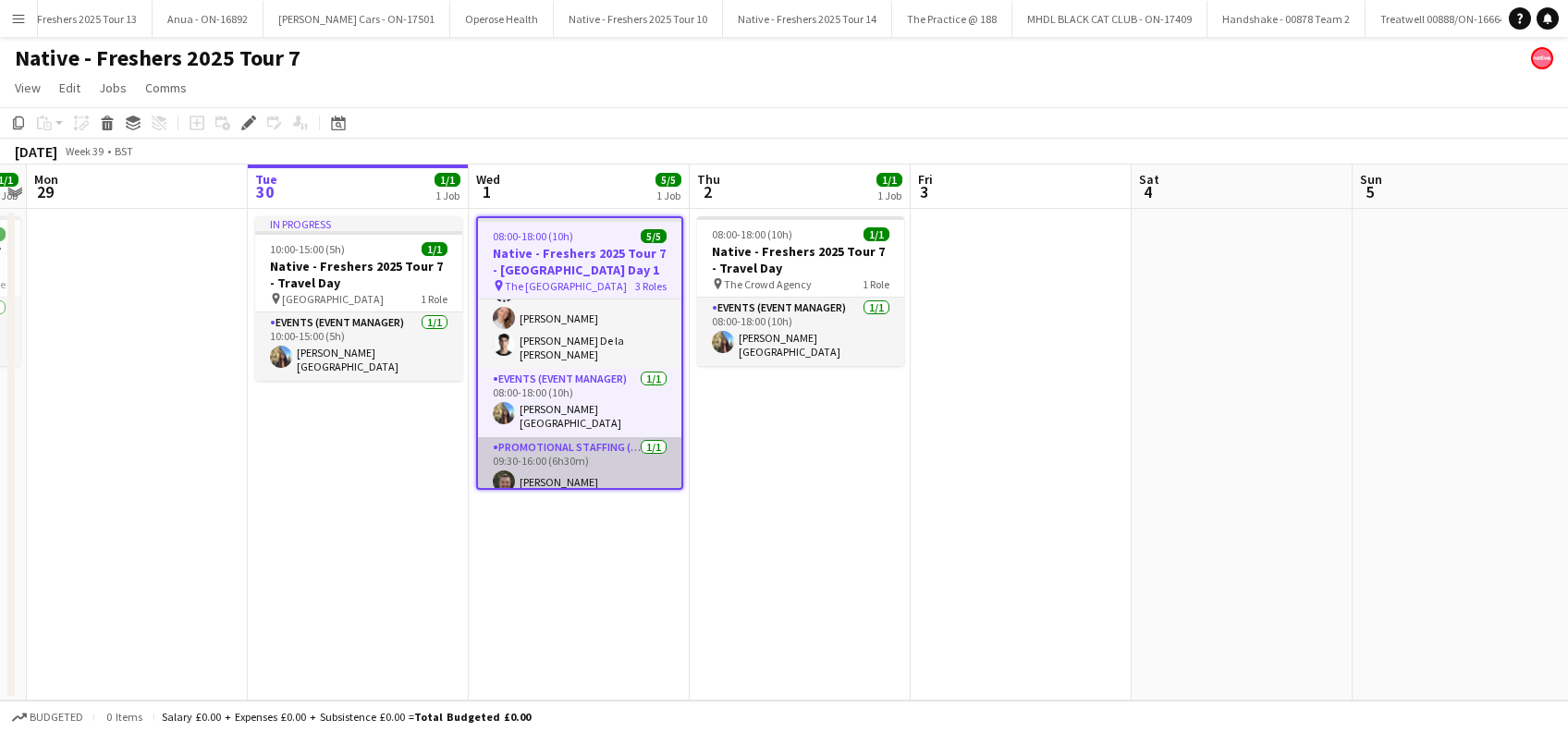
click at [565, 470] on app-card-role "Promotional Staffing (Brand Ambassadors) [DATE] 09:30-16:00 (6h30m) [PERSON_NAM…" at bounding box center [579, 468] width 203 height 62
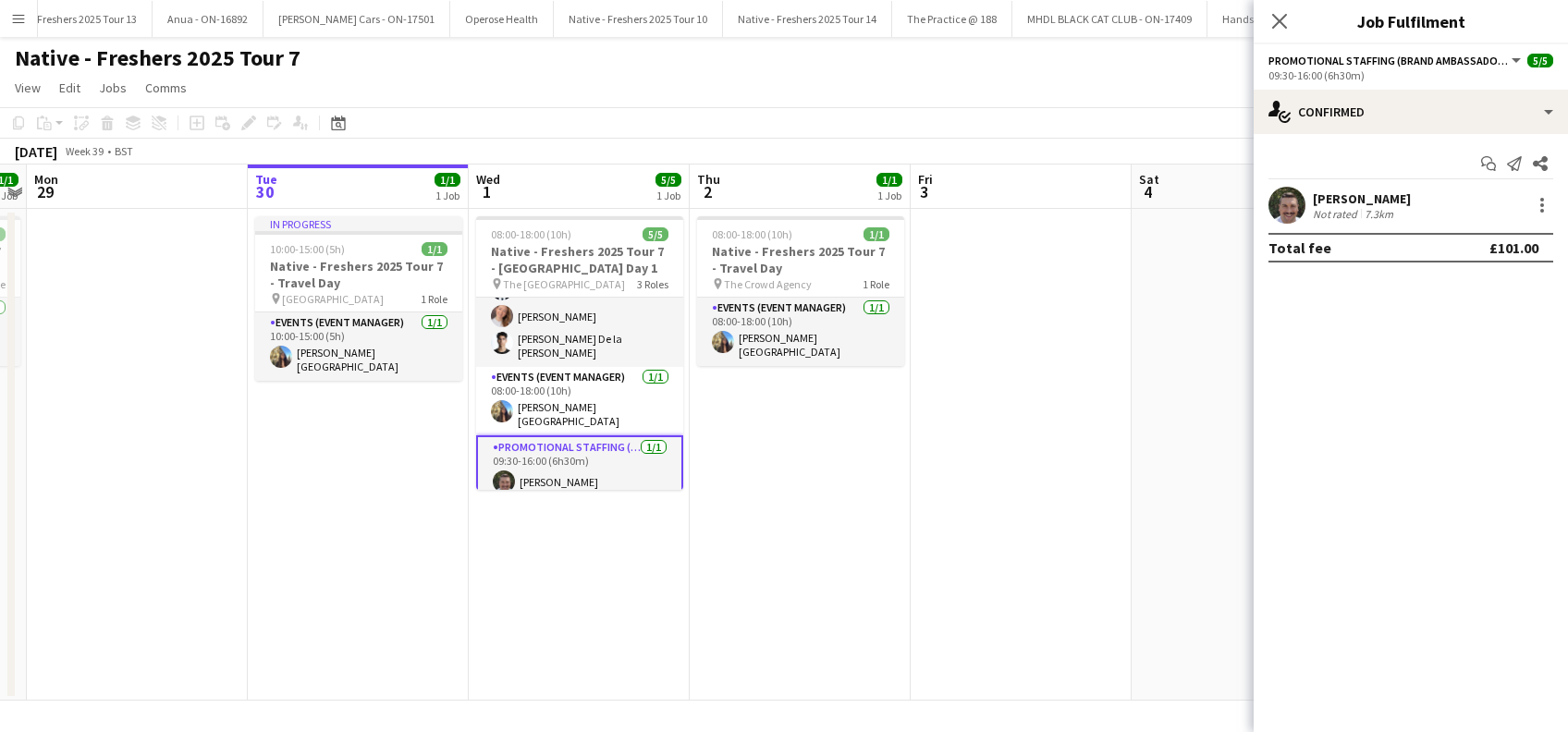
click at [1374, 199] on div "[PERSON_NAME]" at bounding box center [1362, 198] width 98 height 17
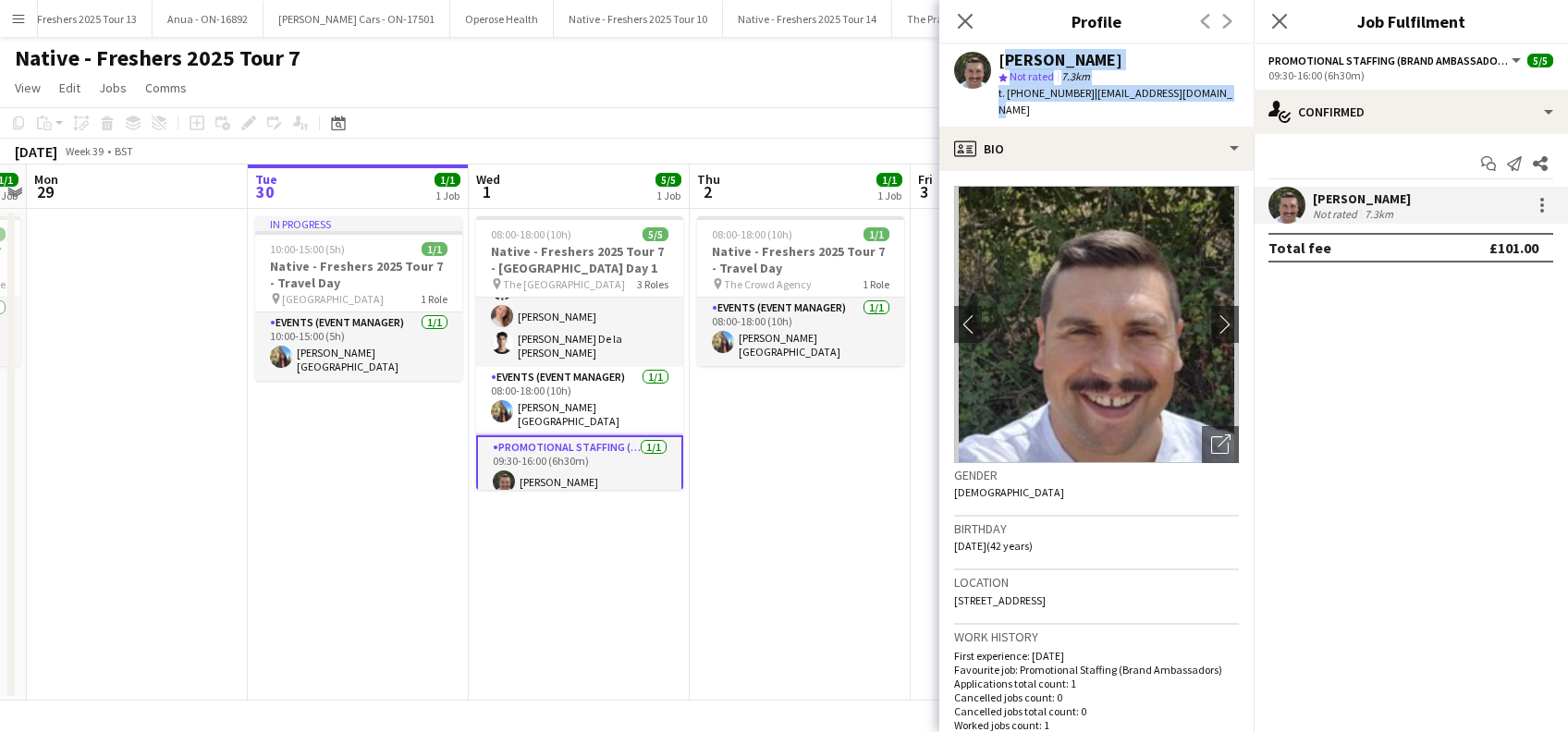
drag, startPoint x: 1233, startPoint y: 97, endPoint x: 998, endPoint y: 61, distance: 237.7
click at [998, 61] on app-profile-header "[PERSON_NAME] star Not rated 7.3km t. [PHONE_NUMBER] | [EMAIL_ADDRESS][DOMAIN_N…" at bounding box center [1096, 85] width 314 height 82
copy div "[PERSON_NAME] star Not rated 7.3km t. [PHONE_NUMBER] | [EMAIL_ADDRESS][DOMAIN_N…"
click at [1054, 62] on div "[PERSON_NAME]" at bounding box center [1060, 60] width 124 height 17
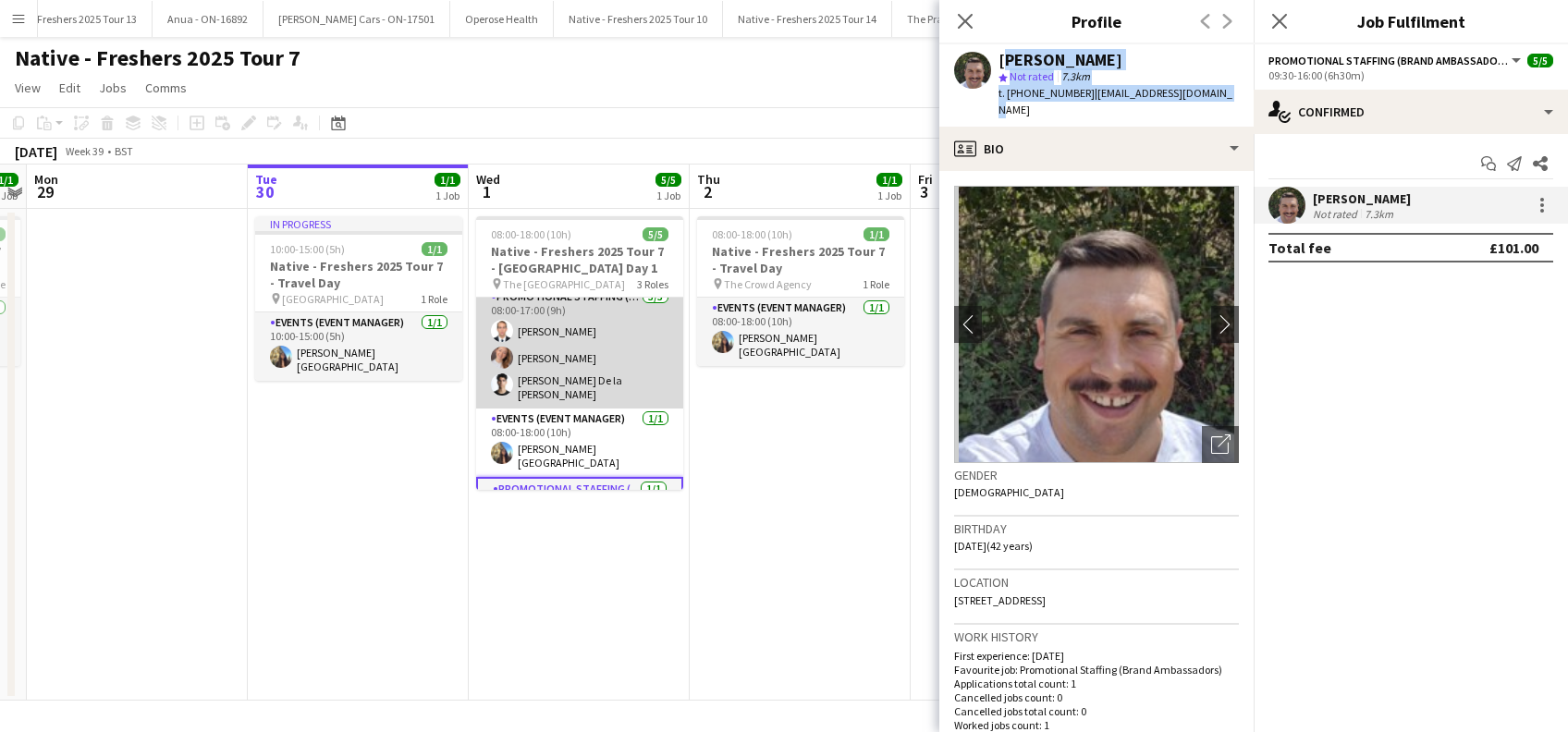
scroll to position [0, 0]
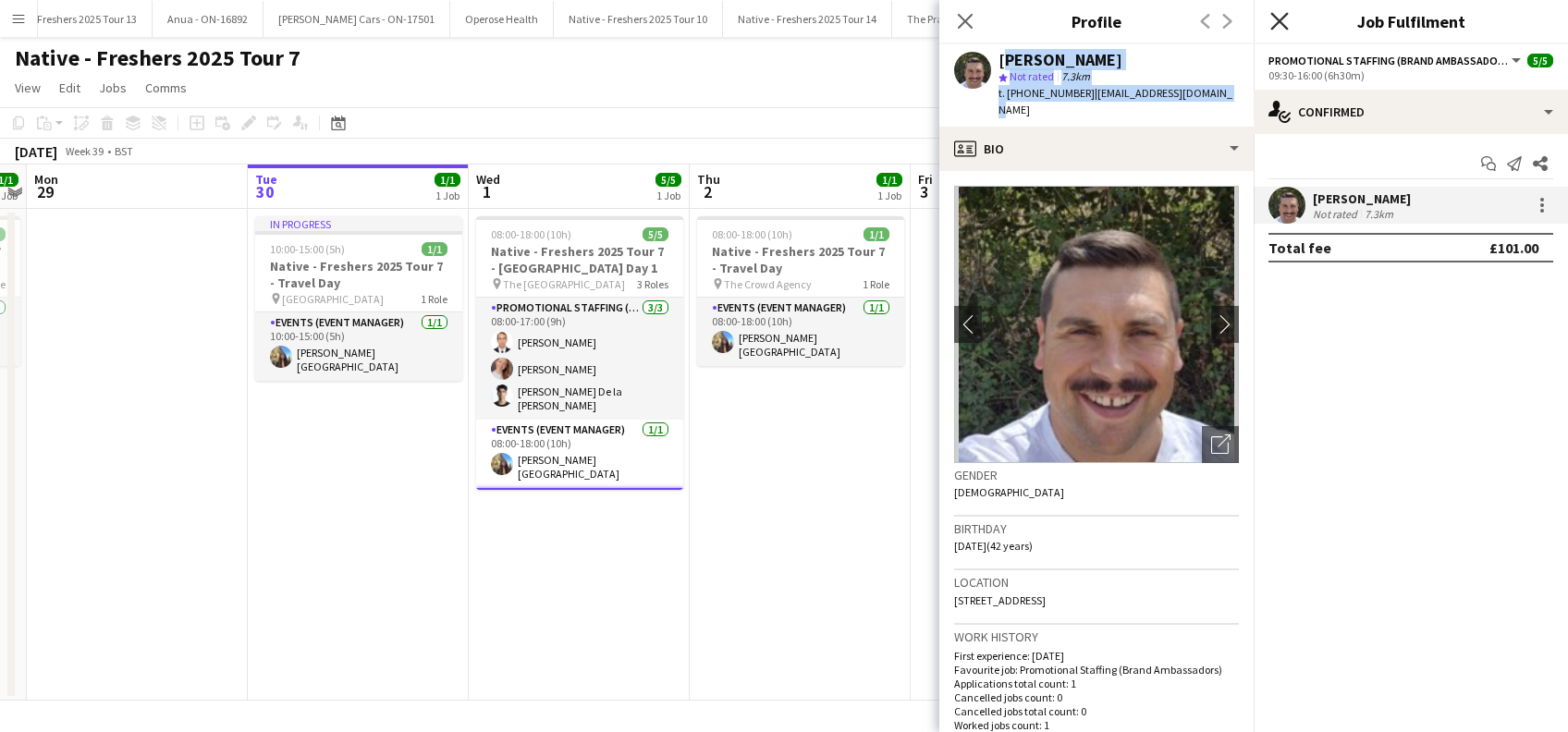
click at [1279, 9] on app-icon "Close pop-in" at bounding box center [1279, 21] width 27 height 27
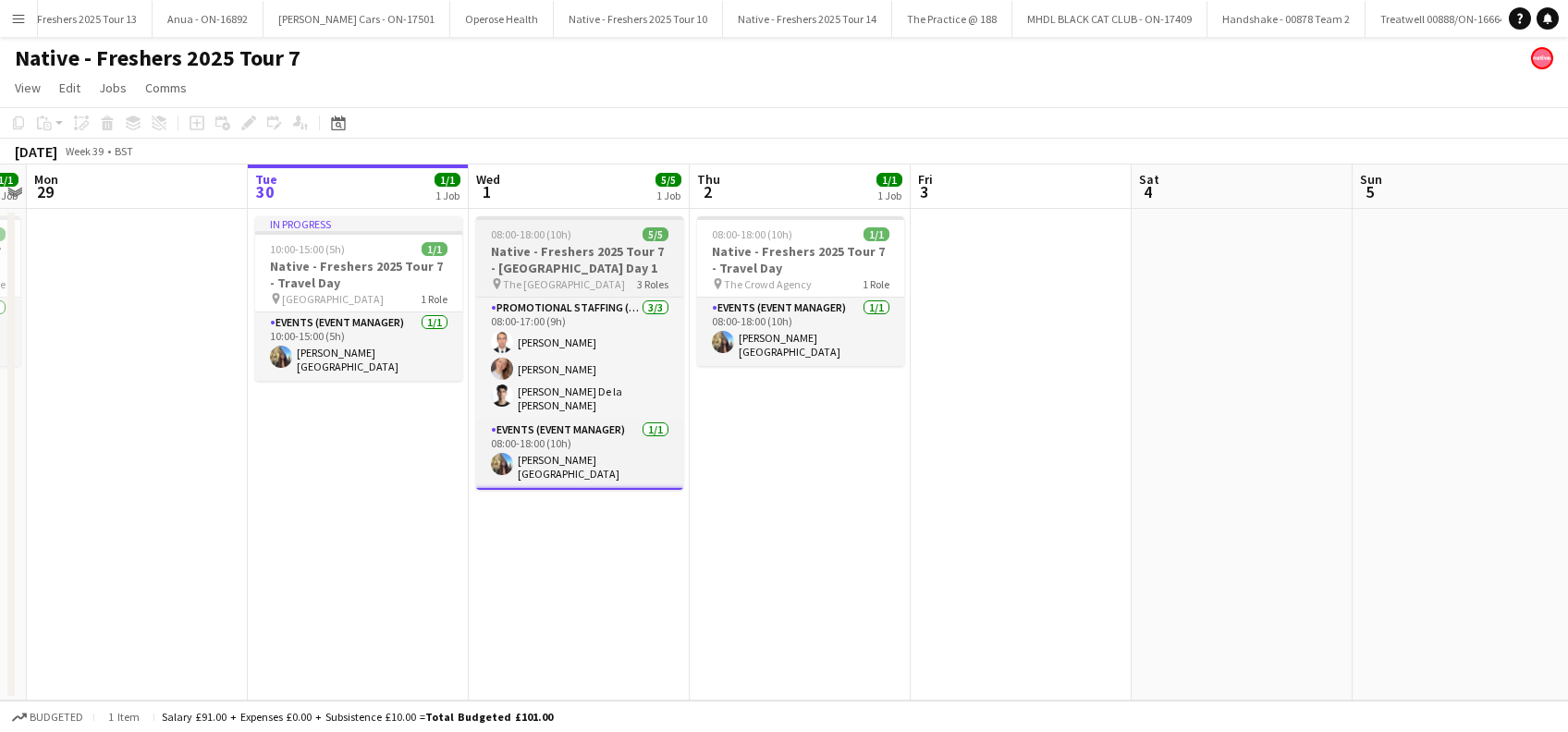
click at [577, 263] on h3 "Native - Freshers 2025 Tour 7 - [GEOGRAPHIC_DATA] Day 1" at bounding box center [579, 260] width 207 height 34
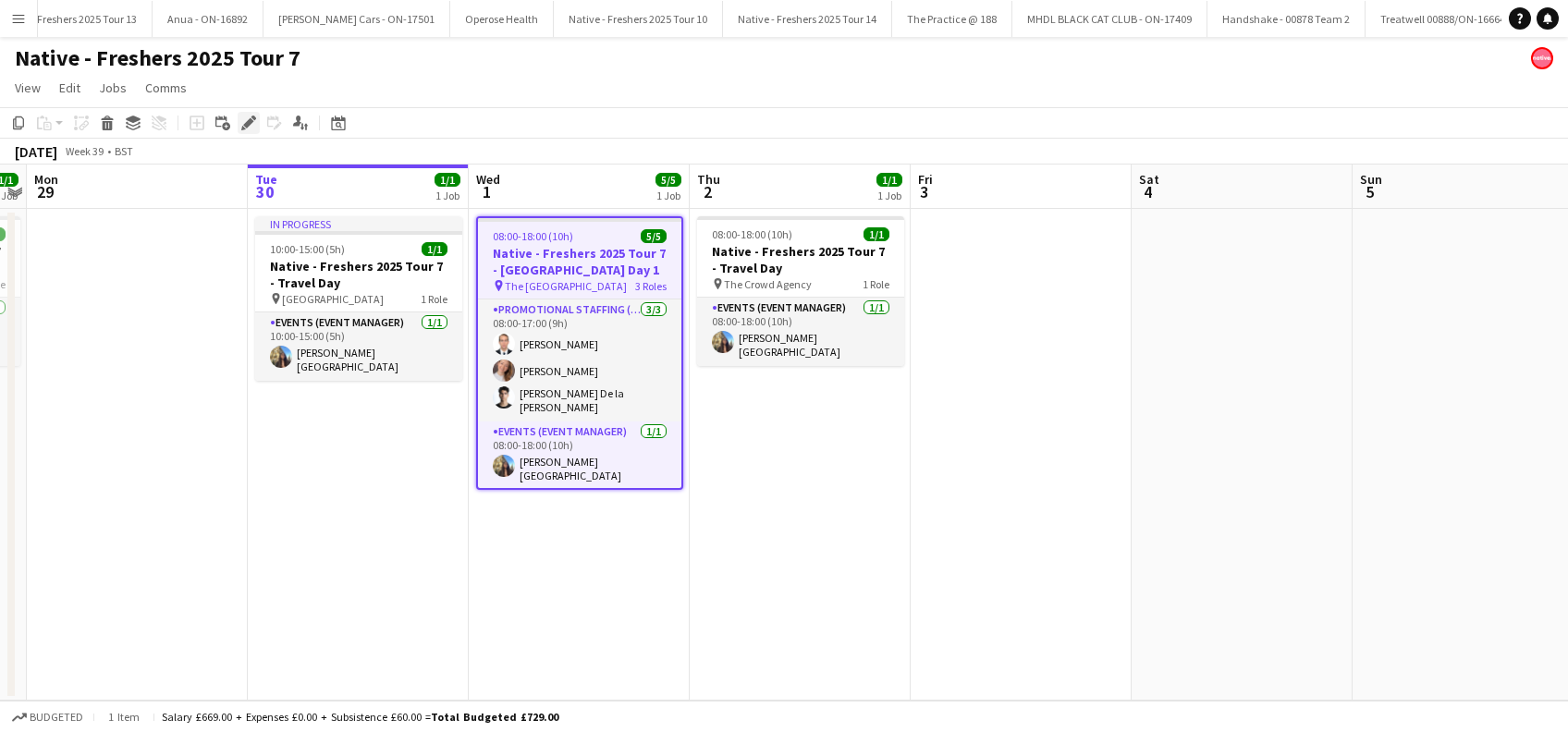
click at [244, 123] on icon at bounding box center [248, 123] width 10 height 10
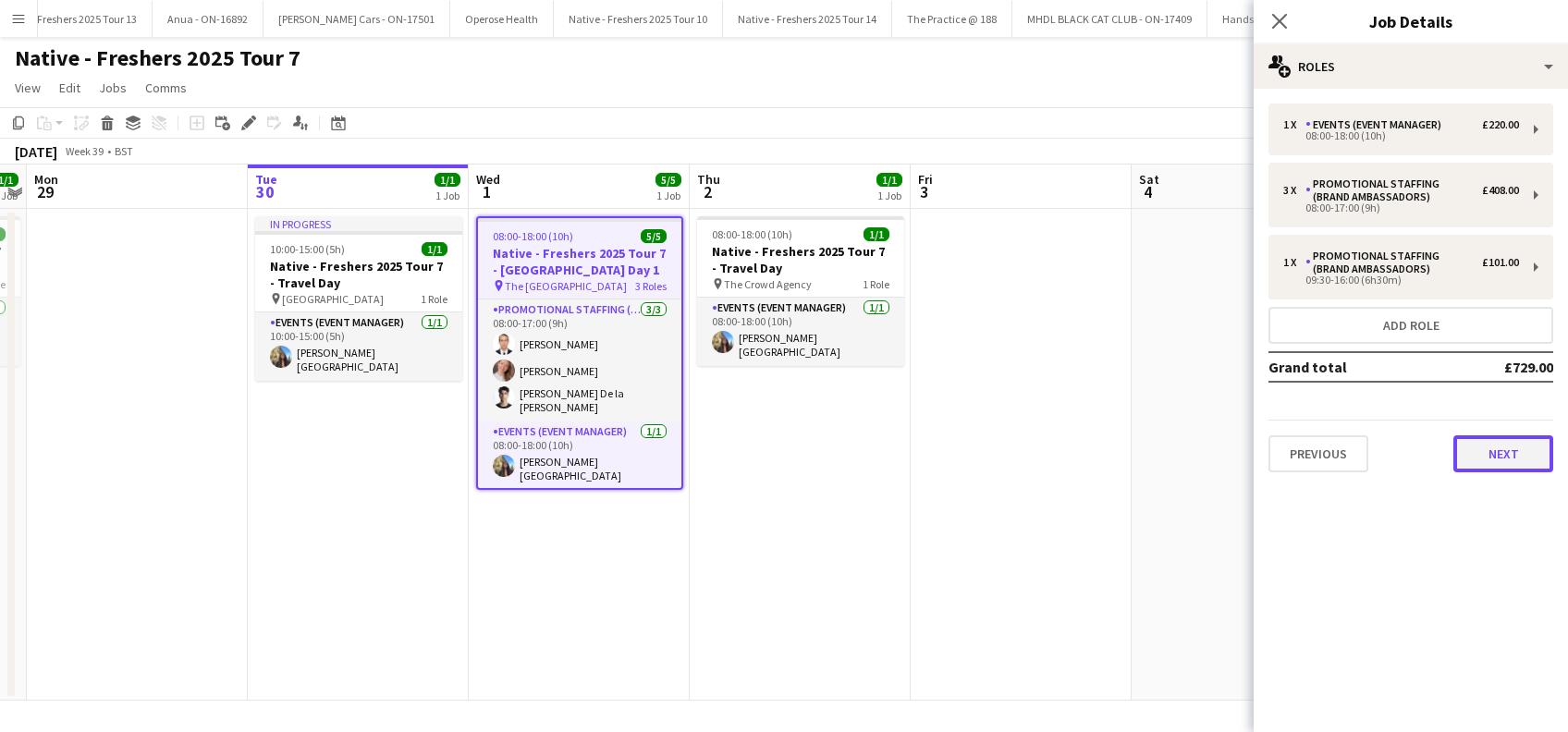
click at [1495, 458] on button "Next" at bounding box center [1504, 453] width 100 height 37
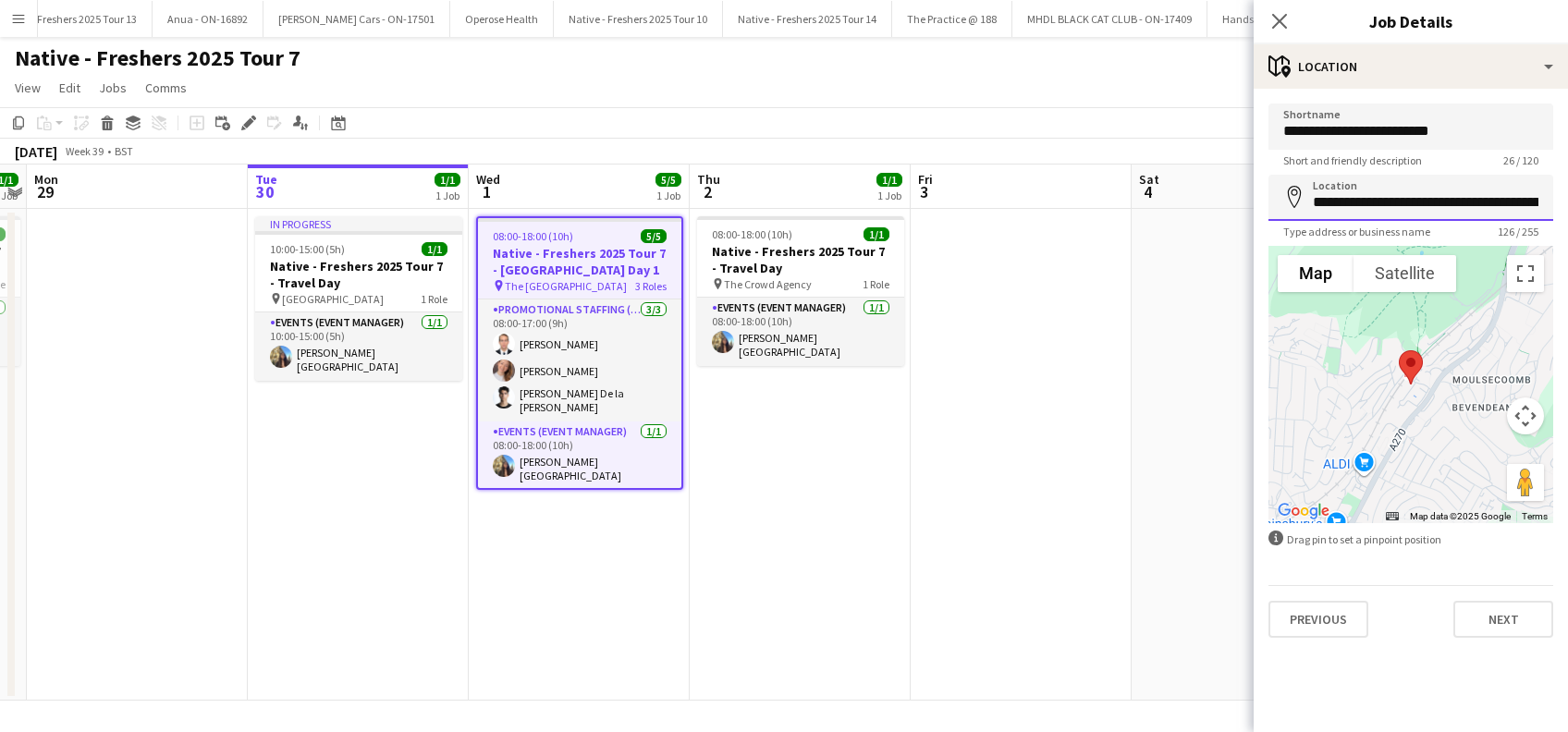
click at [1417, 204] on input "**********" at bounding box center [1410, 197] width 285 height 47
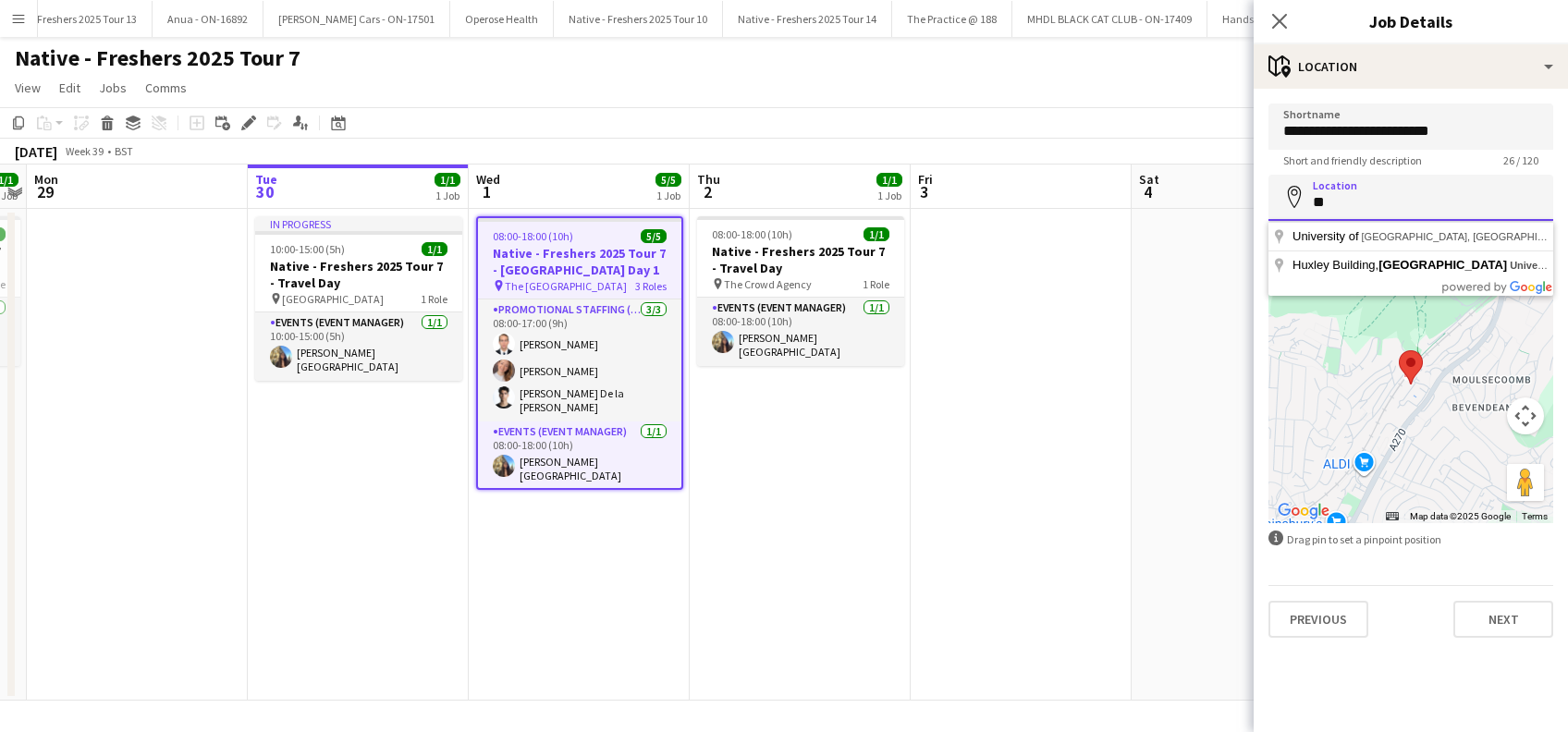
type input "*"
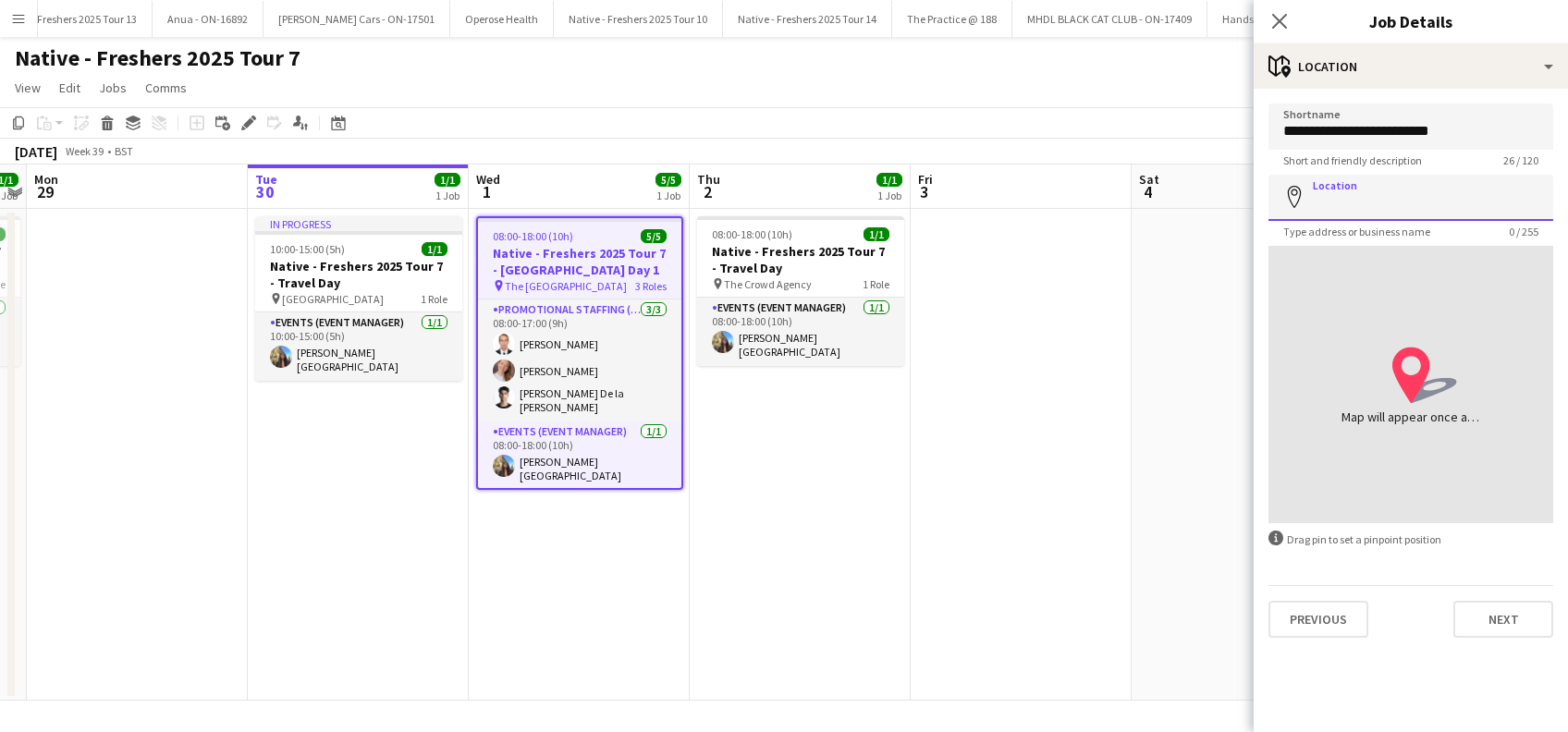
paste input "**********"
click at [1452, 200] on input "**********" at bounding box center [1410, 197] width 285 height 47
type input "**********"
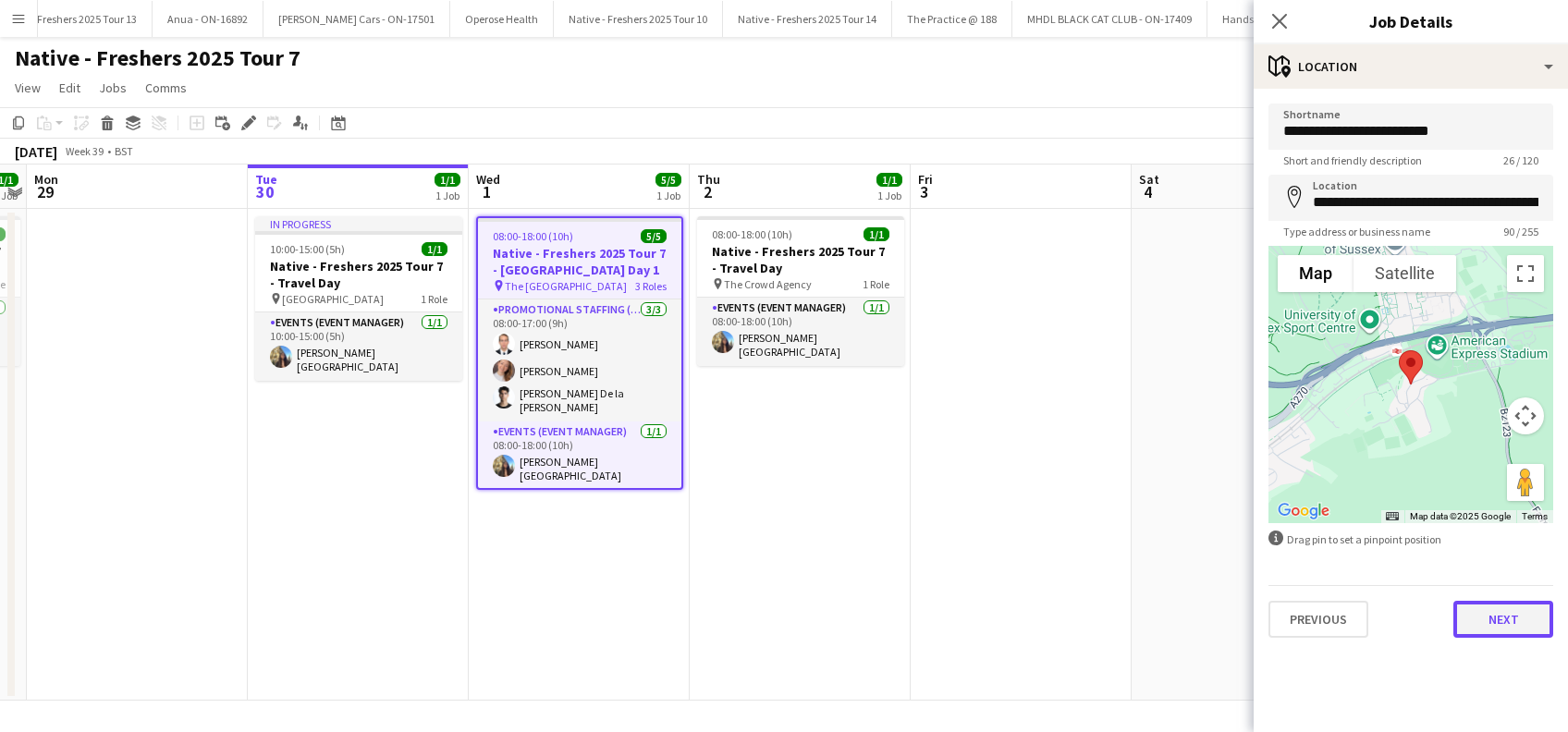
click at [1508, 626] on button "Next" at bounding box center [1504, 619] width 100 height 37
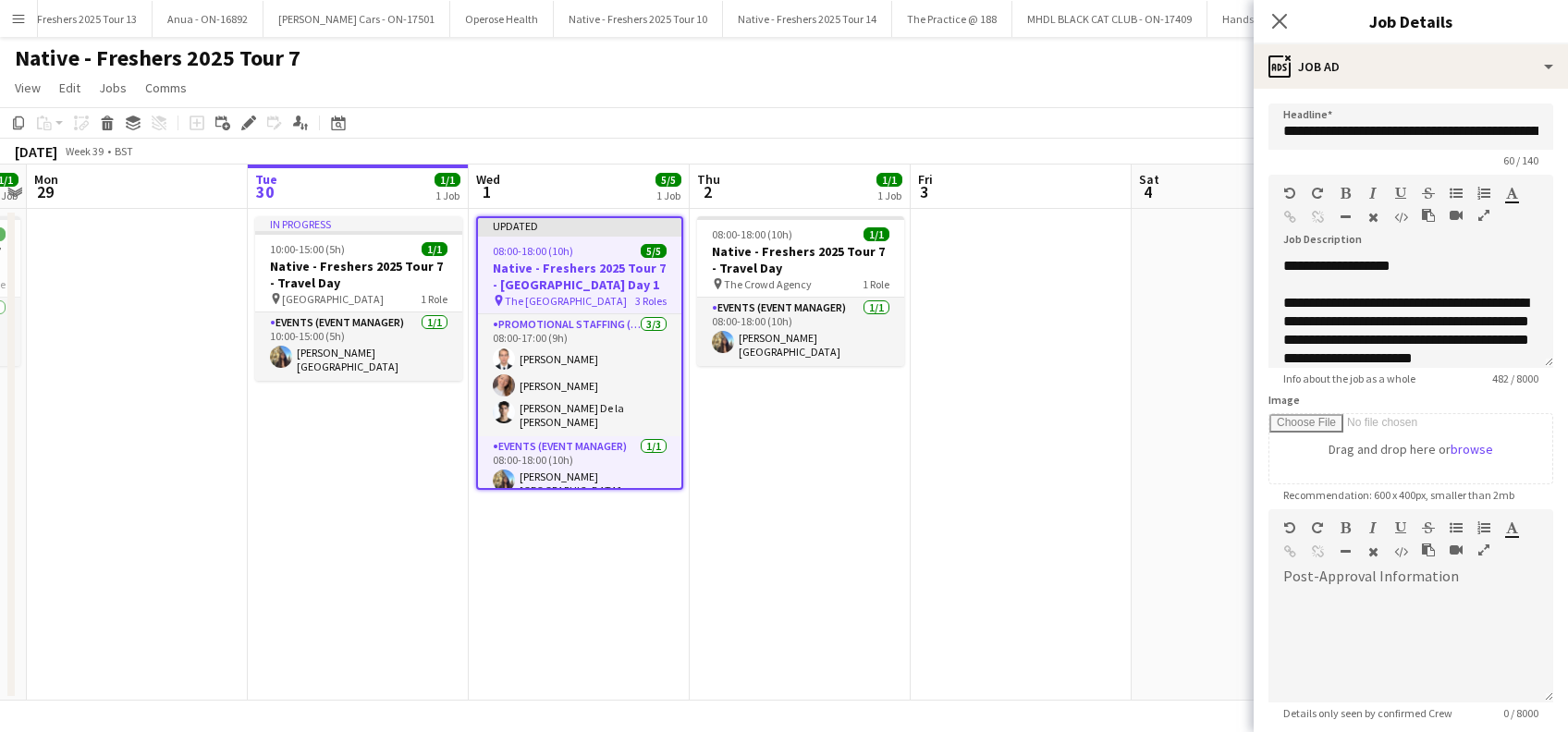
scroll to position [182, 0]
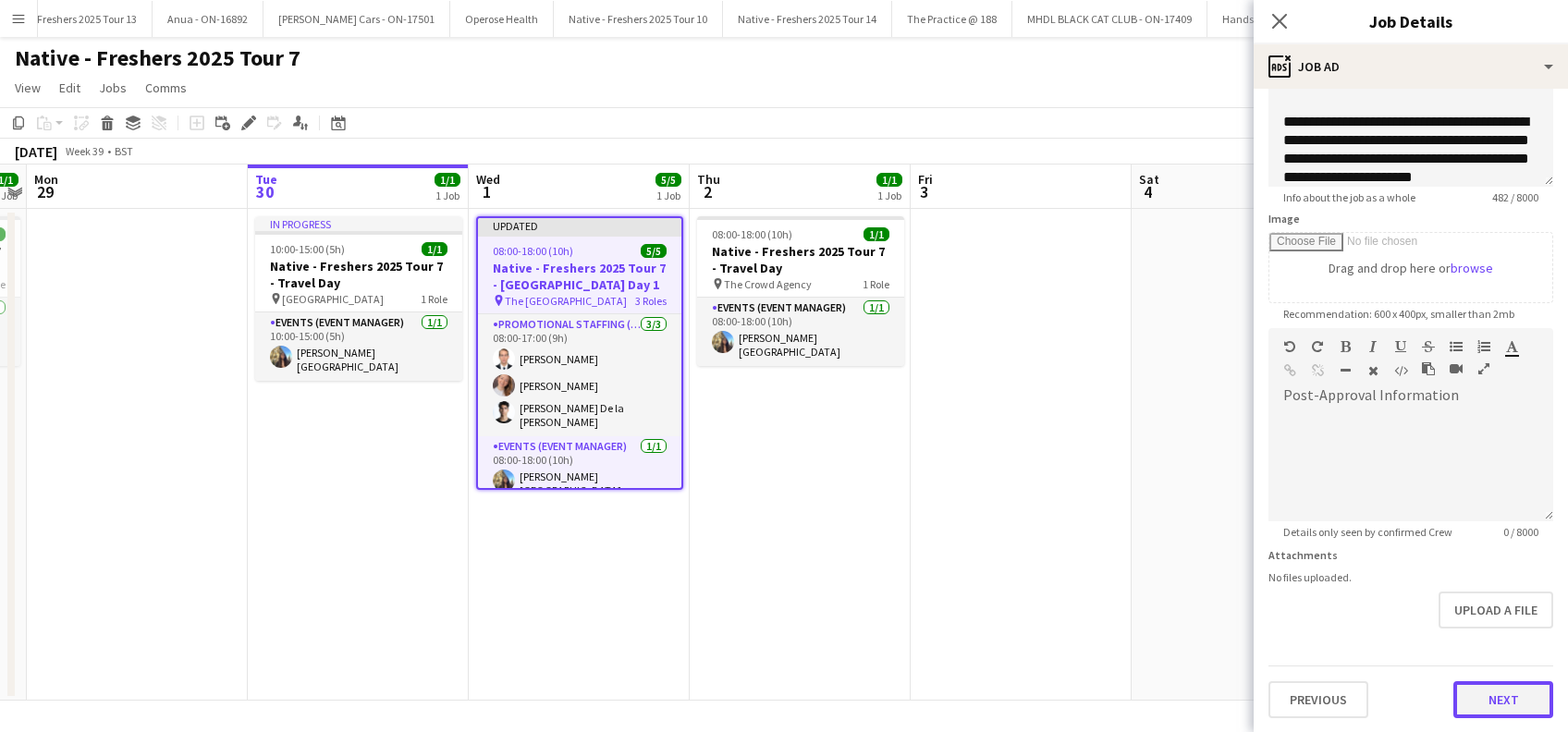
click at [1462, 706] on button "Next" at bounding box center [1504, 699] width 100 height 37
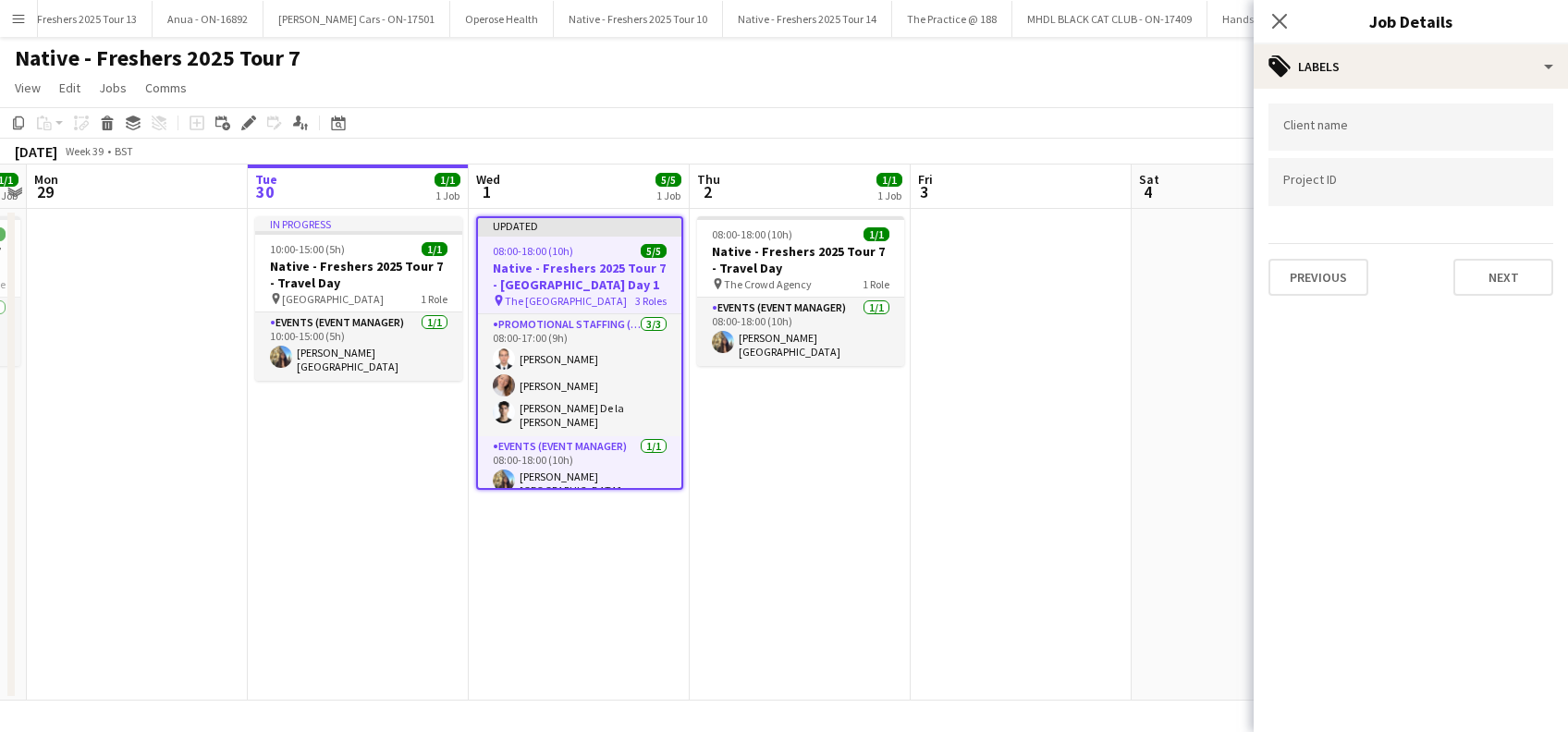
scroll to position [0, 0]
click at [1502, 282] on button "Next" at bounding box center [1504, 277] width 100 height 37
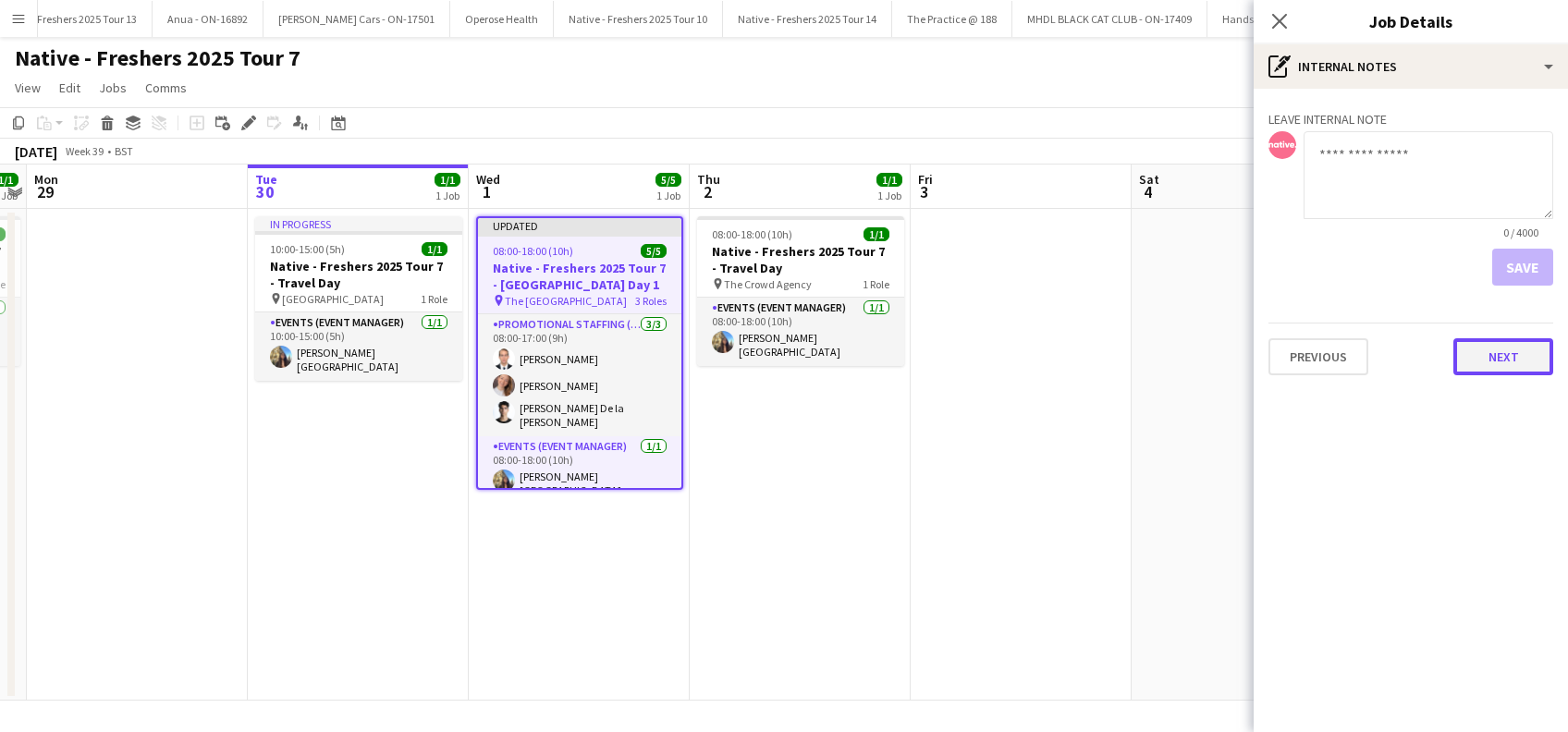
click at [1505, 349] on button "Next" at bounding box center [1504, 356] width 100 height 37
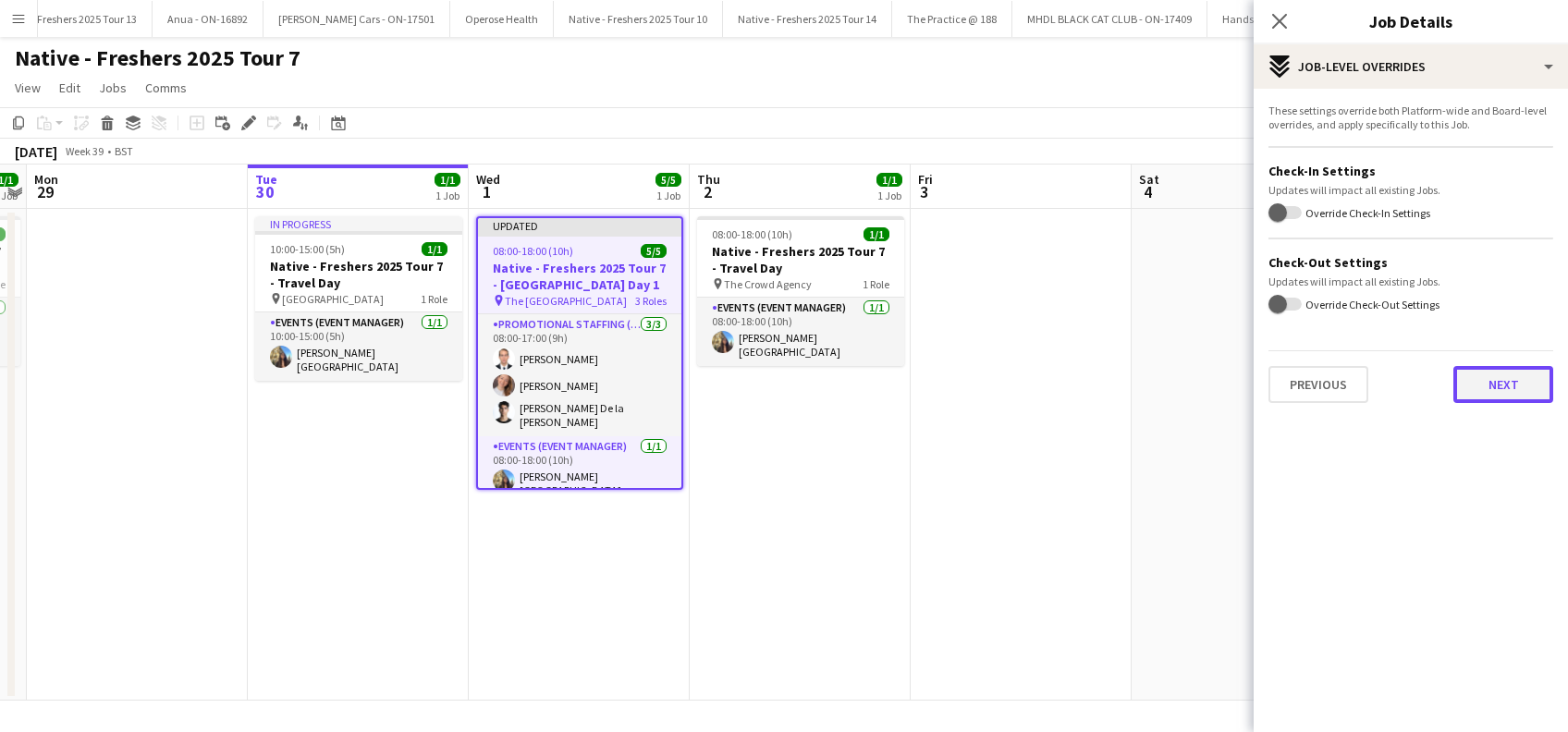
click at [1530, 375] on button "Next" at bounding box center [1504, 384] width 100 height 37
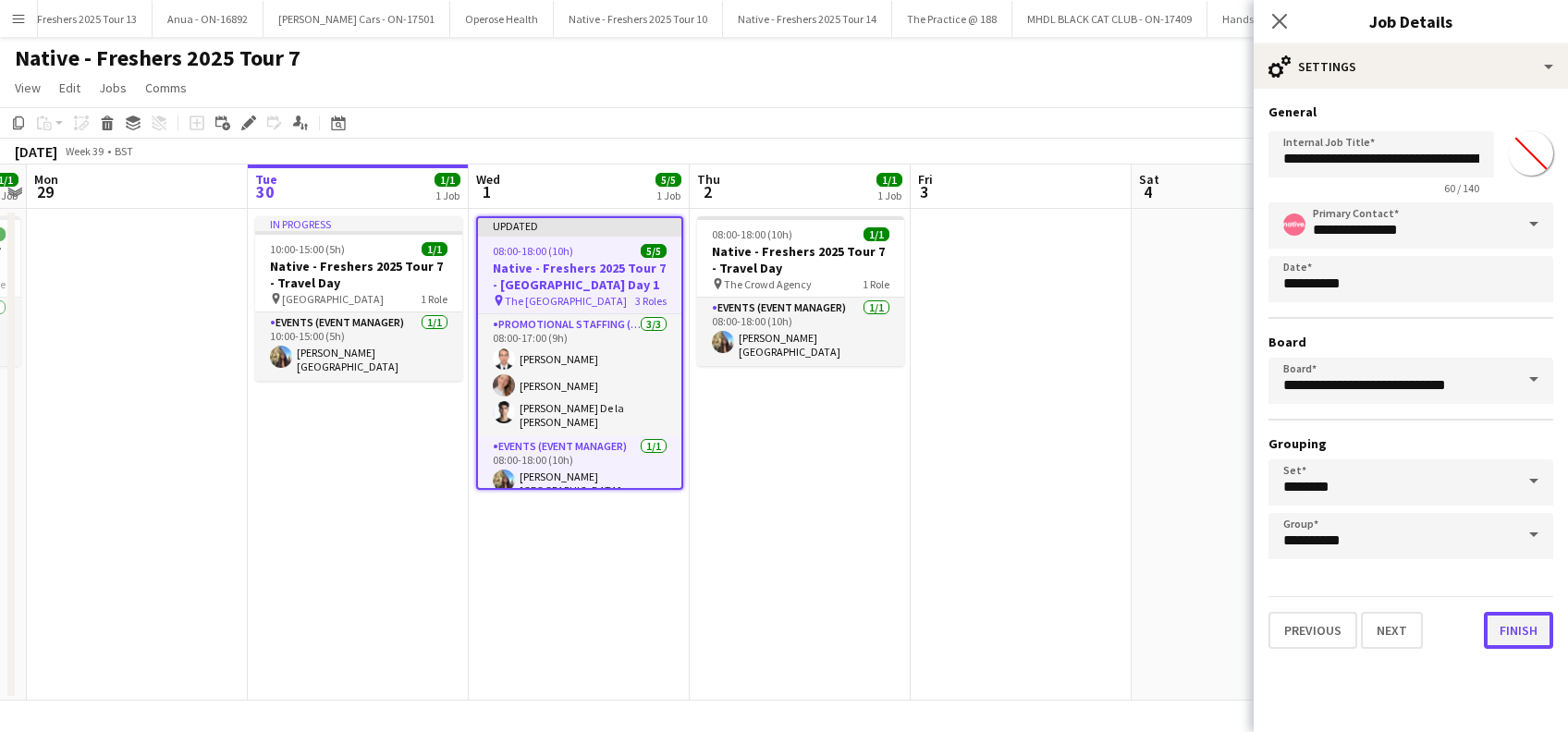
click at [1517, 621] on button "Finish" at bounding box center [1518, 630] width 69 height 37
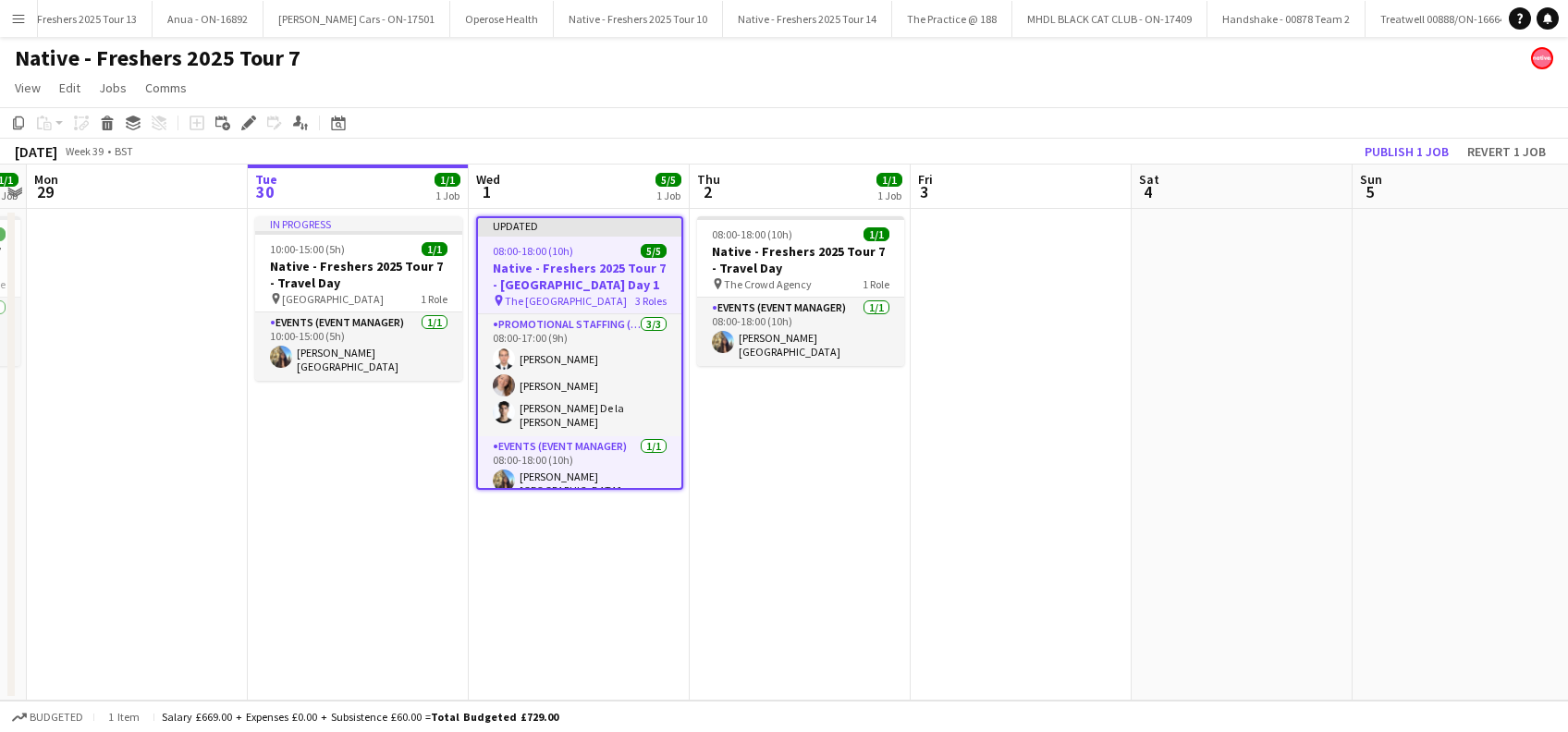
click at [1245, 424] on app-date-cell at bounding box center [1242, 455] width 221 height 492
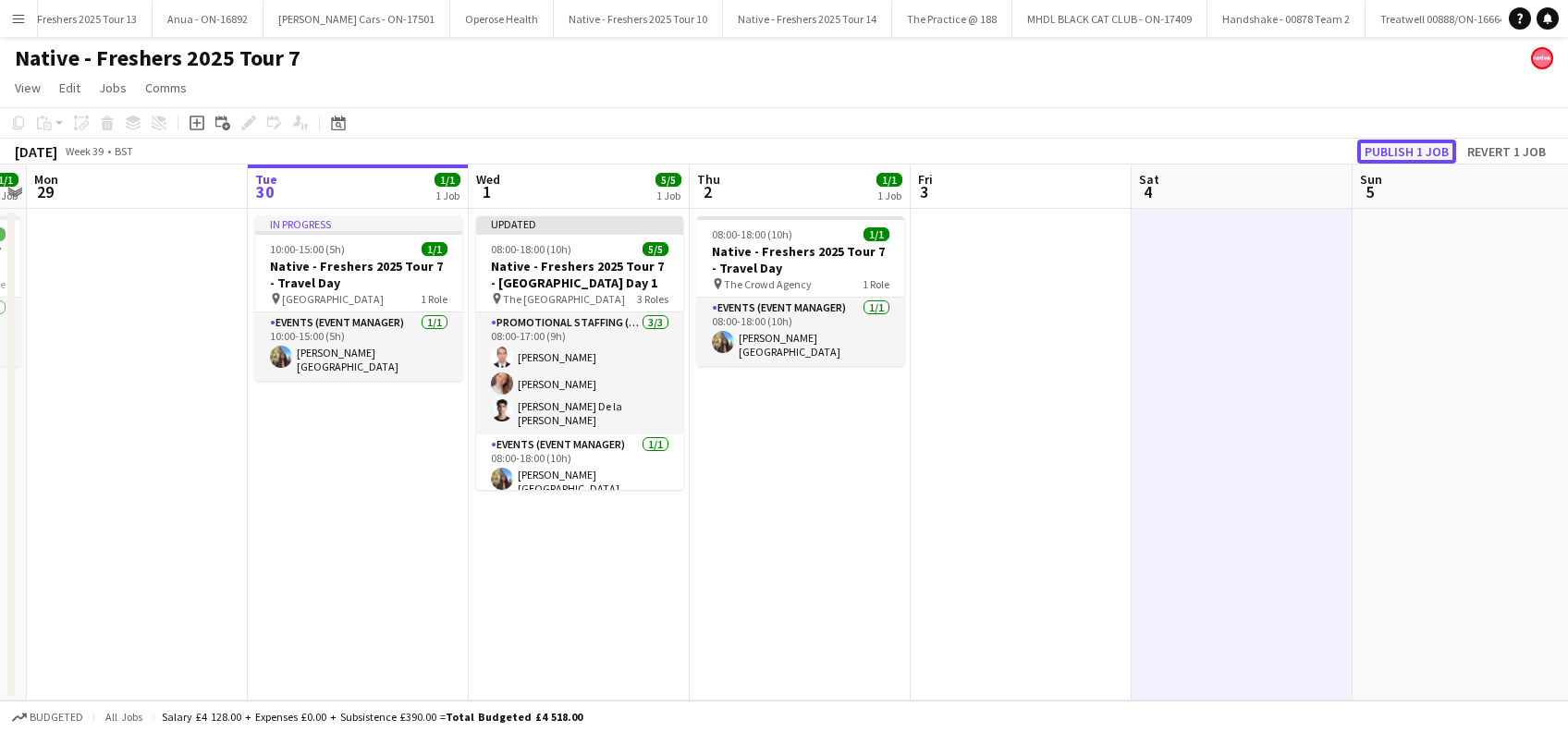
click at [1410, 149] on button "Publish 1 job" at bounding box center [1407, 152] width 99 height 24
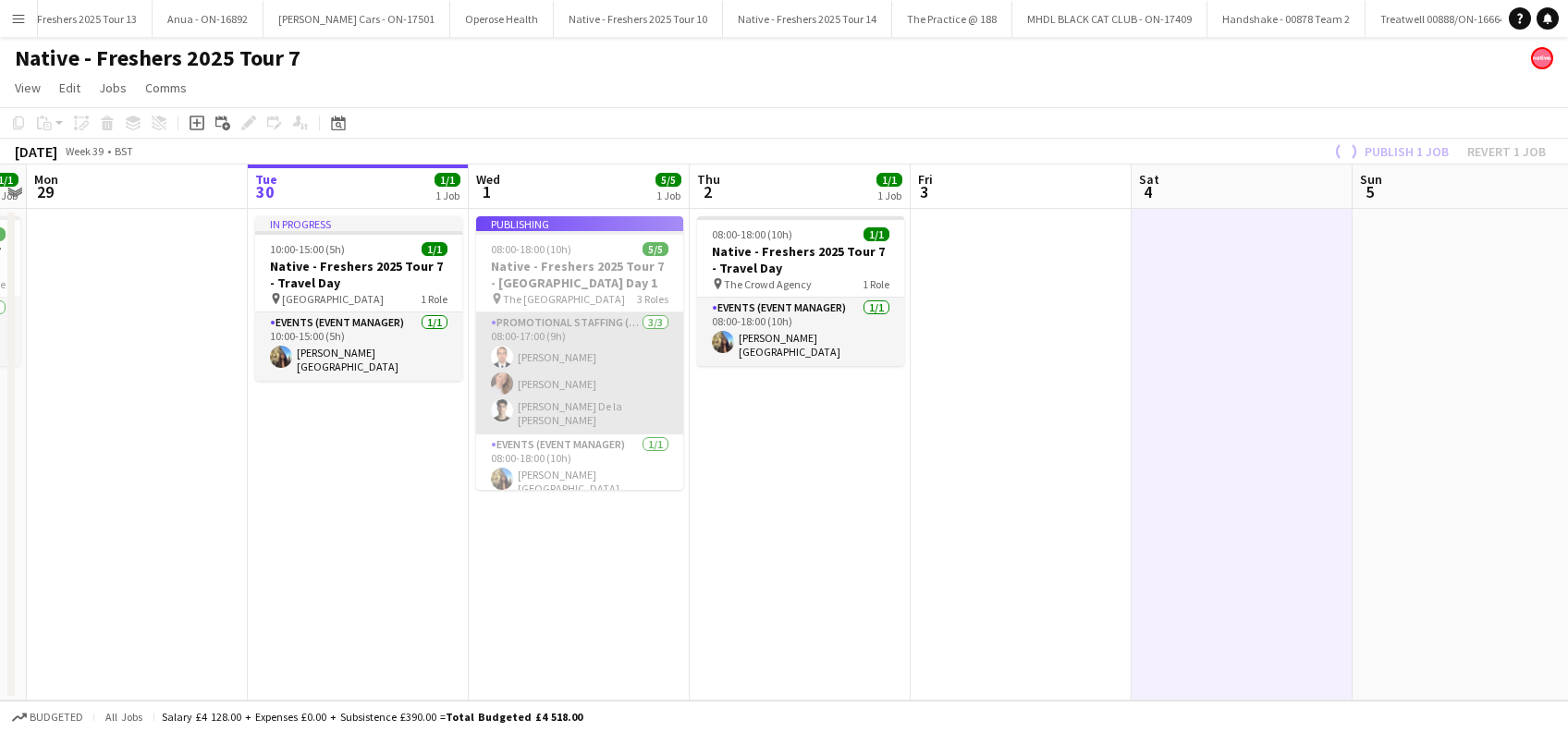
click at [589, 356] on app-card-role "Promotional Staffing (Brand Ambassadors) 3/3 08:00-17:00 (9h) Angel Gervacio Bi…" at bounding box center [579, 373] width 207 height 122
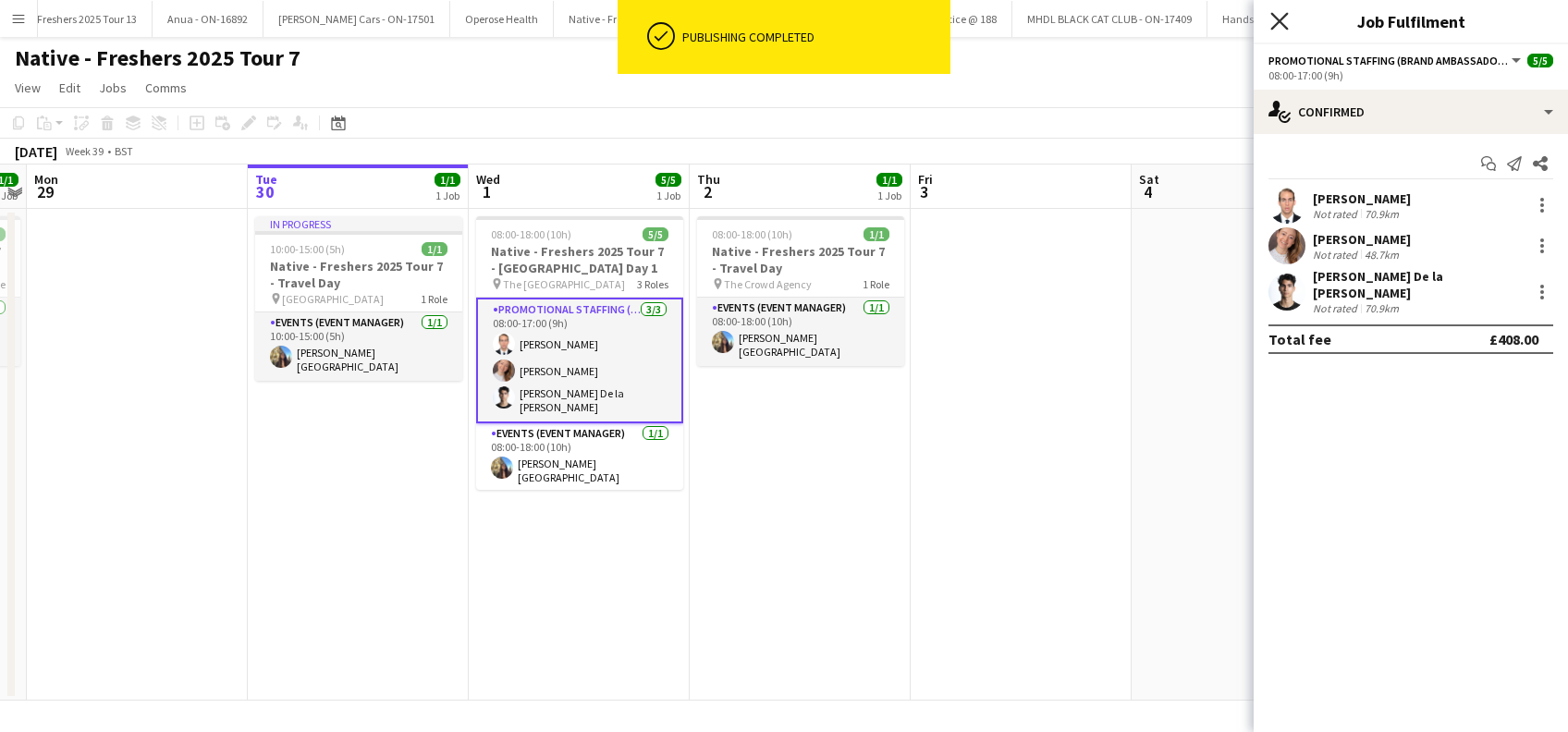
click at [1281, 29] on icon "Close pop-in" at bounding box center [1279, 21] width 18 height 18
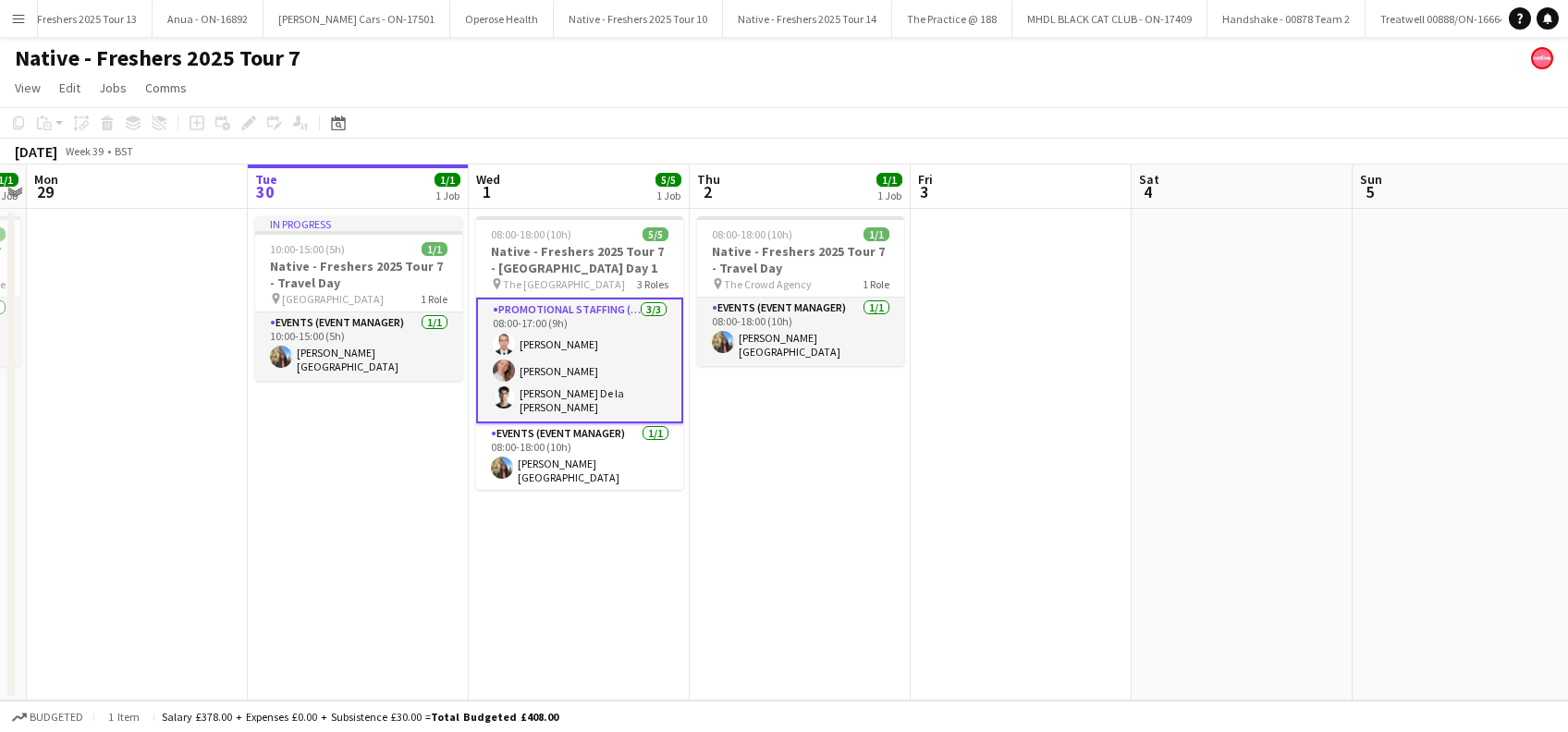
click at [864, 556] on app-date-cell "08:00-18:00 (10h) 1/1 Native - Freshers 2025 Tour 7 - Travel Day pin The Crowd …" at bounding box center [800, 455] width 221 height 492
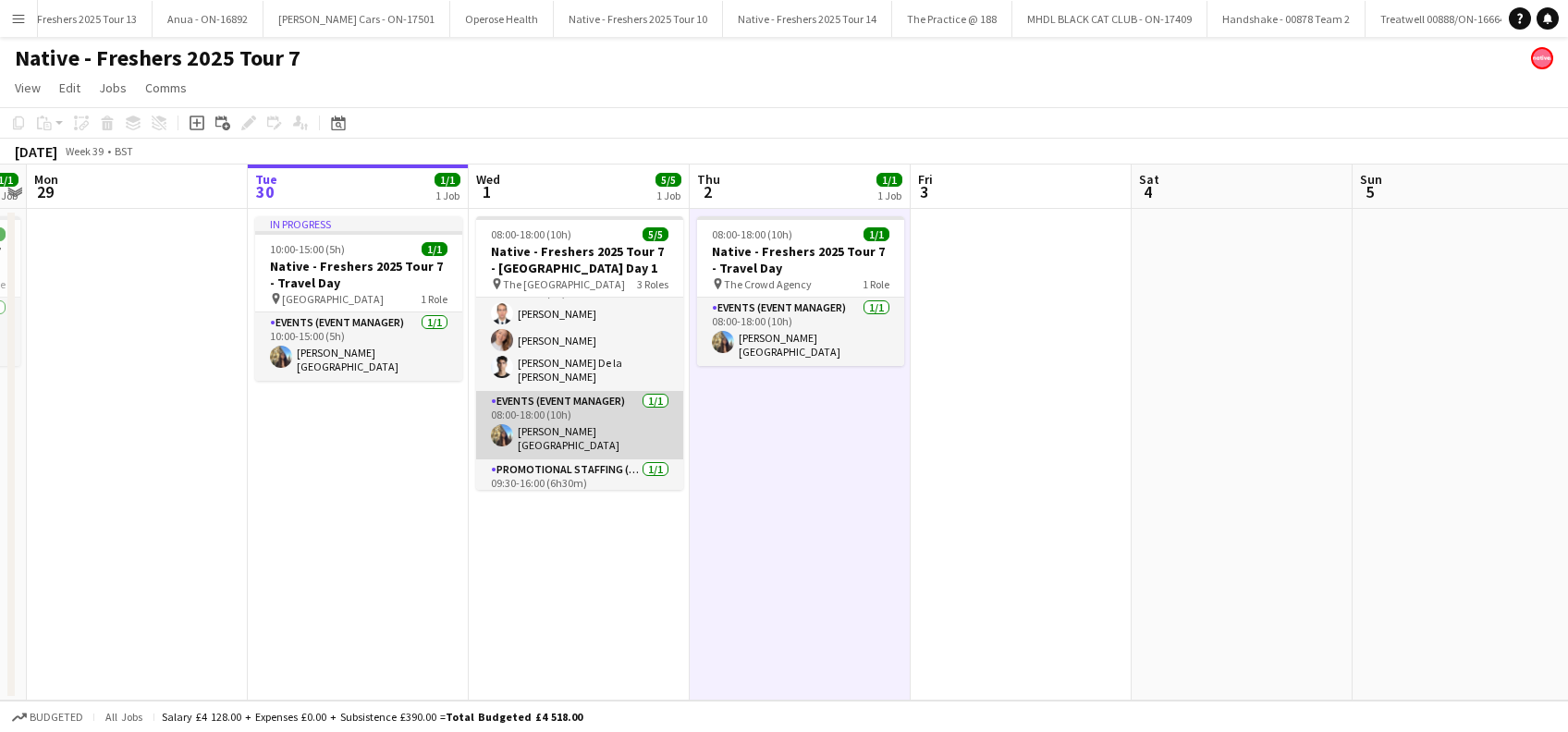
scroll to position [50, 0]
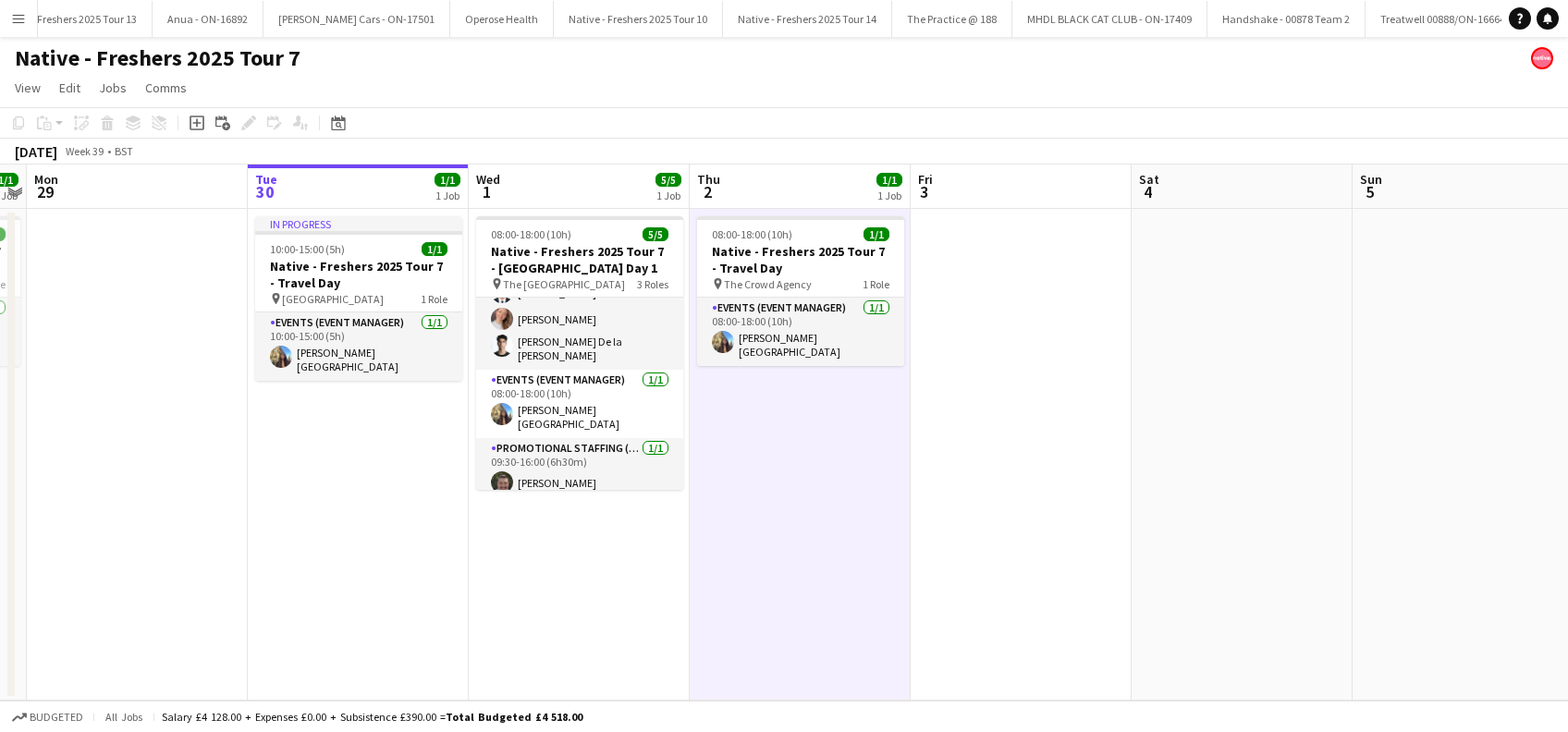
drag, startPoint x: 830, startPoint y: 534, endPoint x: 910, endPoint y: 499, distance: 87.3
click at [836, 531] on app-calendar-viewport "Fri 26 3/3 1 Job Sat 27 3/3 1 Job Sun 28 1/1 1 Job Mon 29 Tue 30 1/1 1 Job Wed …" at bounding box center [784, 432] width 1568 height 537
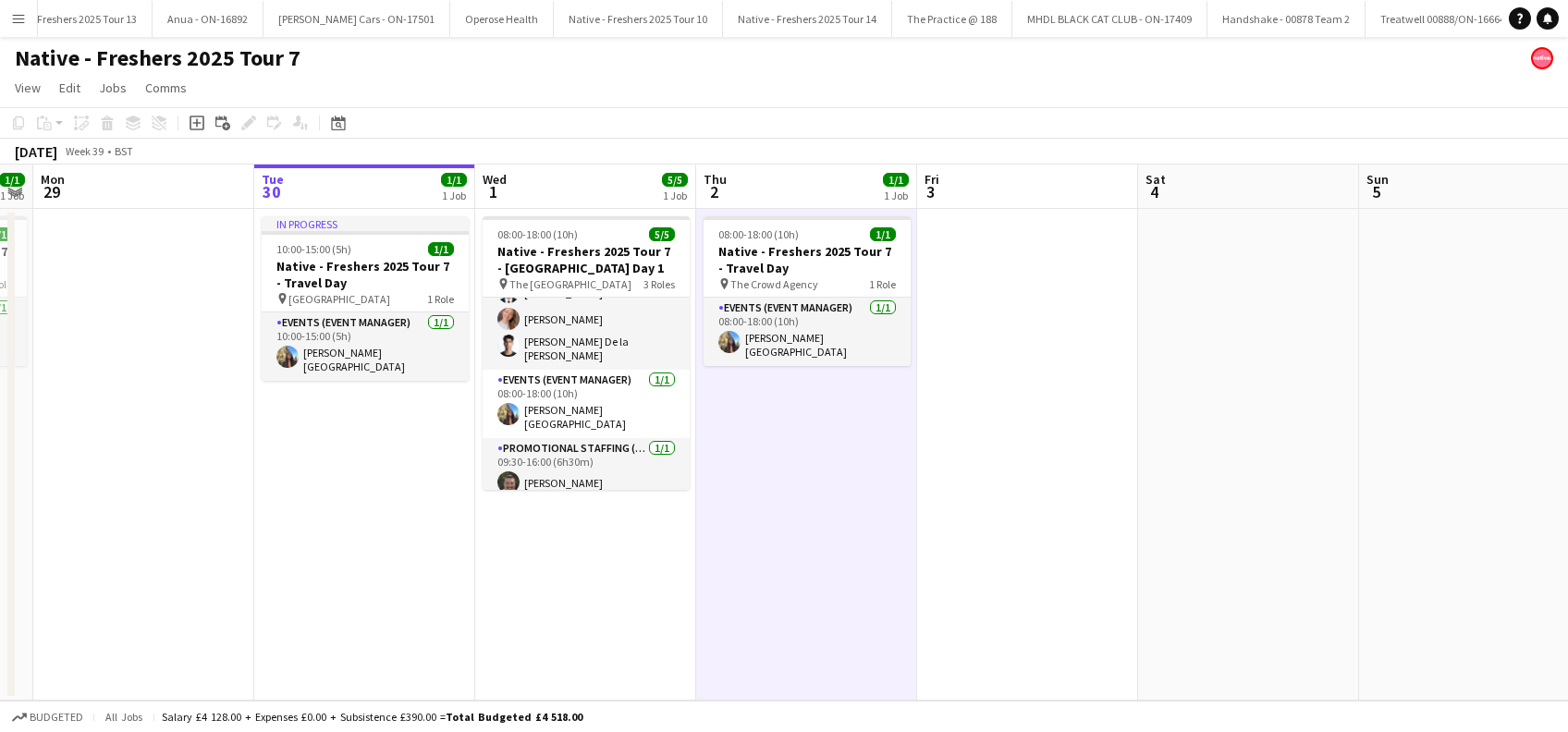
click at [1012, 485] on app-date-cell at bounding box center [1027, 455] width 221 height 492
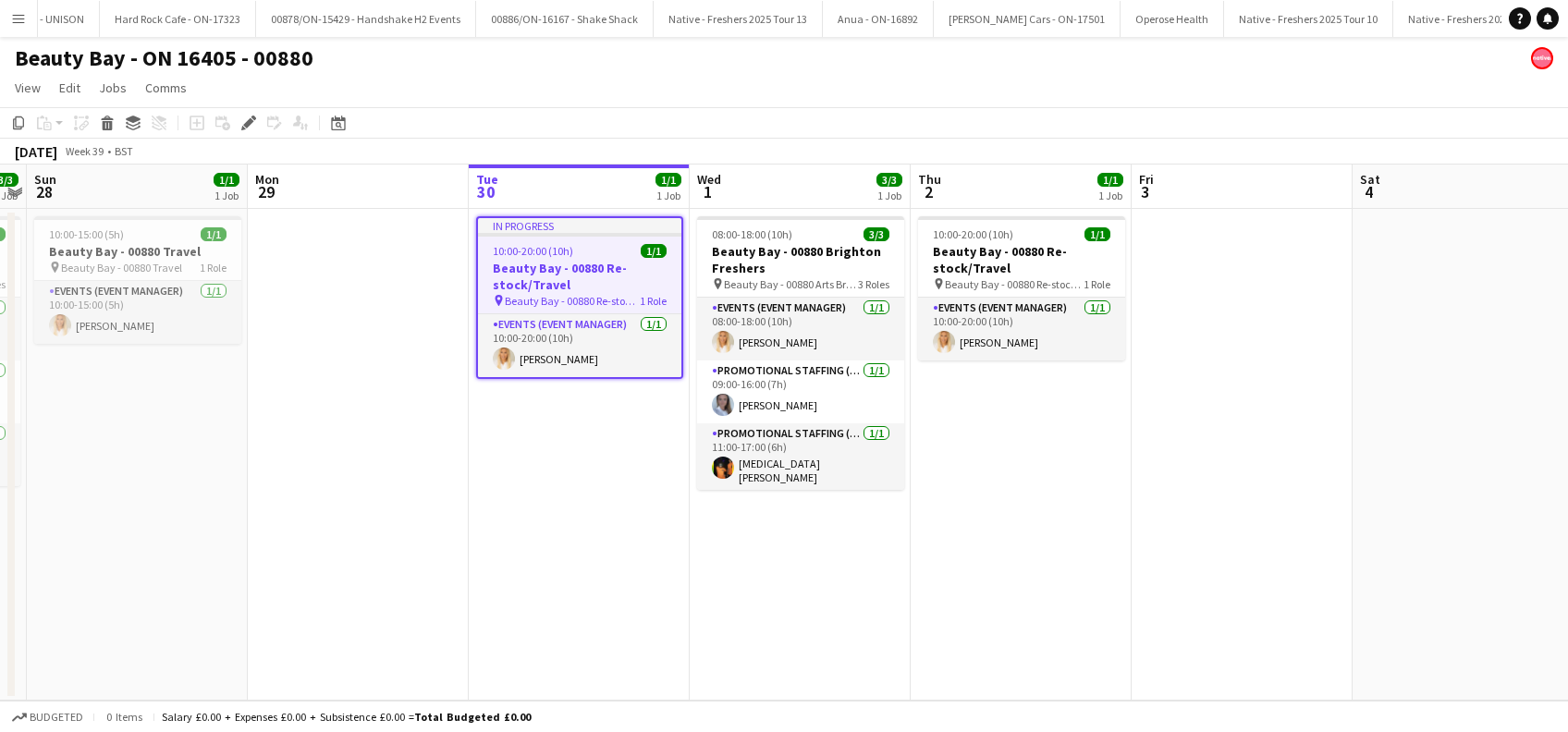
click at [797, 400] on app-card-role "Promotional Staffing (Brand Ambassadors) [DATE] 09:00-16:00 (7h) [PERSON_NAME]" at bounding box center [800, 392] width 207 height 62
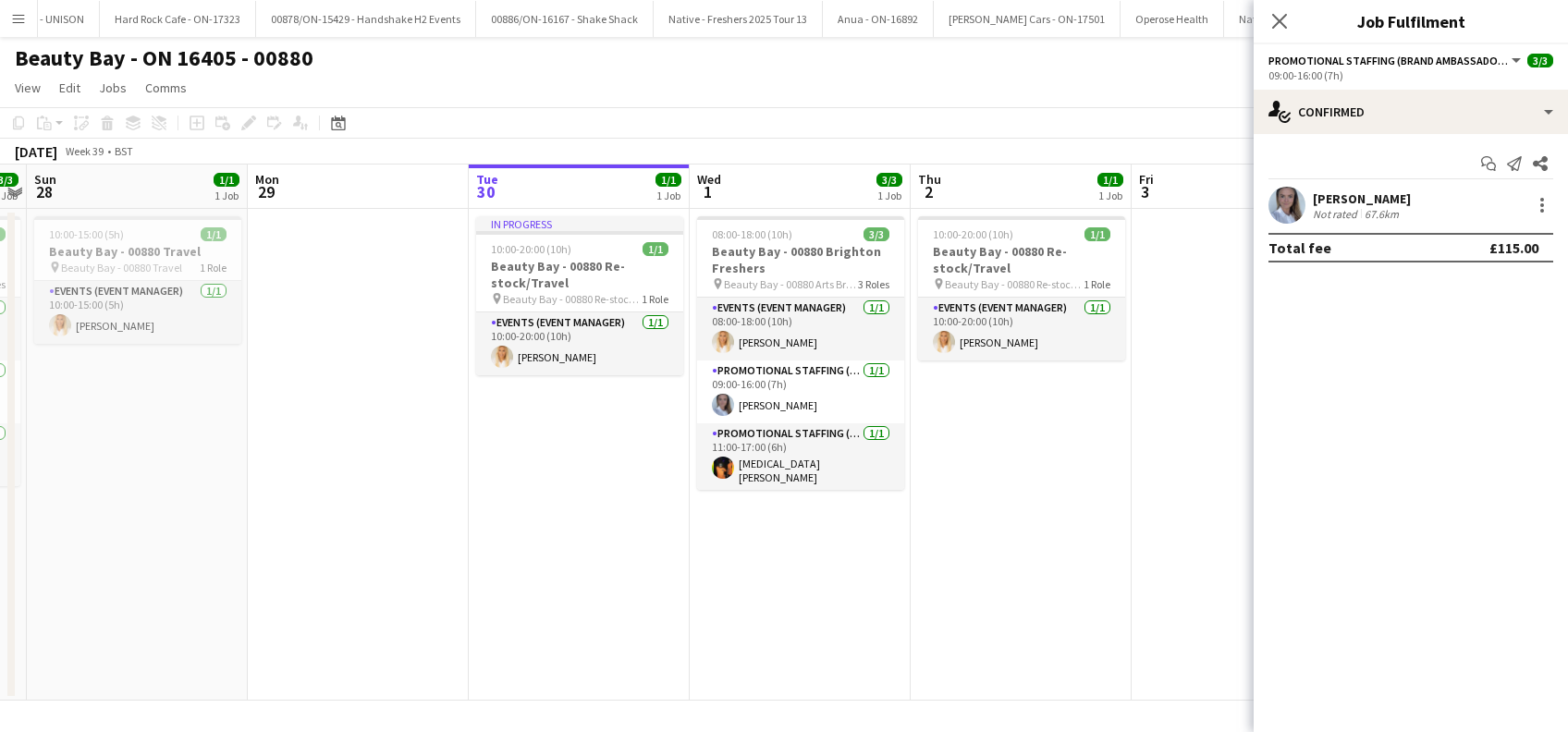
click at [1060, 466] on app-date-cell "10:00-20:00 (10h) 1/1 Beauty Bay - 00880 Re-stock/Travel pin Beauty Bay - 00880…" at bounding box center [1021, 455] width 221 height 492
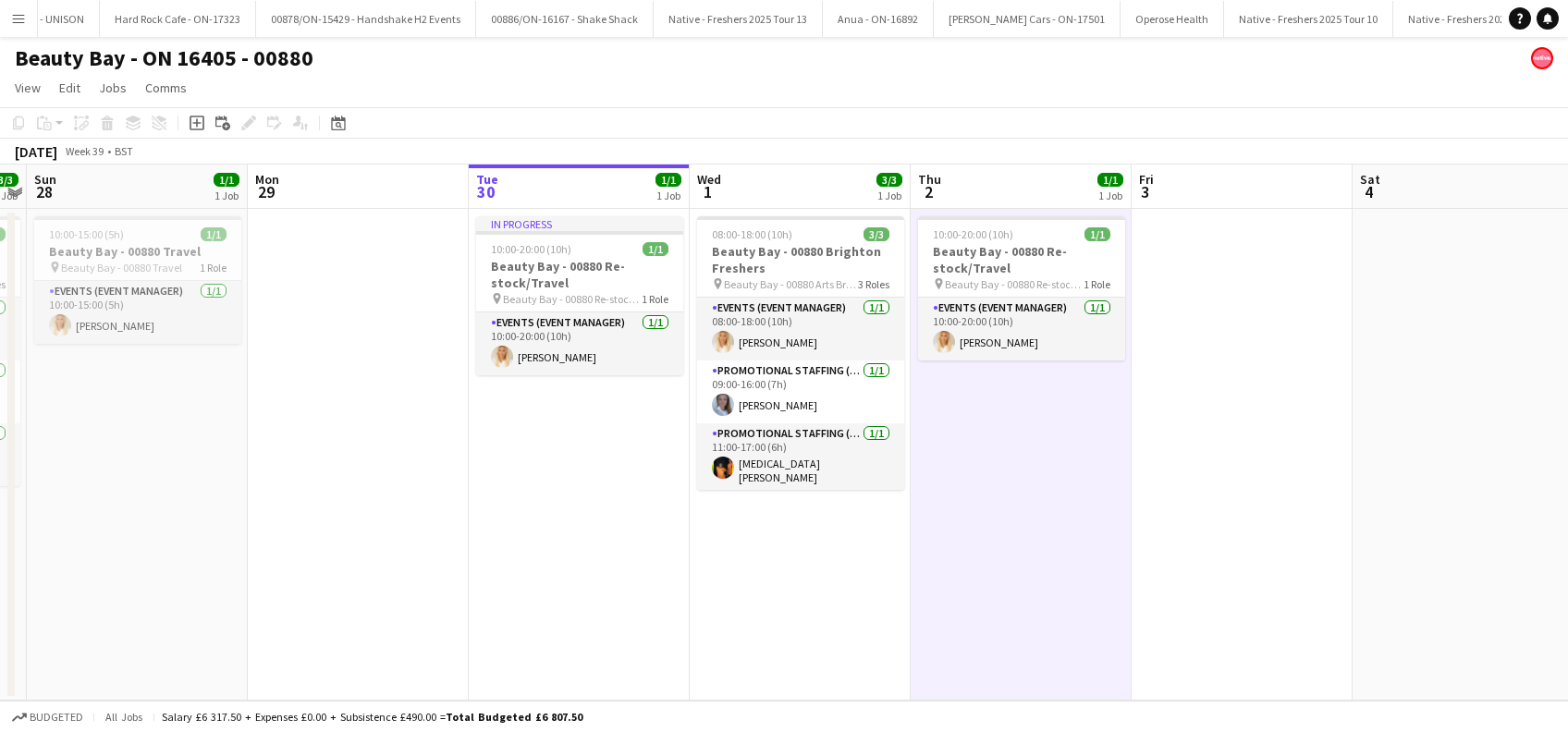
scroll to position [0, 634]
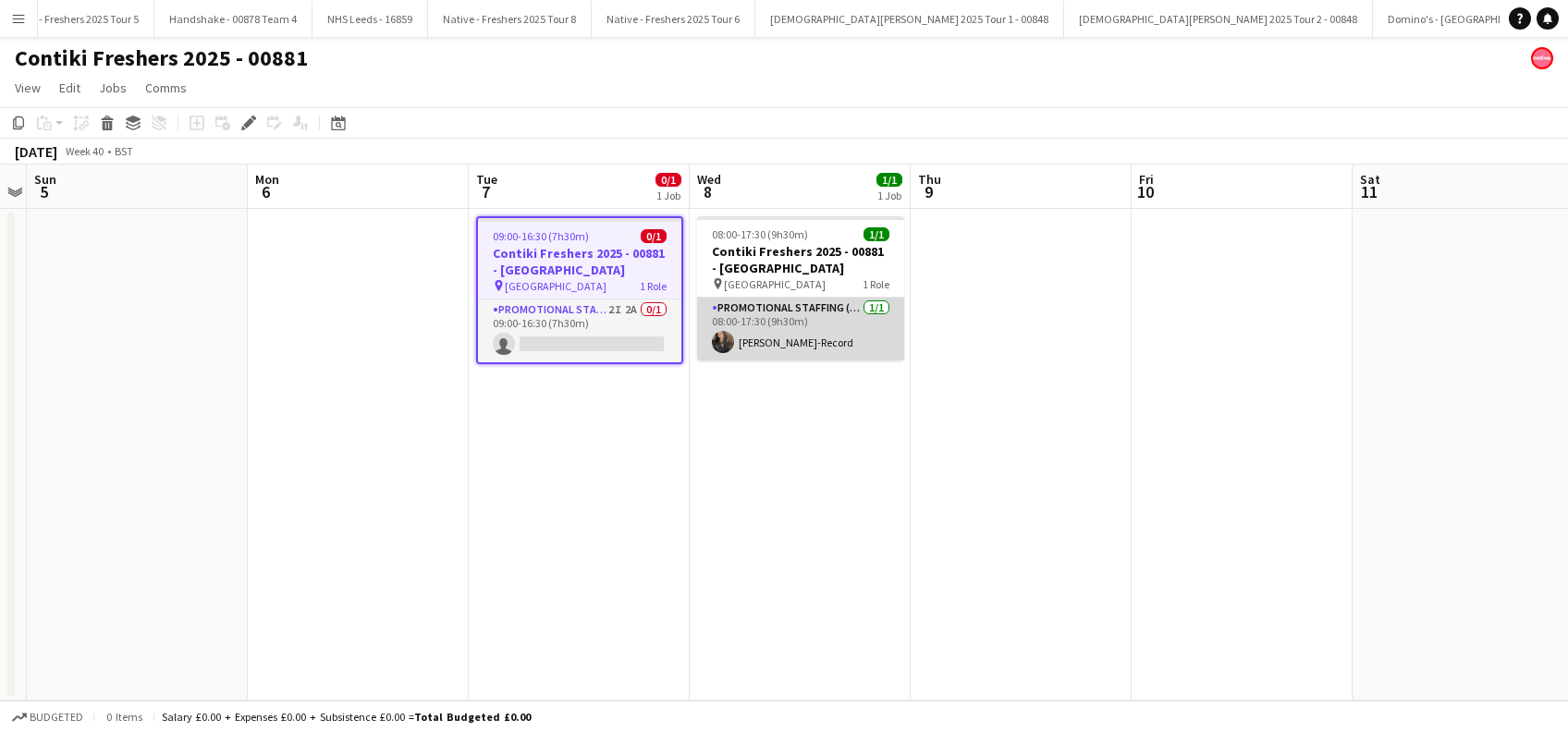
click at [791, 343] on app-card-role "Promotional Staffing (Brand Ambassadors) [DATE] 08:00-17:30 (9h30m) [PERSON_NAM…" at bounding box center [800, 328] width 207 height 62
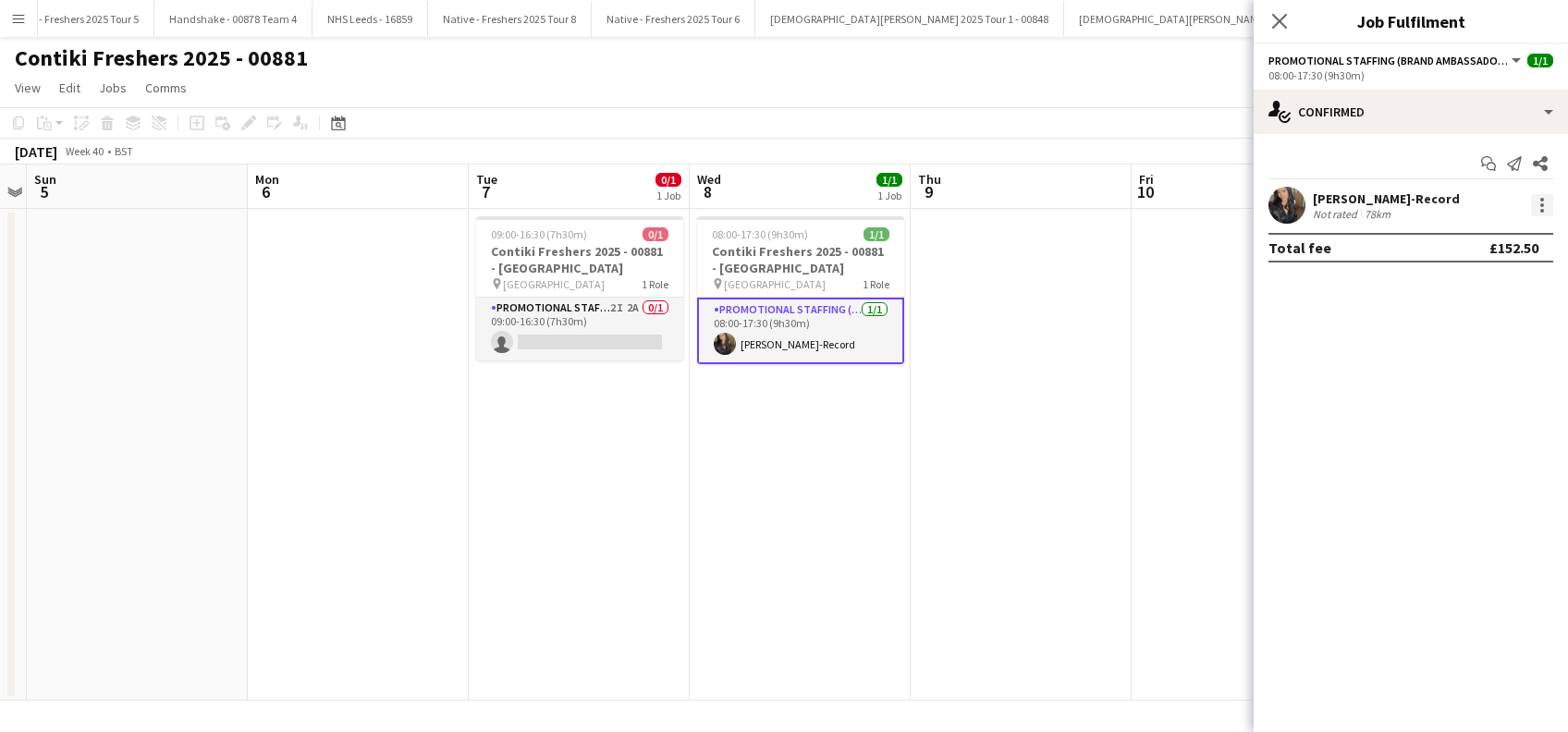
click at [1545, 206] on div at bounding box center [1542, 205] width 22 height 22
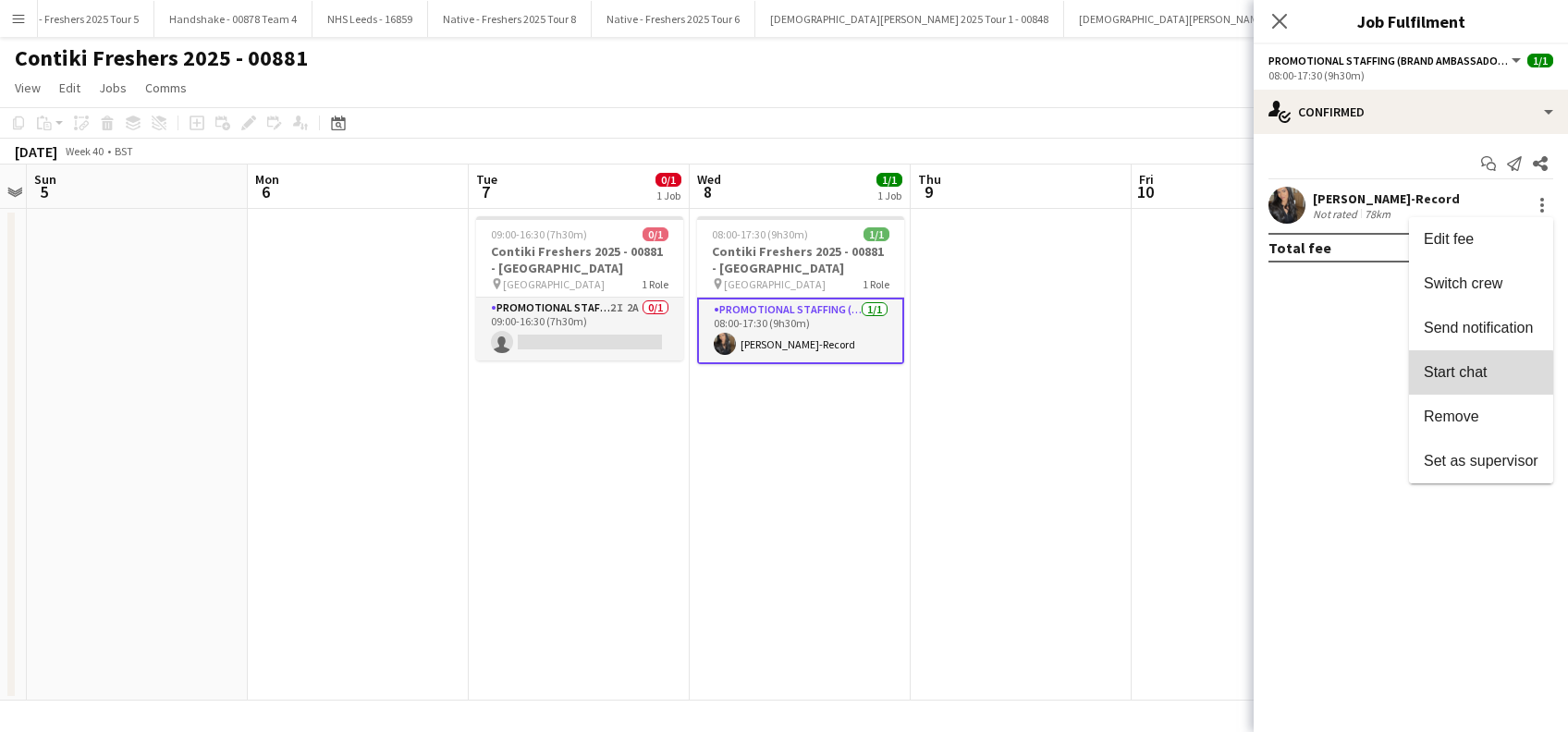
click at [1458, 376] on span "Start chat" at bounding box center [1455, 372] width 62 height 16
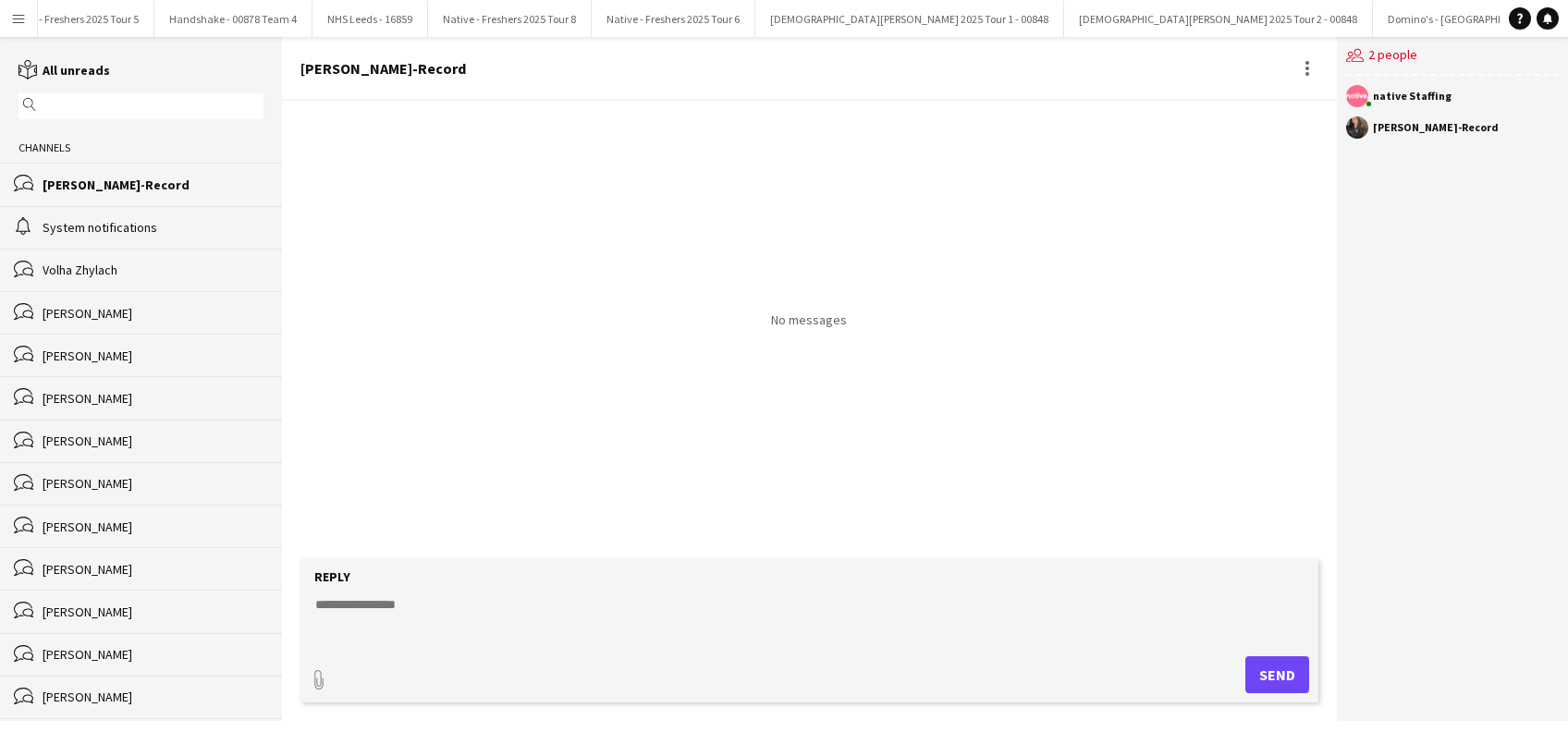
click at [353, 599] on textarea at bounding box center [812, 619] width 999 height 48
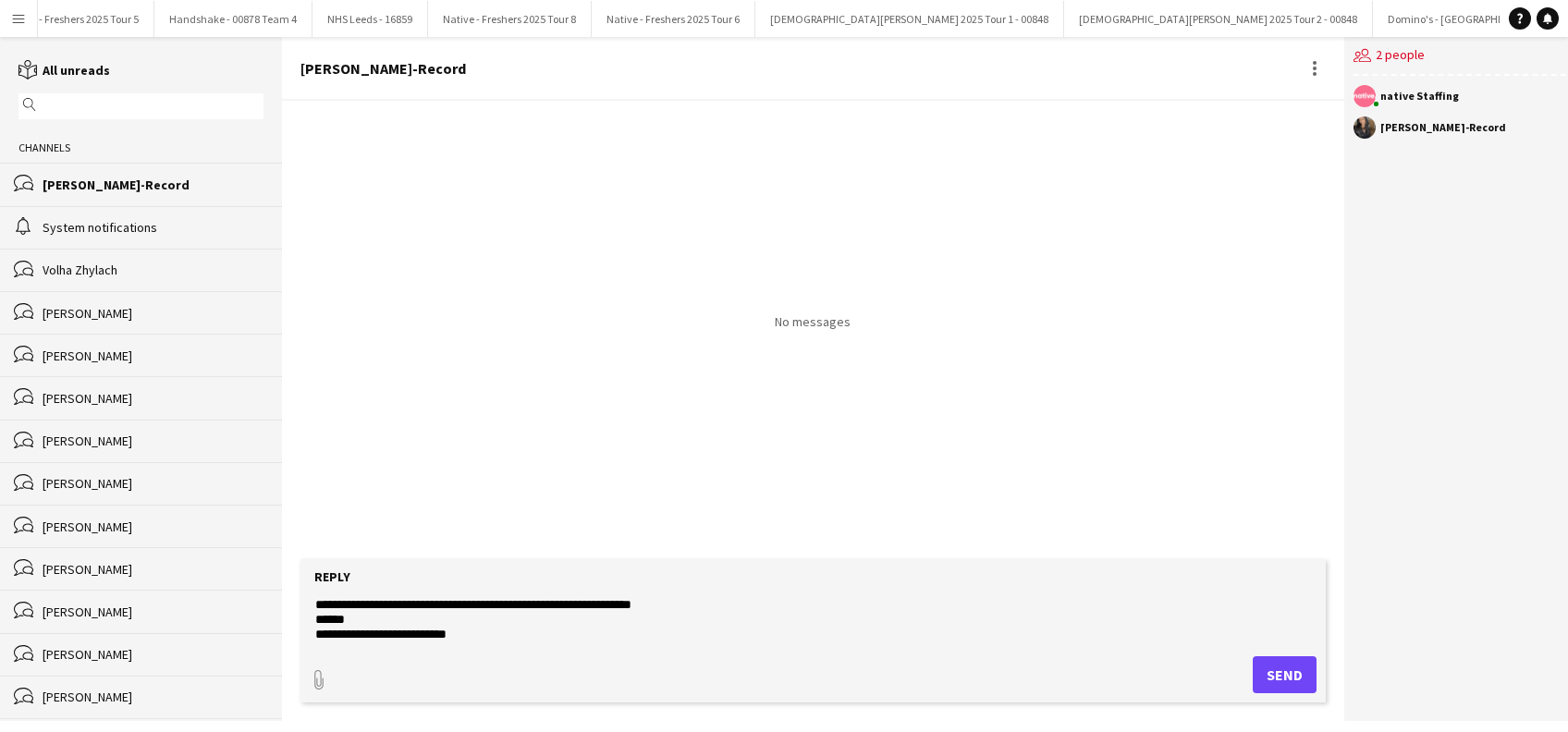
type textarea "**********"
click at [1290, 677] on button "Send" at bounding box center [1284, 674] width 63 height 37
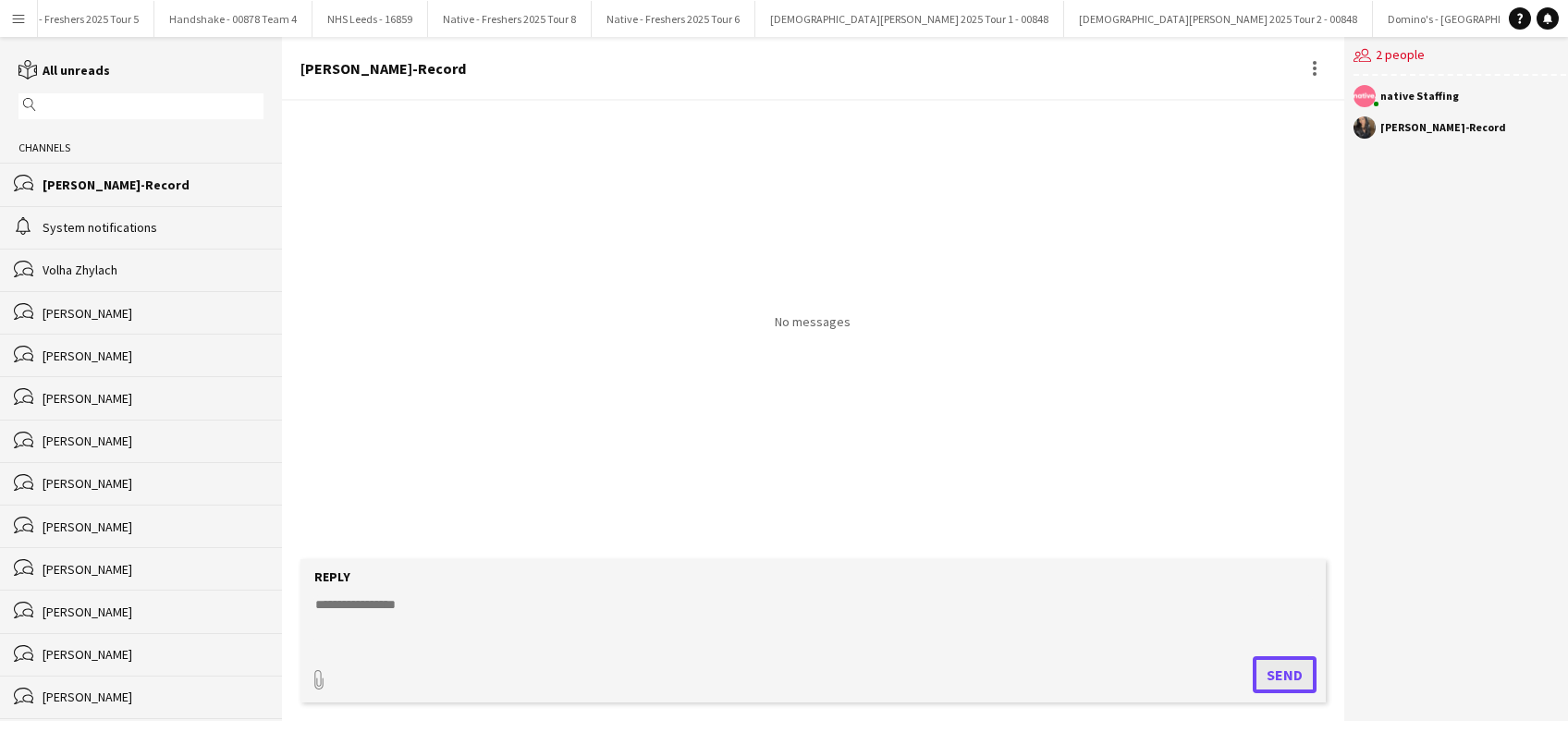
scroll to position [0, 0]
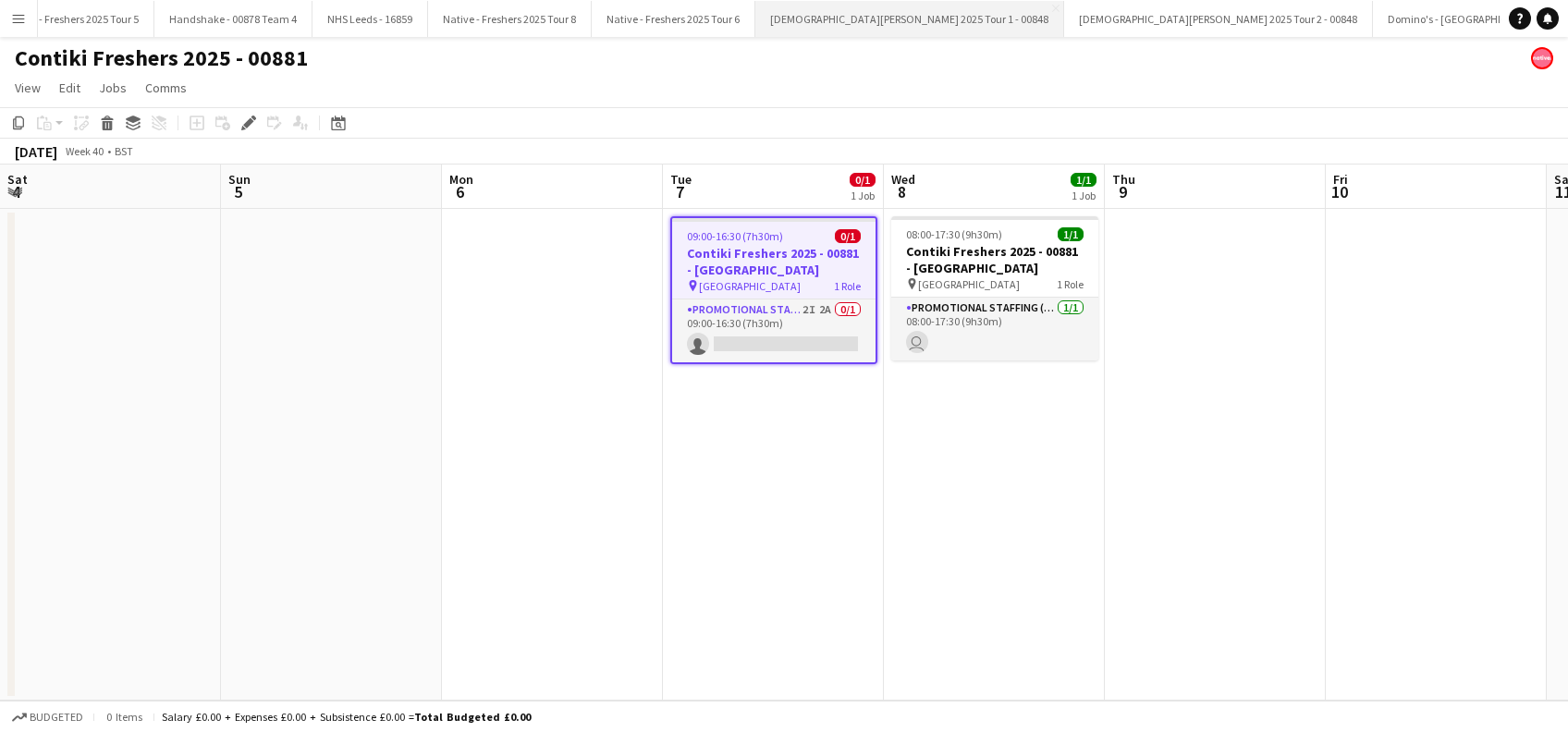
scroll to position [0, 636]
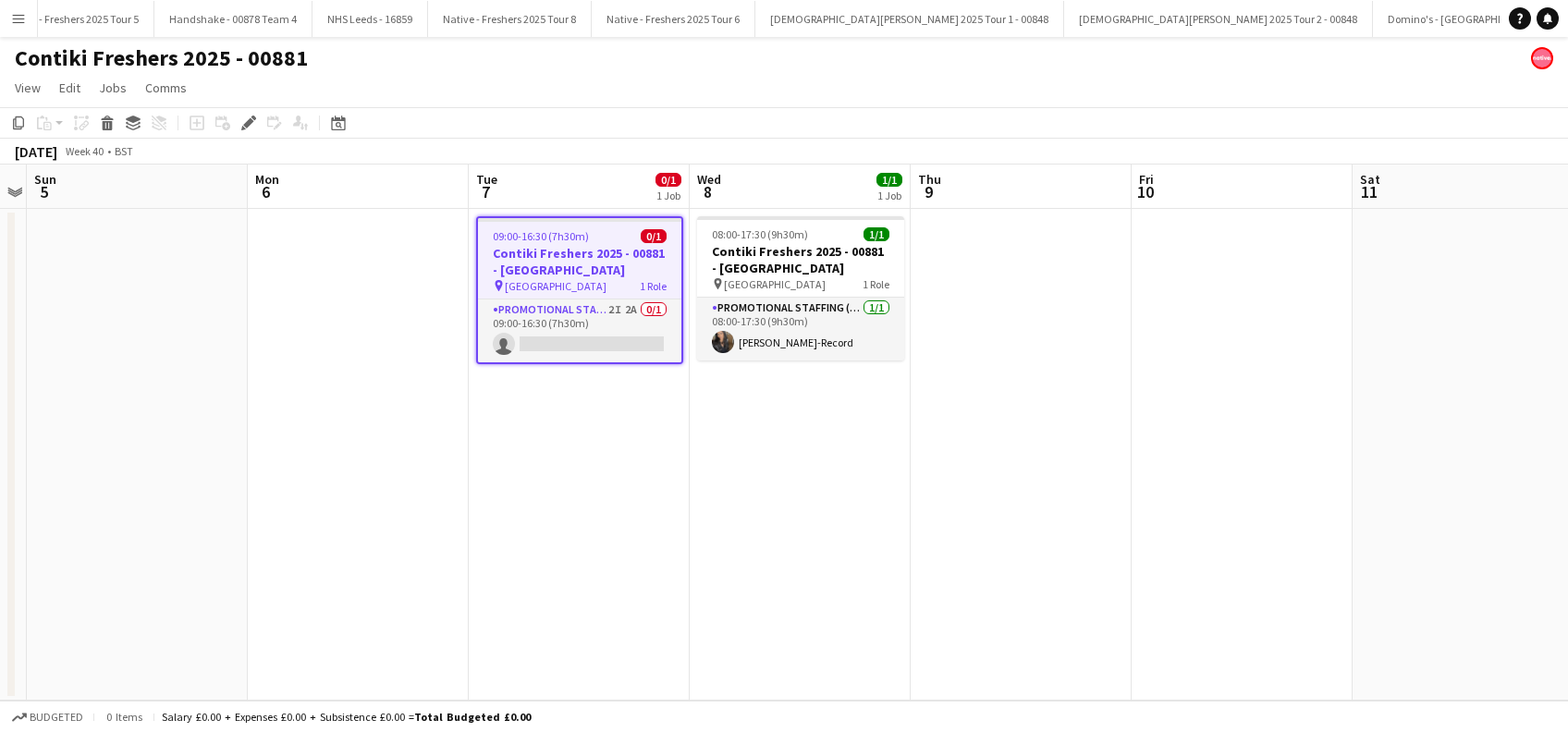
drag, startPoint x: 580, startPoint y: 481, endPoint x: 791, endPoint y: 481, distance: 211.0
click at [579, 481] on app-date-cell "09:00-16:30 (7h30m) 0/1 Contiki Freshers 2025 - 00881 - University of Cambridge…" at bounding box center [579, 455] width 221 height 492
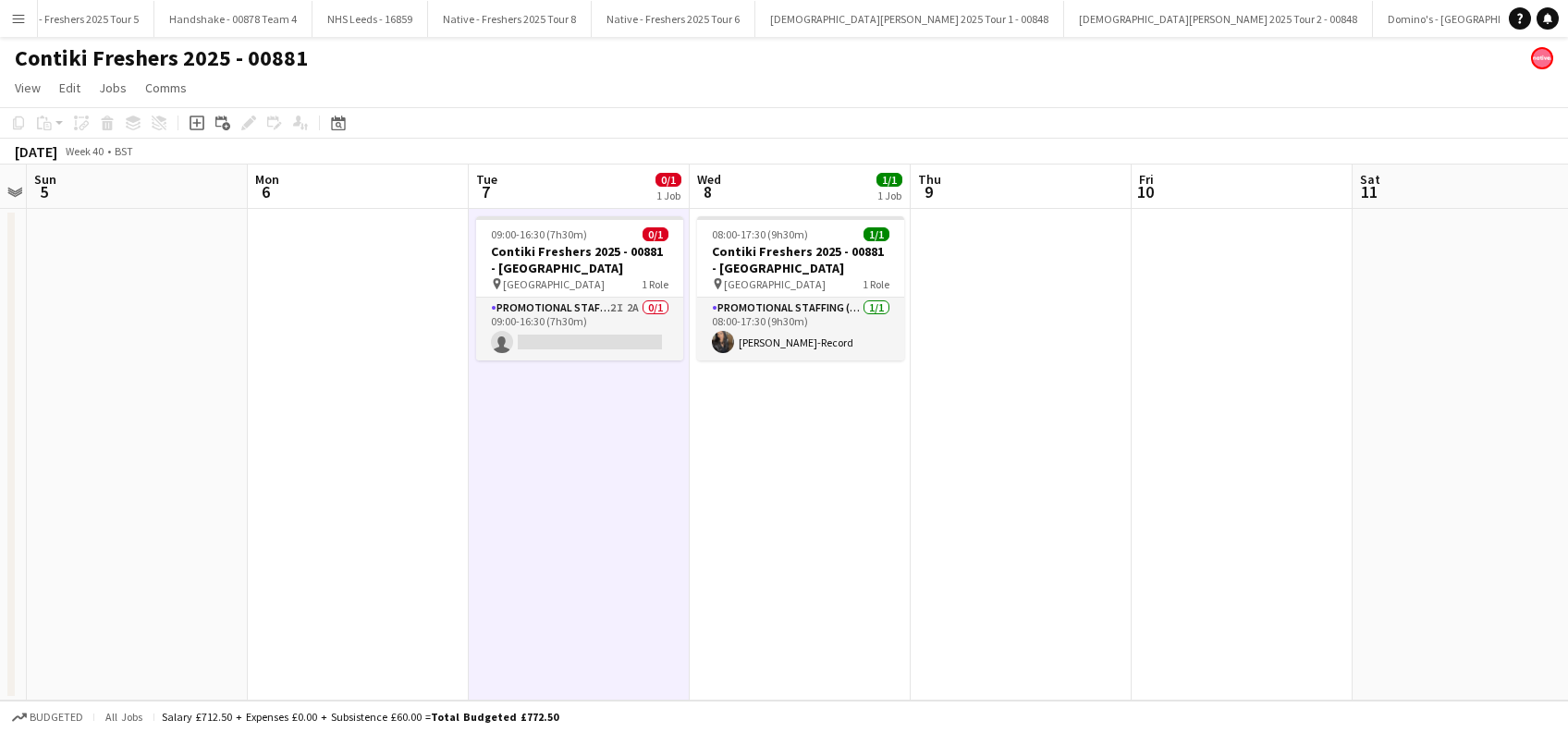
click at [792, 481] on app-date-cell "08:00-17:30 (9h30m) 1/1 Contiki Freshers 2025 - 00881 - University of Oxford pi…" at bounding box center [800, 455] width 221 height 492
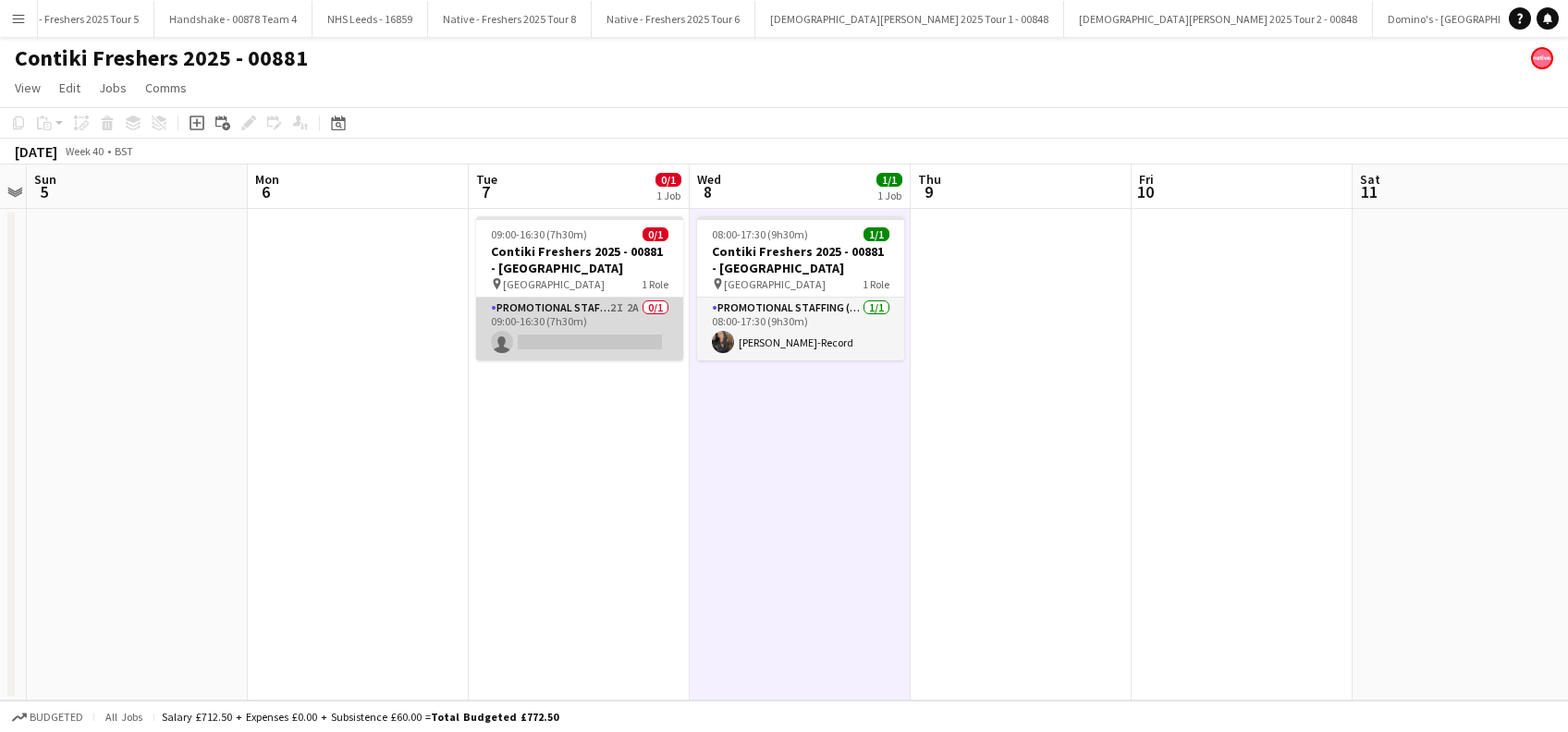
click at [571, 333] on app-card-role "Promotional Staffing (Brand Ambassadors) 2I 2A 0/1 09:00-16:30 (7h30m) single-n…" at bounding box center [579, 328] width 207 height 62
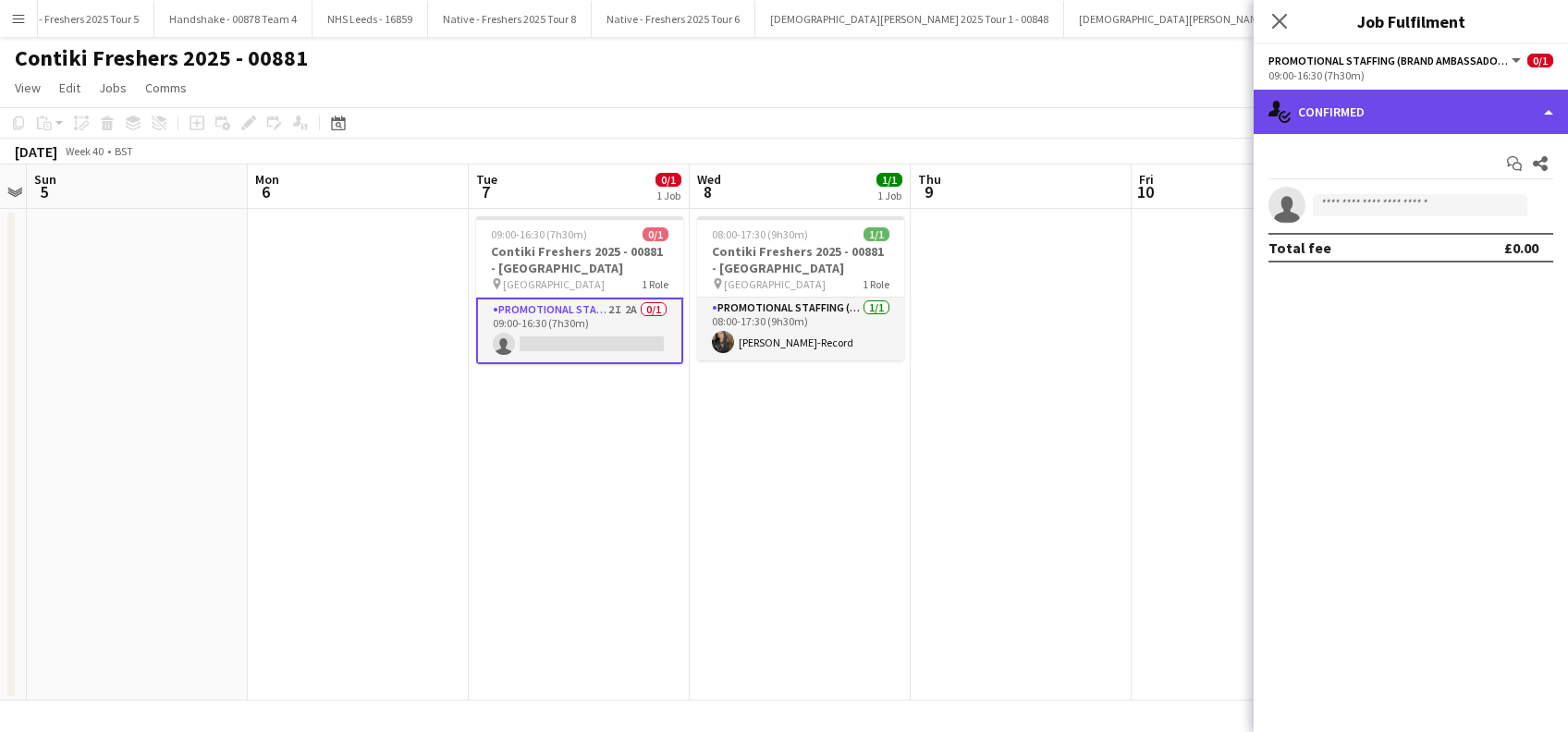
click at [1408, 116] on div "single-neutral-actions-check-2 Confirmed" at bounding box center [1410, 111] width 314 height 45
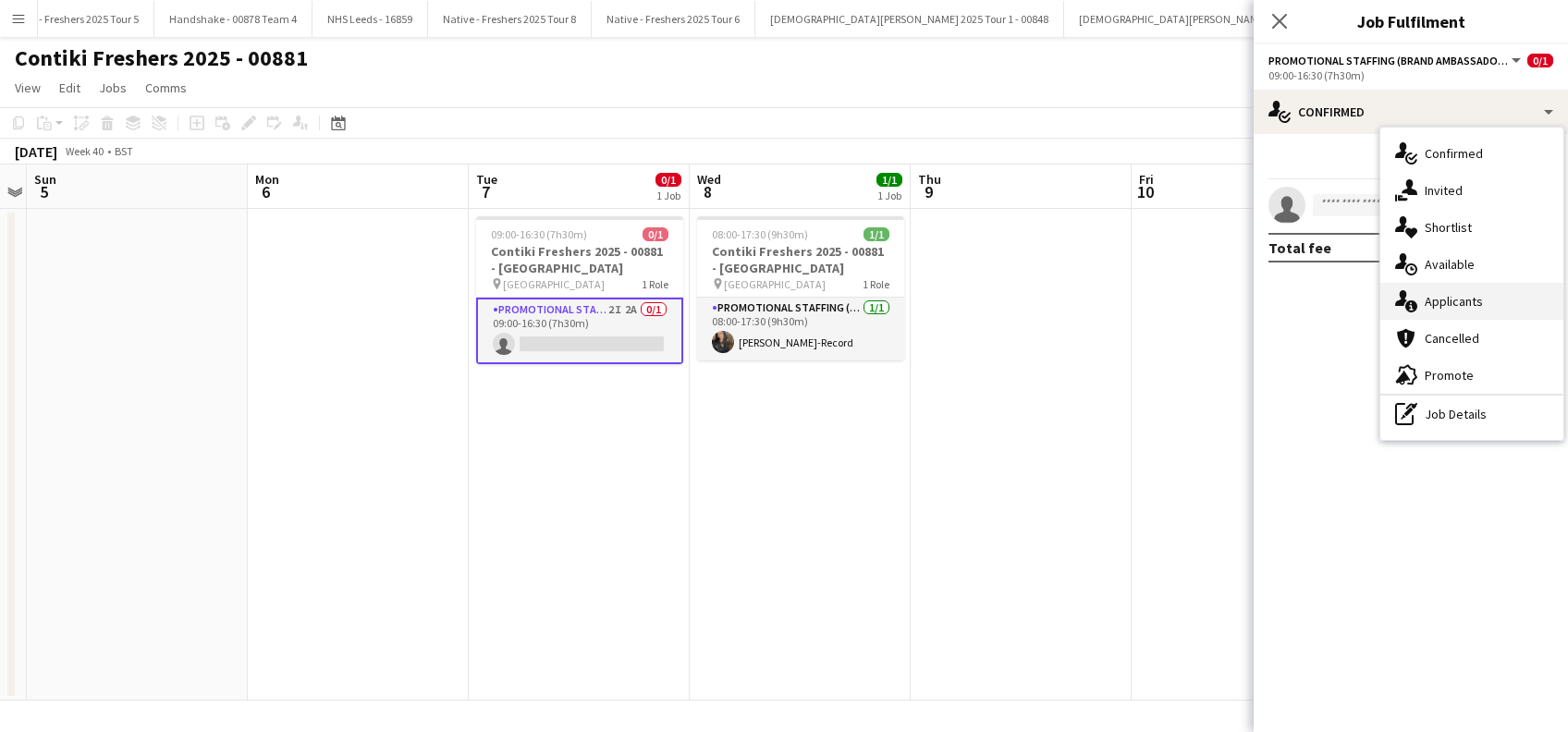
click at [1453, 310] on div "single-neutral-actions-information Applicants" at bounding box center [1472, 301] width 183 height 37
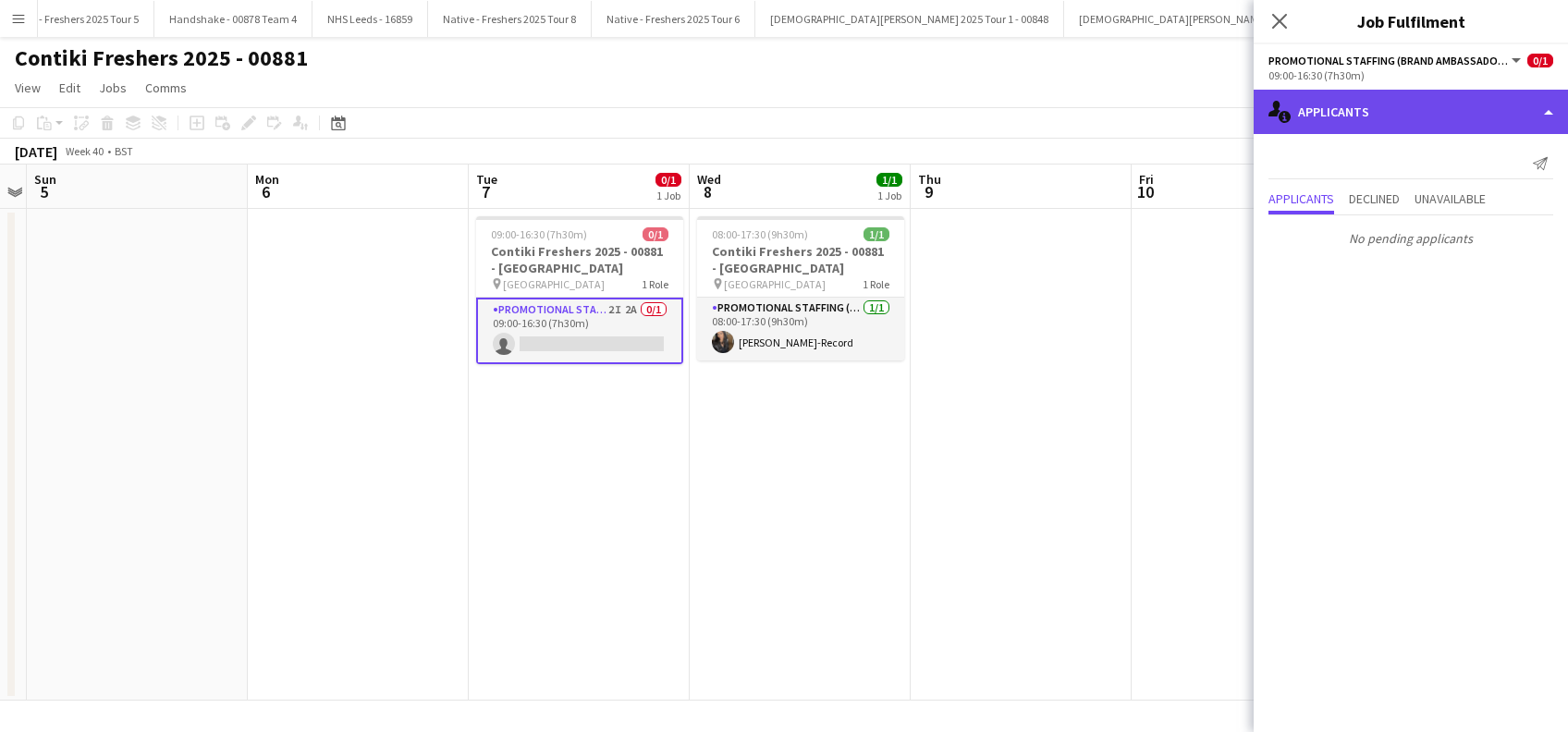
click at [1428, 119] on div "single-neutral-actions-information Applicants" at bounding box center [1410, 111] width 314 height 45
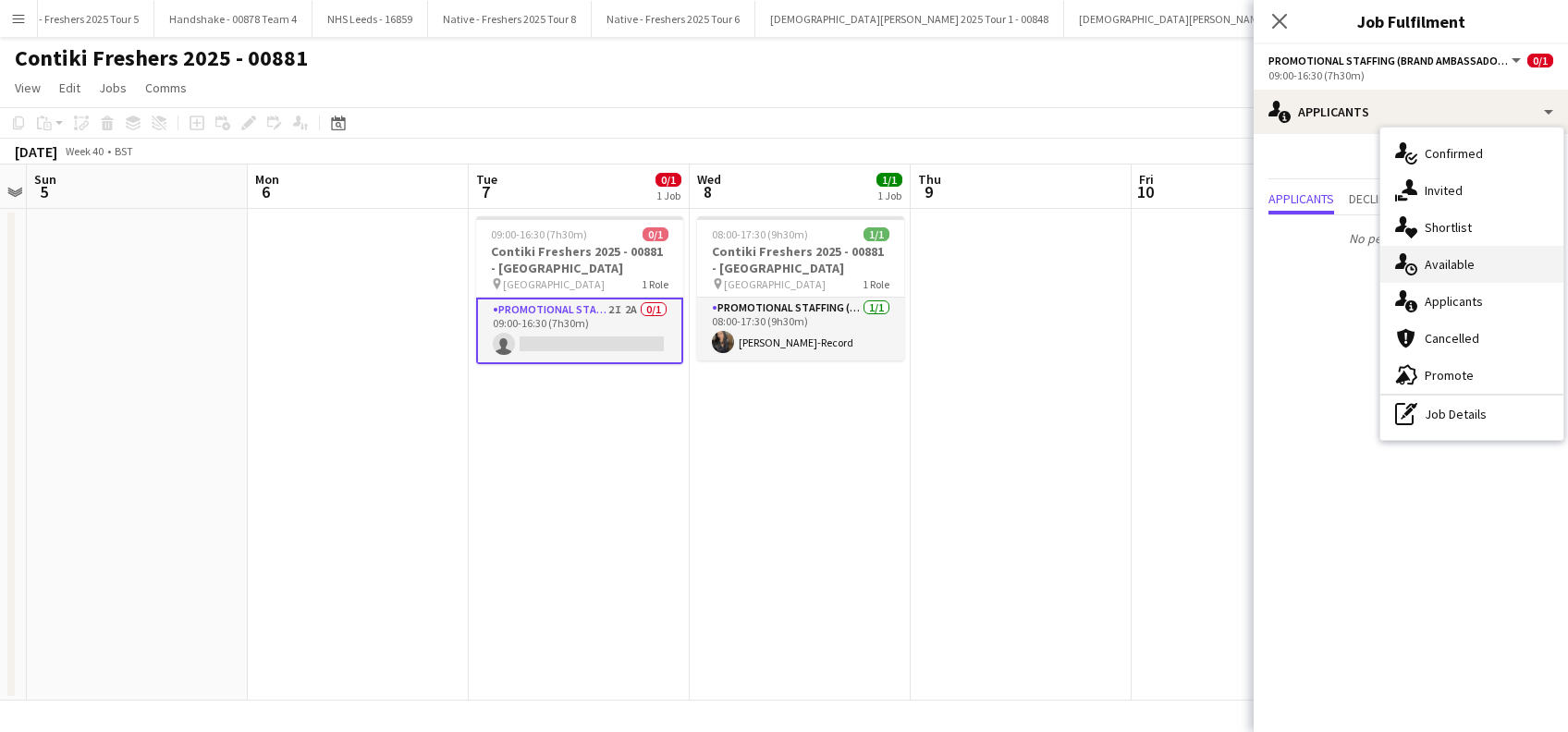
click at [1451, 271] on span "Available" at bounding box center [1450, 264] width 50 height 17
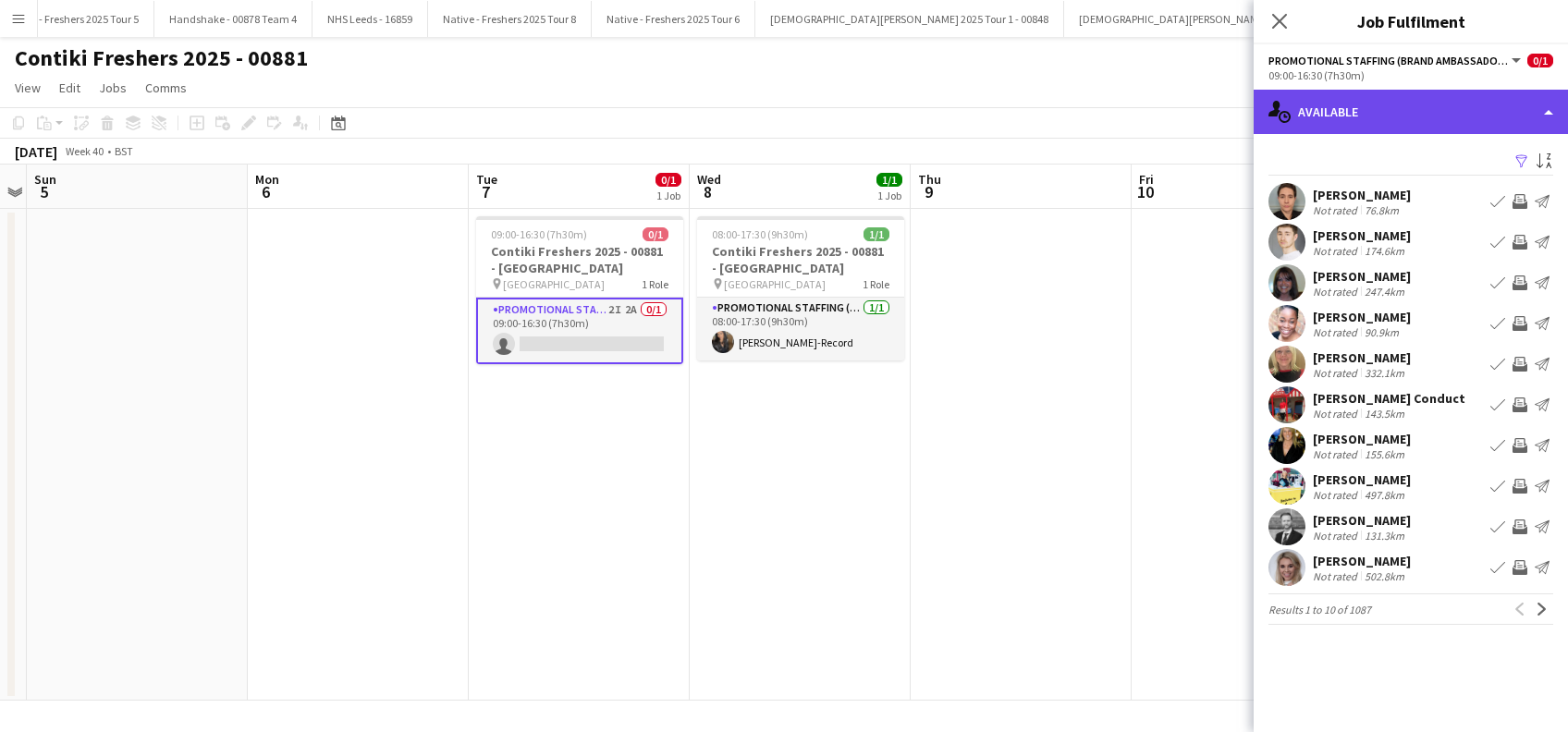
click at [1450, 118] on div "single-neutral-actions-upload Available" at bounding box center [1410, 111] width 314 height 45
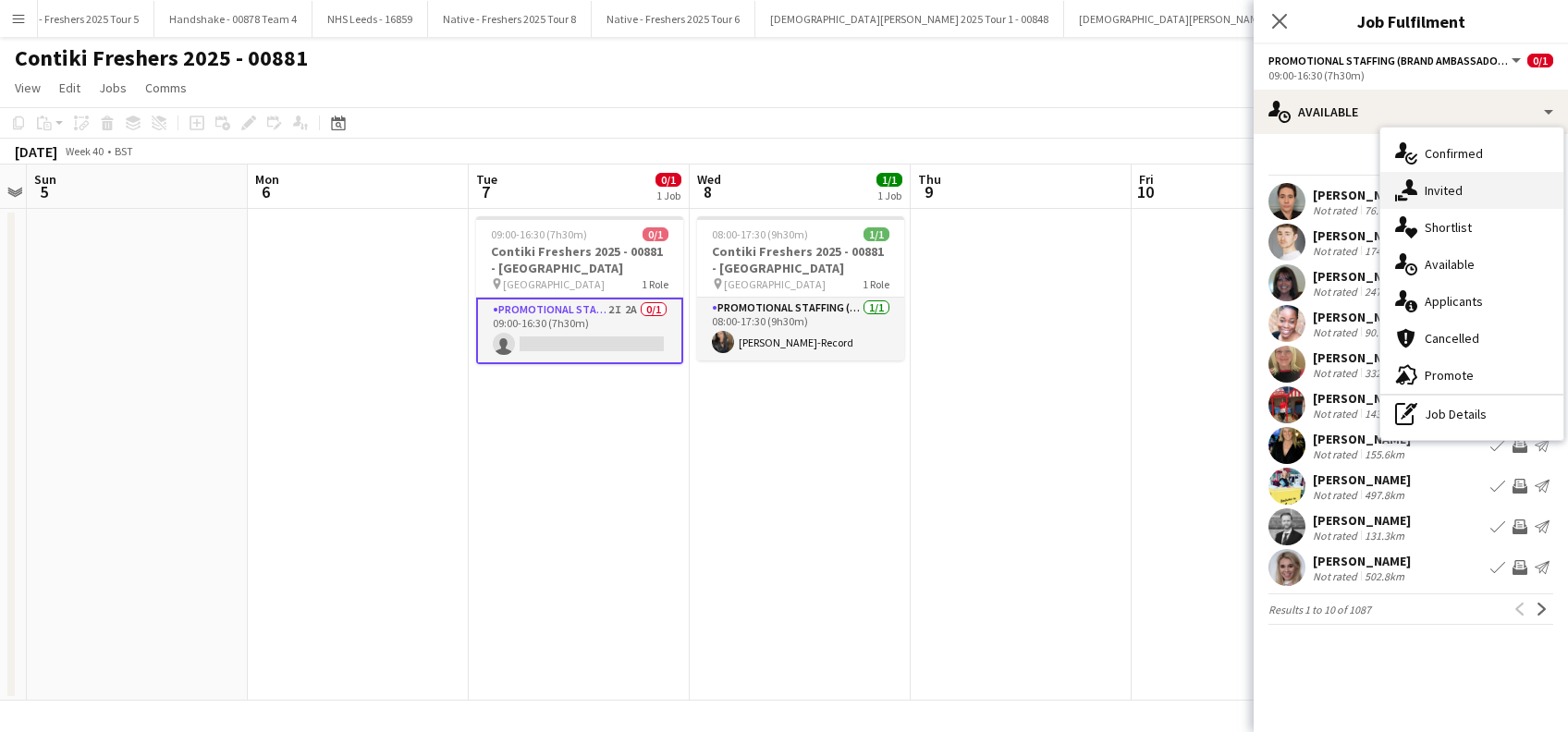
click at [1460, 189] on span "Invited" at bounding box center [1444, 190] width 38 height 17
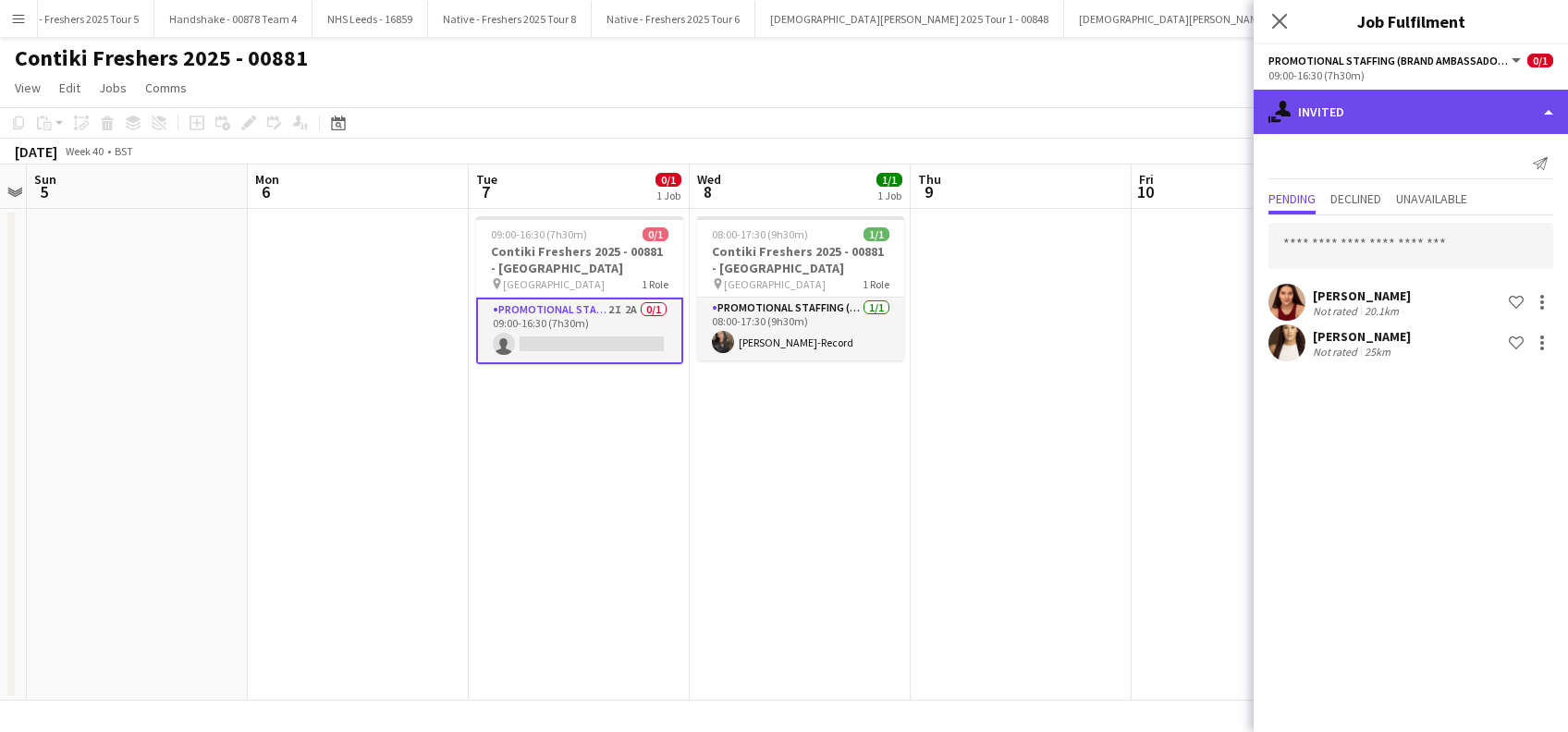
click at [1428, 93] on div "single-neutral-actions-share-1 Invited" at bounding box center [1410, 111] width 314 height 45
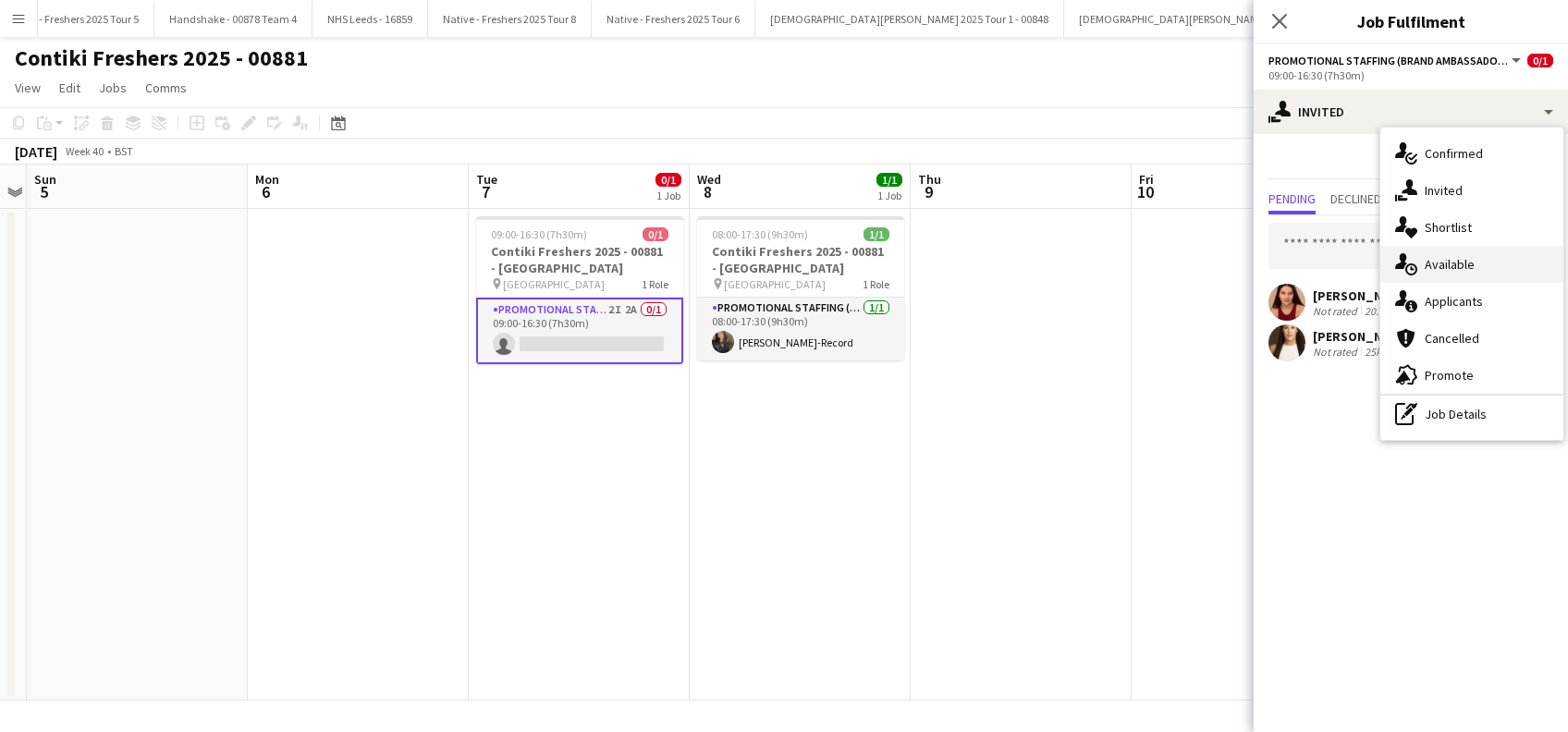
click at [1462, 265] on span "Available" at bounding box center [1450, 264] width 50 height 17
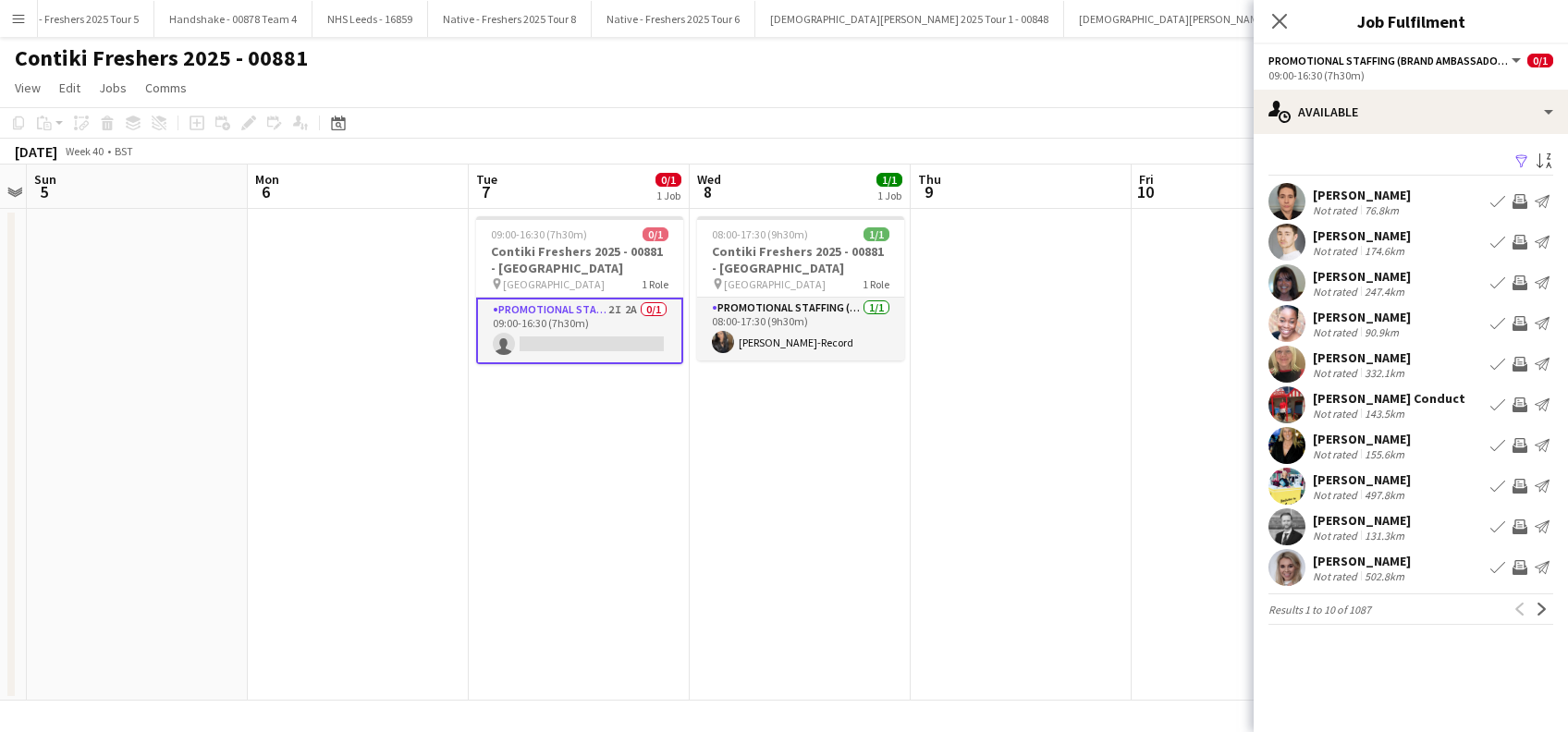
click at [1527, 159] on app-icon "Filter" at bounding box center [1521, 163] width 15 height 18
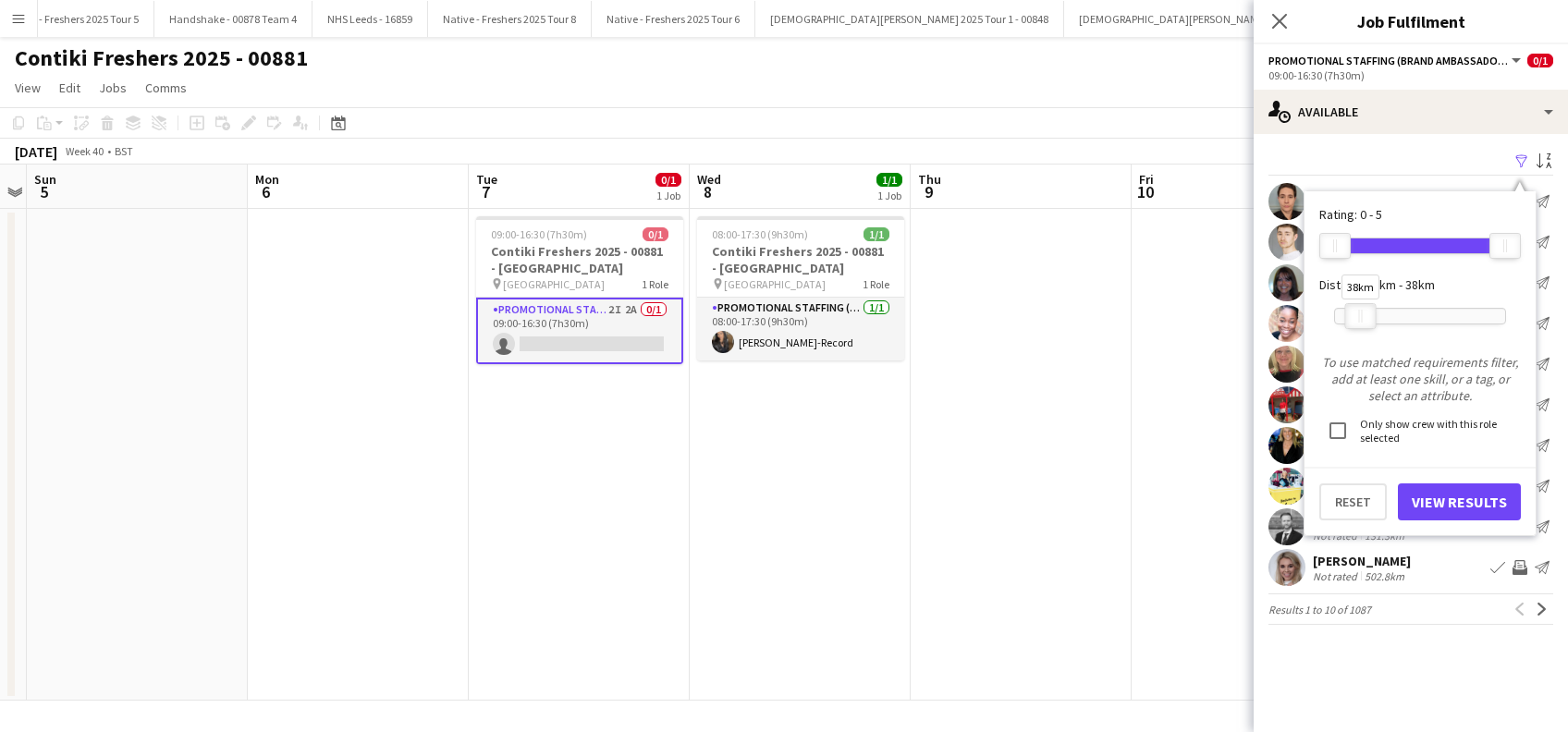
drag, startPoint x: 1474, startPoint y: 311, endPoint x: 1370, endPoint y: 312, distance: 104.0
click at [1360, 312] on div "38km" at bounding box center [1362, 316] width 32 height 26
click at [1424, 512] on button "View Results" at bounding box center [1460, 502] width 123 height 37
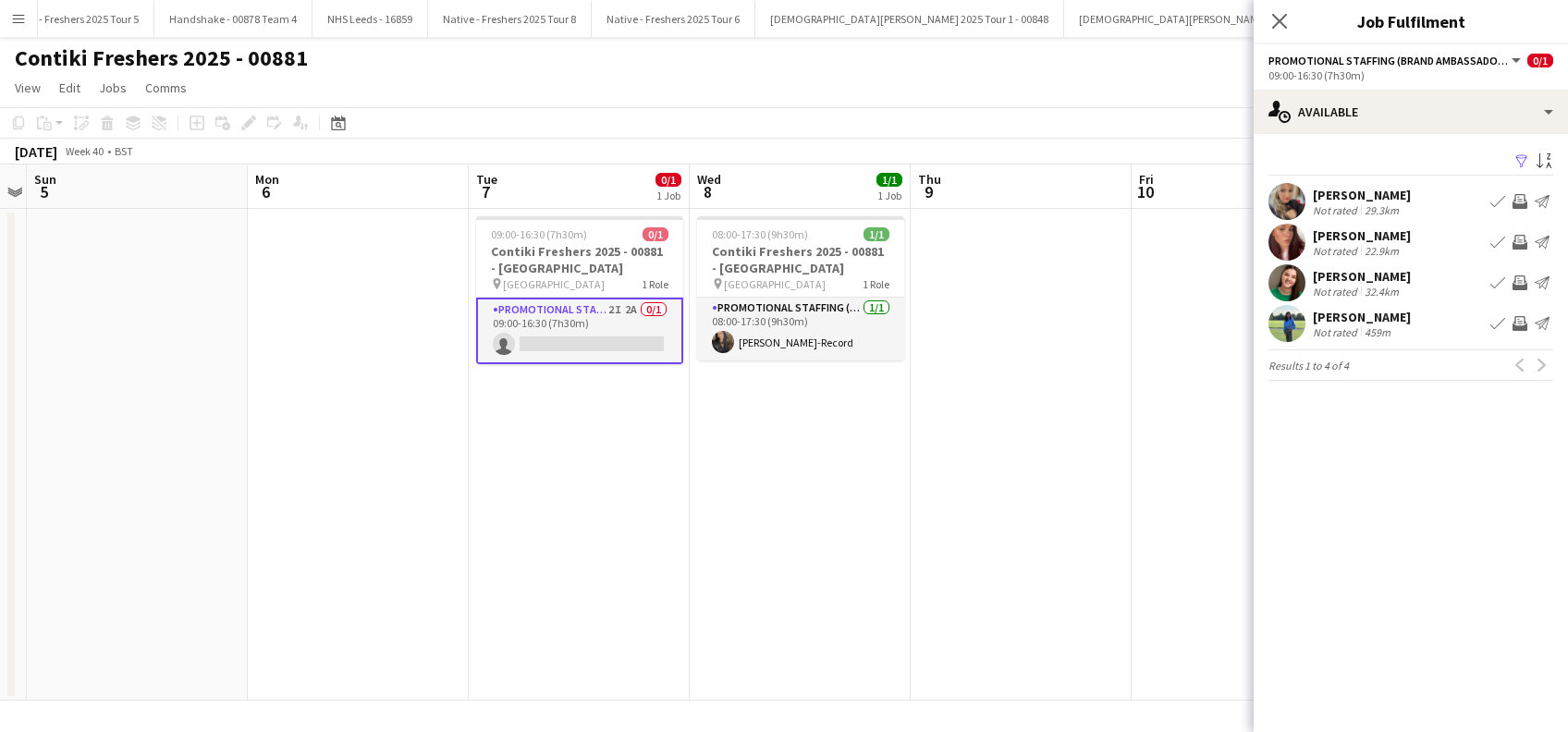
click at [1395, 320] on div "Vishaka Chhabria" at bounding box center [1362, 316] width 98 height 17
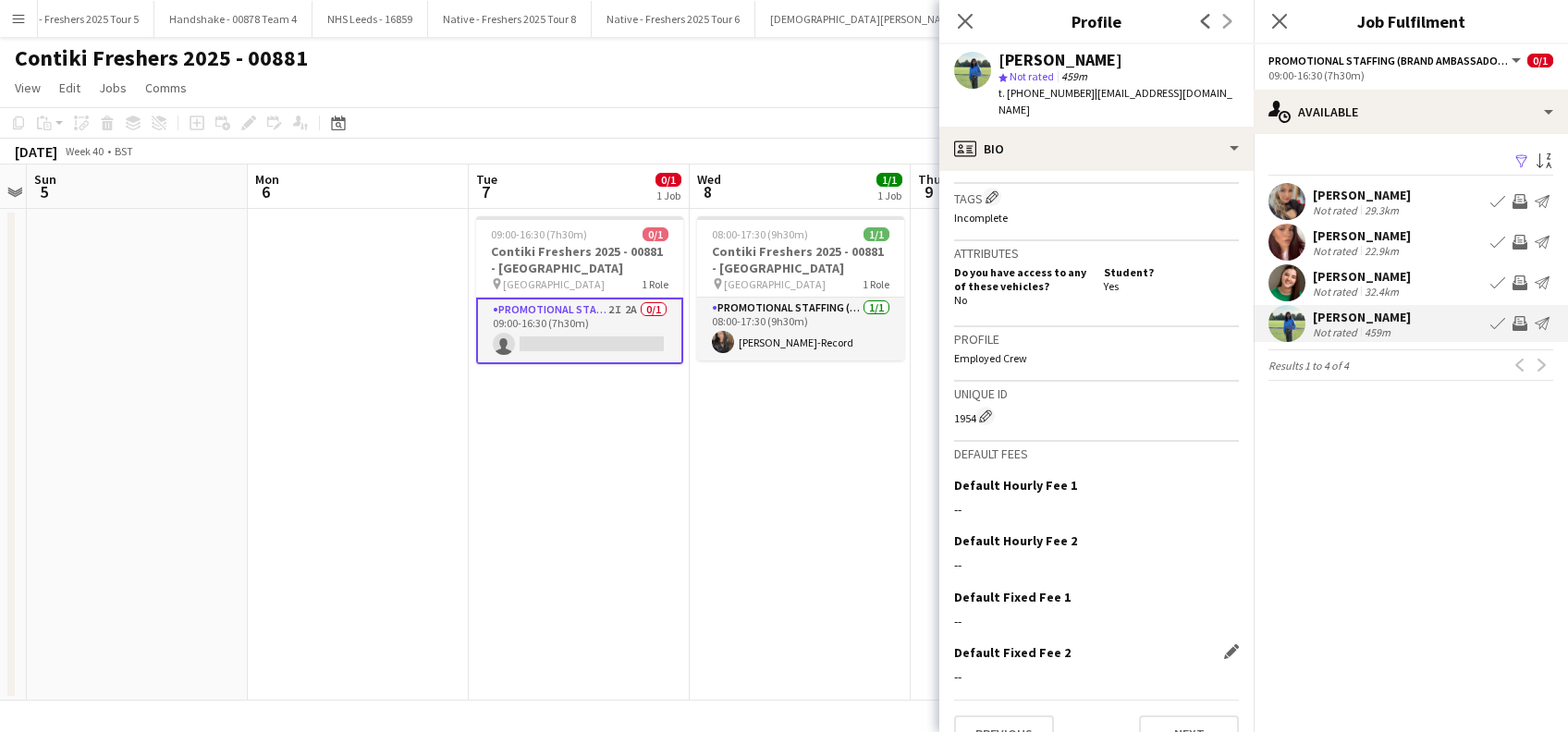
scroll to position [744, 0]
click at [1028, 714] on button "Previous" at bounding box center [1004, 732] width 100 height 37
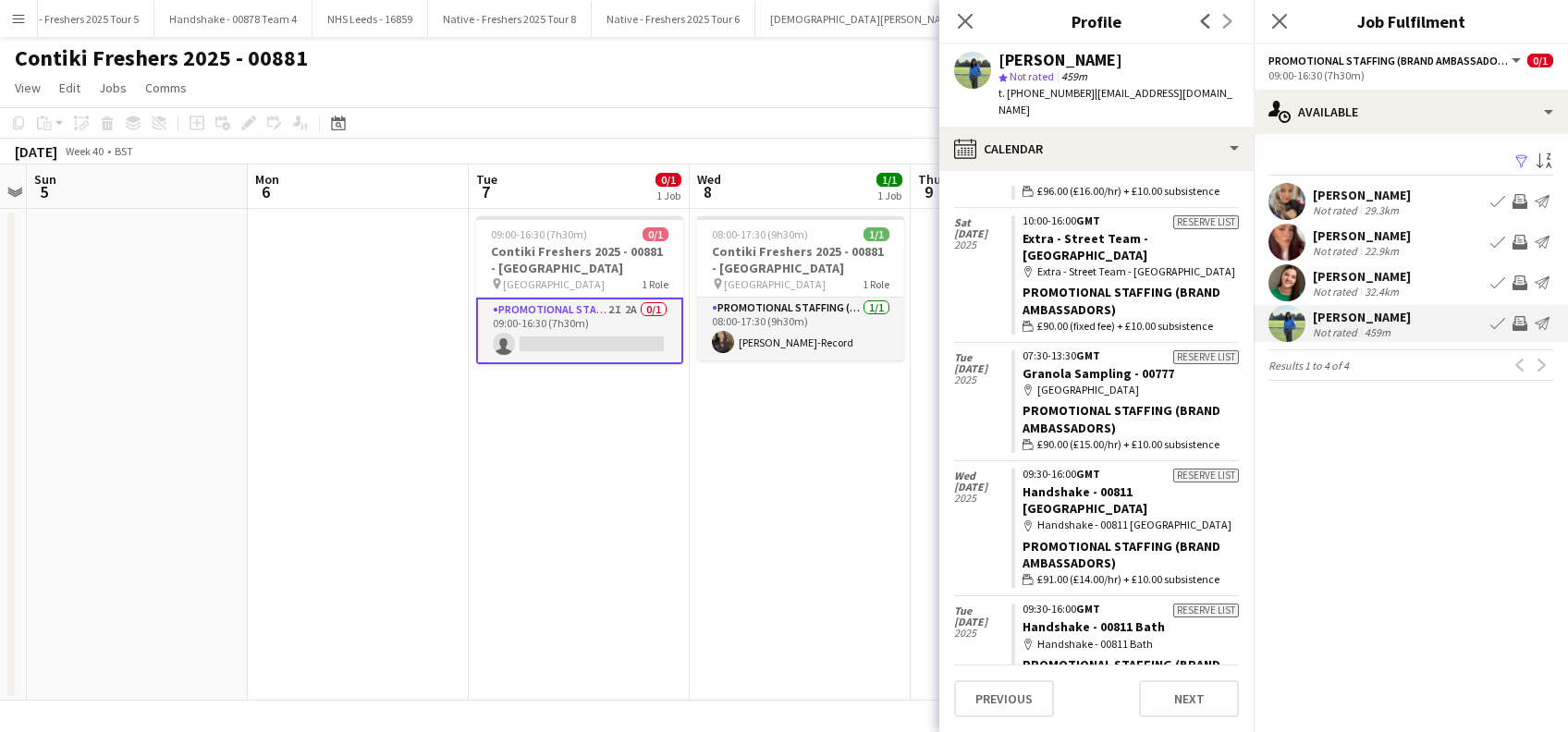
scroll to position [370, 0]
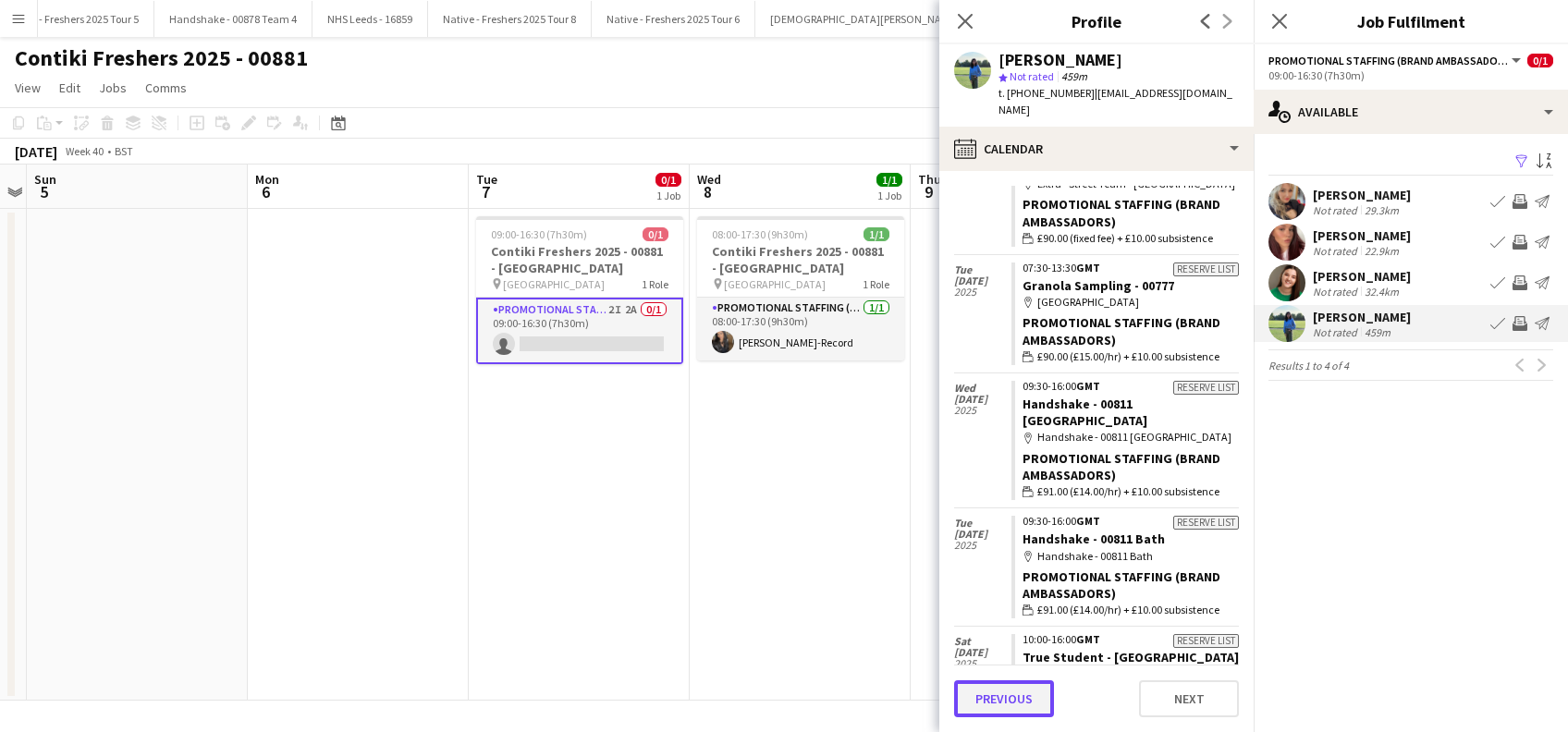
click at [1017, 696] on button "Previous" at bounding box center [1004, 698] width 100 height 37
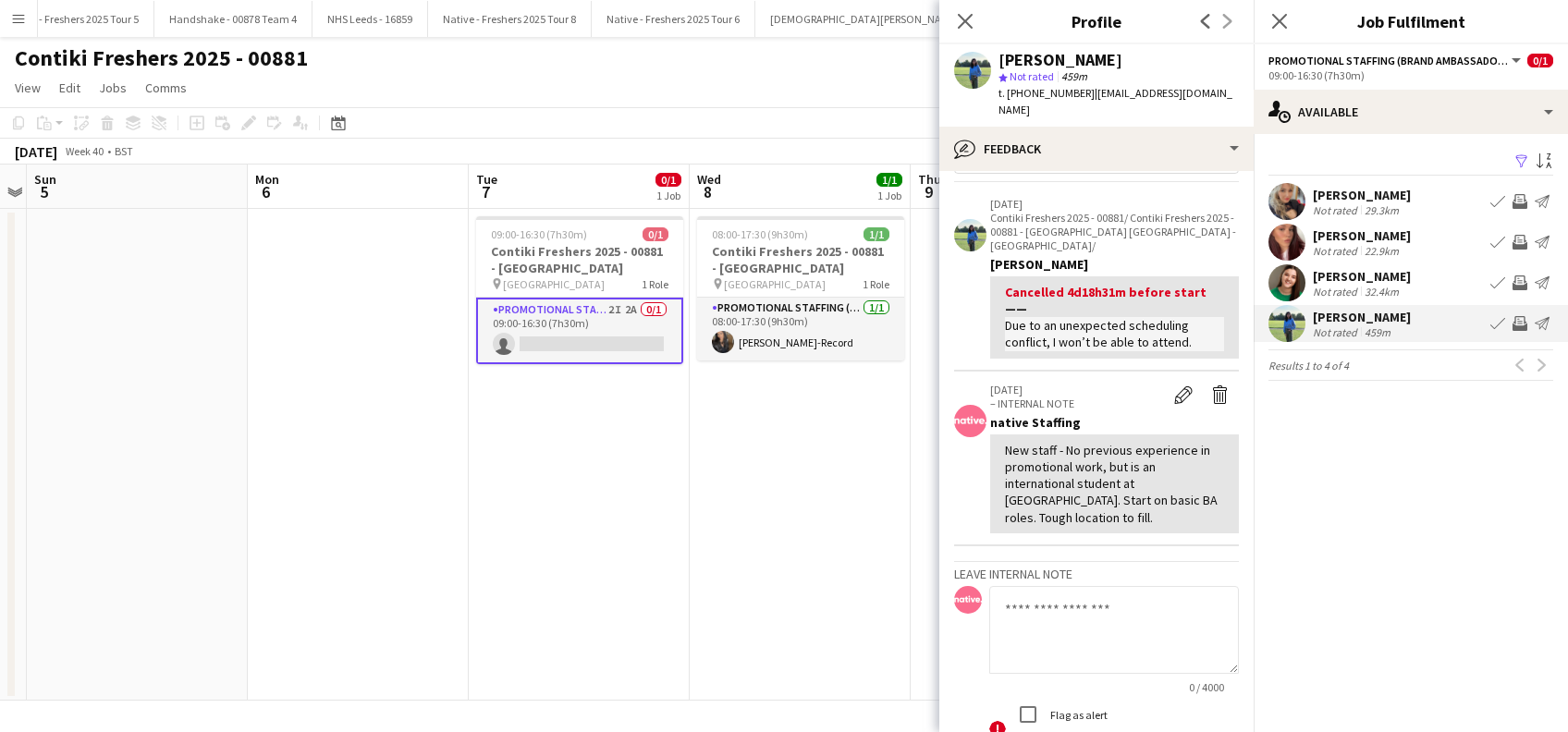
scroll to position [0, 0]
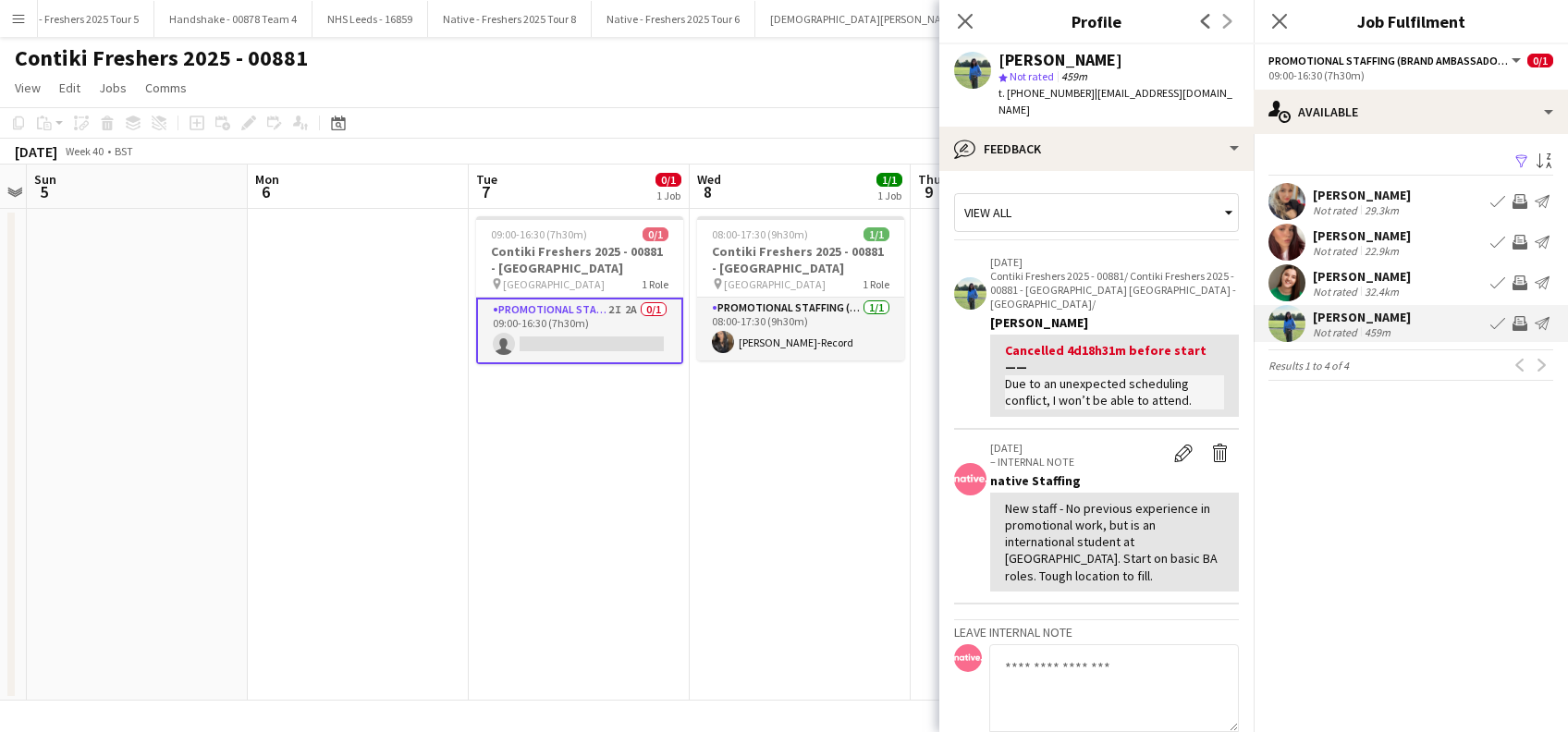
click at [598, 486] on app-date-cell "09:00-16:30 (7h30m) 0/1 Contiki Freshers 2025 - 00881 - University of Cambridge…" at bounding box center [579, 455] width 221 height 492
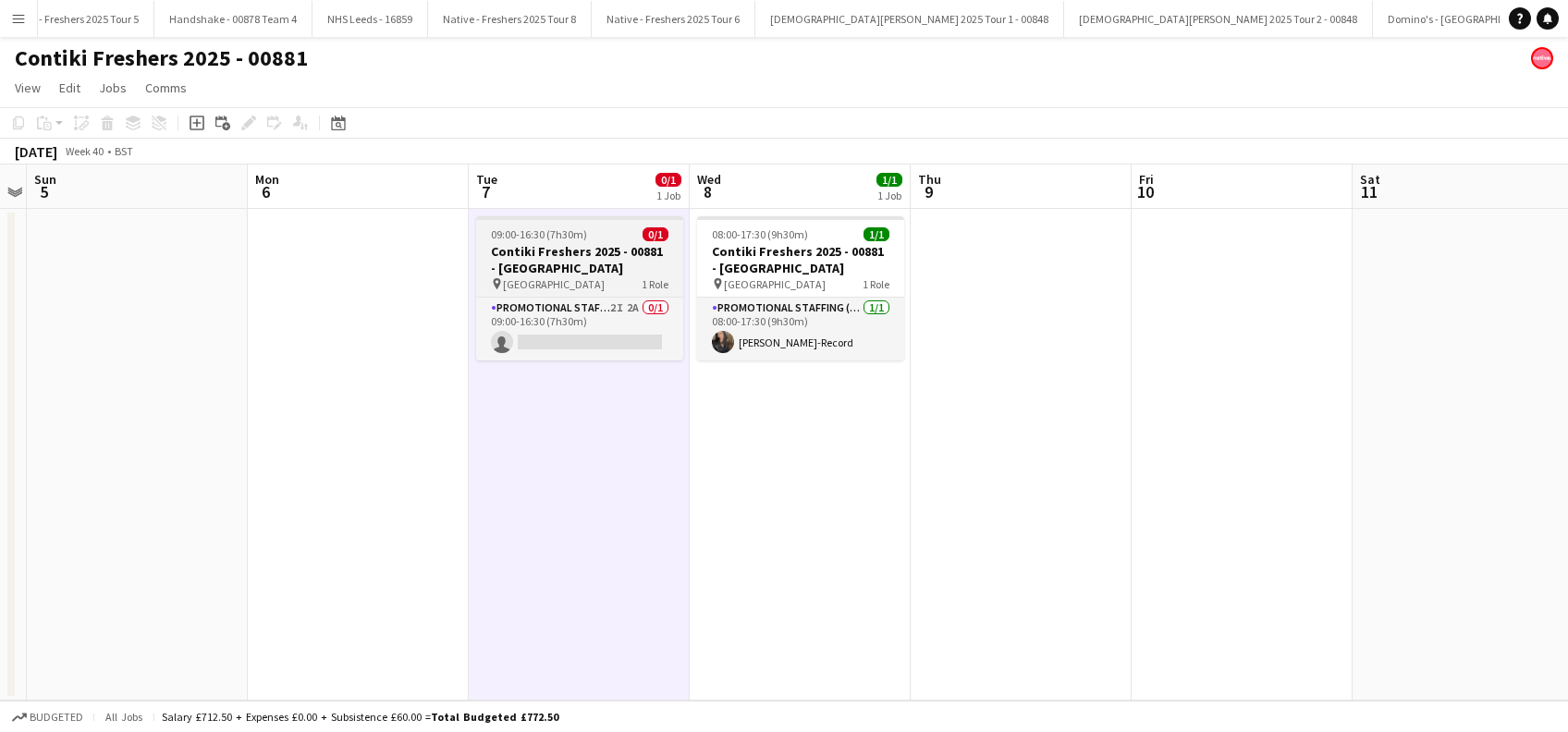
click at [565, 272] on h3 "Contiki Freshers 2025 - 00881 - University of Cambridge" at bounding box center [579, 260] width 207 height 34
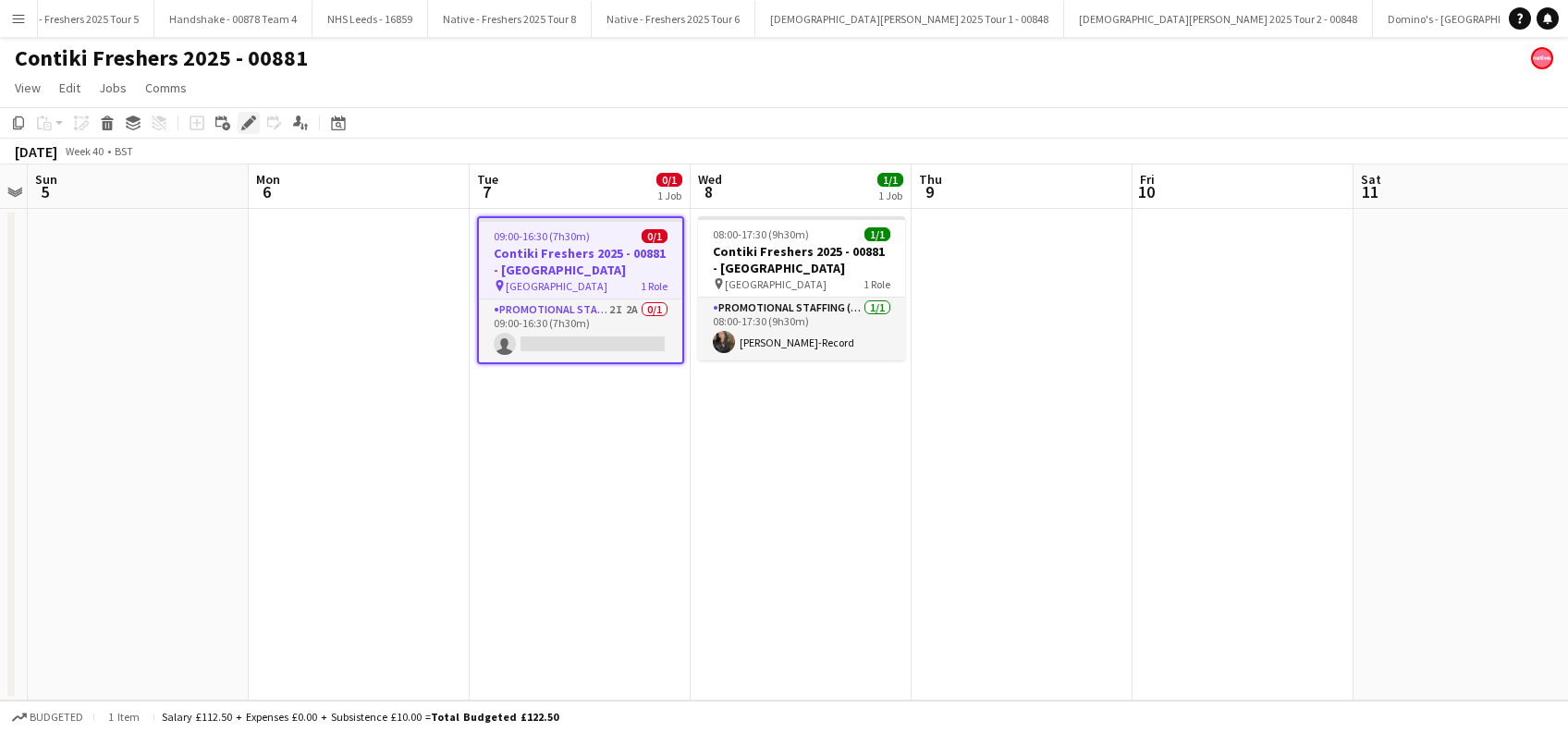
click at [244, 124] on icon at bounding box center [248, 123] width 10 height 10
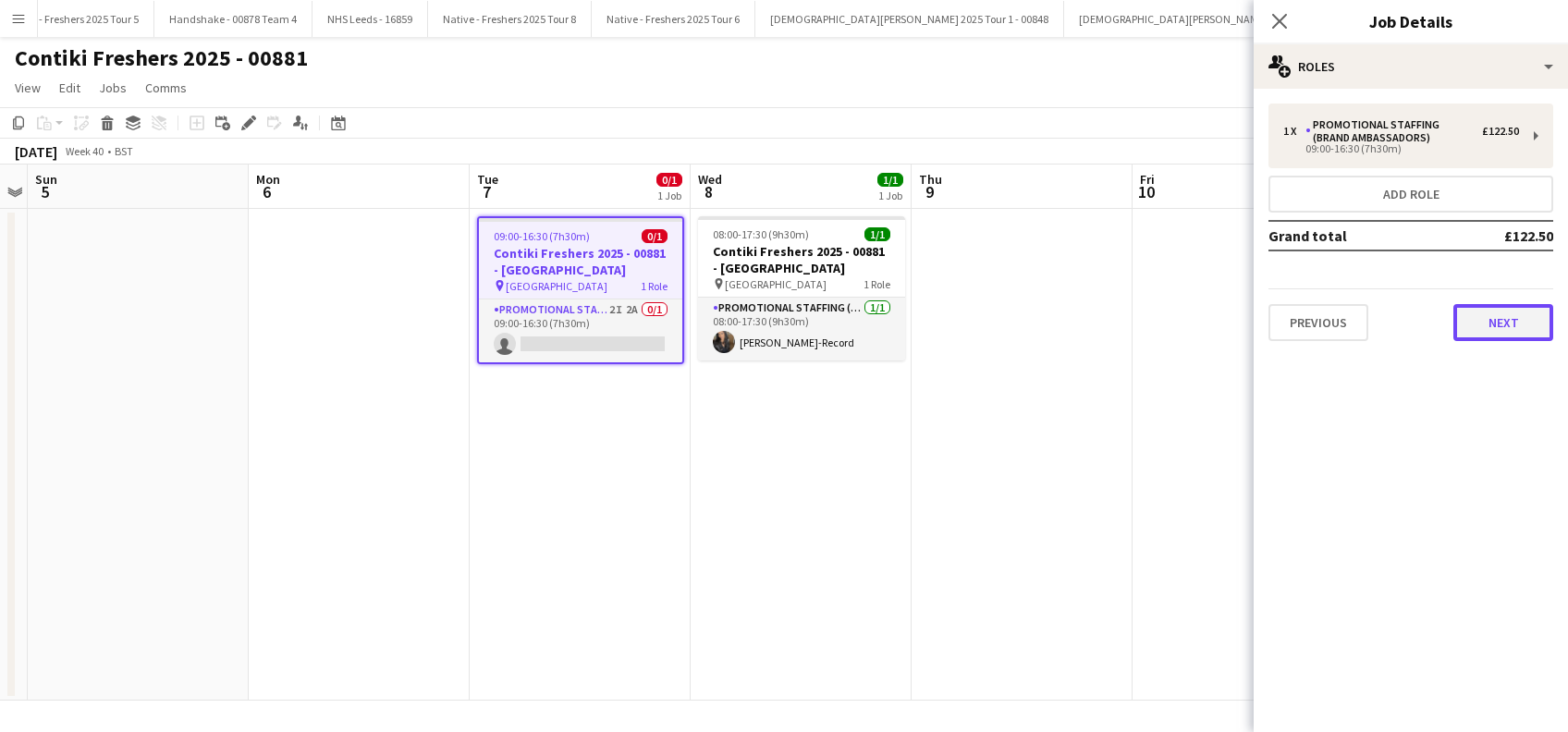
click at [1497, 318] on button "Next" at bounding box center [1504, 322] width 100 height 37
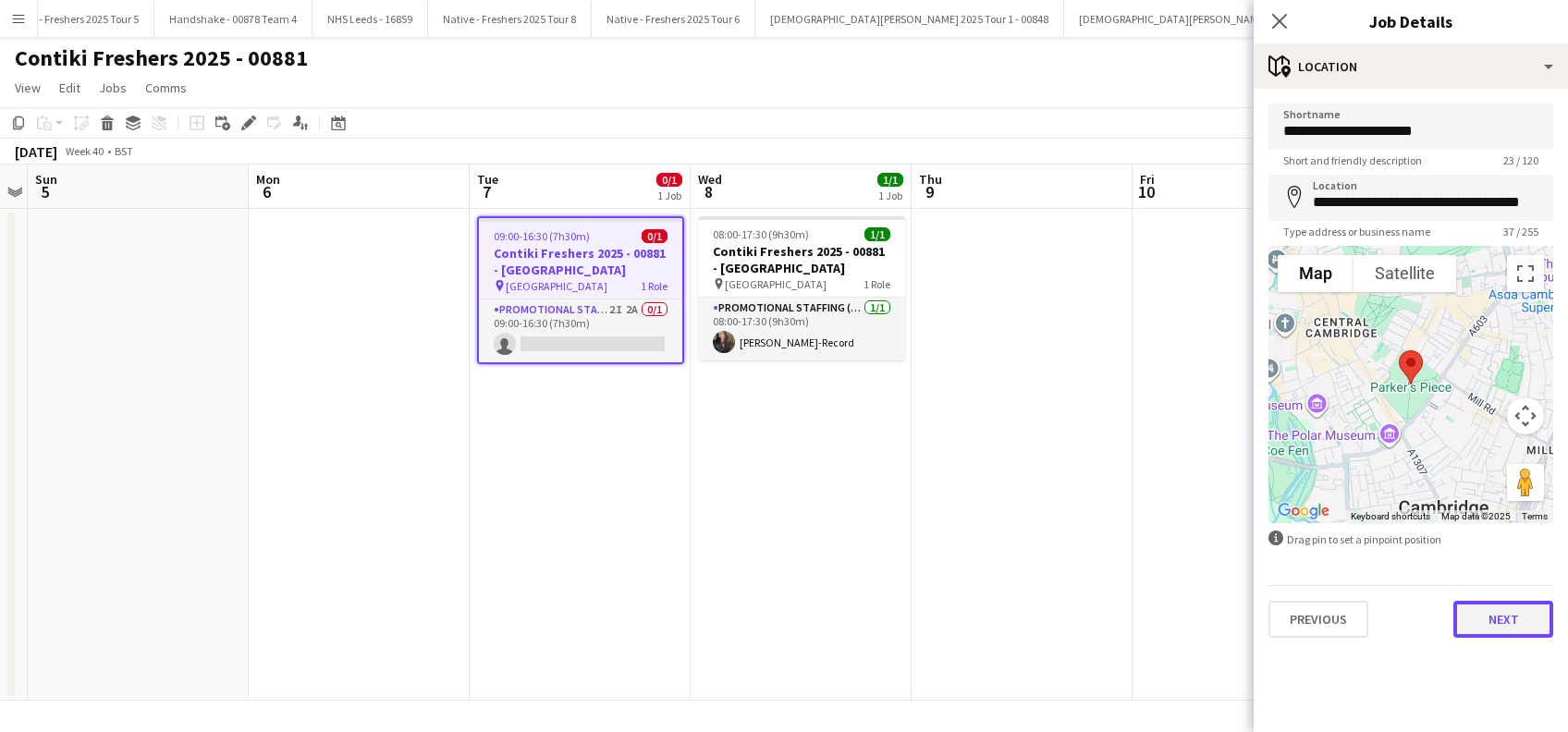
click at [1498, 616] on button "Next" at bounding box center [1504, 619] width 100 height 37
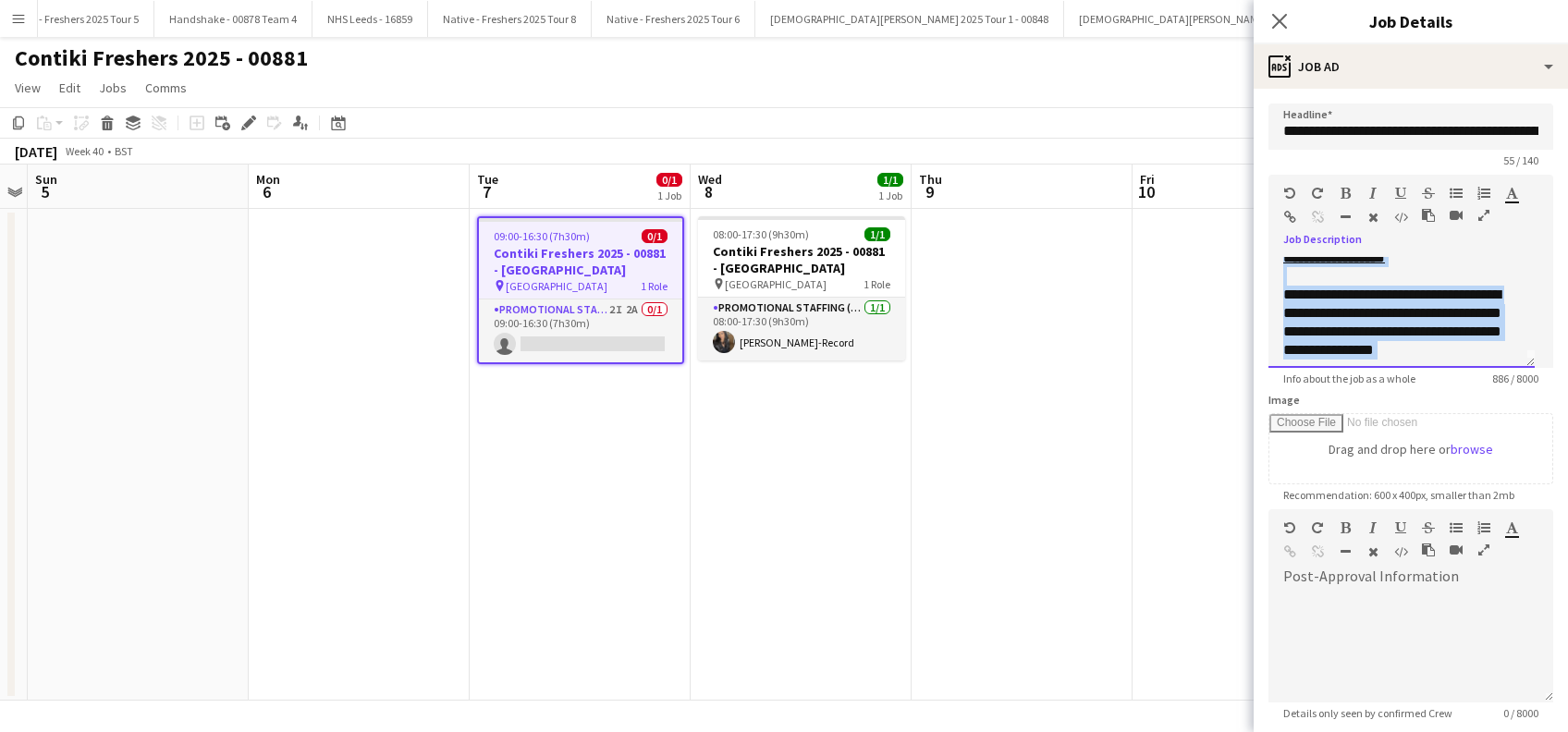
scroll to position [0, 0]
drag, startPoint x: 1418, startPoint y: 354, endPoint x: 1253, endPoint y: 233, distance: 204.6
click at [1254, 233] on form "**********" at bounding box center [1410, 501] width 314 height 796
copy div "**********"
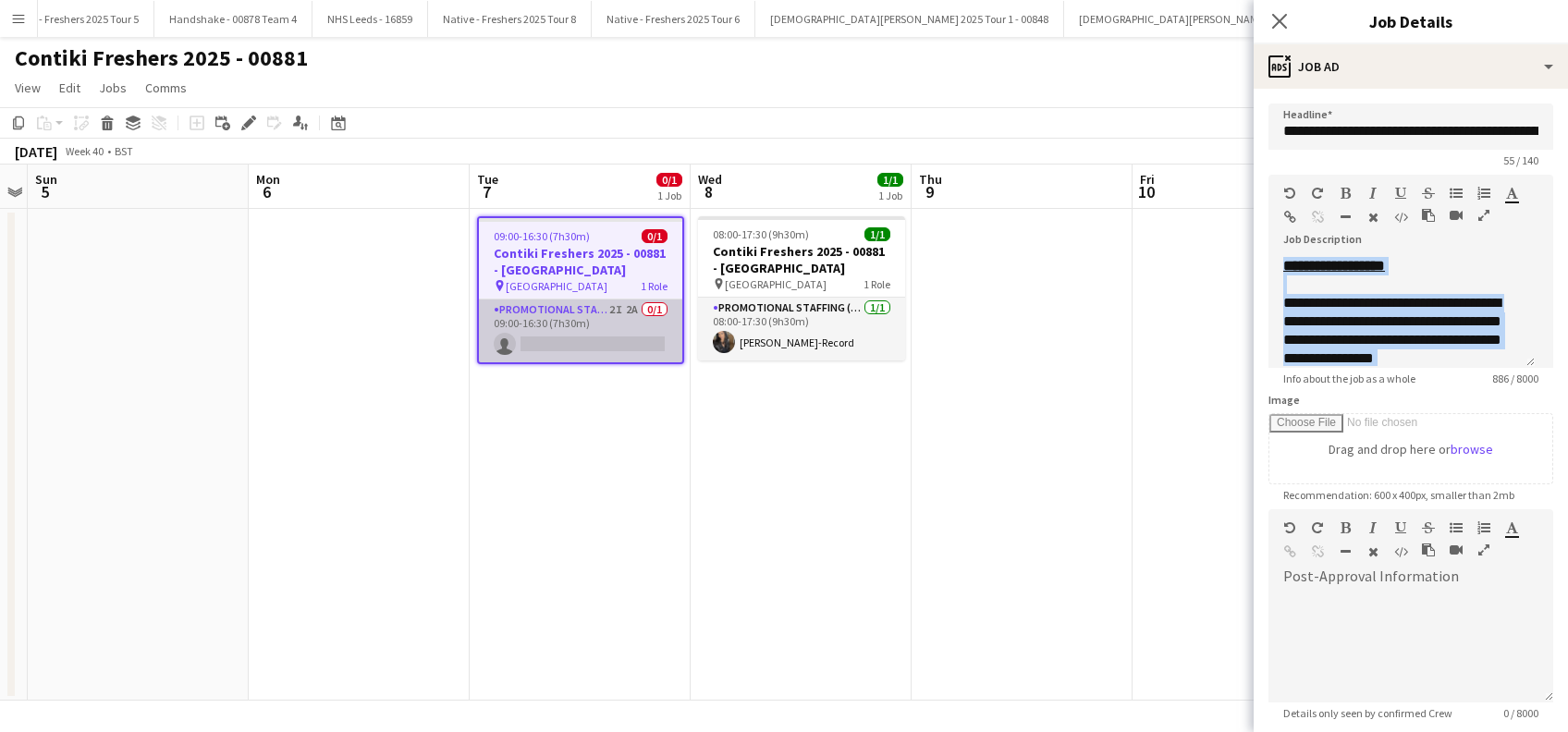
click at [640, 332] on app-card-role "Promotional Staffing (Brand Ambassadors) 2I 2A 0/1 09:00-16:30 (7h30m) single-n…" at bounding box center [580, 330] width 203 height 62
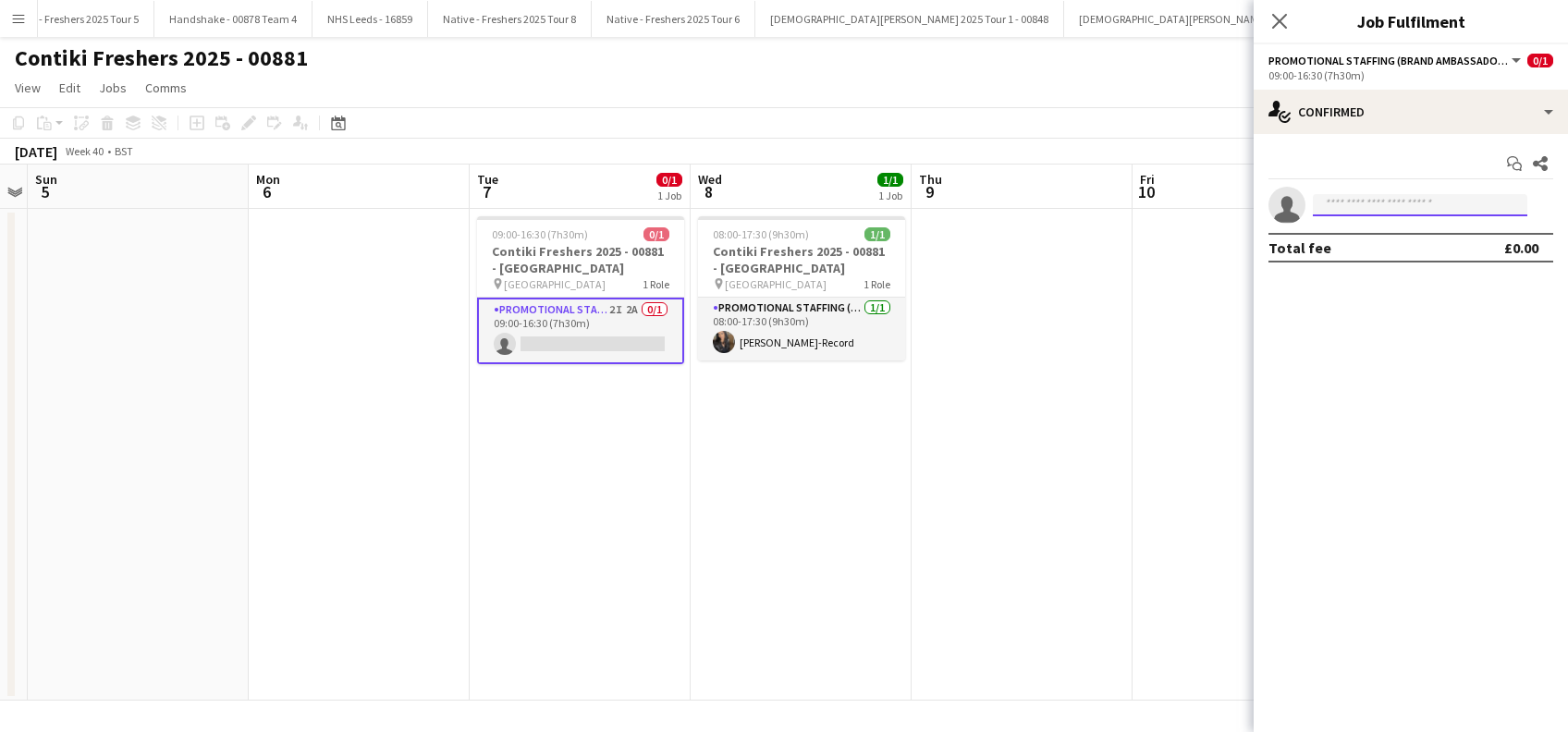
click at [1428, 207] on input at bounding box center [1420, 205] width 214 height 22
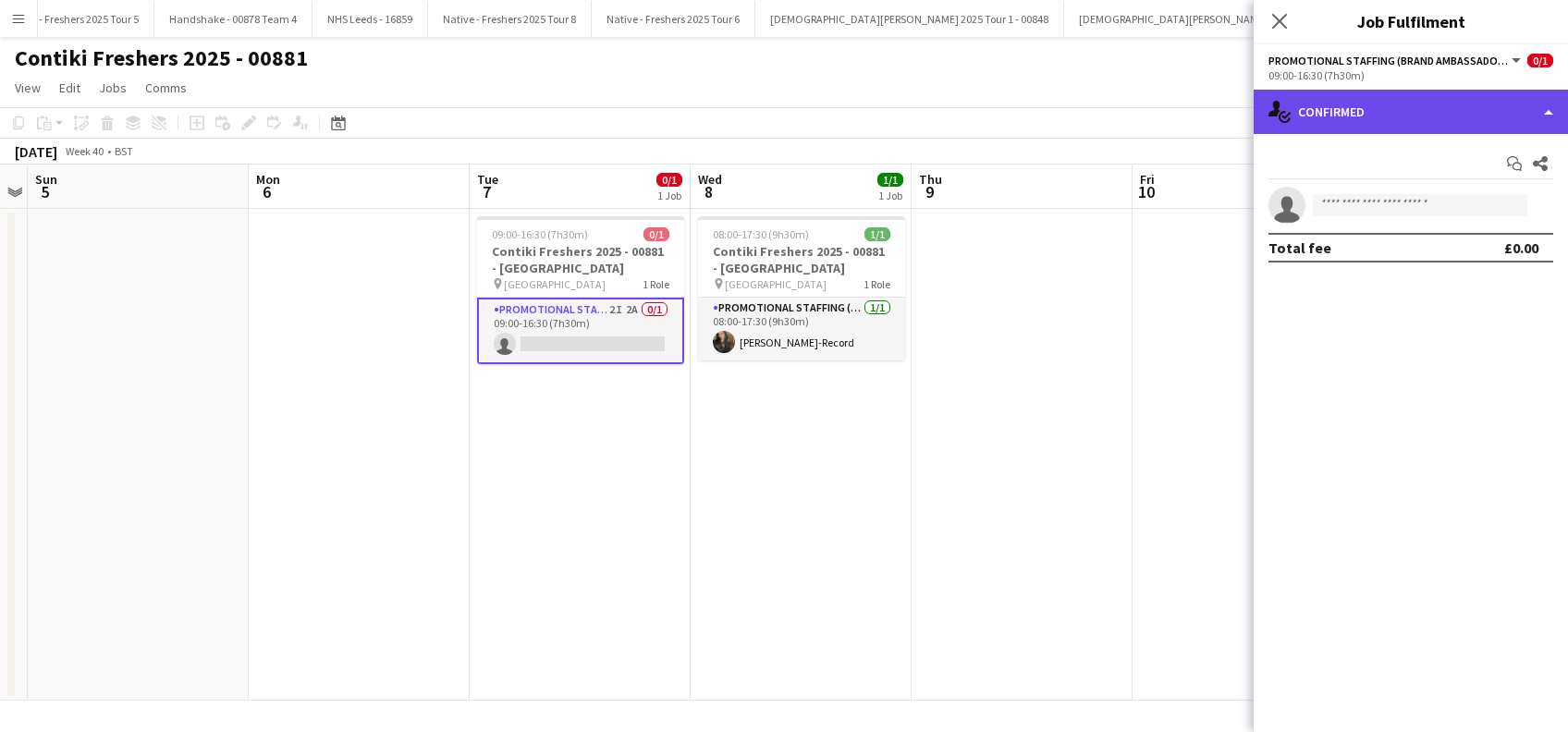
click at [1382, 100] on div "single-neutral-actions-check-2 Confirmed" at bounding box center [1410, 111] width 314 height 45
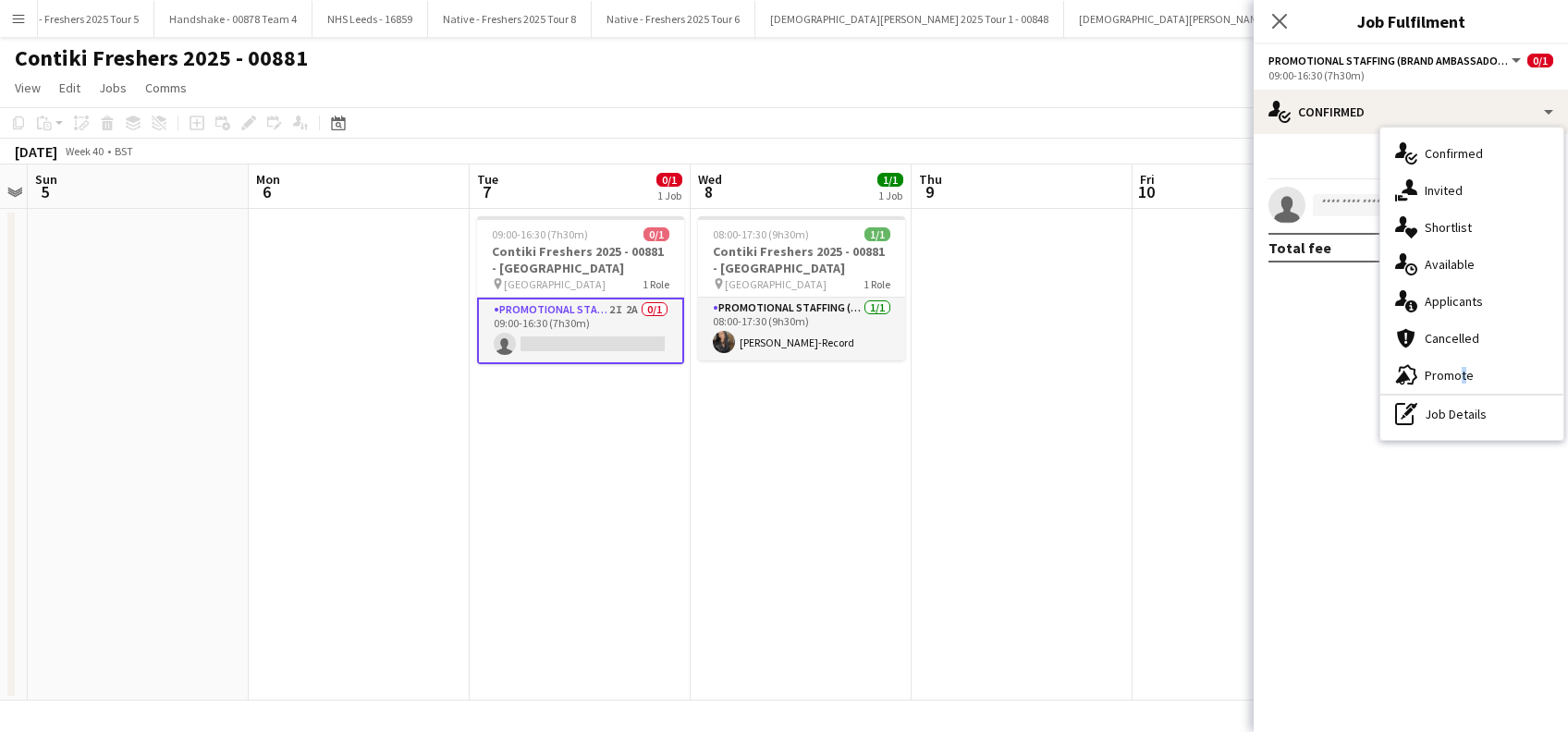
click at [1457, 377] on span "Promote" at bounding box center [1449, 375] width 49 height 17
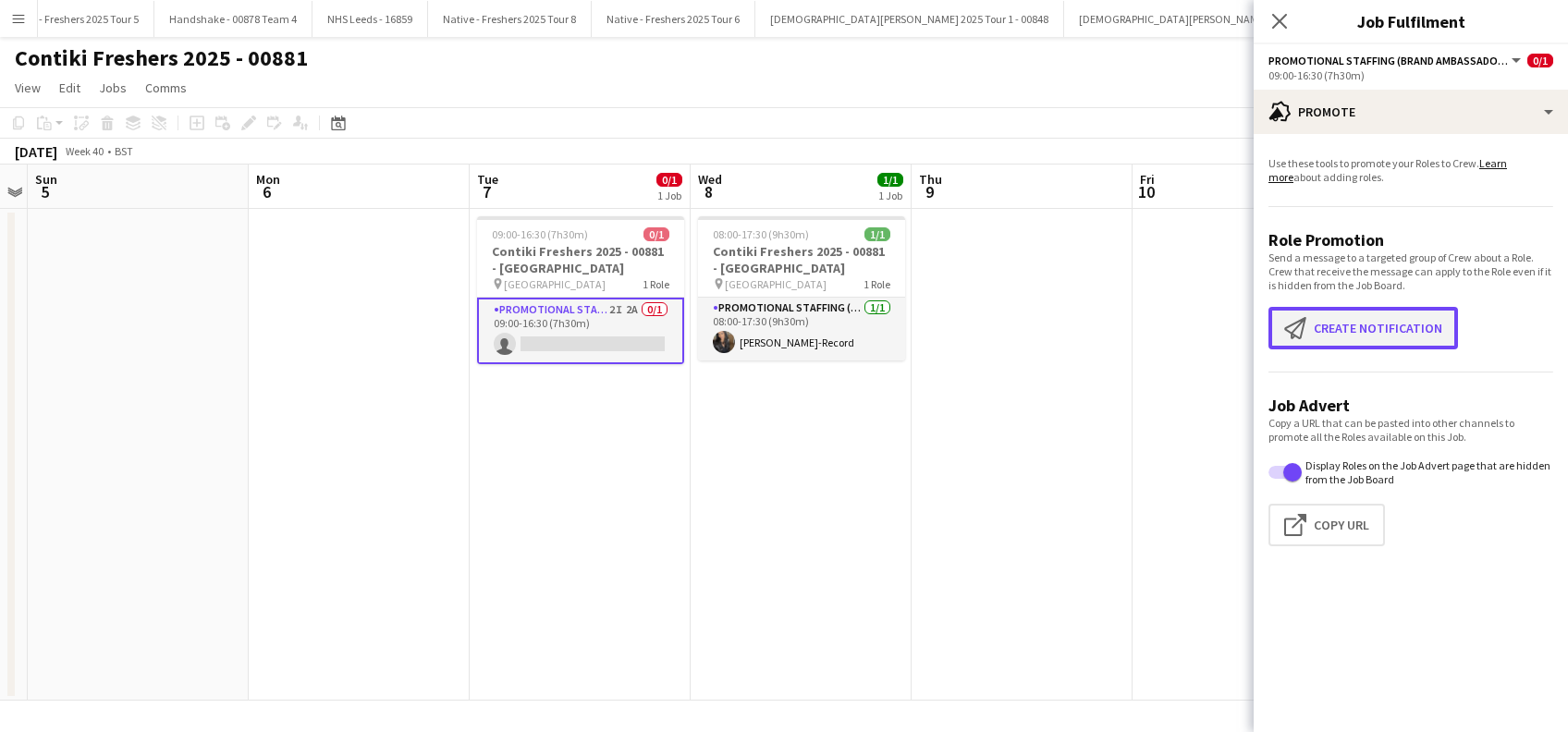
click at [1379, 327] on button "Create notification Create notification" at bounding box center [1363, 328] width 189 height 43
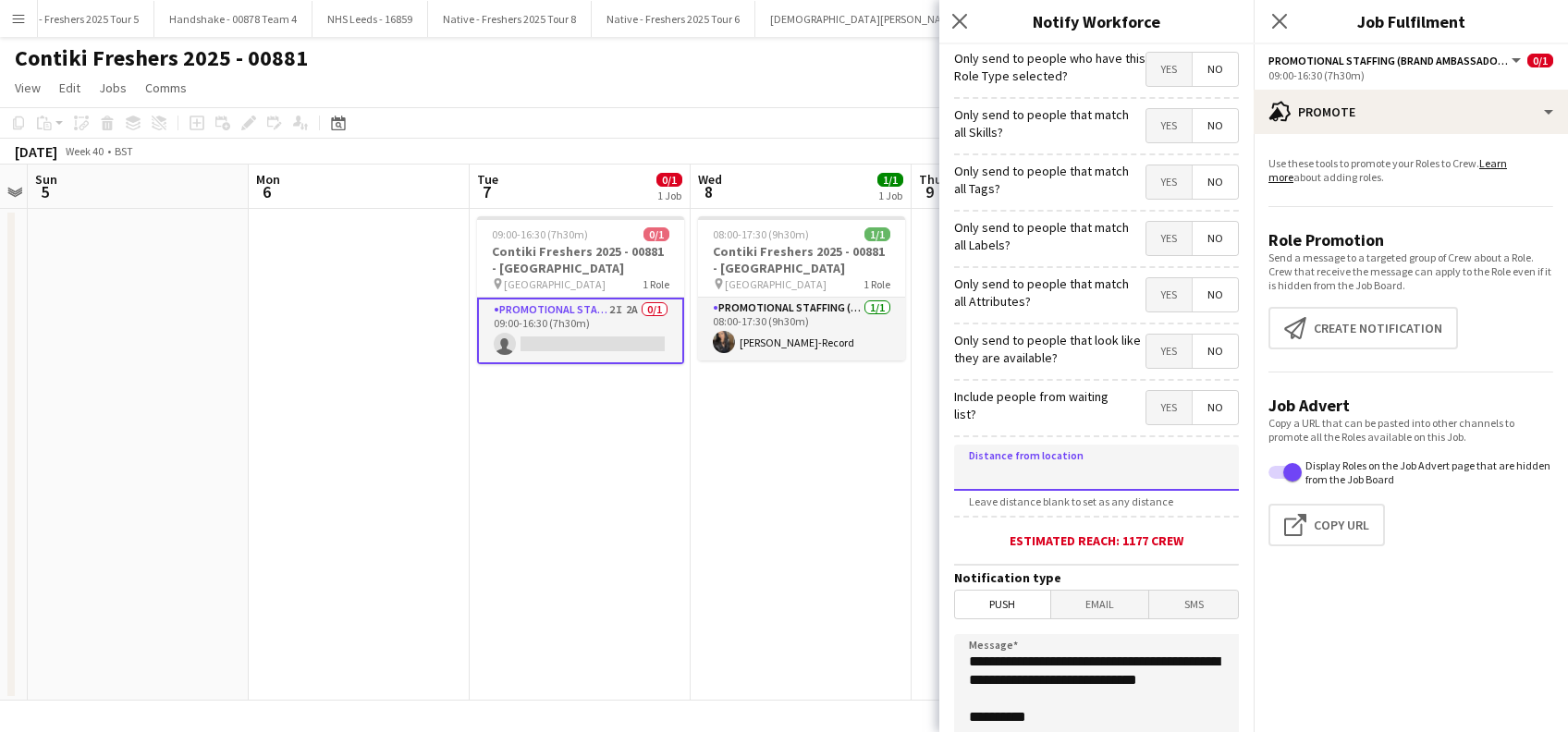
click at [1103, 471] on input at bounding box center [1096, 467] width 285 height 47
type input "****"
type input "*****"
click at [991, 604] on span "Push" at bounding box center [1003, 605] width 95 height 28
click at [1082, 601] on span "Email" at bounding box center [1100, 605] width 98 height 28
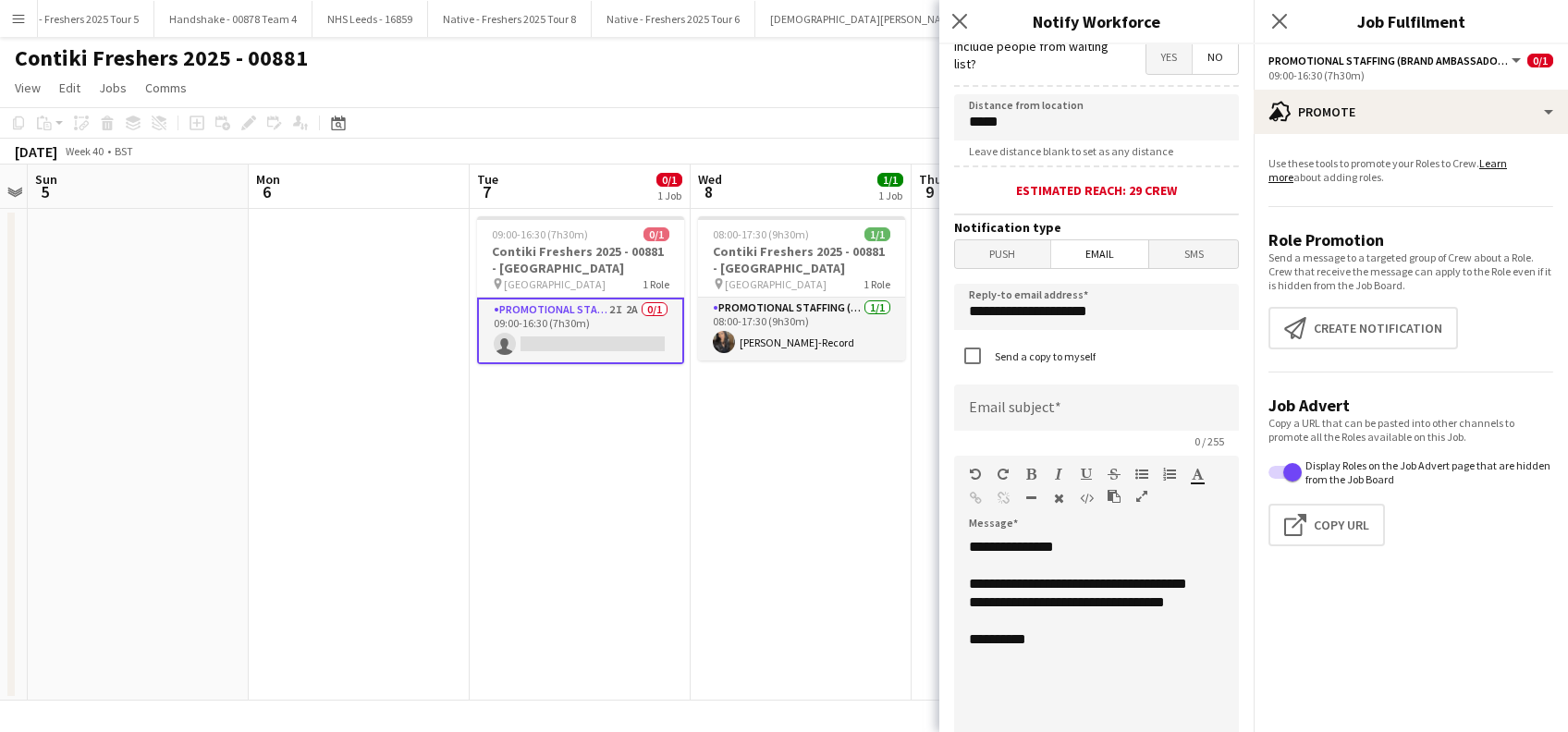
scroll to position [370, 0]
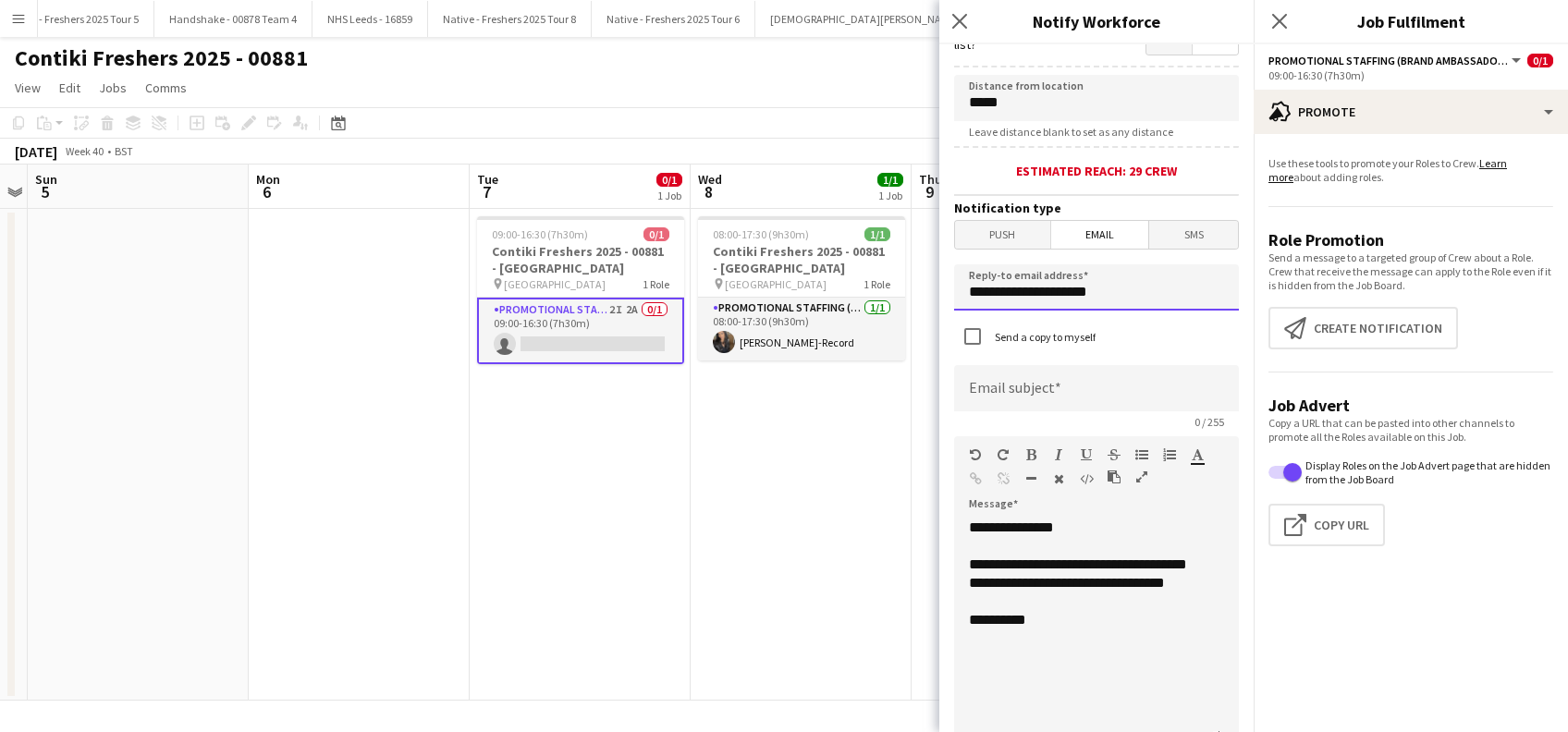
click at [1132, 299] on input "**********" at bounding box center [1096, 288] width 285 height 47
click at [850, 432] on app-date-cell "08:00-17:30 (9h30m) 1/1 Contiki Freshers 2025 - 00881 - University of Oxford pi…" at bounding box center [800, 455] width 221 height 492
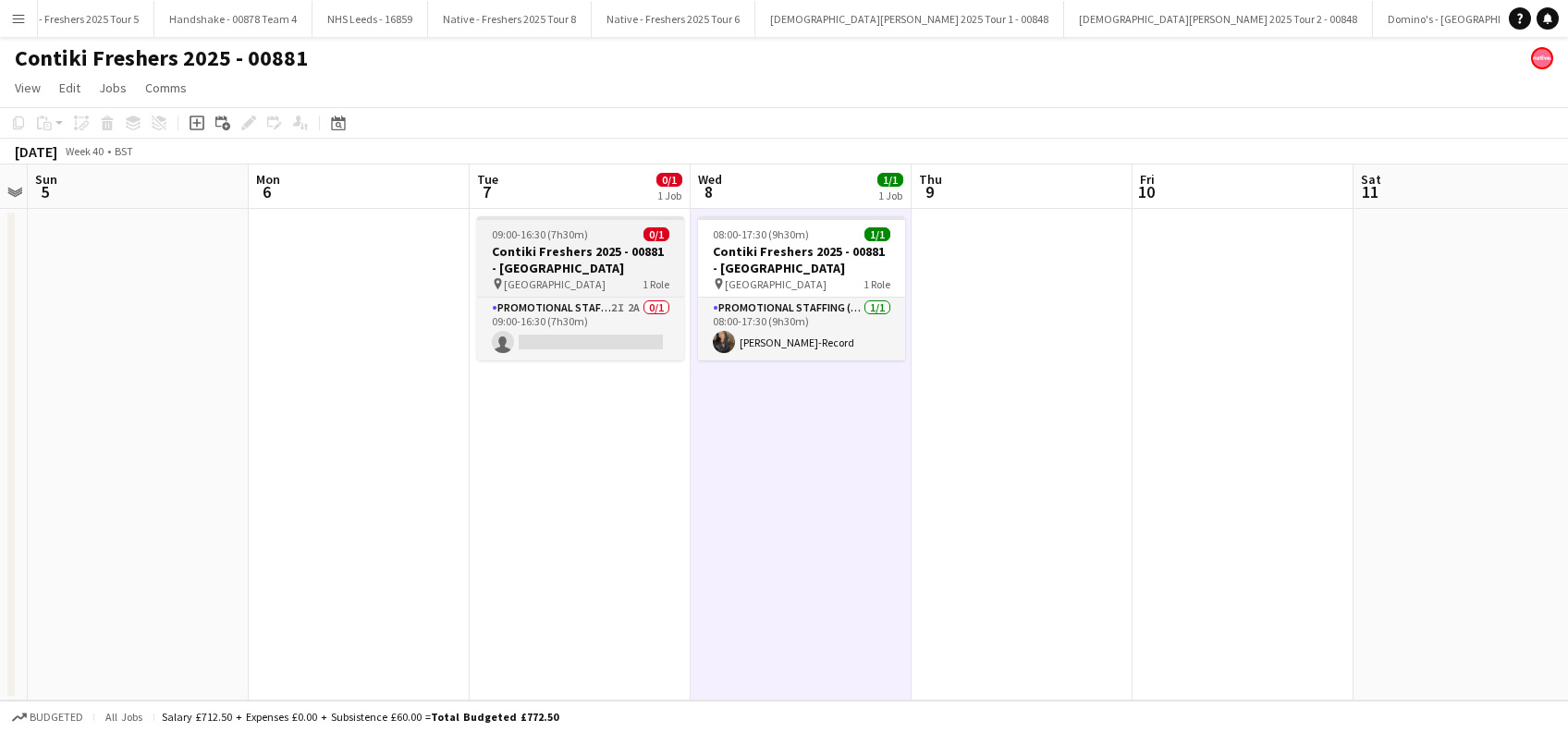
click at [584, 269] on h3 "Contiki Freshers 2025 - 00881 - University of Cambridge" at bounding box center [580, 260] width 207 height 34
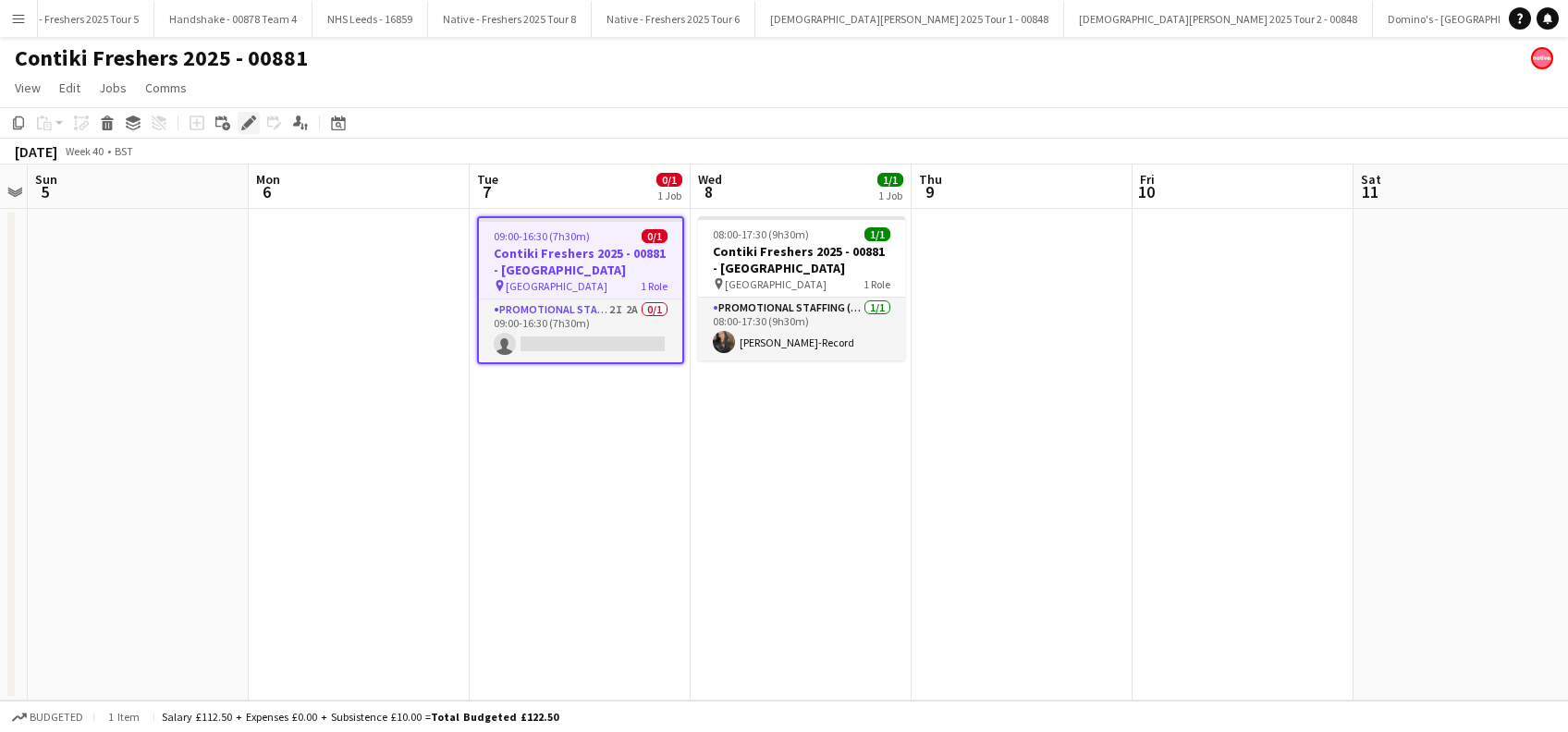
click at [241, 125] on icon "Edit" at bounding box center [248, 123] width 15 height 15
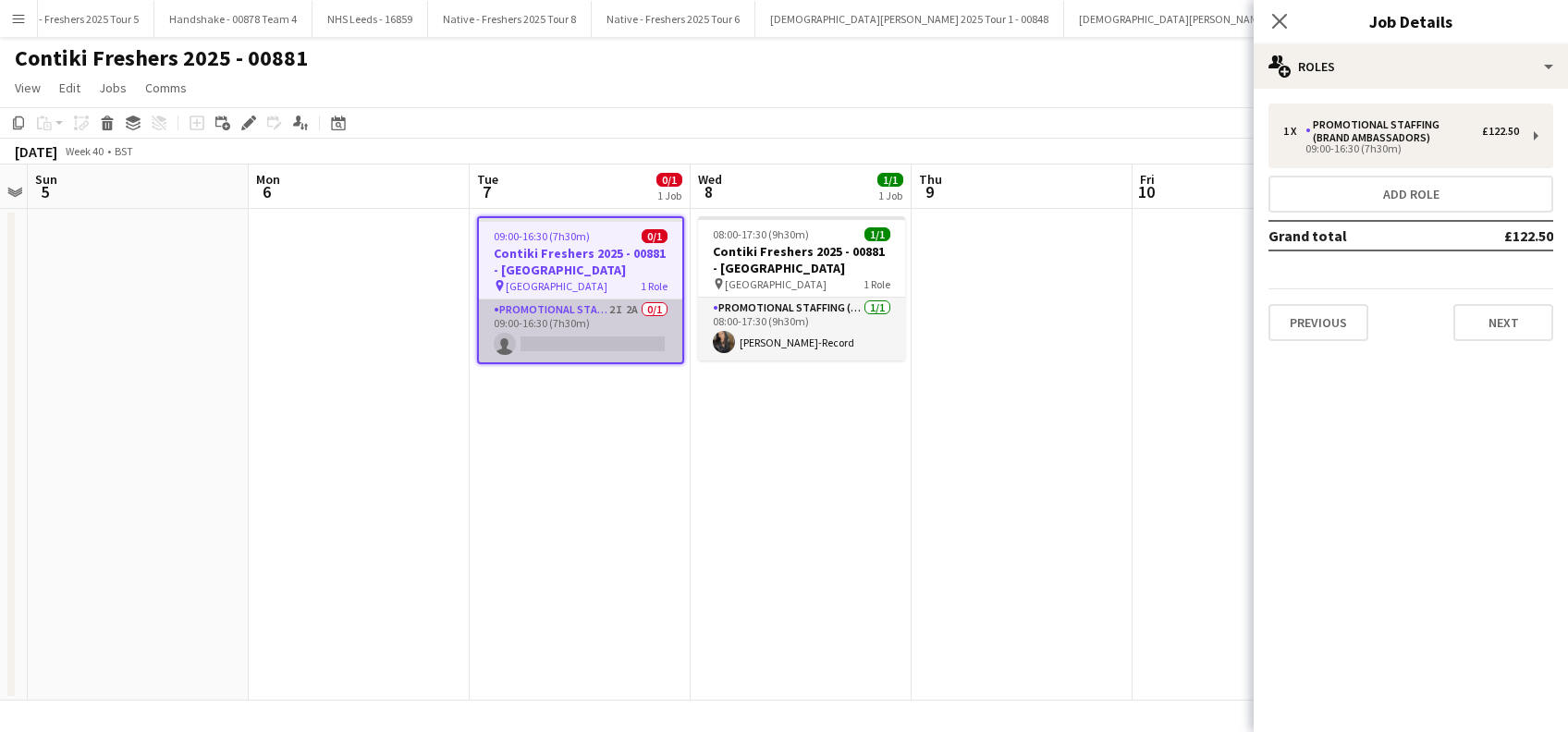
click at [611, 350] on app-card-role "Promotional Staffing (Brand Ambassadors) 2I 2A 0/1 09:00-16:30 (7h30m) single-n…" at bounding box center [580, 330] width 203 height 62
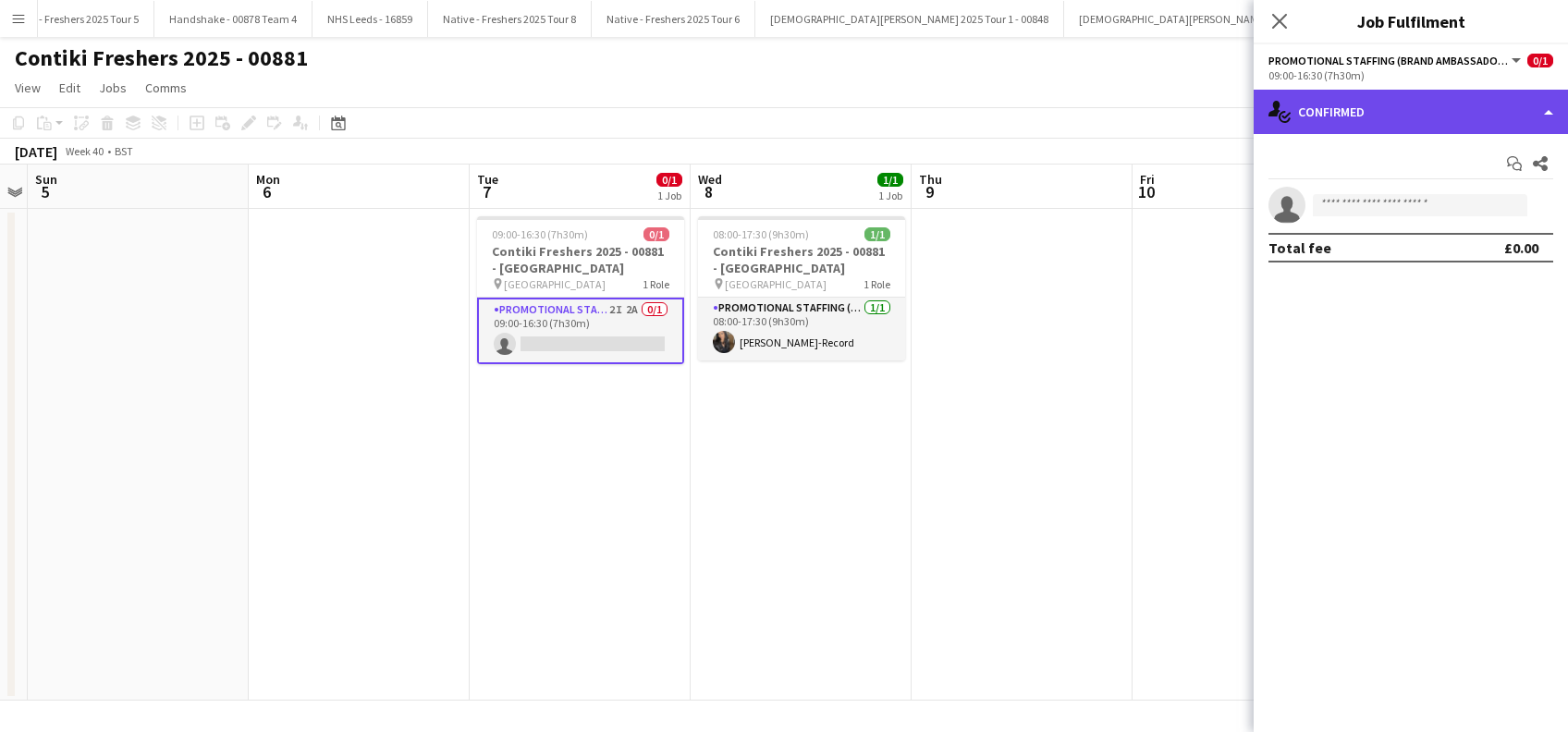
click at [1454, 120] on div "single-neutral-actions-check-2 Confirmed" at bounding box center [1410, 111] width 314 height 45
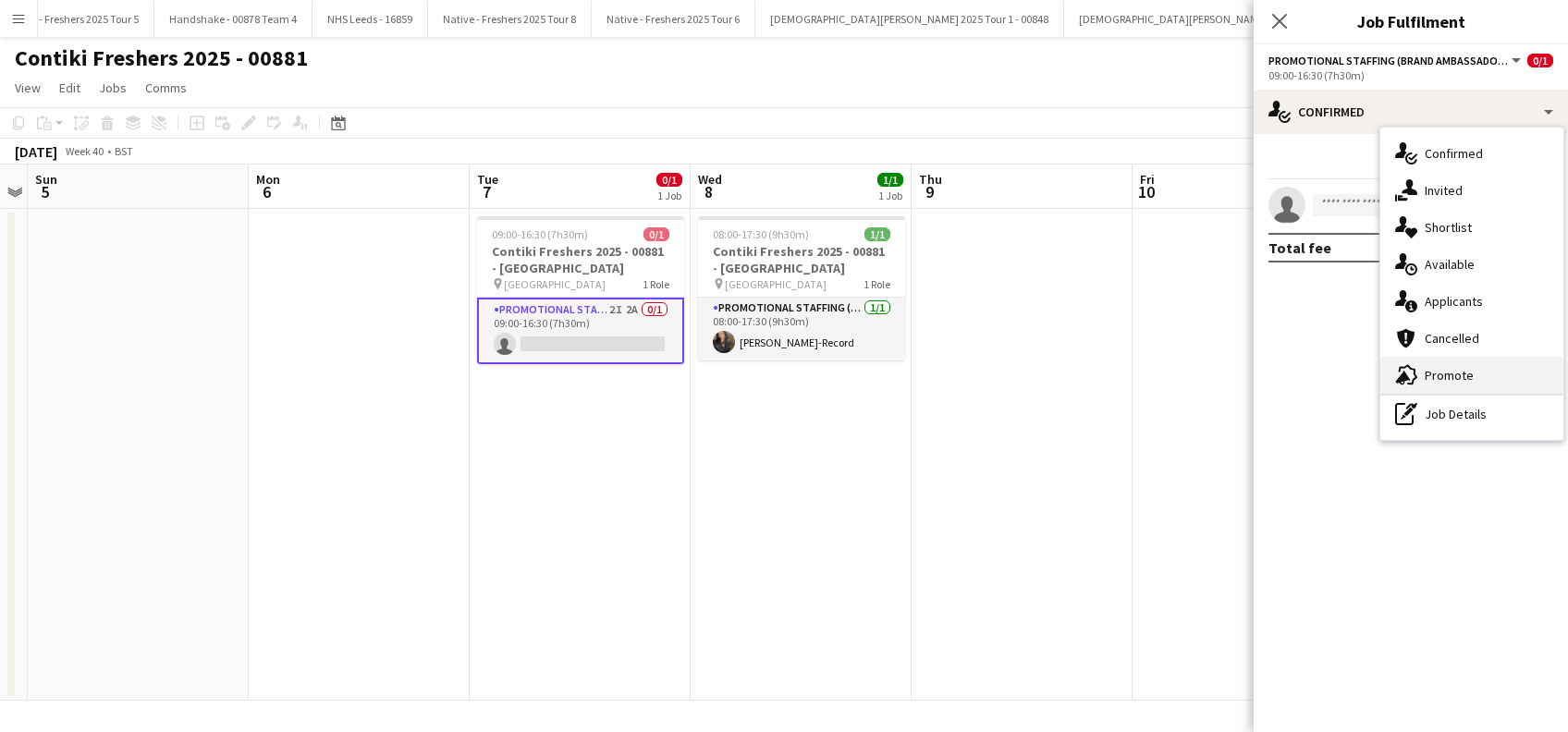
click at [1445, 375] on span "Promote" at bounding box center [1449, 375] width 49 height 17
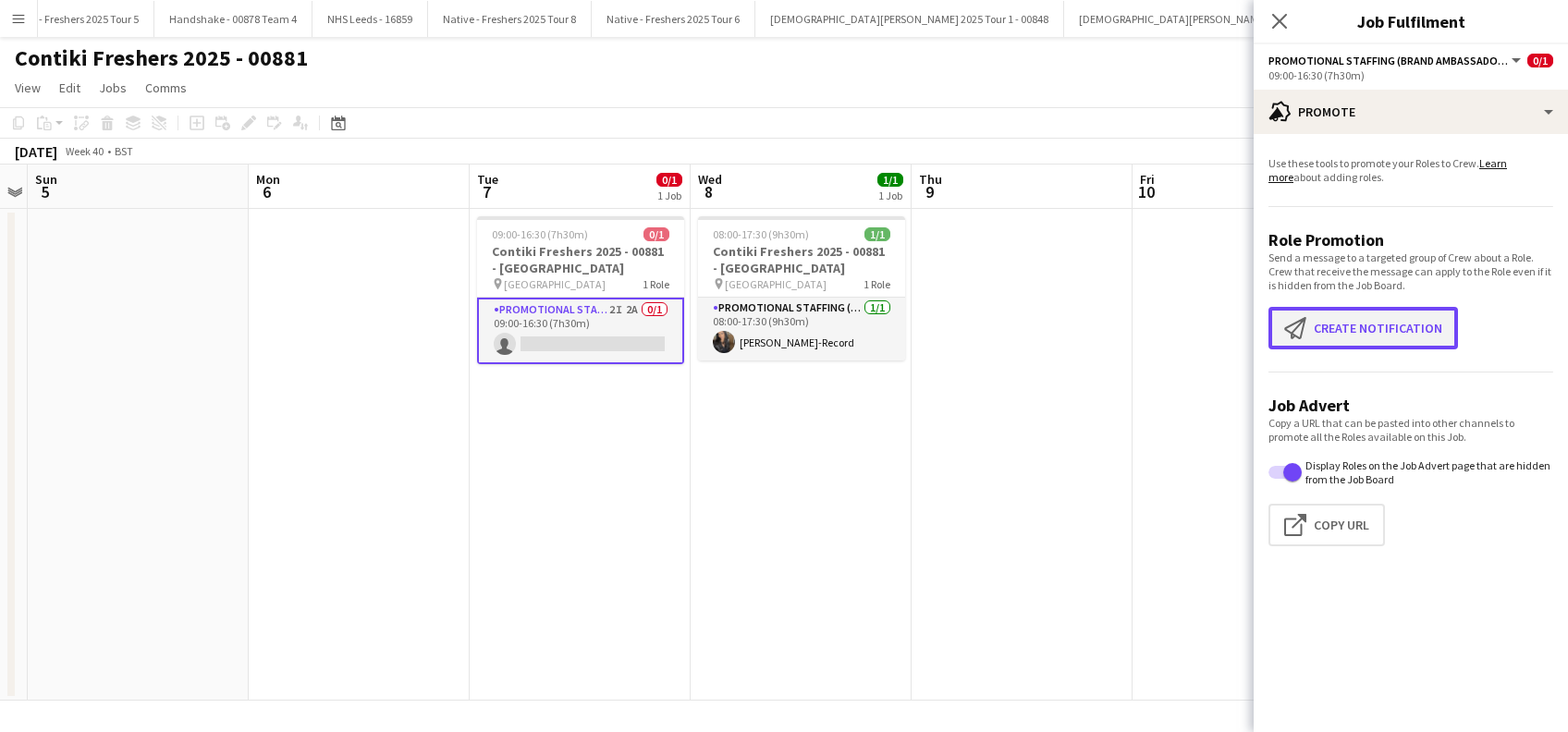
click at [1377, 333] on button "Create notification Create notification" at bounding box center [1363, 328] width 189 height 43
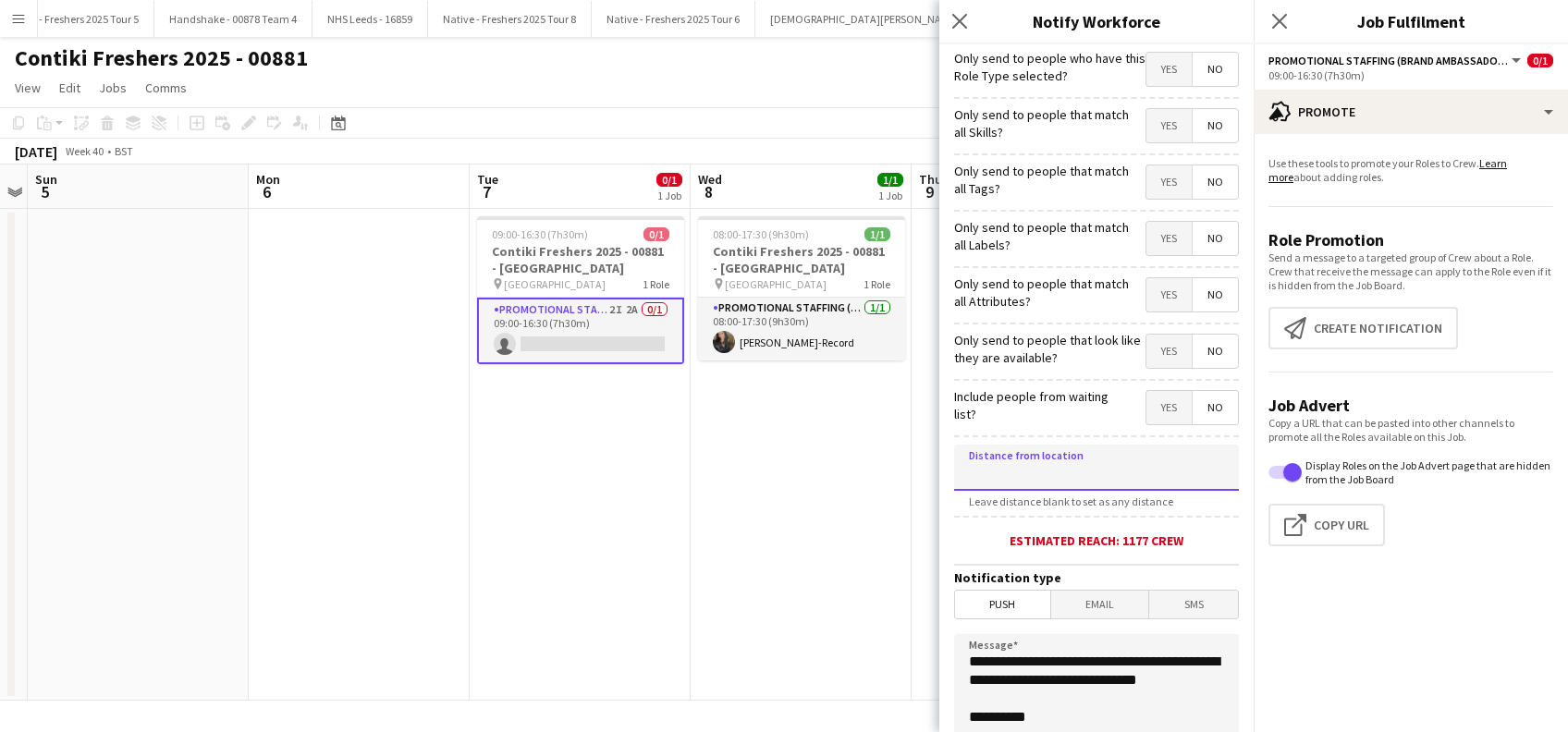
click at [1072, 470] on input at bounding box center [1096, 467] width 285 height 47
type input "*****"
click at [1008, 612] on span "Push" at bounding box center [1003, 605] width 95 height 28
click at [1080, 610] on span "Email" at bounding box center [1100, 605] width 98 height 28
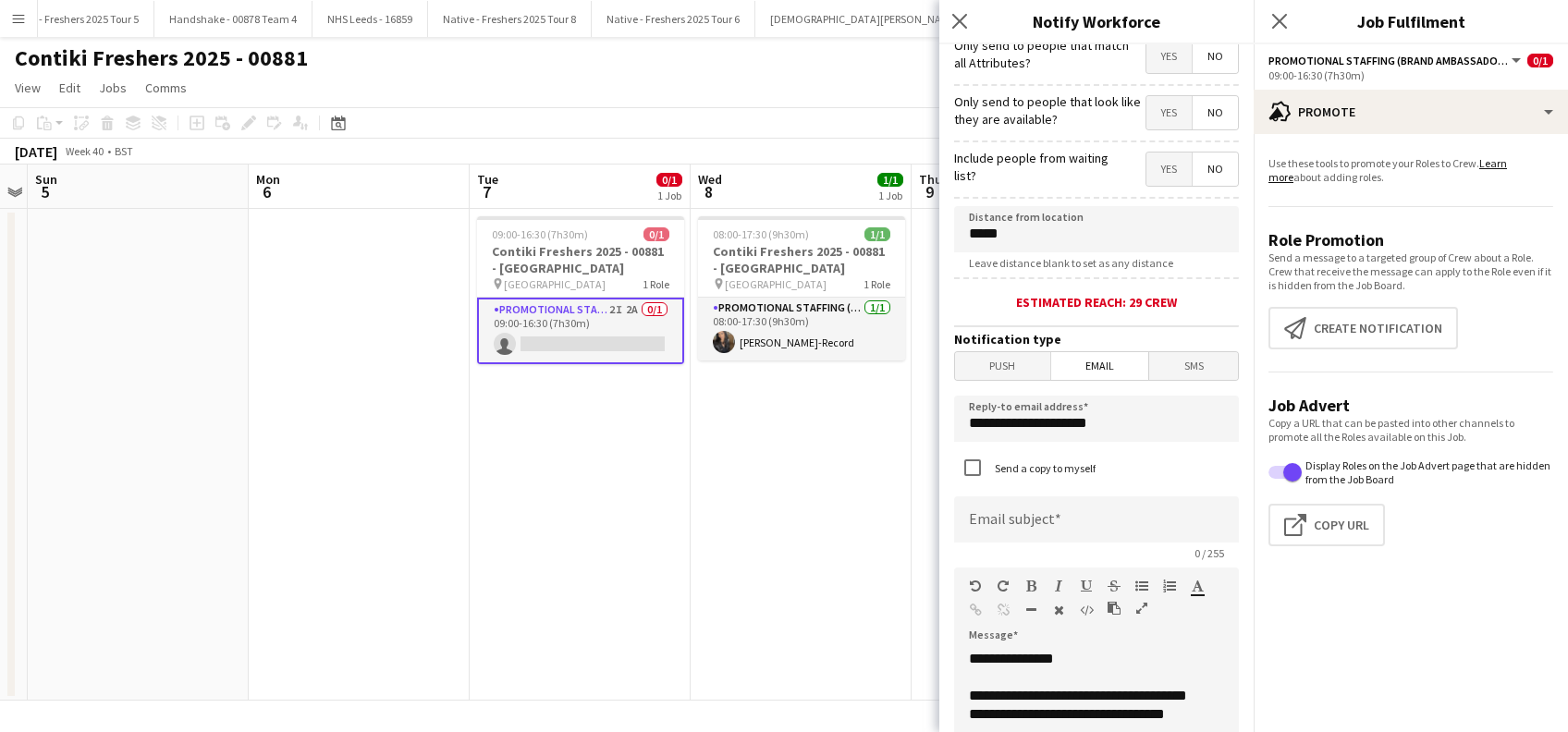
scroll to position [246, 0]
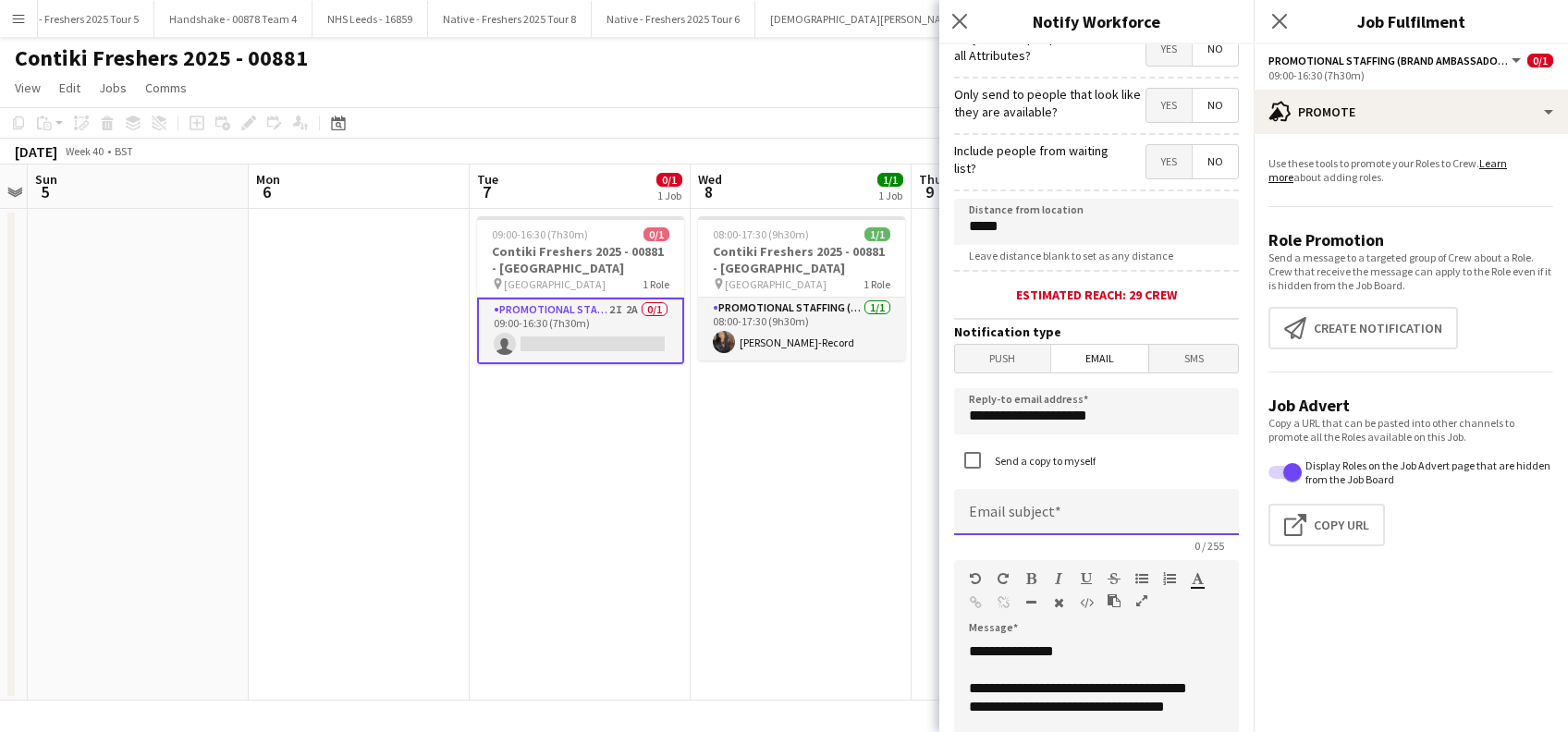
click at [1025, 519] on input at bounding box center [1096, 512] width 285 height 47
type input "**********"
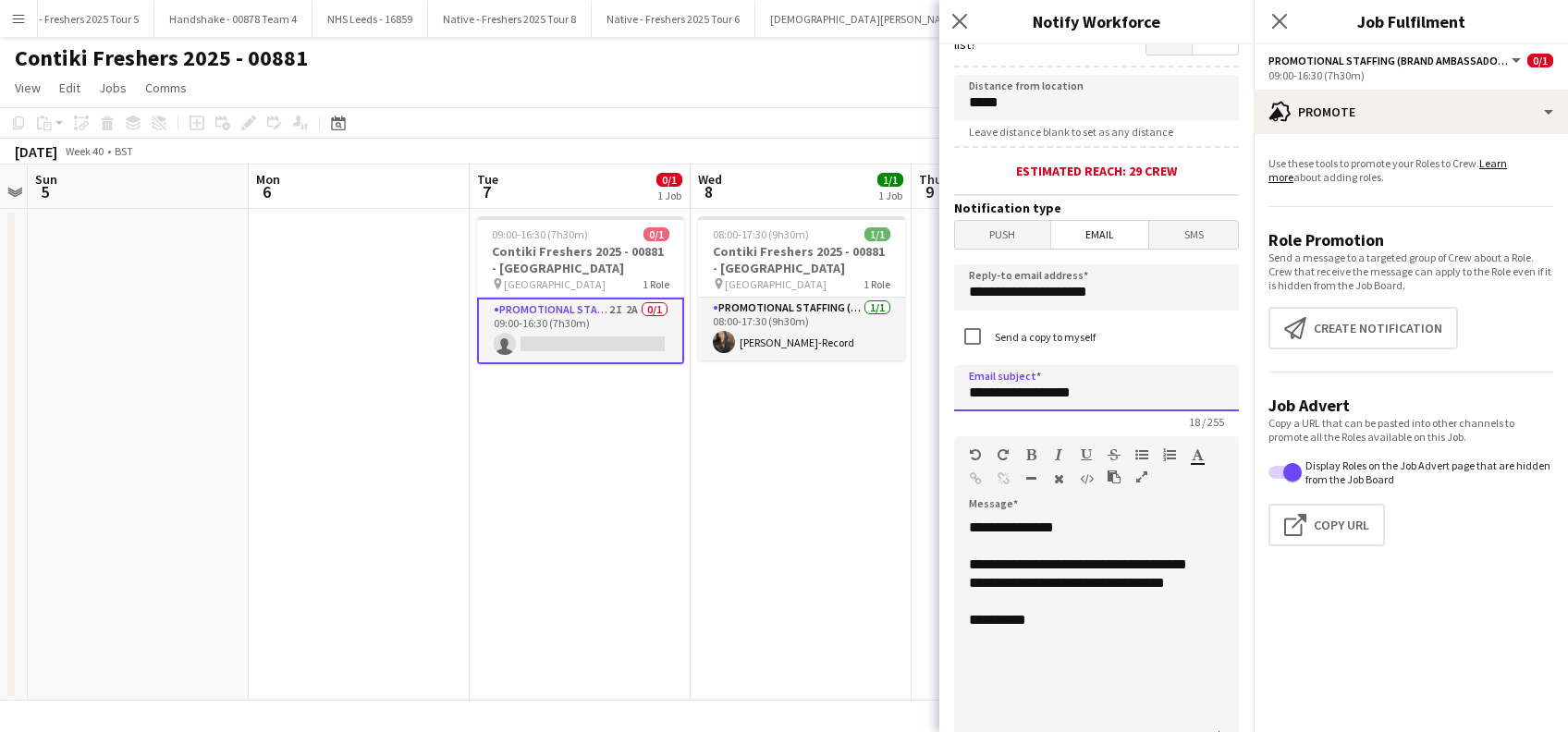
scroll to position [493, 0]
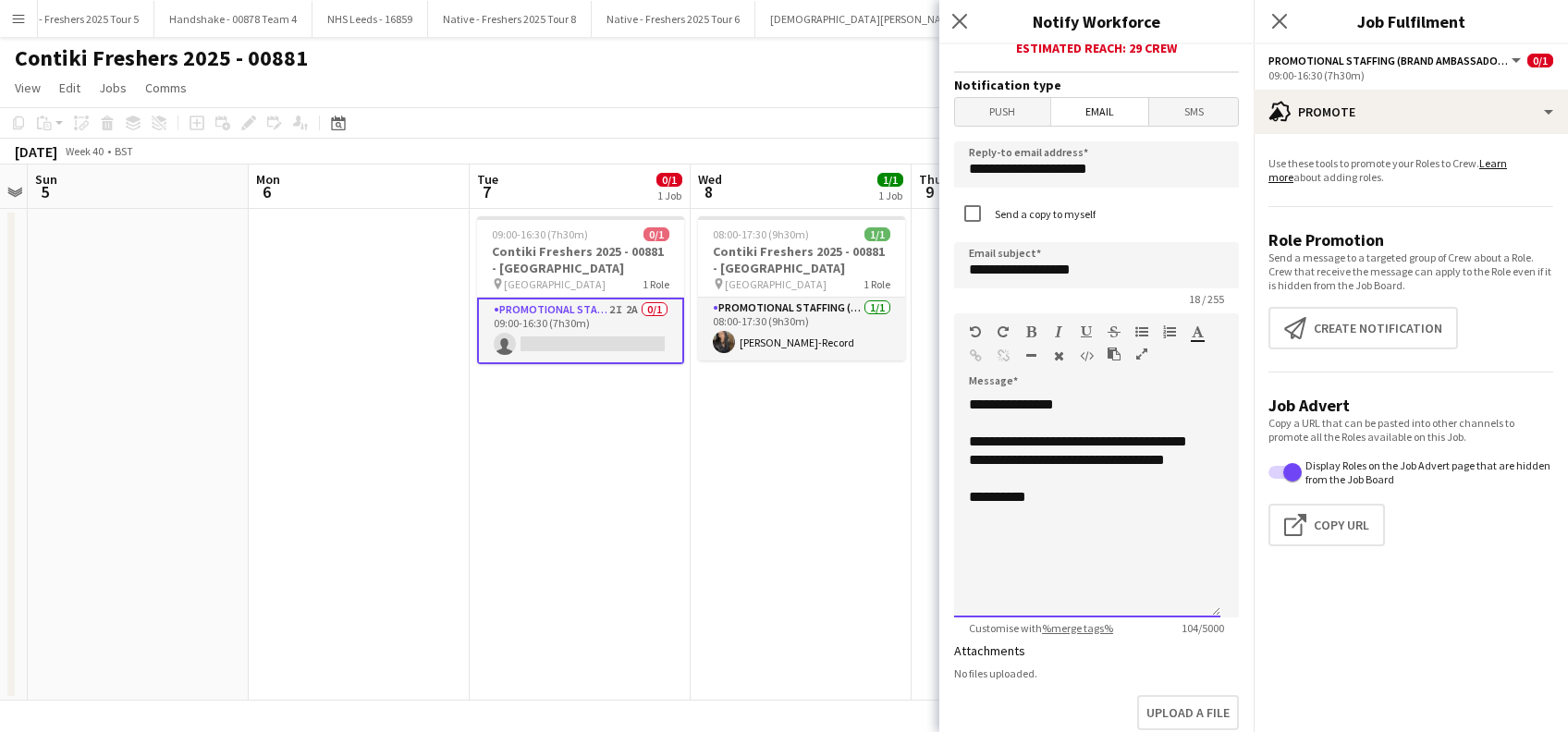
click at [1079, 513] on div "**********" at bounding box center [1087, 507] width 267 height 222
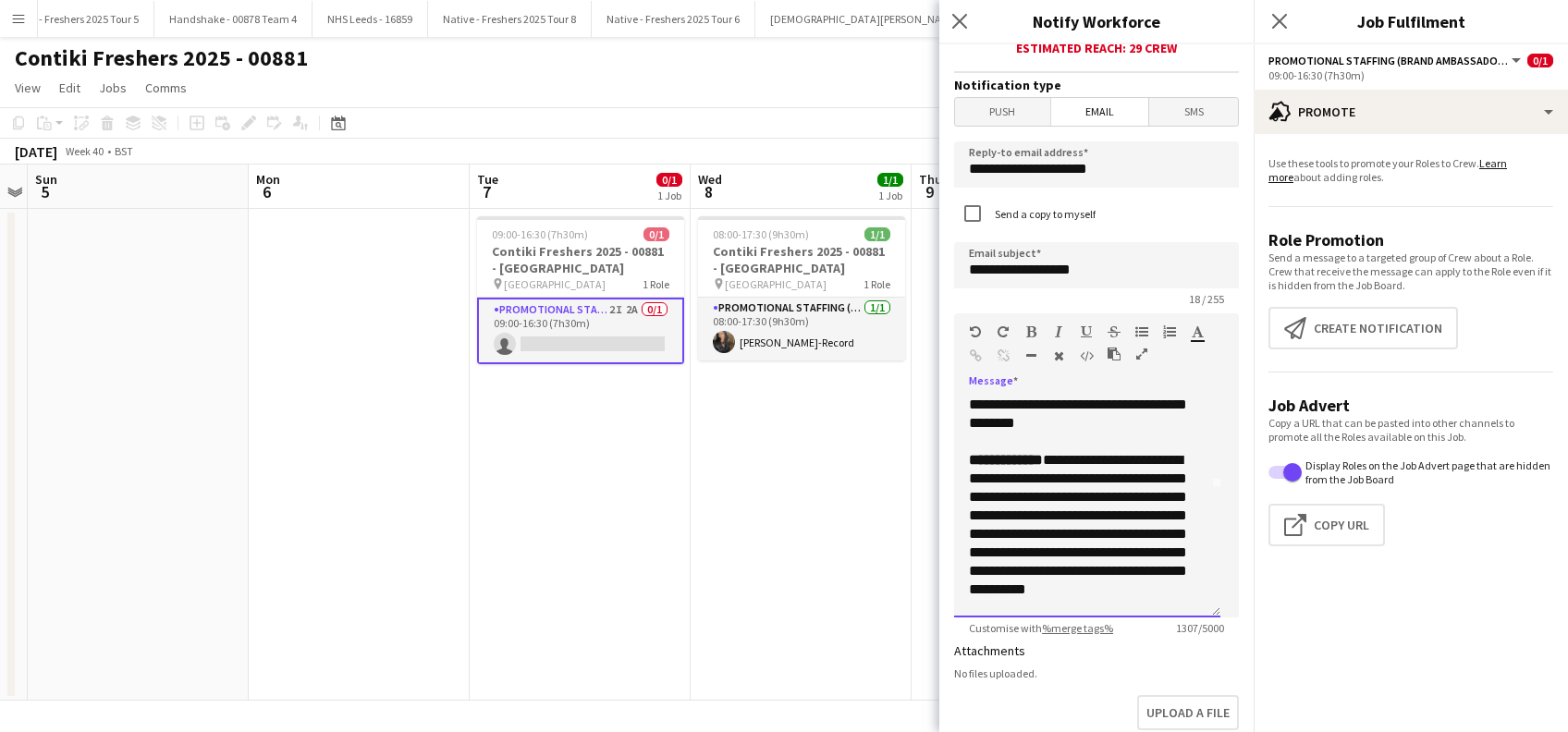
scroll to position [0, 0]
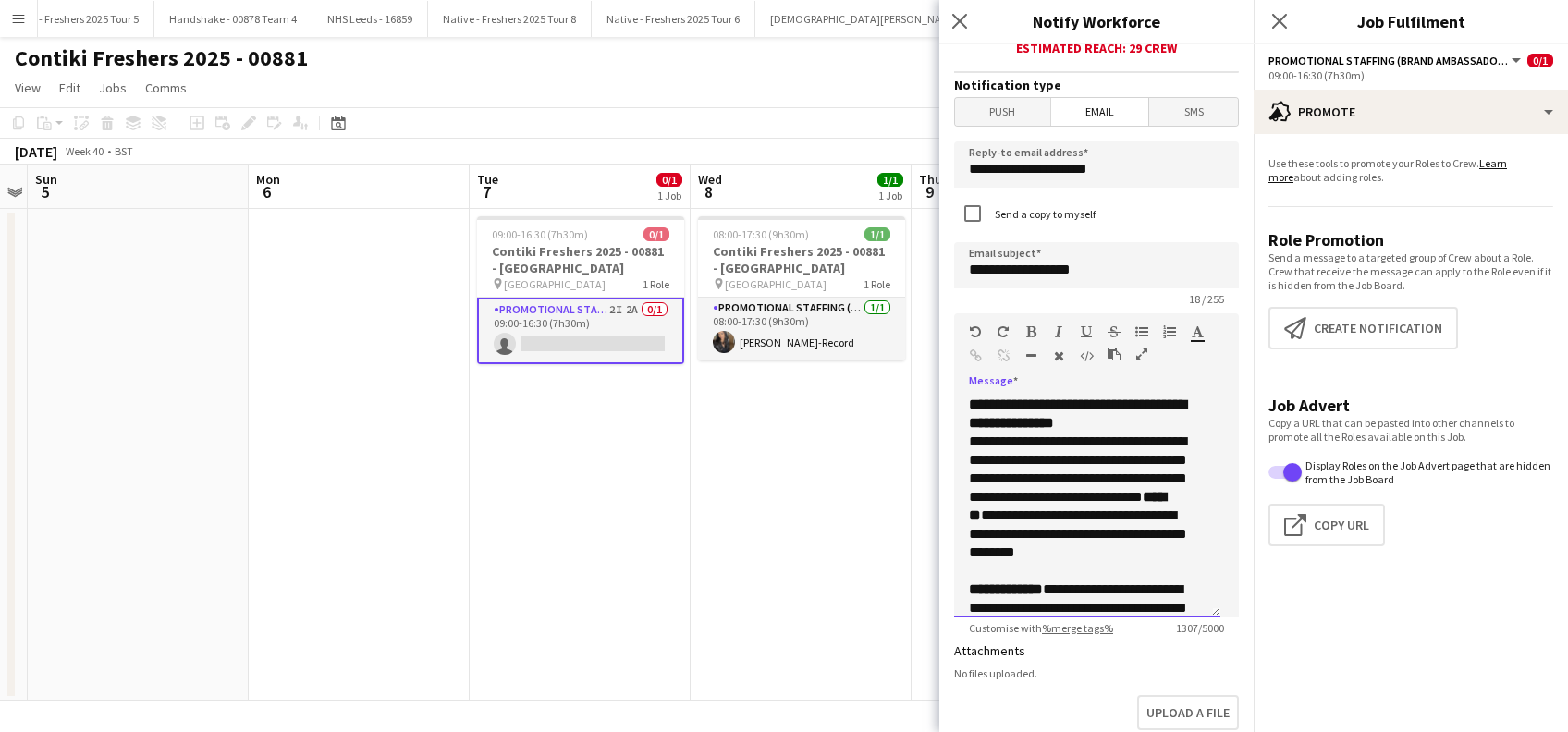
click at [1041, 505] on p "**********" at bounding box center [1077, 506] width 217 height 148
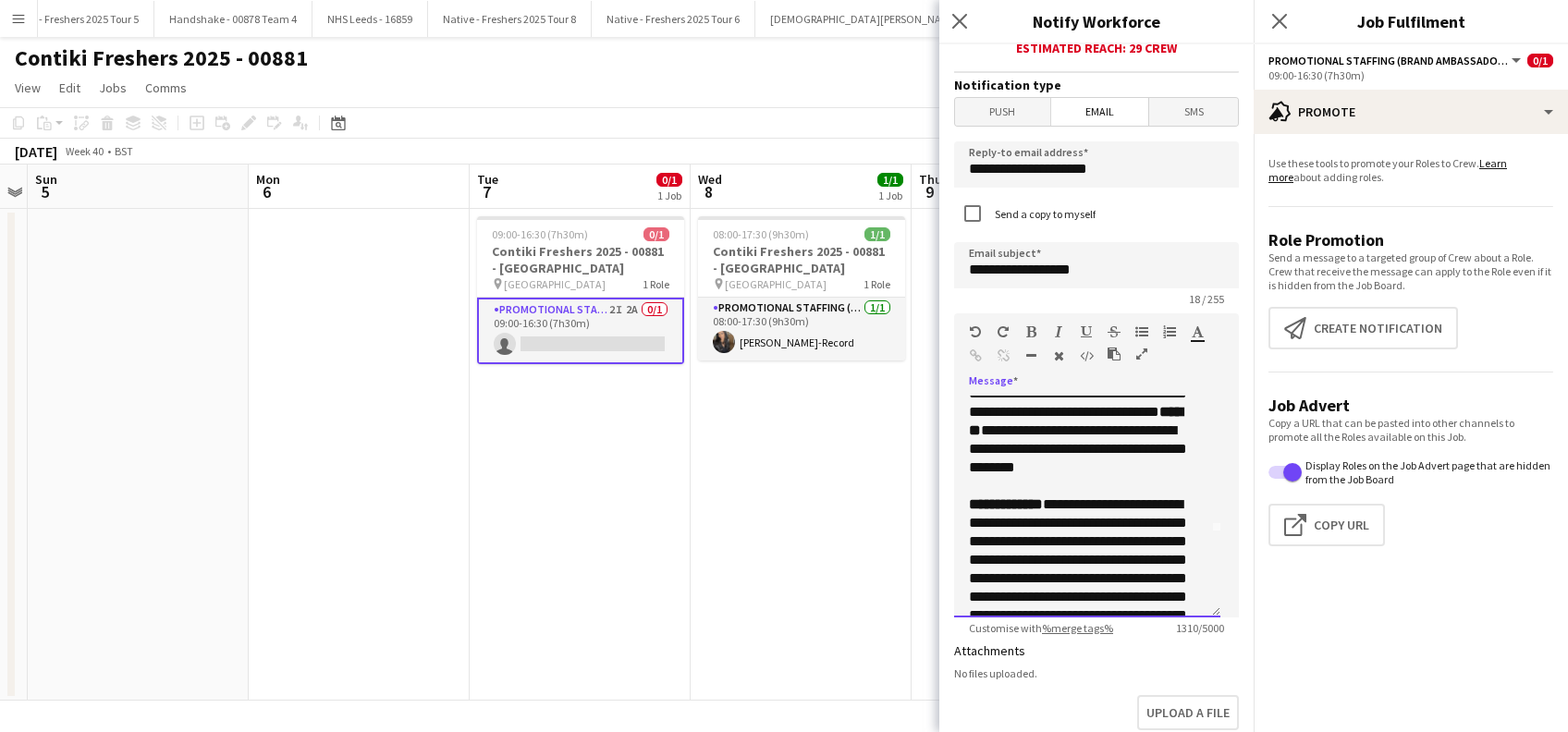
scroll to position [123, 0]
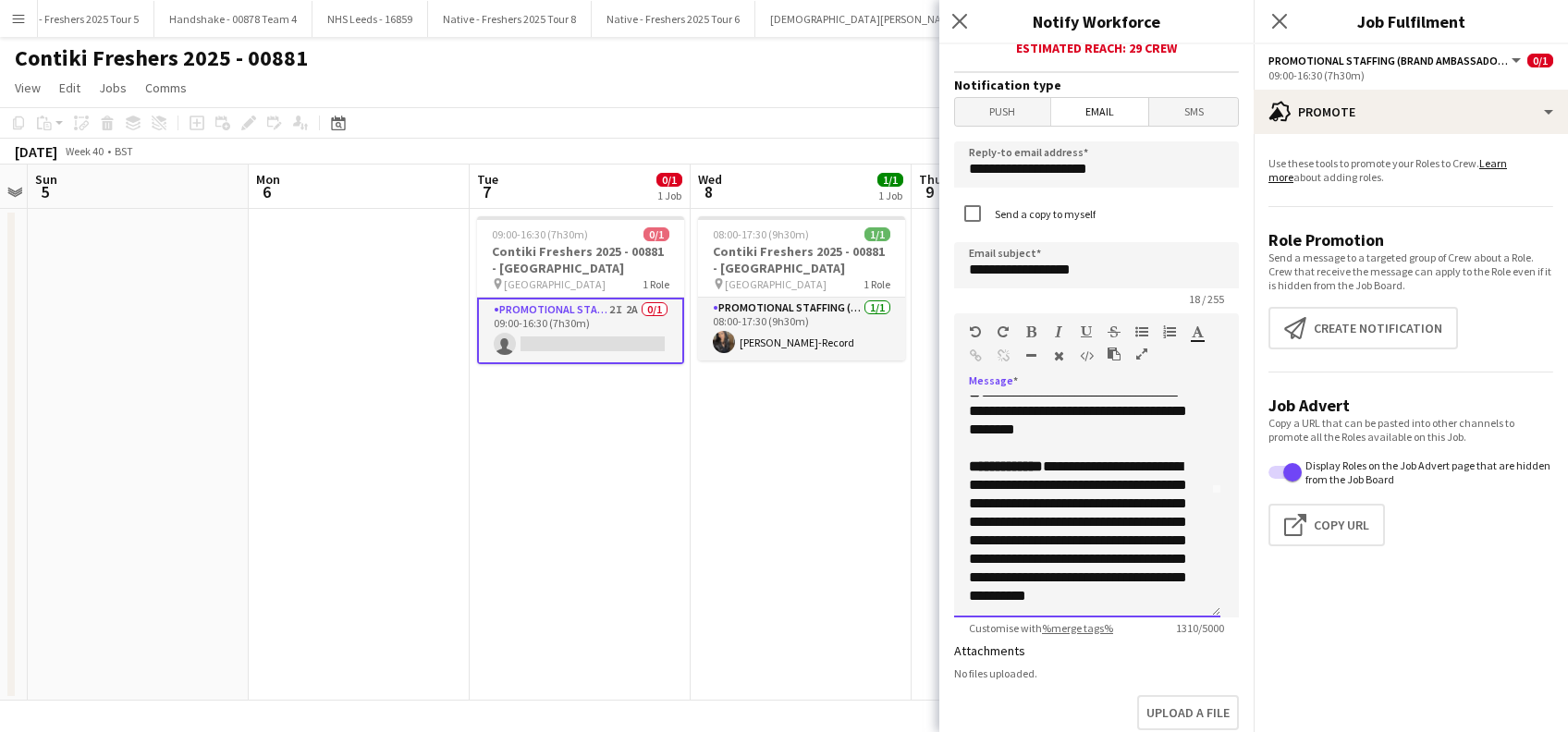
click at [1033, 507] on p "**********" at bounding box center [1077, 550] width 217 height 184
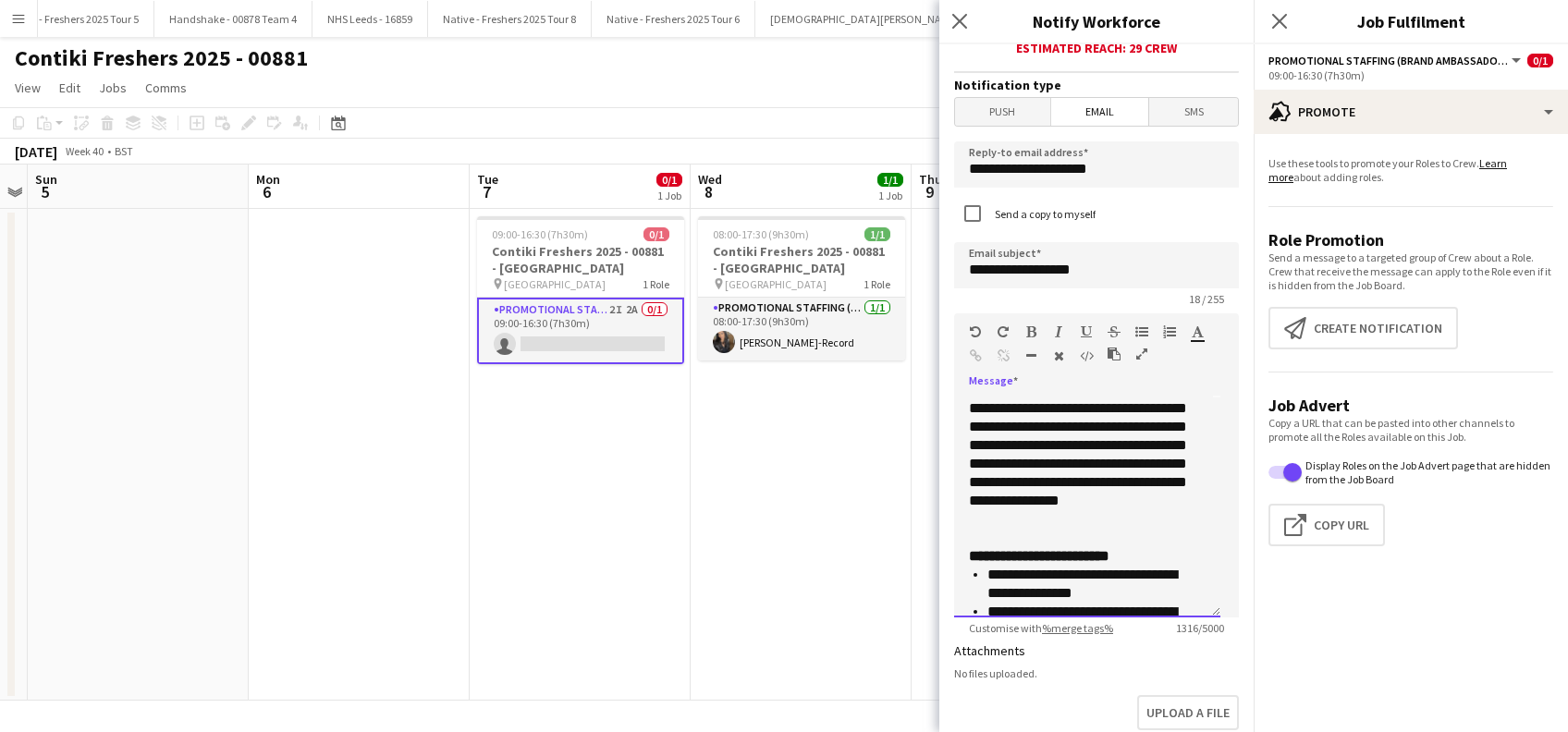
scroll to position [246, 0]
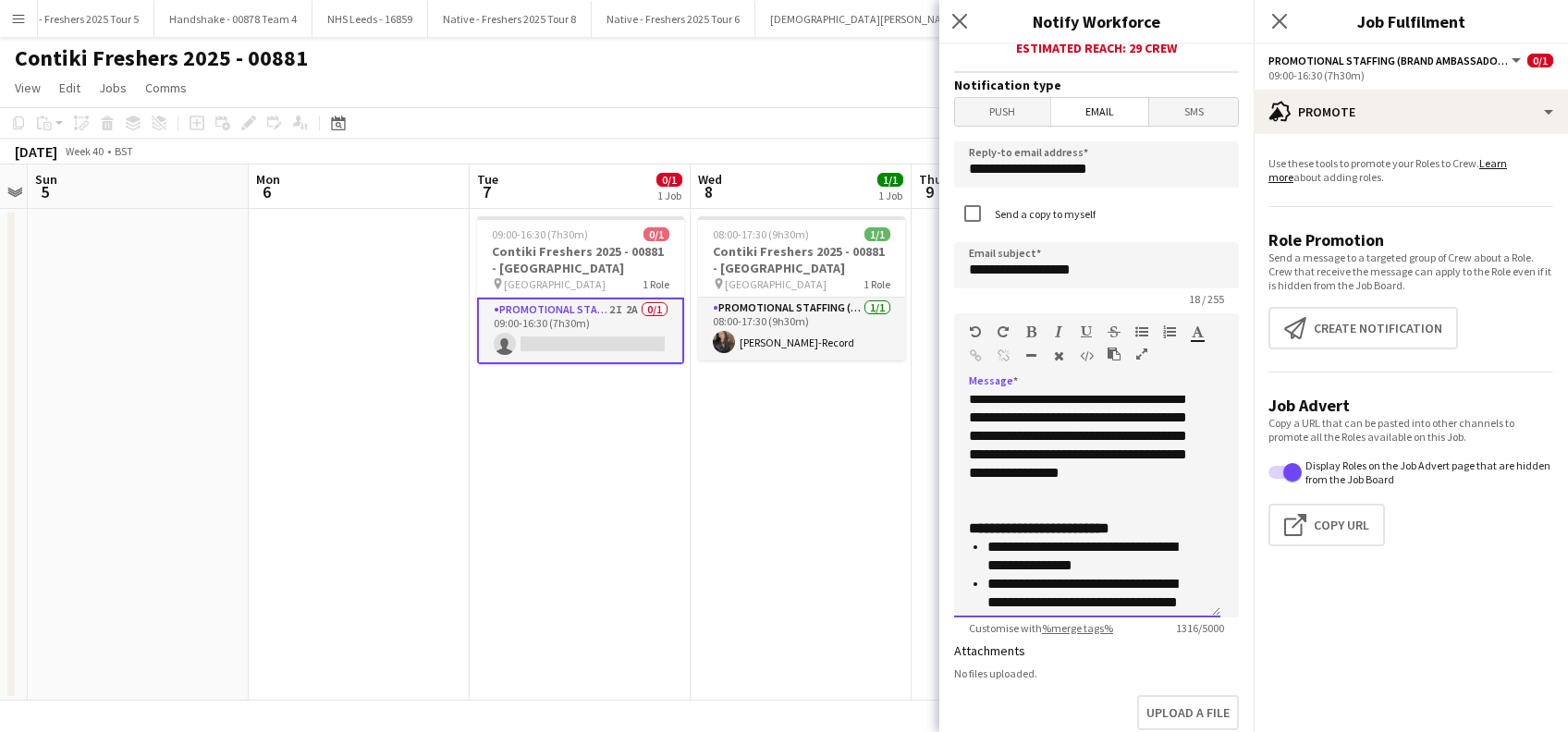
click at [1056, 518] on p "**********" at bounding box center [1077, 427] width 217 height 184
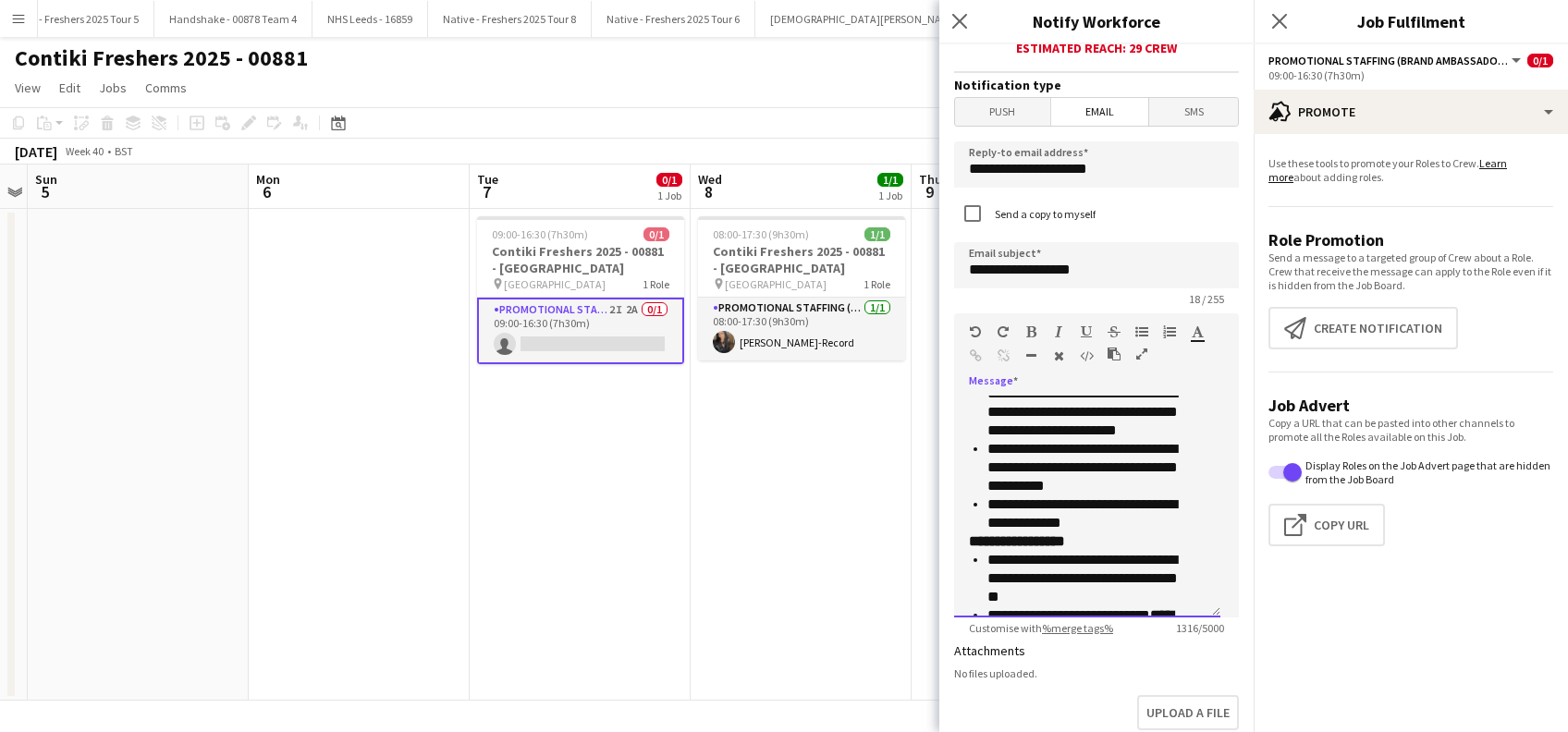
scroll to position [493, 0]
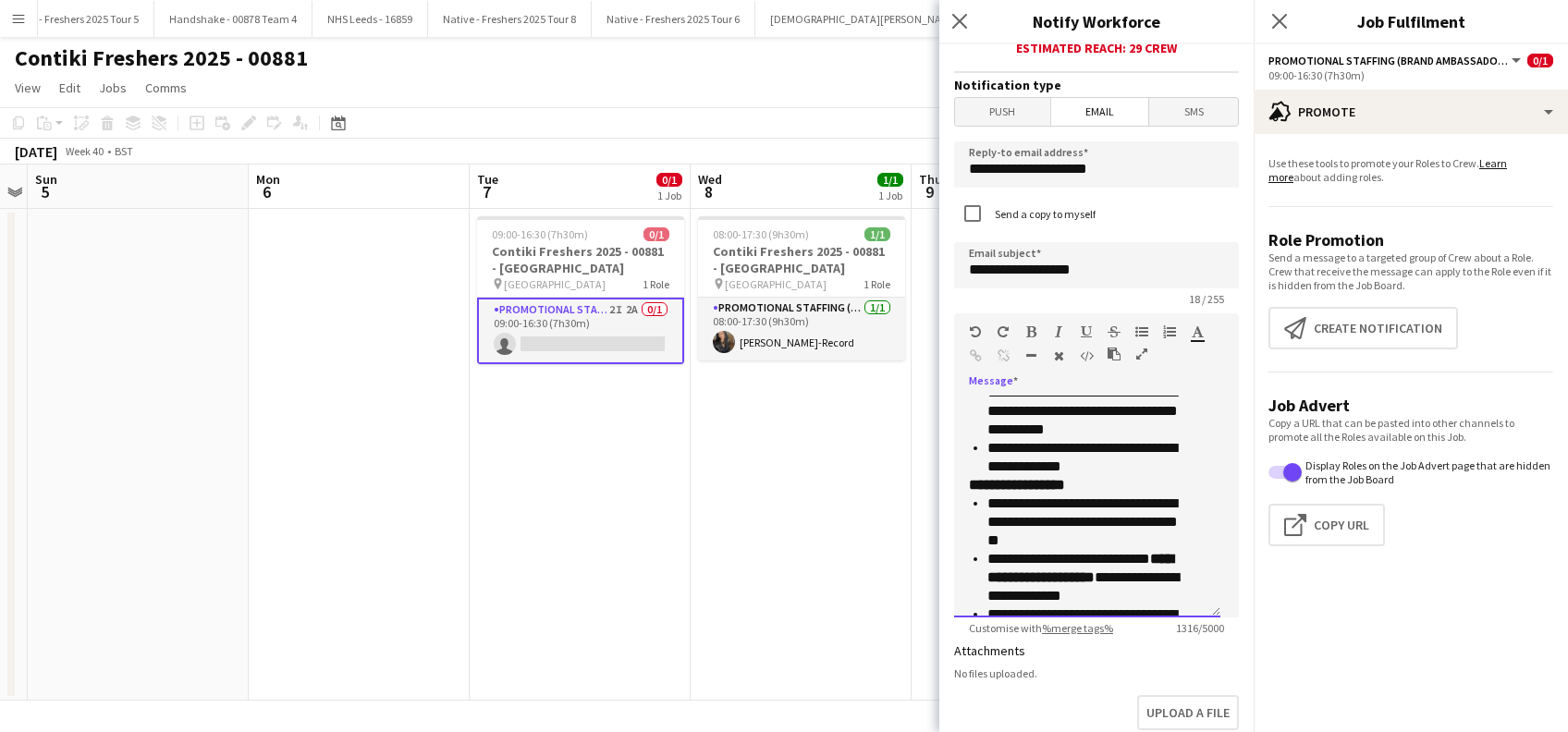
click at [1068, 550] on li "**********" at bounding box center [1087, 523] width 198 height 56
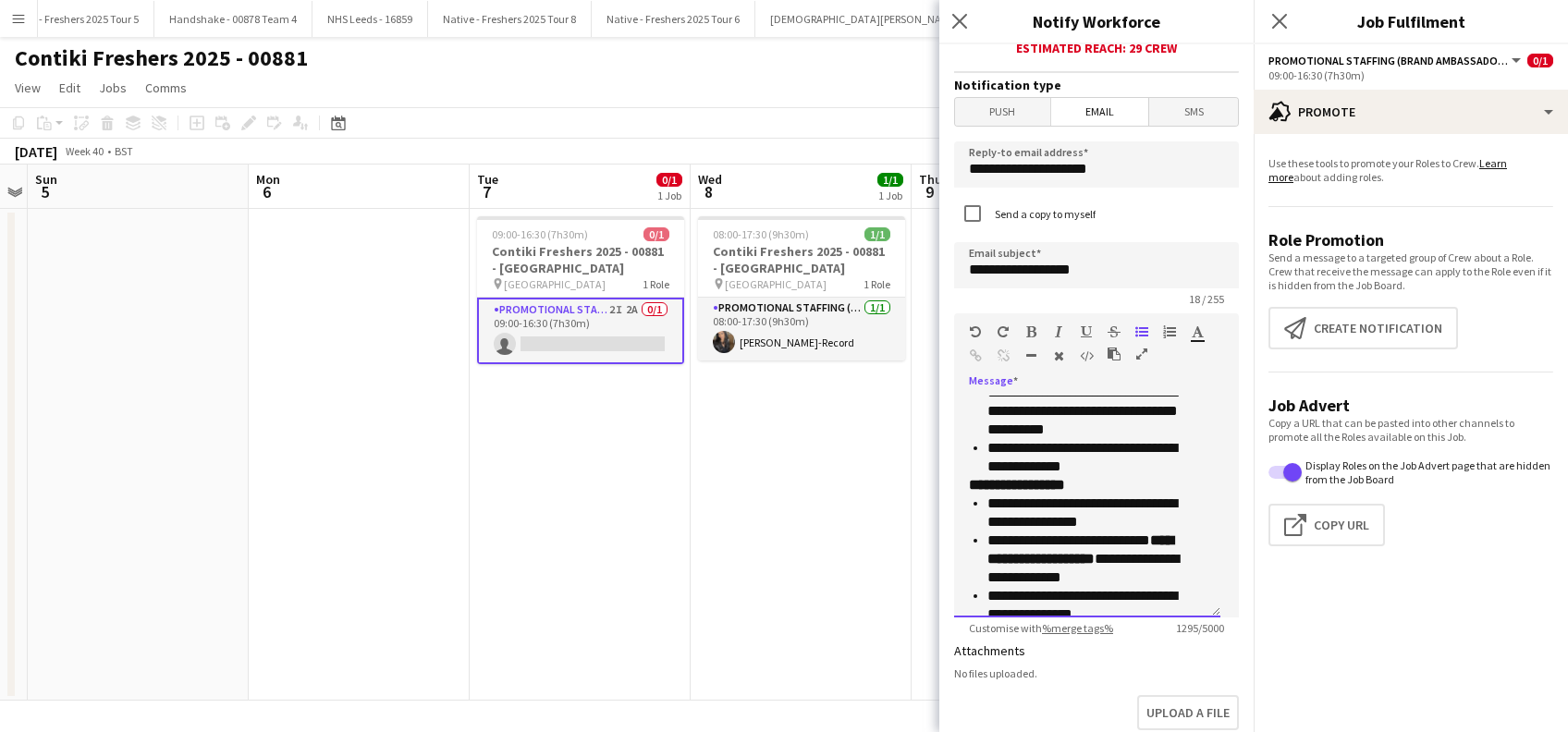
click at [1155, 585] on li "**********" at bounding box center [1087, 559] width 198 height 56
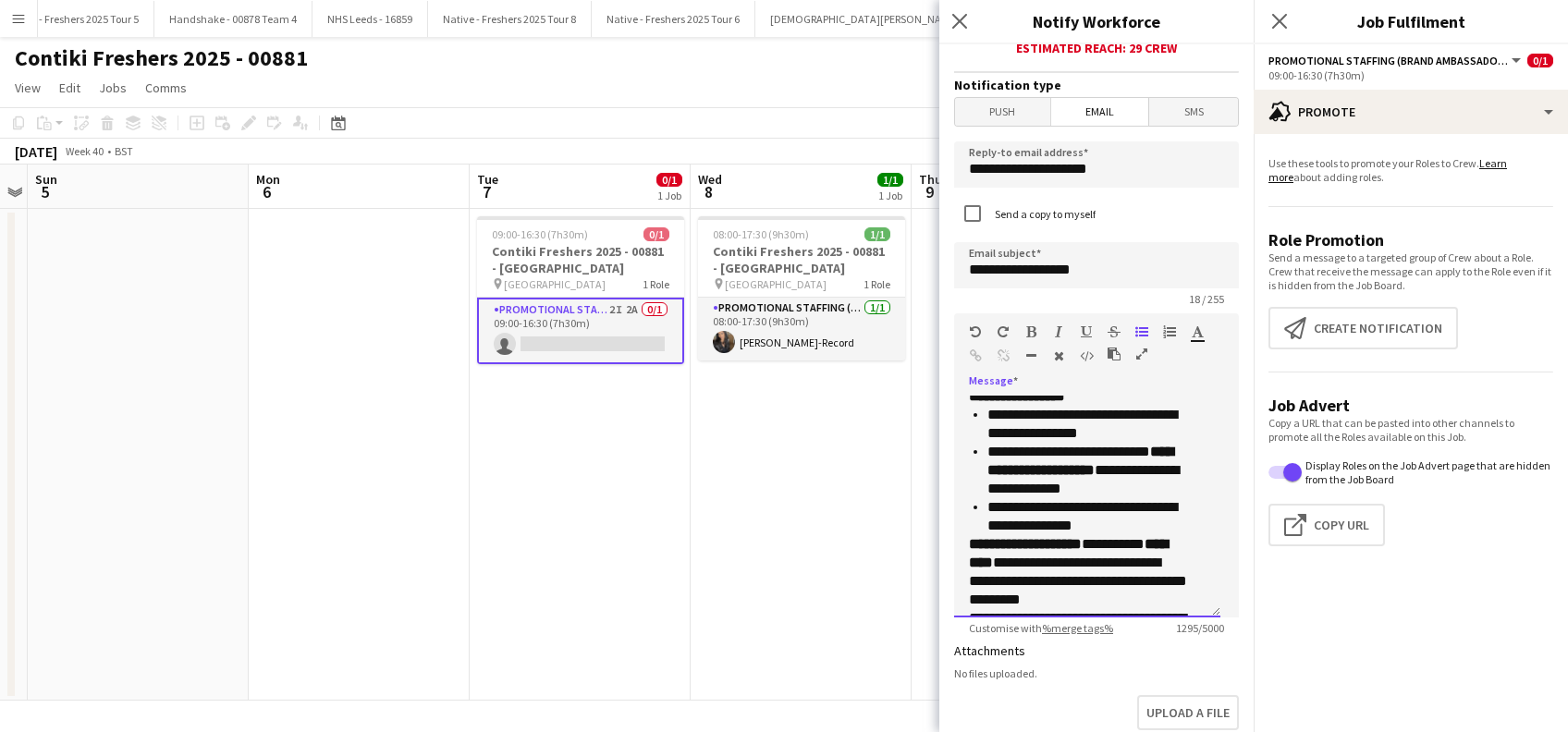
scroll to position [616, 0]
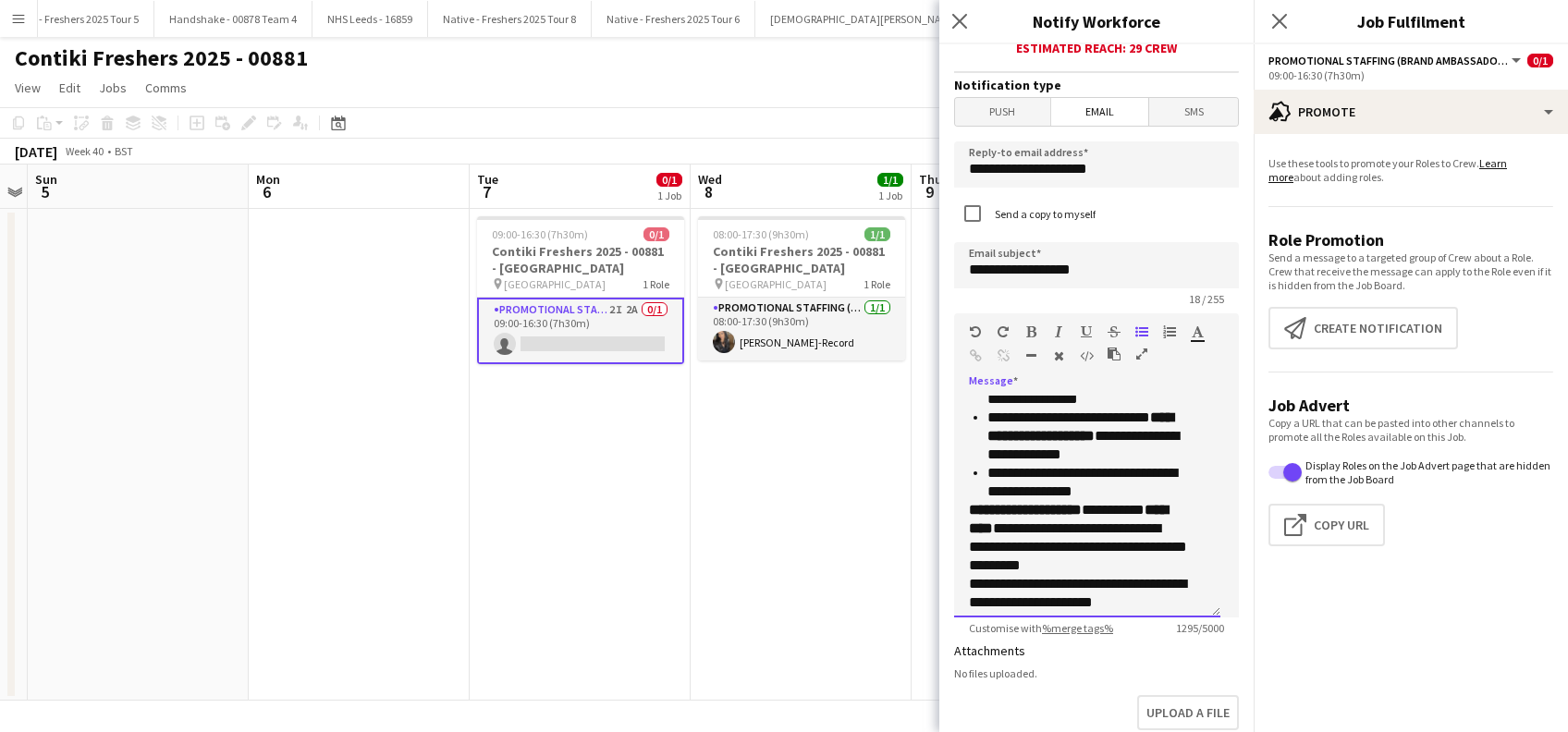
click at [1119, 494] on li "**********" at bounding box center [1087, 482] width 198 height 37
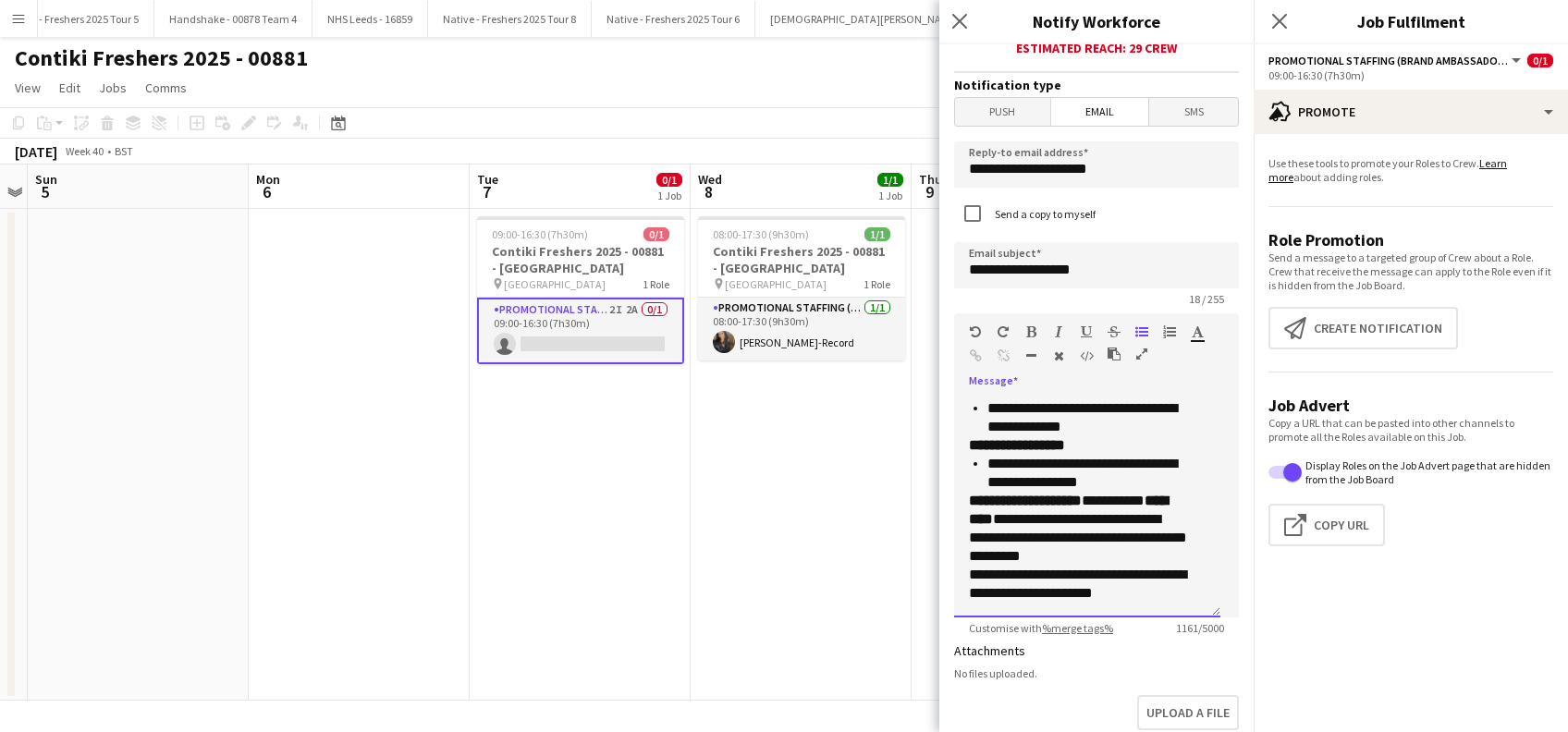
scroll to position [533, 0]
drag, startPoint x: 1013, startPoint y: 544, endPoint x: 1020, endPoint y: 535, distance: 11.4
click at [1013, 543] on p "**********" at bounding box center [1077, 529] width 217 height 74
click at [1027, 544] on p "**********" at bounding box center [1077, 529] width 217 height 74
click at [1100, 565] on p "**********" at bounding box center [1077, 529] width 217 height 74
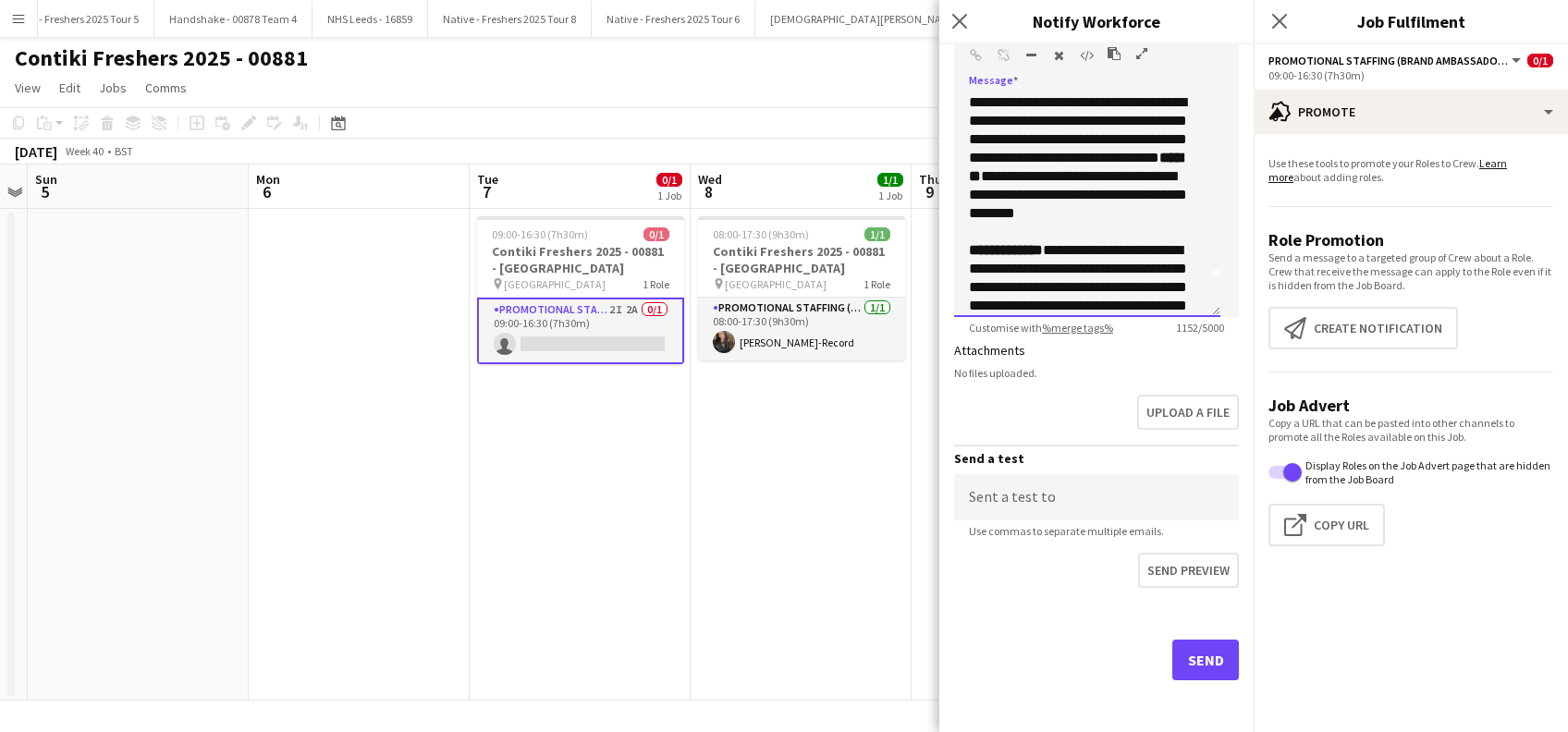
scroll to position [0, 0]
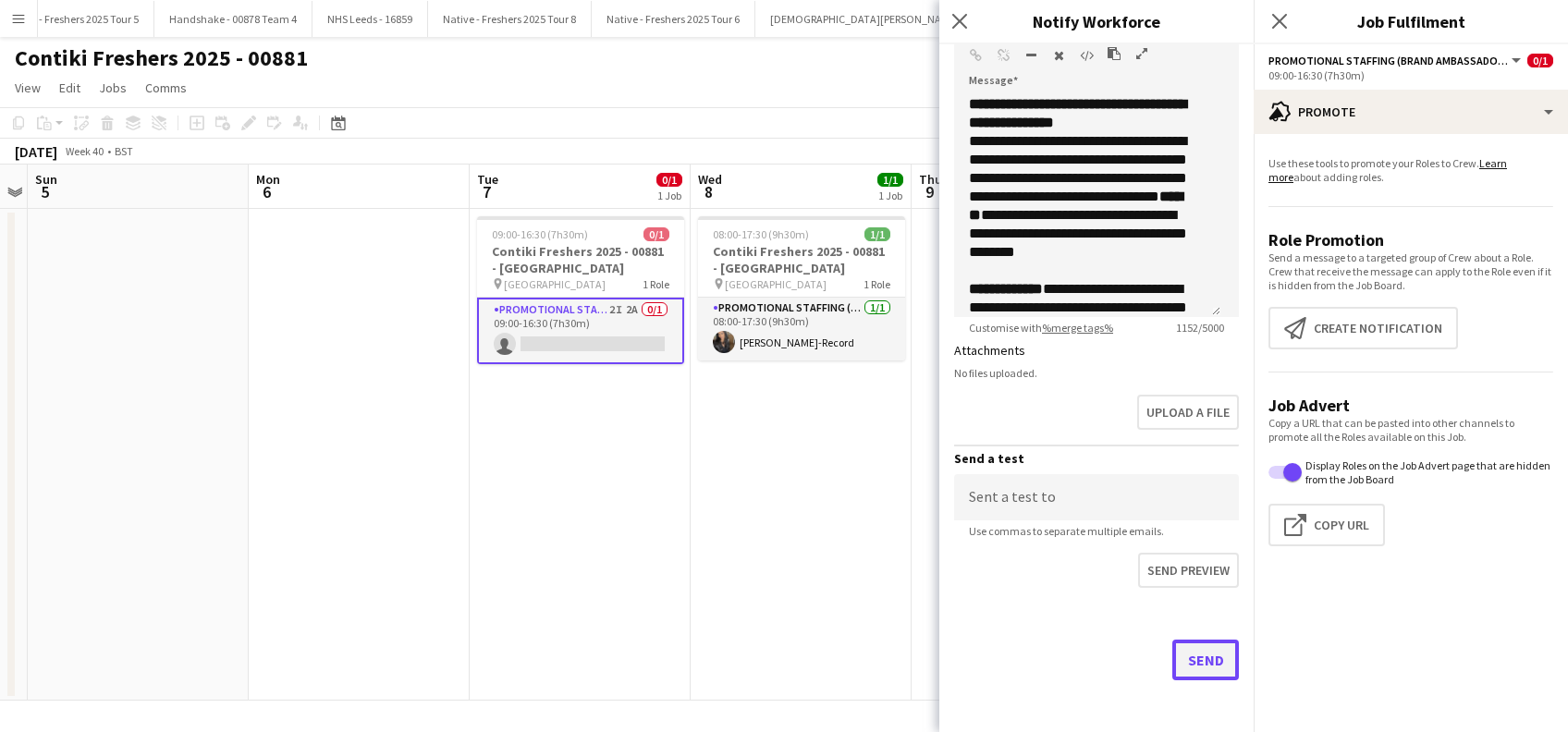
click at [1182, 659] on button "Send" at bounding box center [1205, 660] width 66 height 41
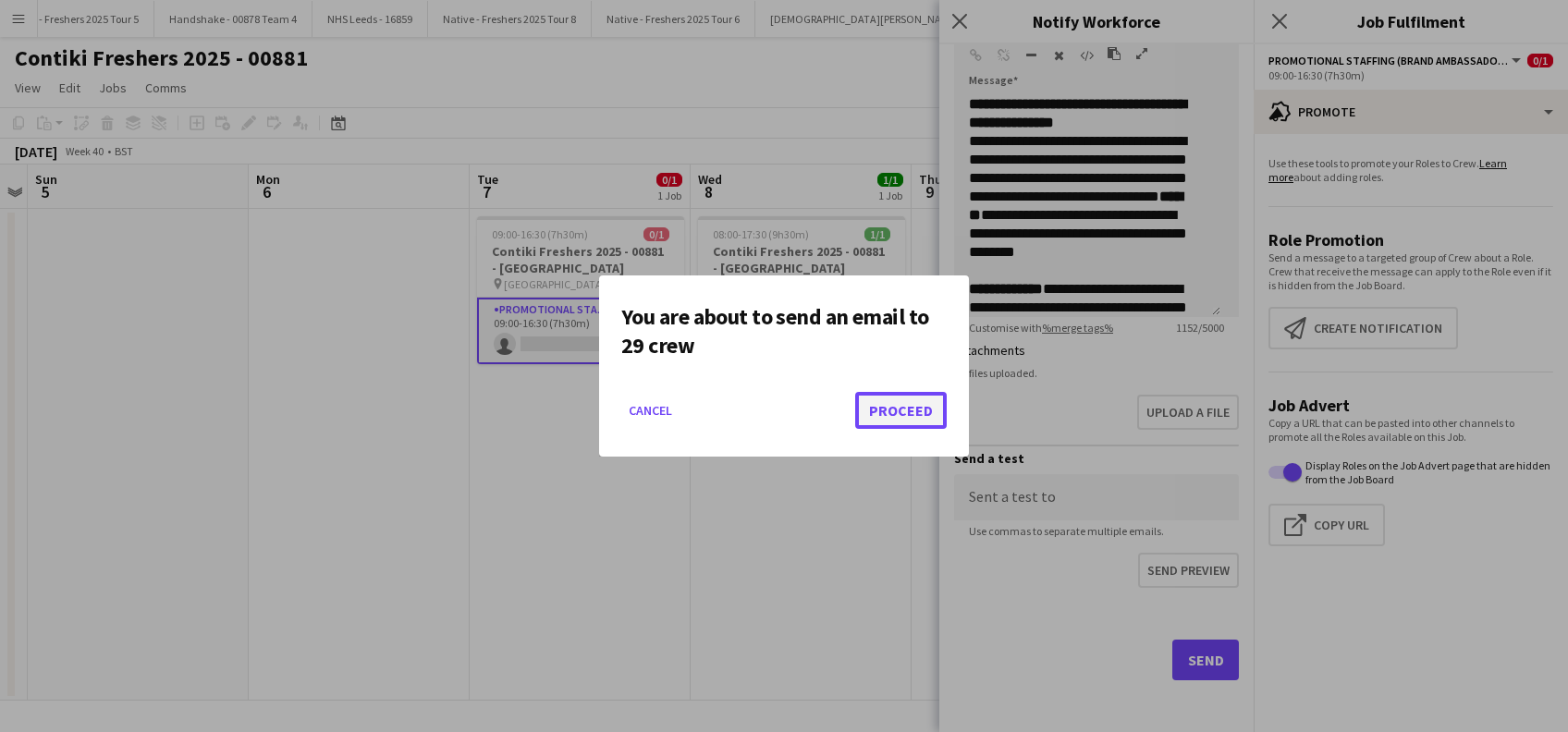
click at [912, 402] on button "Proceed" at bounding box center [901, 410] width 91 height 37
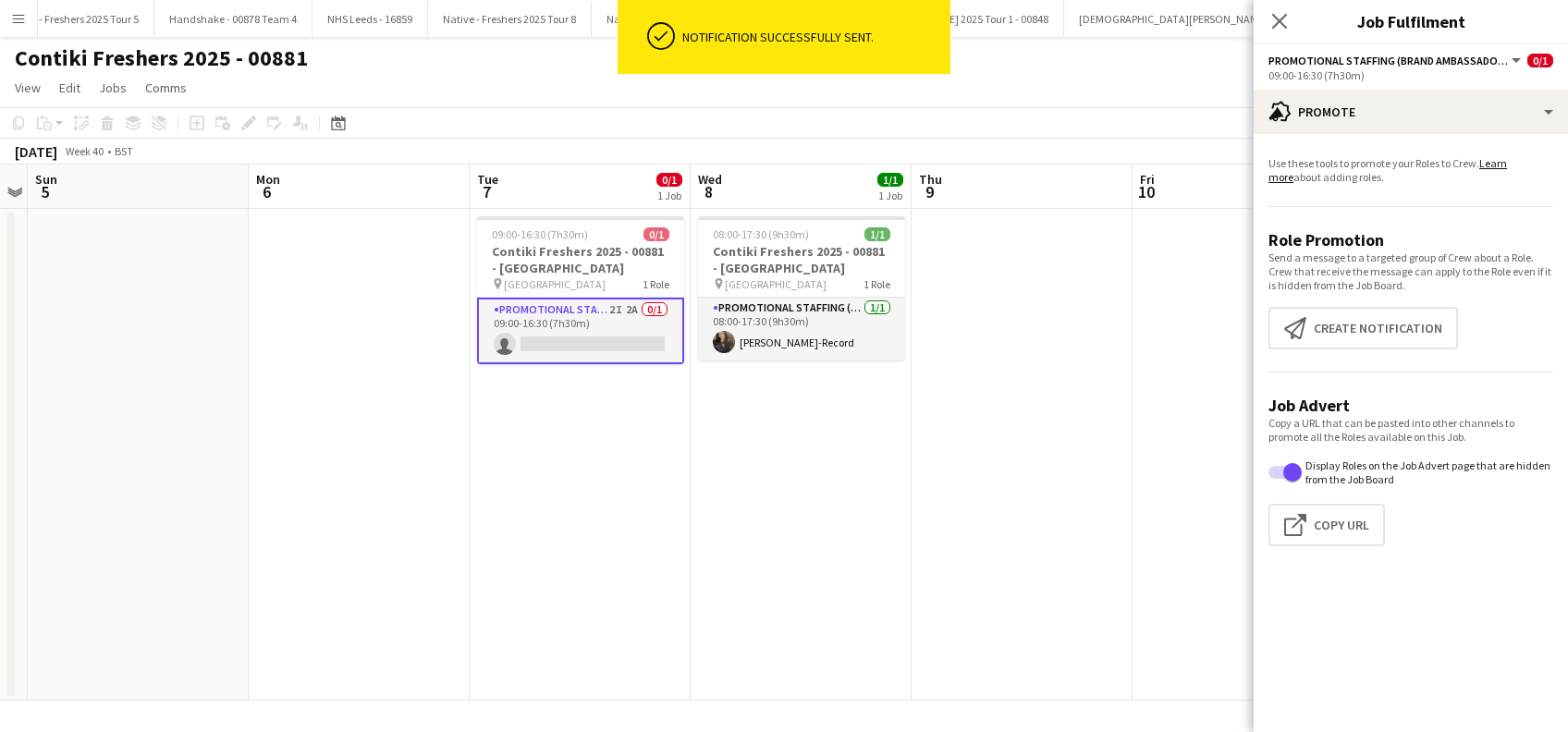
click at [1285, 22] on icon "Close pop-in" at bounding box center [1279, 21] width 15 height 15
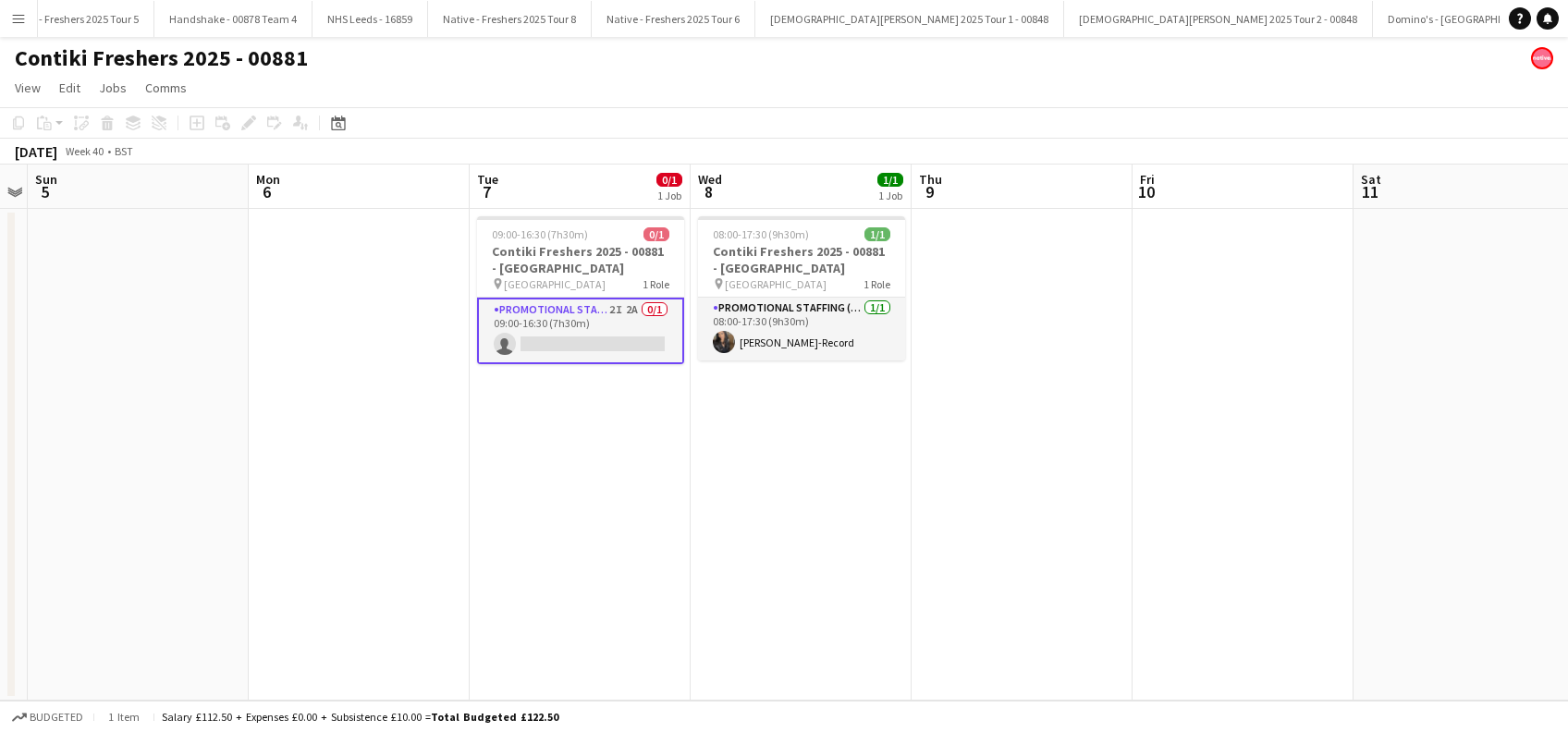
click at [859, 516] on app-date-cell "08:00-17:30 (9h30m) 1/1 Contiki Freshers 2025 - 00881 - University of Oxford pi…" at bounding box center [800, 455] width 221 height 492
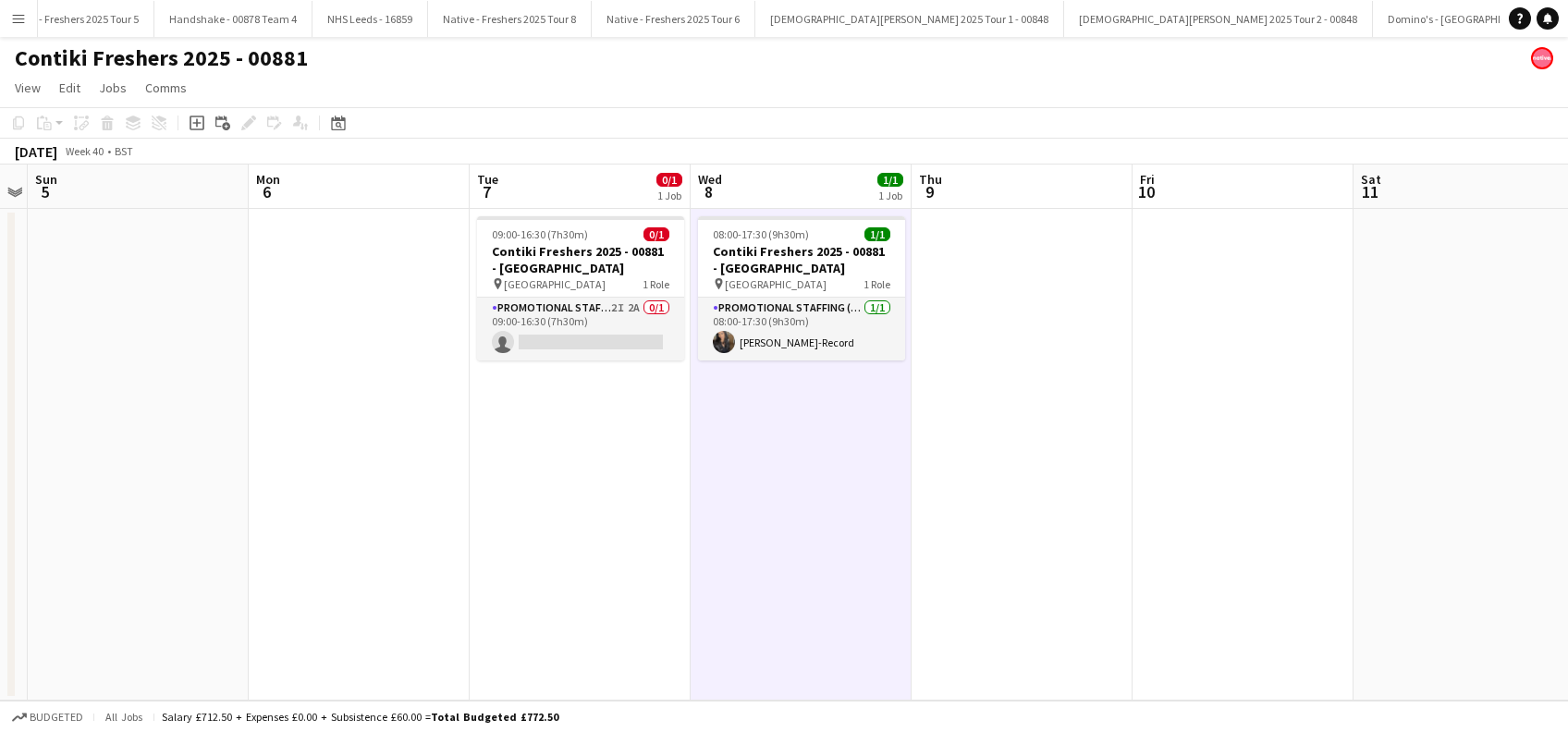
click at [977, 516] on app-date-cell at bounding box center [1022, 455] width 221 height 492
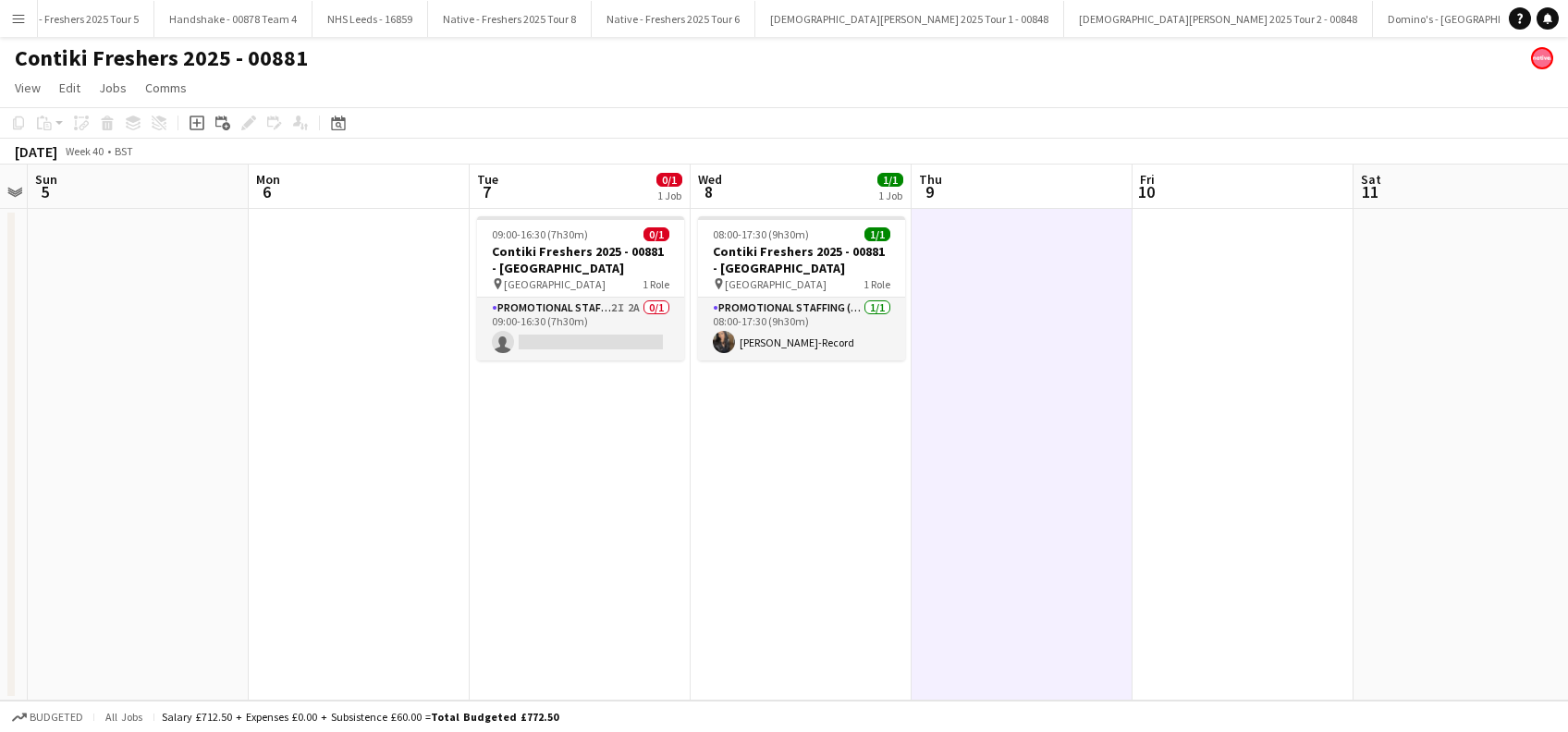
click at [578, 432] on app-date-cell "09:00-16:30 (7h30m) 0/1 Contiki Freshers 2025 - 00881 - University of Cambridge…" at bounding box center [580, 455] width 221 height 492
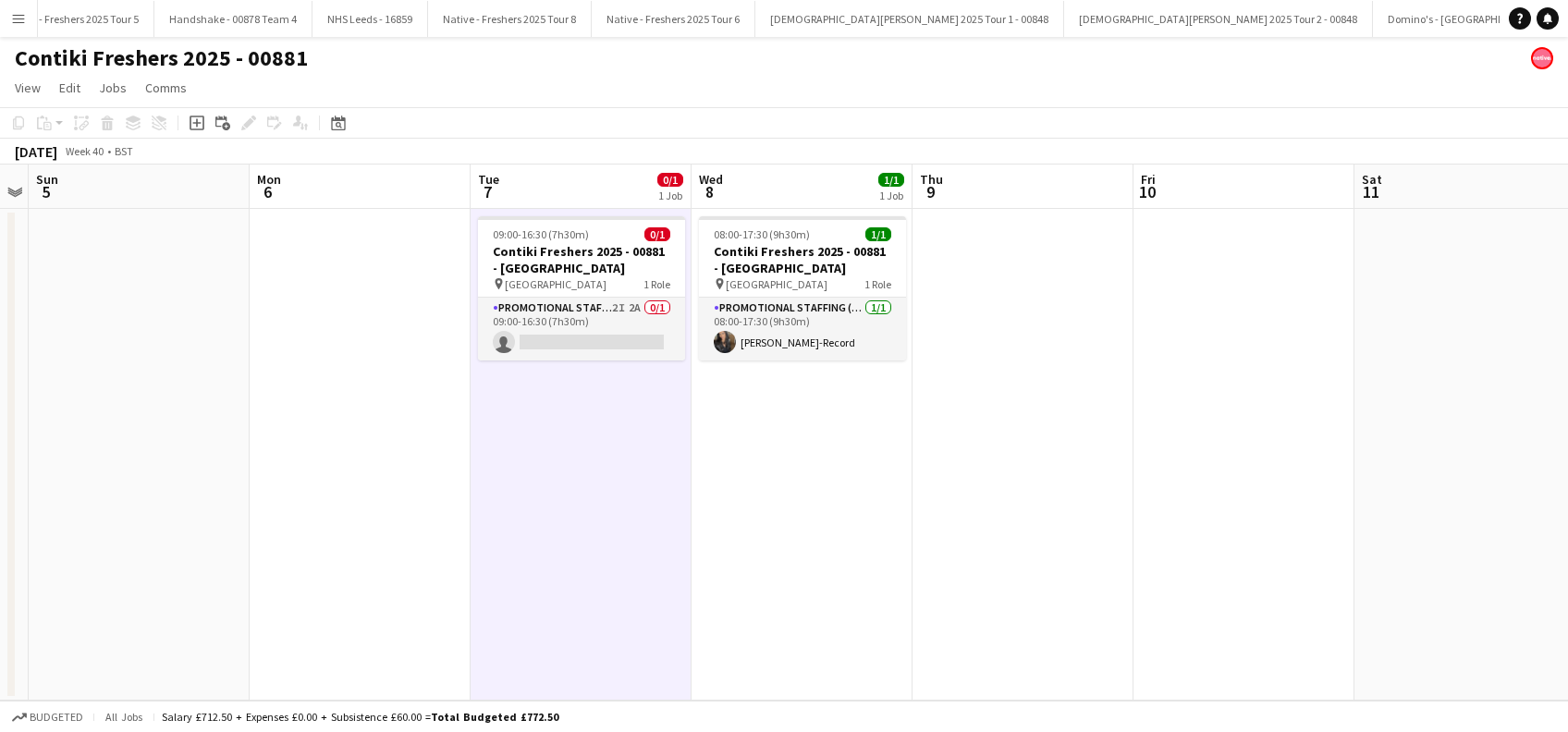
click at [806, 442] on app-date-cell "08:00-17:30 (9h30m) 1/1 Contiki Freshers 2025 - 00881 - University of Oxford pi…" at bounding box center [801, 455] width 221 height 492
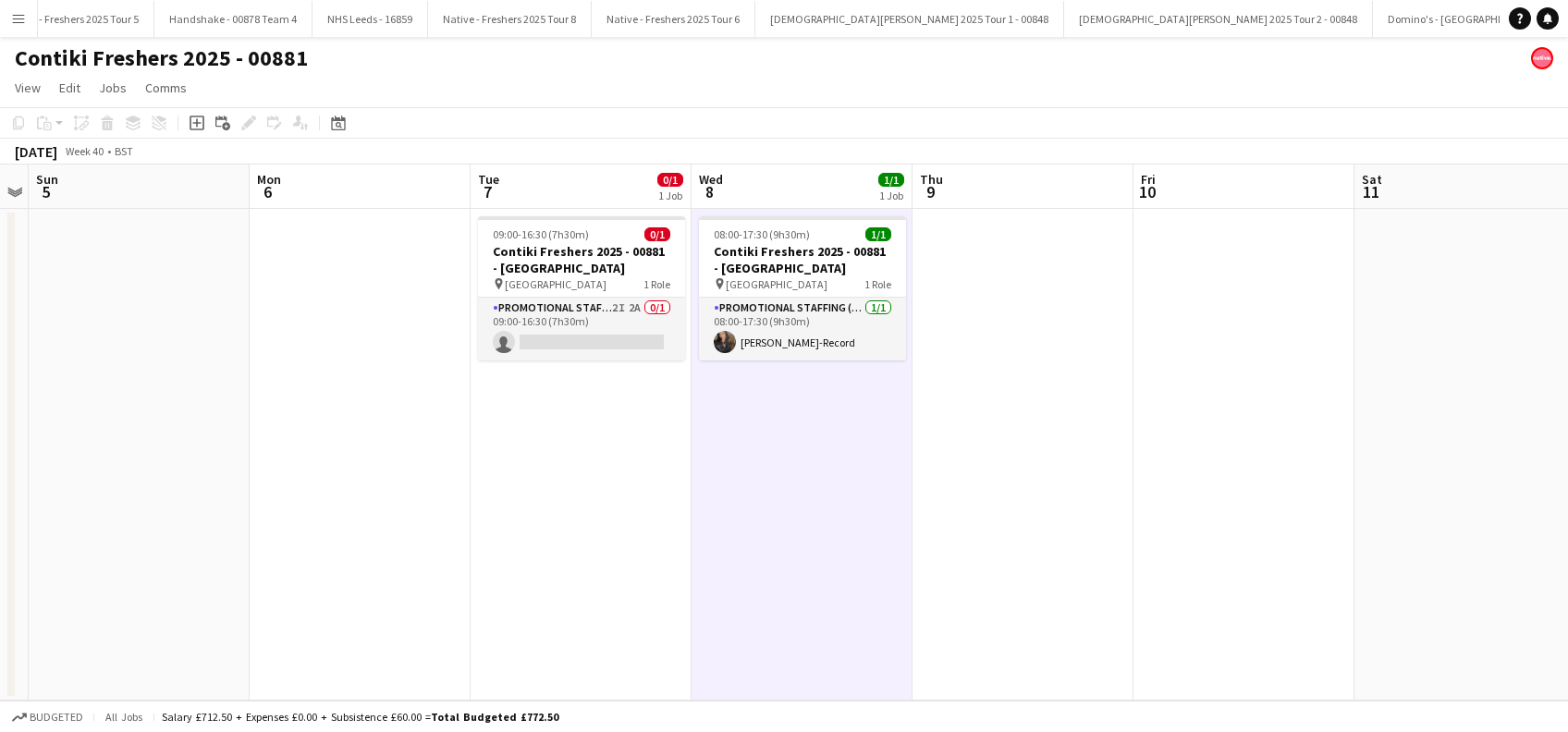
click at [636, 446] on app-date-cell "09:00-16:30 (7h30m) 0/1 Contiki Freshers 2025 - 00881 - University of Cambridge…" at bounding box center [581, 455] width 221 height 492
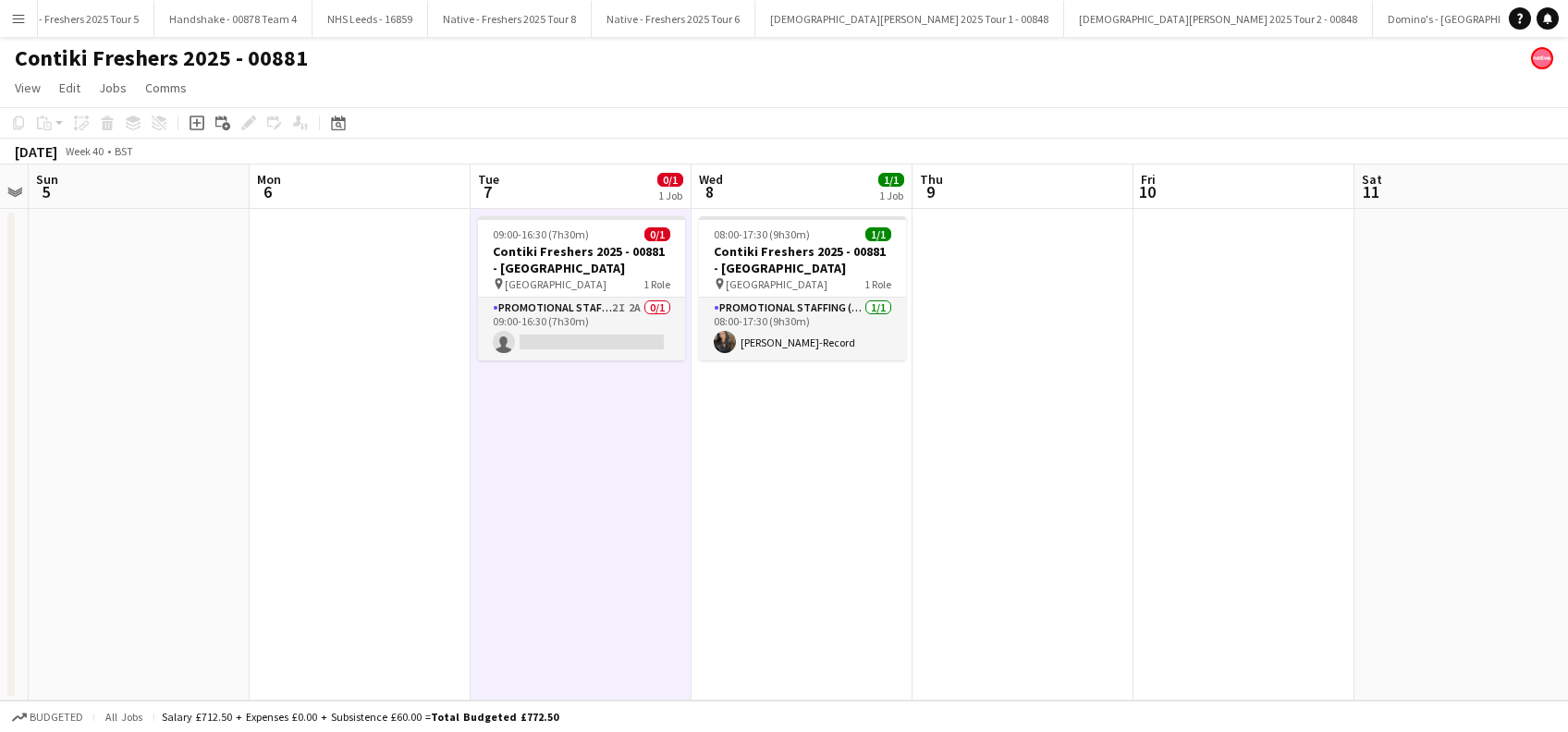
click at [757, 456] on app-date-cell "08:00-17:30 (9h30m) 1/1 Contiki Freshers 2025 - 00881 - University of Oxford pi…" at bounding box center [801, 455] width 221 height 492
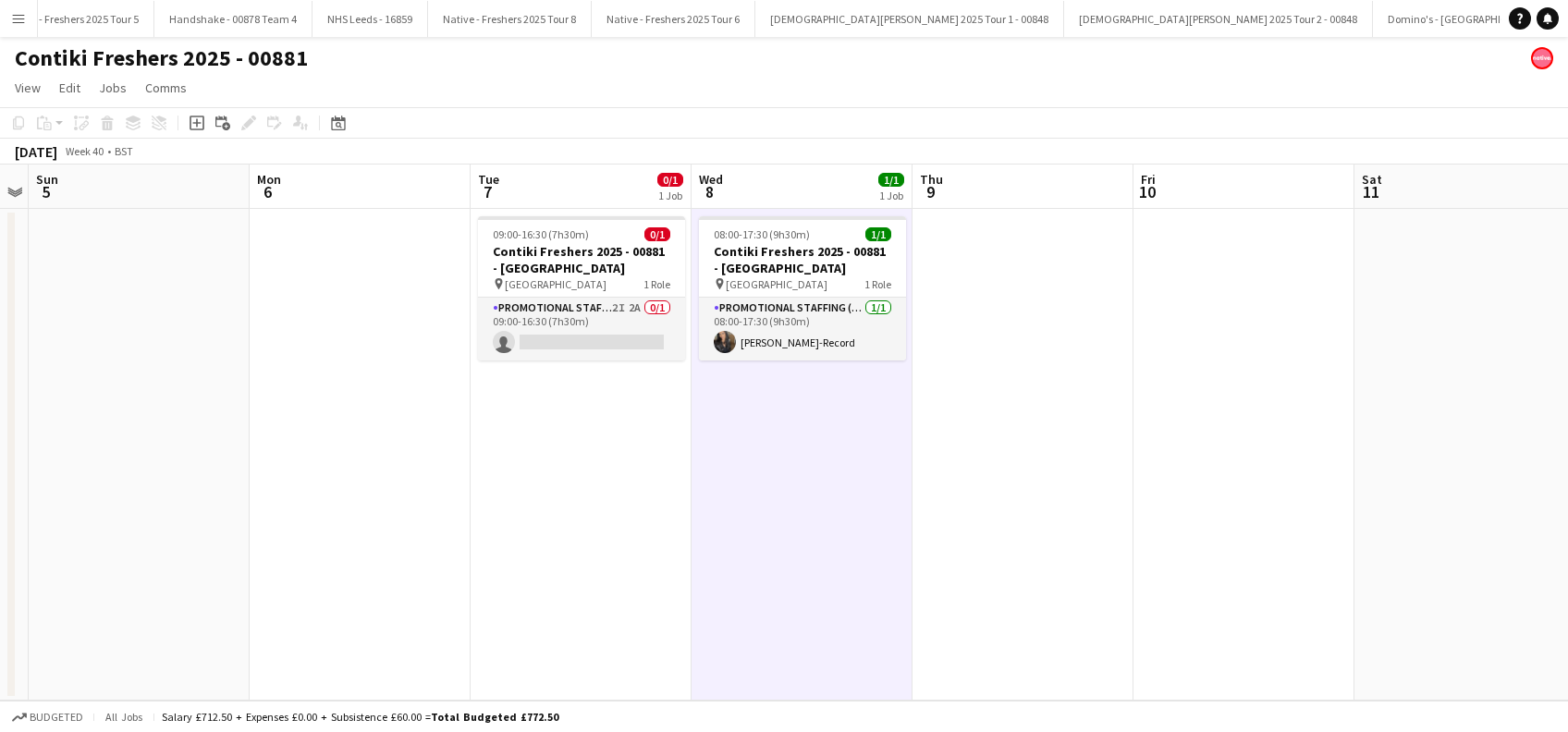
click at [986, 390] on app-date-cell at bounding box center [1023, 455] width 221 height 492
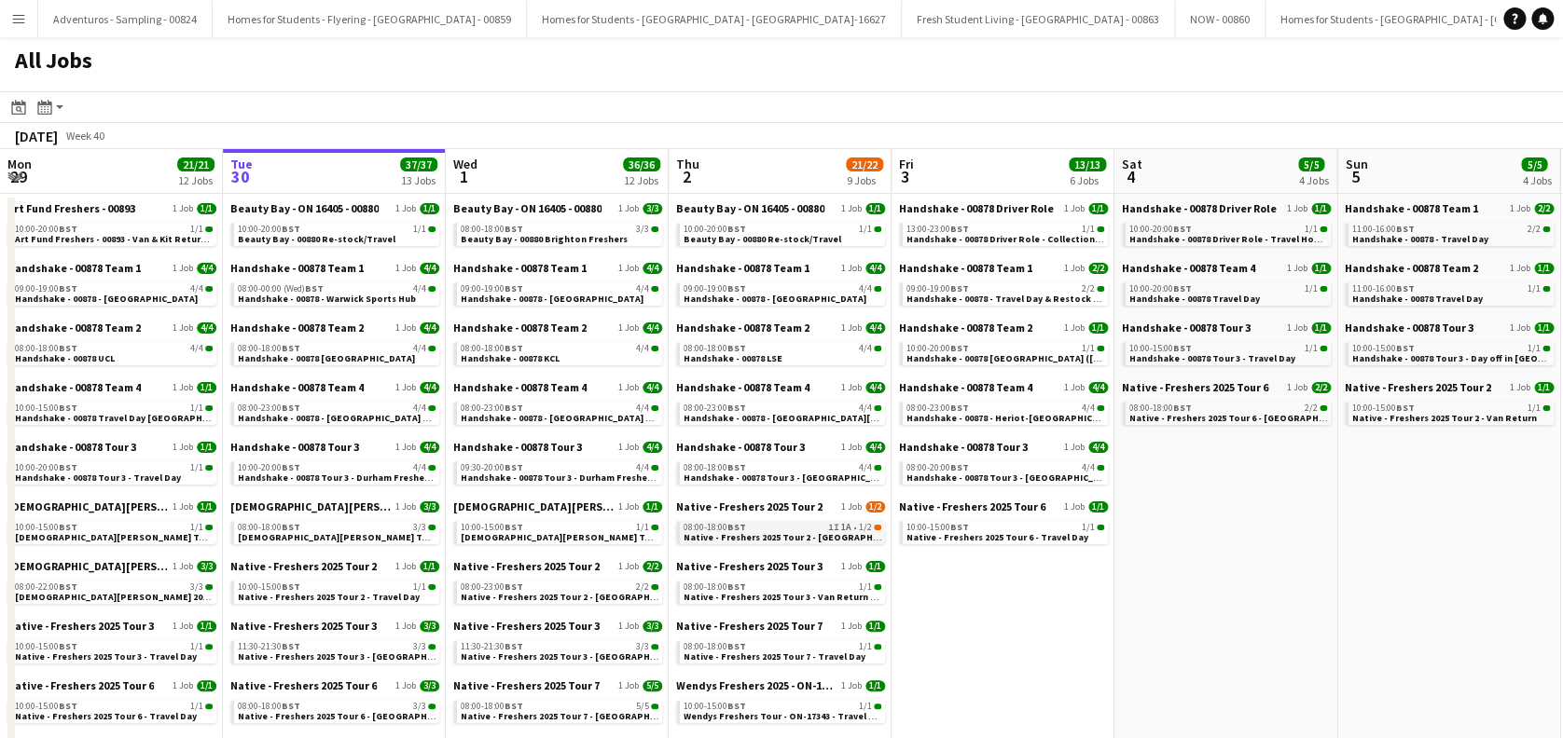
click at [771, 537] on span "Native - Freshers 2025 Tour 2 - [GEOGRAPHIC_DATA]" at bounding box center [797, 537] width 228 height 12
click at [578, 300] on span "Handshake - 00878 - [GEOGRAPHIC_DATA]" at bounding box center [552, 299] width 183 height 12
click at [565, 358] on link "08:00-18:00 BST 4/4 Handshake - 00878 KCL" at bounding box center [560, 352] width 198 height 21
click at [618, 481] on span "Handshake - 00878 Tour 3 - Durham Freshers Day 2" at bounding box center [571, 478] width 220 height 12
click at [572, 418] on span "Handshake - 00878 - [GEOGRAPHIC_DATA] On Site Day" at bounding box center [579, 418] width 237 height 12
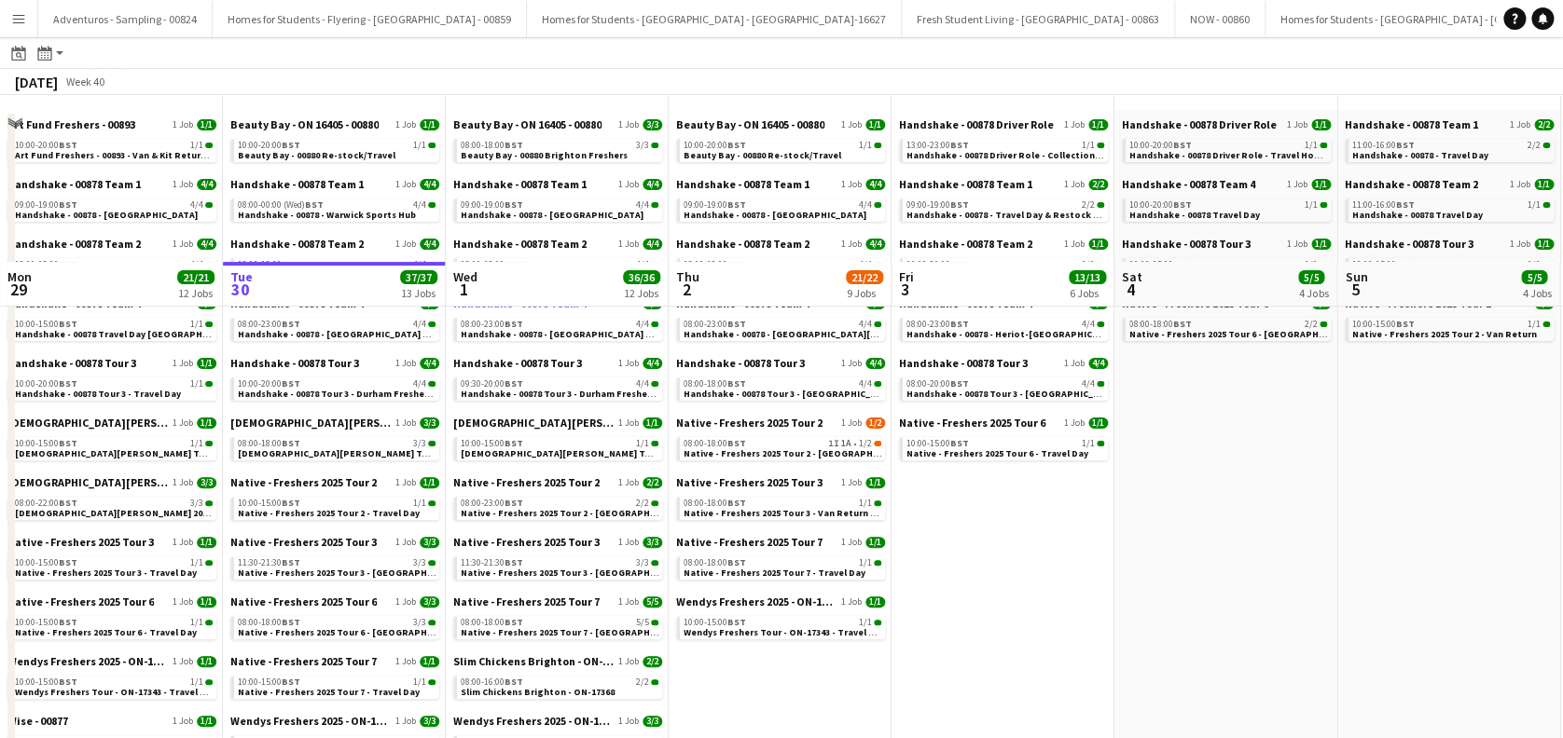
scroll to position [248, 0]
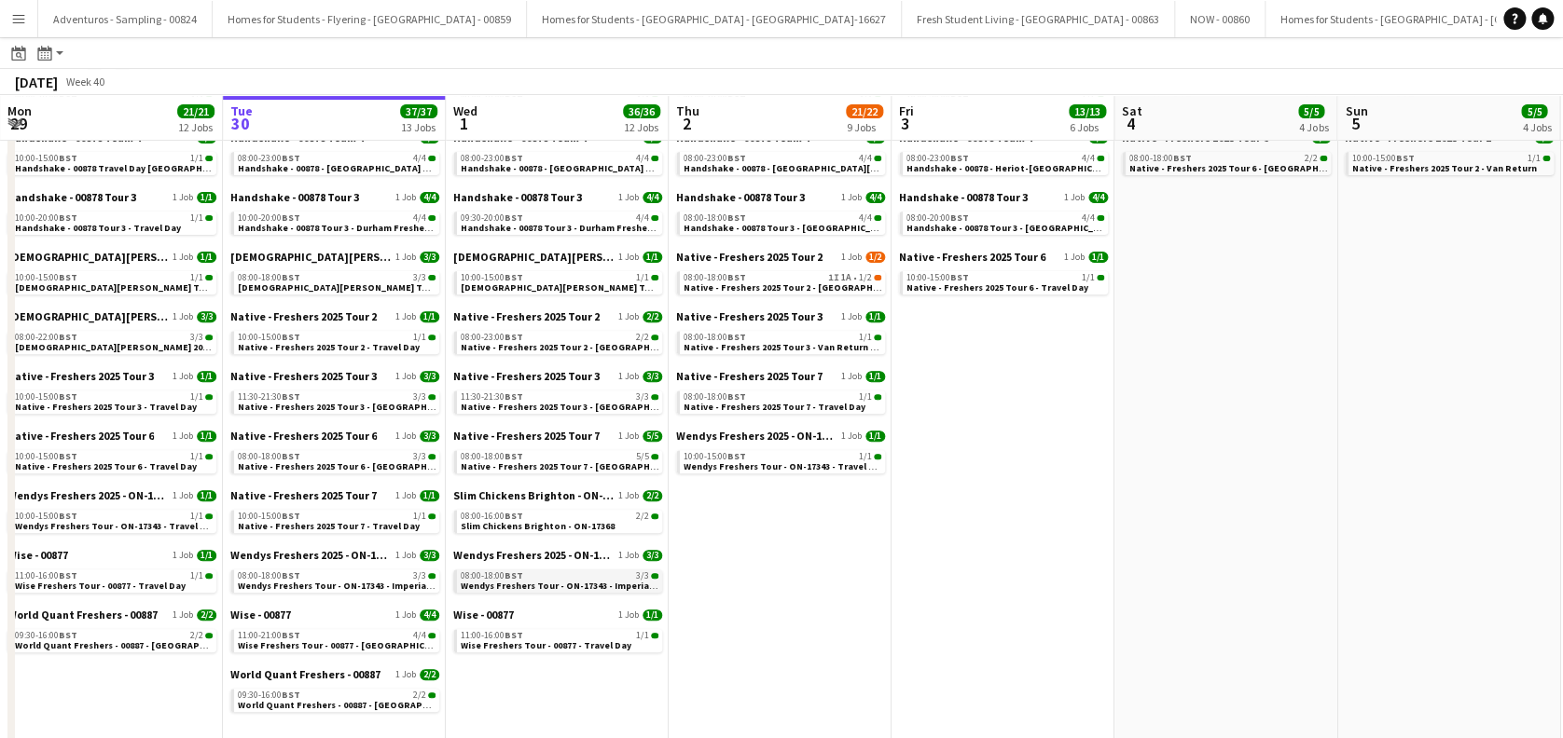
click at [543, 581] on span "Wendys Freshers Tour - ON-17343 - Imperial College London Day 2" at bounding box center [606, 586] width 290 height 12
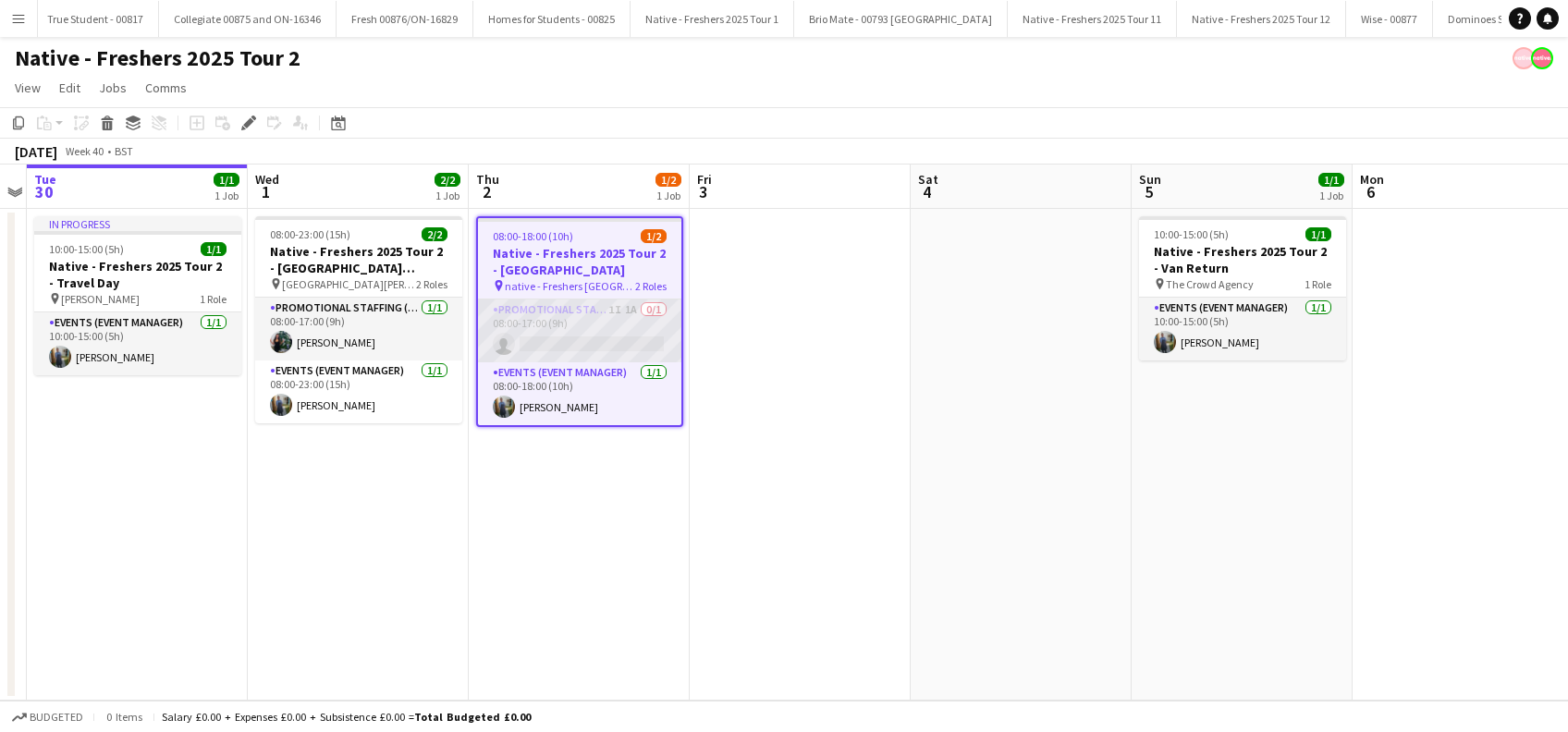
click at [603, 331] on app-card-role "Promotional Staffing (Brand Ambassadors) 1I 1A 0/1 08:00-17:00 (9h) single-neut…" at bounding box center [579, 330] width 203 height 62
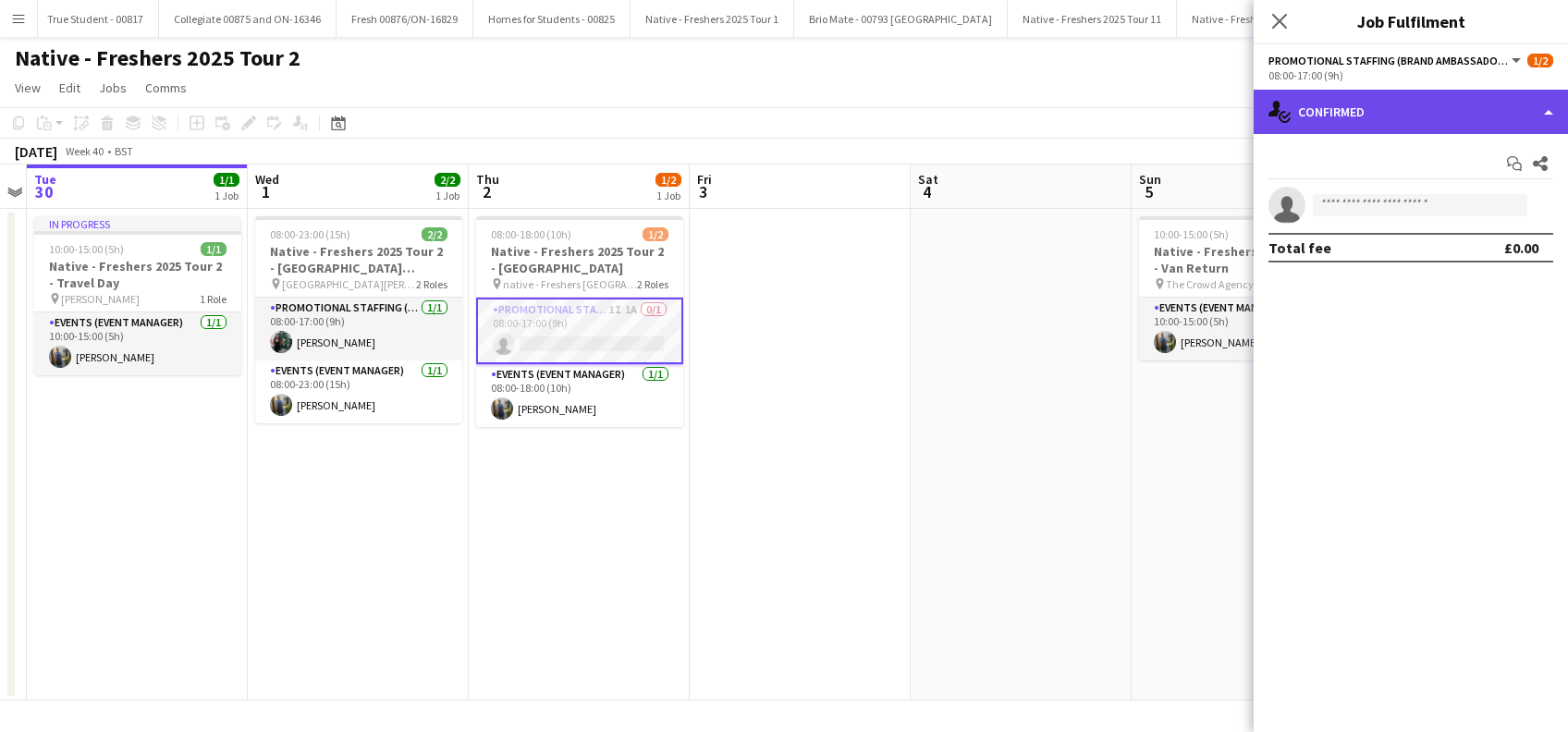
click at [1401, 113] on div "single-neutral-actions-check-2 Confirmed" at bounding box center [1410, 111] width 314 height 45
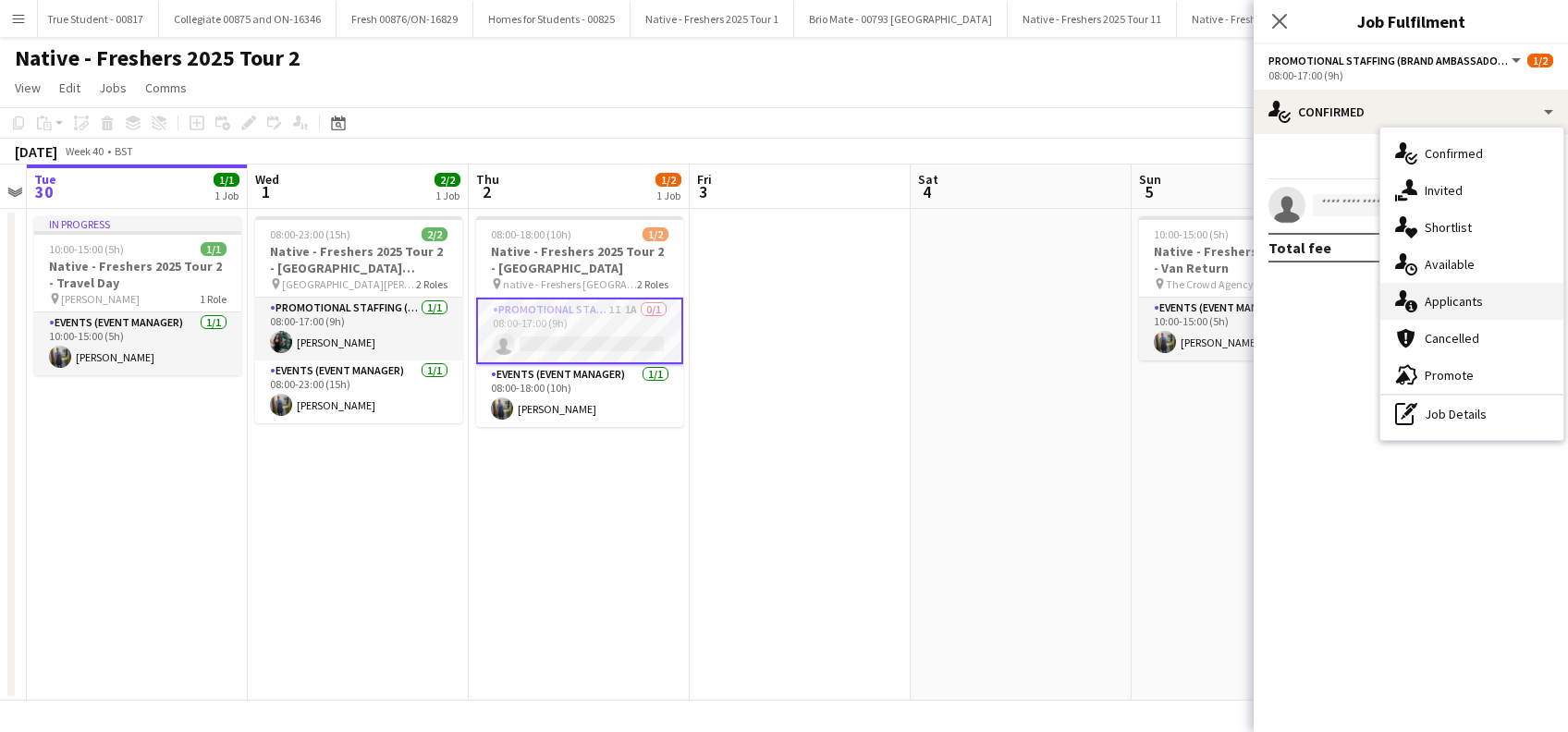
click at [1454, 295] on span "Applicants" at bounding box center [1454, 302] width 59 height 17
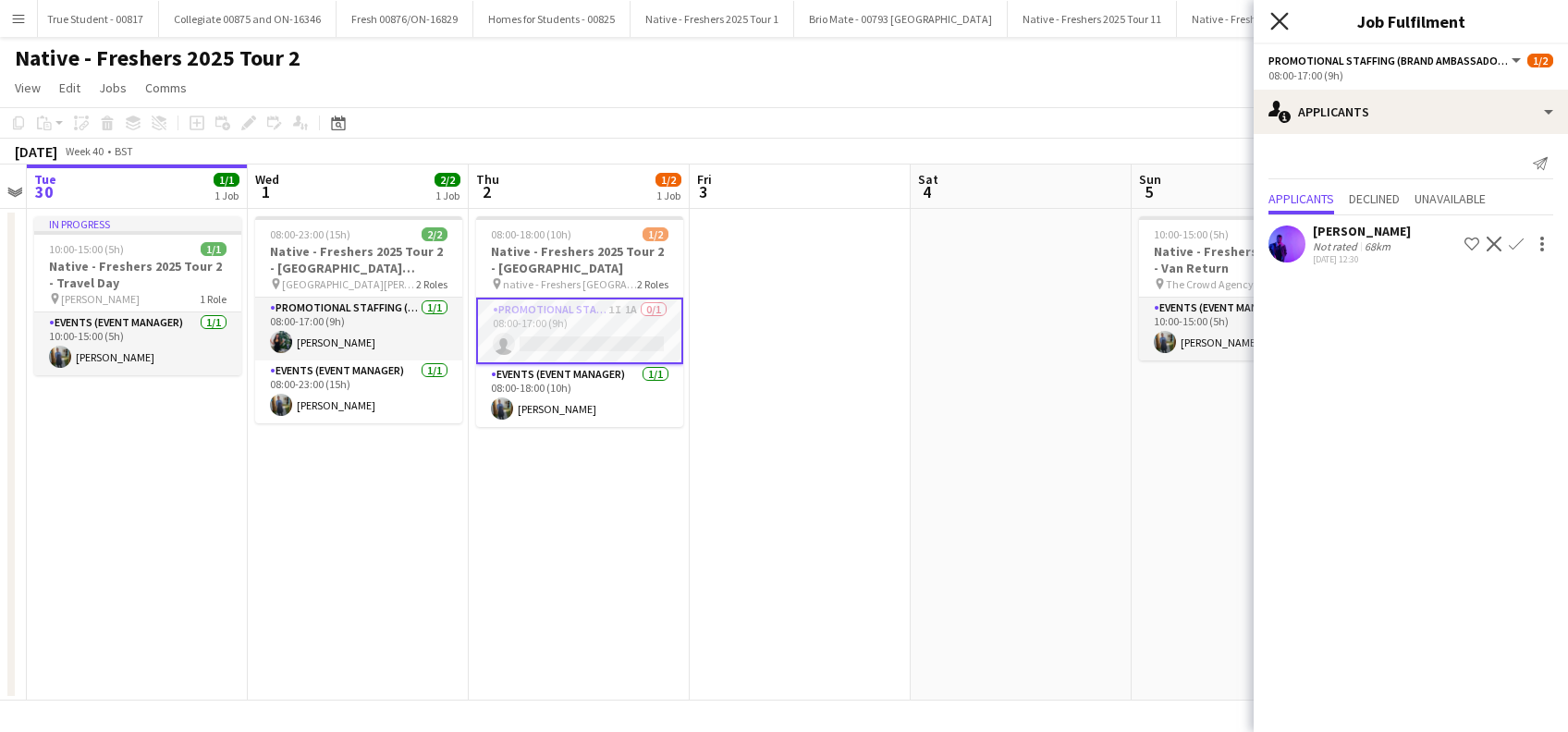
click at [1272, 23] on icon "Close pop-in" at bounding box center [1279, 21] width 18 height 18
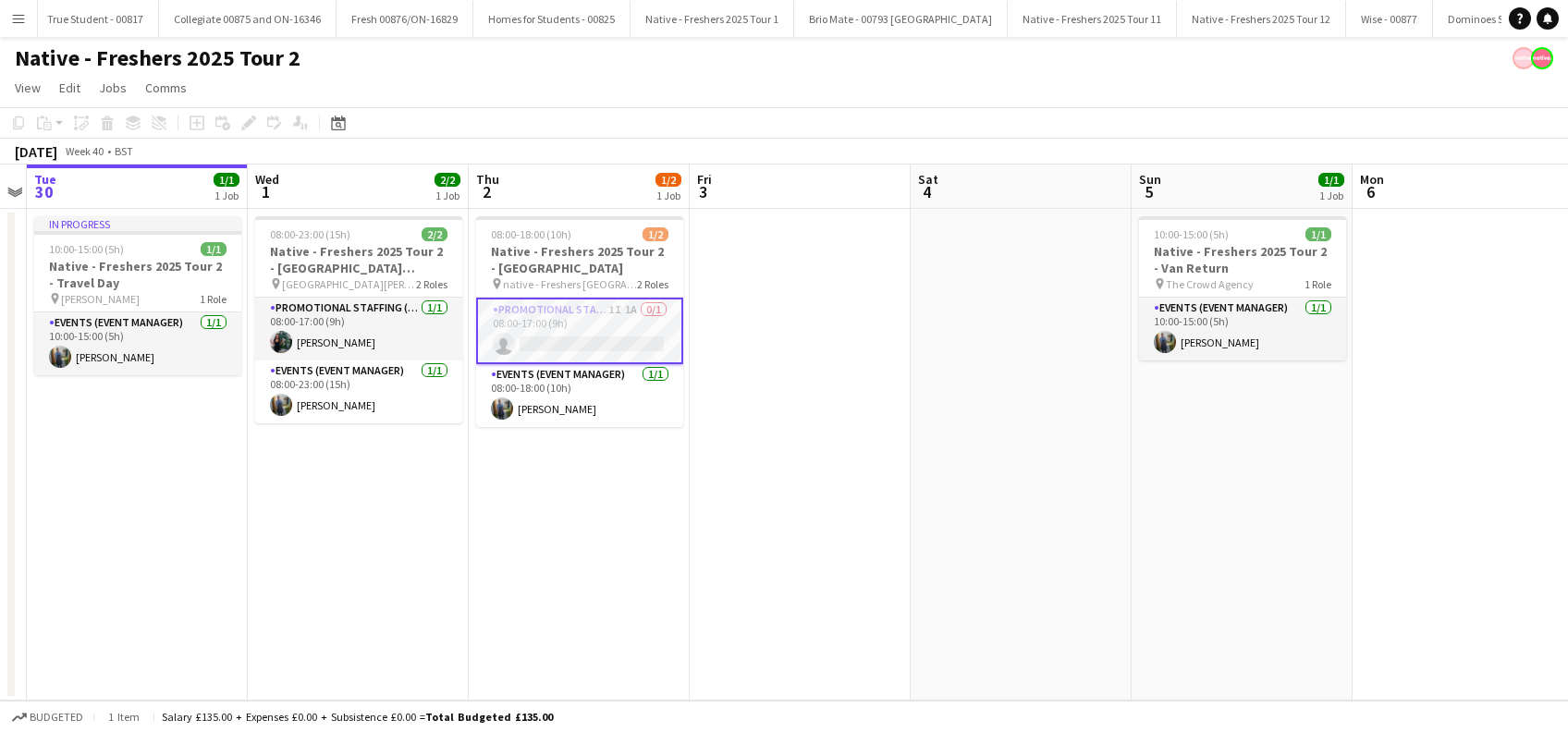
drag, startPoint x: 642, startPoint y: 514, endPoint x: 694, endPoint y: 488, distance: 58.1
click at [651, 511] on app-calendar-viewport "Sat 27 1/1 1 Job Sun 28 Mon 29 Tue 30 1/1 1 Job Wed 1 2/2 1 Job Thu 2 1/2 1 Job…" at bounding box center [784, 432] width 1568 height 537
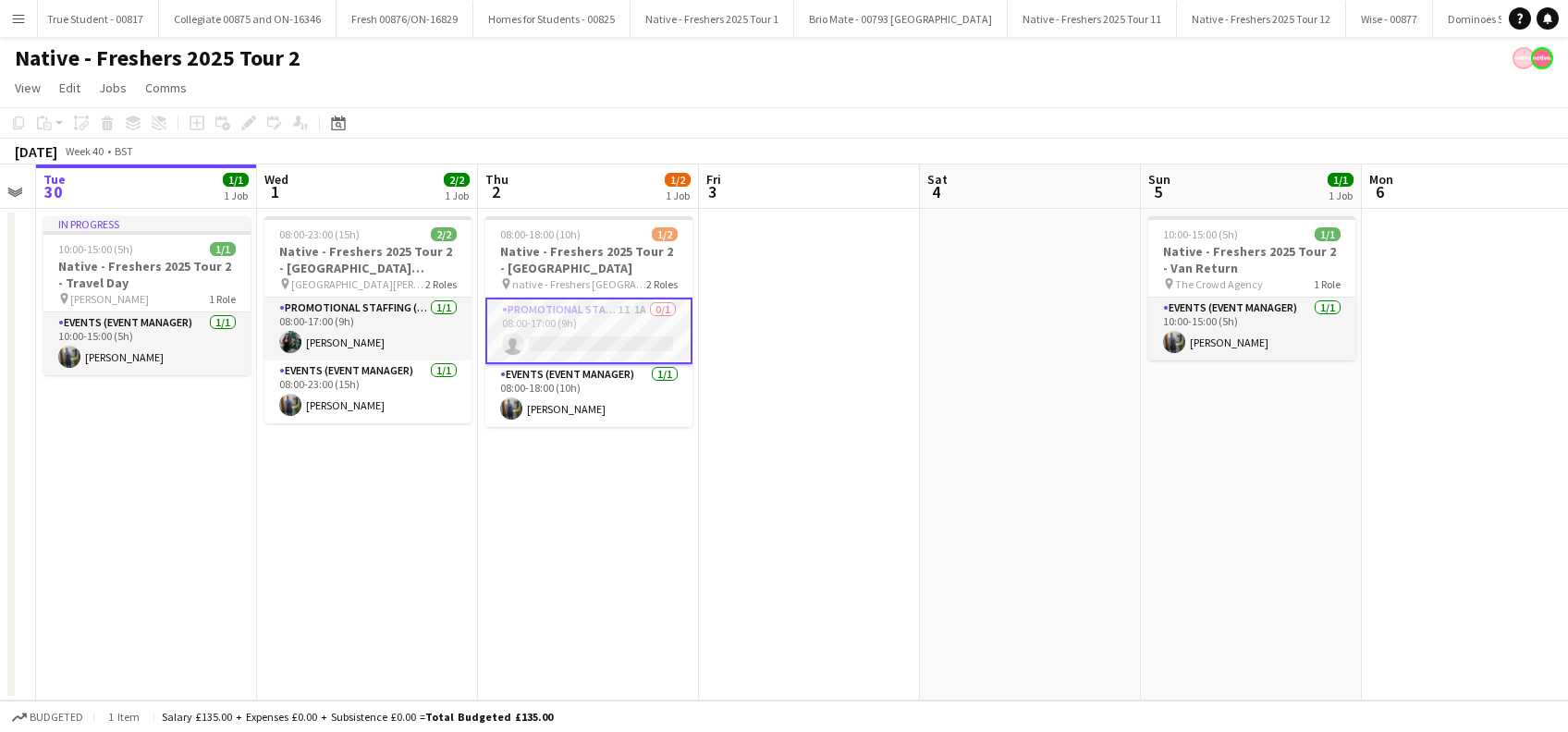
click at [920, 437] on app-date-cell at bounding box center [809, 455] width 221 height 492
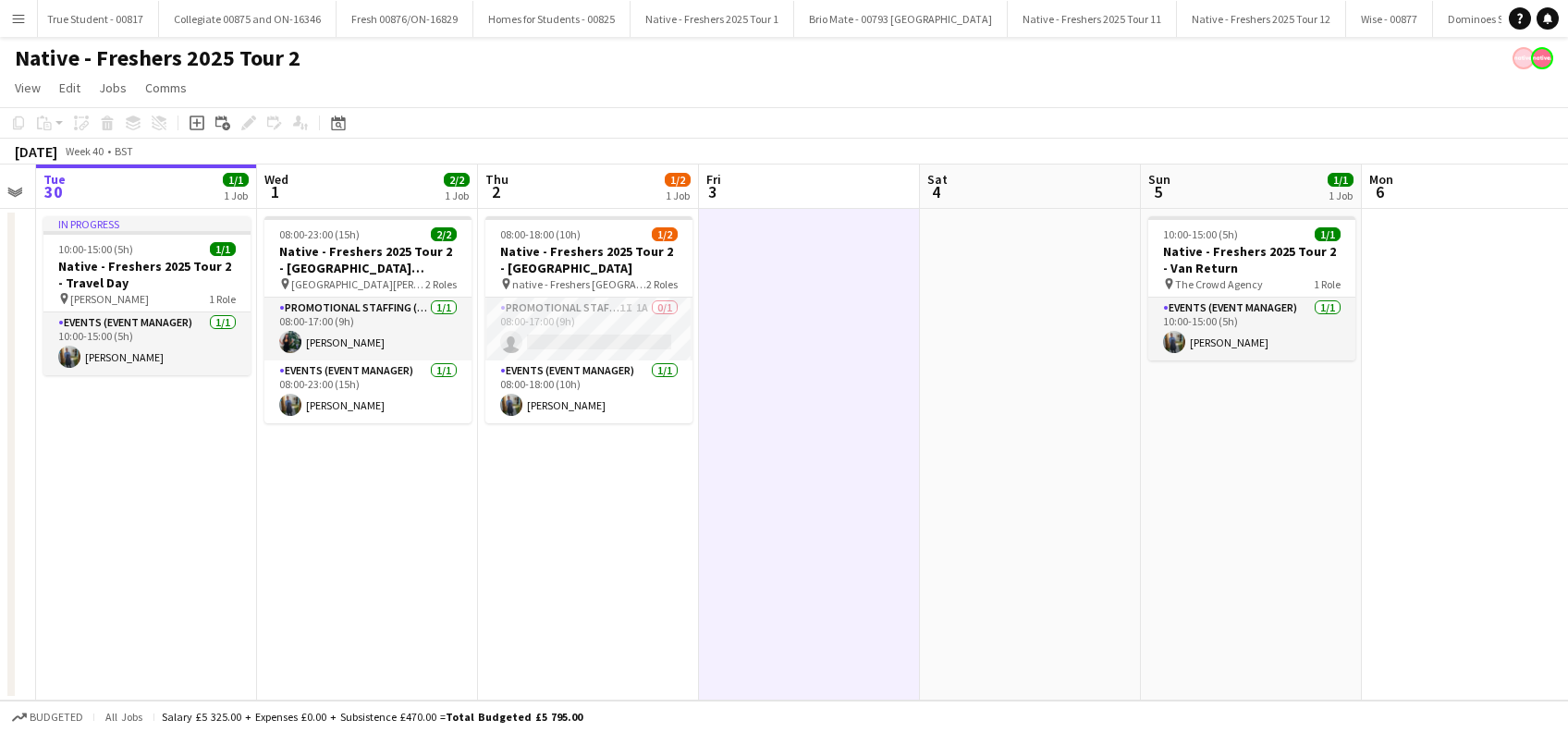
scroll to position [0, 625]
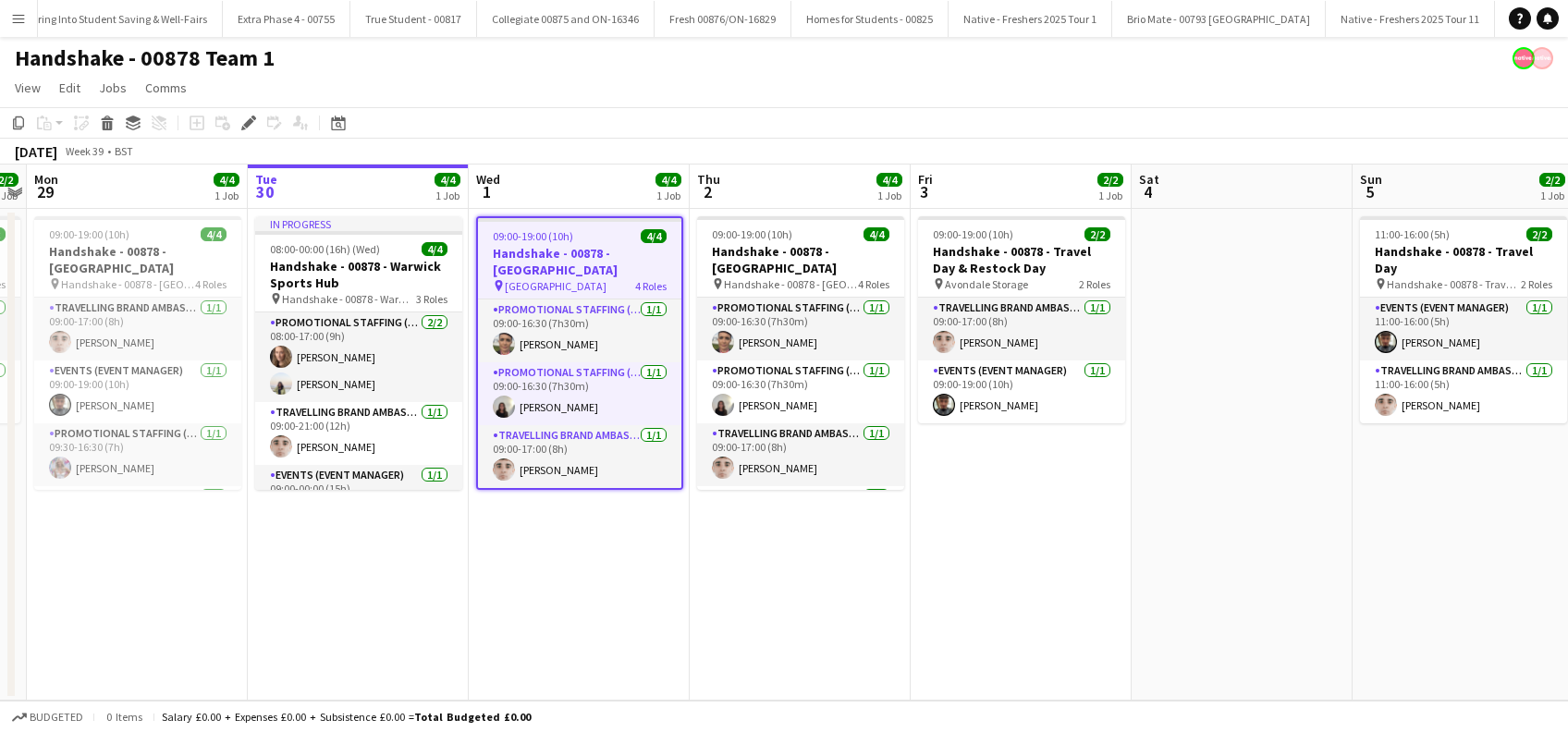
click at [543, 545] on app-date-cell "09:00-19:00 (10h) 4/4 Handshake - 00878 - [GEOGRAPHIC_DATA] pin University of L…" at bounding box center [579, 455] width 221 height 492
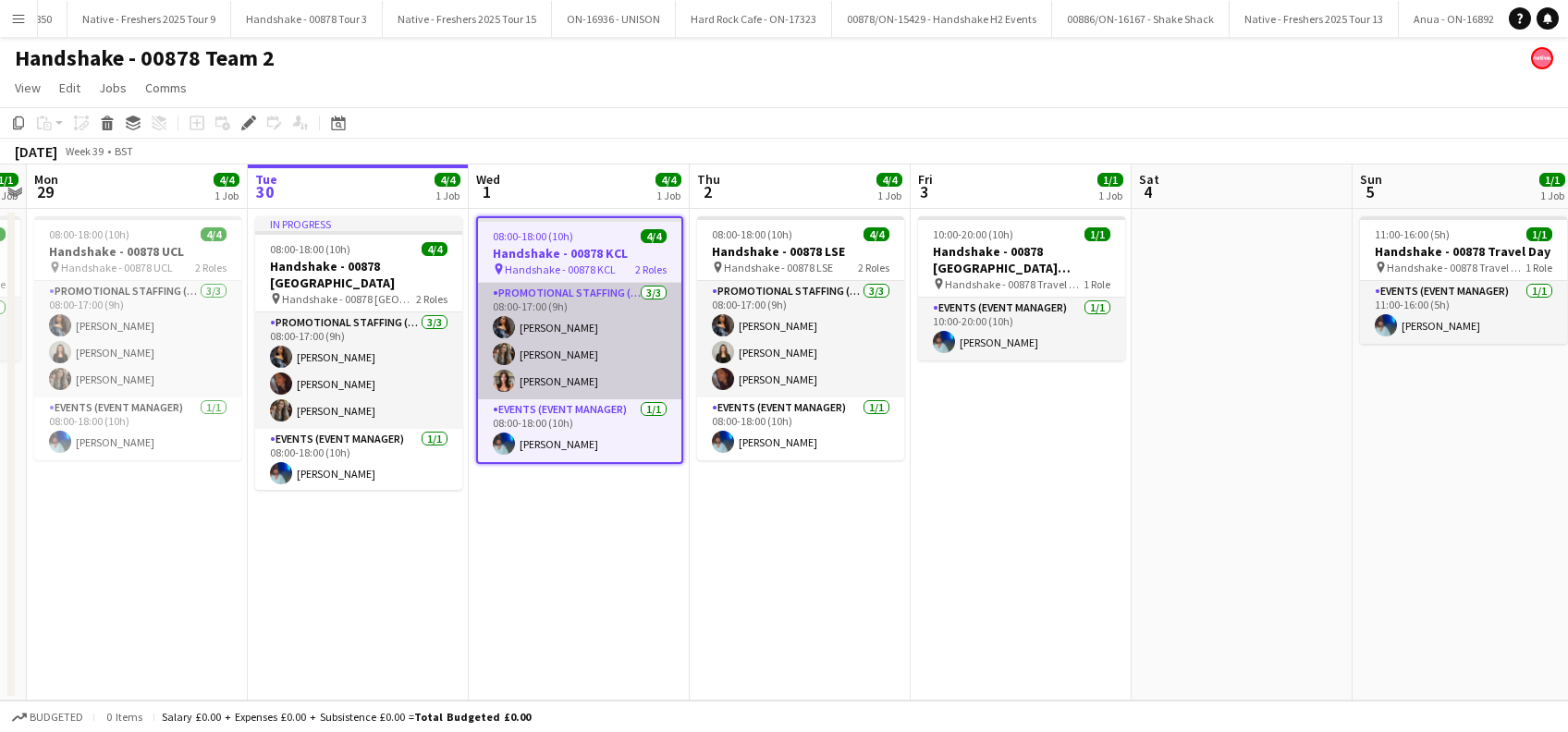
click at [546, 380] on app-card-role "Promotional Staffing (Brand Ambassadors) [DATE] 08:00-17:00 (9h) [PERSON_NAME] …" at bounding box center [579, 340] width 203 height 116
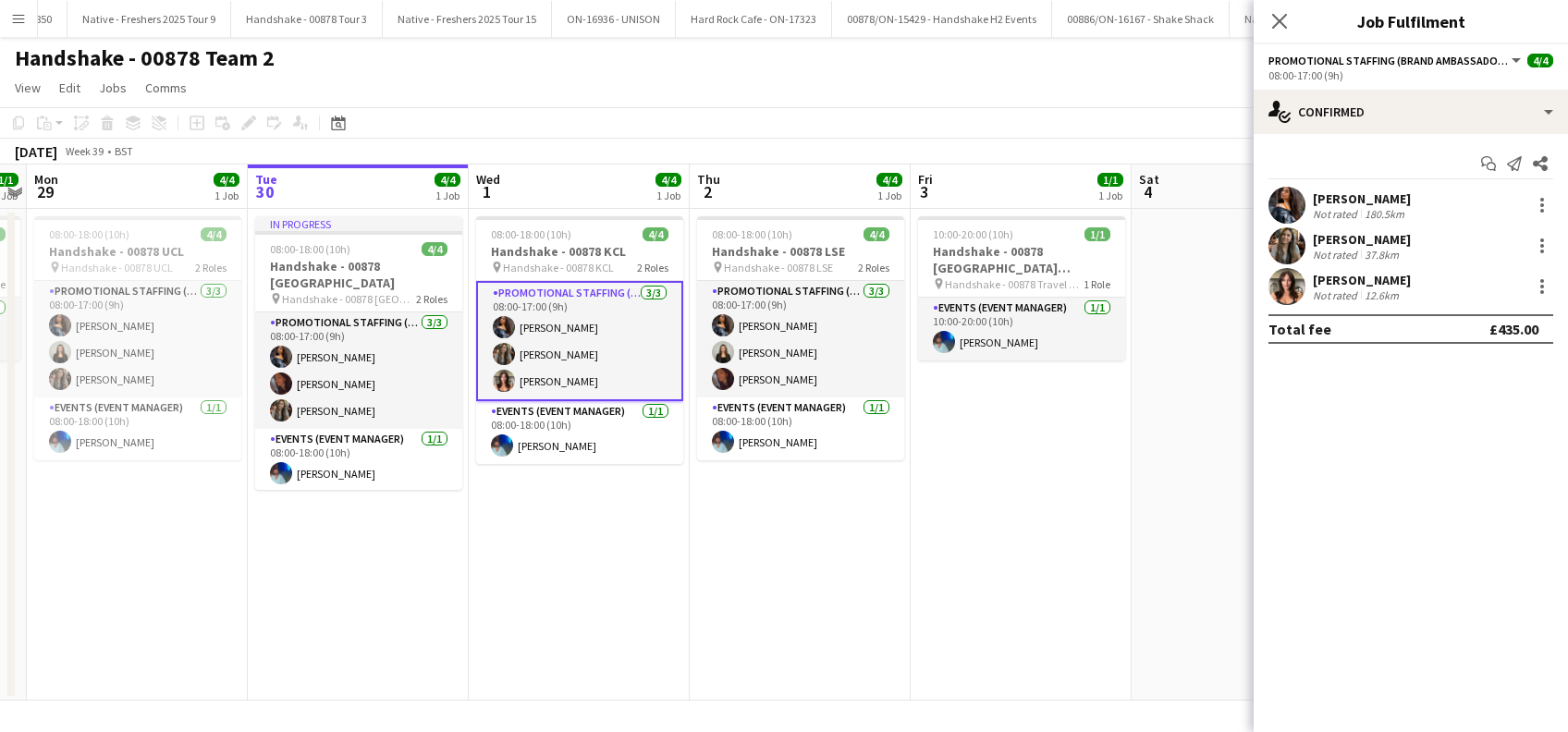
click at [552, 527] on app-date-cell "08:00-18:00 (10h) 4/4 Handshake - 00878 KCL pin Handshake - 00878 KCL 2 Roles P…" at bounding box center [579, 455] width 221 height 492
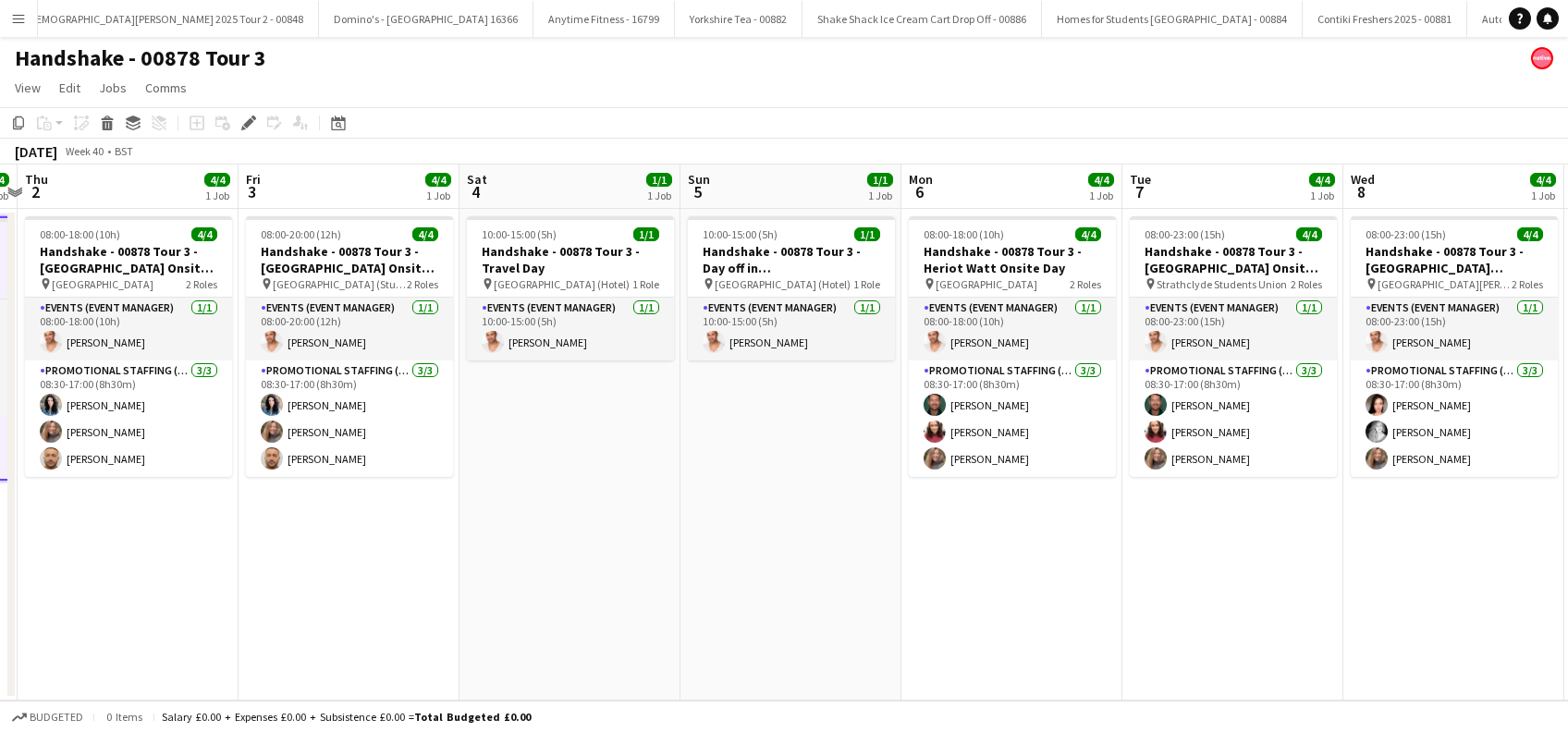
scroll to position [0, 687]
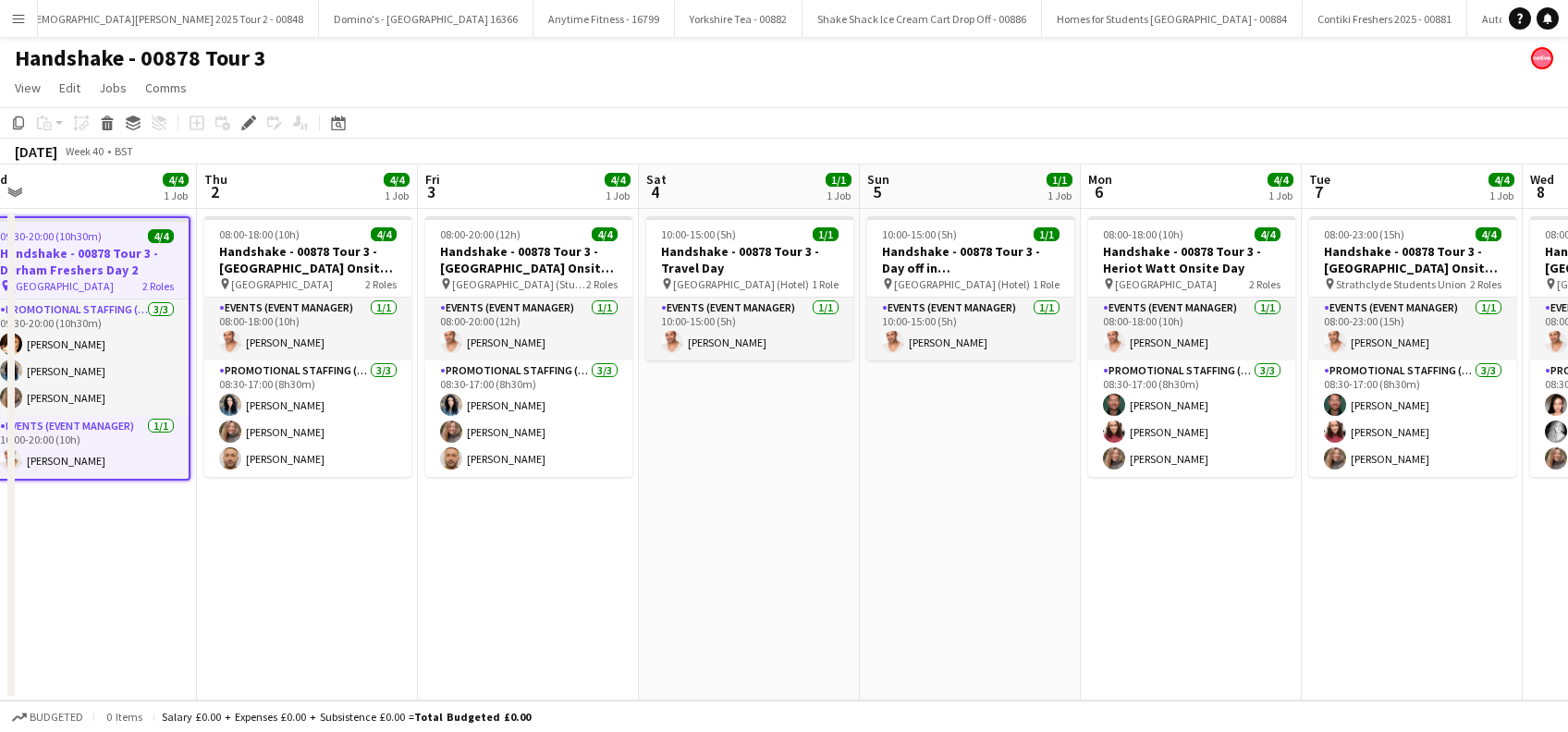
drag, startPoint x: 1460, startPoint y: 481, endPoint x: 967, endPoint y: 589, distance: 504.7
click at [967, 589] on app-calendar-viewport "Sun 28 4/4 1 Job Mon 29 1/1 1 Job Tue 30 4/4 1 Job Wed 1 4/4 1 Job Thu 2 4/4 1 …" at bounding box center [784, 432] width 1568 height 537
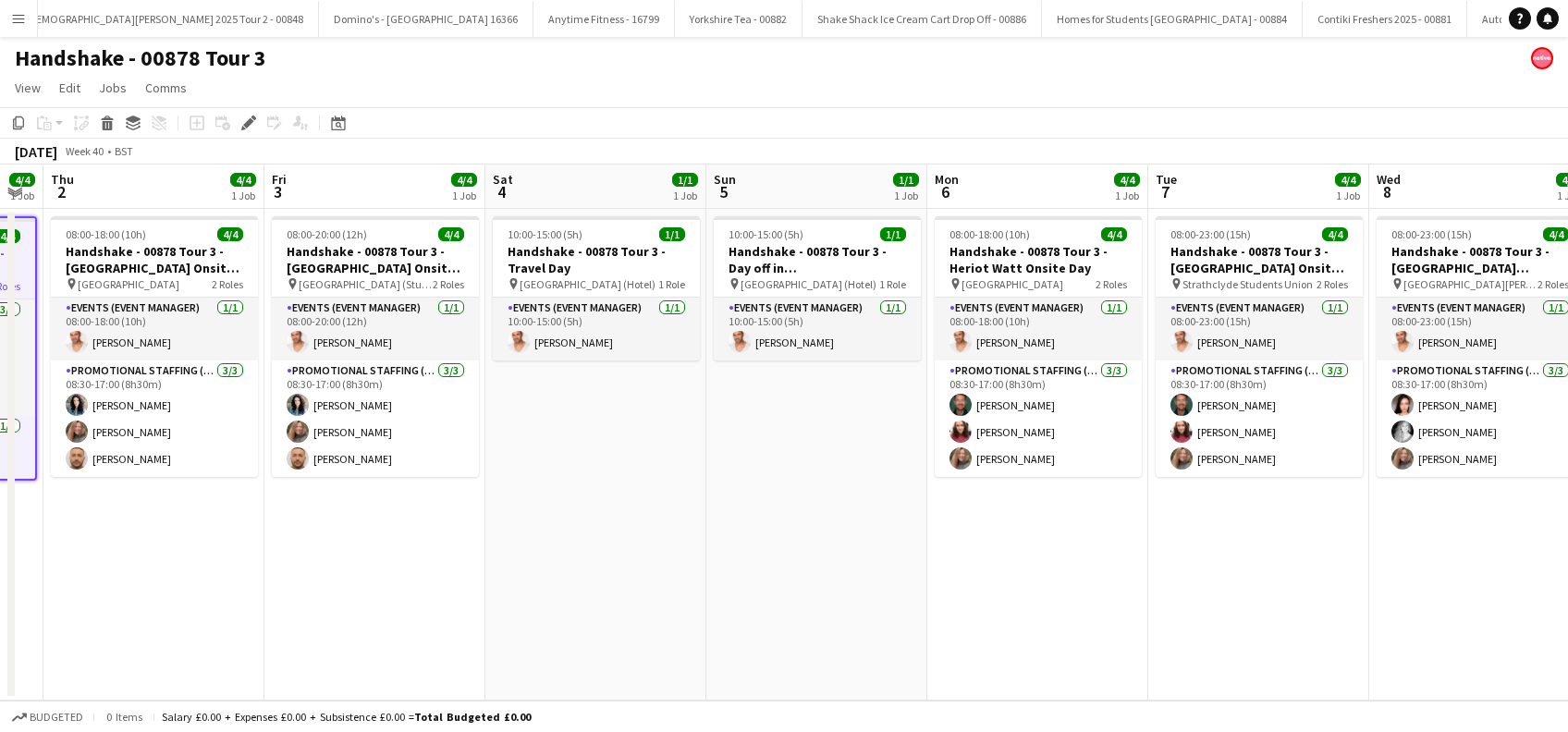
drag, startPoint x: 1152, startPoint y: 587, endPoint x: 1003, endPoint y: 613, distance: 151.3
click at [1004, 612] on app-calendar-viewport "Sun 28 4/4 1 Job Mon 29 1/1 1 Job Tue 30 4/4 1 Job Wed 1 4/4 1 Job Thu 2 4/4 1 …" at bounding box center [784, 432] width 1568 height 537
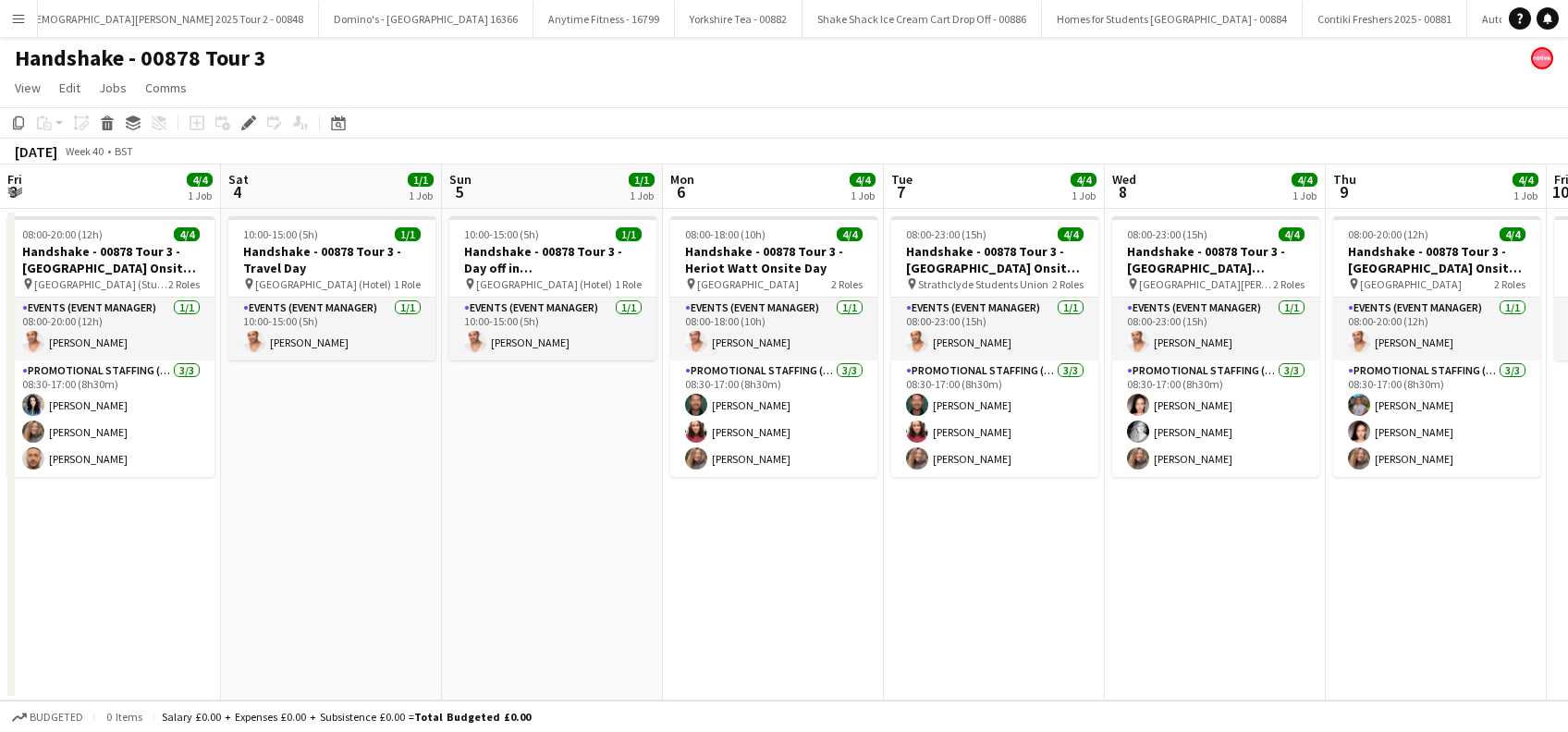
scroll to position [0, 835]
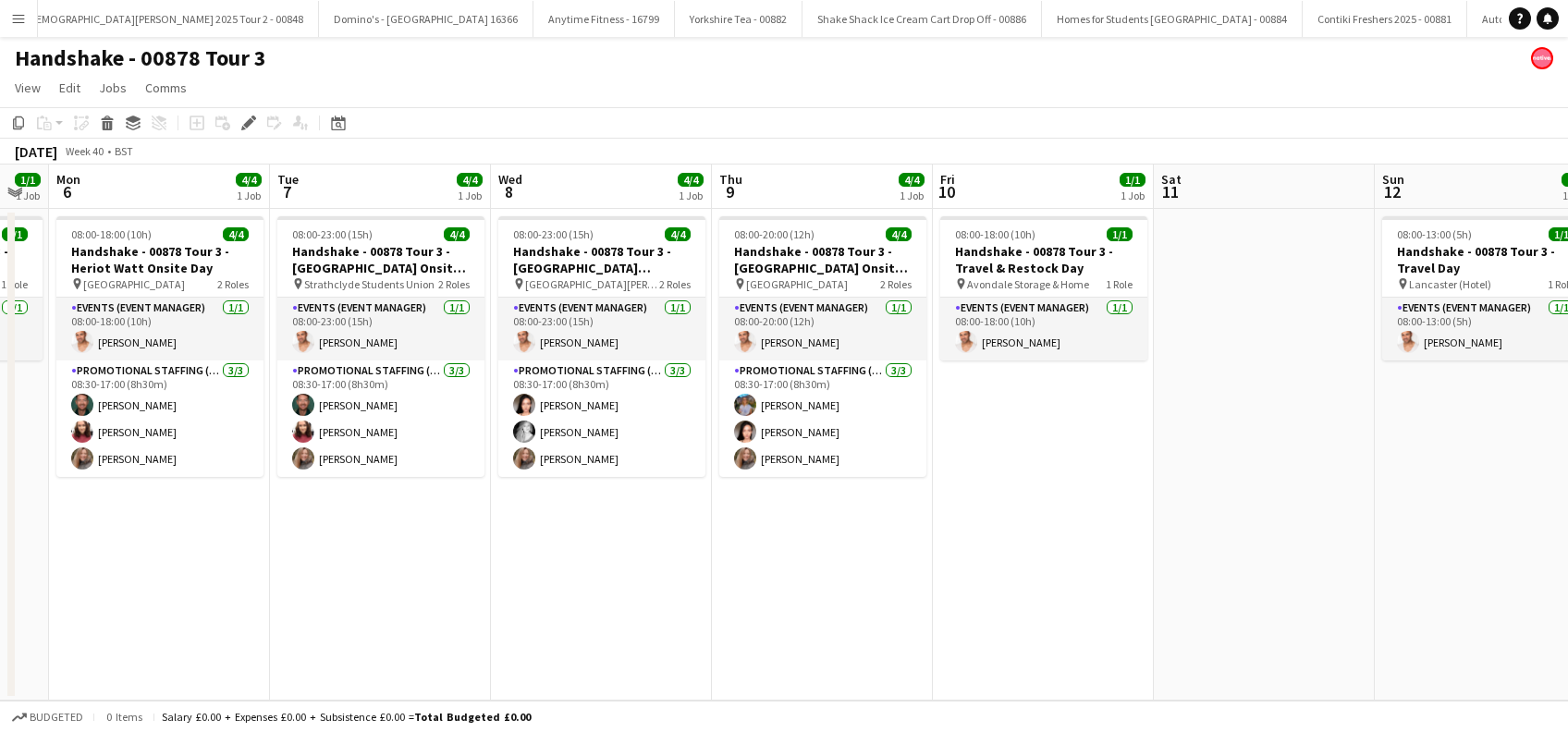
drag, startPoint x: 943, startPoint y: 655, endPoint x: 521, endPoint y: 690, distance: 423.4
click at [479, 697] on app-calendar-viewport "Thu 2 4/4 1 Job Fri 3 4/4 1 Job Sat 4 1/1 1 Job Sun 5 1/1 1 Job Mon 6 4/4 1 Job…" at bounding box center [784, 432] width 1568 height 537
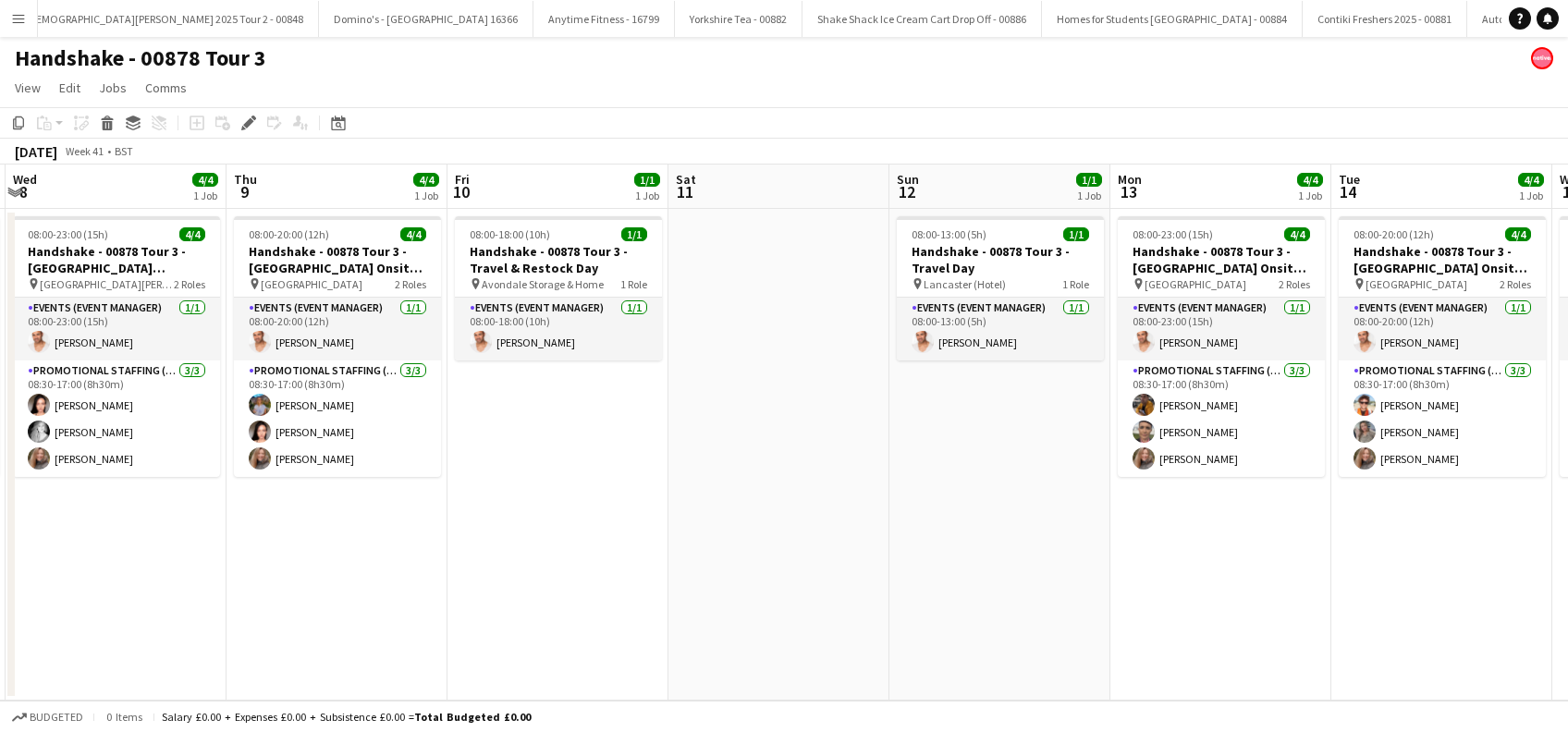
drag, startPoint x: 1480, startPoint y: 572, endPoint x: 784, endPoint y: 591, distance: 696.3
click at [1013, 591] on app-calendar-viewport "Mon 6 4/4 1 Job Tue 7 4/4 1 Job Wed 8 4/4 1 Job Thu 9 4/4 1 Job Fri 10 1/1 1 Jo…" at bounding box center [784, 432] width 1568 height 537
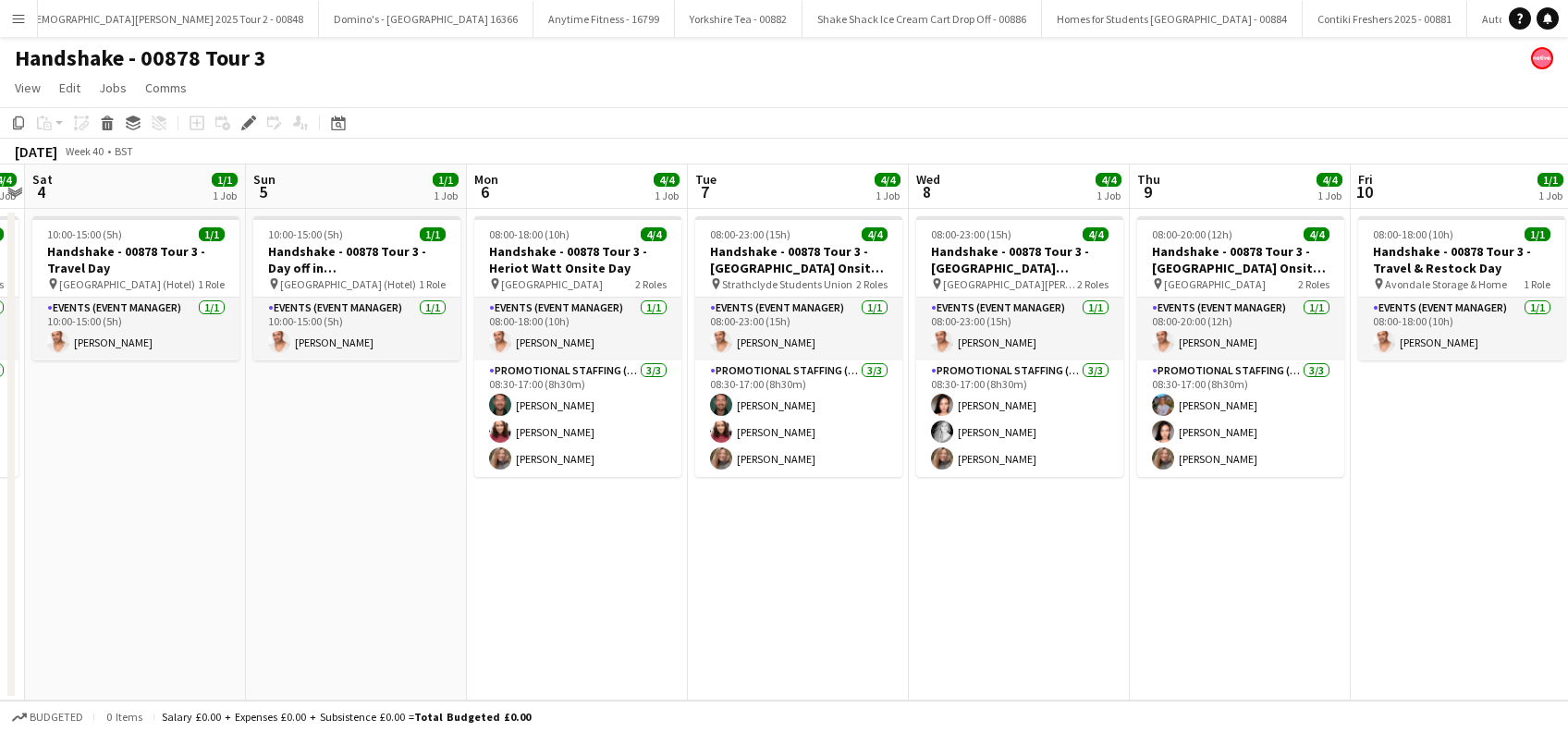
drag, startPoint x: 84, startPoint y: 594, endPoint x: 662, endPoint y: 593, distance: 578.0
click at [983, 593] on app-calendar-viewport "Thu 2 4/4 1 Job Fri 3 4/4 1 Job Sat 4 1/1 1 Job Sun 5 1/1 1 Job Mon 6 4/4 1 Job…" at bounding box center [784, 432] width 1568 height 537
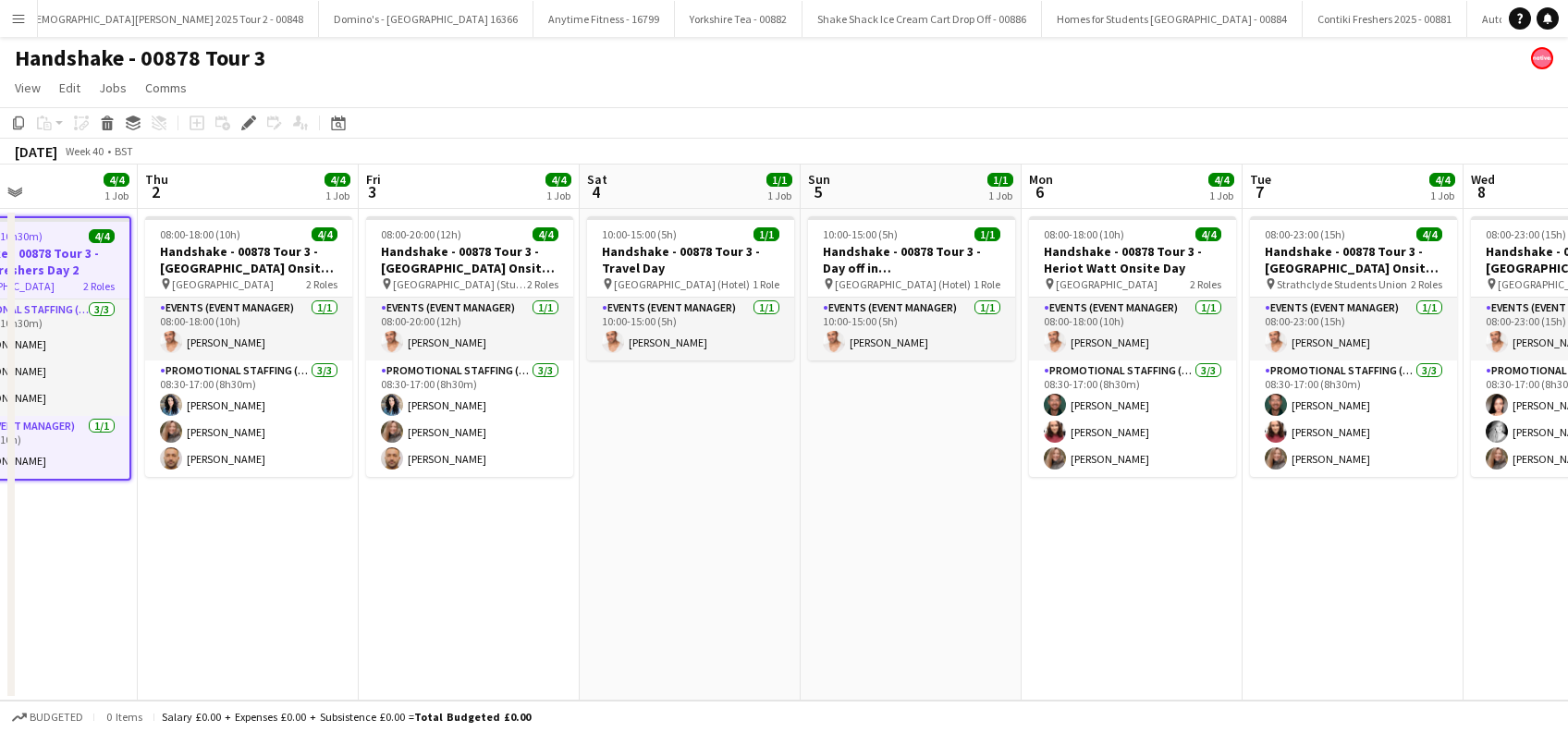
drag, startPoint x: 899, startPoint y: 587, endPoint x: 728, endPoint y: 582, distance: 171.1
click at [959, 582] on app-calendar-viewport "Mon 29 1/1 1 Job Tue 30 4/4 1 Job Wed 1 4/4 1 Job Thu 2 4/4 1 Job Fri 3 4/4 1 J…" at bounding box center [784, 432] width 1568 height 537
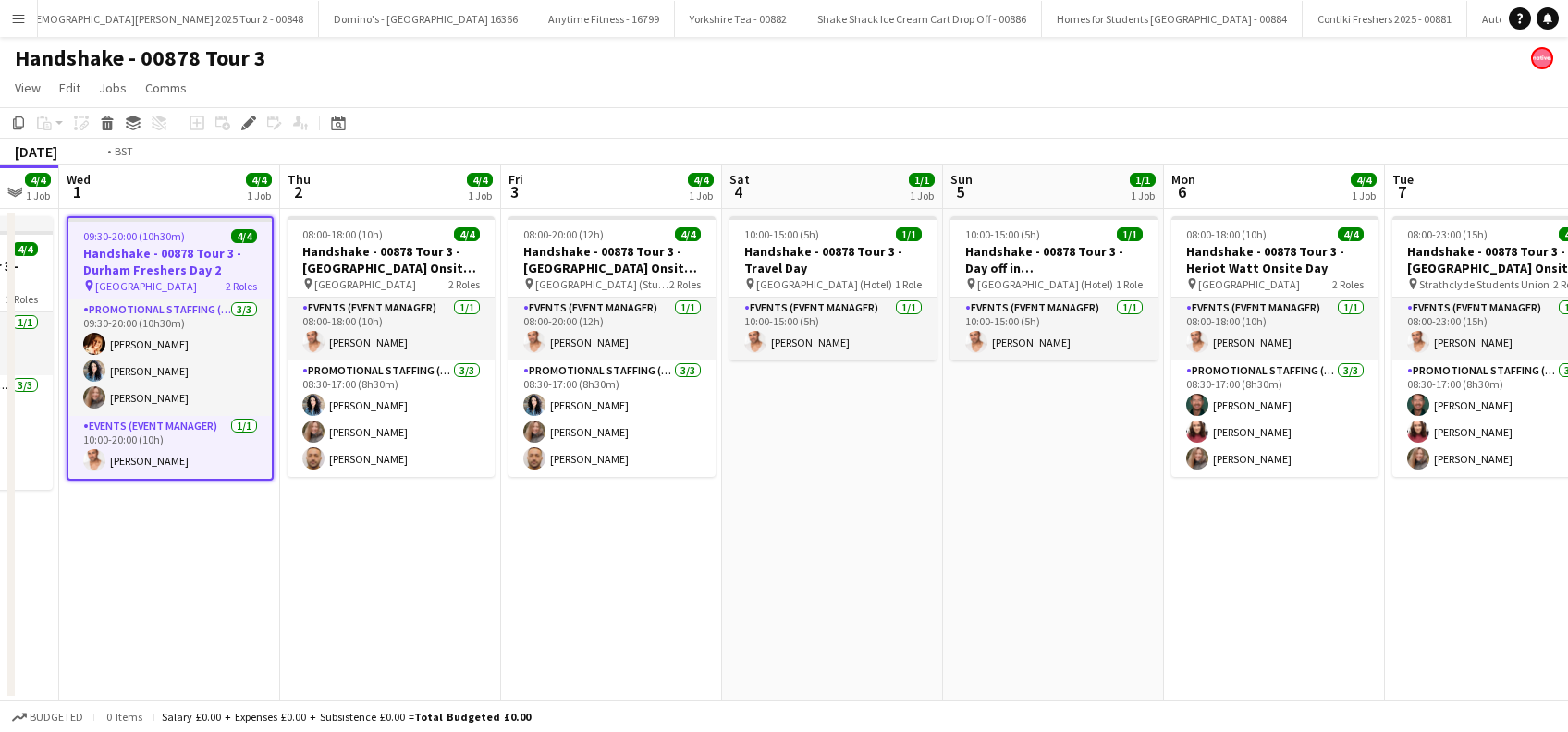
scroll to position [0, 430]
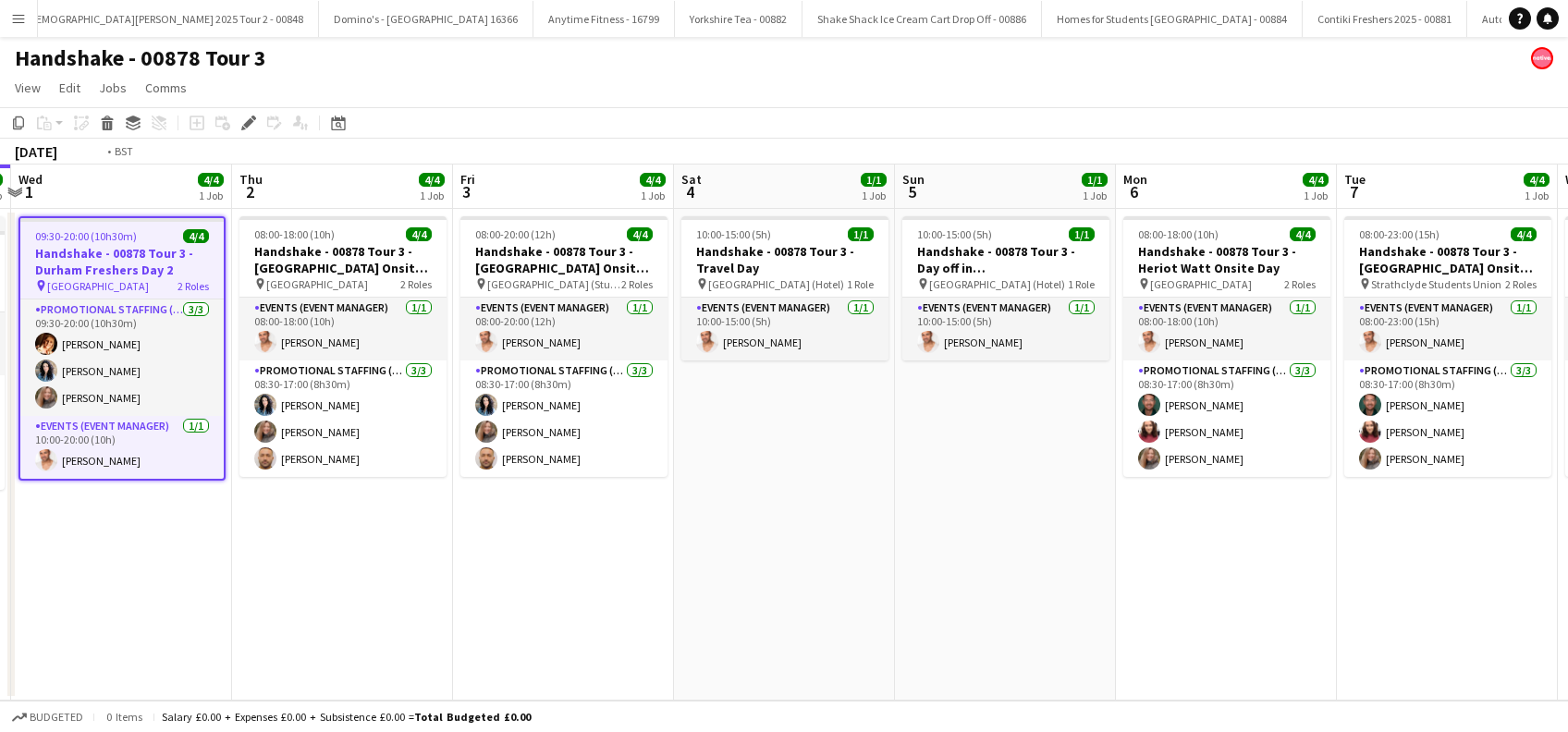
drag, startPoint x: 506, startPoint y: 586, endPoint x: 929, endPoint y: 568, distance: 423.4
click at [929, 568] on app-calendar-viewport "Mon 29 1/1 1 Job Tue 30 4/4 1 Job Wed 1 4/4 1 Job Thu 2 4/4 1 Job Fri 3 4/4 1 J…" at bounding box center [784, 432] width 1568 height 537
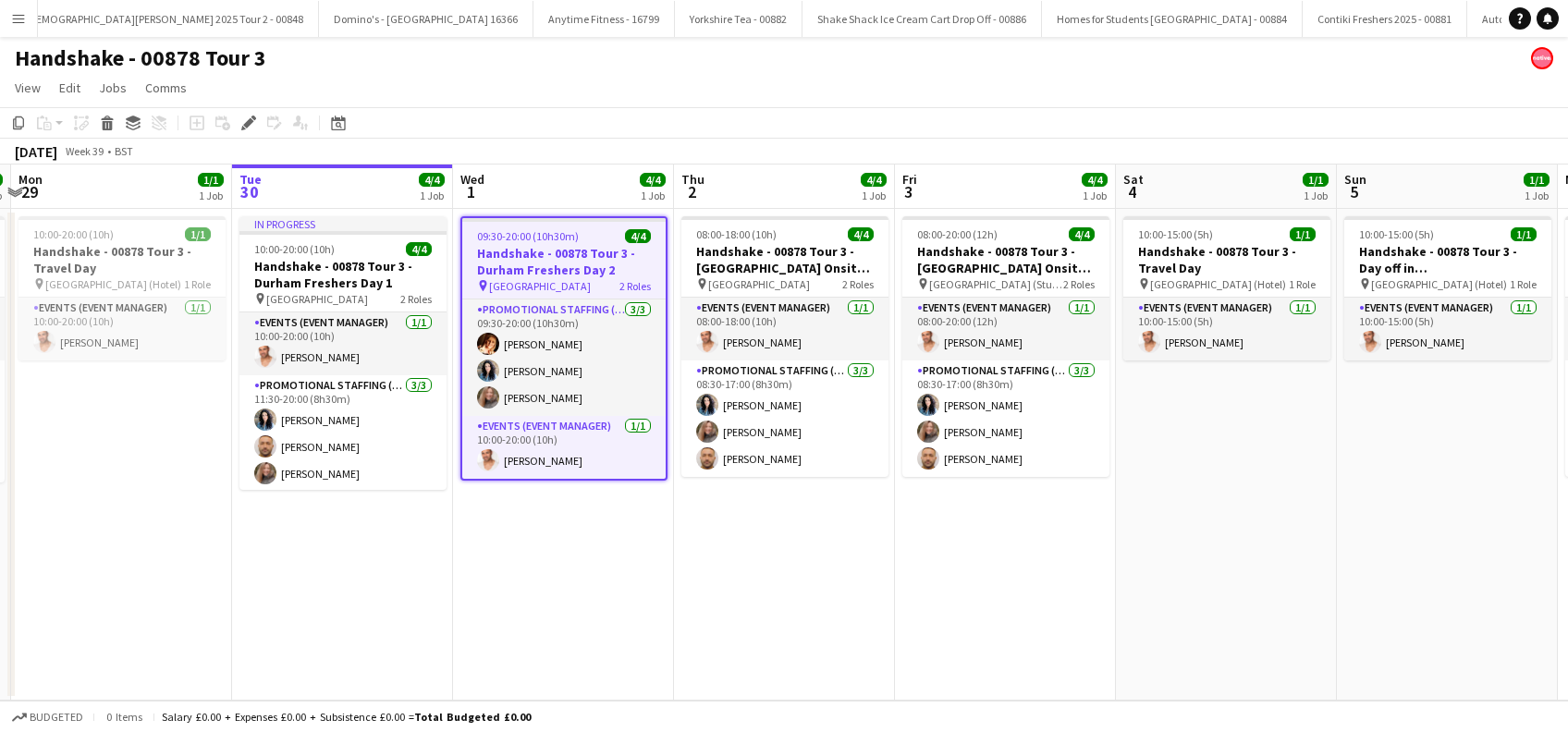
click at [325, 566] on app-date-cell "In progress 10:00-20:00 (10h) 4/4 Handshake - 00878 Tour 3 - Durham Freshers Da…" at bounding box center [342, 455] width 221 height 492
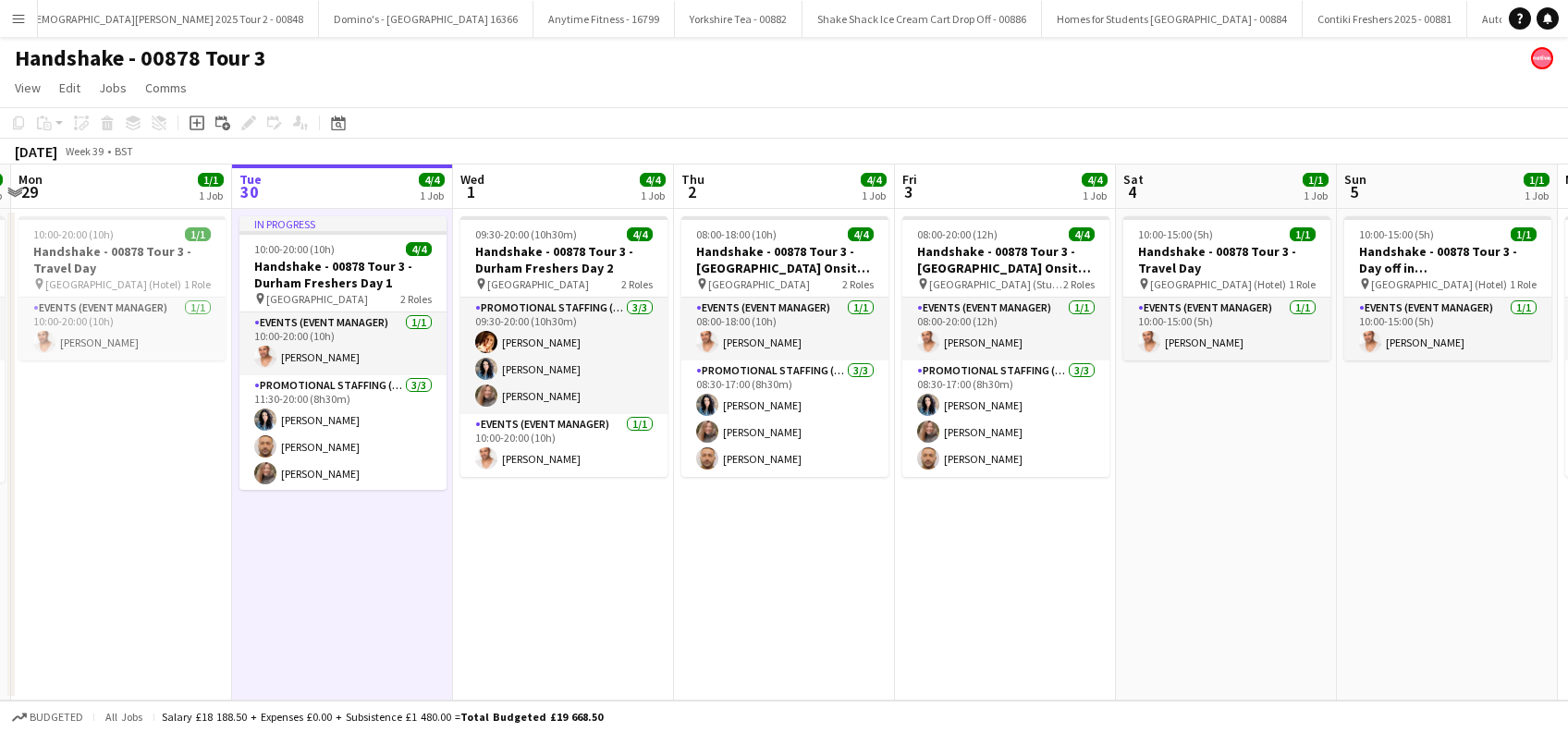
drag, startPoint x: 184, startPoint y: 554, endPoint x: 239, endPoint y: 568, distance: 56.8
click at [184, 554] on app-date-cell "10:00-20:00 (10h) 1/1 Handshake - 00878 Tour 3 - Travel Day pin [GEOGRAPHIC_DAT…" at bounding box center [121, 455] width 221 height 492
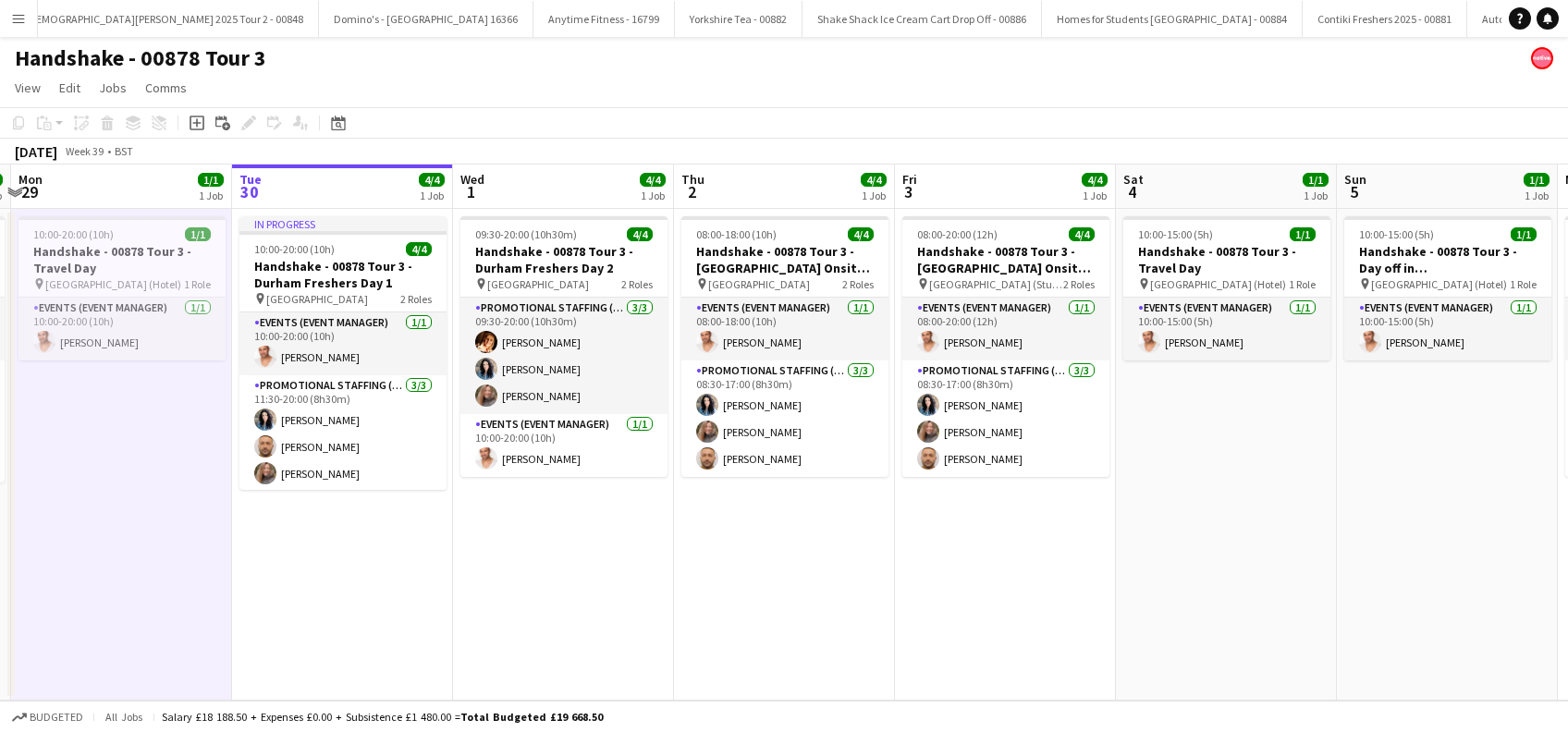
click at [315, 595] on app-date-cell "In progress 10:00-20:00 (10h) 4/4 Handshake - 00878 Tour 3 - Durham Freshers Da…" at bounding box center [342, 455] width 221 height 492
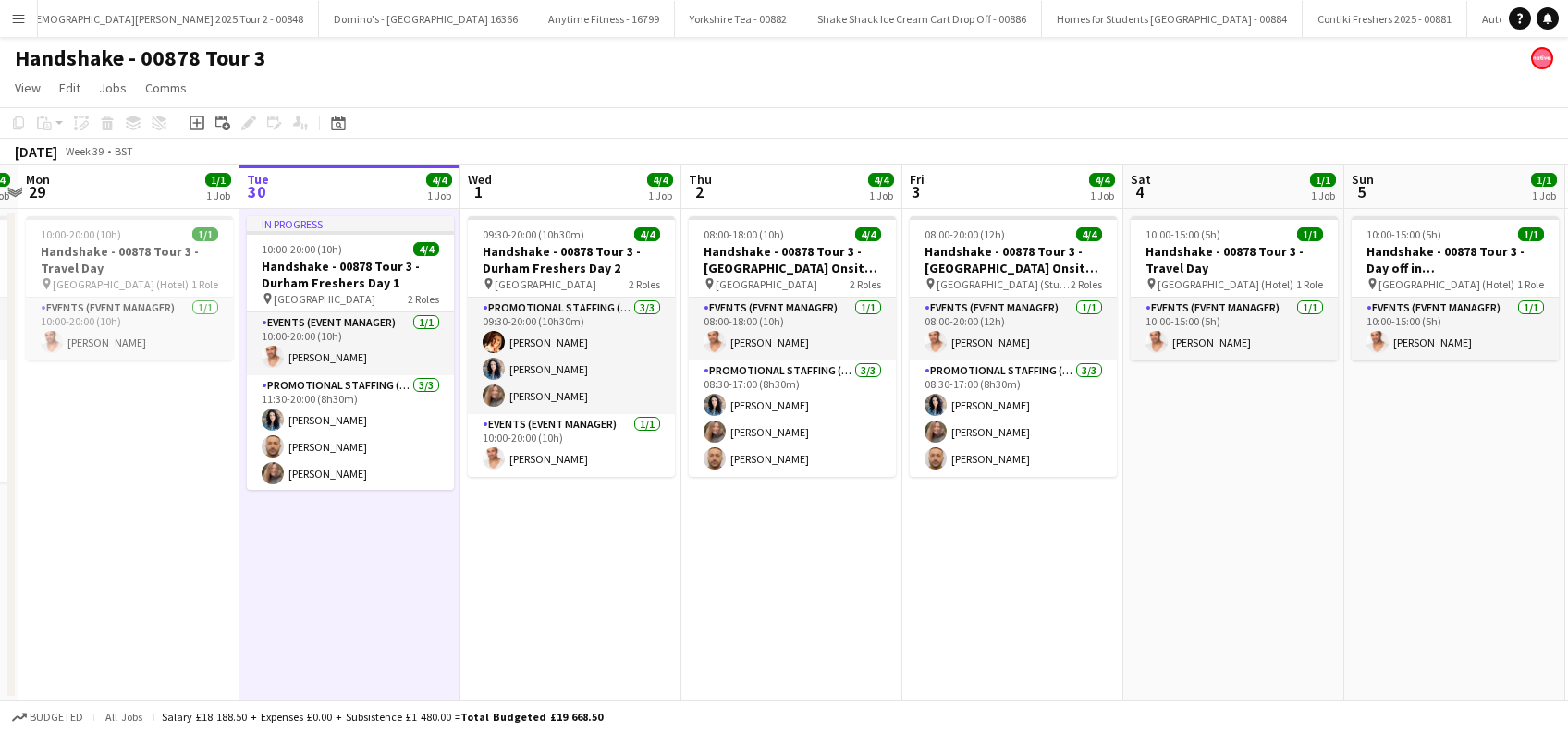
drag, startPoint x: 821, startPoint y: 582, endPoint x: 913, endPoint y: 577, distance: 92.1
click at [913, 577] on app-calendar-viewport "Sat 27 3/4 1 Job Sun 28 4/4 1 Job Mon 29 1/1 1 Job Tue 30 4/4 1 Job Wed 1 4/4 1…" at bounding box center [784, 432] width 1568 height 537
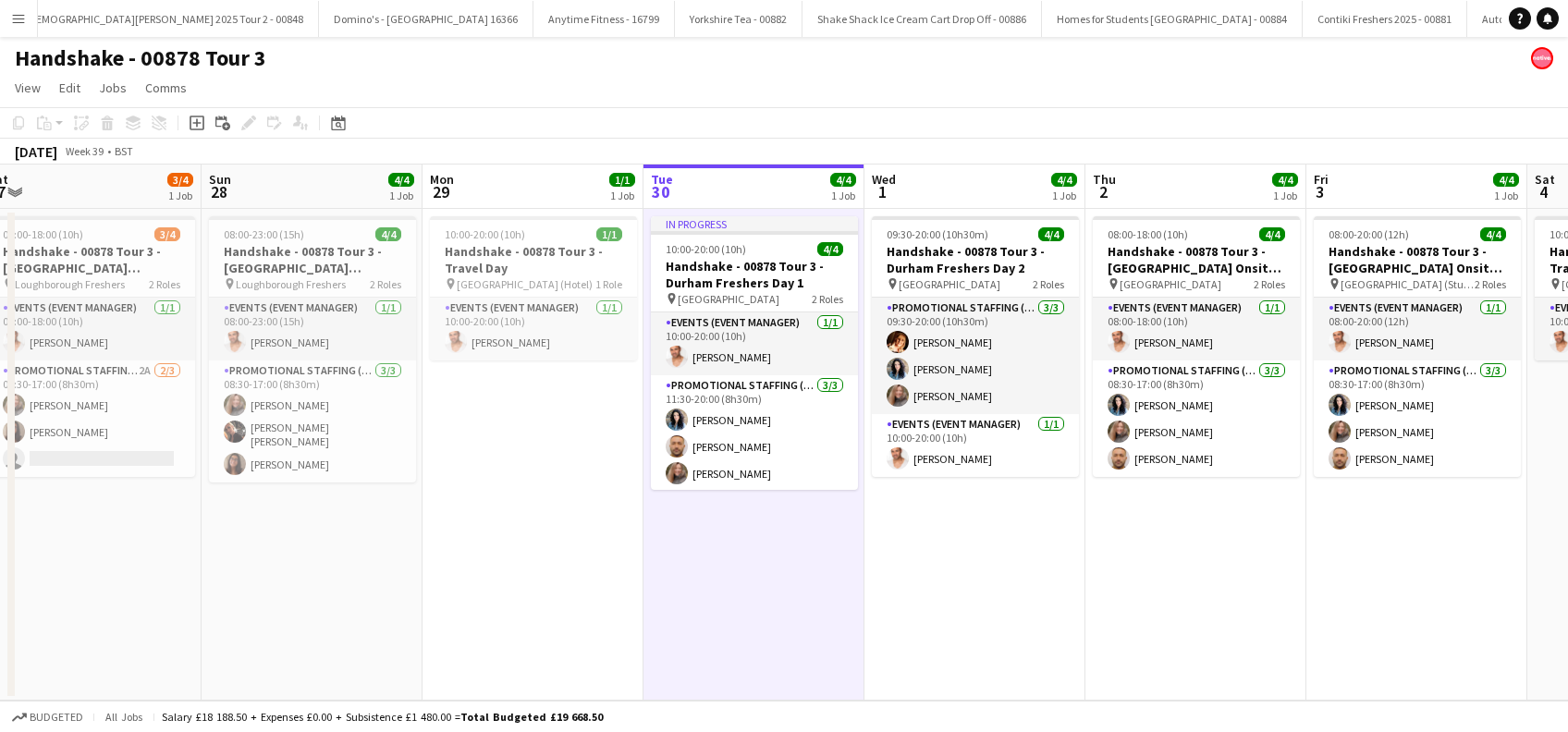
scroll to position [0, 547]
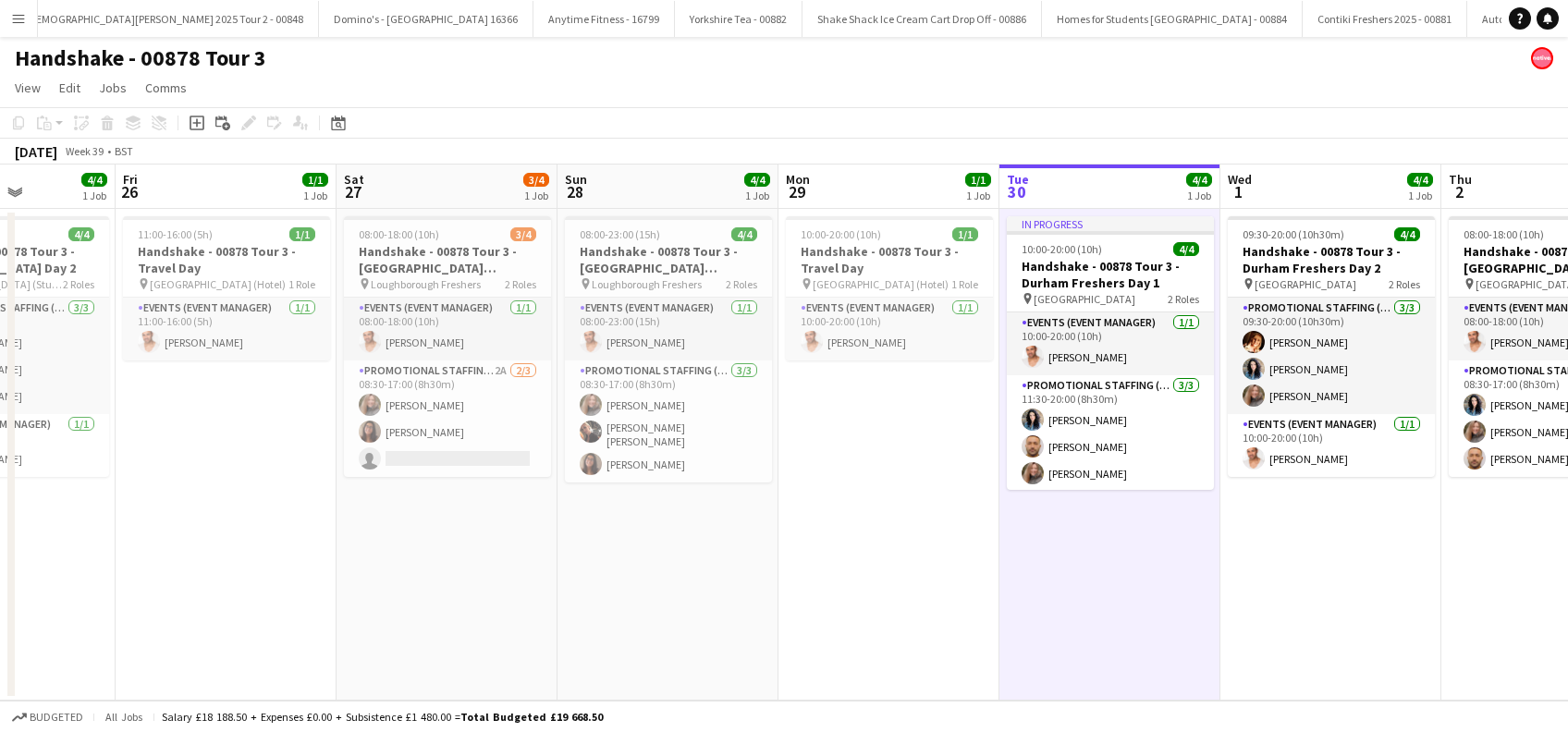
drag, startPoint x: 415, startPoint y: 594, endPoint x: 754, endPoint y: 586, distance: 339.1
click at [732, 584] on app-calendar-viewport "Tue 23 4/4 1 Job Wed 24 4/4 1 Job Thu 25 4/4 1 Job Fri 26 1/1 1 Job Sat 27 3/4 …" at bounding box center [784, 432] width 1568 height 537
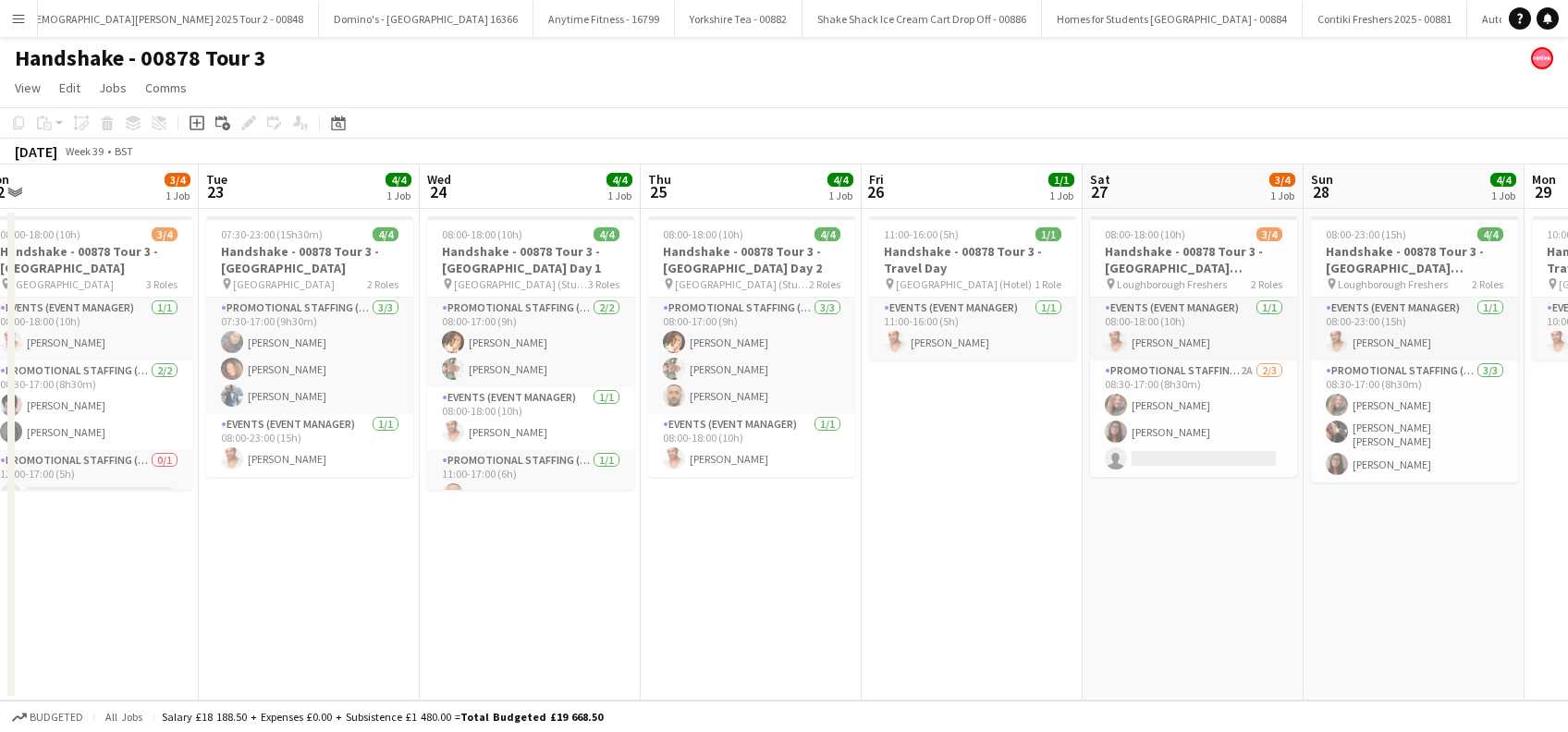
scroll to position [0, 463]
drag, startPoint x: 198, startPoint y: 634, endPoint x: 947, endPoint y: 634, distance: 749.0
click at [947, 634] on app-calendar-viewport "Sat 20 Sun 21 1/1 1 Job Mon 22 3/4 1 Job Tue 23 4/4 1 Job Wed 24 4/4 1 Job Thu …" at bounding box center [784, 432] width 1568 height 537
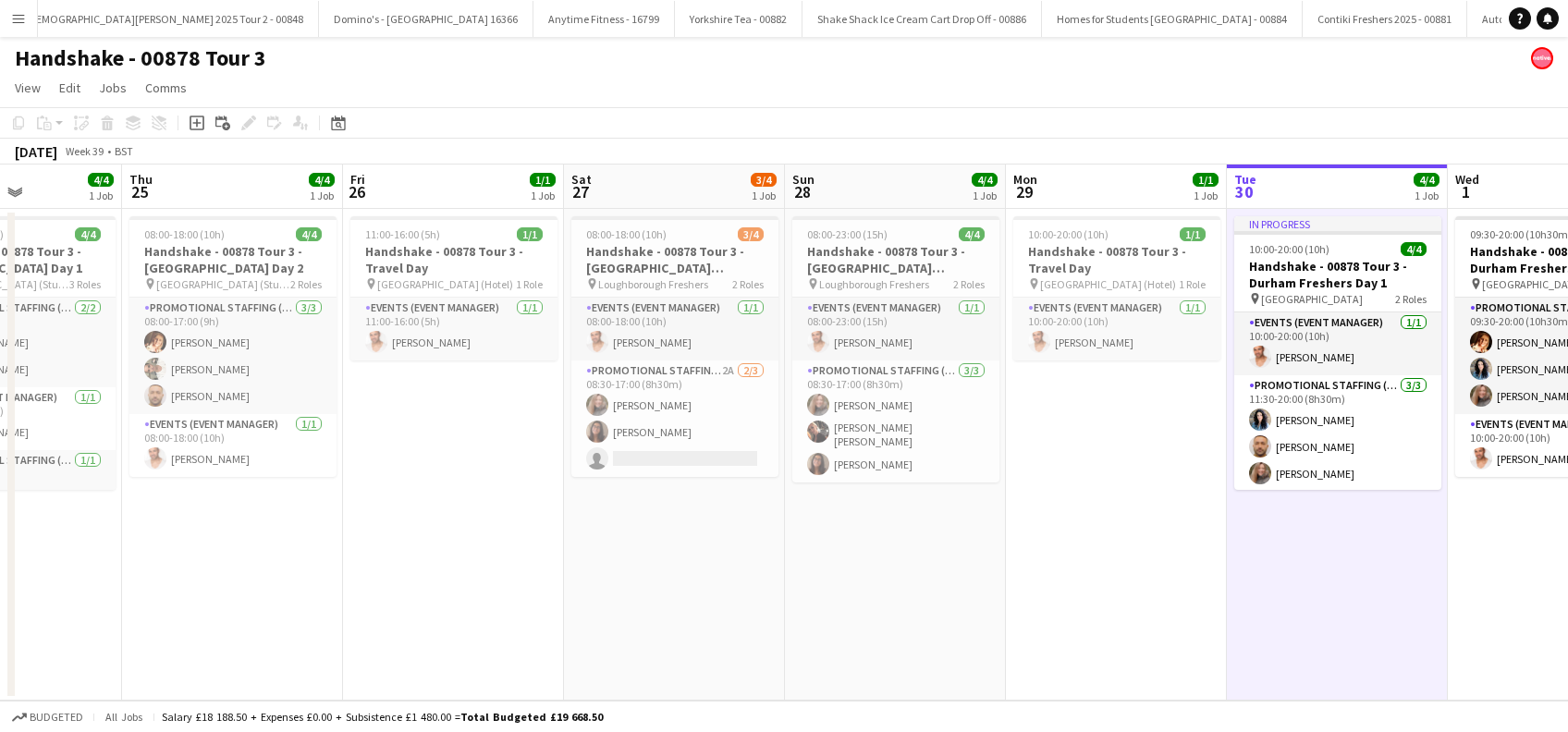
scroll to position [0, 503]
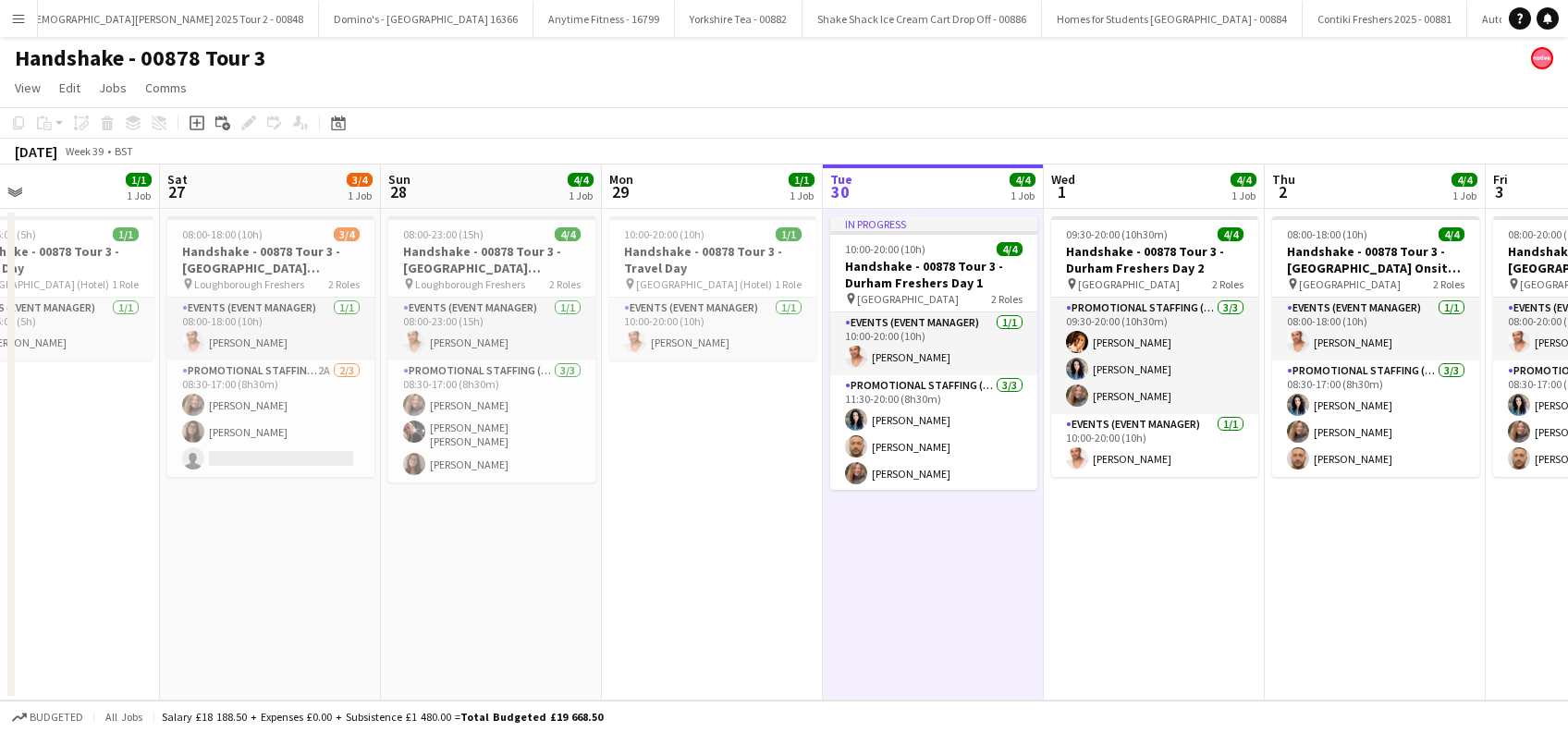
drag, startPoint x: 1019, startPoint y: 549, endPoint x: -6, endPoint y: 688, distance: 1034.4
click at [0, 688] on html "Menu Boards Boards Boards All jobs Status Workforce Workforce My Workforce Recr…" at bounding box center [784, 366] width 1568 height 732
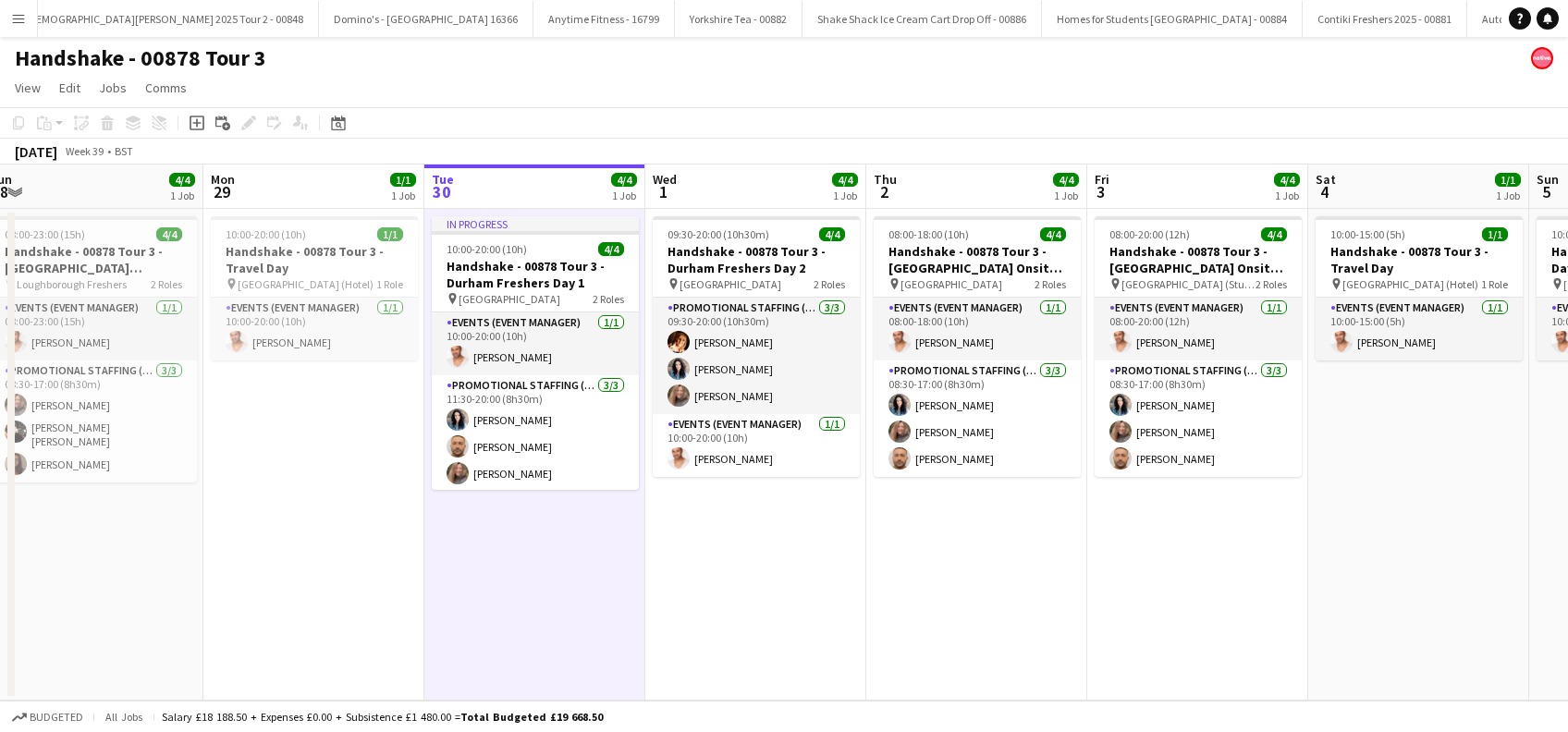
drag, startPoint x: 1048, startPoint y: 608, endPoint x: 821, endPoint y: 634, distance: 228.5
click at [821, 634] on app-calendar-viewport "Wed 24 4/4 1 Job Thu 25 4/4 1 Job Fri 26 1/1 1 Job Sat 27 3/4 1 Job Sun 28 4/4 …" at bounding box center [784, 432] width 1568 height 537
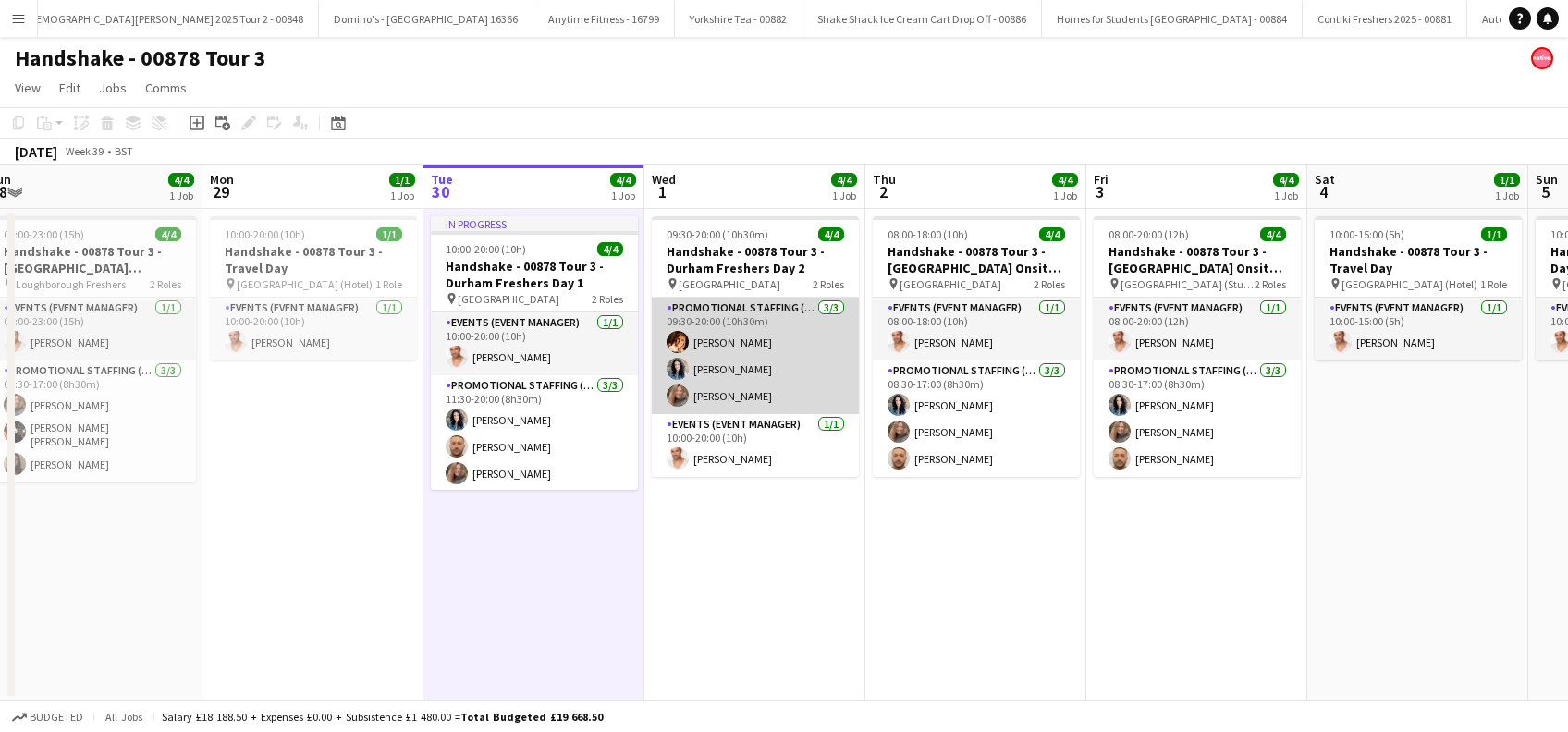
click at [754, 394] on app-card-role "Promotional Staffing (Brand Ambassadors) [DATE] 09:30-20:00 (10h30m) [PERSON_NA…" at bounding box center [755, 355] width 207 height 116
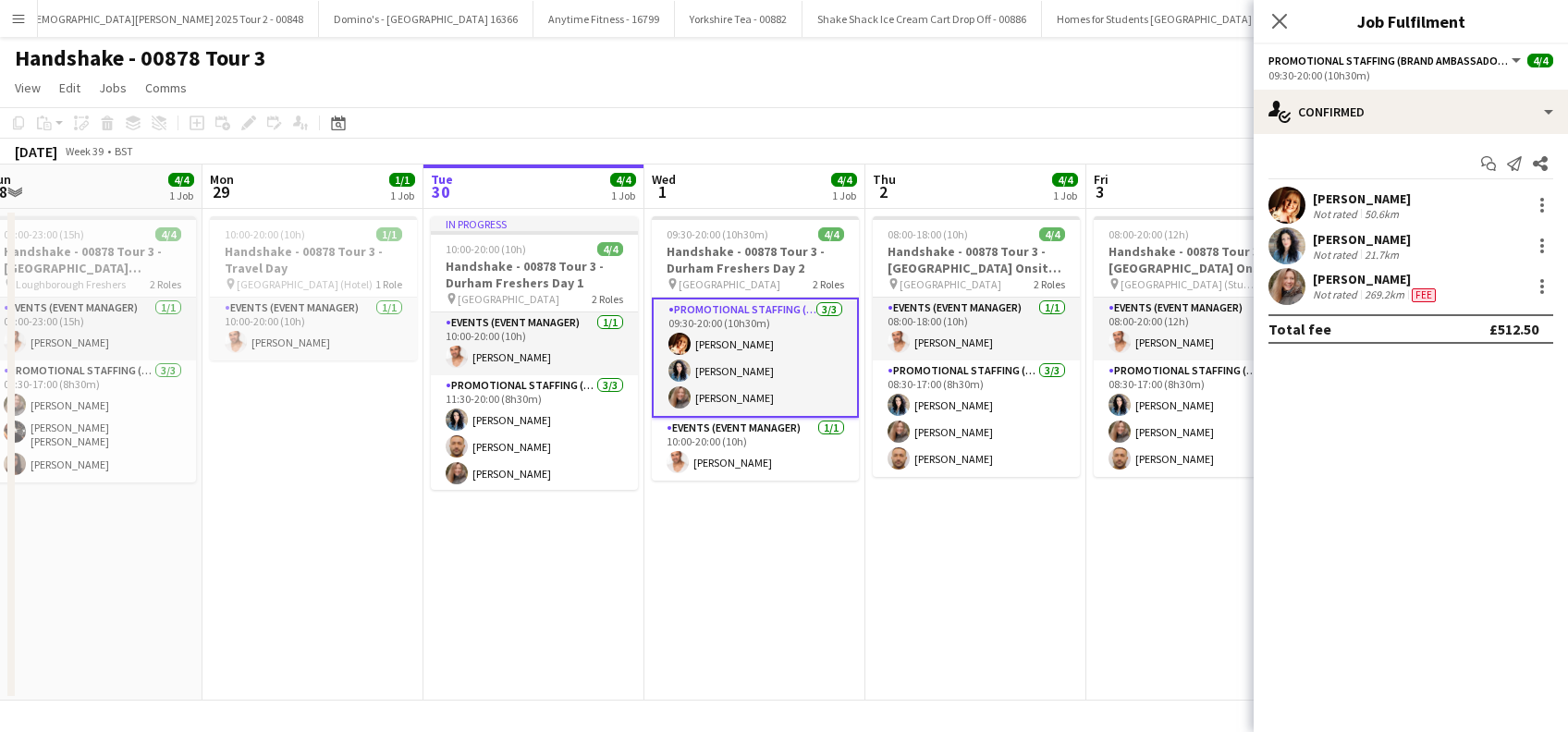
click at [1354, 277] on div "[PERSON_NAME]" at bounding box center [1377, 279] width 127 height 17
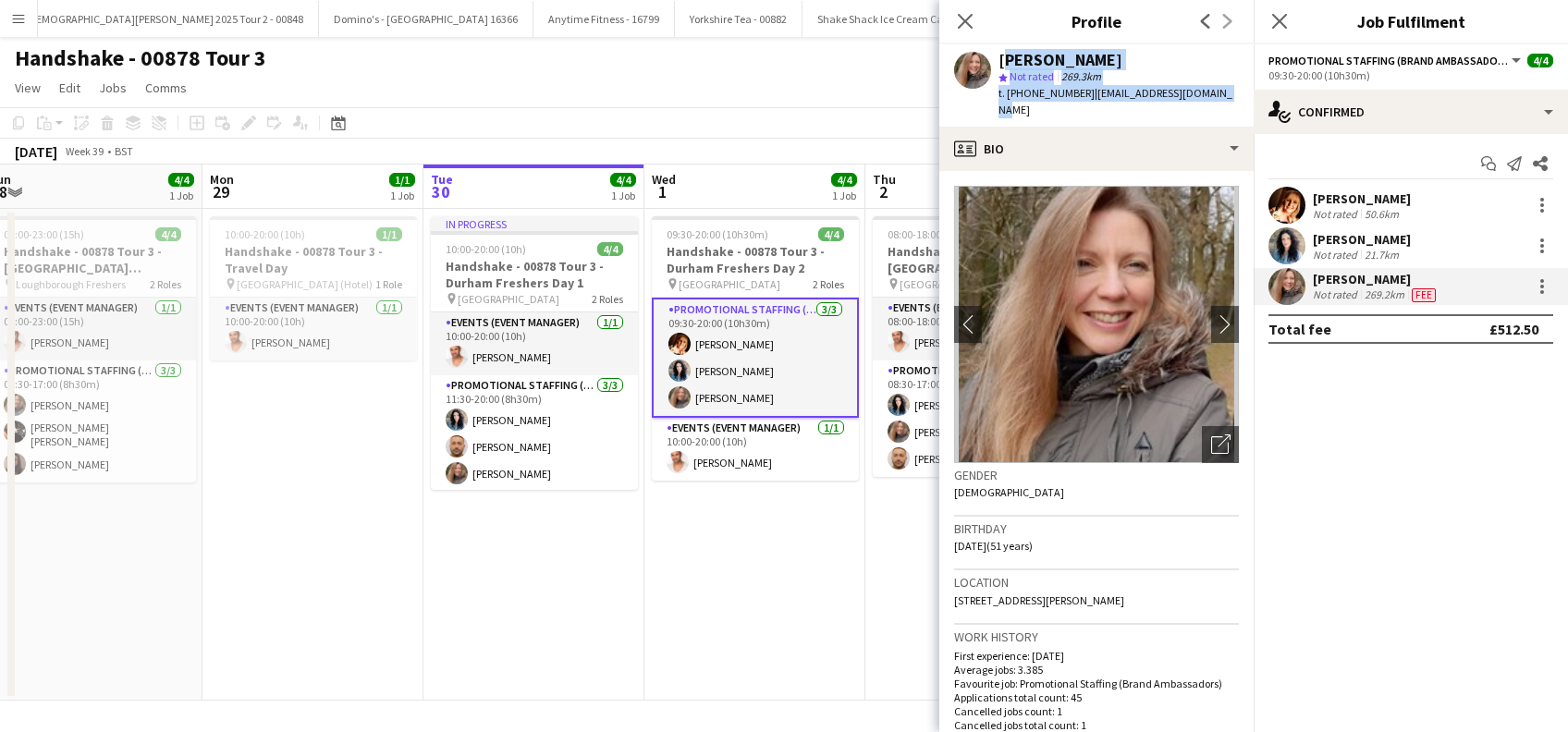
drag, startPoint x: 1221, startPoint y: 89, endPoint x: 1001, endPoint y: 61, distance: 221.8
click at [1001, 61] on div "[PERSON_NAME] star Not rated 269.3km t. [PHONE_NUMBER] | [EMAIL_ADDRESS][DOMAIN…" at bounding box center [1096, 85] width 314 height 82
copy div "[PERSON_NAME] star Not rated 269.3km t. [PHONE_NUMBER] | [EMAIL_ADDRESS][DOMAIN…"
click at [1546, 288] on div at bounding box center [1542, 287] width 22 height 22
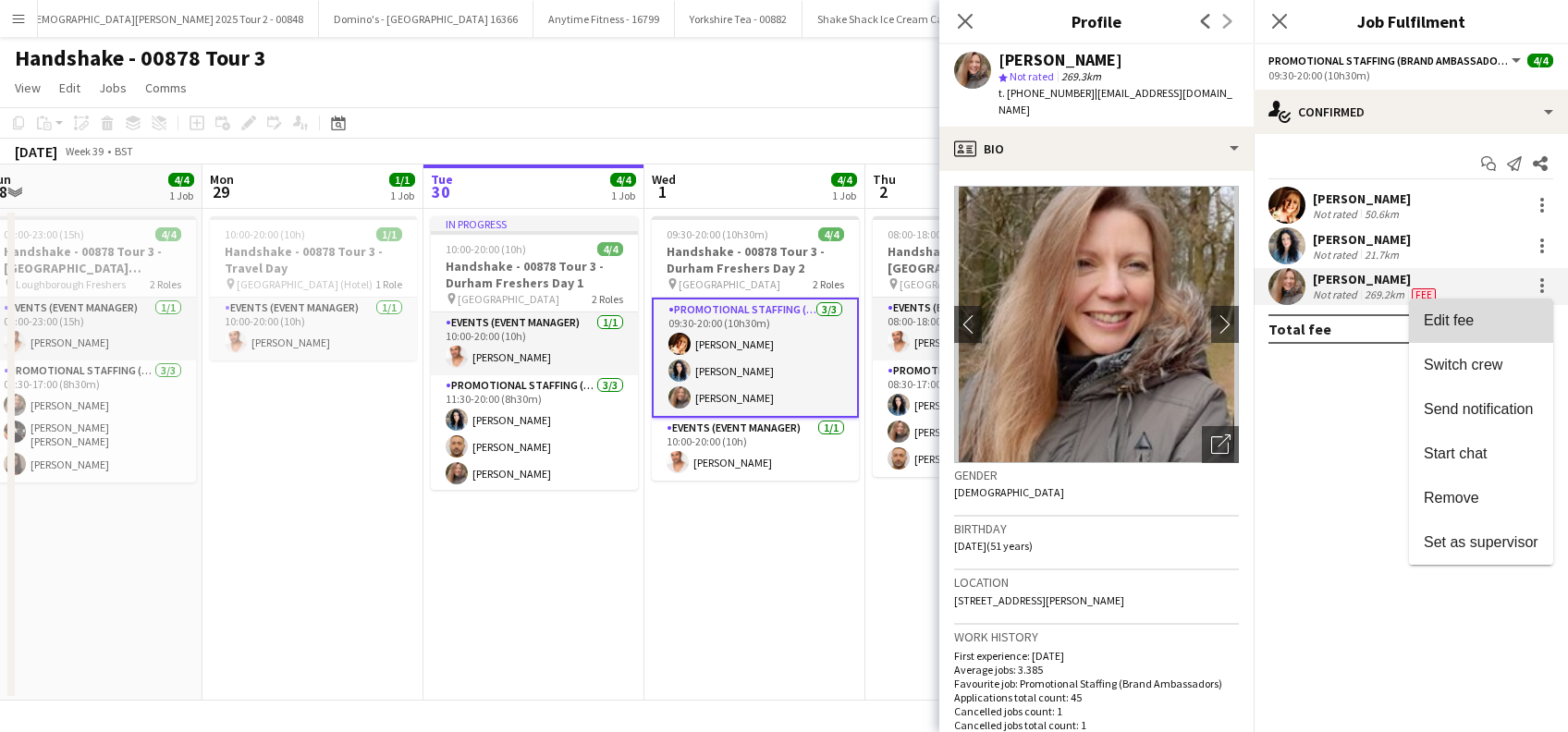
click at [1456, 322] on span "Edit fee" at bounding box center [1449, 320] width 50 height 16
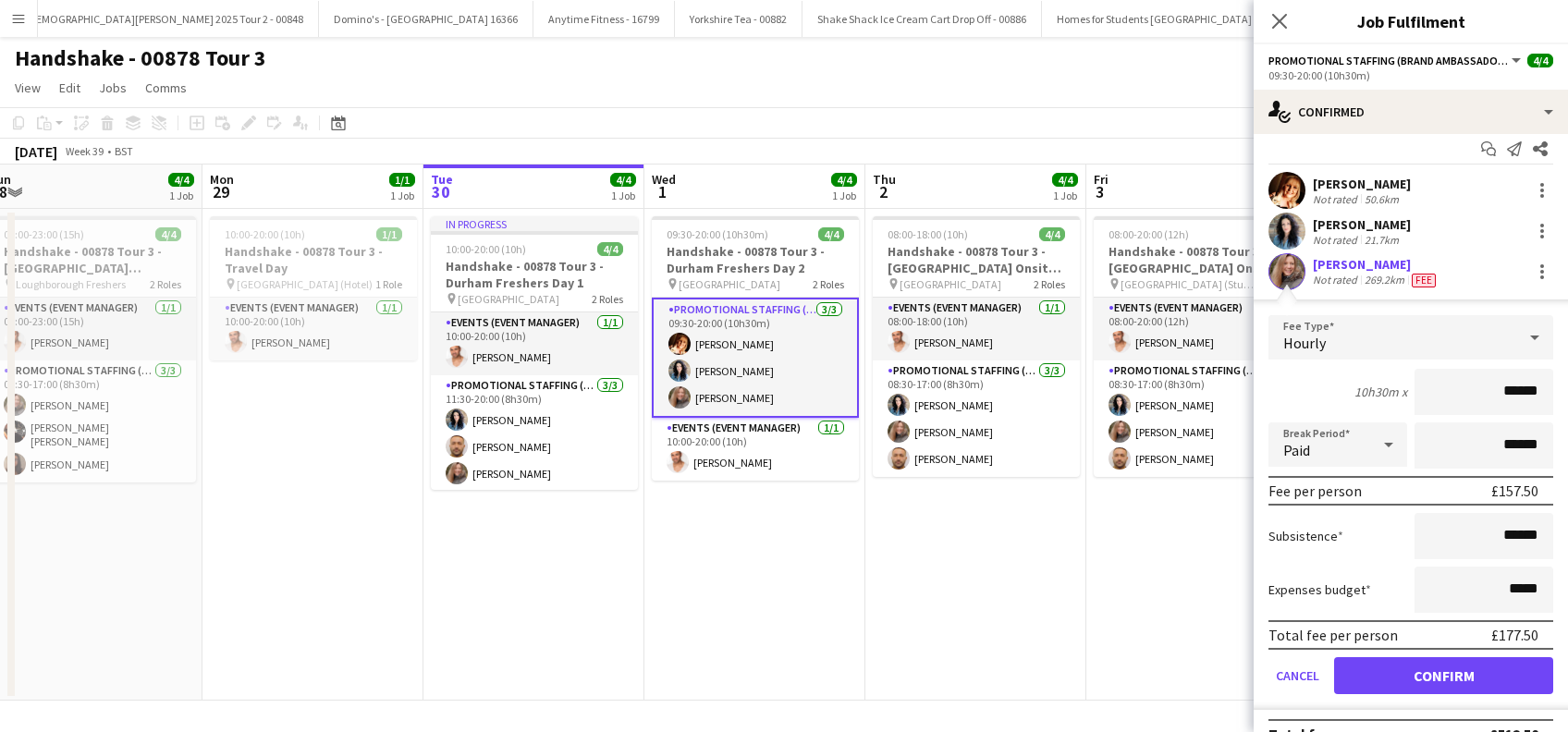
scroll to position [0, 0]
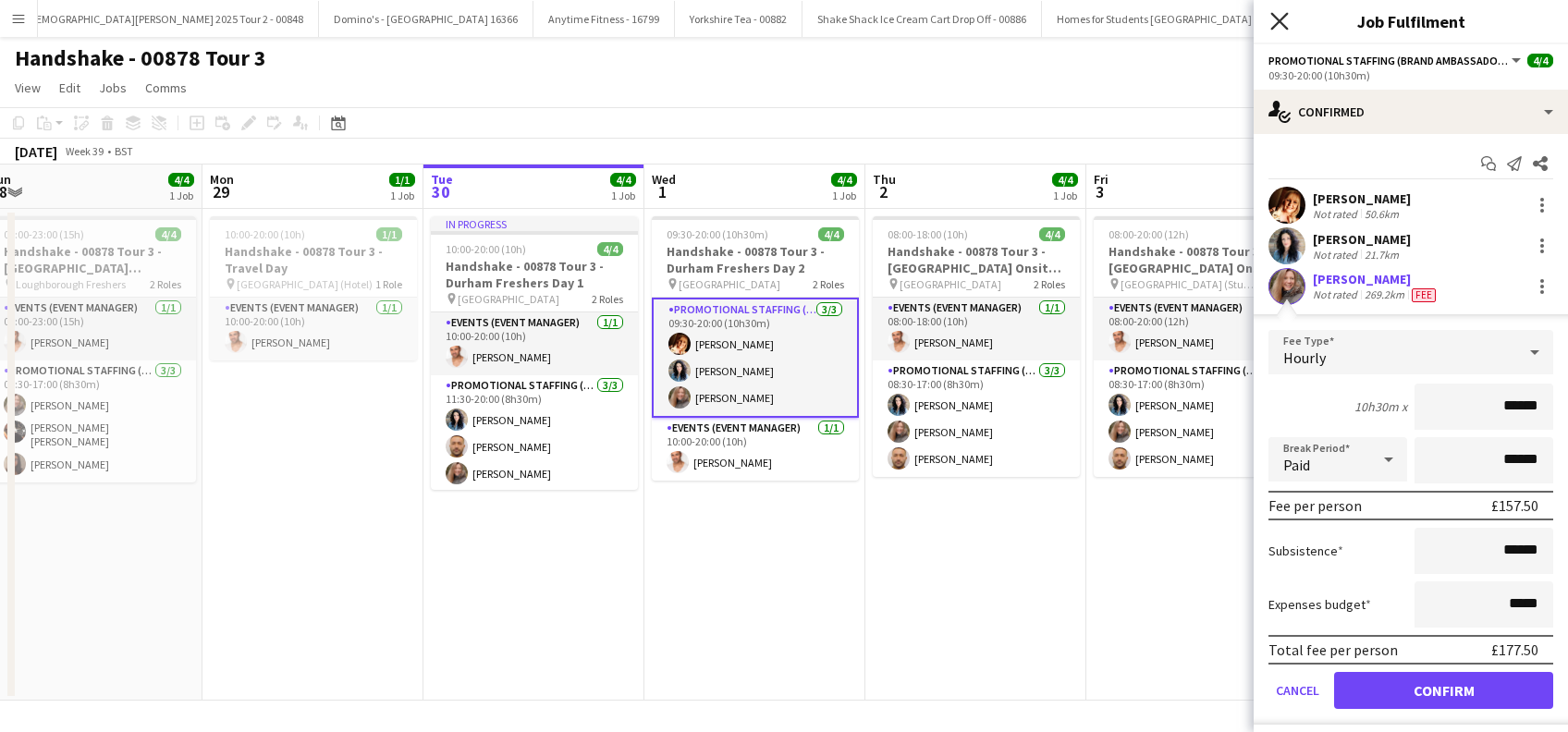
click at [1279, 20] on icon "Close pop-in" at bounding box center [1279, 21] width 18 height 18
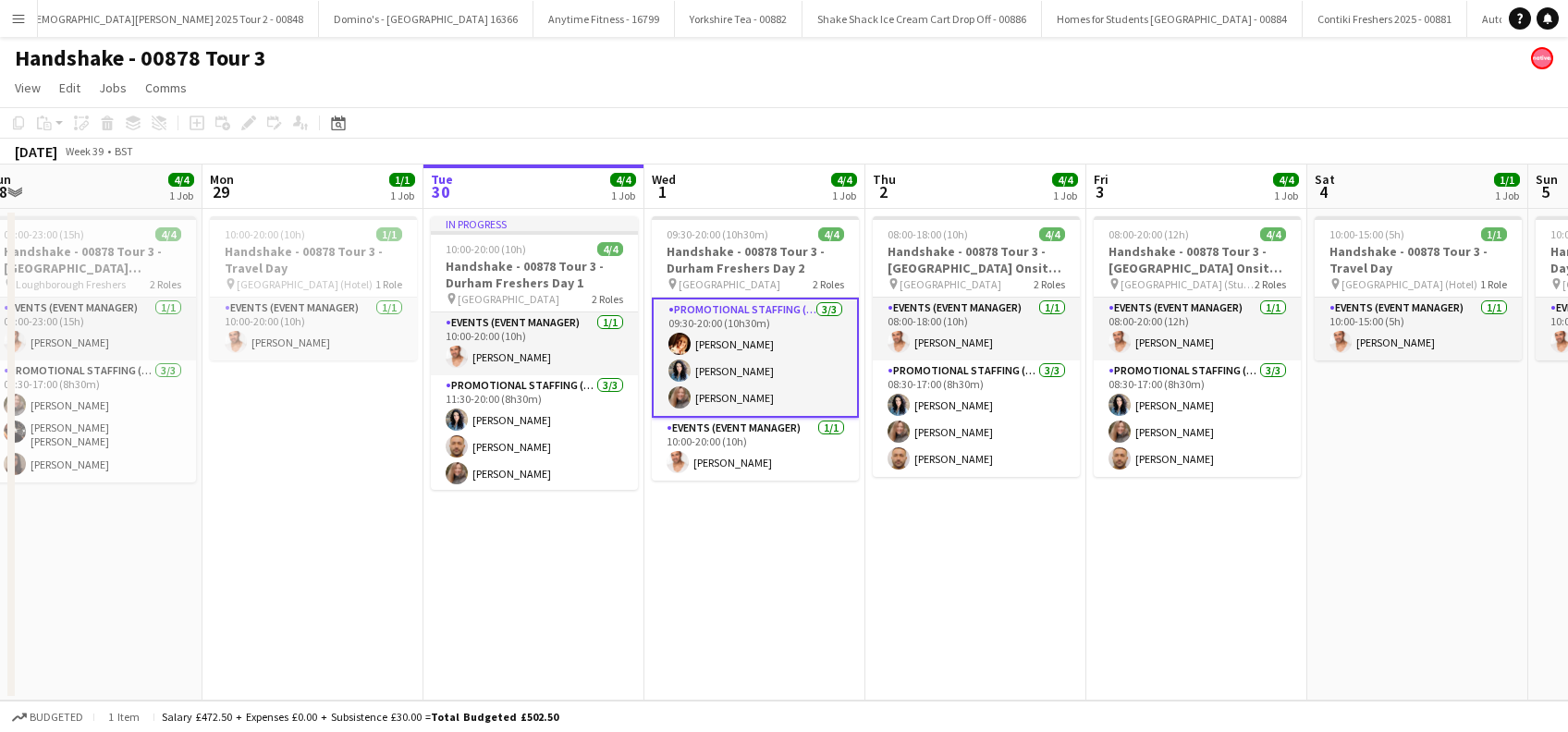
click at [985, 513] on app-date-cell "08:00-18:00 (10h) 4/4 Handshake - 00878 Tour 3 - [GEOGRAPHIC_DATA] Onsite Day p…" at bounding box center [976, 455] width 221 height 492
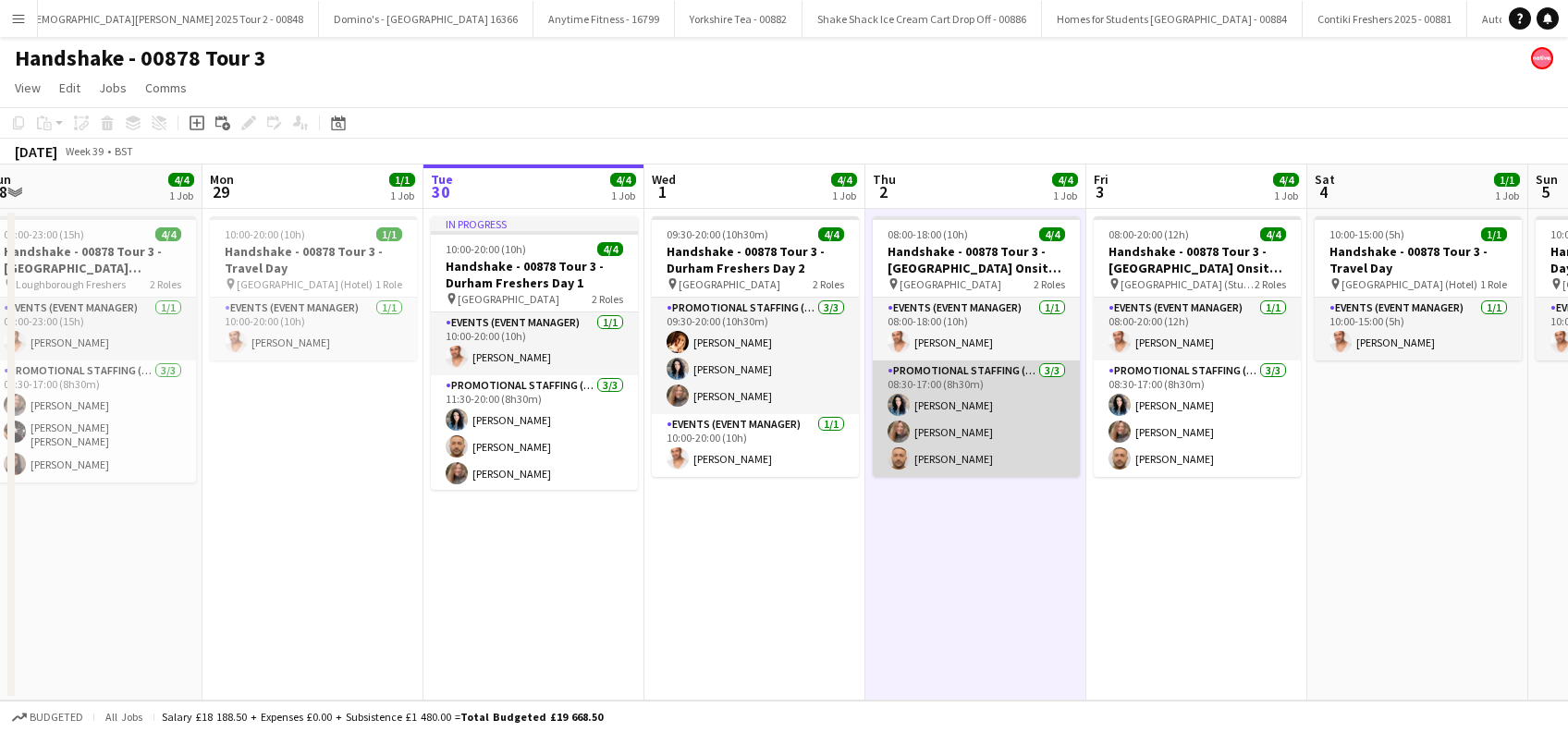
click at [949, 463] on app-card-role "Promotional Staffing (Brand Ambassadors) [DATE] 08:30-17:00 (8h30m) [PERSON_NAM…" at bounding box center [976, 419] width 207 height 116
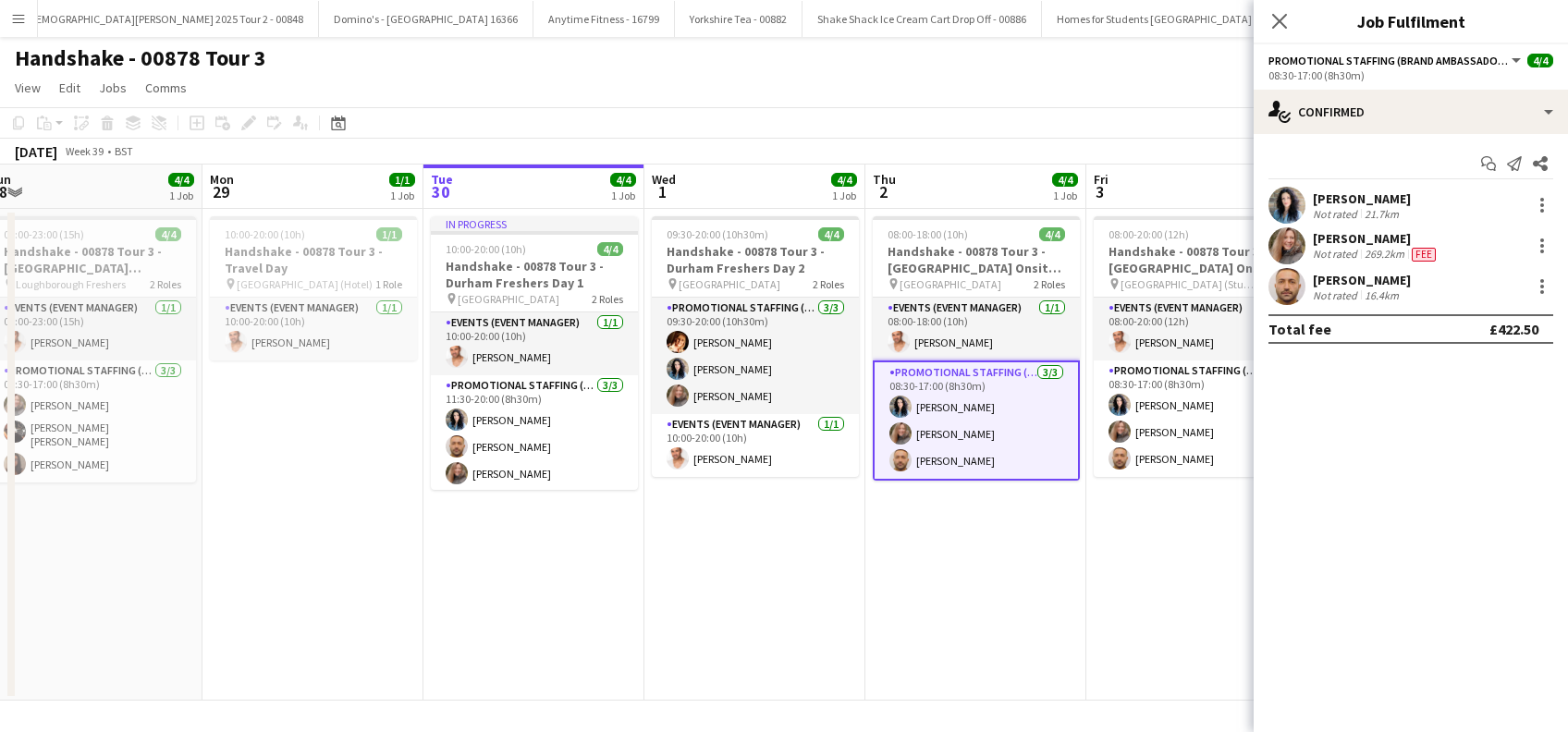
click at [1359, 274] on div "[PERSON_NAME]" at bounding box center [1362, 280] width 98 height 17
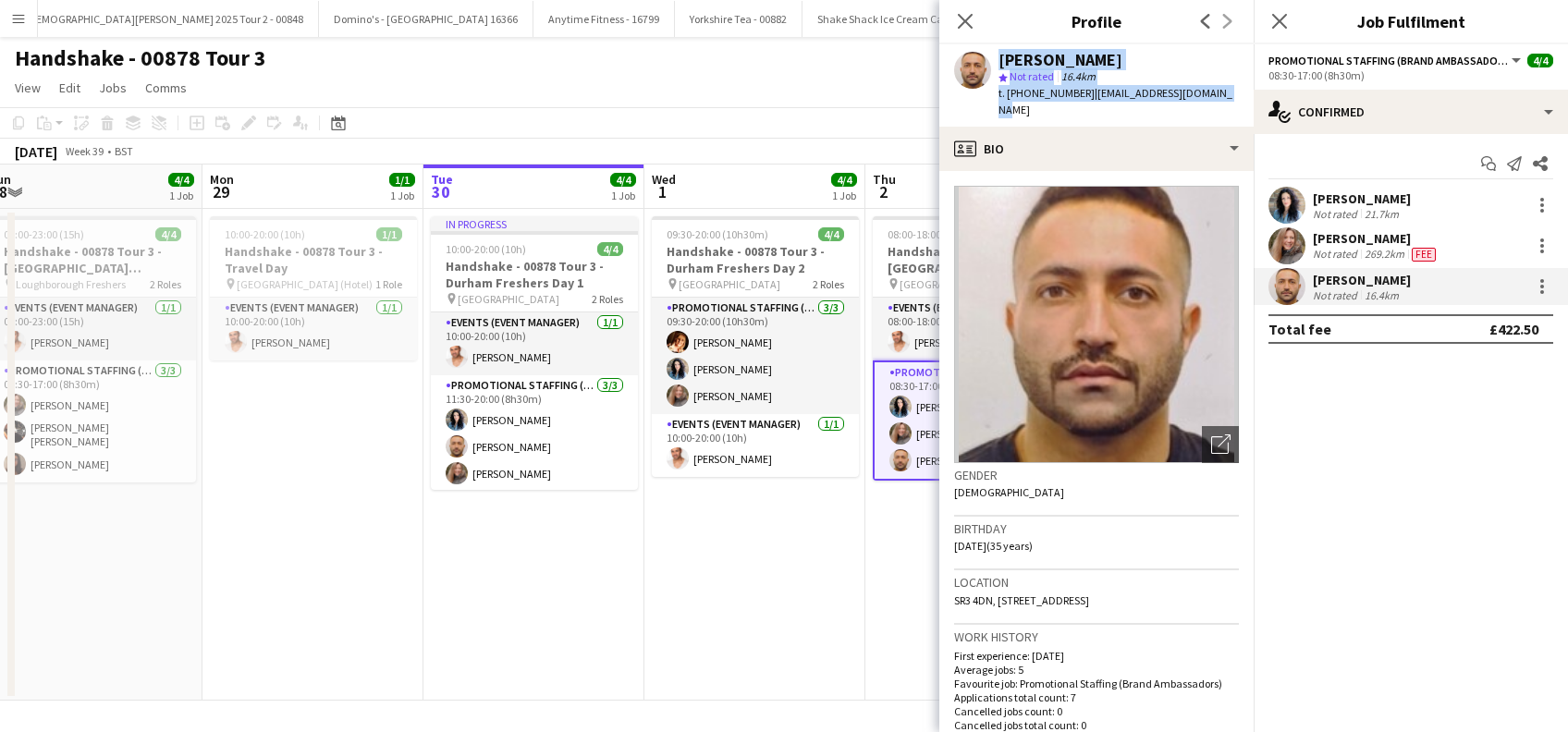
drag, startPoint x: 1045, startPoint y: 81, endPoint x: 991, endPoint y: 56, distance: 59.5
click at [991, 56] on app-profile-header "George Said star Not rated 16.4km t. +447902586933 | georgessaiid@hotmail.com" at bounding box center [1096, 85] width 314 height 82
copy div "George Said star Not rated 16.4km t. +447902586933 | georgessaiid@hotmail.com"
drag, startPoint x: 970, startPoint y: 14, endPoint x: 1063, endPoint y: 14, distance: 93.0
click at [972, 14] on icon "Close pop-in" at bounding box center [965, 21] width 15 height 15
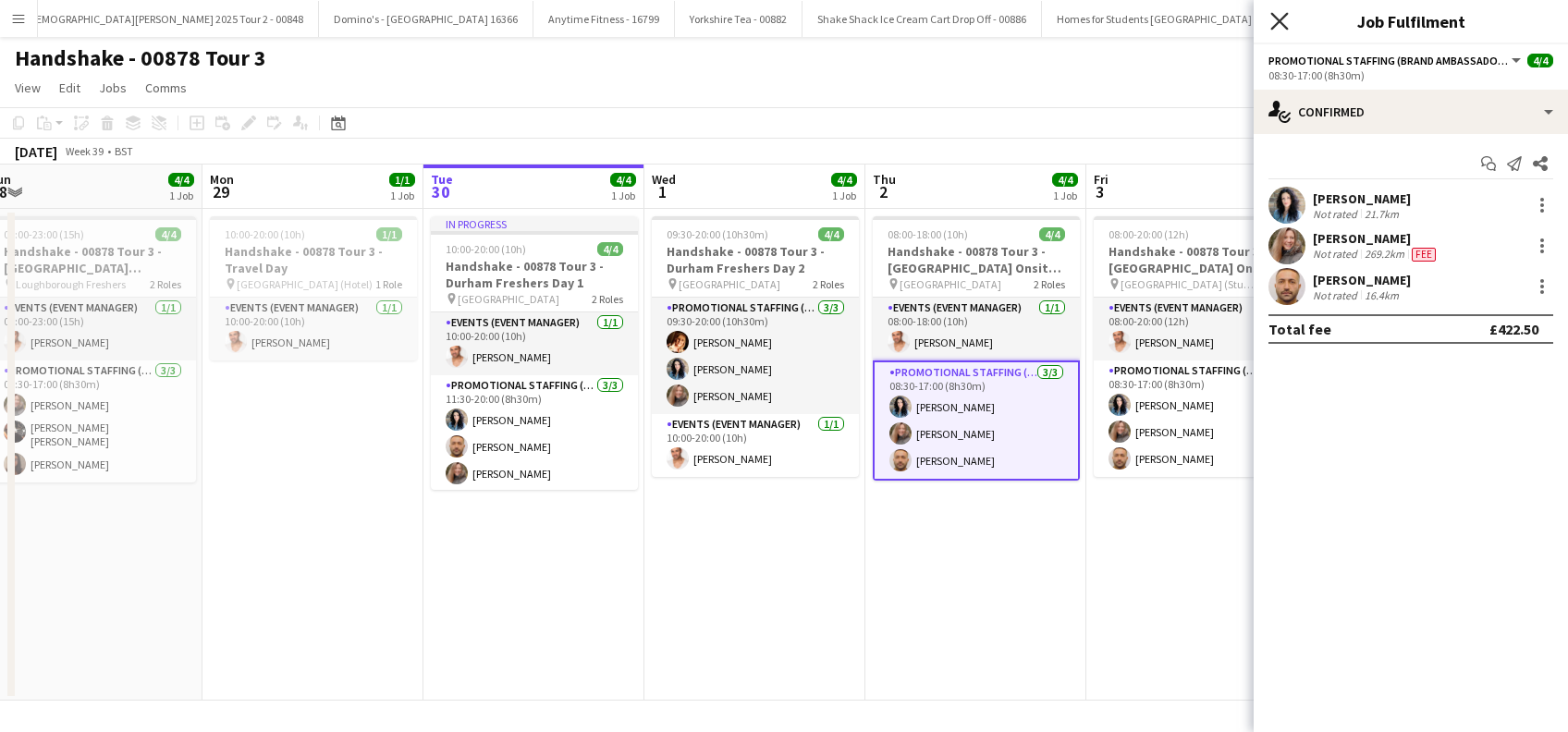
click at [1279, 21] on icon at bounding box center [1279, 21] width 18 height 18
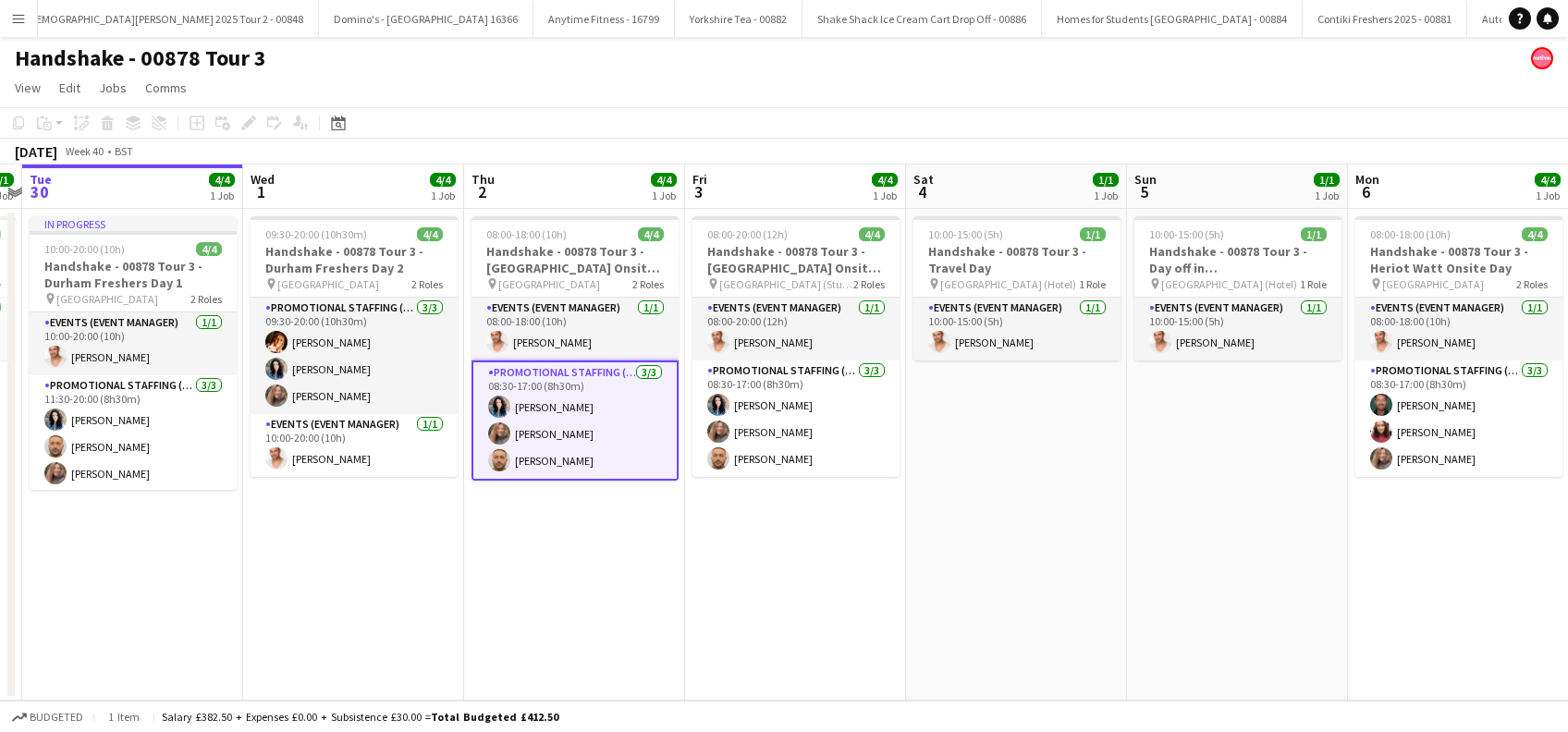
scroll to position [0, 865]
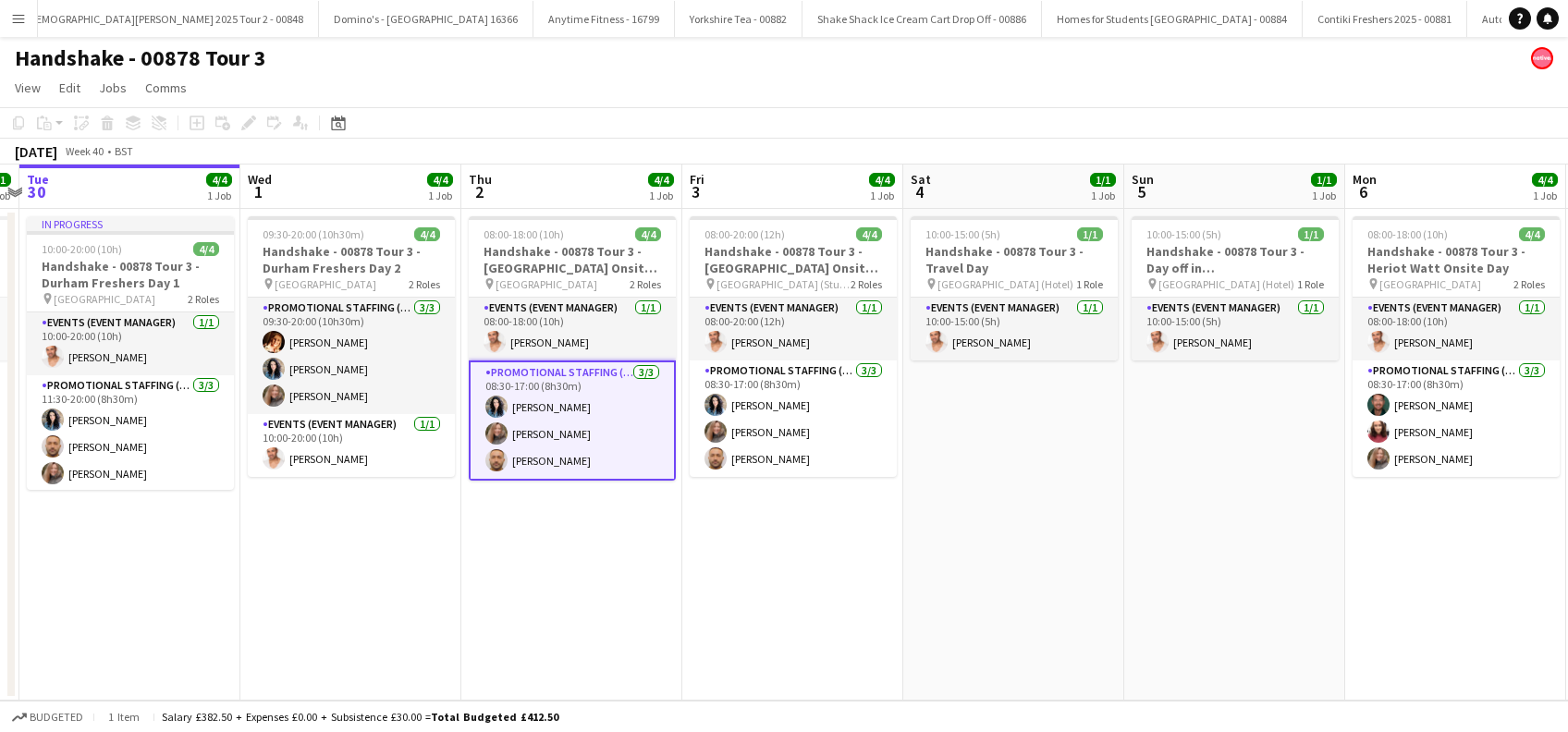
drag, startPoint x: 1196, startPoint y: 570, endPoint x: 791, endPoint y: 630, distance: 409.4
click at [791, 630] on app-calendar-viewport "Fri 26 1/1 1 Job Sat 27 3/4 1 Job Sun 28 4/4 1 Job Mon 29 1/1 1 Job Tue 30 4/4 …" at bounding box center [784, 432] width 1568 height 537
drag, startPoint x: 1069, startPoint y: 520, endPoint x: 1073, endPoint y: 544, distance: 24.3
click at [1071, 520] on app-date-cell "10:00-15:00 (5h) 1/1 Handshake - 00878 Tour 3 - Travel Day pin Edinburgh (Hotel…" at bounding box center [1014, 455] width 221 height 492
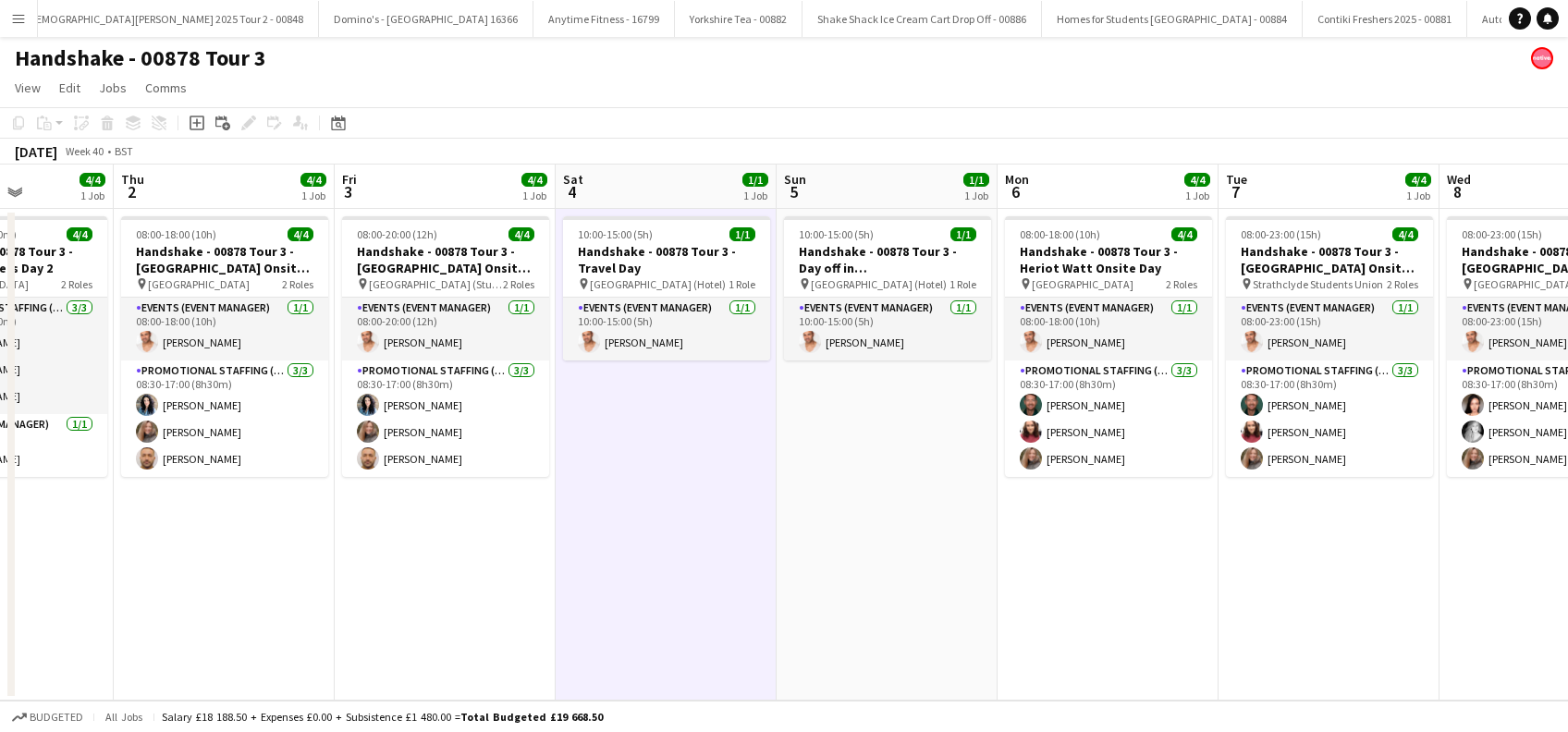
drag, startPoint x: 1071, startPoint y: 604, endPoint x: 893, endPoint y: 636, distance: 180.9
click at [893, 636] on app-calendar-viewport "Sun 28 4/4 1 Job Mon 29 1/1 1 Job Tue 30 4/4 1 Job Wed 1 4/4 1 Job Thu 2 4/4 1 …" at bounding box center [784, 432] width 1568 height 537
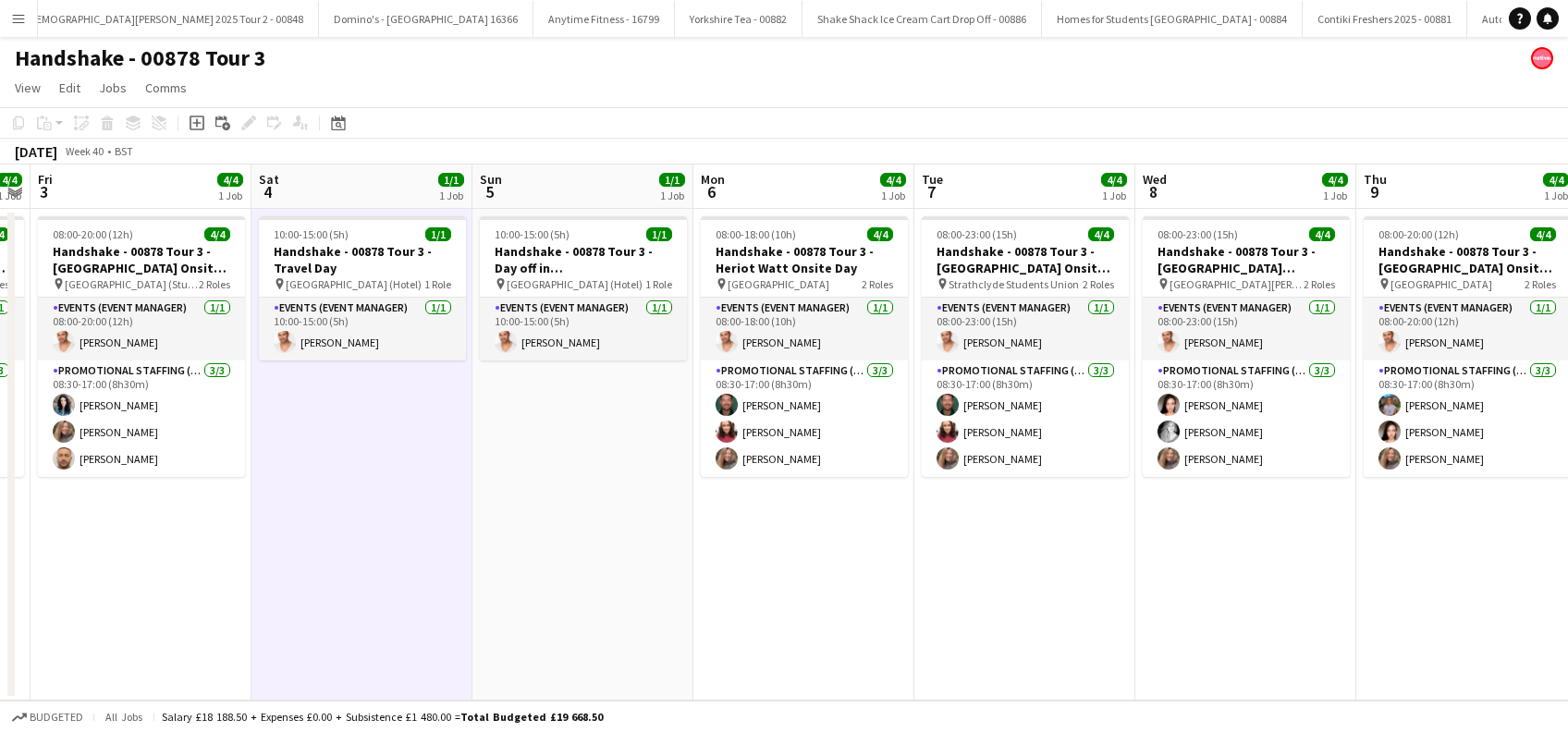
scroll to position [0, 647]
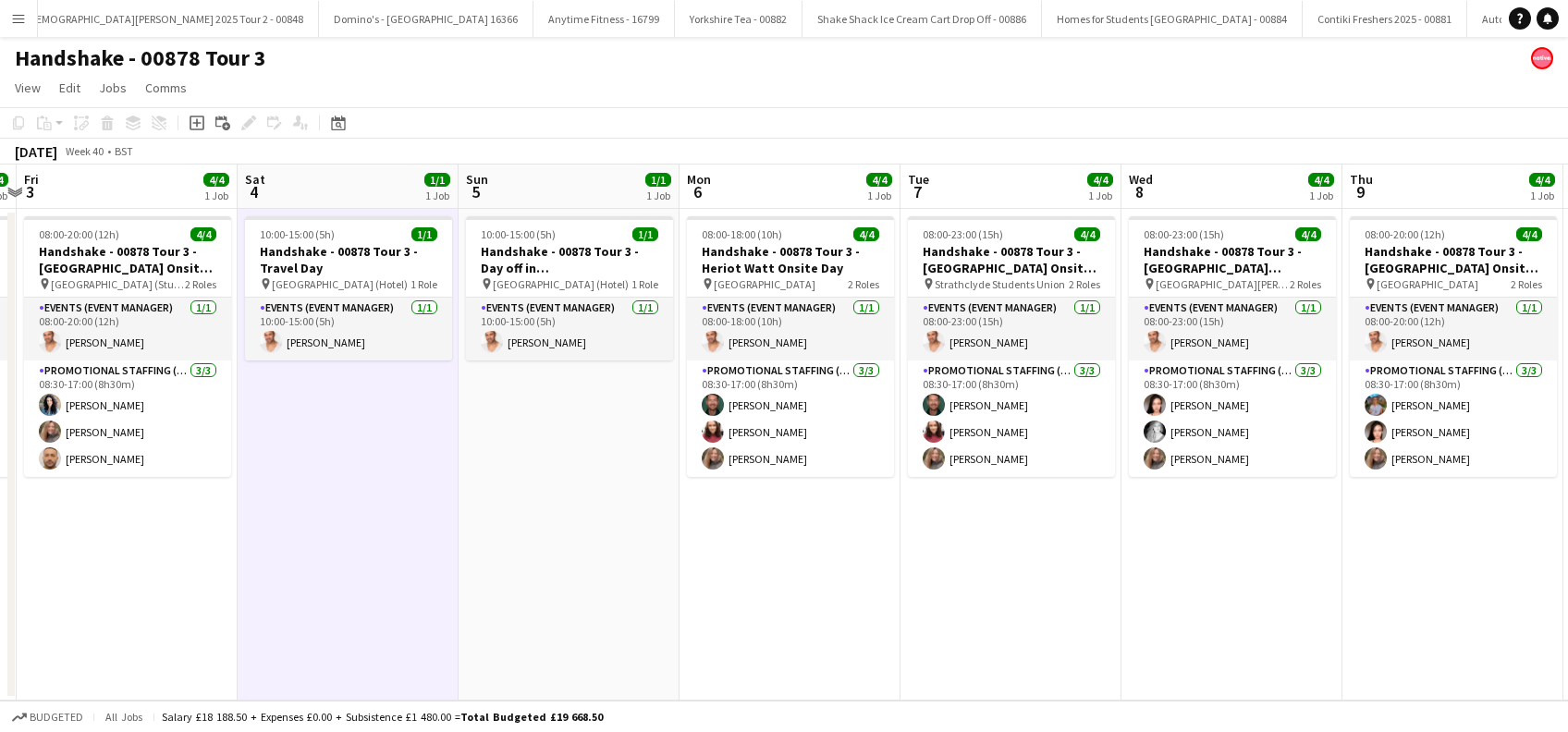
drag, startPoint x: 867, startPoint y: 548, endPoint x: 778, endPoint y: 554, distance: 89.2
click at [778, 554] on app-calendar-viewport "Tue 30 4/4 1 Job Wed 1 4/4 1 Job Thu 2 4/4 1 Job Fri 3 4/4 1 Job Sat 4 1/1 1 Jo…" at bounding box center [784, 432] width 1568 height 537
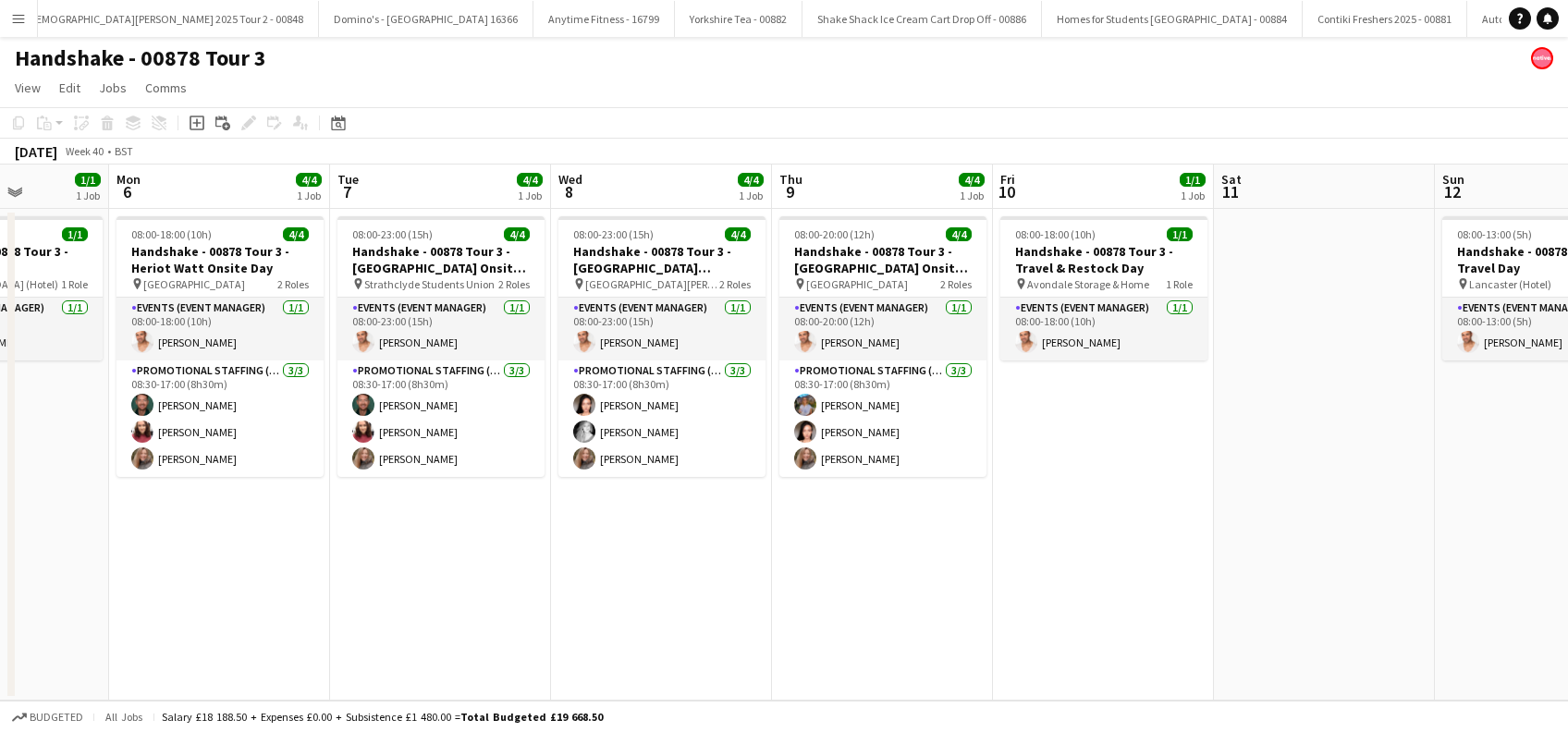
scroll to position [0, 792]
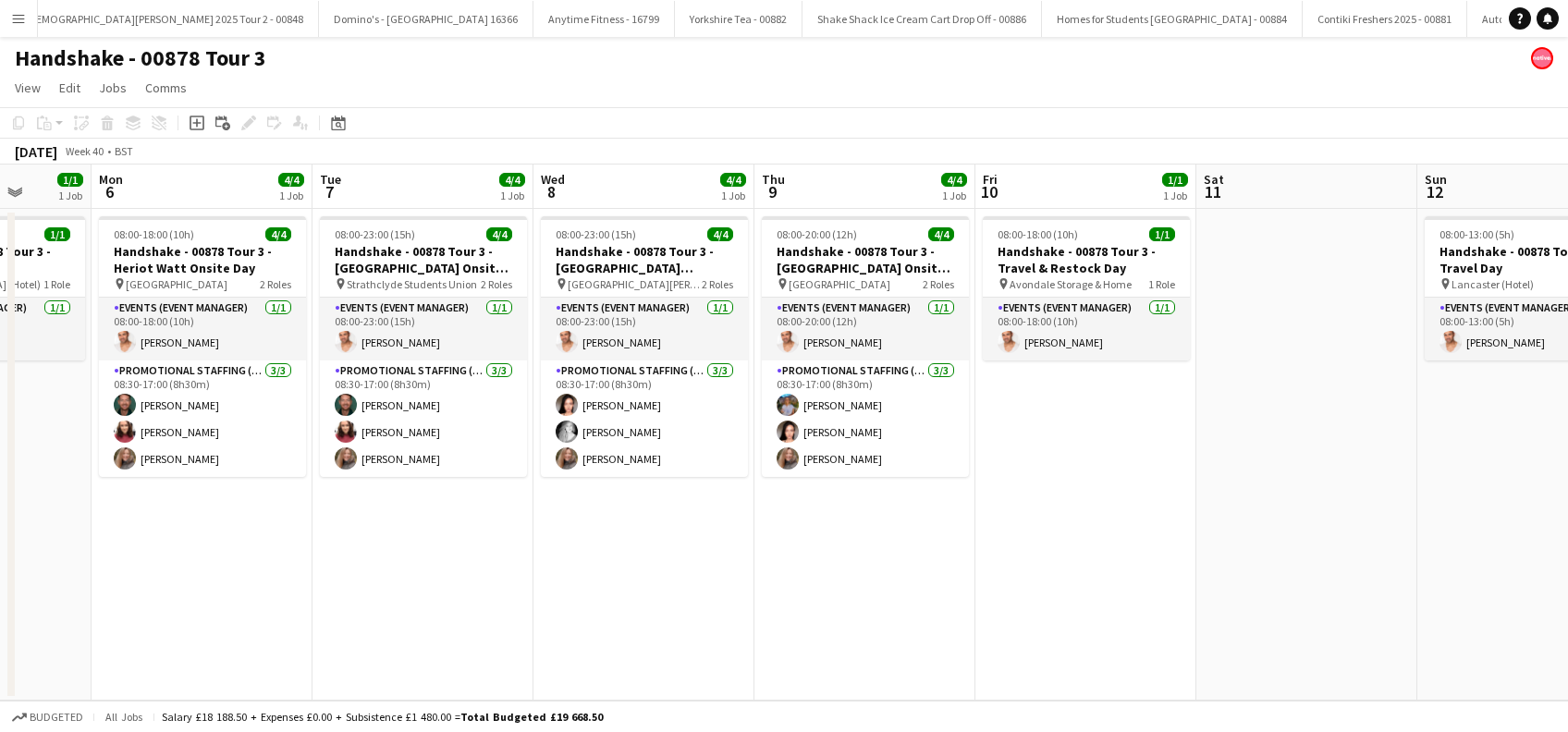
drag, startPoint x: 1248, startPoint y: 537, endPoint x: 660, endPoint y: 626, distance: 594.7
click at [660, 626] on app-calendar-viewport "Thu 2 4/4 1 Job Fri 3 4/4 1 Job Sat 4 1/1 1 Job Sun 5 1/1 1 Job Mon 6 4/4 1 Job…" at bounding box center [784, 432] width 1568 height 537
click at [607, 560] on app-date-cell "08:00-23:00 (15h) 4/4 Handshake - 00878 Tour 3 - University of St Andrews Onsit…" at bounding box center [644, 455] width 221 height 492
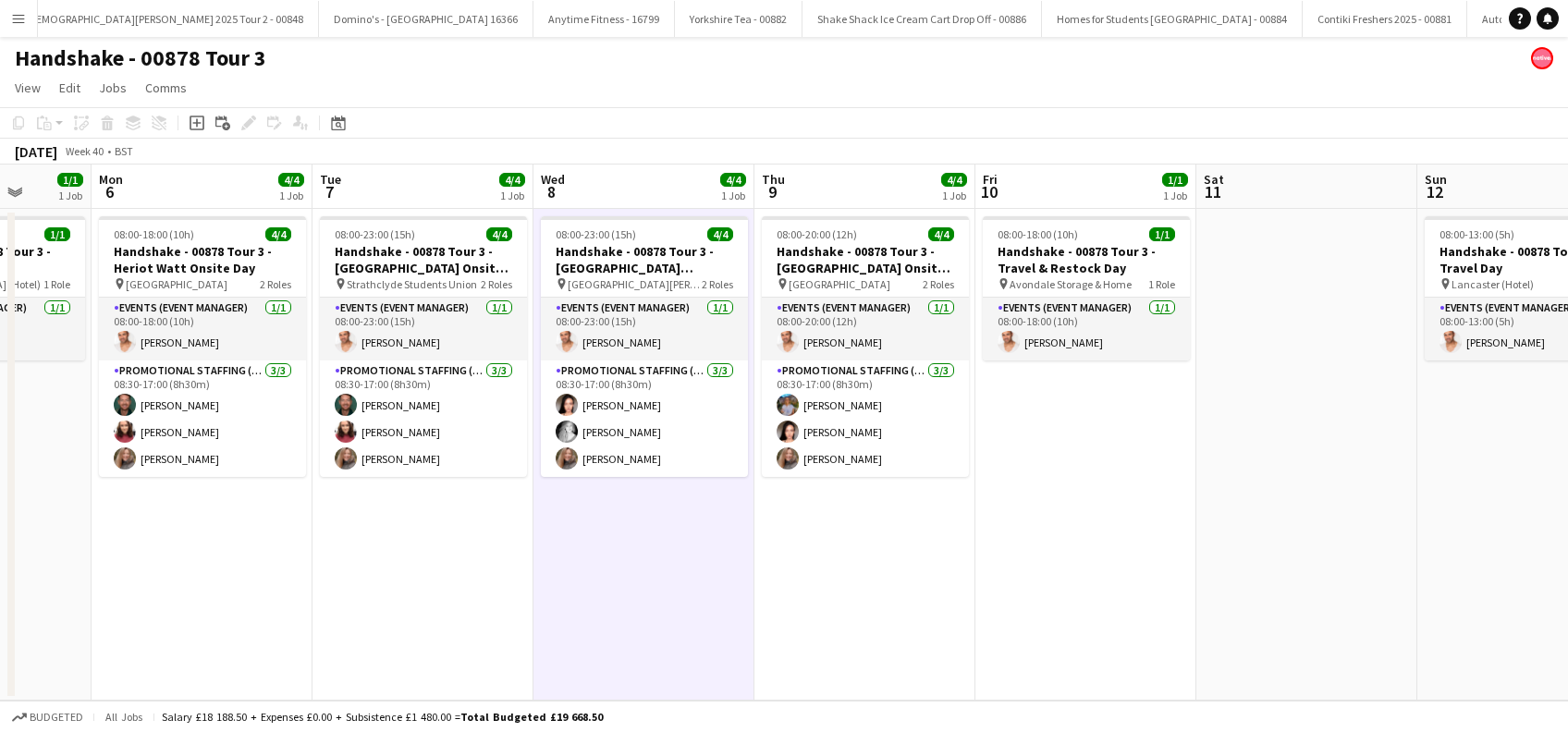
click at [787, 567] on app-date-cell "08:00-20:00 (12h) 4/4 Handshake - 00878 Tour 3 - Aberdeen University Onsite Day…" at bounding box center [865, 455] width 221 height 492
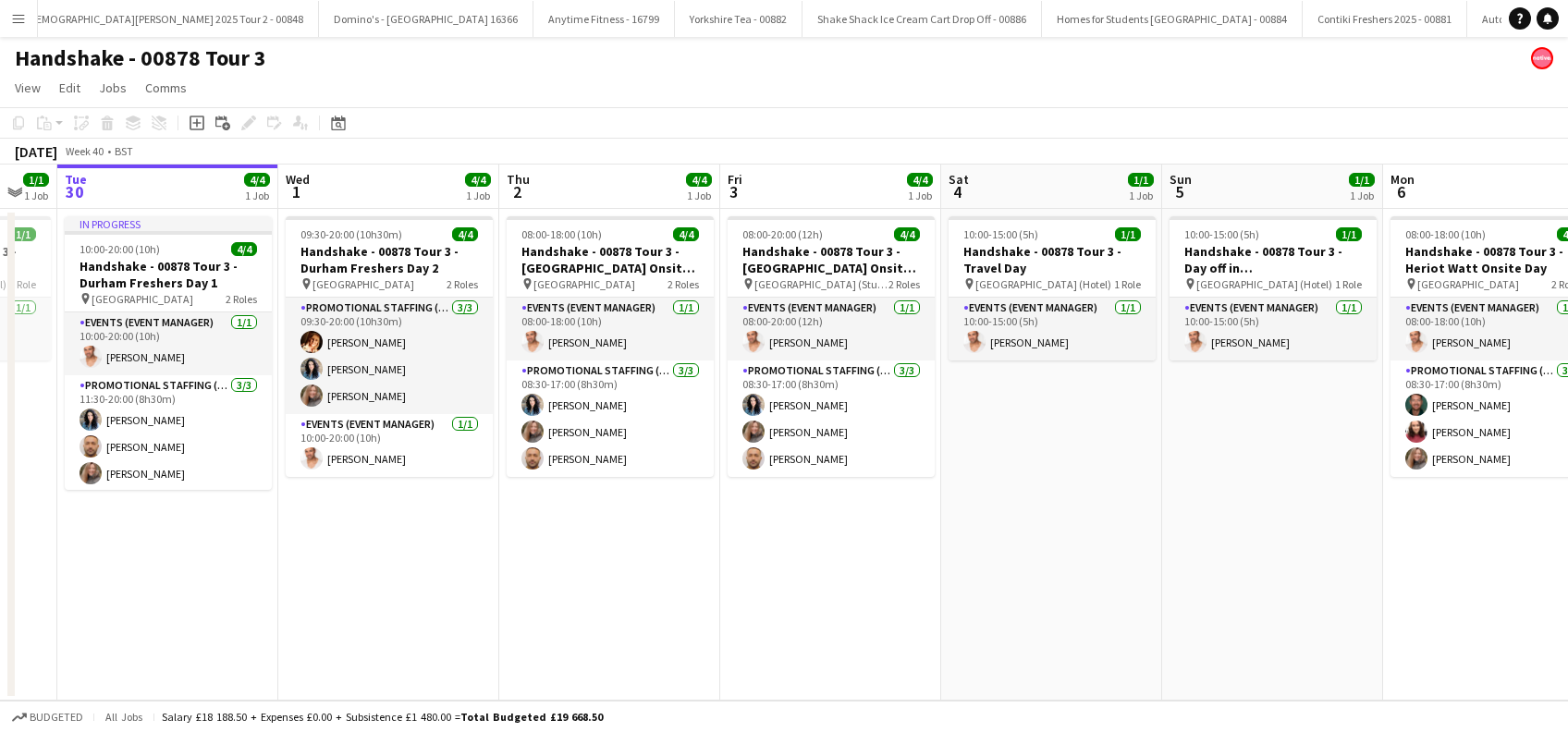
drag, startPoint x: 294, startPoint y: 603, endPoint x: 1572, endPoint y: 591, distance: 1278.1
click at [1567, 591] on html "Menu Boards Boards Boards All jobs Status Workforce Workforce My Workforce Recr…" at bounding box center [784, 366] width 1568 height 732
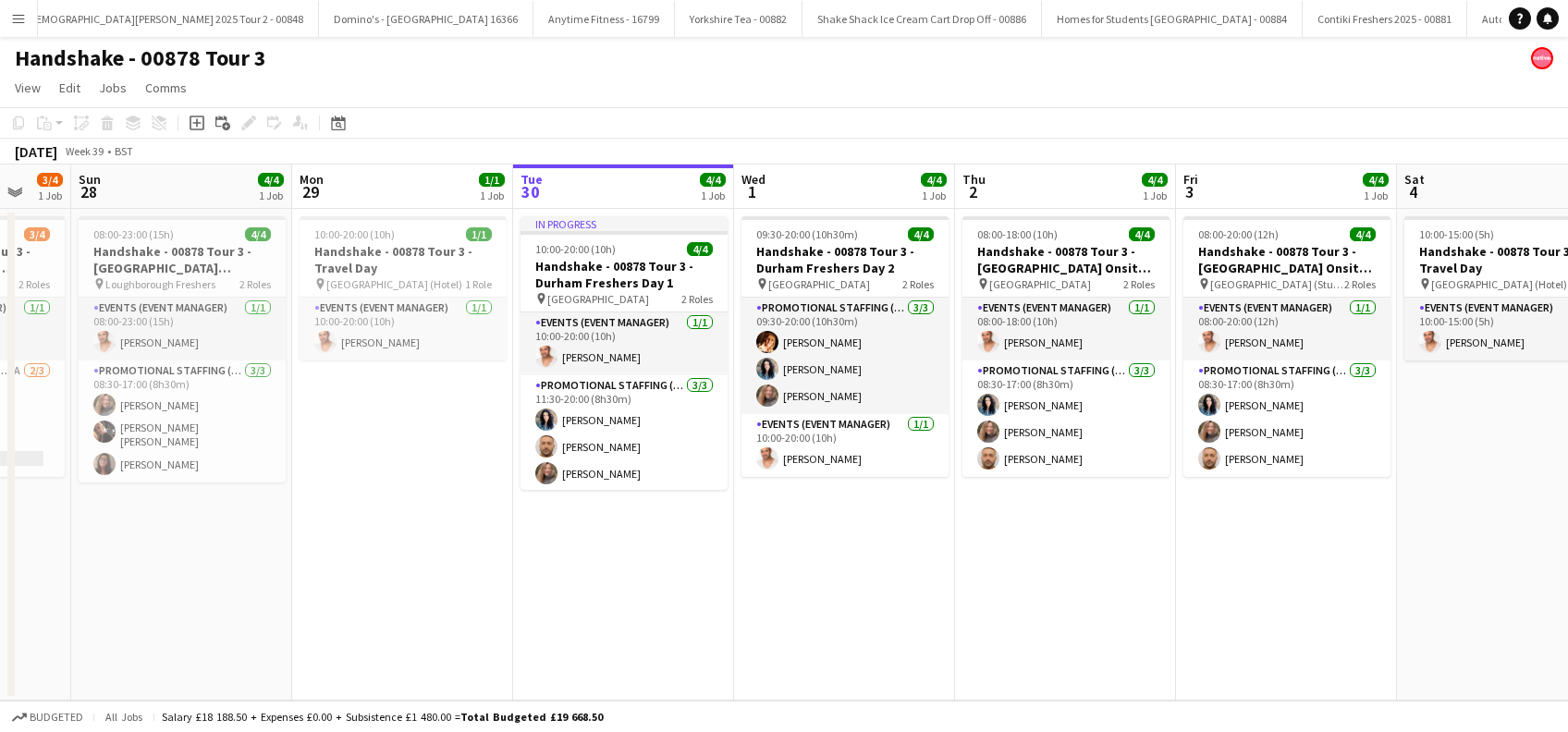
scroll to position [0, 579]
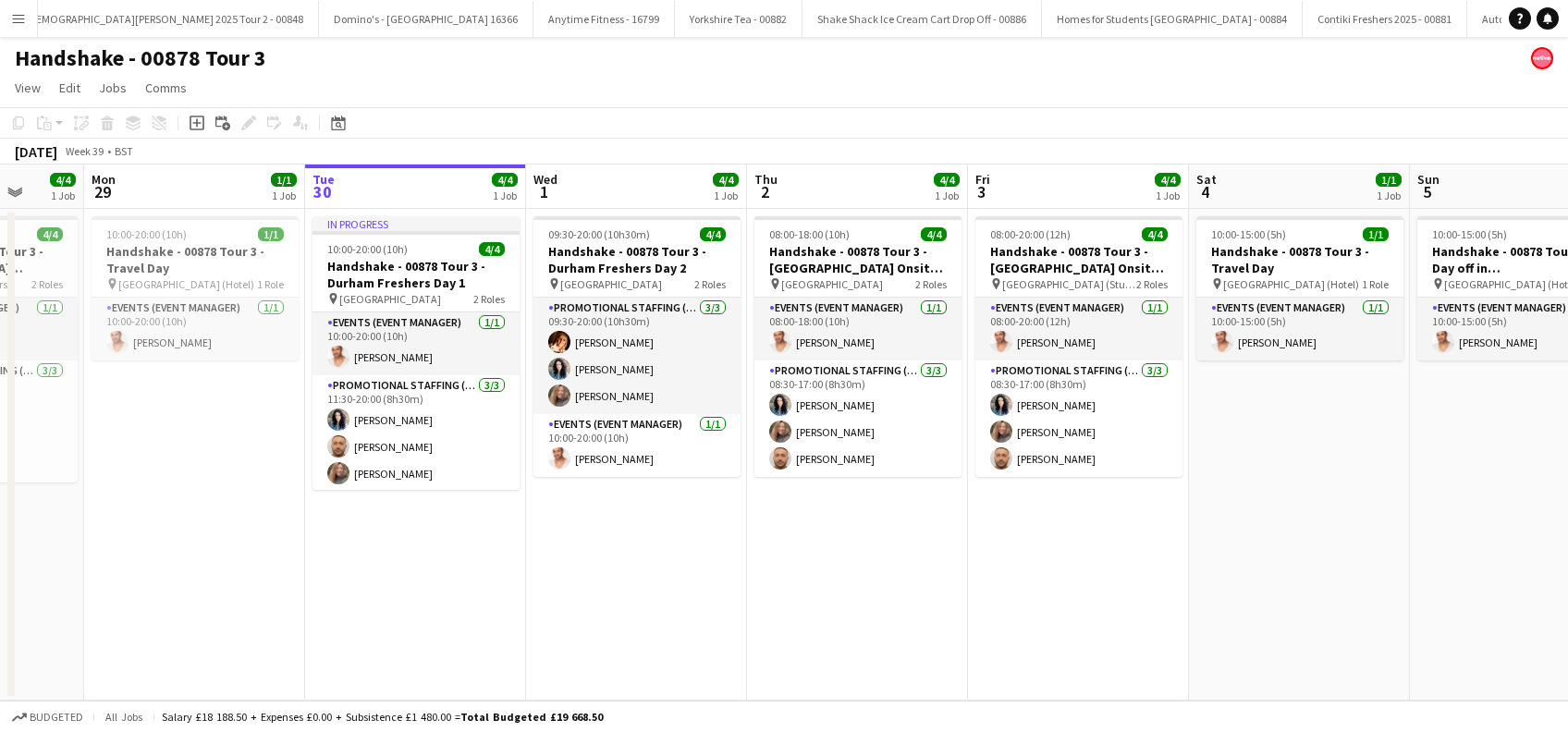
drag, startPoint x: 806, startPoint y: 614, endPoint x: 1006, endPoint y: 614, distance: 200.0
click at [1006, 614] on app-calendar-viewport "Fri 26 1/1 1 Job Sat 27 3/4 1 Job Sun 28 4/4 1 Job Mon 29 1/1 1 Job Tue 30 4/4 …" at bounding box center [784, 432] width 1568 height 537
click at [676, 576] on app-date-cell "09:30-20:00 (10h30m) 4/4 Handshake - 00878 Tour 3 - Durham Freshers Day 2 pin D…" at bounding box center [637, 455] width 221 height 492
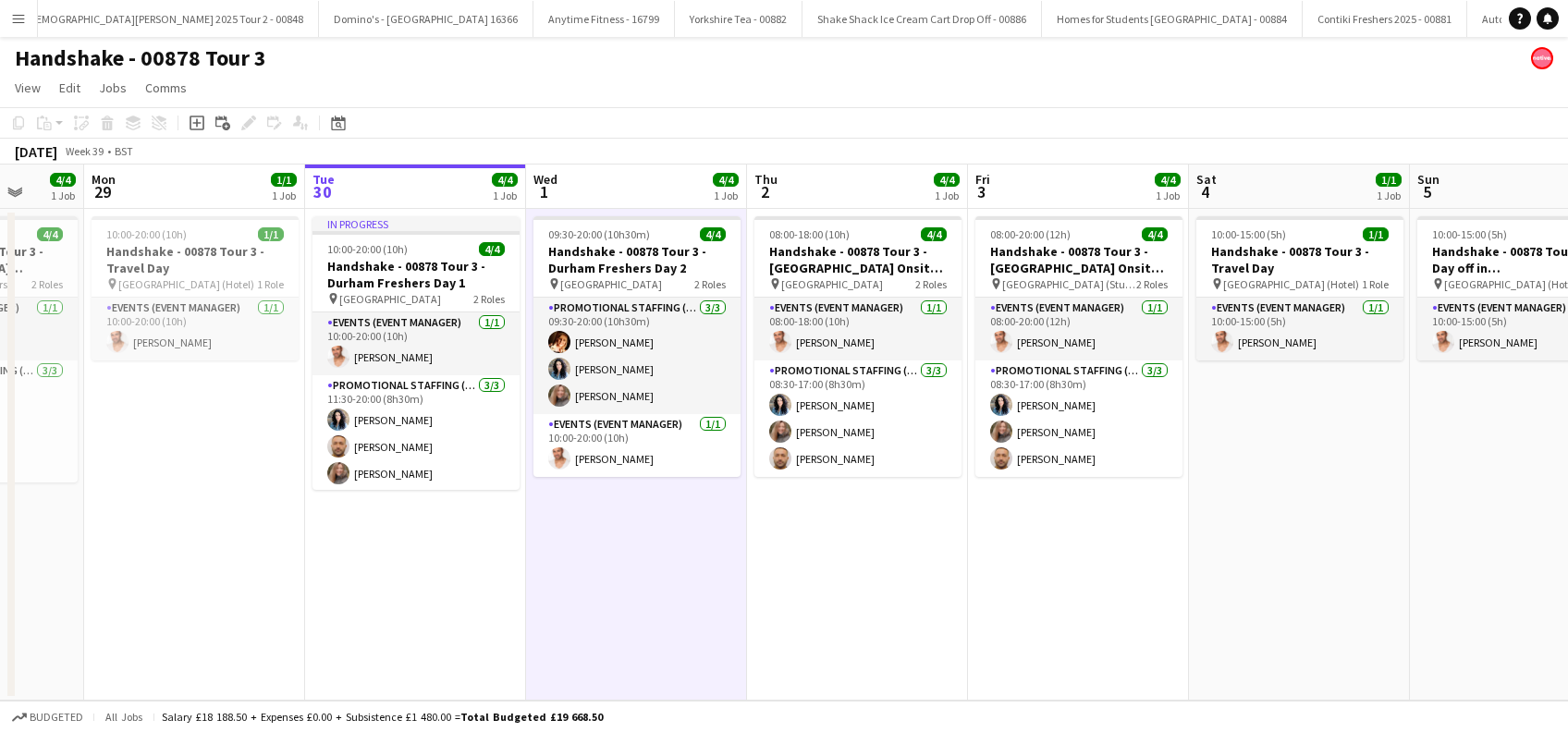
click at [647, 563] on app-date-cell "09:30-20:00 (10h30m) 4/4 Handshake - 00878 Tour 3 - Durham Freshers Day 2 pin D…" at bounding box center [637, 455] width 221 height 492
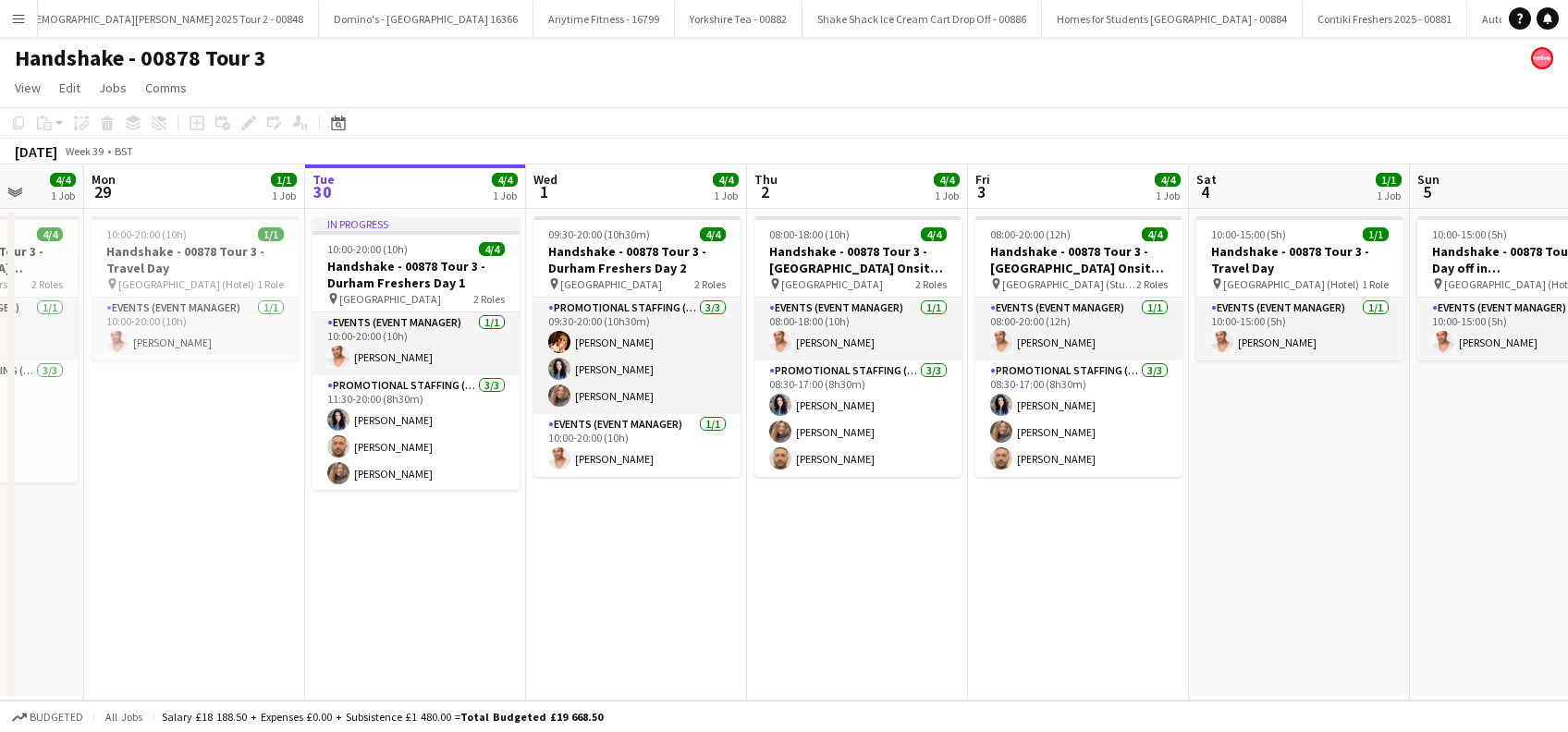
click at [676, 567] on app-date-cell "09:30-20:00 (10h30m) 4/4 Handshake - 00878 Tour 3 - Durham Freshers Day 2 pin D…" at bounding box center [637, 455] width 221 height 492
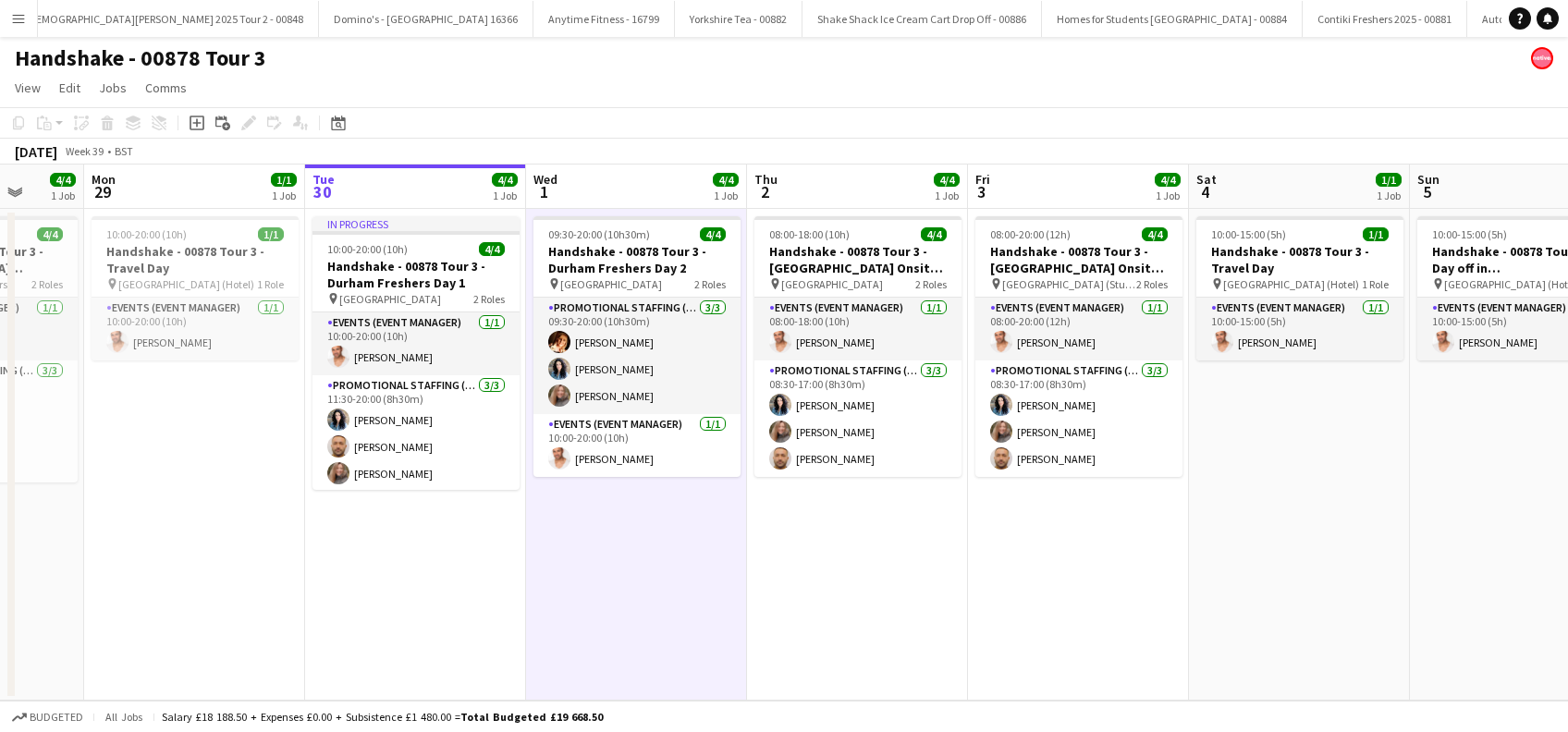
click at [613, 581] on app-date-cell "09:30-20:00 (10h30m) 4/4 Handshake - 00878 Tour 3 - Durham Freshers Day 2 pin D…" at bounding box center [637, 455] width 221 height 492
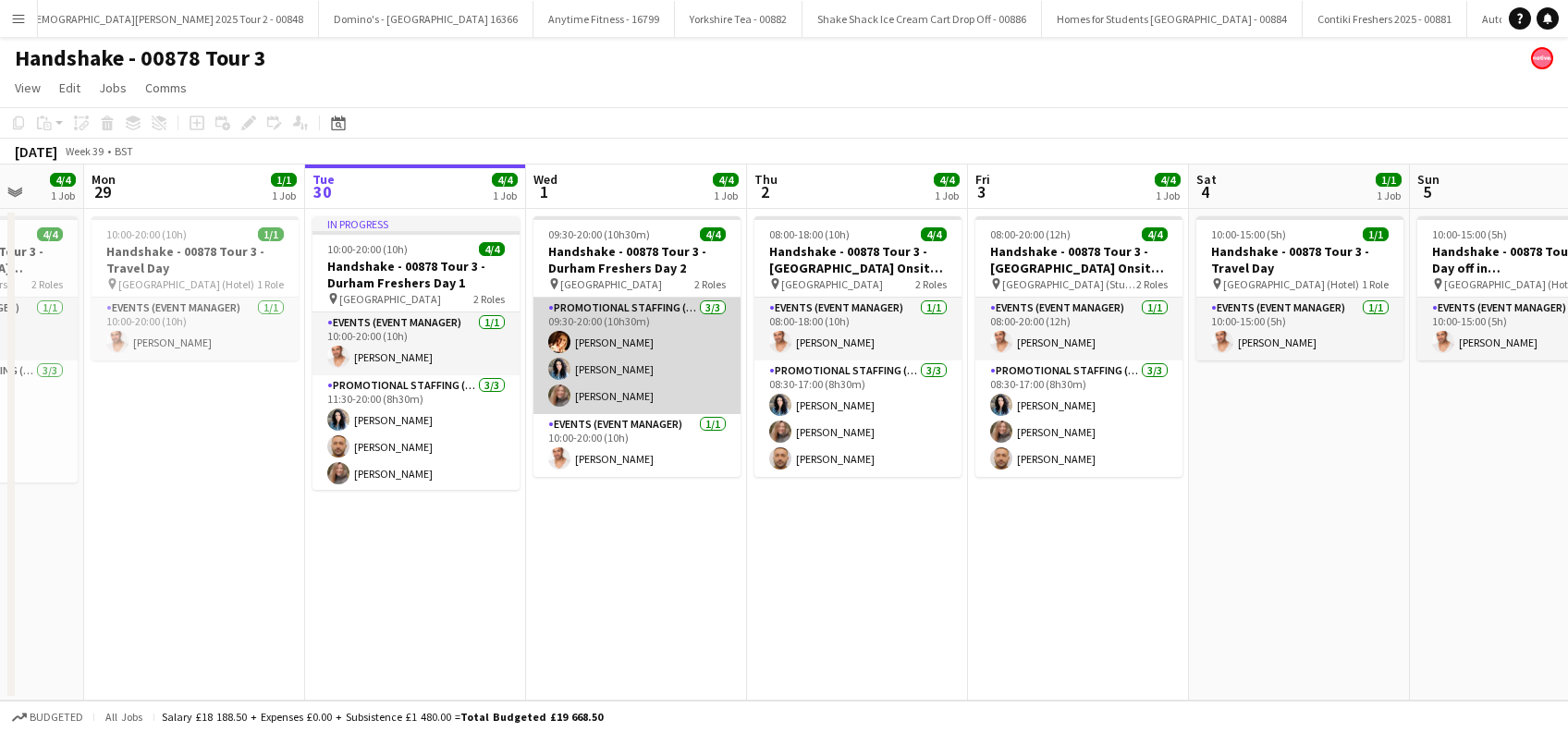
drag, startPoint x: 622, startPoint y: 362, endPoint x: 623, endPoint y: 396, distance: 34.0
click at [622, 363] on app-card-role "Promotional Staffing (Brand Ambassadors) 3/3 09:30-20:00 (10h30m) Sam Soulsby G…" at bounding box center [637, 355] width 207 height 116
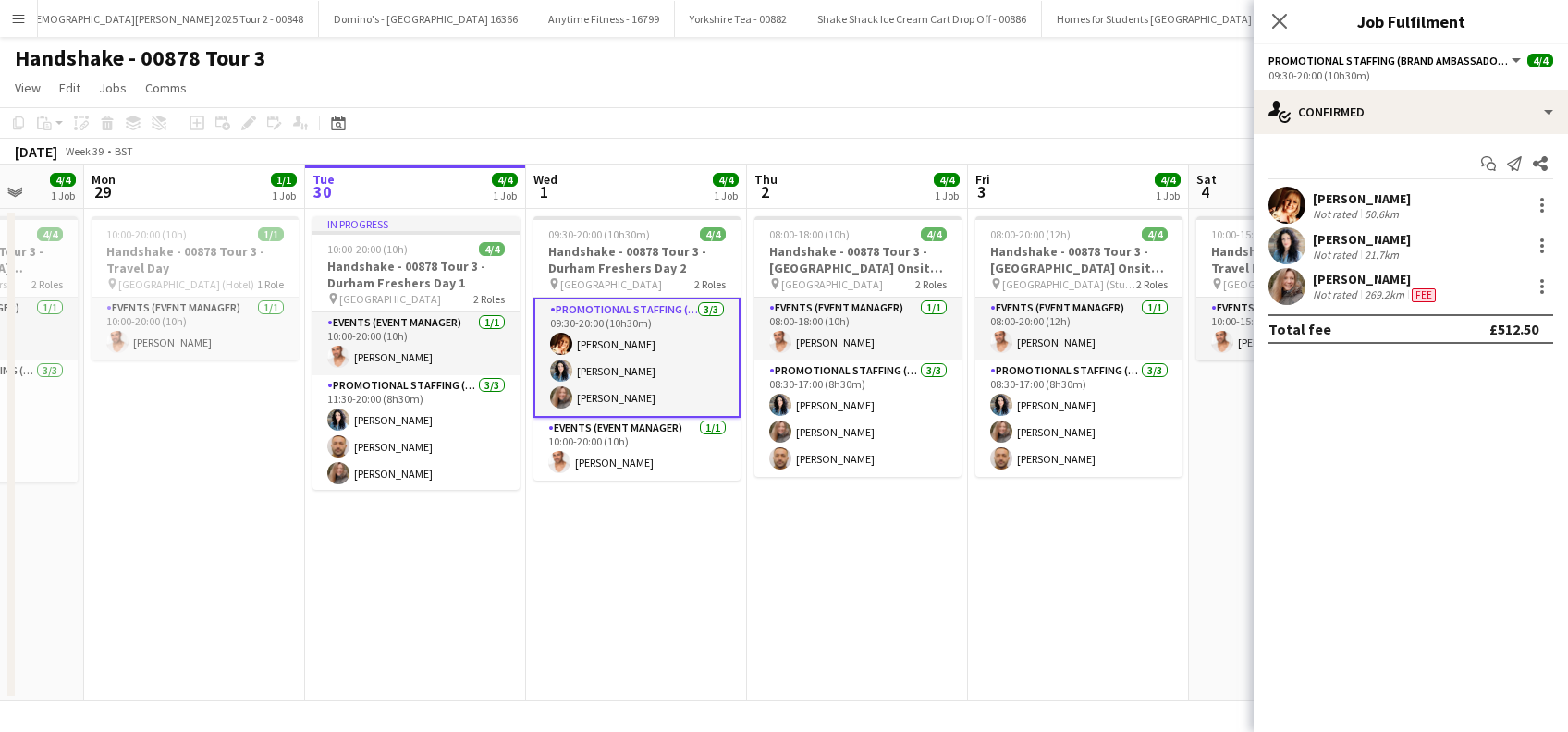
click at [624, 393] on app-card-role "Promotional Staffing (Brand Ambassadors) 3/3 09:30-20:00 (10h30m) Sam Soulsby G…" at bounding box center [637, 357] width 207 height 120
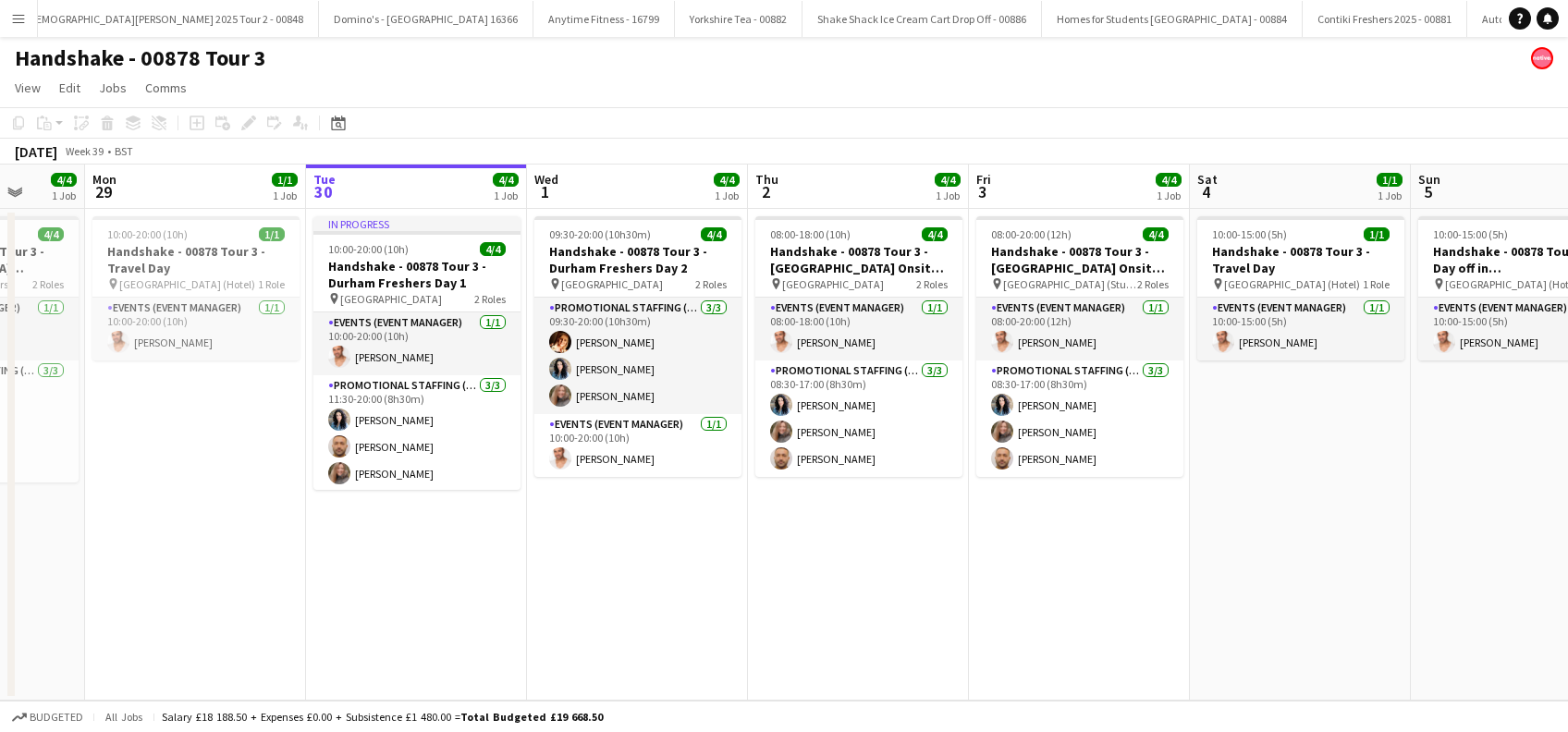
click at [635, 535] on app-date-cell "09:30-20:00 (10h30m) 4/4 Handshake - 00878 Tour 3 - Durham Freshers Day 2 pin D…" at bounding box center [637, 455] width 221 height 492
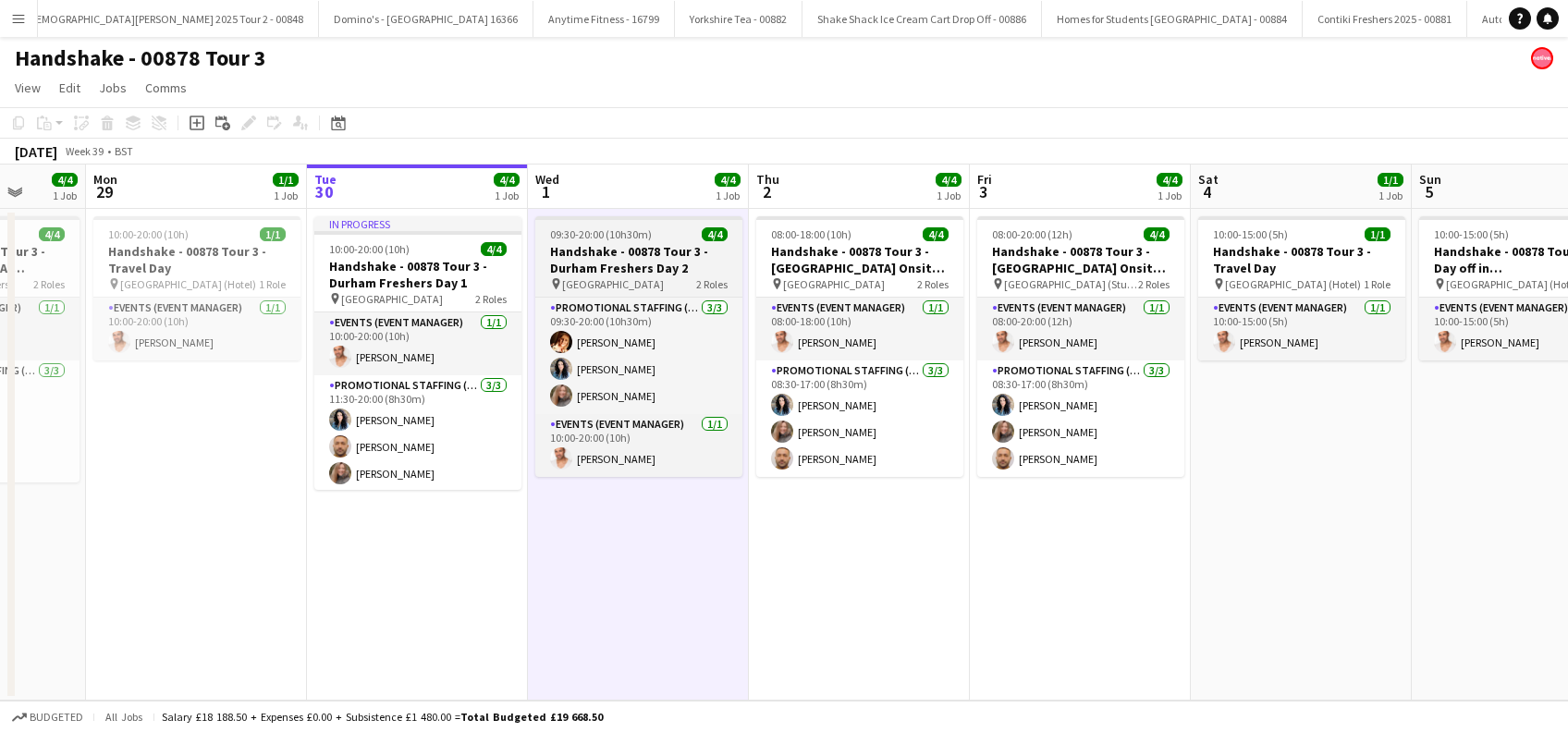
click at [621, 268] on h3 "Handshake - 00878 Tour 3 - Durham Freshers Day 2" at bounding box center [639, 260] width 207 height 34
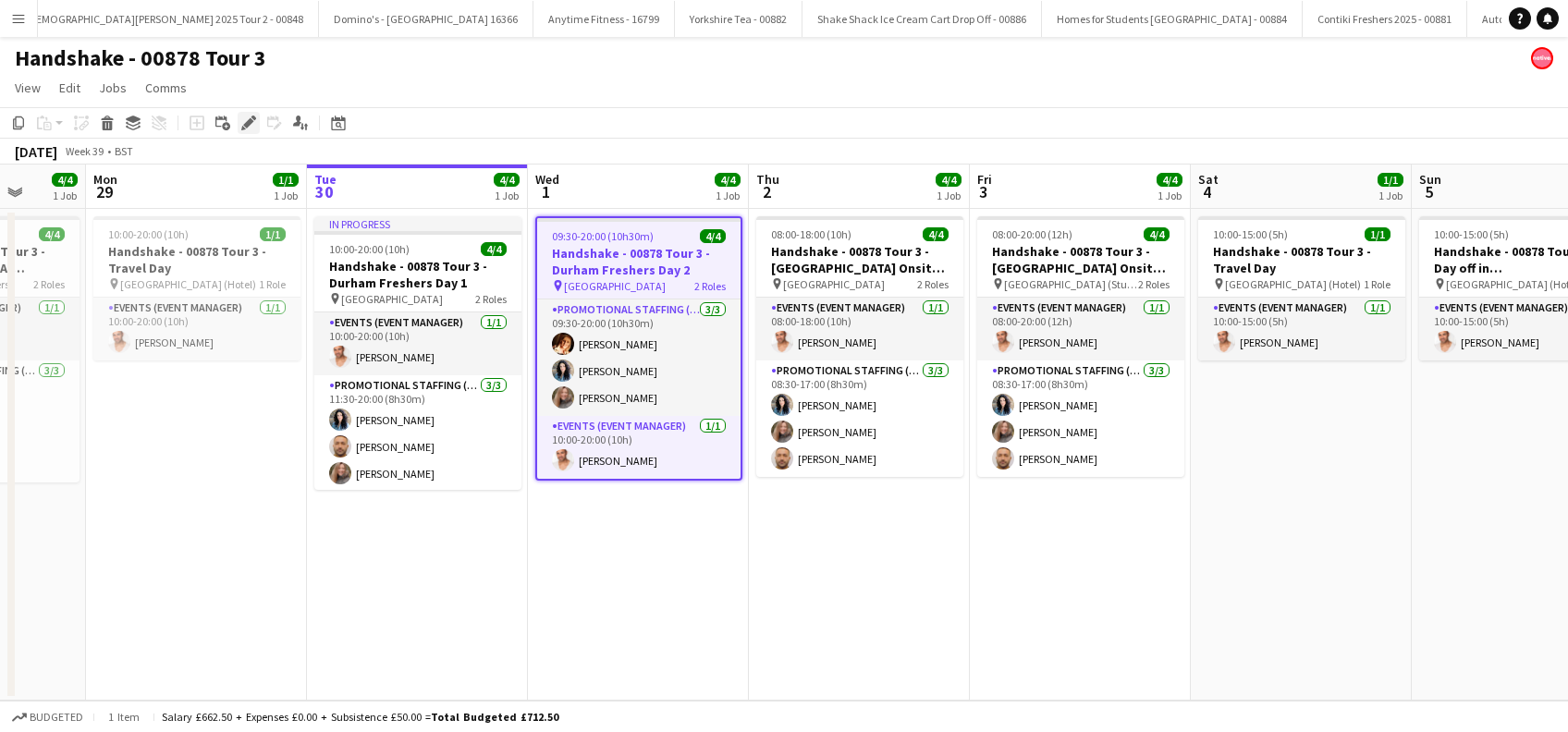
click at [247, 126] on icon at bounding box center [248, 123] width 10 height 10
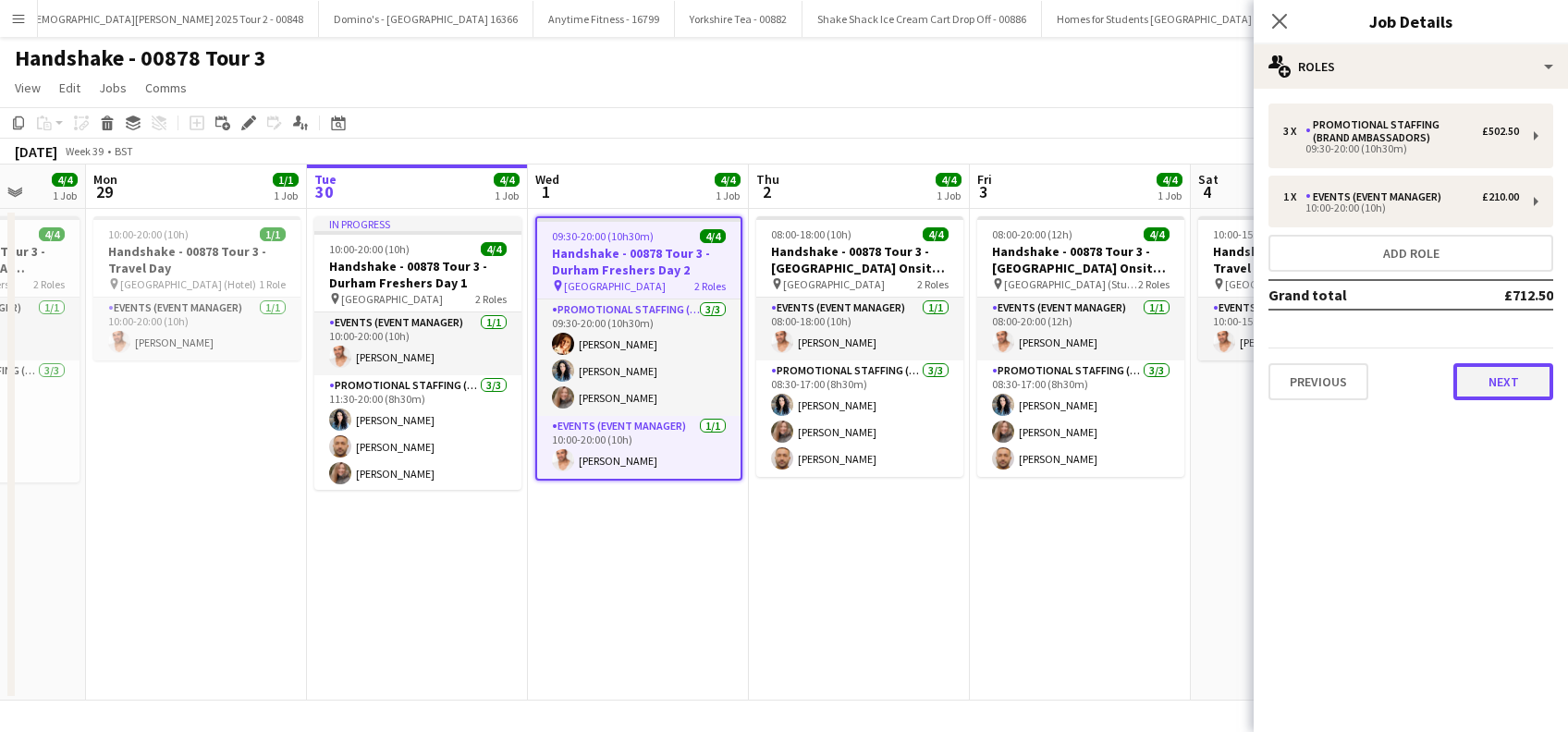
click at [1485, 380] on button "Next" at bounding box center [1504, 381] width 100 height 37
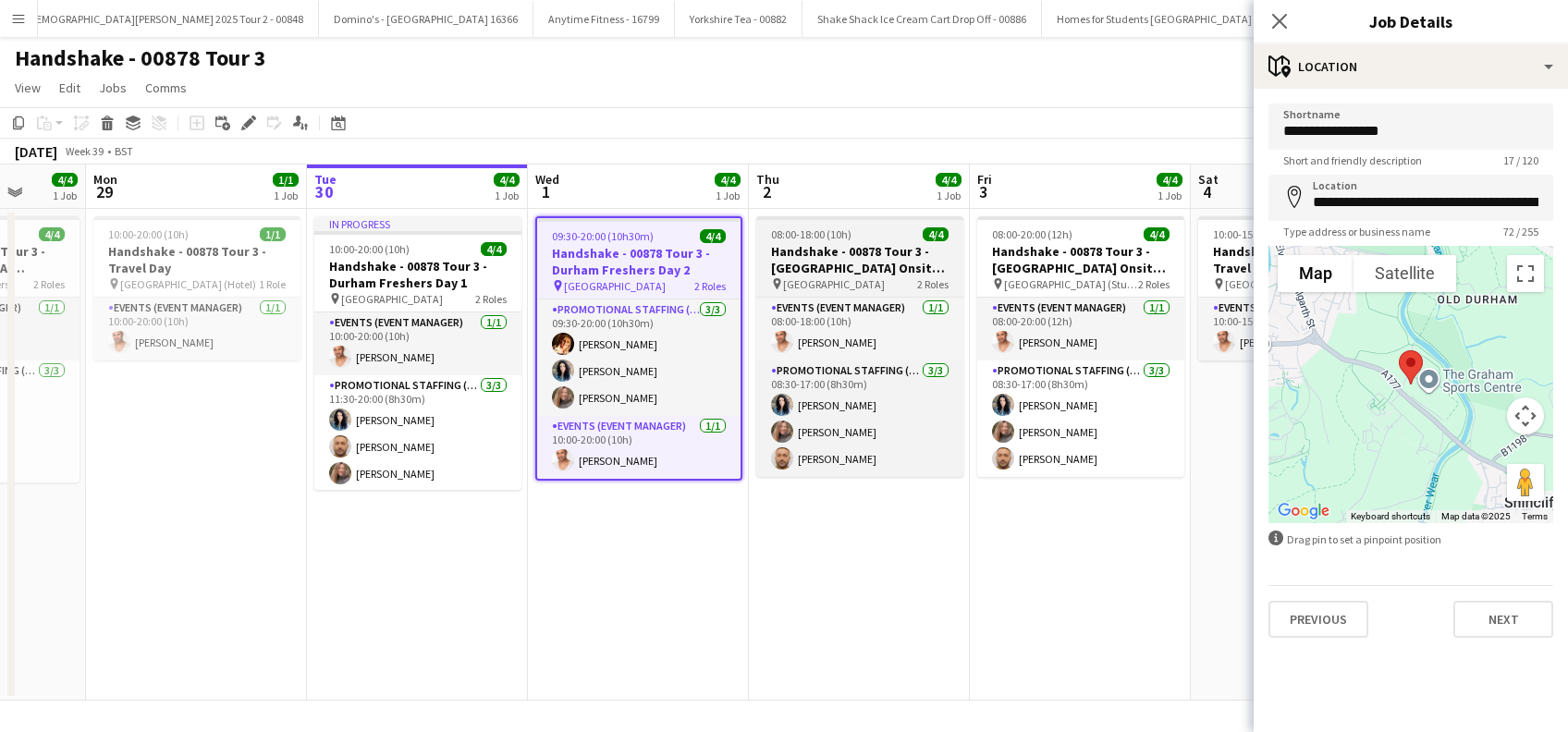
click at [864, 270] on h3 "Handshake - 00878 Tour 3 - Durham University Onsite Day" at bounding box center [860, 260] width 207 height 34
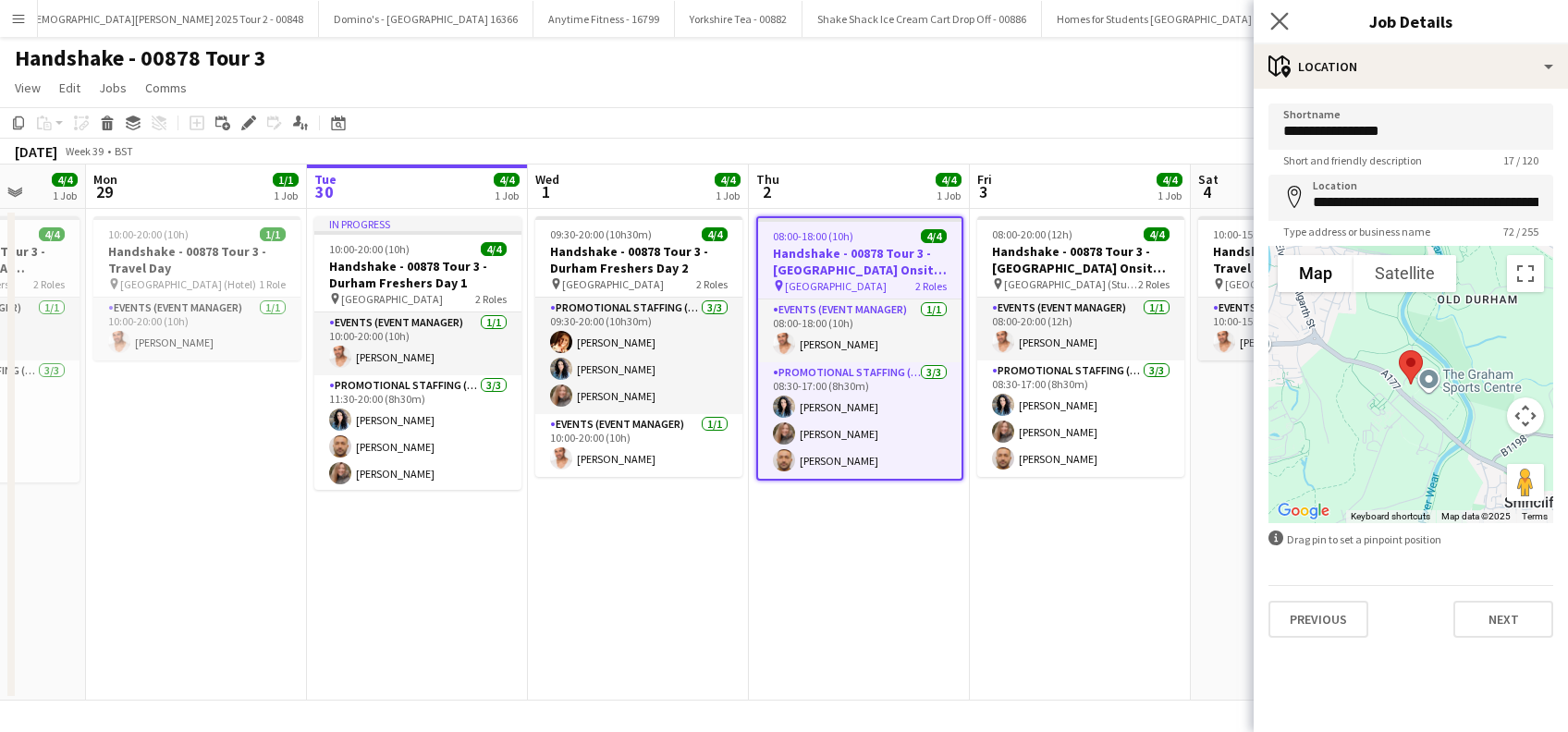
click at [1288, 27] on icon "Close pop-in" at bounding box center [1279, 21] width 18 height 18
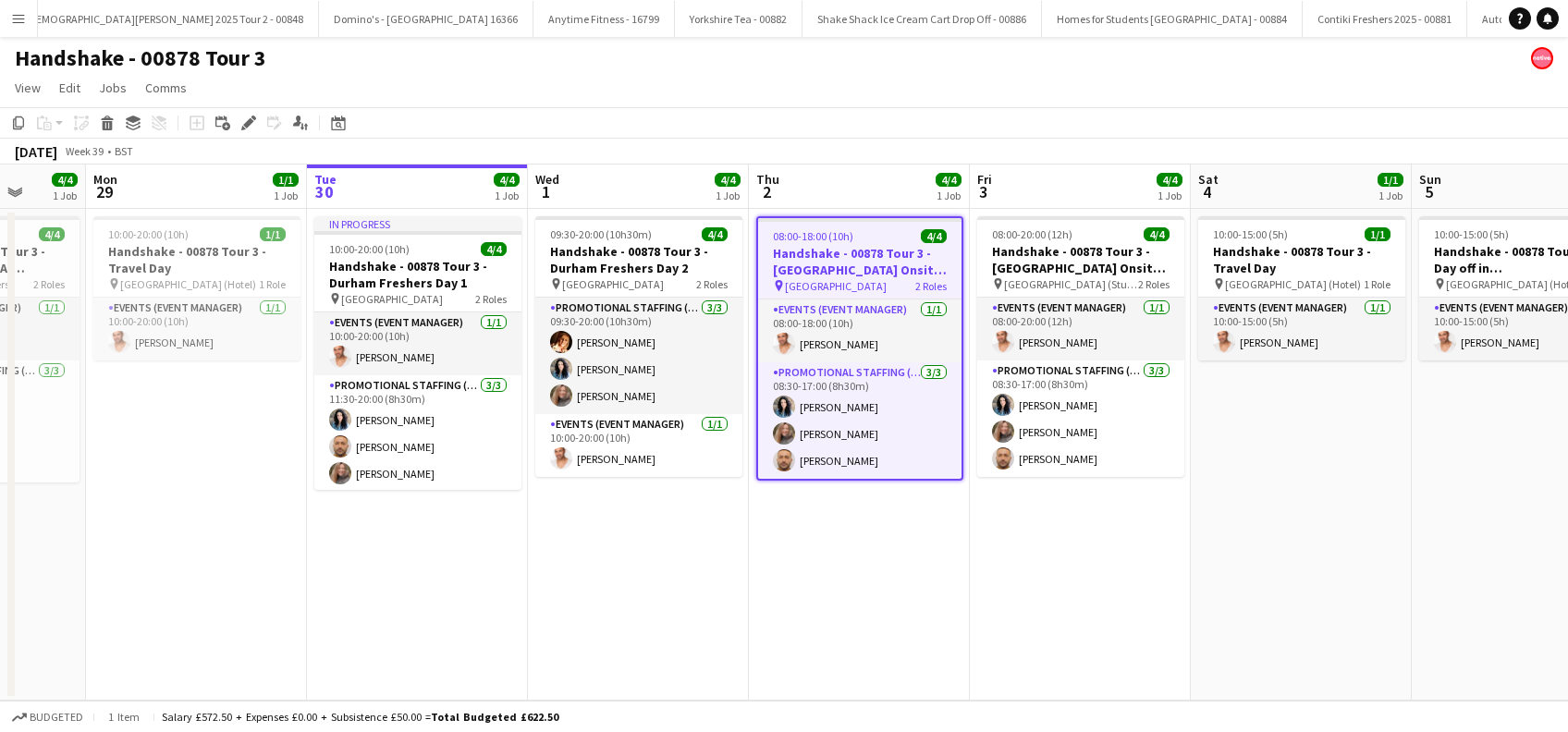
click at [1060, 520] on app-date-cell "08:00-20:00 (12h) 4/4 Handshake - 00878 Tour 3 - Newcastle University Onsite Da…" at bounding box center [1080, 455] width 221 height 492
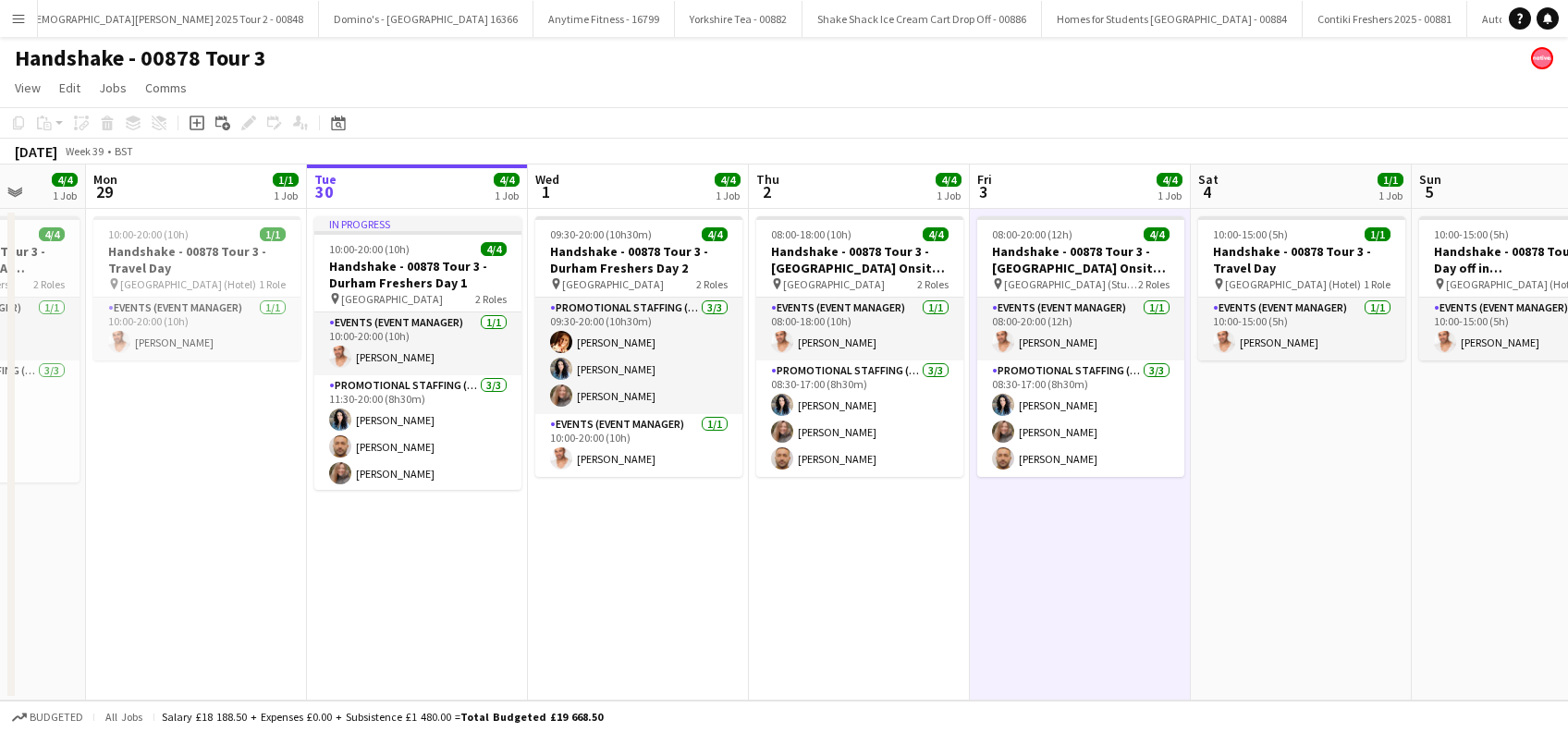
click at [1378, 546] on app-date-cell "10:00-15:00 (5h) 1/1 Handshake - 00878 Tour 3 - Travel Day pin Edinburgh (Hotel…" at bounding box center [1301, 455] width 221 height 492
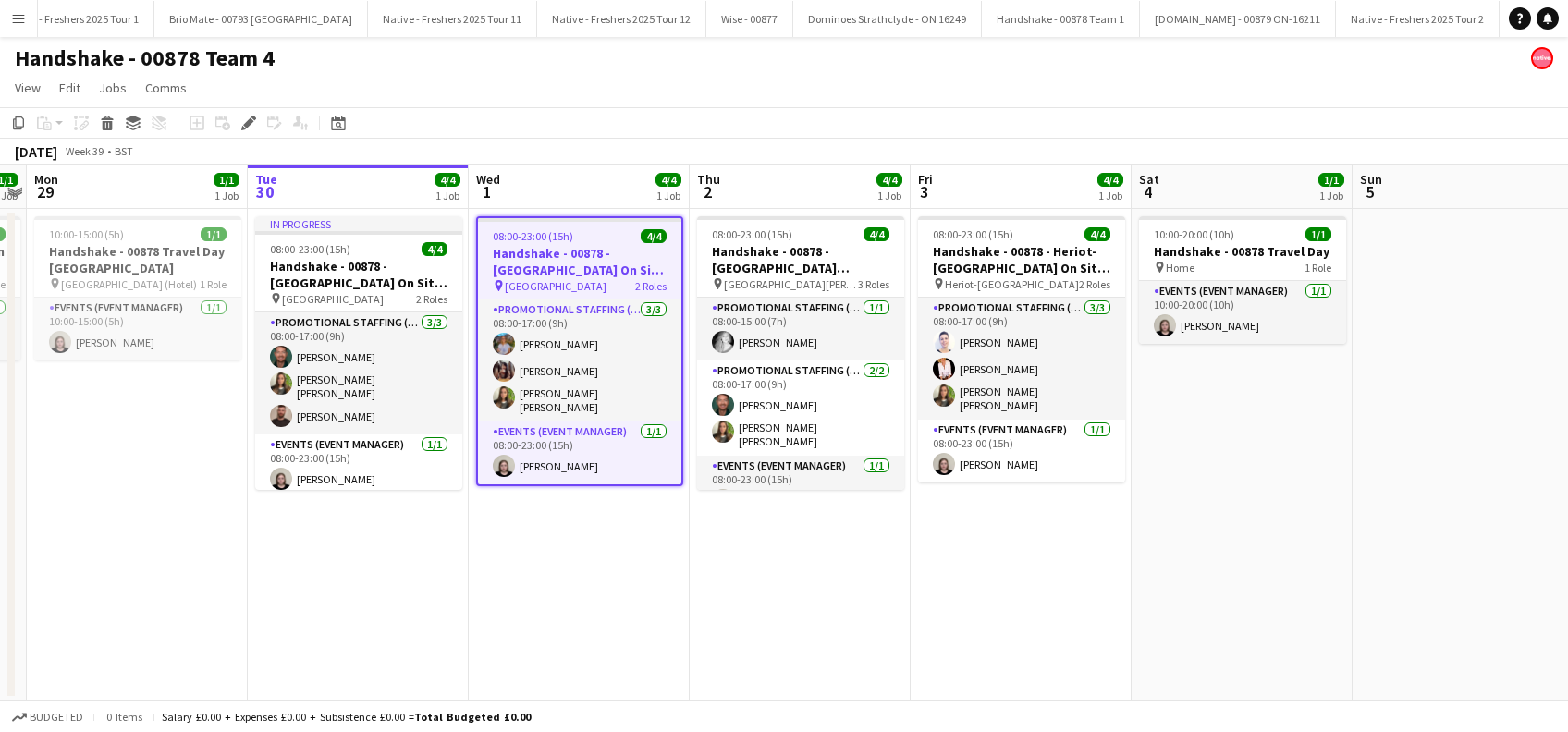
click at [564, 568] on app-date-cell "08:00-23:00 (15h) 4/4 Handshake - 00878 - [GEOGRAPHIC_DATA] On Site Day pin Uni…" at bounding box center [579, 455] width 221 height 492
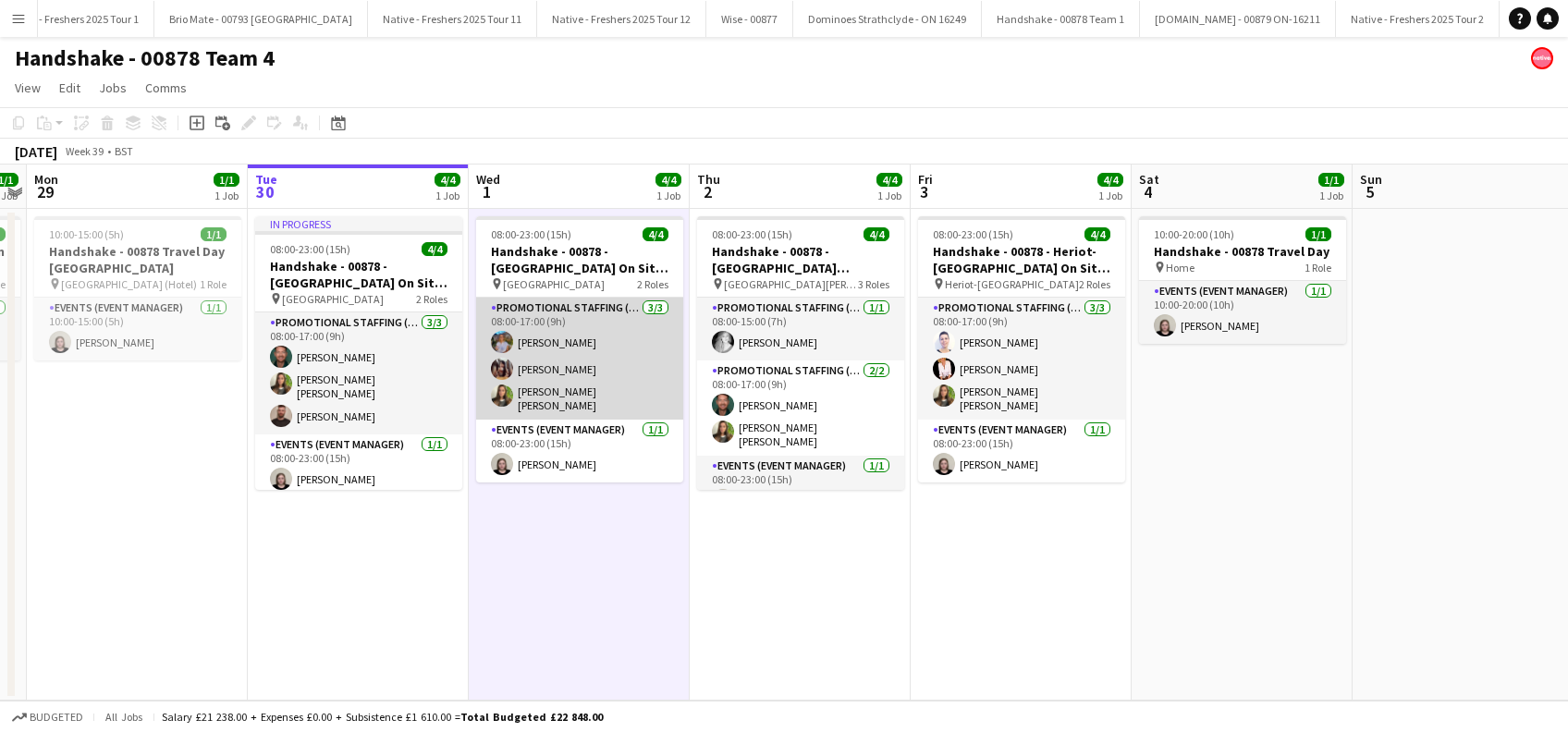
click at [588, 379] on app-card-role "Promotional Staffing (Brand Ambassadors) [DATE] 08:00-17:00 (9h) [PERSON_NAME] …" at bounding box center [579, 358] width 207 height 122
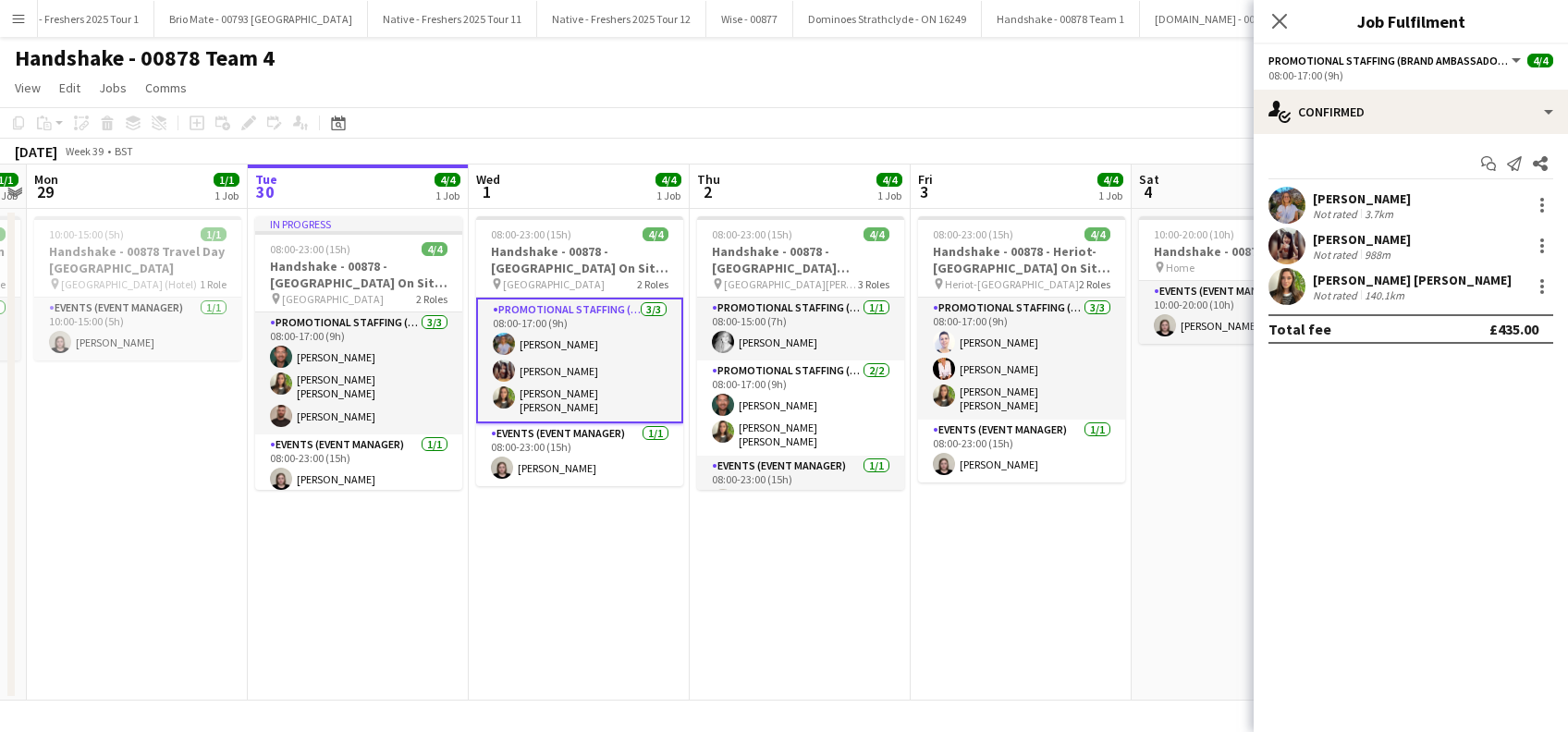
click at [803, 586] on app-date-cell "08:00-23:00 (15h) 4/4 Handshake - 00878 - [GEOGRAPHIC_DATA][PERSON_NAME] On Sit…" at bounding box center [800, 455] width 221 height 492
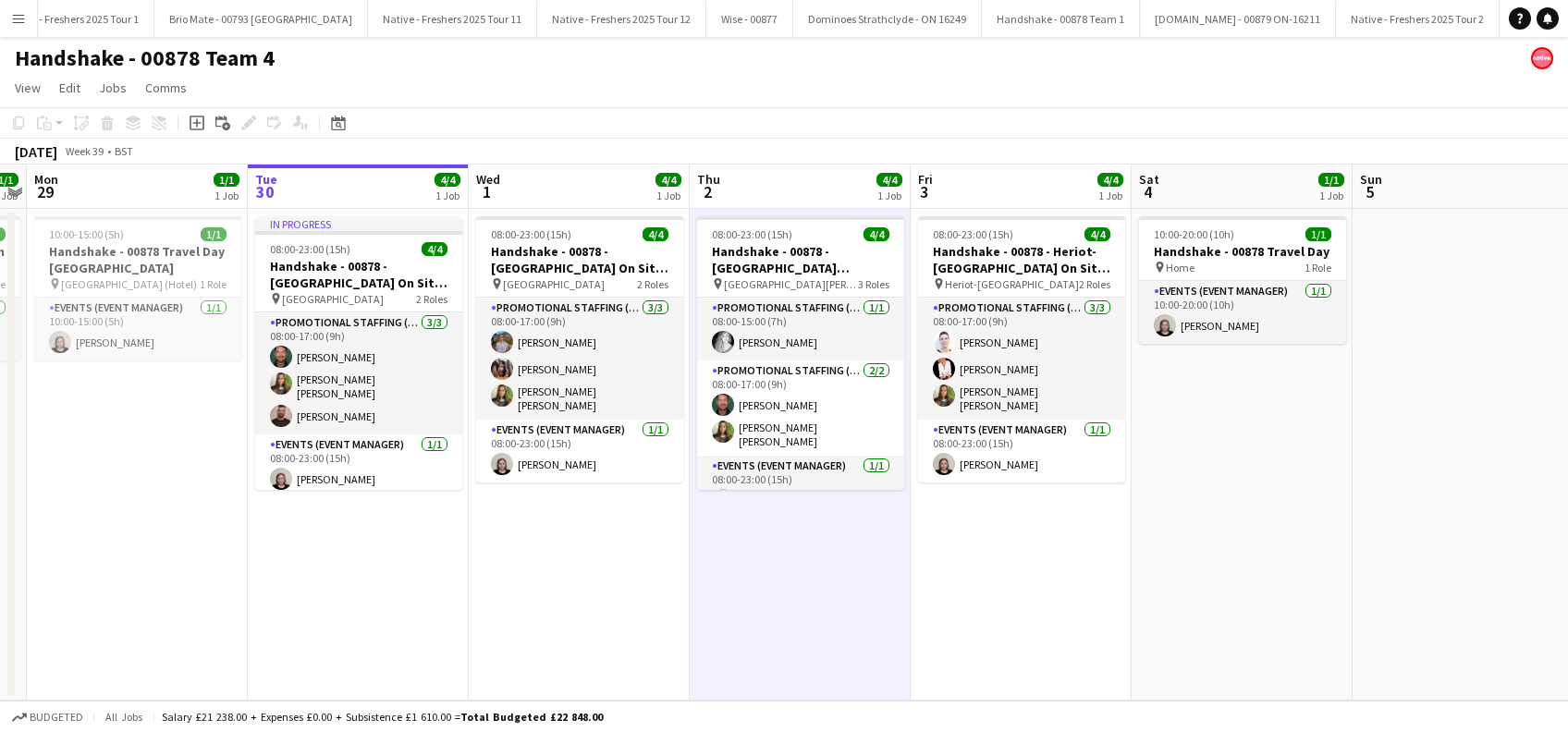
click at [548, 550] on app-date-cell "08:00-23:00 (15h) 4/4 Handshake - 00878 - [GEOGRAPHIC_DATA] On Site Day pin Uni…" at bounding box center [579, 455] width 221 height 492
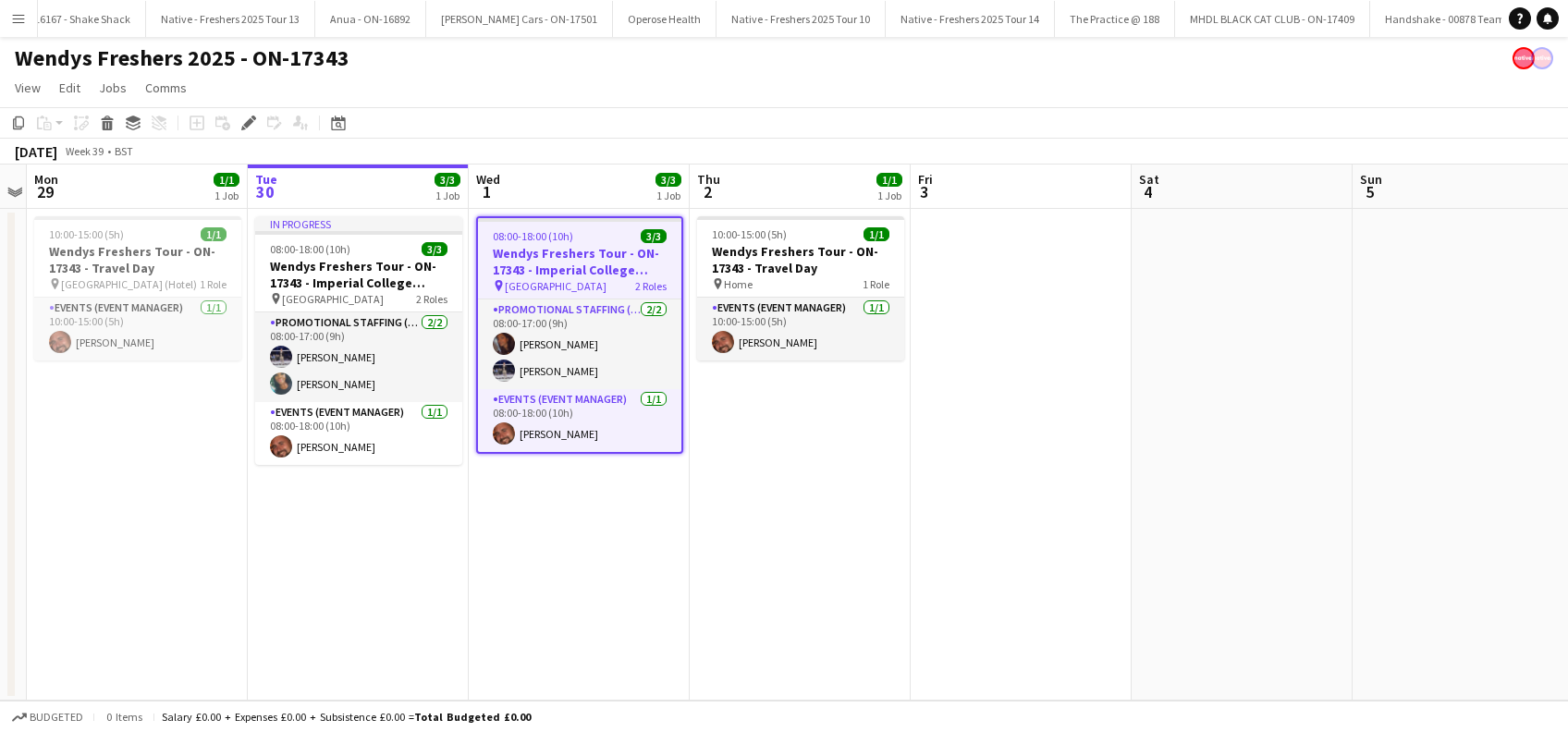
click at [577, 567] on app-date-cell "08:00-18:00 (10h) 3/3 Wendys Freshers Tour - ON-17343 - Imperial College London…" at bounding box center [579, 455] width 221 height 492
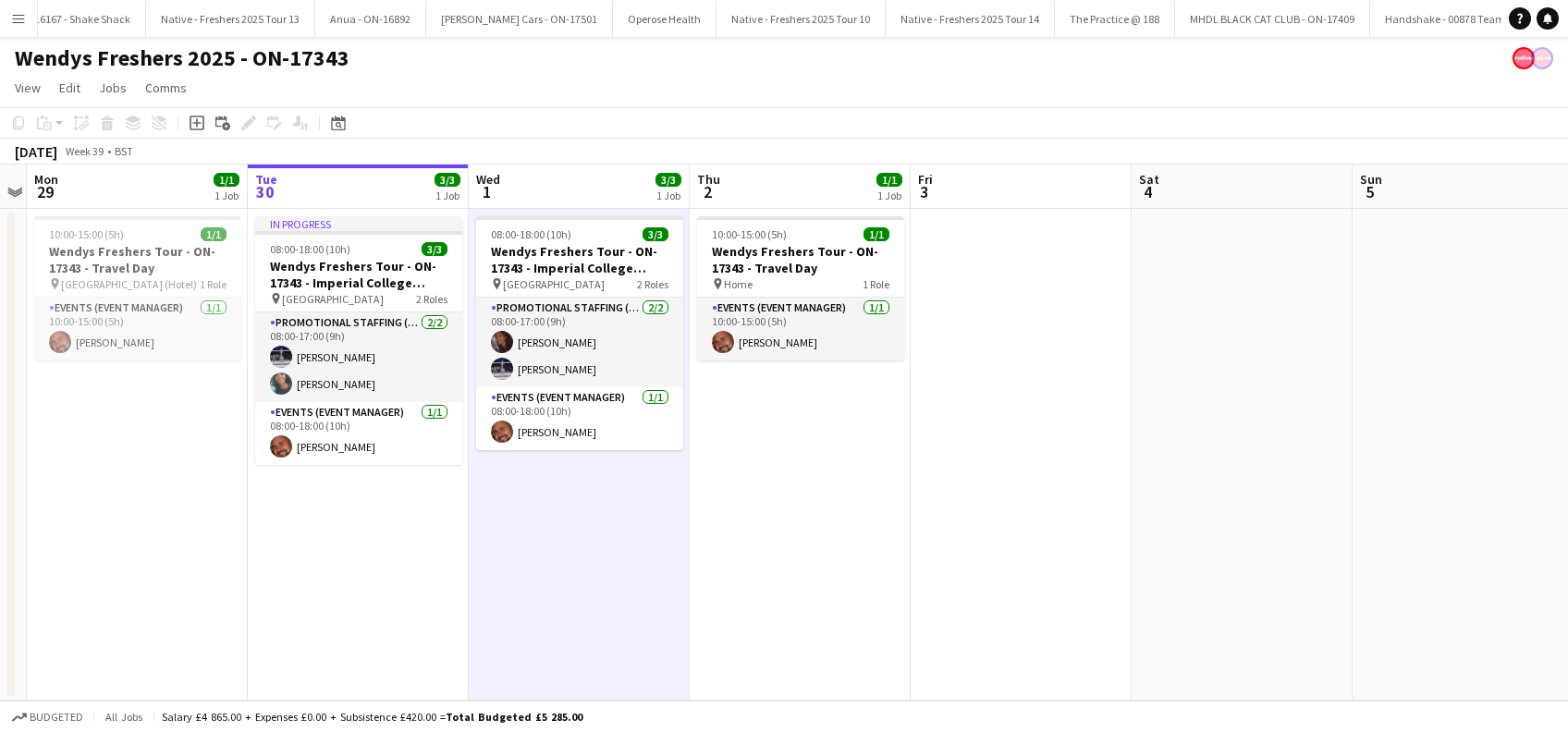
click at [764, 572] on app-date-cell "10:00-15:00 (5h) 1/1 Wendys Freshers Tour - ON-17343 - Travel Day pin Home 1 Ro…" at bounding box center [800, 455] width 221 height 492
